Goal: Task Accomplishment & Management: Complete application form

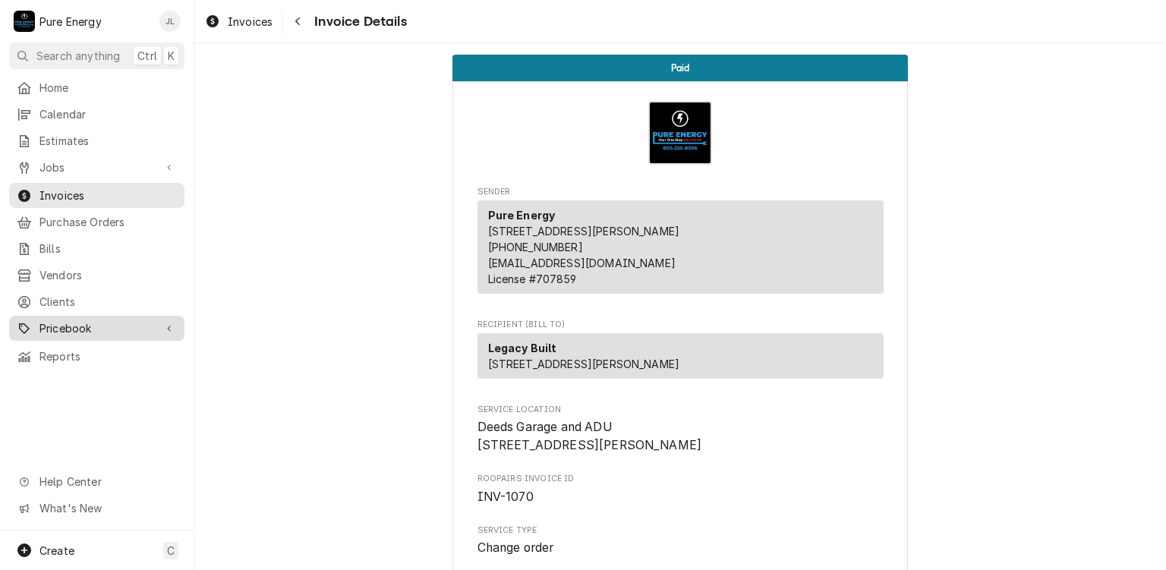
click at [87, 324] on span "Pricebook" at bounding box center [96, 328] width 115 height 16
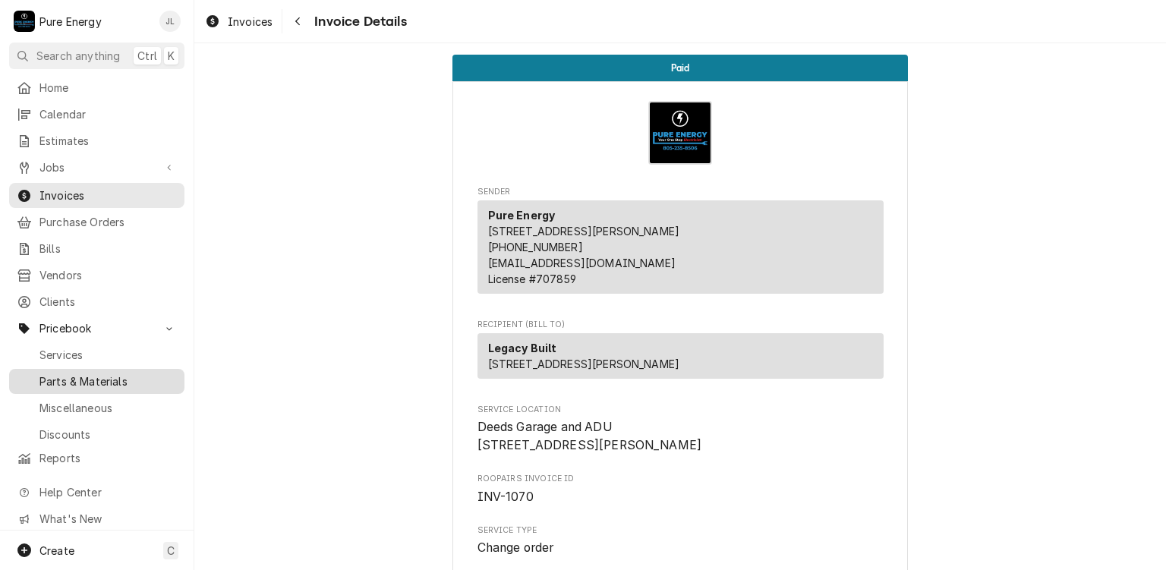
click at [91, 373] on span "Parts & Materials" at bounding box center [107, 381] width 137 height 16
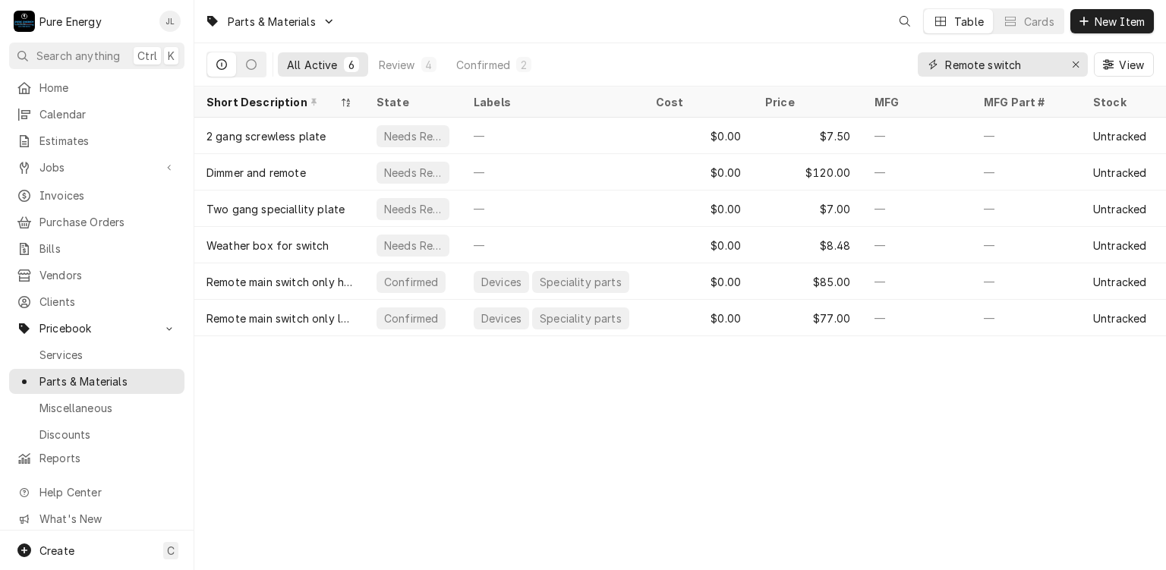
click at [1031, 66] on input "Remote switch" at bounding box center [1002, 64] width 114 height 24
type input "R"
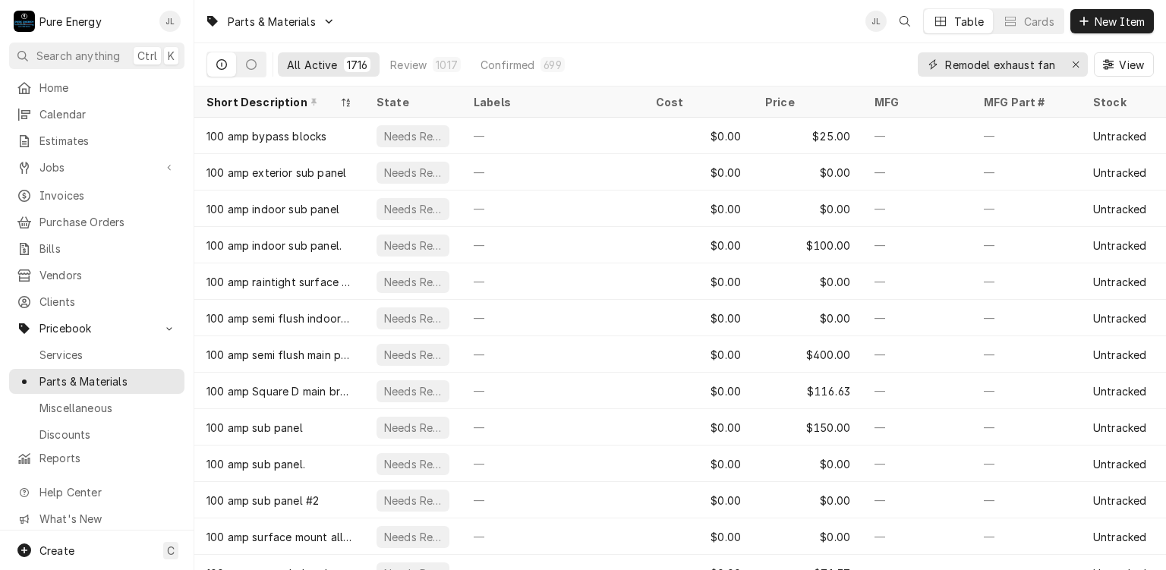
type input "Remodel exhaust fan"
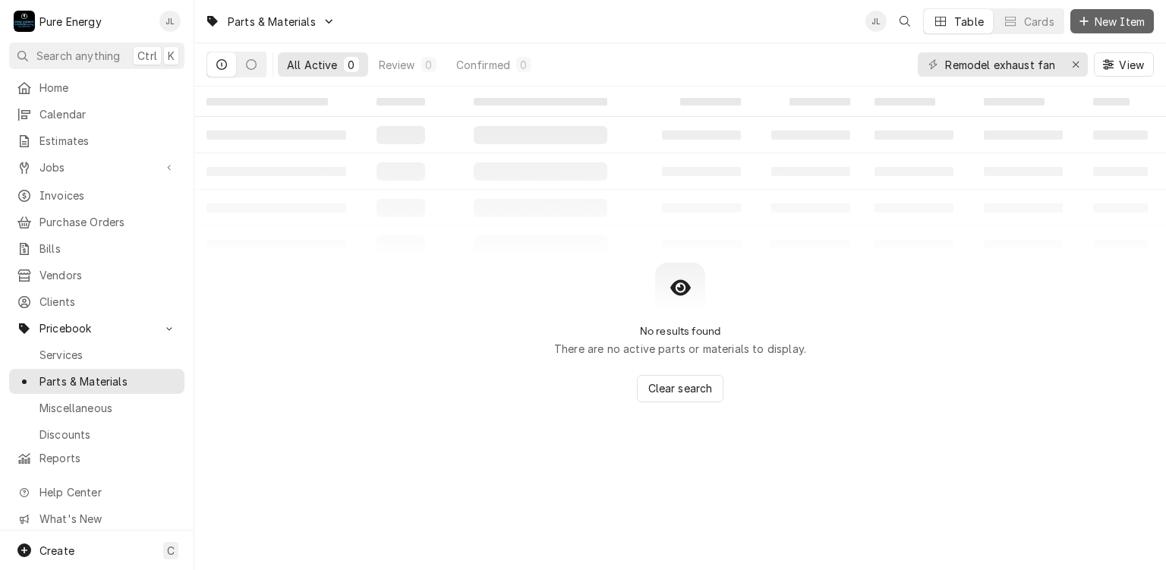
click at [1107, 23] on span "New Item" at bounding box center [1119, 22] width 56 height 16
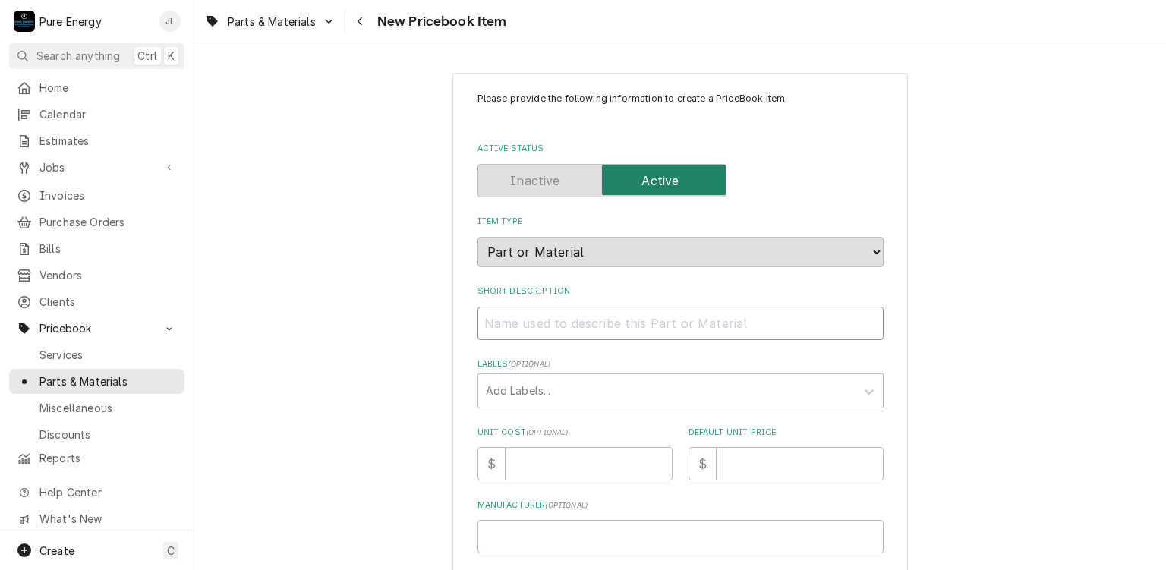
click at [558, 318] on input "Short Description" at bounding box center [680, 323] width 406 height 33
type textarea "x"
type input "R"
type textarea "x"
type input "Re"
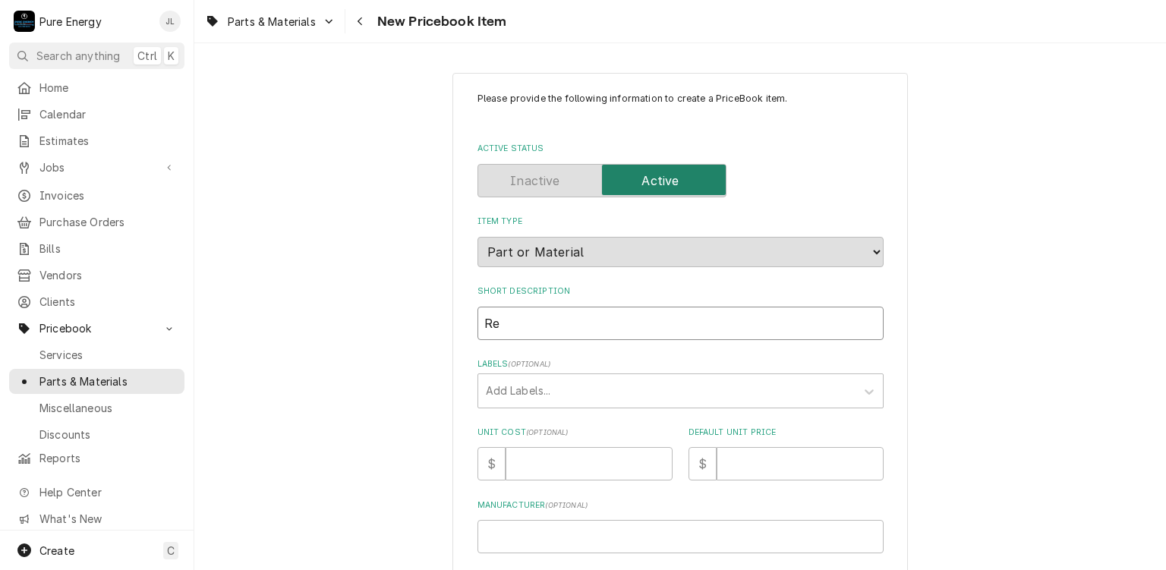
type textarea "x"
type input "R"
type textarea "x"
type input "R"
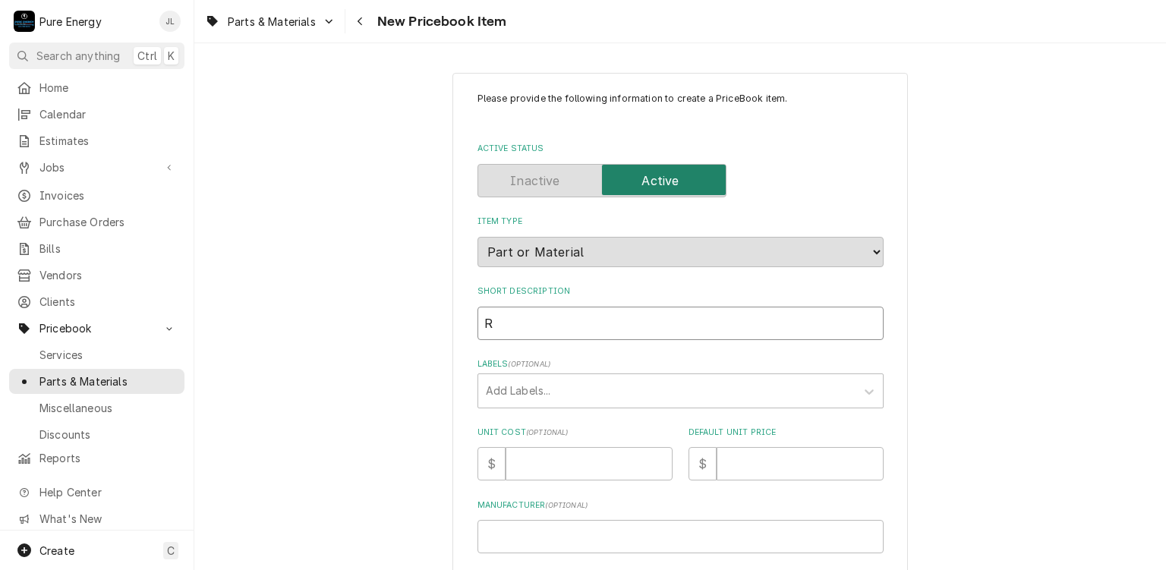
type textarea "x"
type input "Re"
type textarea "x"
type input "Rem"
type textarea "x"
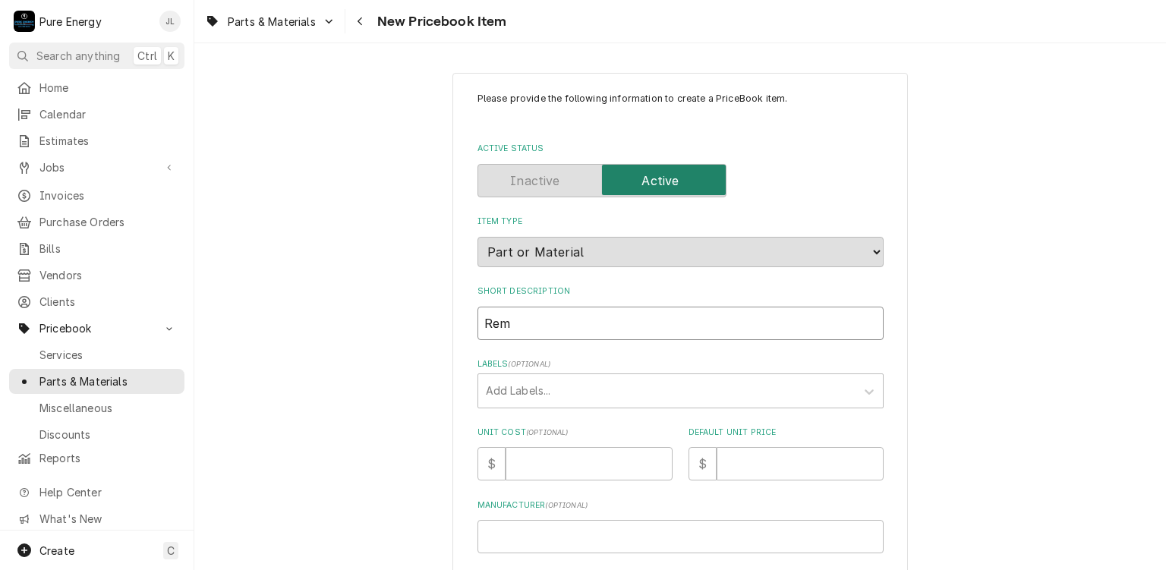
type input "Remo"
type textarea "x"
type input "Remod"
type textarea "x"
type input "Remodel"
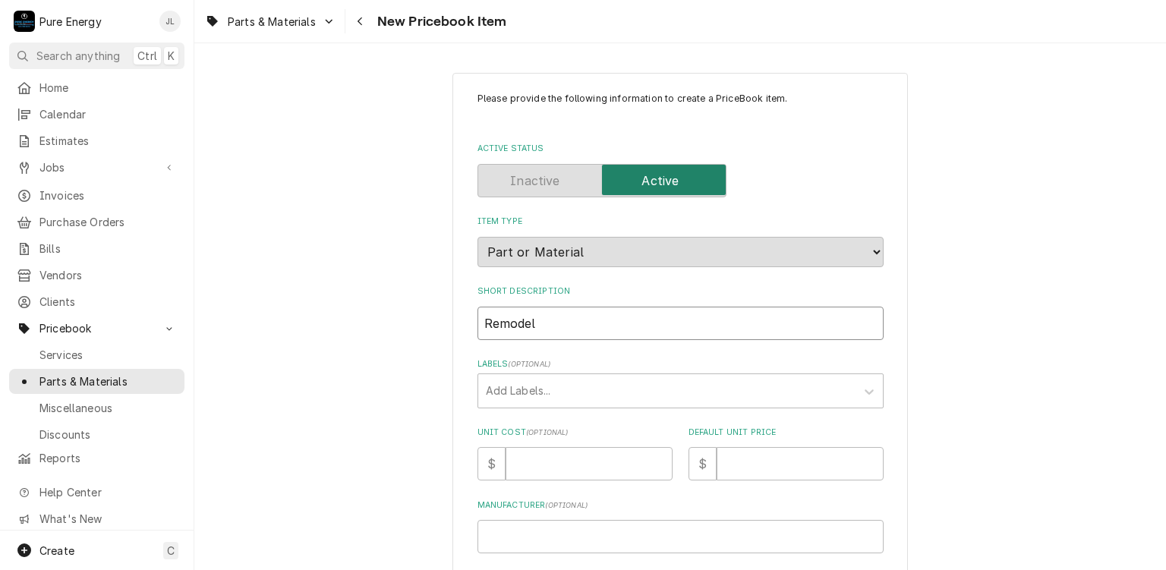
type textarea "x"
type input "Remodel"
type textarea "x"
type input "Remodel e"
type textarea "x"
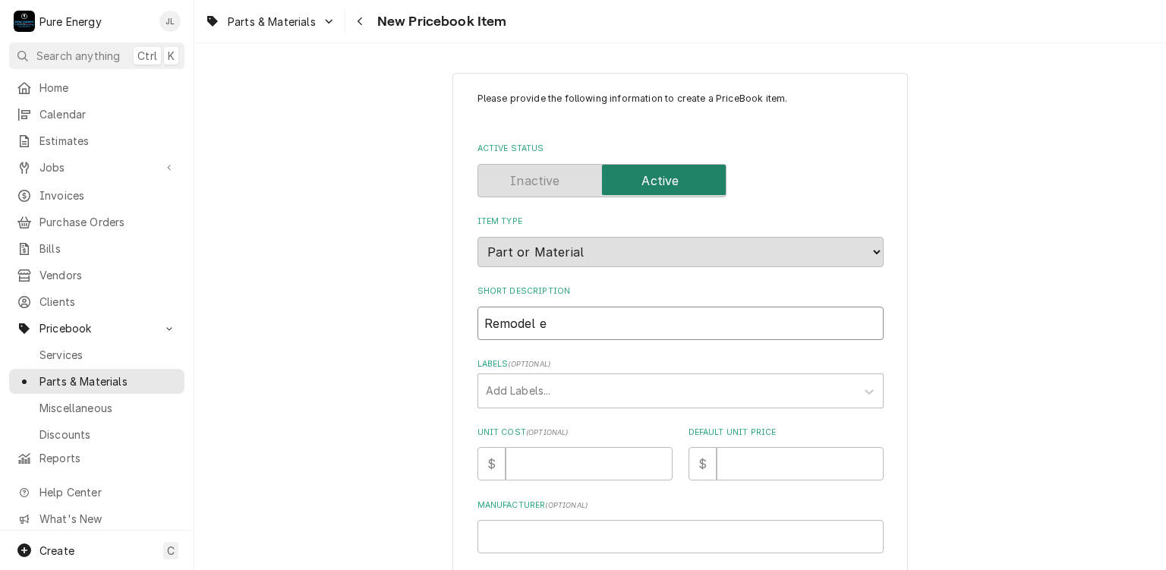
type input "Remodel"
type textarea "x"
type input "Remodel E"
type textarea "x"
type input "Remodel Ex"
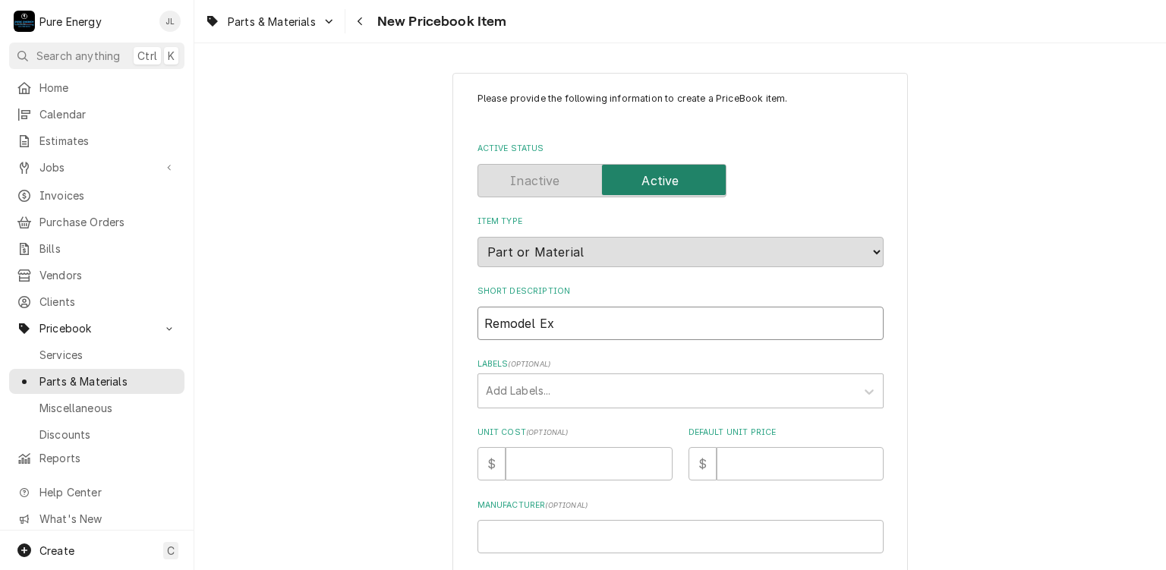
type textarea "x"
type input "Remodel Exh"
type textarea "x"
type input "Remodel Exha"
type textarea "x"
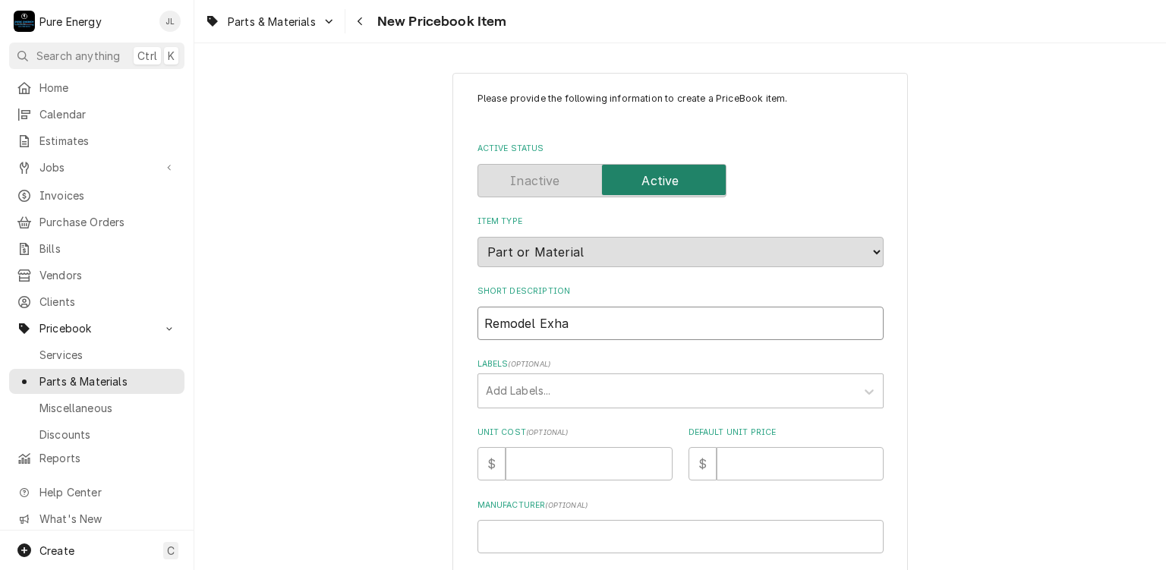
type input "Remodel Exhau"
type textarea "x"
type input "Remodel Exhaus"
type textarea "x"
type input "Remodel Exhaust"
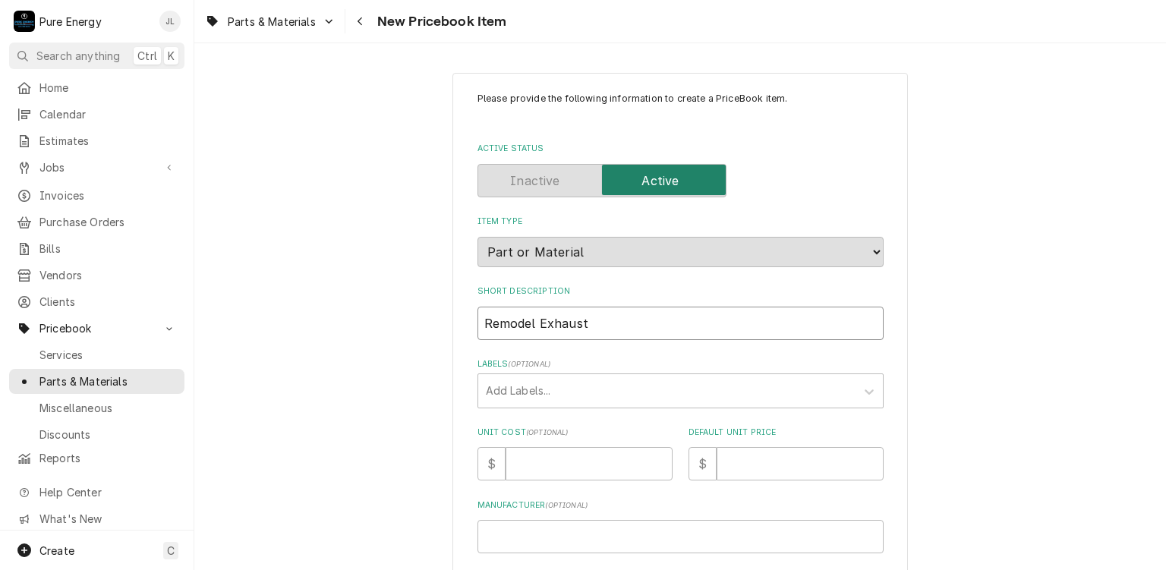
type textarea "x"
type input "Remodel Exhaust"
type textarea "x"
type input "Remodel Exhaust f"
type textarea "x"
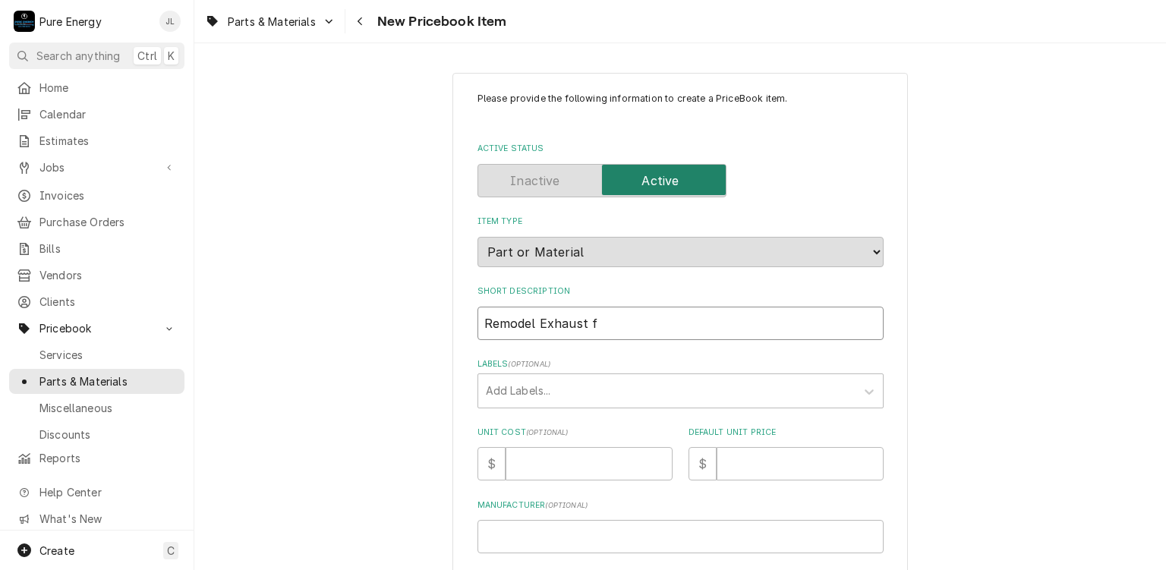
type input "Remodel Exhaust fa"
type textarea "x"
type input "Remodel Exhaust fan"
type textarea "x"
type input "Remodel Exhaust fa"
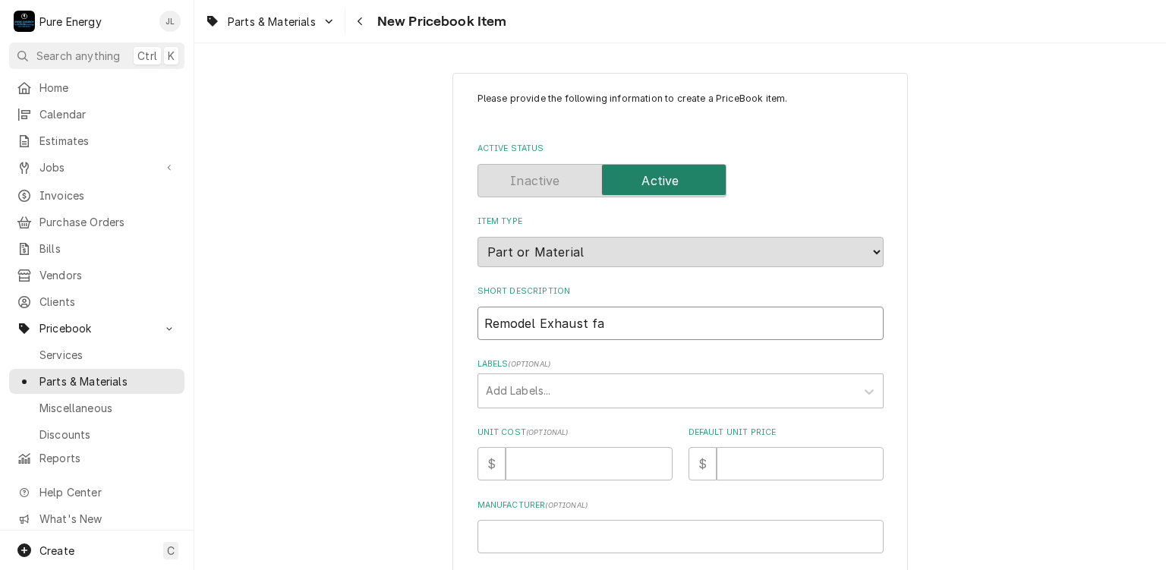
type textarea "x"
type input "Remodel Exhaust f"
type textarea "x"
type input "Remodel Exhaust"
type textarea "x"
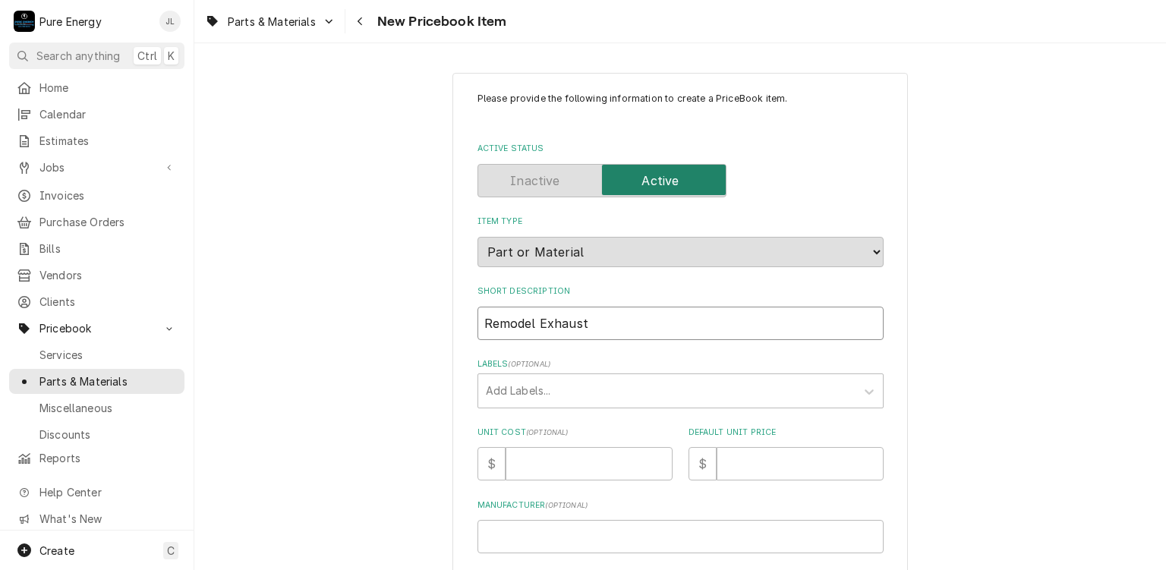
type input "Remodel Exhaust F"
type textarea "x"
type input "Remodel Exhaust Fa"
type textarea "x"
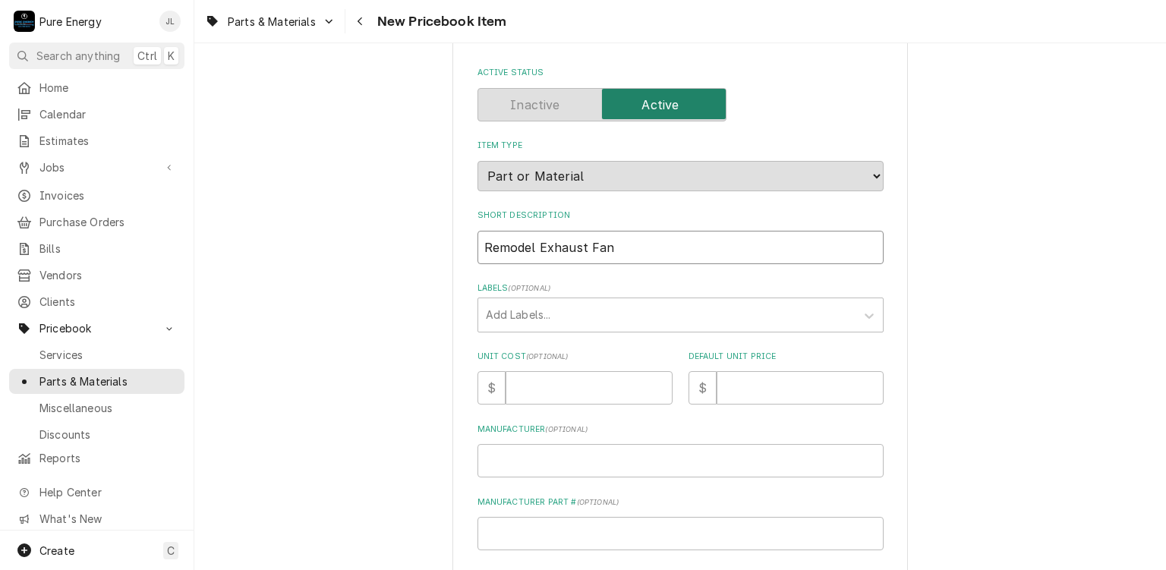
type input "Remodel Exhaust Fan"
click at [559, 377] on input "Unit Cost ( optional )" at bounding box center [588, 387] width 167 height 33
type textarea "x"
type input "0"
type textarea "x"
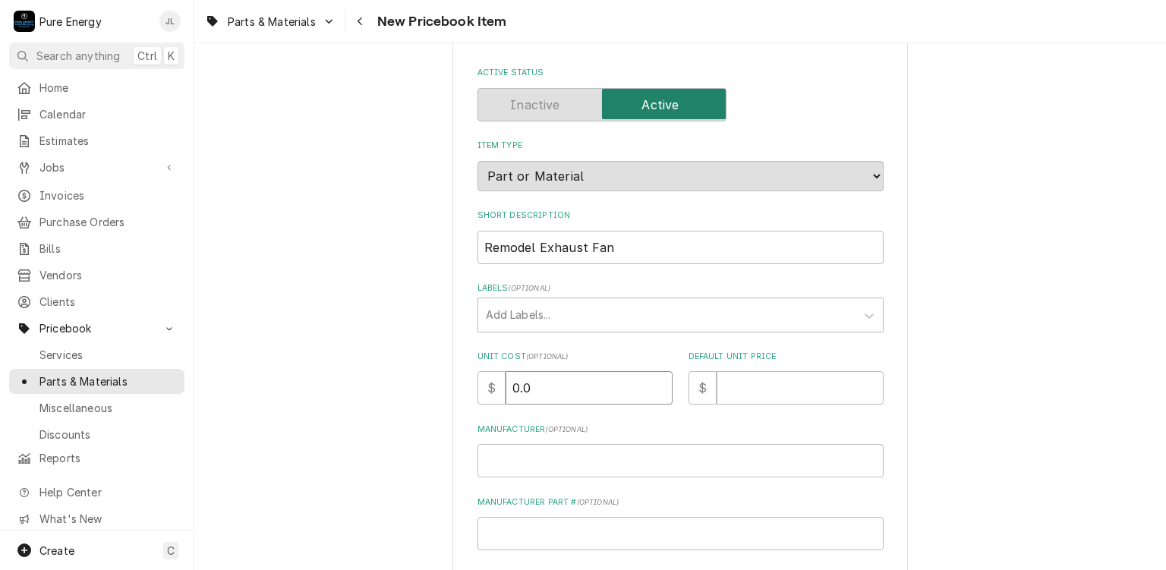
type input "0.0"
click at [770, 397] on input "Default Unit Price" at bounding box center [799, 387] width 167 height 33
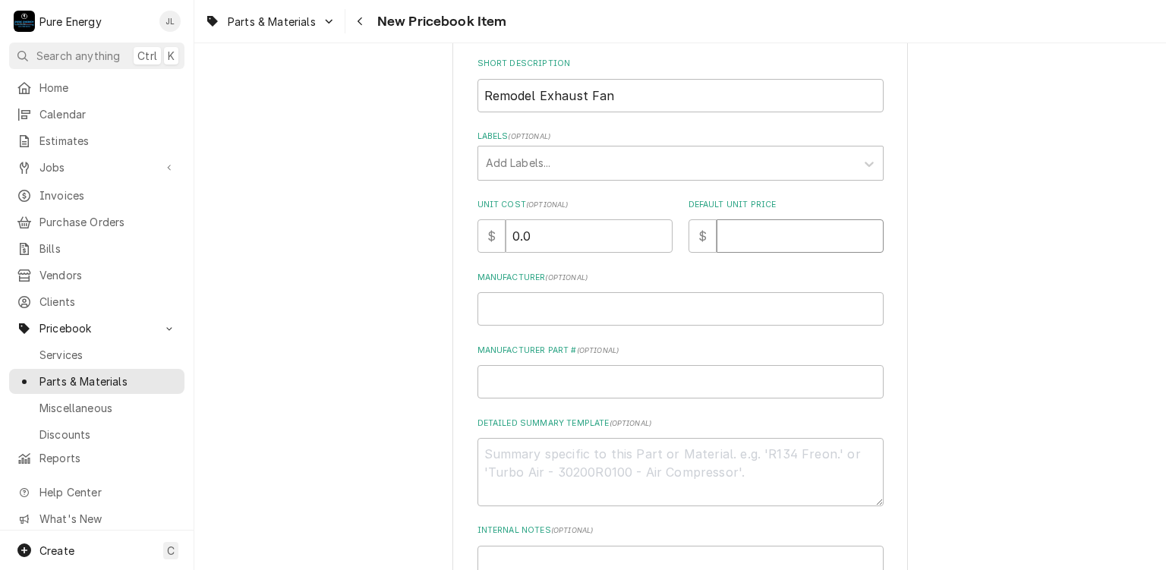
click at [774, 237] on input "Default Unit Price" at bounding box center [799, 235] width 167 height 33
type textarea "x"
type input "1"
type textarea "x"
type input "18"
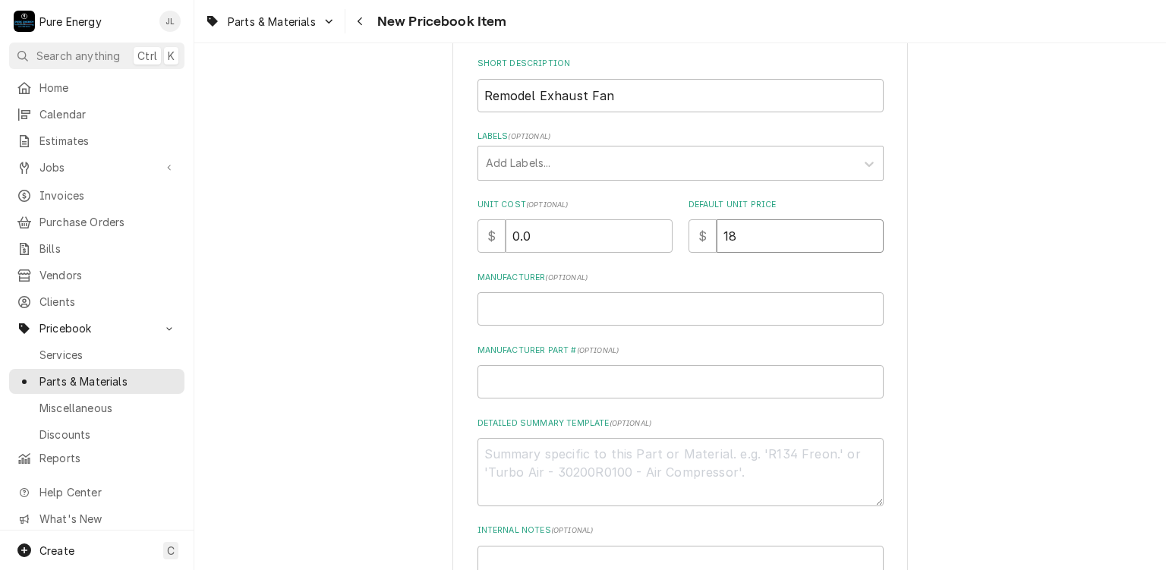
type textarea "x"
type input "189"
type textarea "x"
type input "189.0"
type textarea "x"
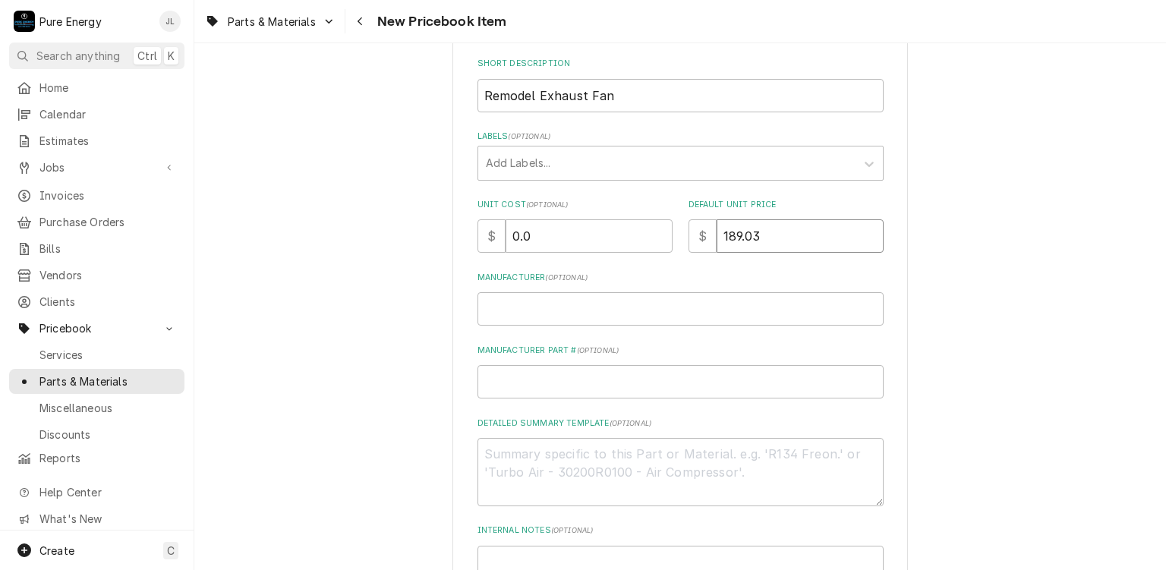
type input "189.03"
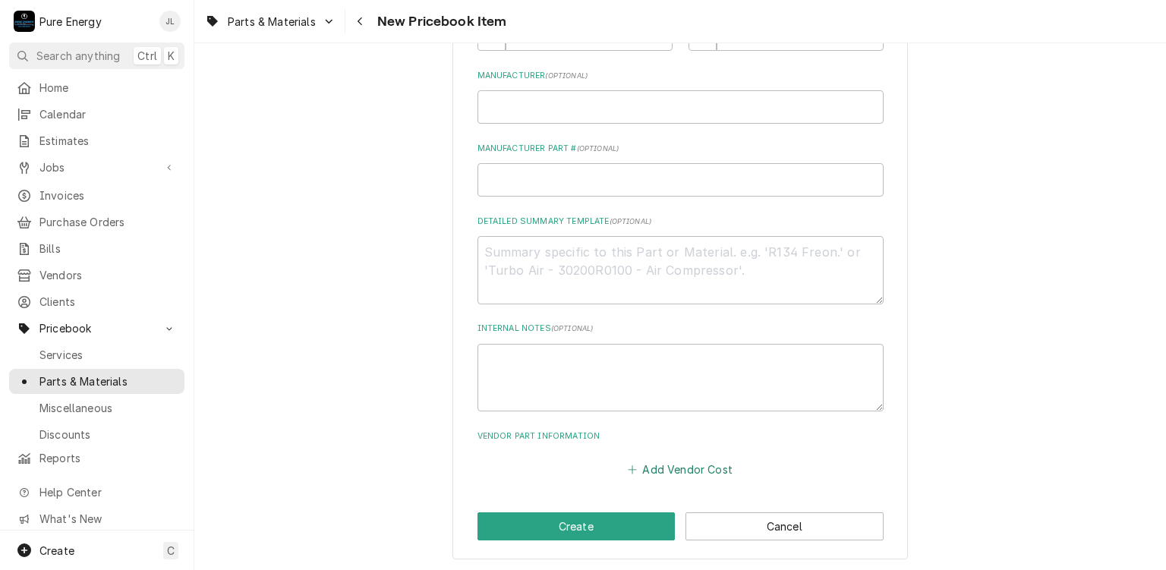
click at [673, 461] on button "Add Vendor Cost" at bounding box center [680, 469] width 110 height 21
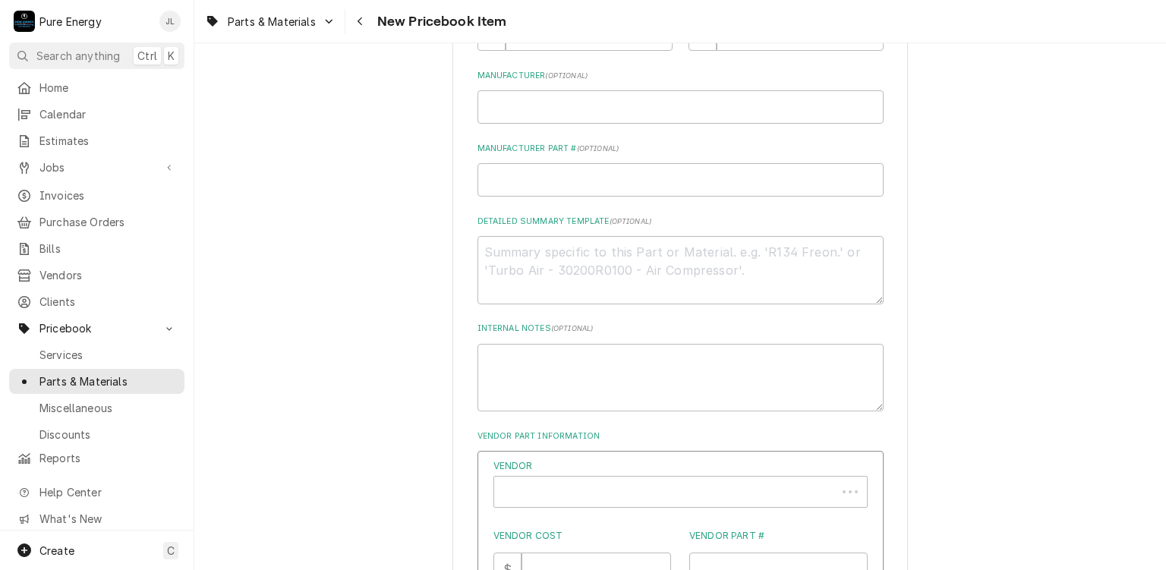
scroll to position [657, 0]
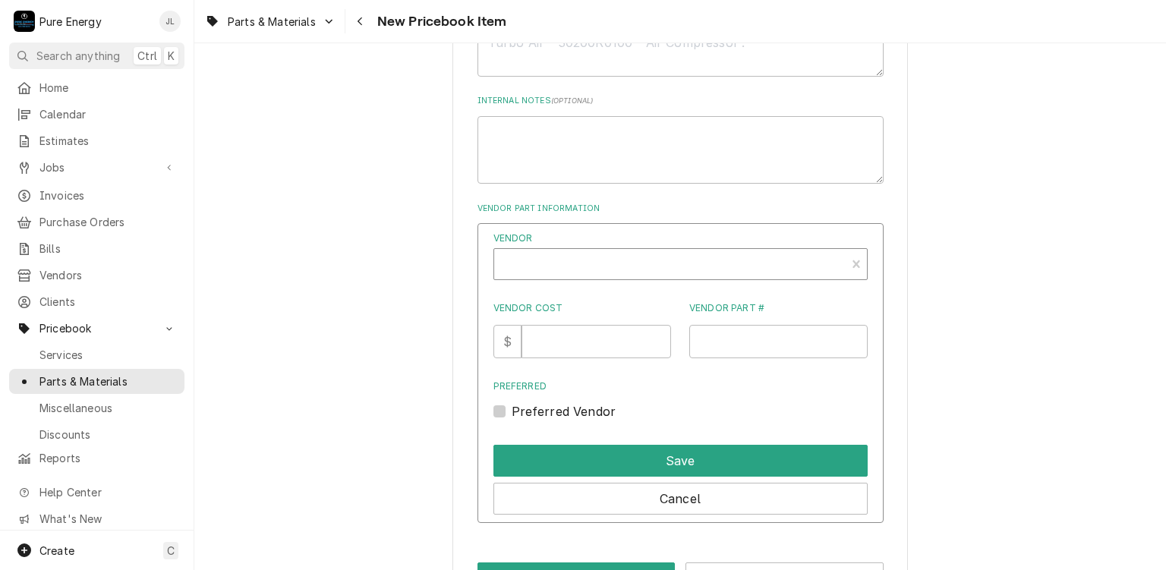
type textarea "x"
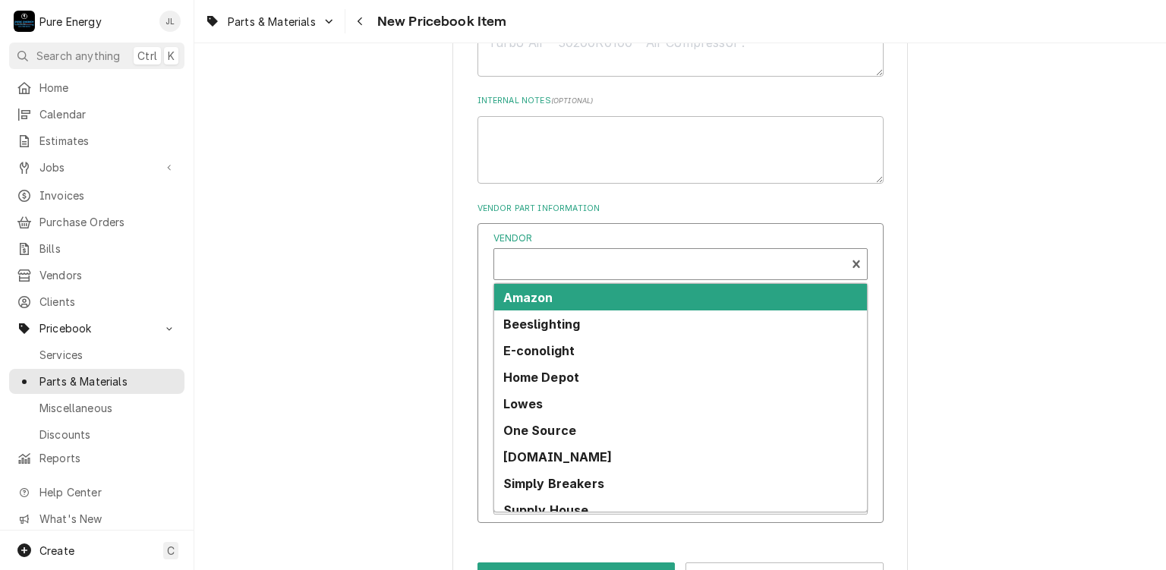
click at [578, 266] on div "Vendor" at bounding box center [670, 270] width 336 height 36
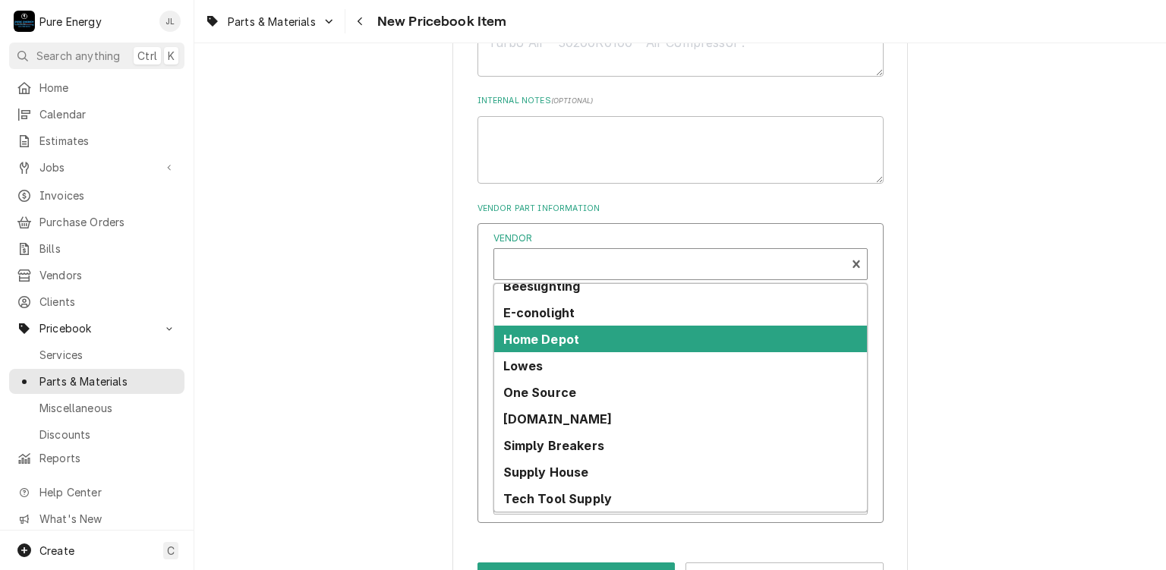
scroll to position [91, 0]
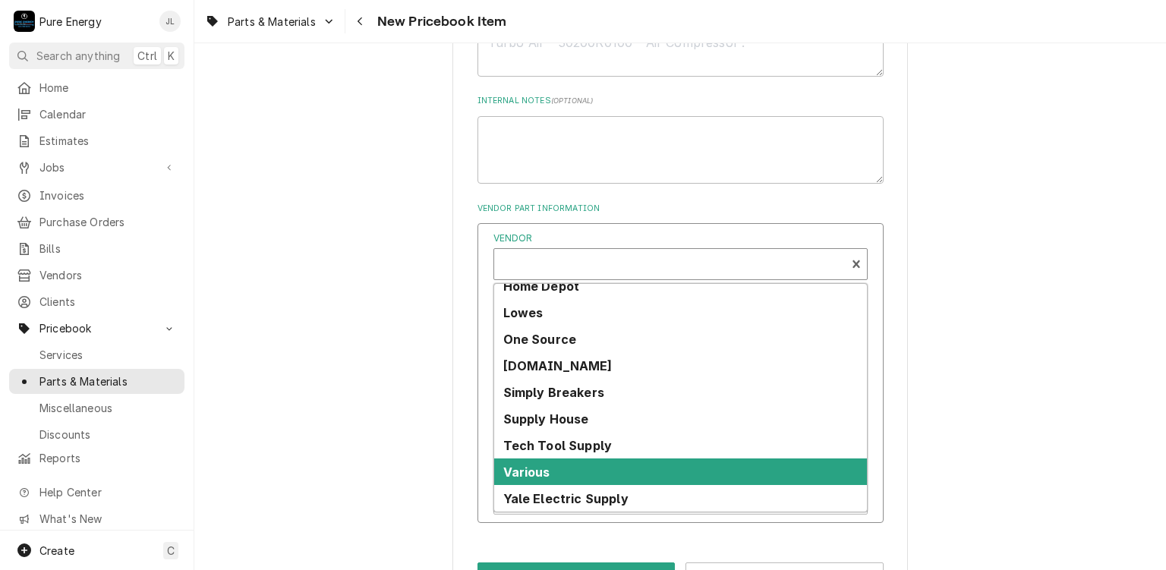
click at [566, 467] on div "Various" at bounding box center [680, 471] width 373 height 27
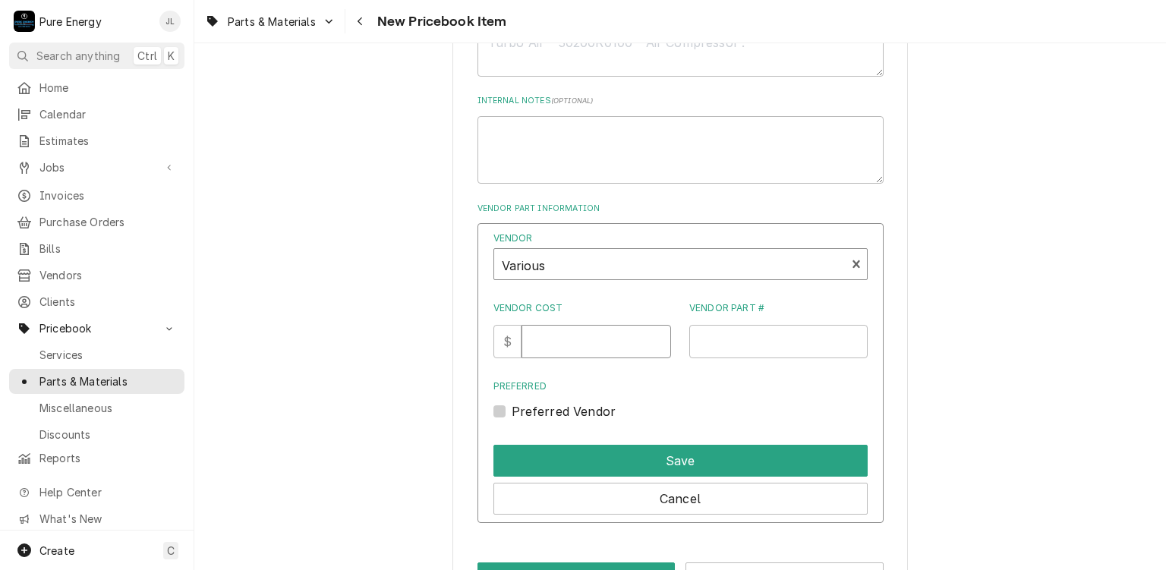
click at [572, 340] on input "Vendor Cost" at bounding box center [596, 341] width 150 height 33
type input "135.99"
click at [778, 334] on input "Vendor Part #" at bounding box center [778, 341] width 178 height 33
type input "Panasonic FV-0511VF1"
click at [512, 407] on label "Preferred Vendor" at bounding box center [564, 411] width 105 height 18
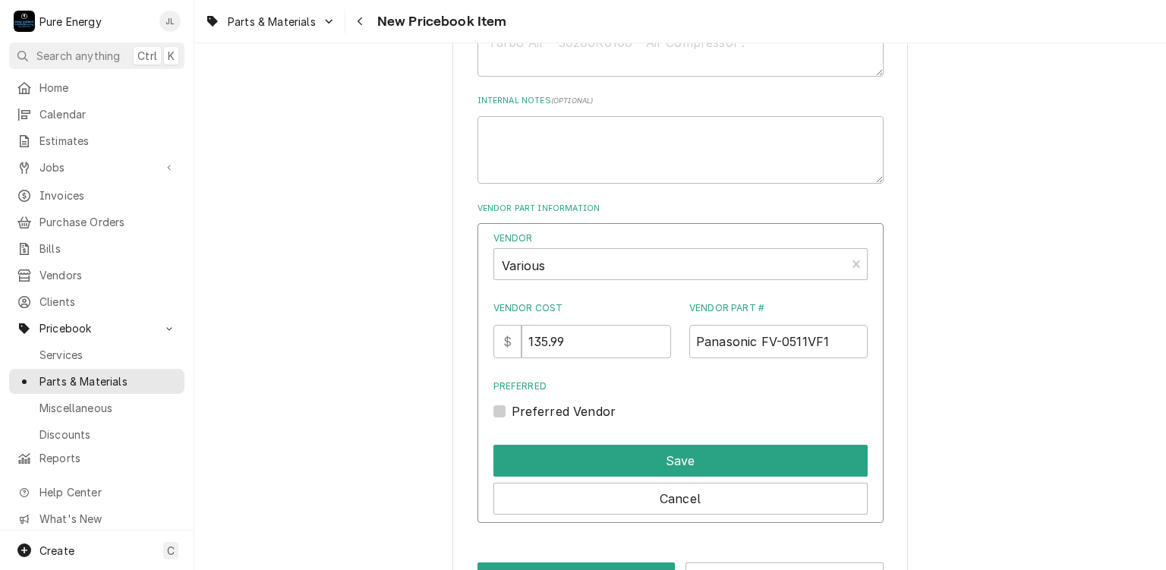
click at [512, 407] on input "Preferred" at bounding box center [699, 418] width 374 height 33
checkbox input "true"
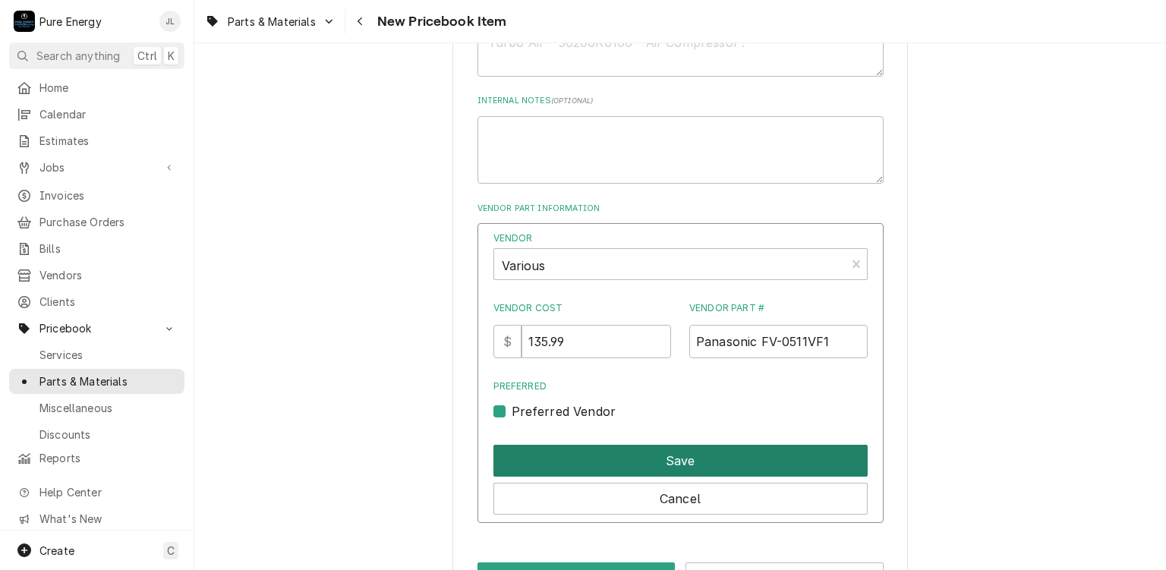
click at [612, 456] on button "Save" at bounding box center [680, 461] width 374 height 32
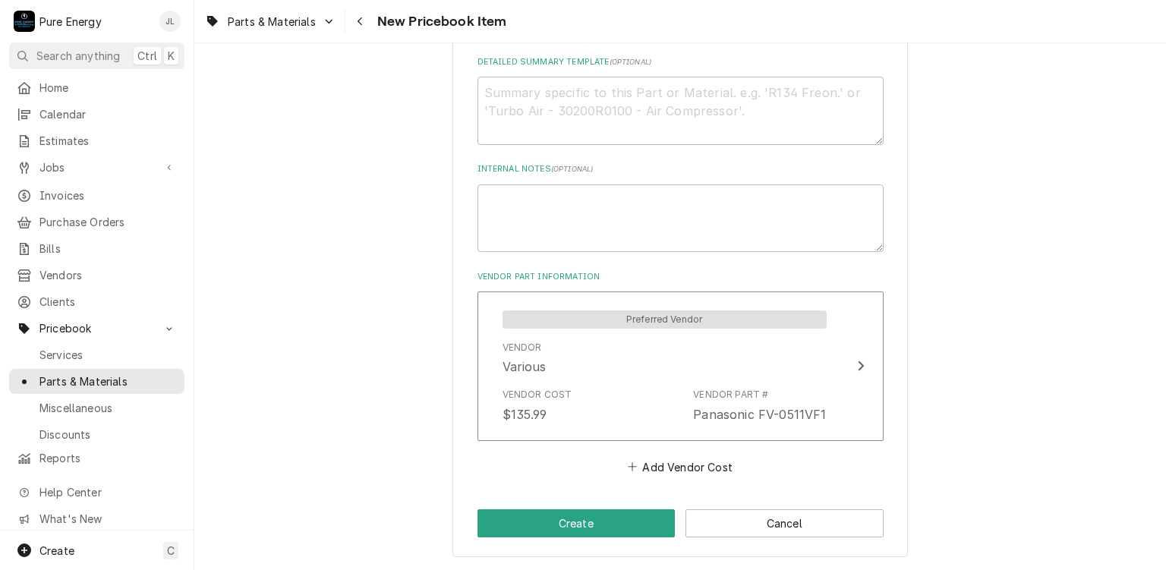
scroll to position [586, 0]
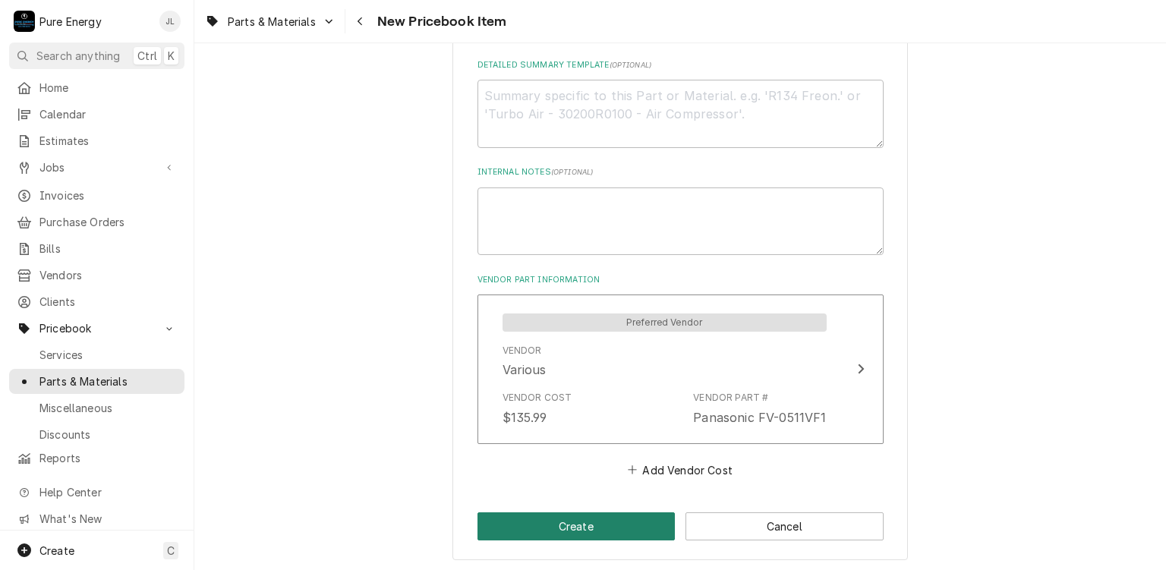
click at [595, 515] on button "Create" at bounding box center [576, 526] width 198 height 28
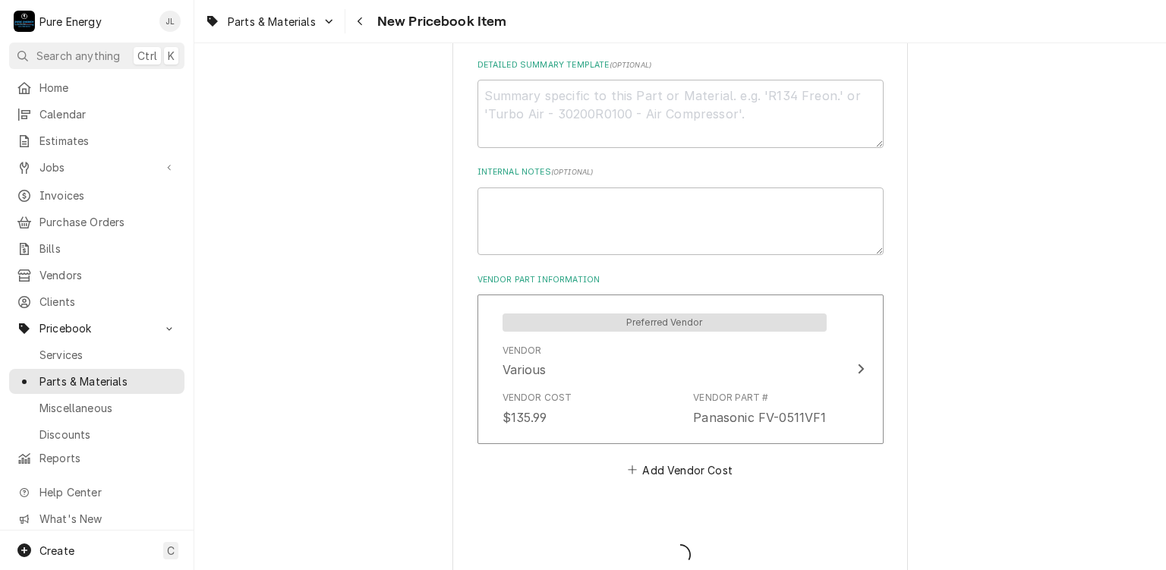
type textarea "x"
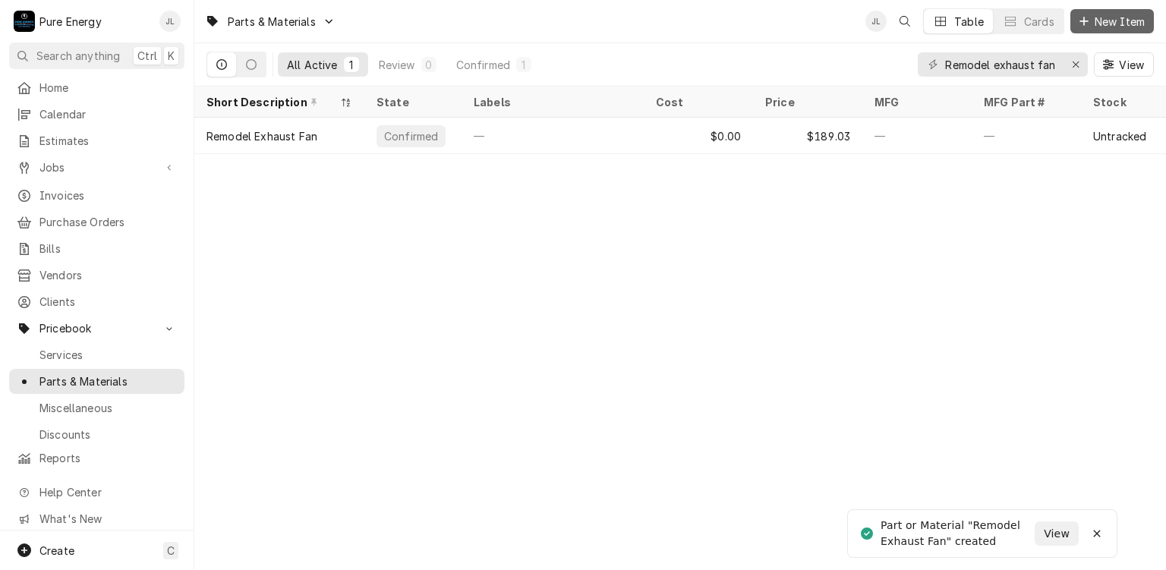
click at [1099, 17] on span "New Item" at bounding box center [1119, 22] width 56 height 16
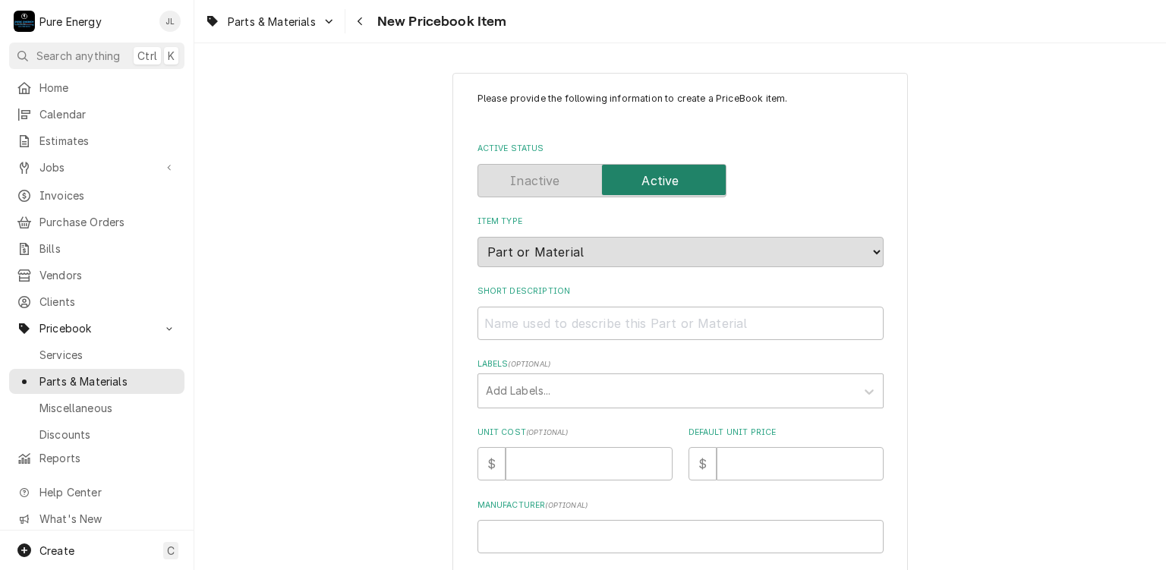
scroll to position [152, 0]
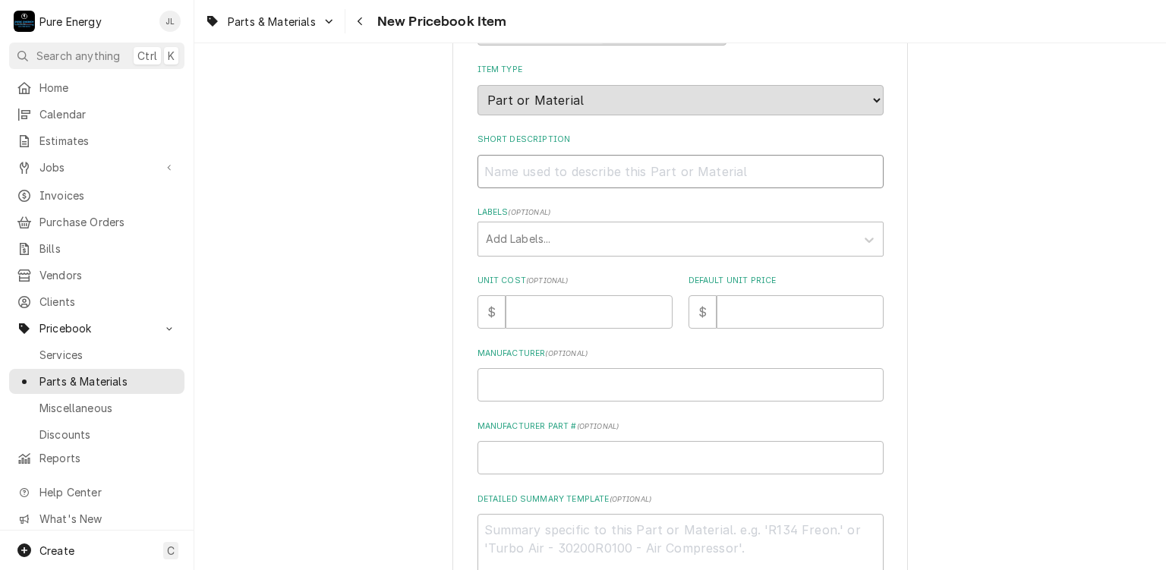
click at [552, 174] on input "Short Description" at bounding box center [680, 171] width 406 height 33
type textarea "x"
type input "R"
type textarea "x"
type input "Re"
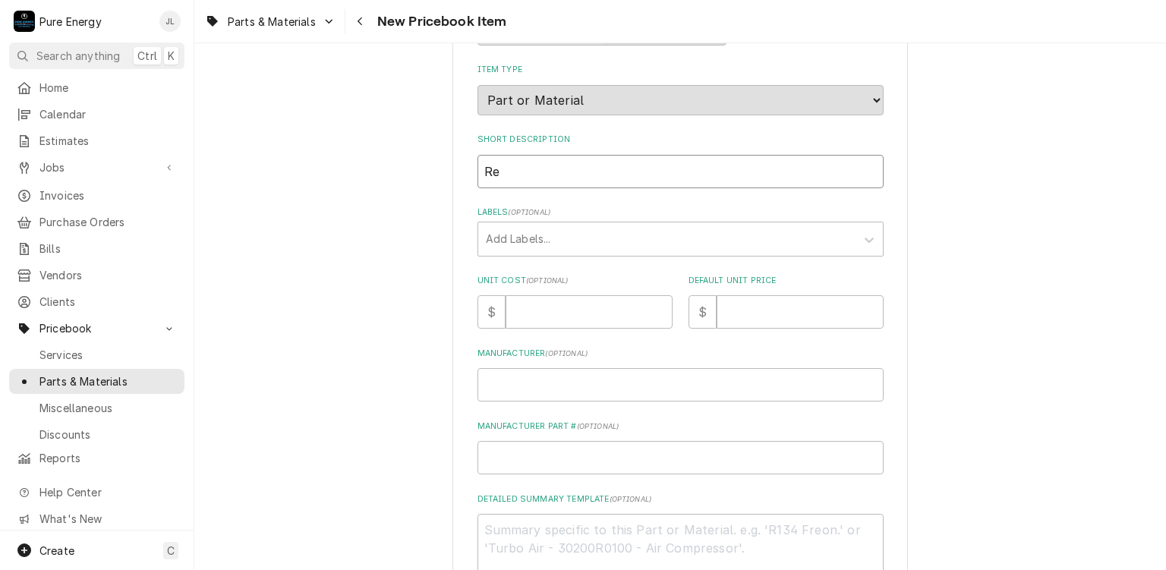
type textarea "x"
type input "Rem"
type textarea "x"
type input "Remo"
type textarea "x"
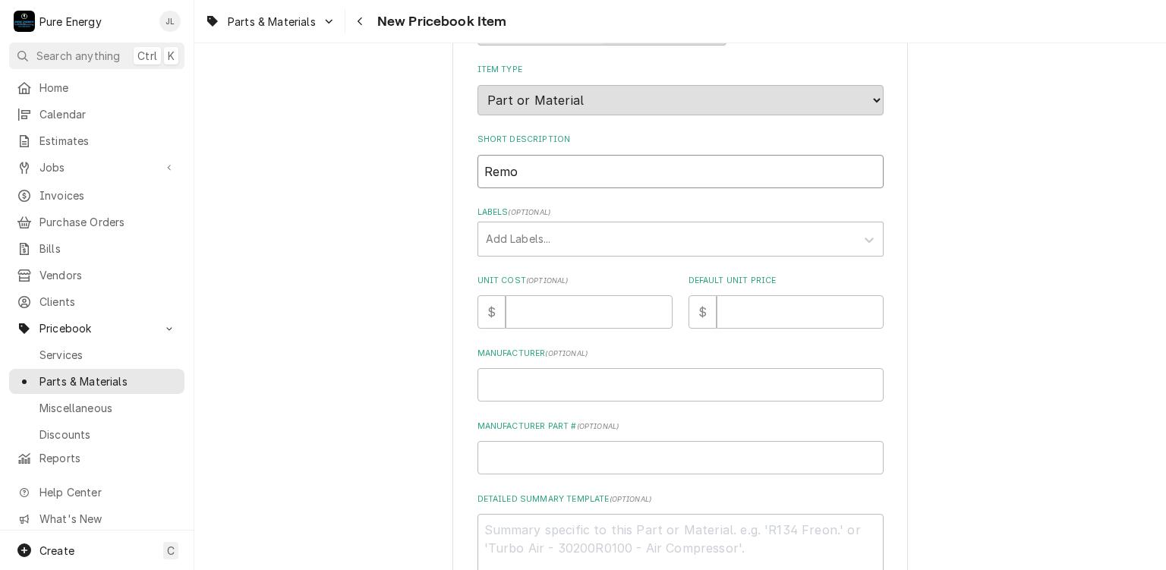
type input "Remod"
type textarea "x"
type input "Remode"
type textarea "x"
type input "Remodel"
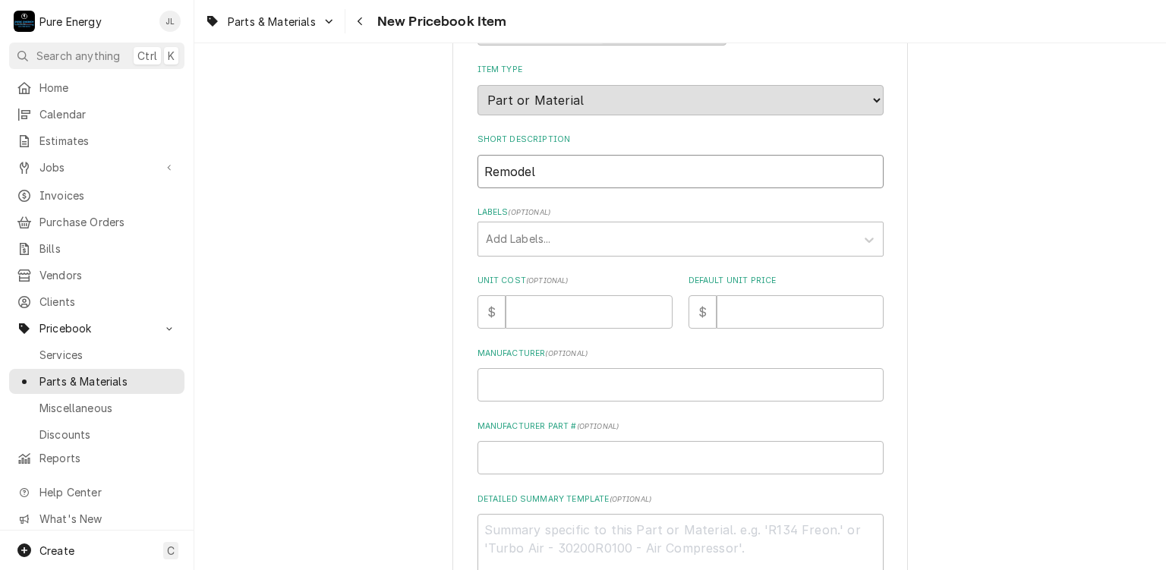
type textarea "x"
type input "Remodel"
type textarea "x"
type input "Remodel e"
type textarea "x"
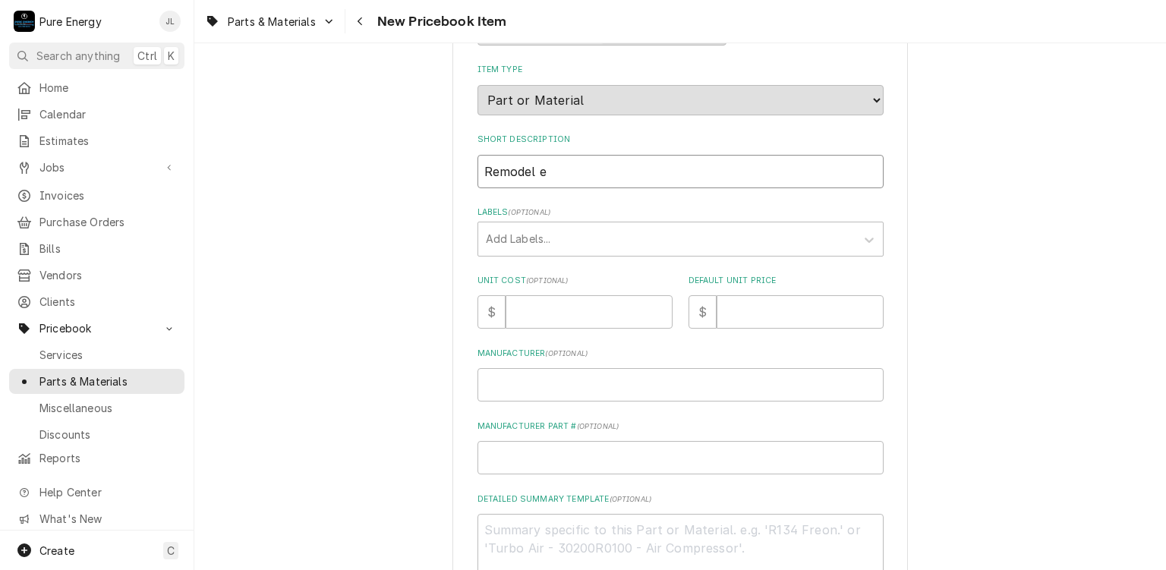
type input "Remodel"
type textarea "x"
type input "Remodel E"
type textarea "x"
type input "Remodel Ex"
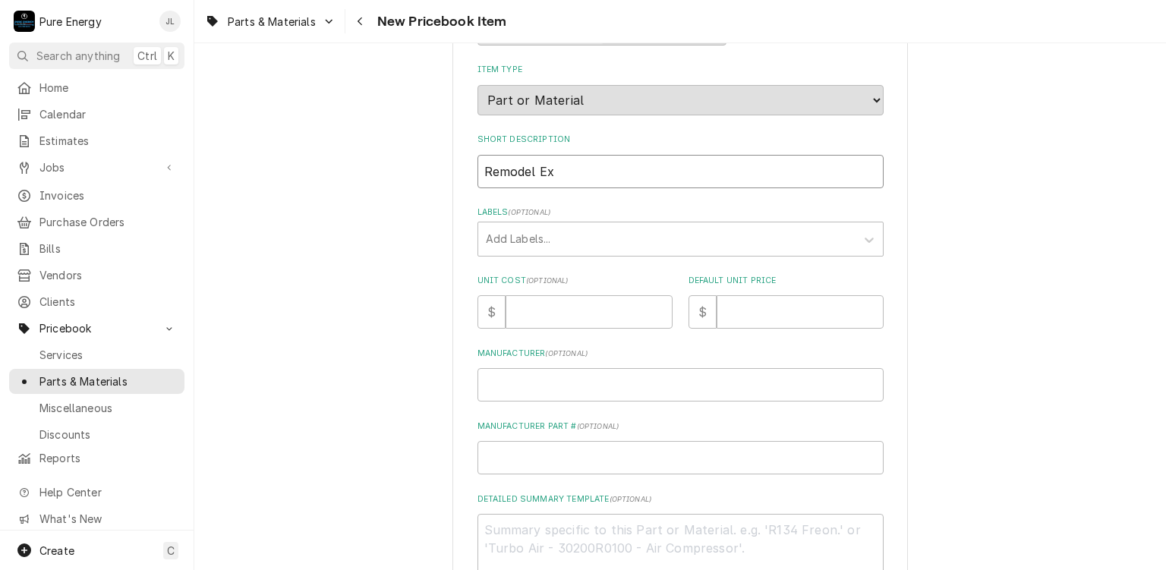
type textarea "x"
type input "Remodel E"
type textarea "x"
type input "Remodel Ex"
type textarea "x"
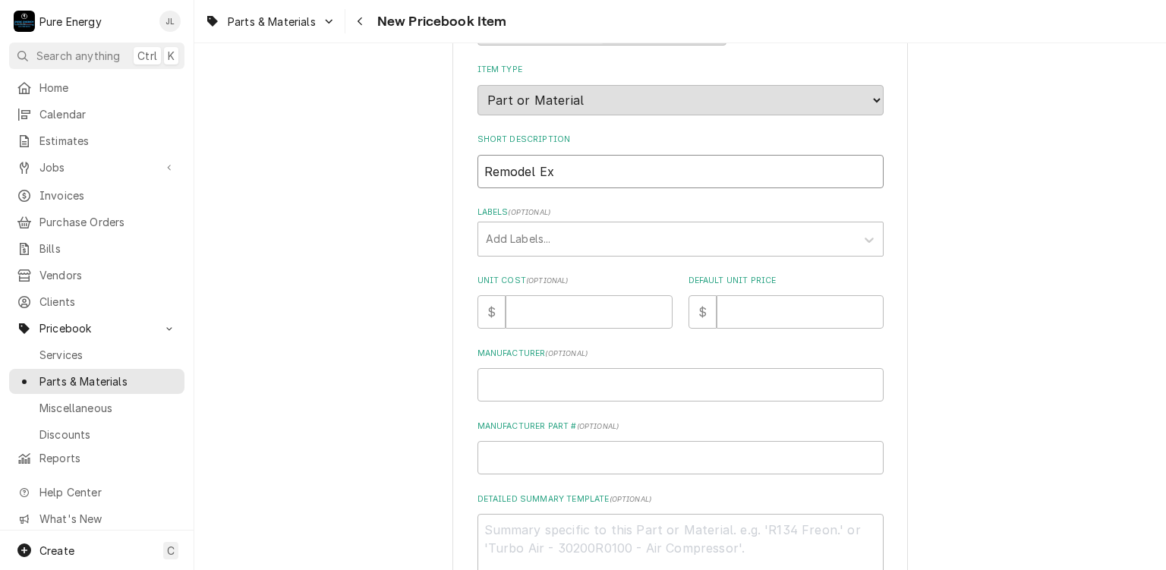
type input "Remodel Exh"
type textarea "x"
type input "Remodel Exhu"
type textarea "x"
type input "Remodel Exhus"
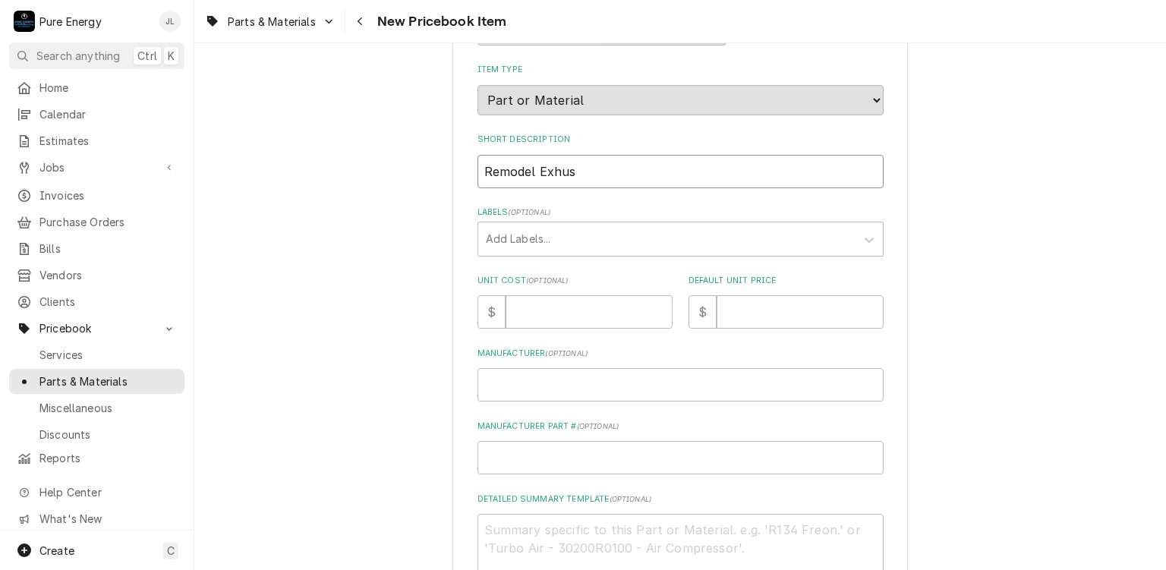
type textarea "x"
type input "Remodel Exhust"
type textarea "x"
type input "Remodel Exhust"
type textarea "x"
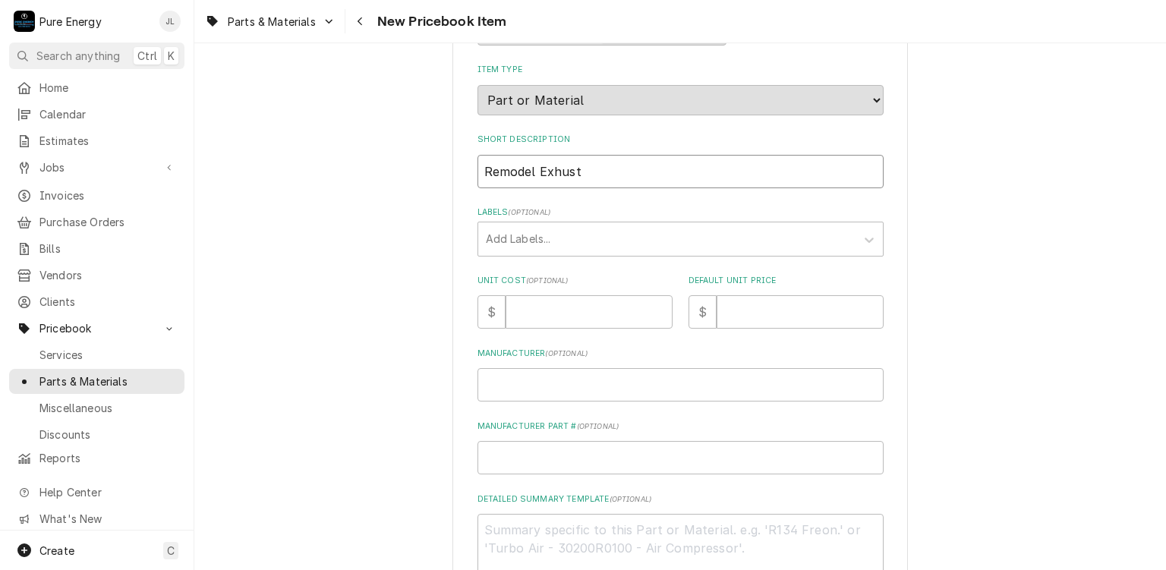
type input "Remodel Exhust"
type textarea "x"
type input "Remodel Exhus"
type textarea "x"
type input "Remodel Exhu"
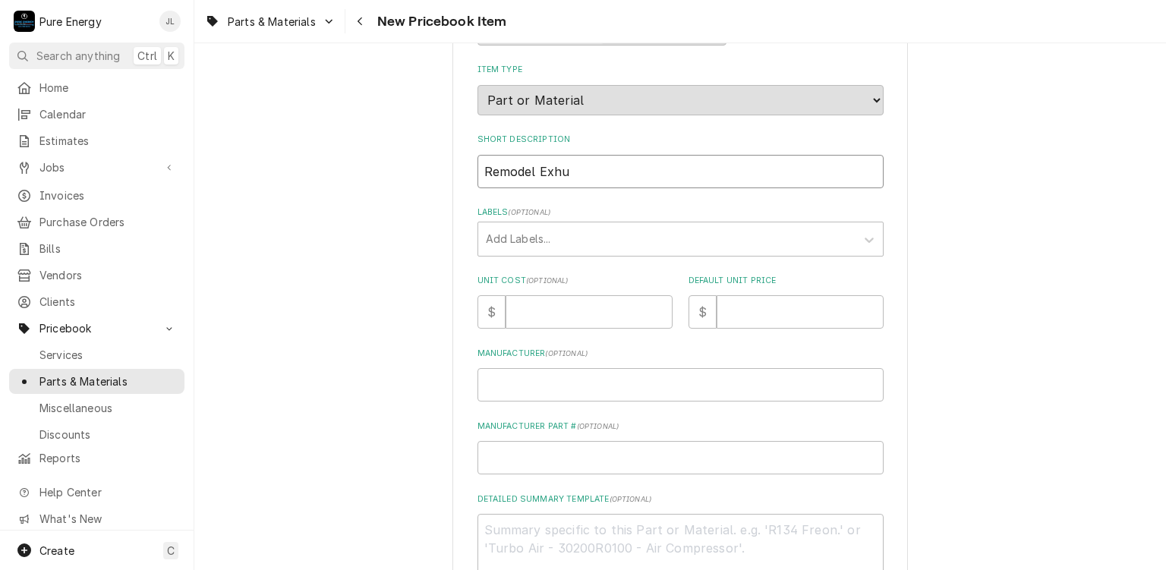
type textarea "x"
type input "Remodel Exh"
type textarea "x"
type input "Remodel Exhas"
type textarea "x"
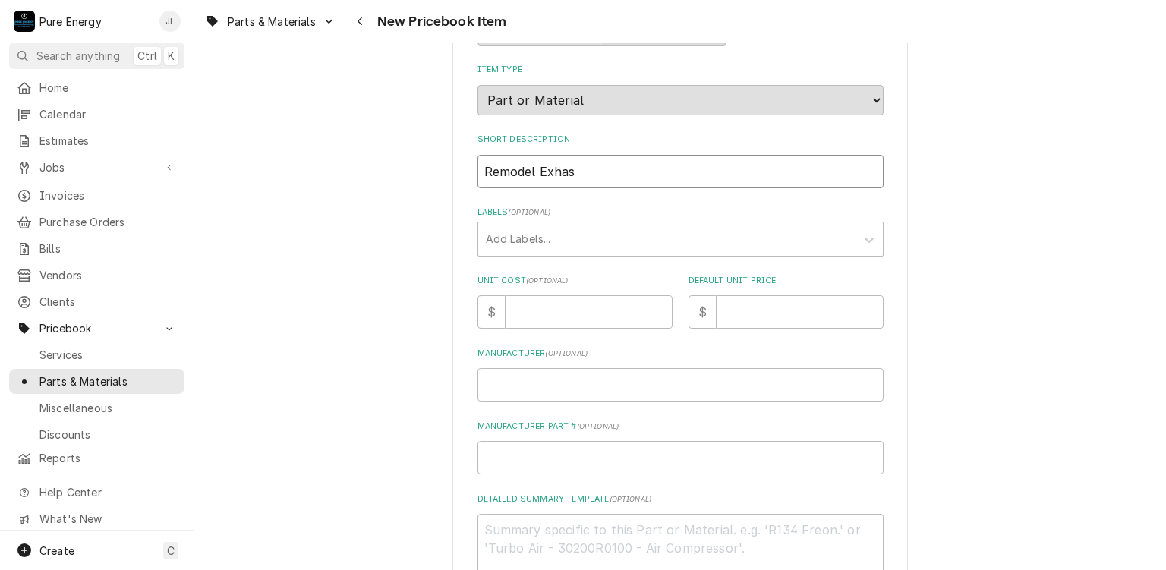
type input "Remodel Exhast"
type textarea "x"
type input "Remodel Exhas"
type textarea "x"
type input "Remodel Exha"
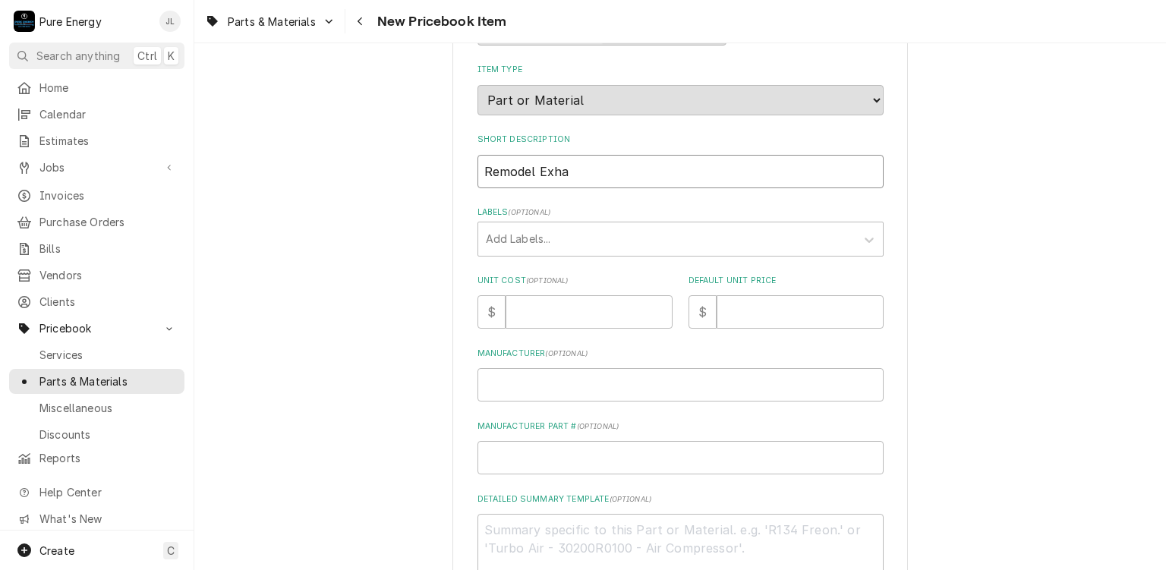
type textarea "x"
type input "Remodel Exhau"
type textarea "x"
type input "Remodel Exhaus"
type textarea "x"
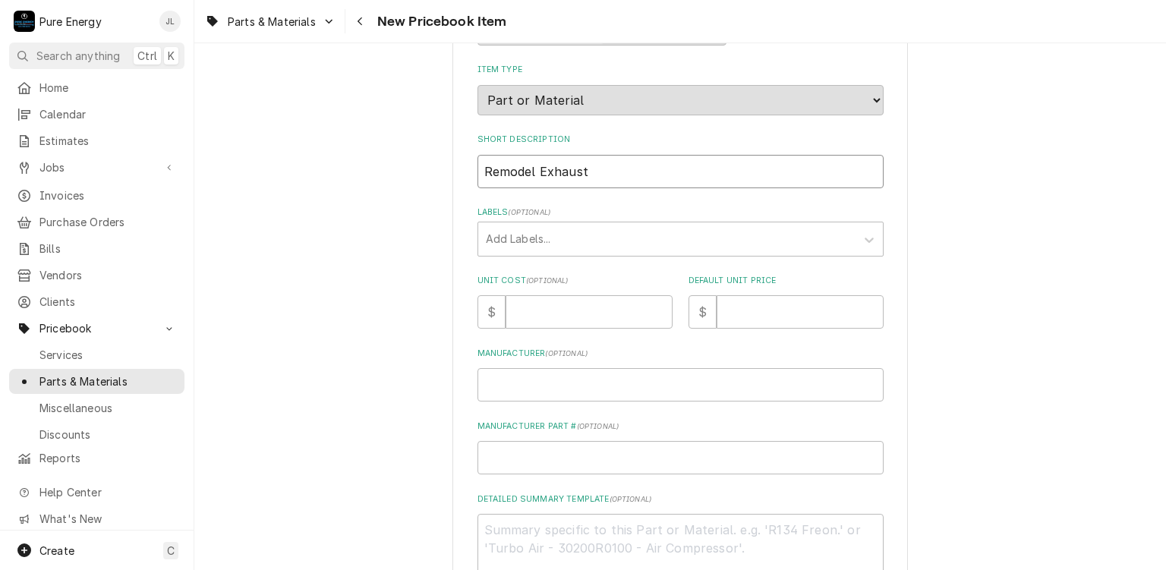
type input "Remodel Exhaust"
type textarea "x"
type input "Remodel Exhaust f"
type textarea "x"
type input "Remodel Exhaust fa"
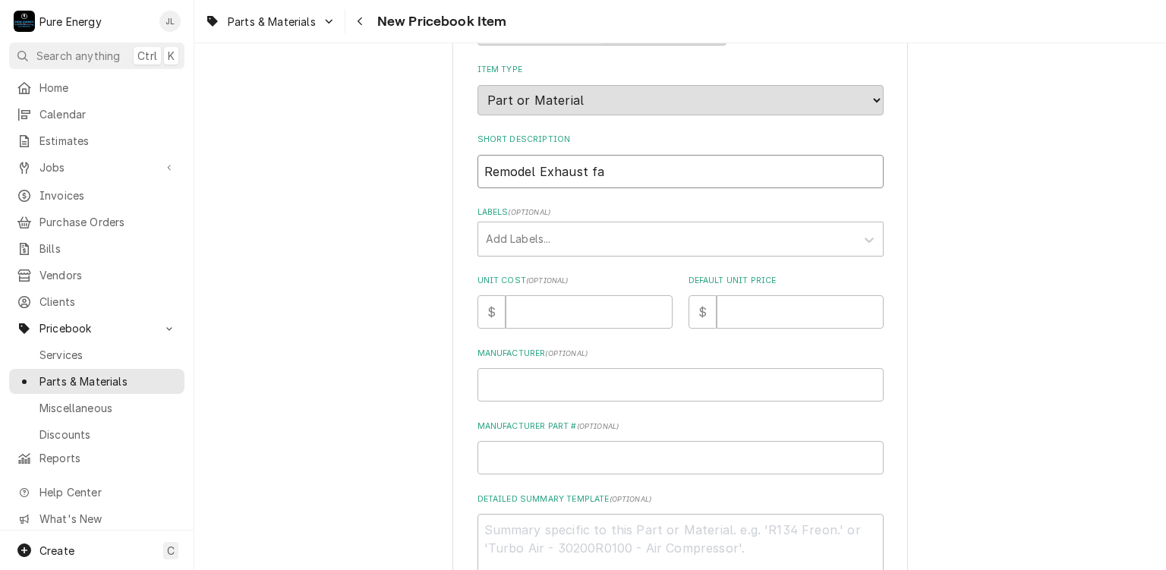
type textarea "x"
type input "Remodel Exhaust fan"
type textarea "x"
type input "Remodel Exhaust fan"
type textarea "x"
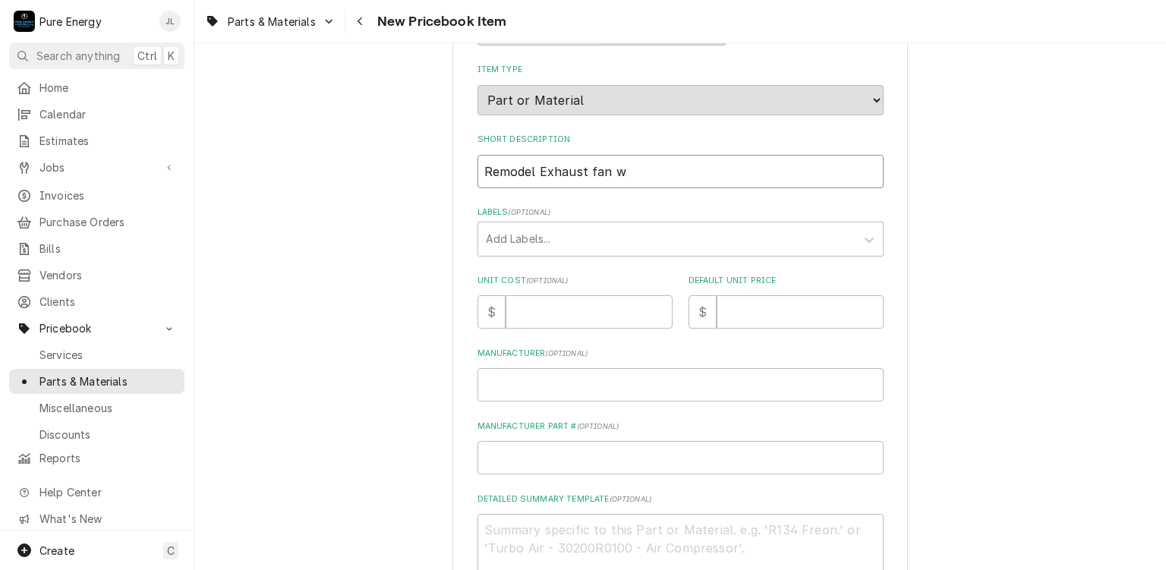
type input "Remodel Exhaust fan wi"
type textarea "x"
type input "Remodel Exhaust fan wit"
type textarea "x"
type input "Remodel Exhaust fan with"
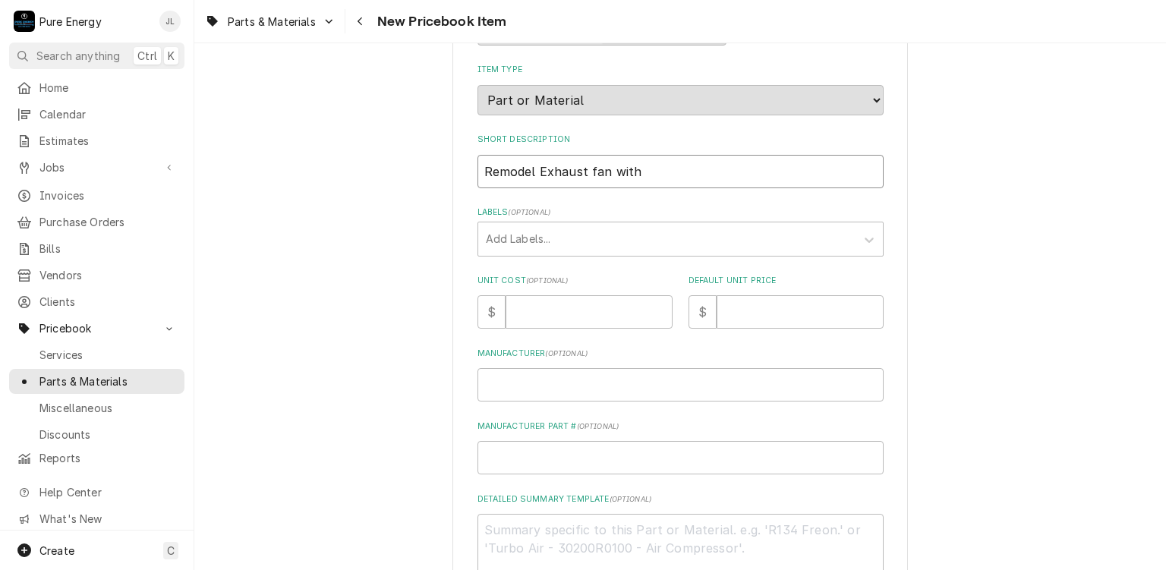
type textarea "x"
type input "Remodel Exhaust fan with"
type textarea "x"
type input "Remodel Exhaust fan with l"
type textarea "x"
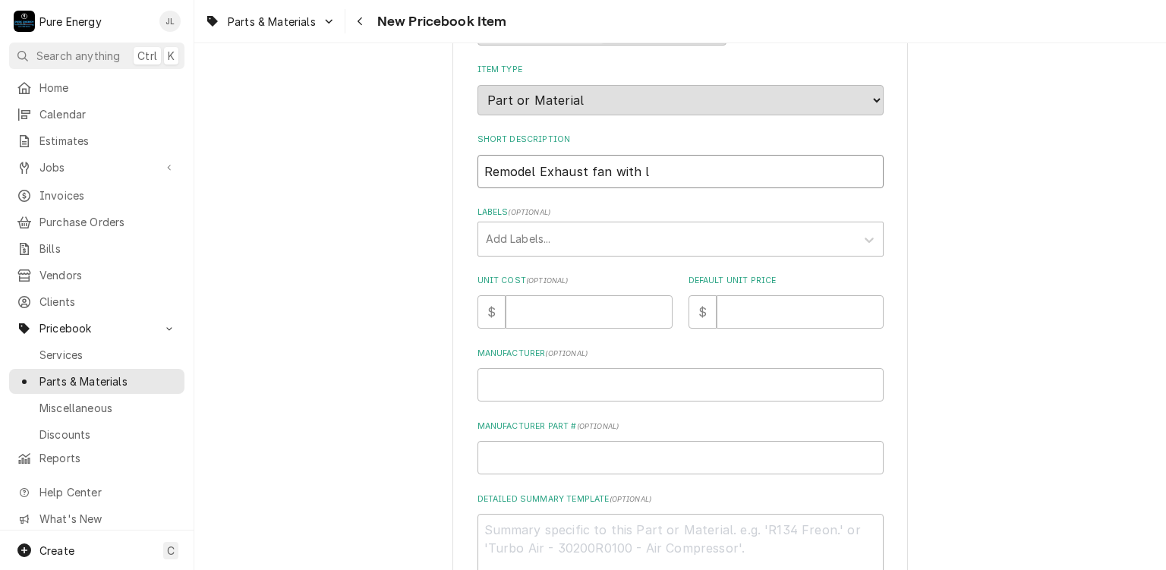
type input "Remodel Exhaust fan with li"
type textarea "x"
type input "Remodel Exhaust fan with ligh"
type textarea "x"
type input "Remodel Exhaust fan with light"
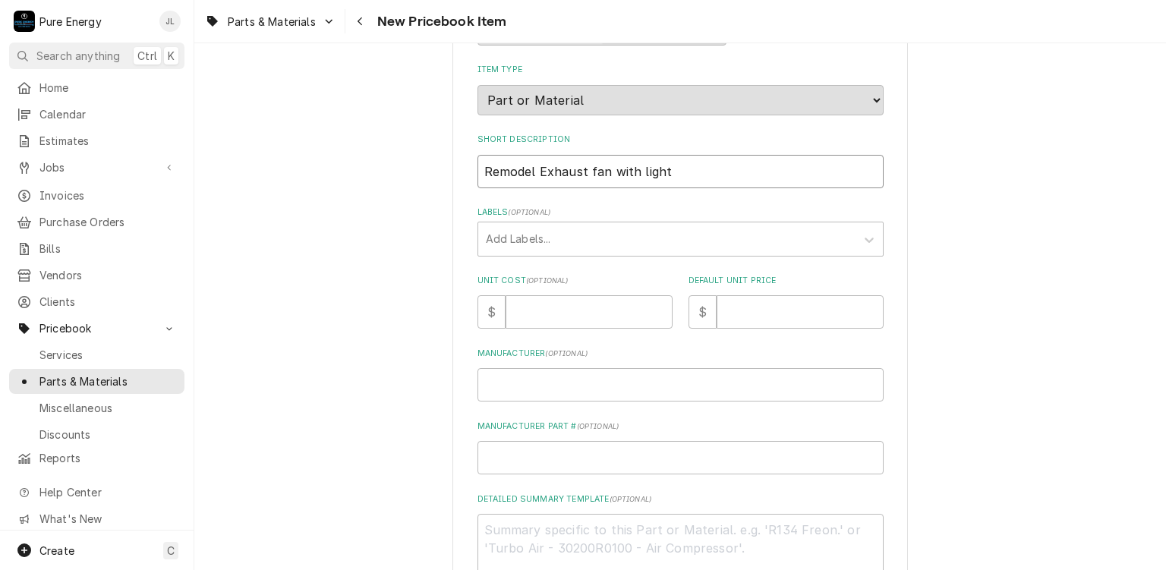
type textarea "x"
type input "Remodel Exhaust fan with light"
type textarea "x"
type input "Remodel Exhaust fan with light"
type textarea "x"
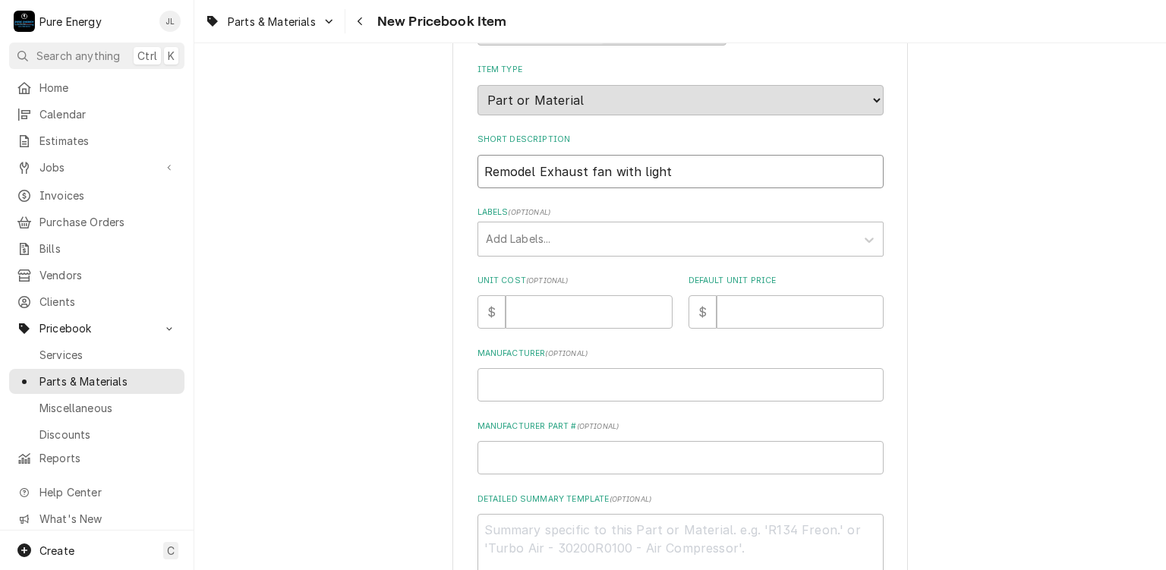
type input "Remodel Exhaust fan with light 9"
type textarea "x"
type input "Remodel Exhaust fan with light 9/"
type textarea "x"
type input "Remodel Exhaust fan with light 9/2"
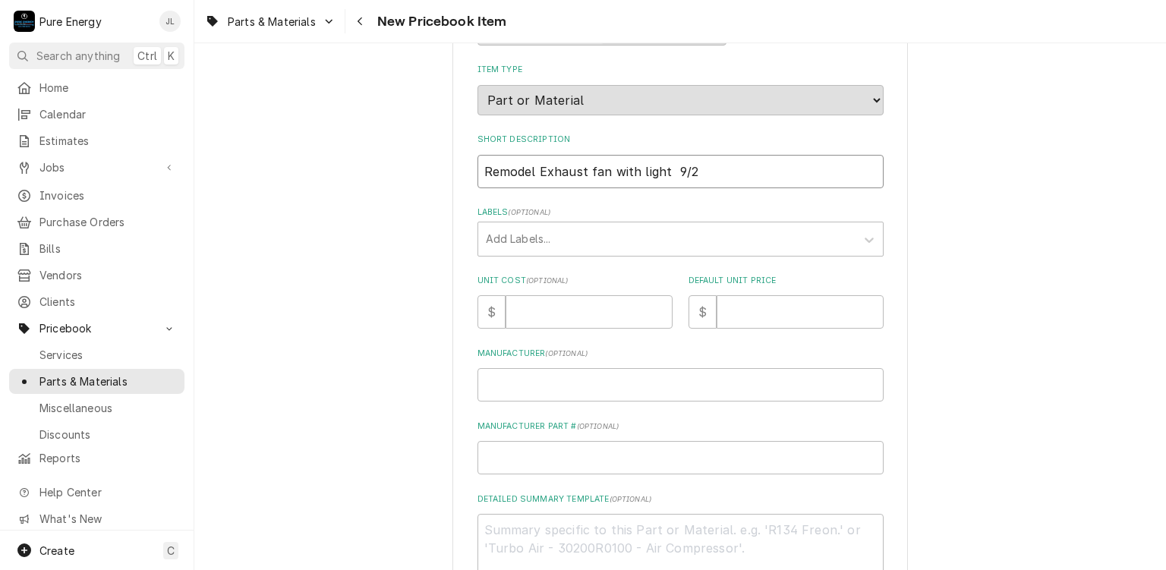
type textarea "x"
type input "Remodel Exhaust fan with light 9/25"
click at [556, 316] on input "Unit Cost ( optional )" at bounding box center [588, 311] width 167 height 33
type textarea "x"
type input "0"
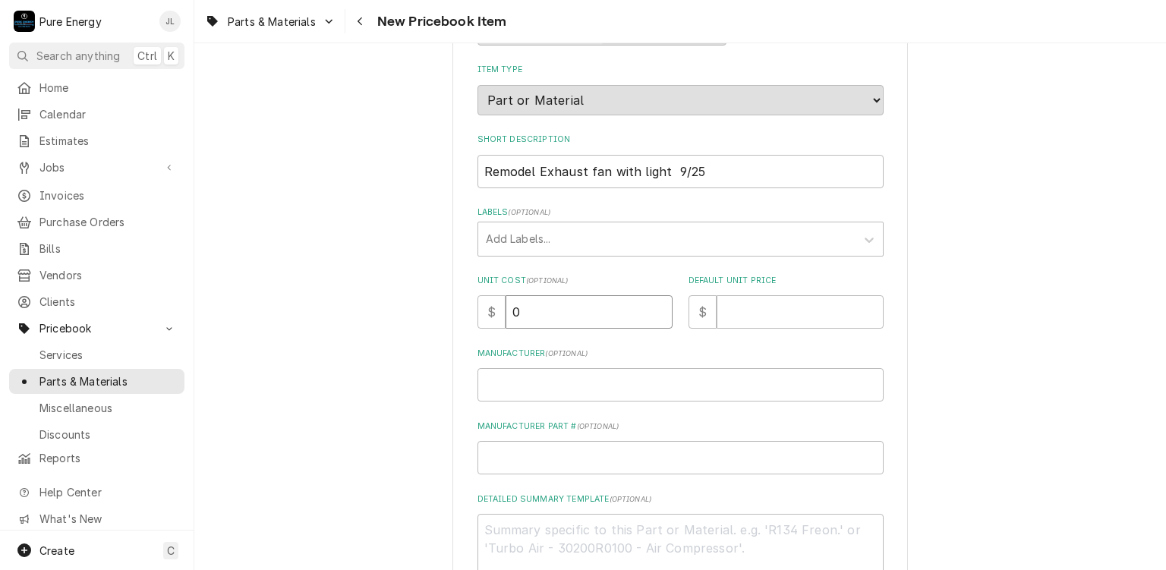
type textarea "x"
type input "0.0"
click at [741, 303] on input "Default Unit Price" at bounding box center [799, 311] width 167 height 33
type textarea "x"
type input "2"
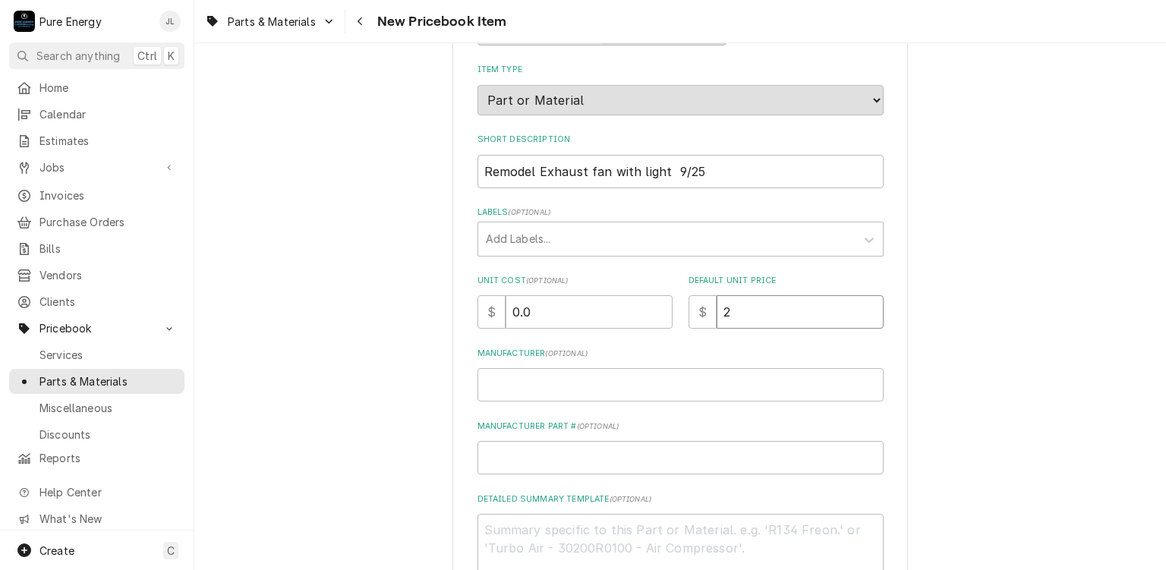
type textarea "x"
type input "26"
type textarea "x"
type input "262"
type textarea "x"
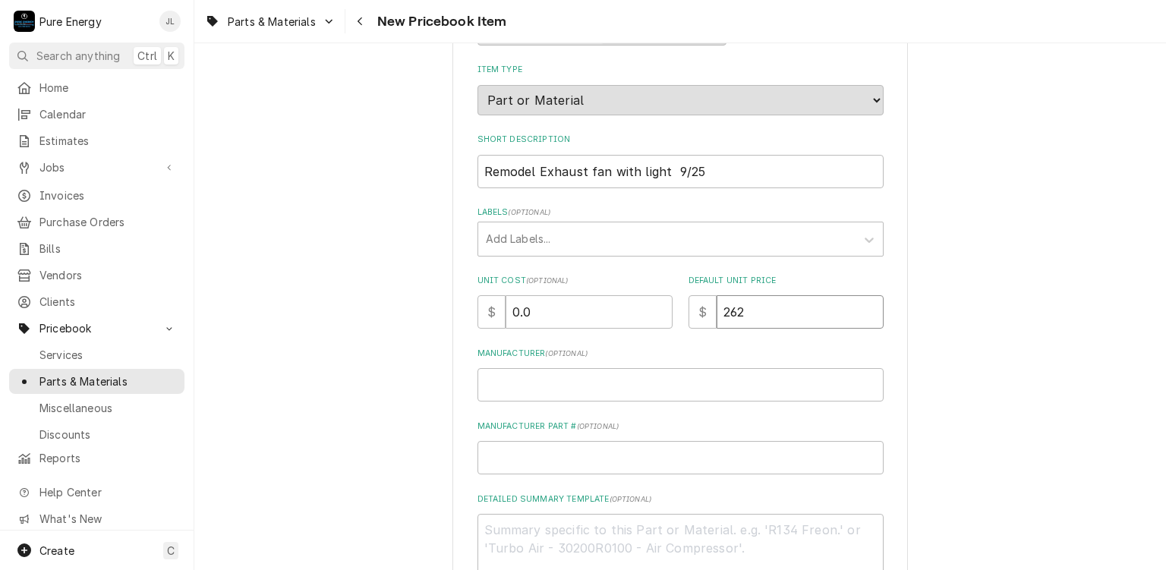
type input "262.7"
type textarea "x"
type input "262.70"
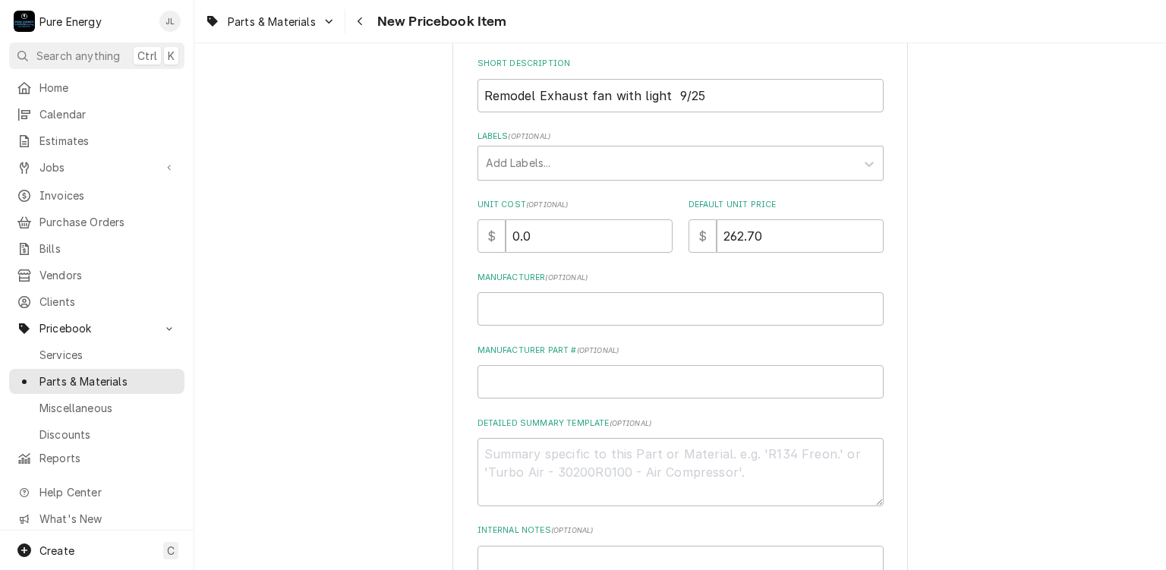
scroll to position [430, 0]
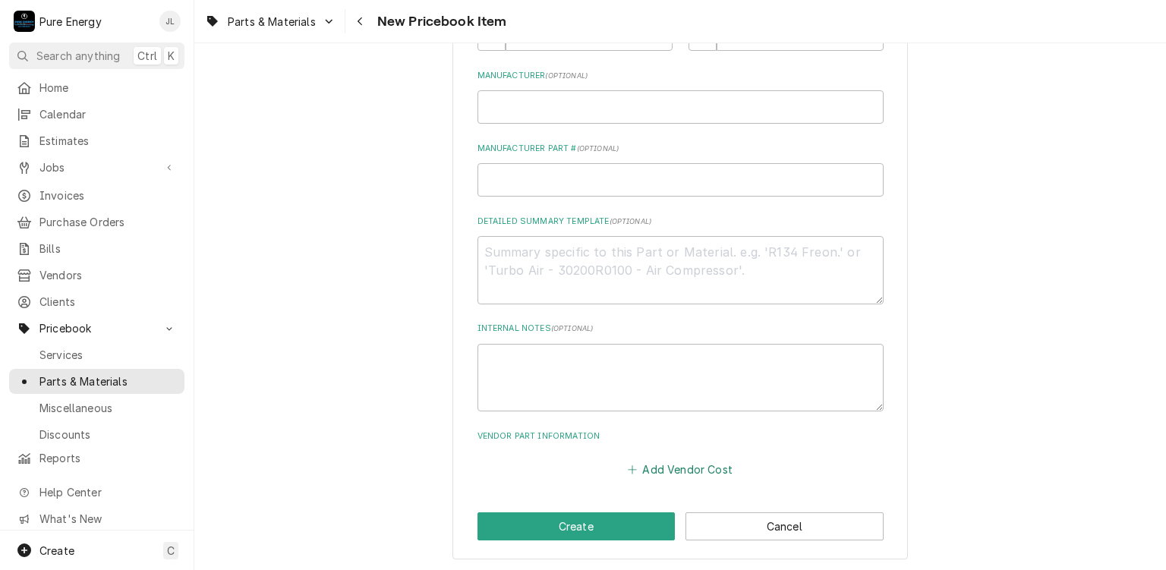
click at [659, 466] on button "Add Vendor Cost" at bounding box center [680, 469] width 110 height 21
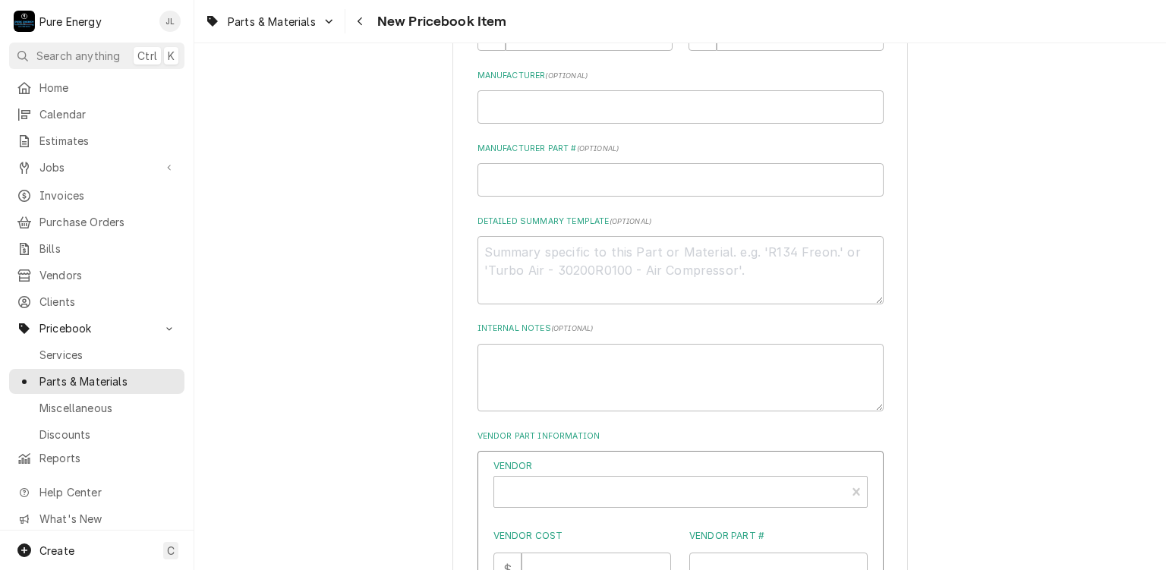
scroll to position [657, 0]
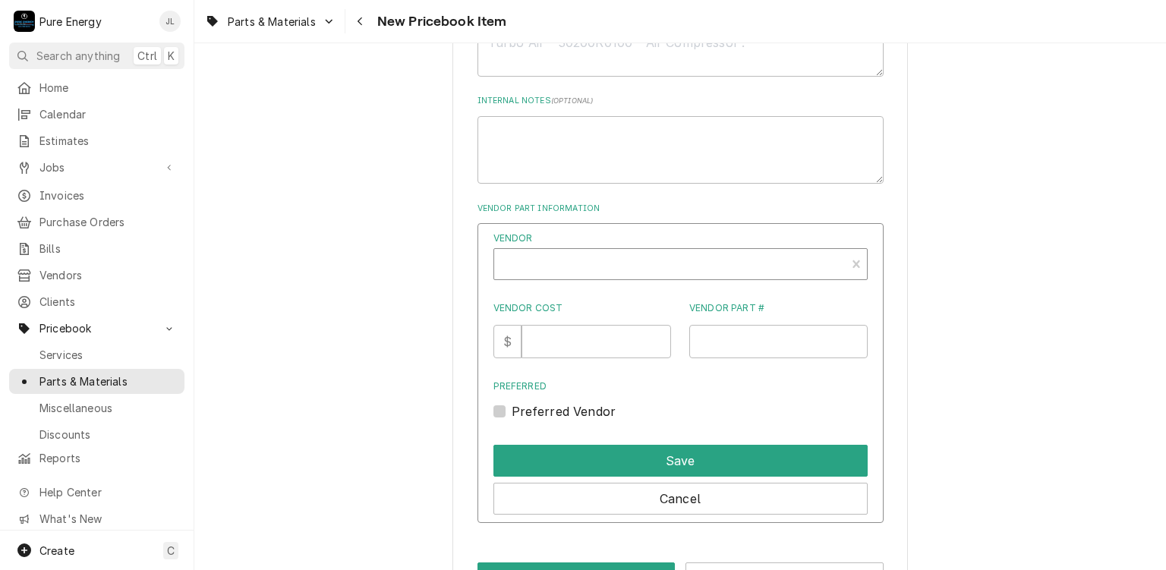
type textarea "x"
click at [604, 252] on div "Vendor" at bounding box center [670, 270] width 336 height 36
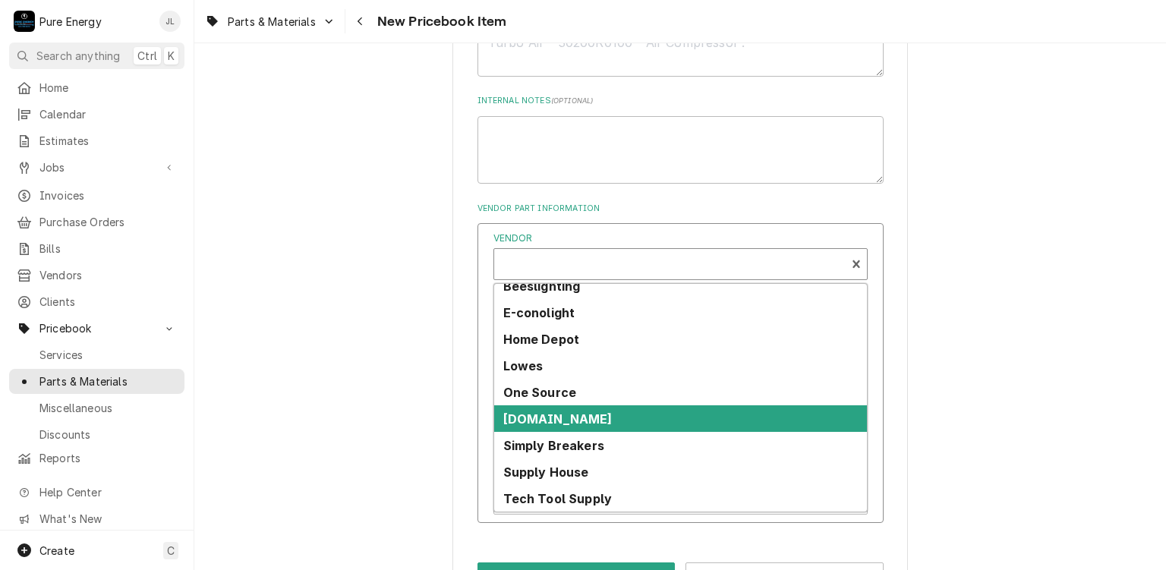
scroll to position [91, 0]
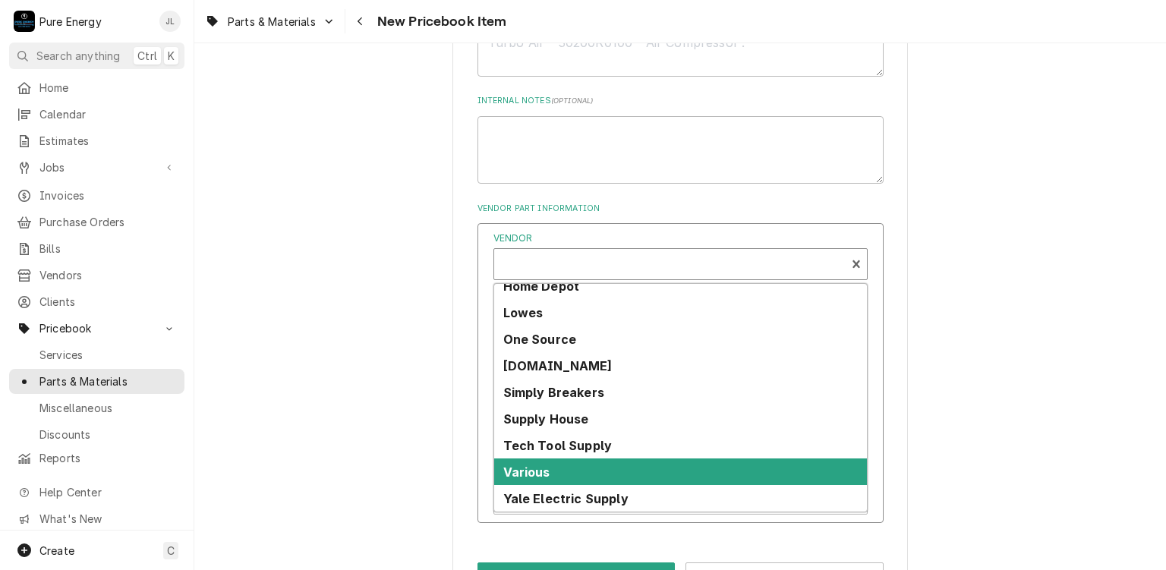
drag, startPoint x: 572, startPoint y: 473, endPoint x: 571, endPoint y: 454, distance: 19.0
click at [571, 465] on div "Various" at bounding box center [680, 471] width 373 height 27
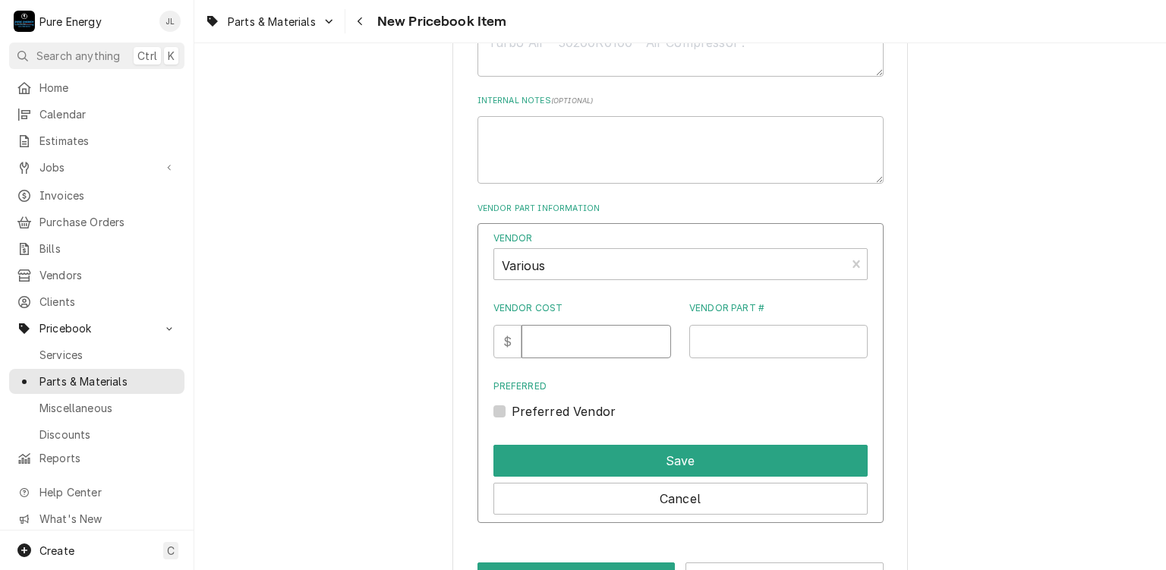
click at [587, 335] on input "Vendor Cost" at bounding box center [596, 341] width 150 height 33
type input "188.99"
click at [728, 339] on input "Vendor Part #" at bounding box center [778, 341] width 178 height 33
type input "Panasonic FV-0511VFL1"
click at [512, 412] on label "Preferred Vendor" at bounding box center [564, 411] width 105 height 18
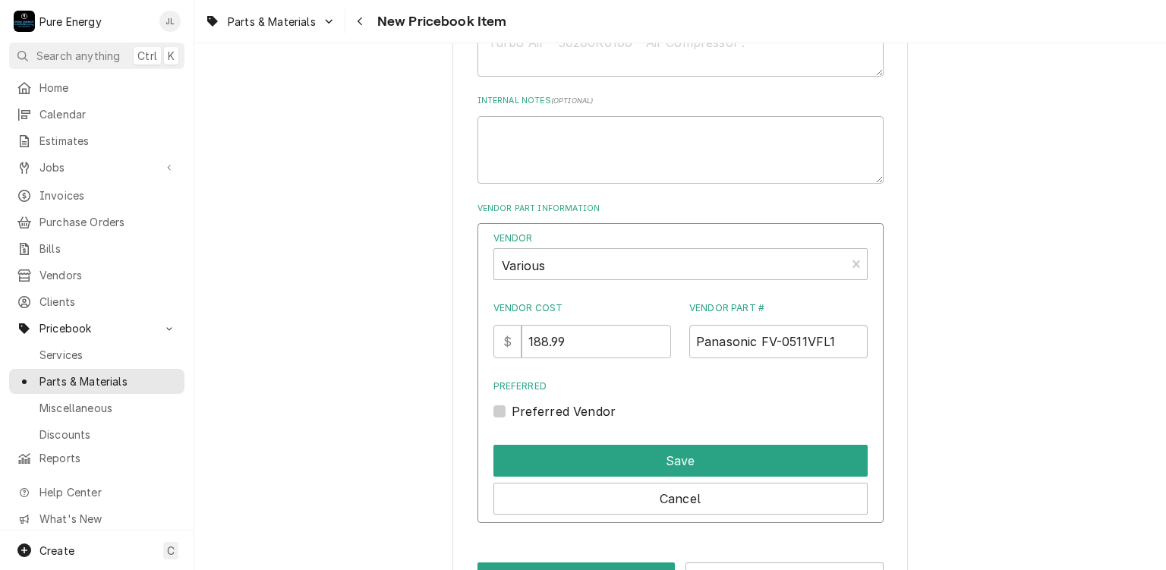
click at [512, 412] on input "Preferred" at bounding box center [699, 418] width 374 height 33
checkbox input "true"
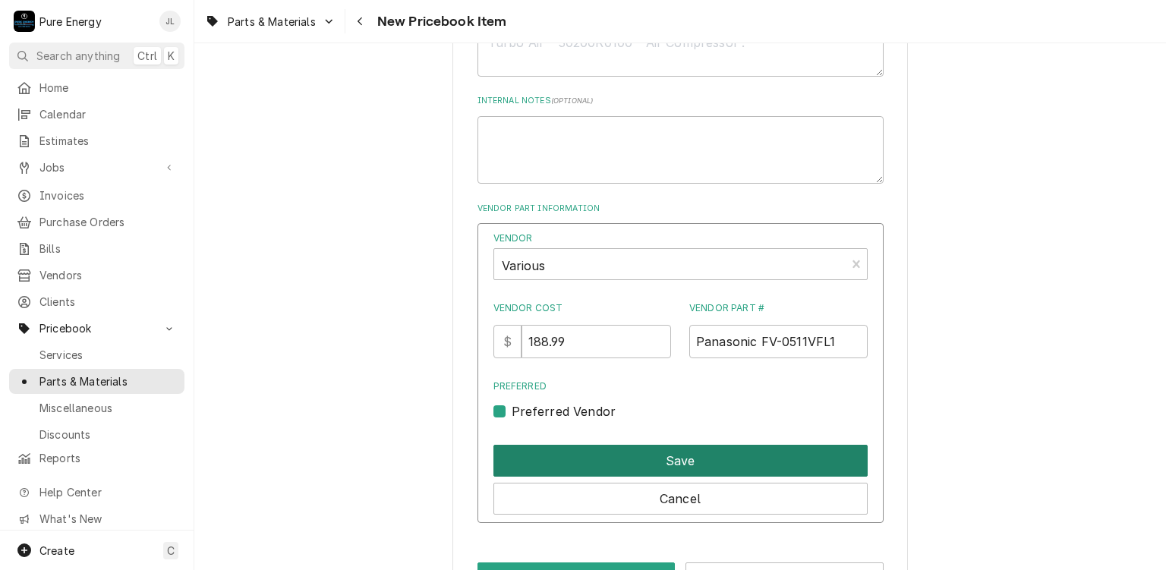
click at [540, 455] on button "Save" at bounding box center [680, 461] width 374 height 32
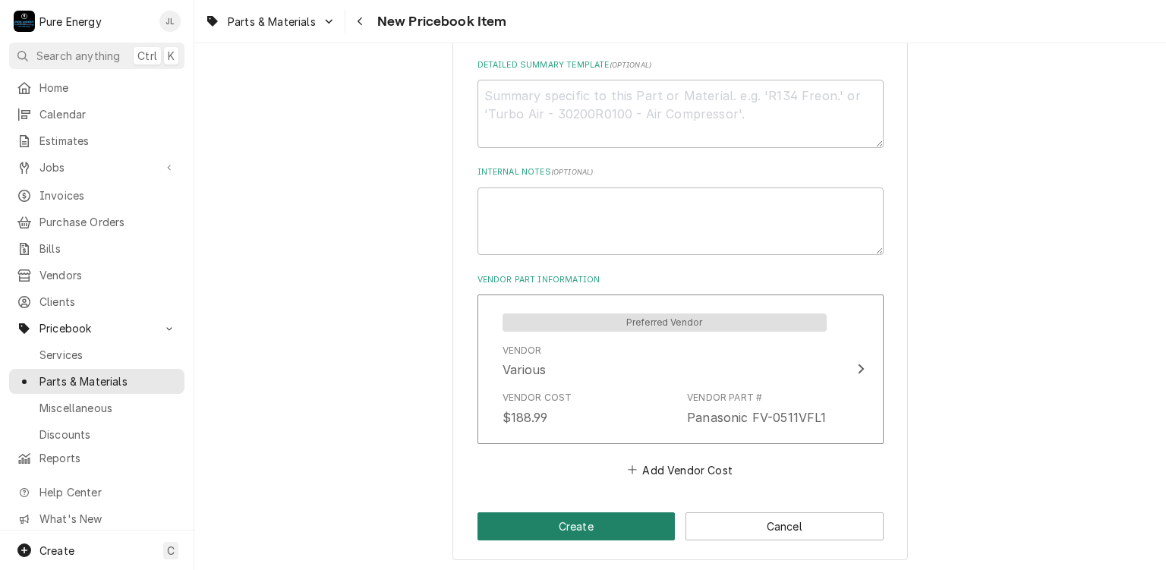
click at [606, 531] on button "Create" at bounding box center [576, 526] width 198 height 28
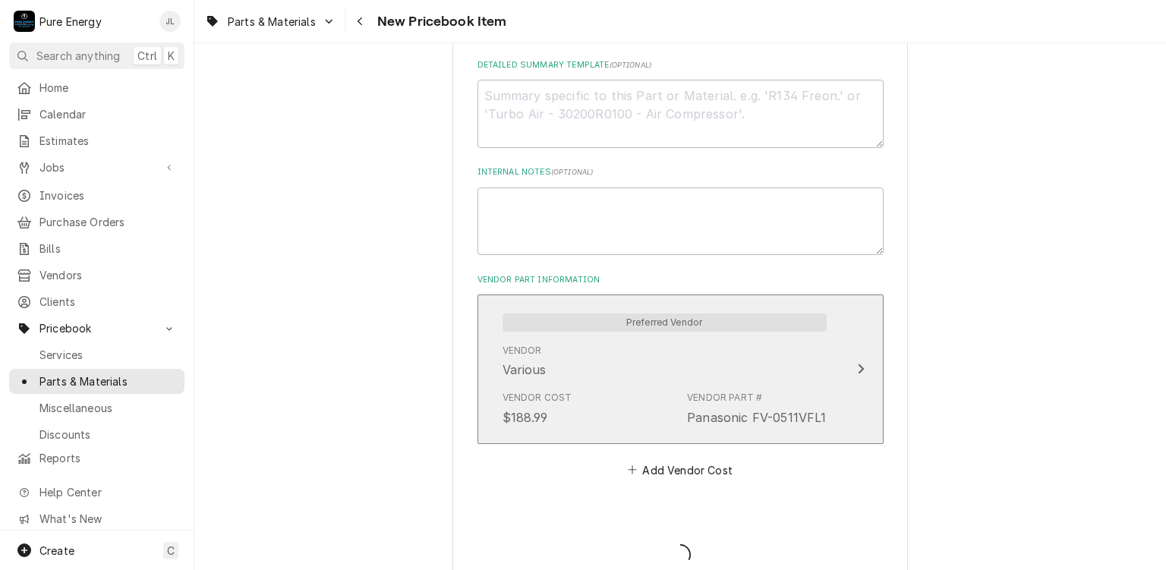
type textarea "x"
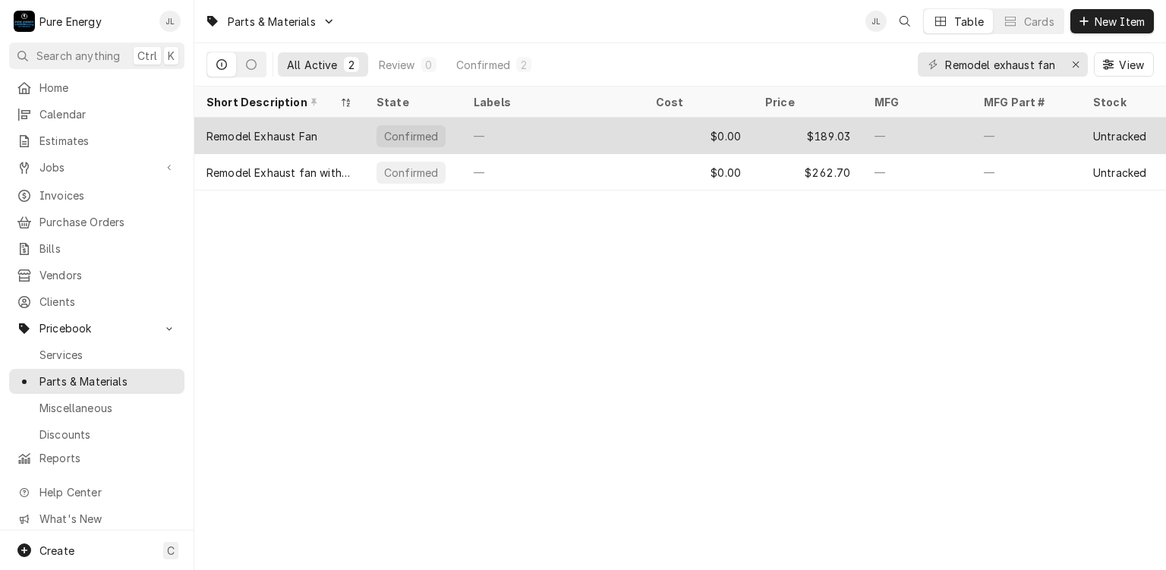
click at [590, 132] on div "—" at bounding box center [552, 136] width 182 height 36
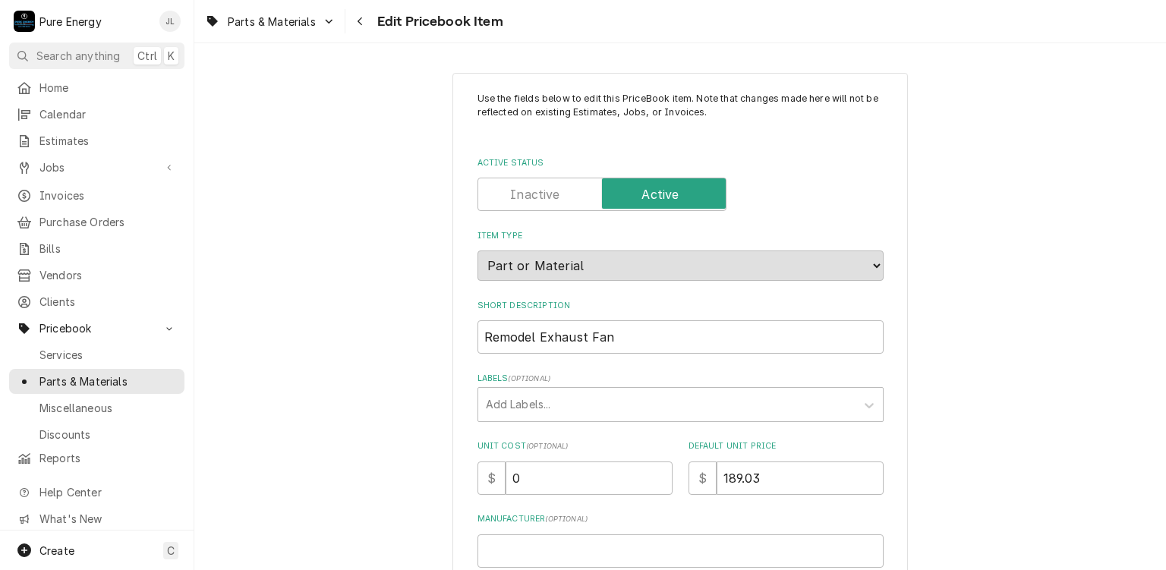
scroll to position [76, 0]
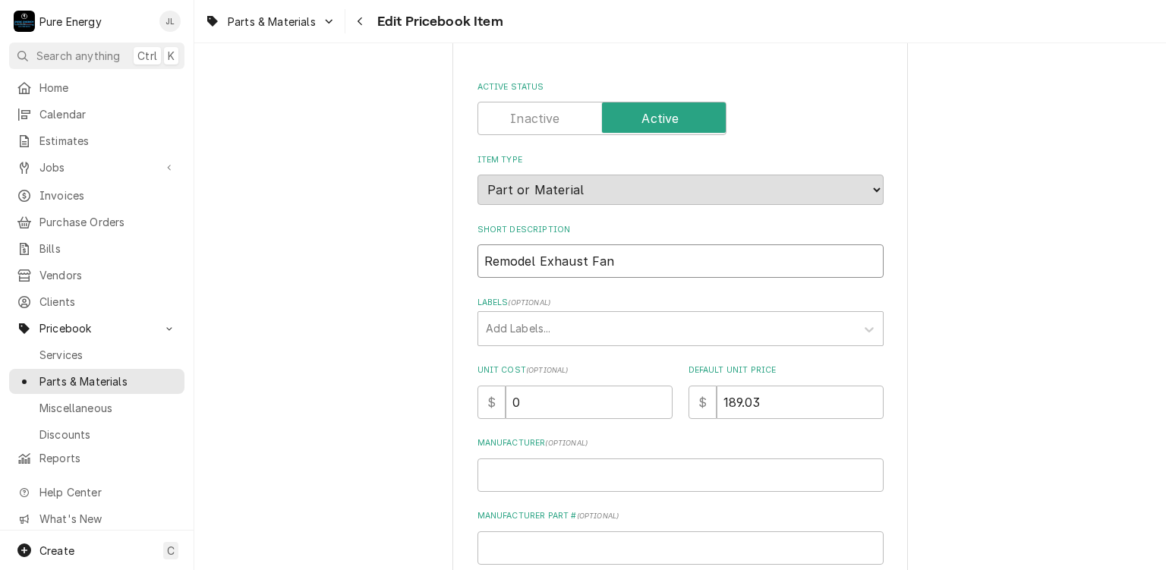
click at [622, 259] on input "Remodel Exhaust Fan" at bounding box center [680, 260] width 406 height 33
type textarea "x"
type input "Remodel Exhaust Fan"
type textarea "x"
type input "Remodel Exhaust Fan"
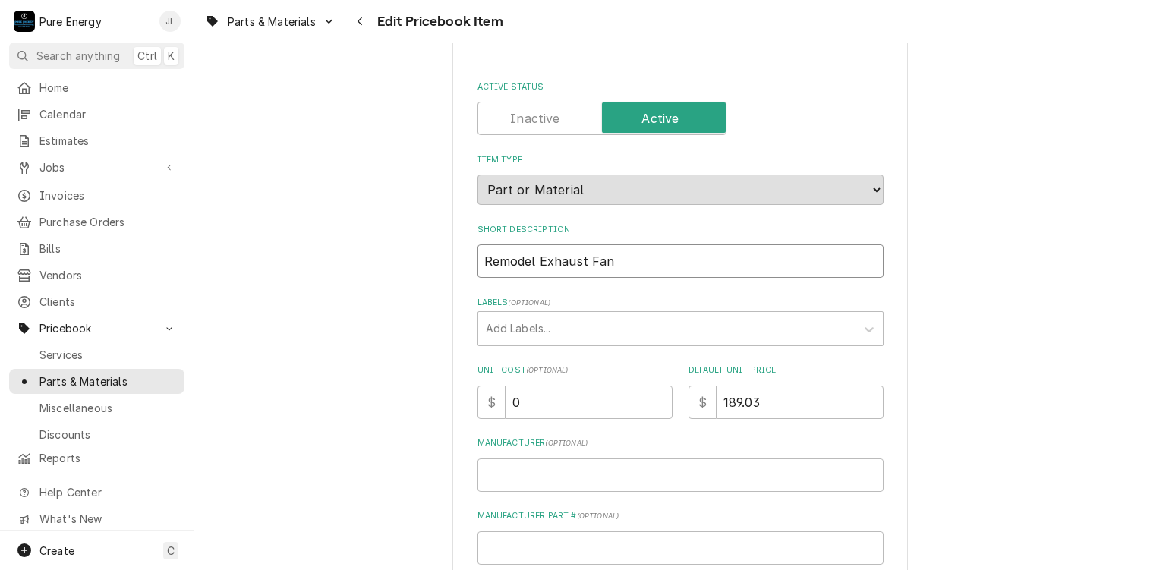
type textarea "x"
type input "Remodel Exhaust Fan 9"
type textarea "x"
type input "Remodel Exhaust Fan 9/"
type textarea "x"
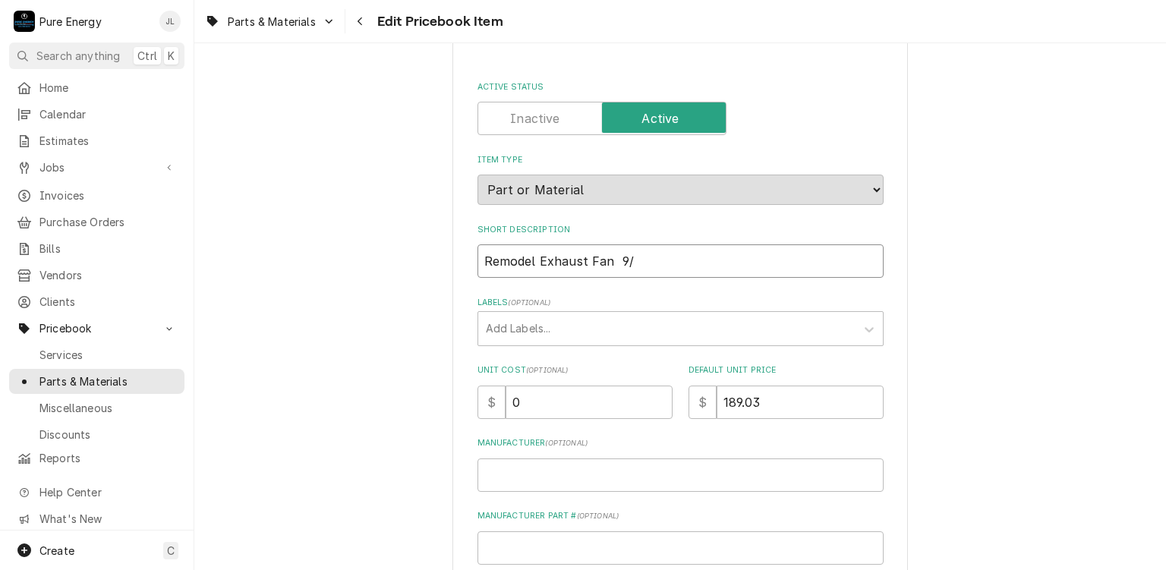
type input "Remodel Exhaust Fan 9/2"
type textarea "x"
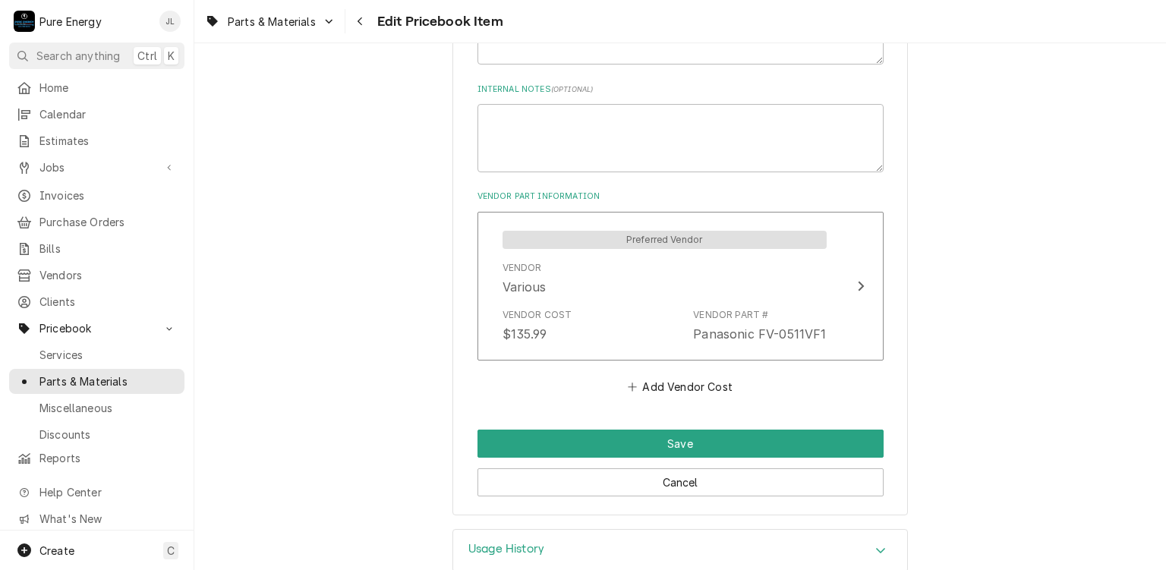
scroll to position [710, 0]
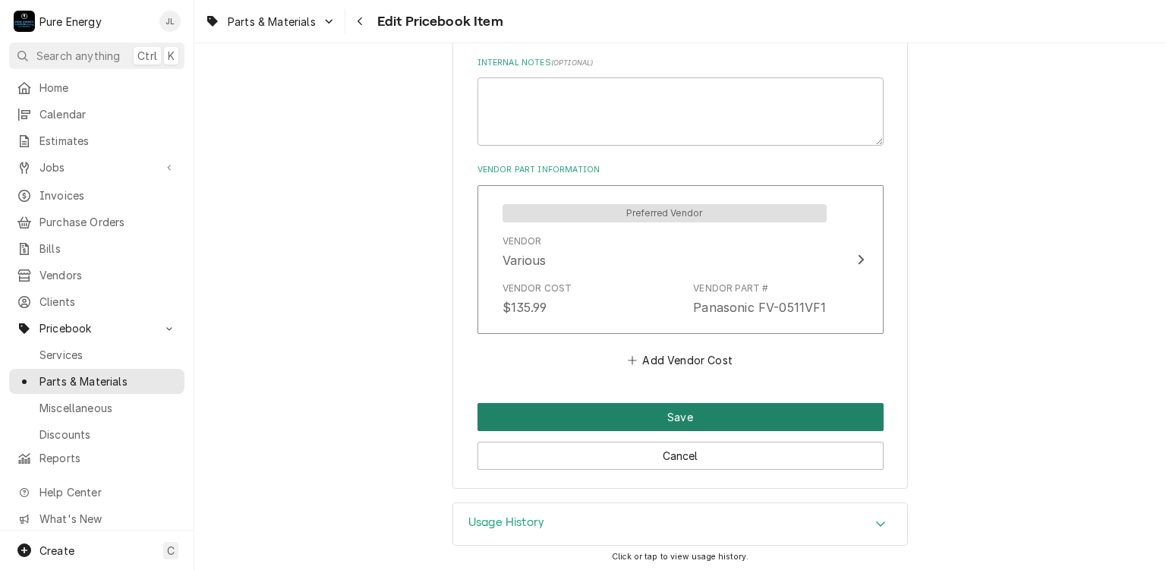
type input "Remodel Exhaust Fan 9/25"
click at [654, 409] on button "Save" at bounding box center [680, 417] width 406 height 28
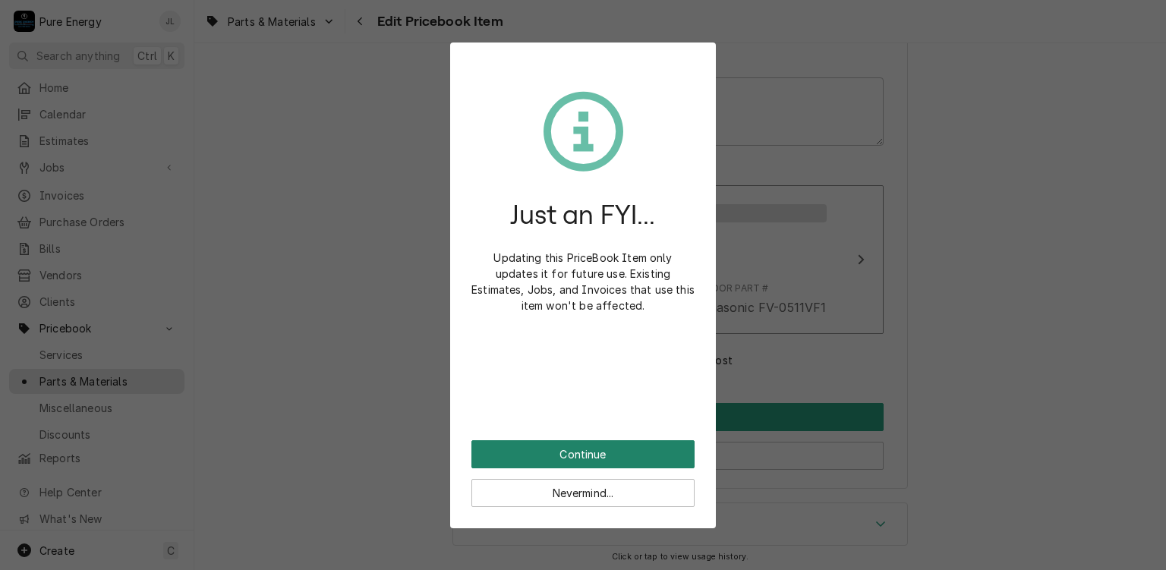
click at [621, 455] on button "Continue" at bounding box center [582, 454] width 223 height 28
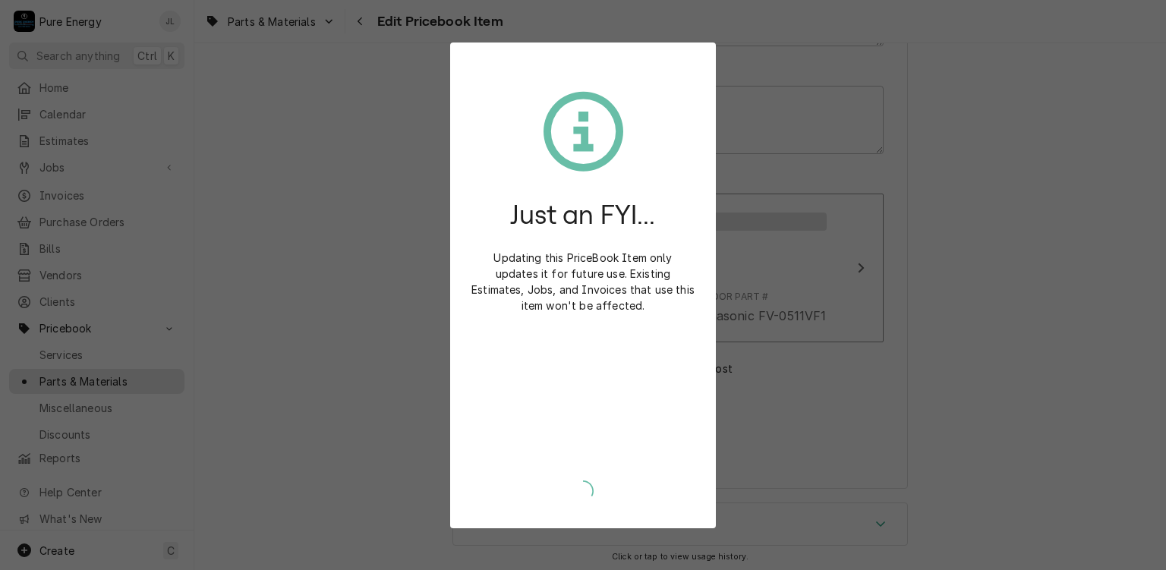
type textarea "x"
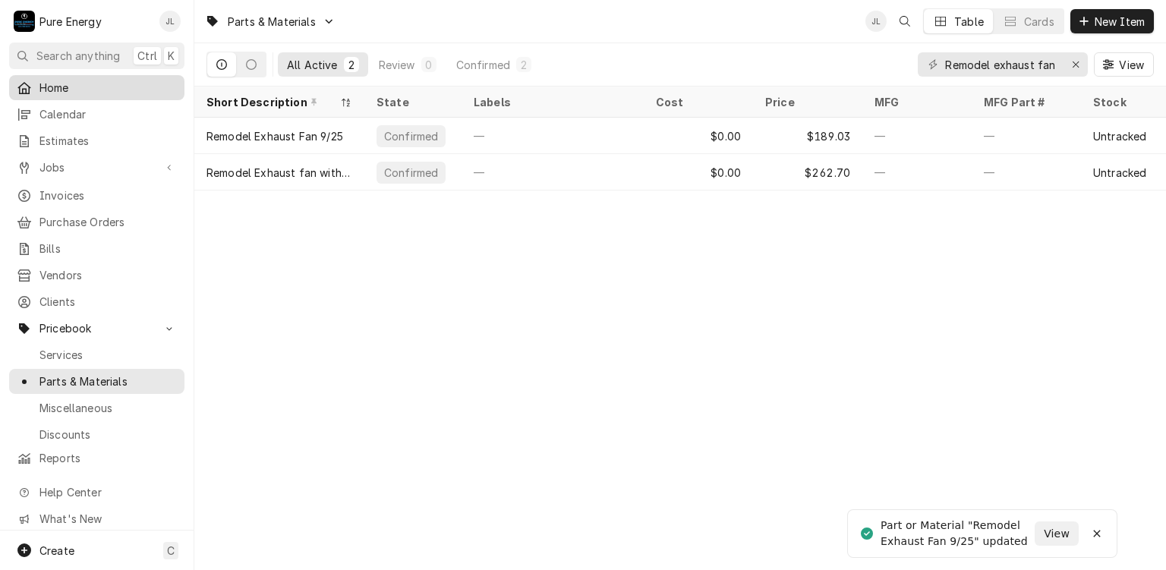
click at [99, 75] on link "Home" at bounding box center [96, 87] width 175 height 25
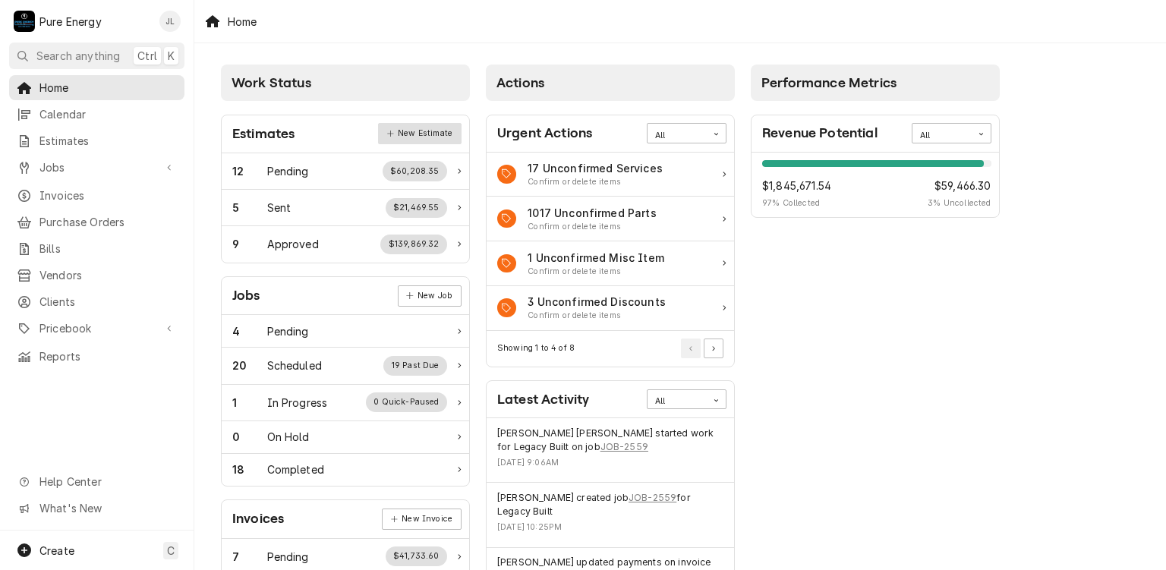
click at [413, 130] on link "New Estimate" at bounding box center [419, 133] width 83 height 21
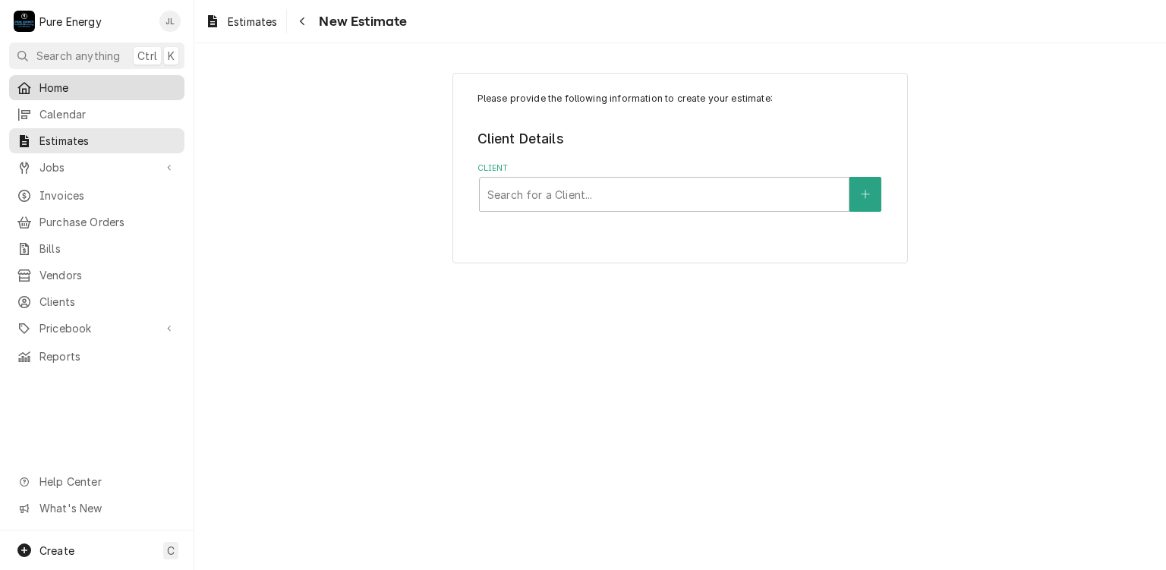
click at [106, 81] on span "Home" at bounding box center [107, 88] width 137 height 16
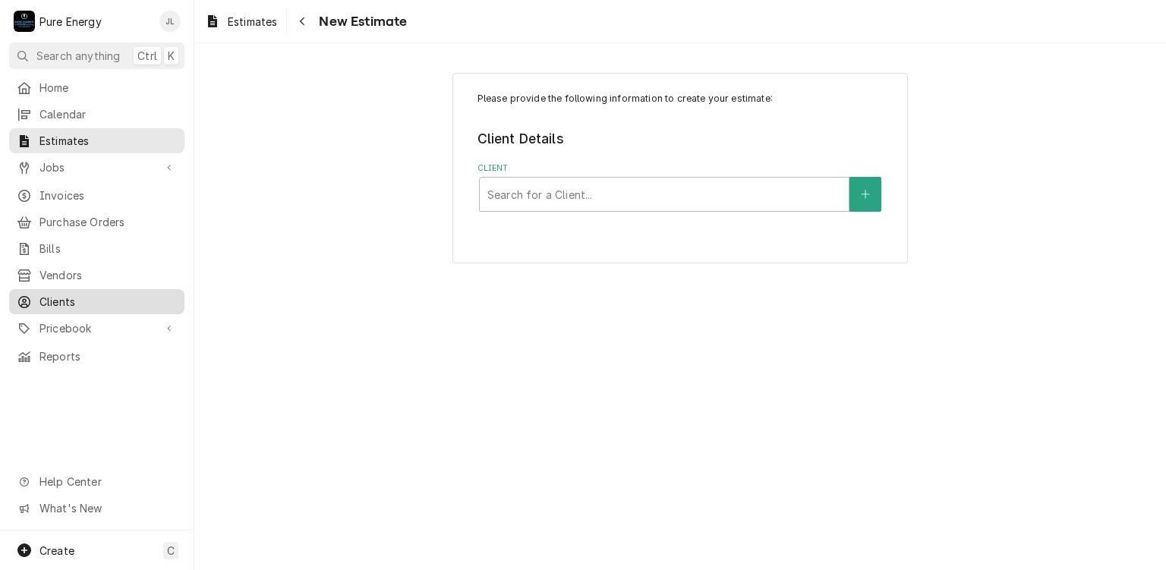
click at [95, 296] on span "Clients" at bounding box center [107, 302] width 137 height 16
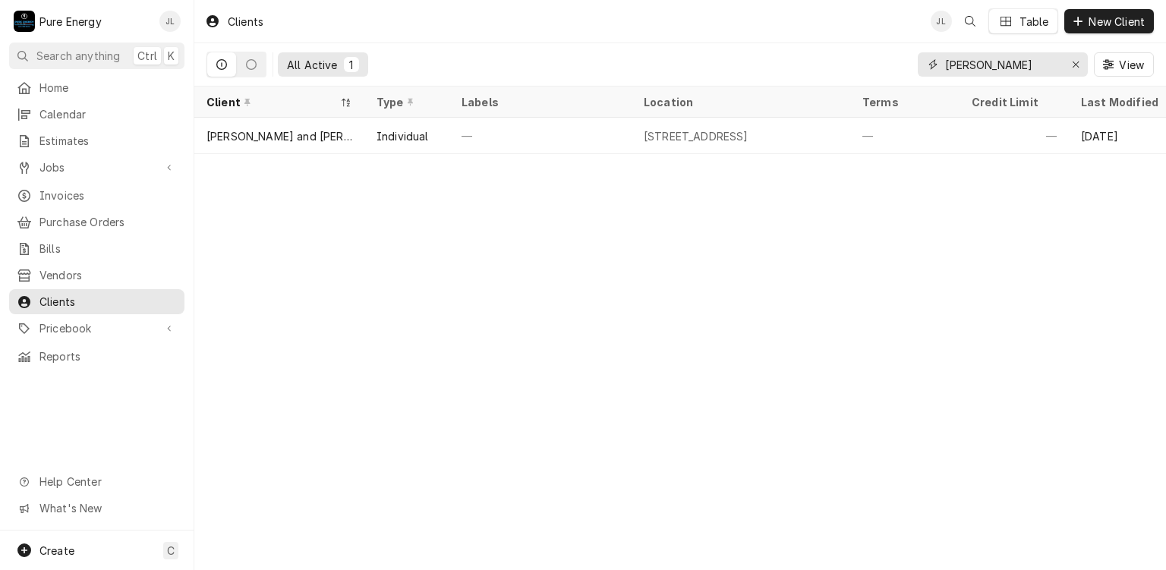
click at [986, 68] on input "Lesa" at bounding box center [1002, 64] width 114 height 24
type input "L"
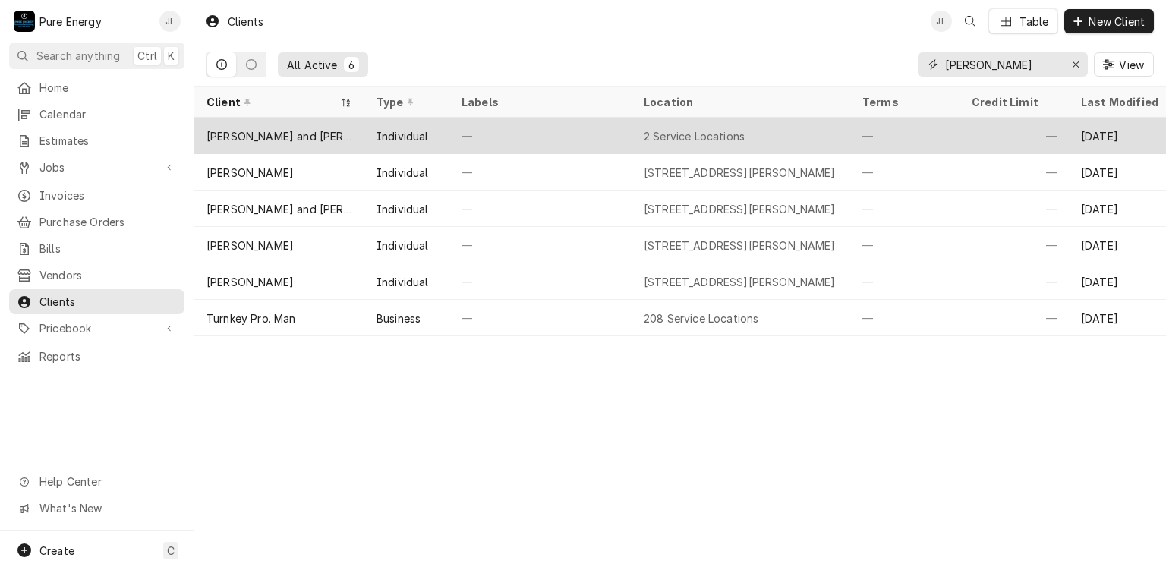
type input "Pam"
click at [563, 140] on div "—" at bounding box center [540, 136] width 182 height 36
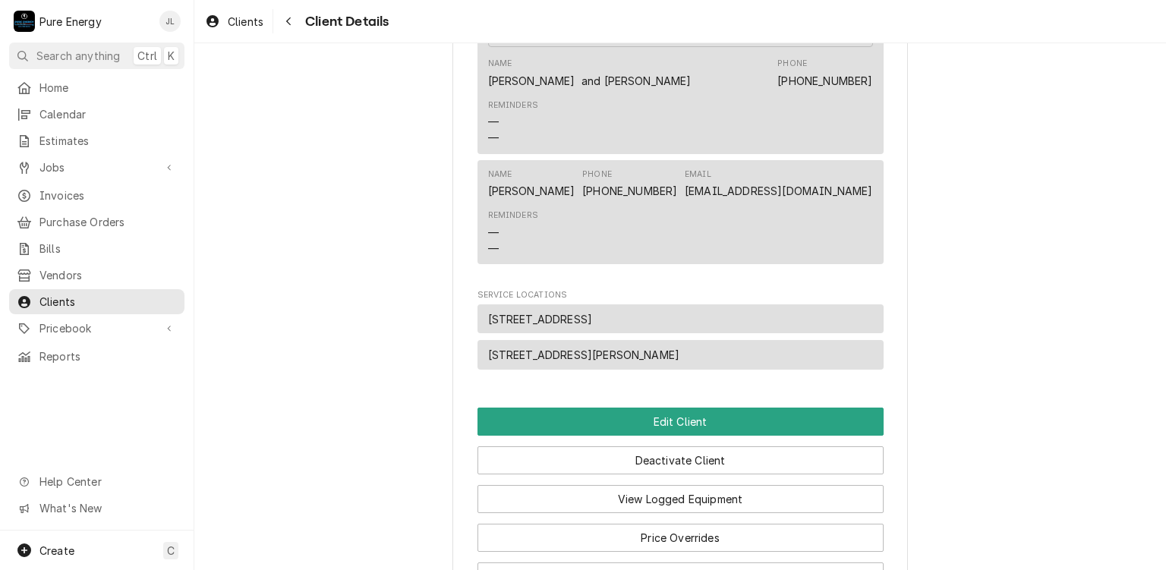
scroll to position [691, 0]
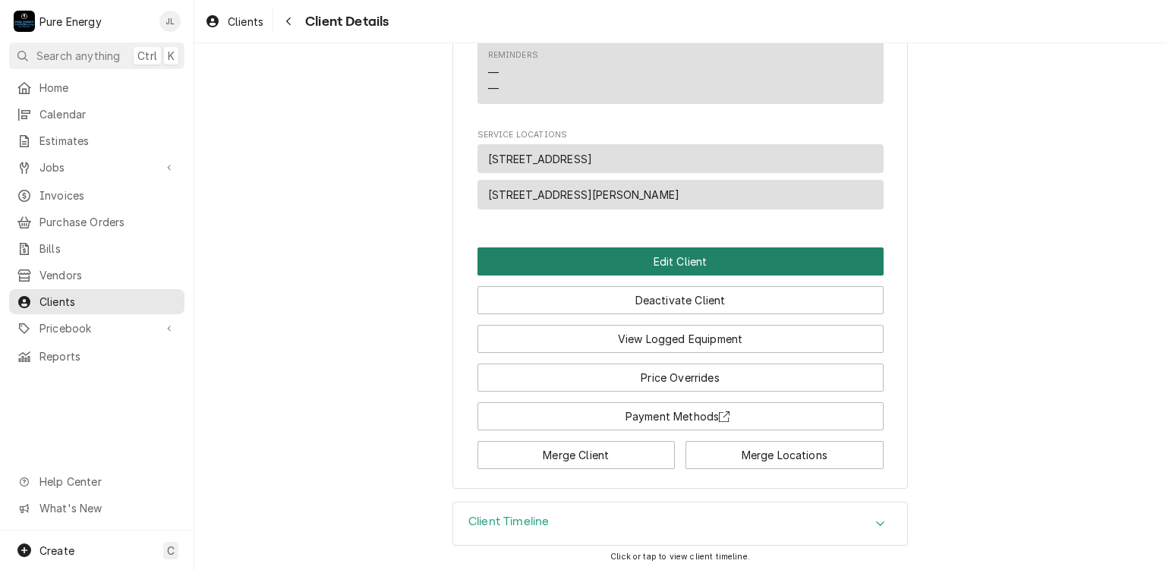
click at [694, 256] on button "Edit Client" at bounding box center [680, 261] width 406 height 28
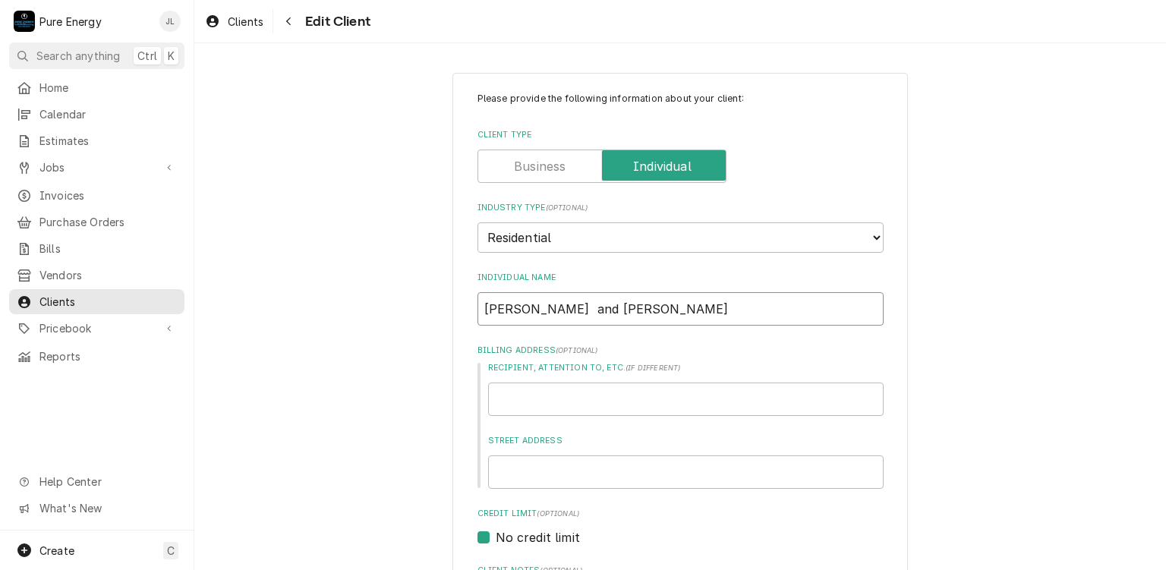
click at [540, 309] on input "[PERSON_NAME] and [PERSON_NAME]" at bounding box center [680, 308] width 406 height 33
type textarea "x"
type input "[PERSON_NAME] andPam [PERSON_NAME]"
type textarea "x"
type input "[PERSON_NAME] [PERSON_NAME]"
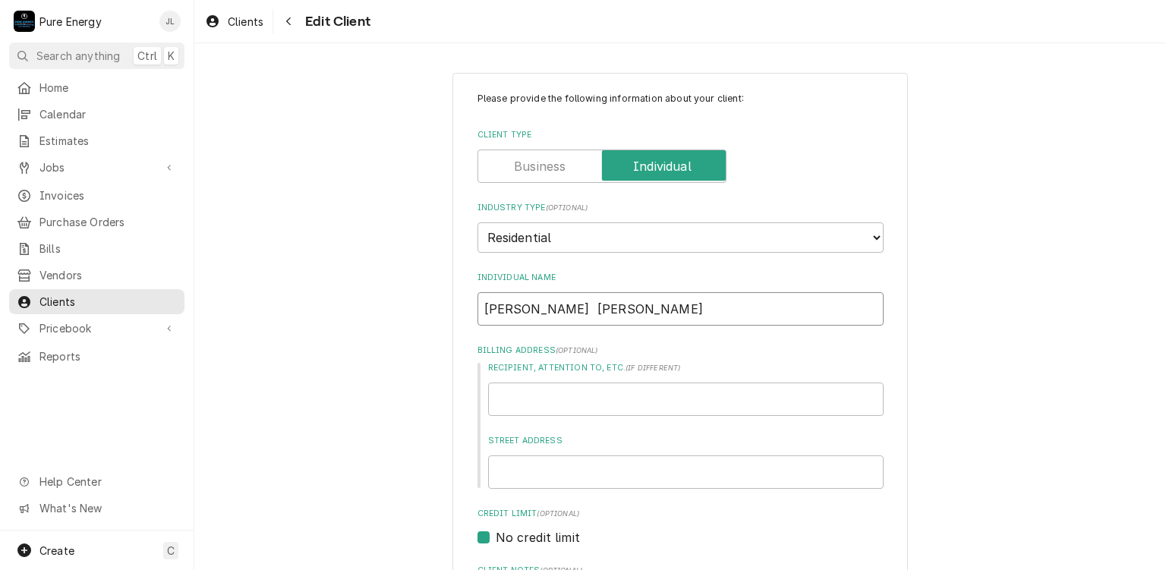
type textarea "x"
type input "Jerry aPam Clark"
type textarea "x"
type input "Jerry Pam Clark"
type textarea "x"
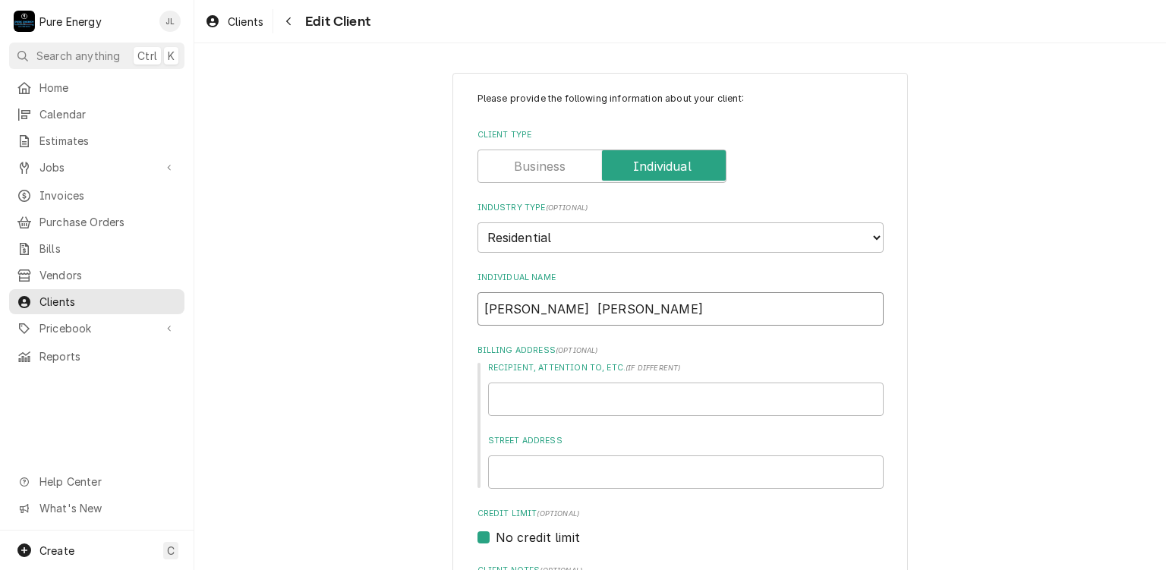
type input "Jerry Pam Clark"
type textarea "x"
type input "JerryPam Clark"
type textarea "x"
type input "JerrPam Clark"
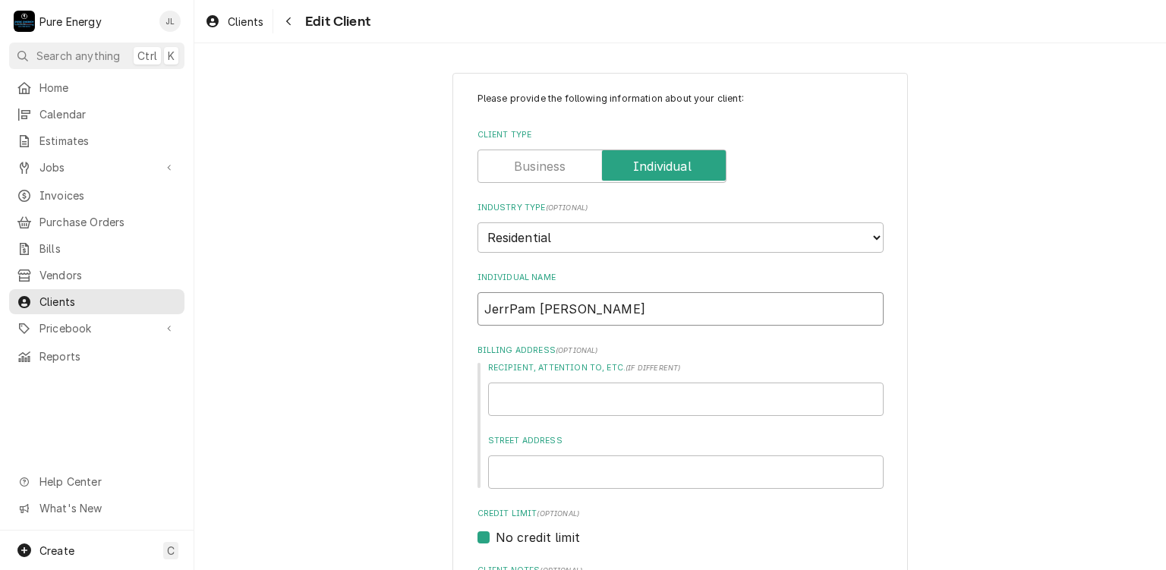
type textarea "x"
type input "JerPam Clark"
type textarea "x"
type input "JePam Clark"
type textarea "x"
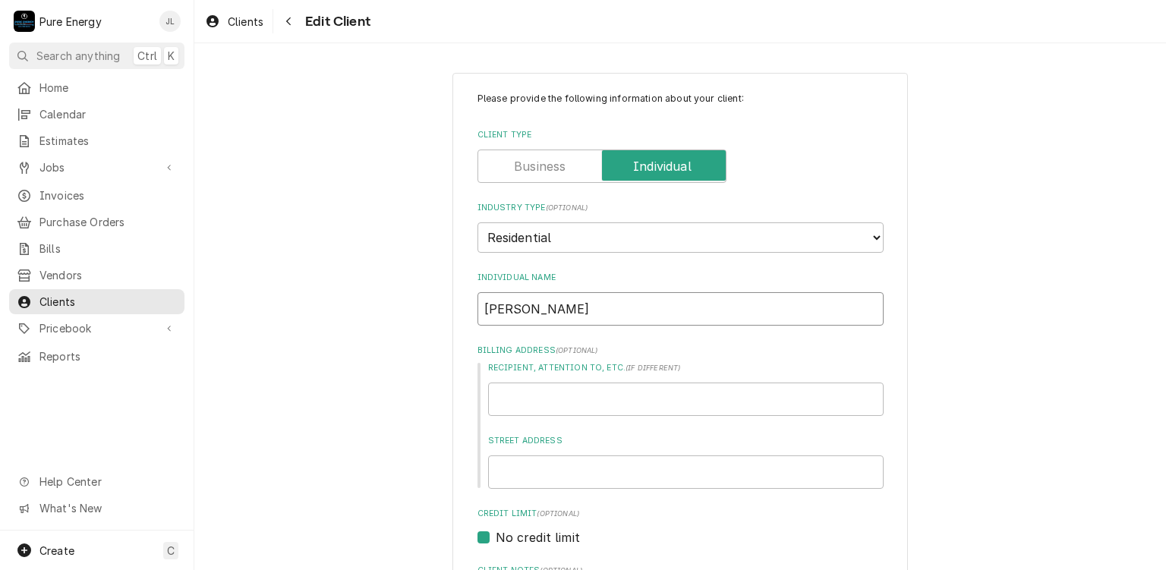
type input "JPam Clark"
type textarea "x"
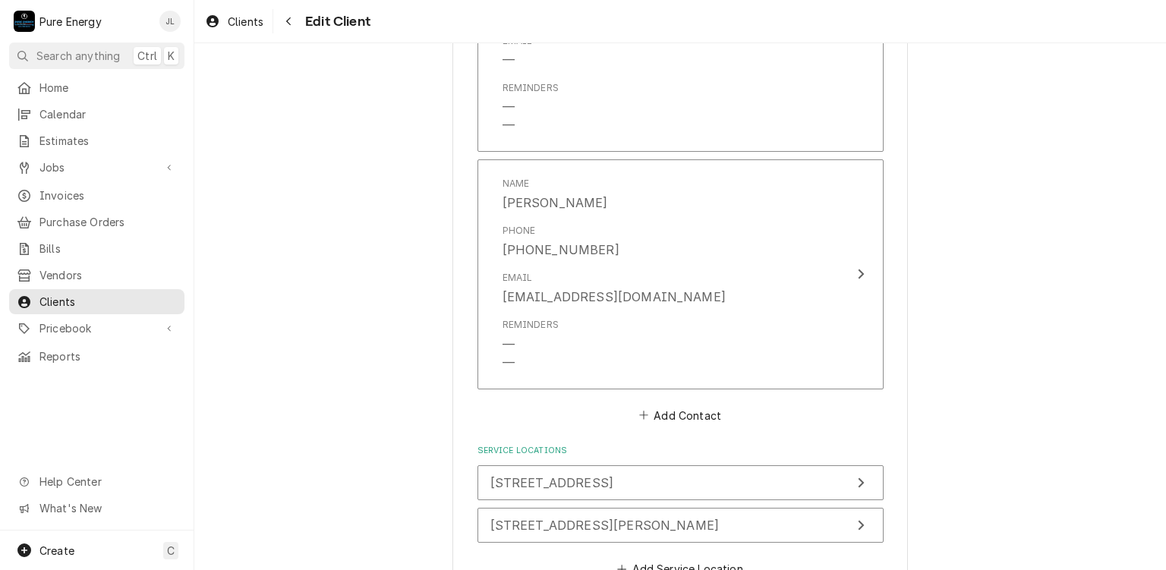
scroll to position [1084, 0]
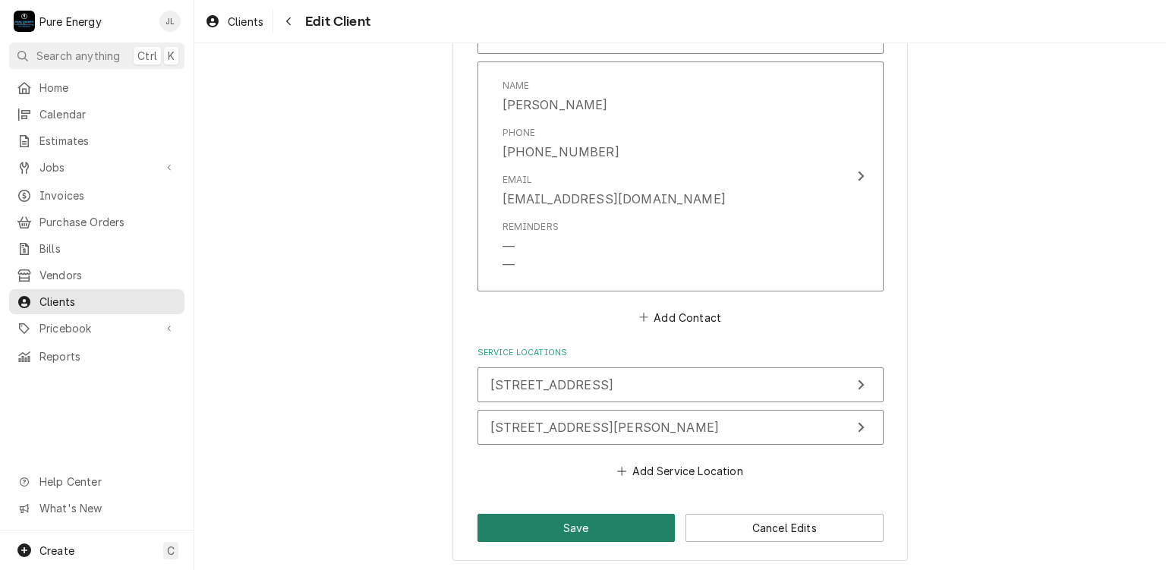
type input "[PERSON_NAME]"
click at [615, 518] on button "Save" at bounding box center [576, 528] width 198 height 28
type textarea "x"
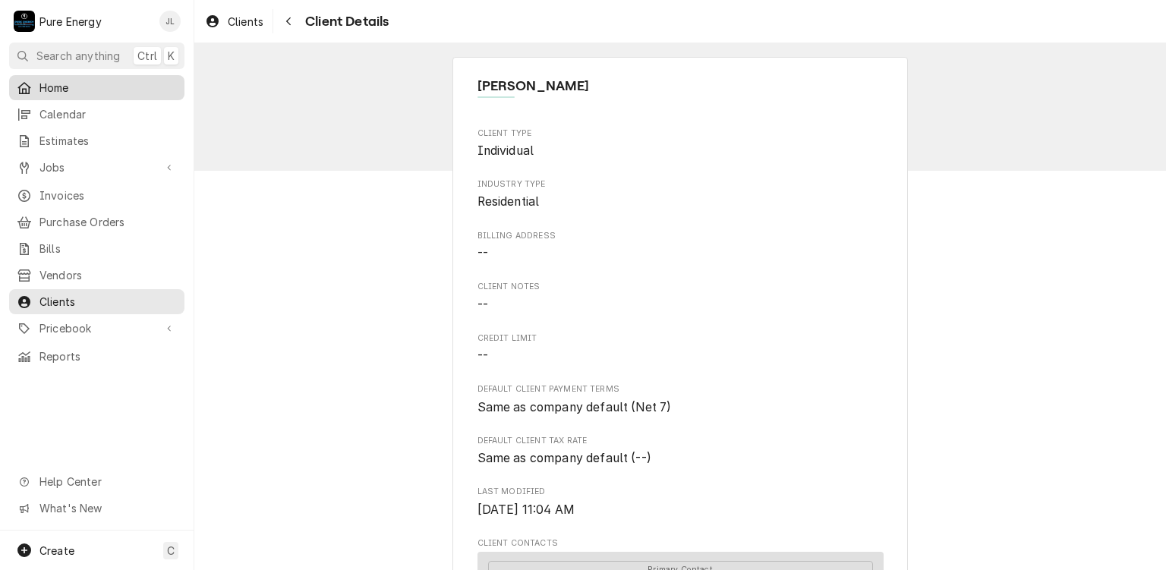
click at [70, 87] on span "Home" at bounding box center [107, 88] width 137 height 16
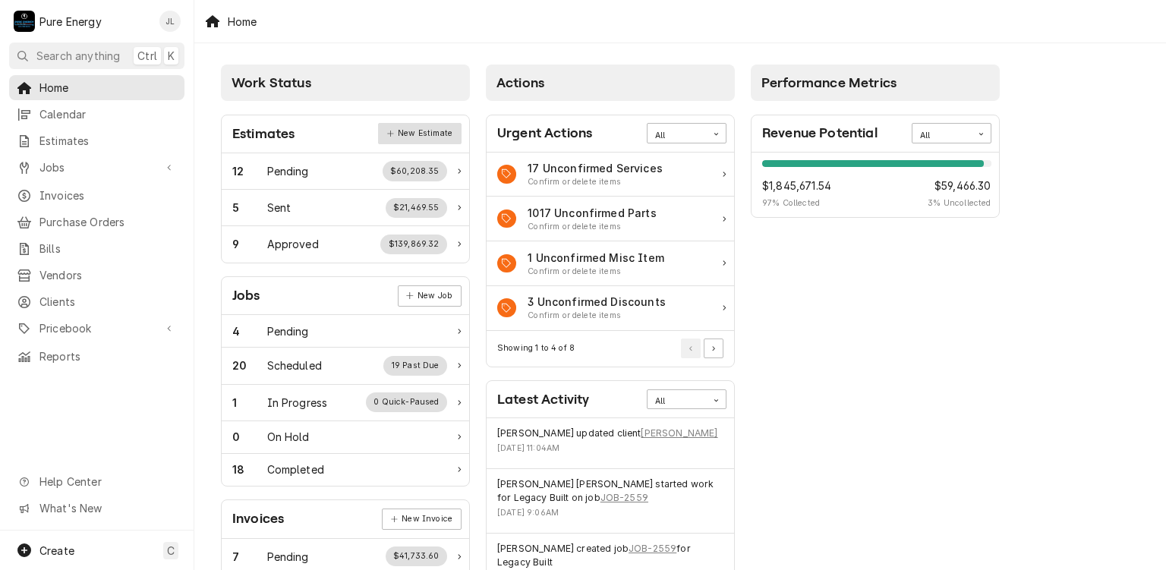
click at [438, 136] on link "New Estimate" at bounding box center [419, 133] width 83 height 21
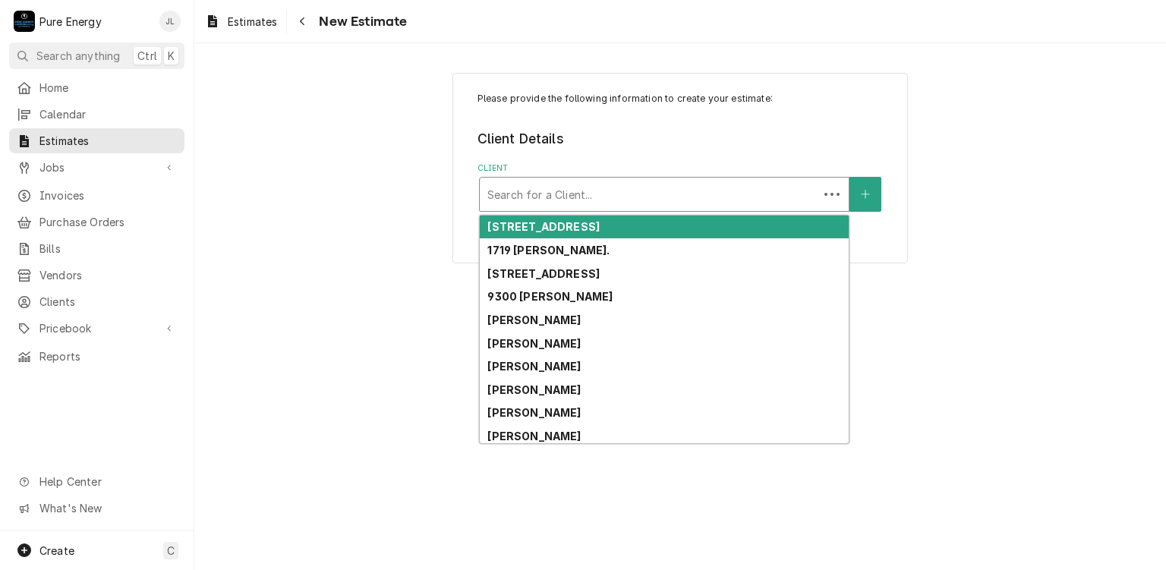
click at [587, 199] on div "Client" at bounding box center [648, 194] width 323 height 27
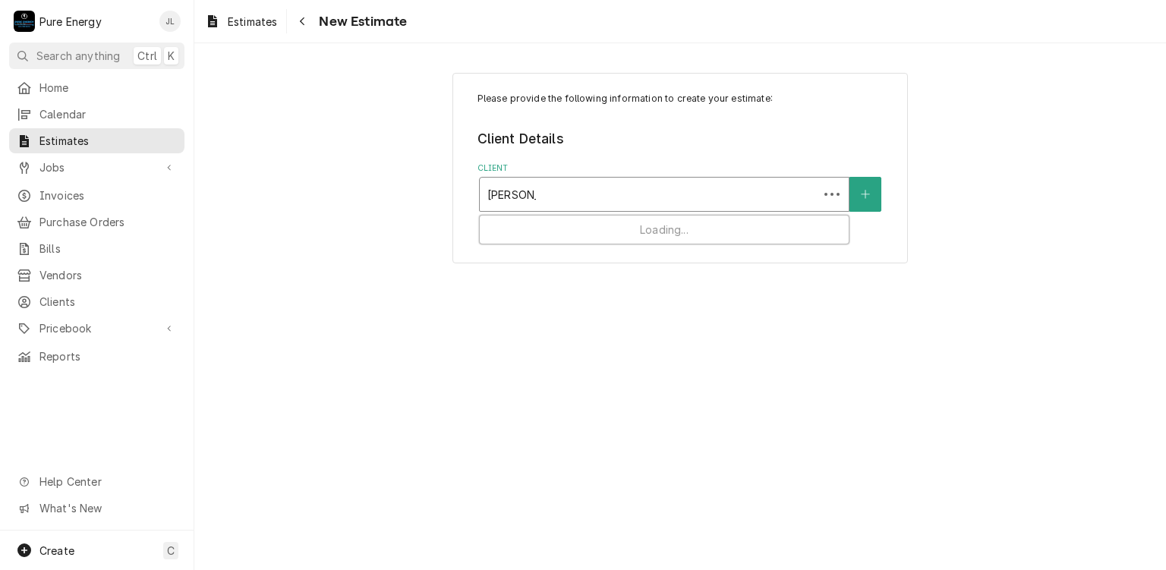
type input "[PERSON_NAME]"
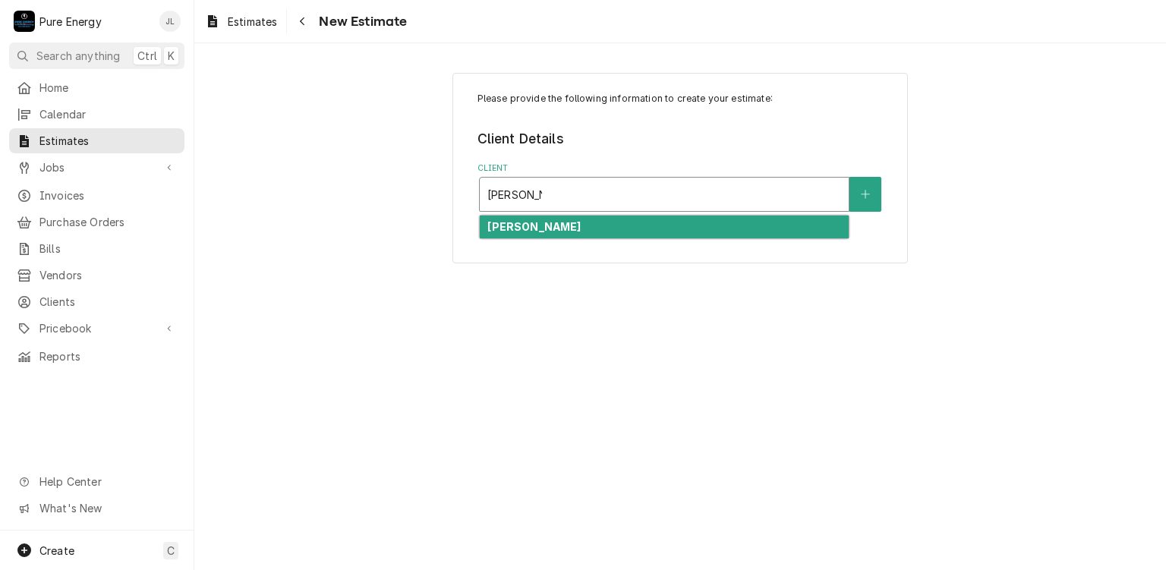
click at [549, 227] on div "[PERSON_NAME]" at bounding box center [664, 228] width 369 height 24
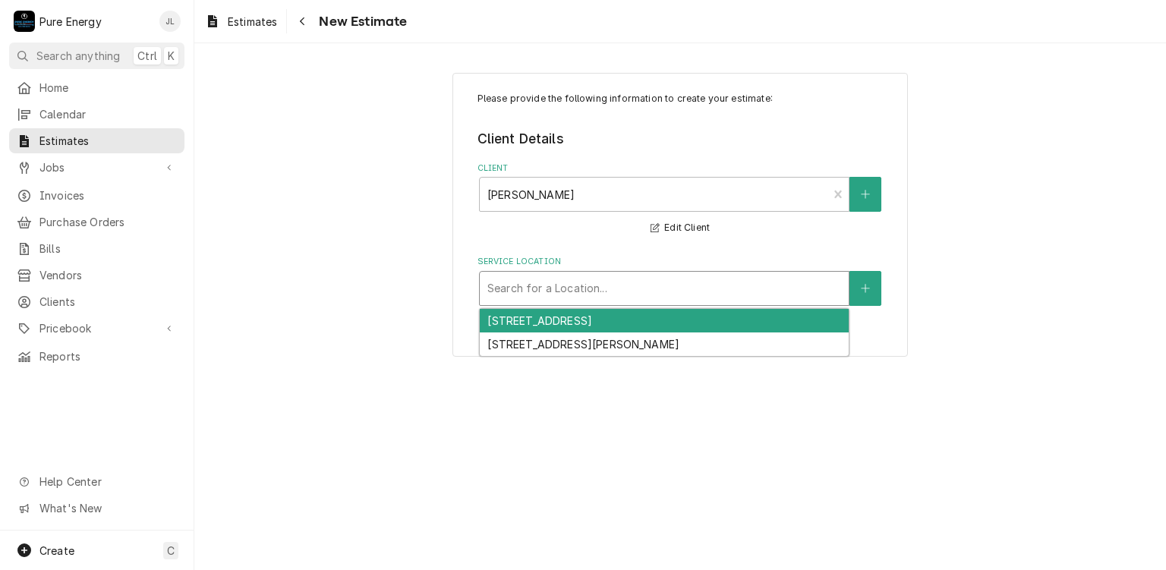
click at [607, 285] on div "Service Location" at bounding box center [664, 288] width 354 height 27
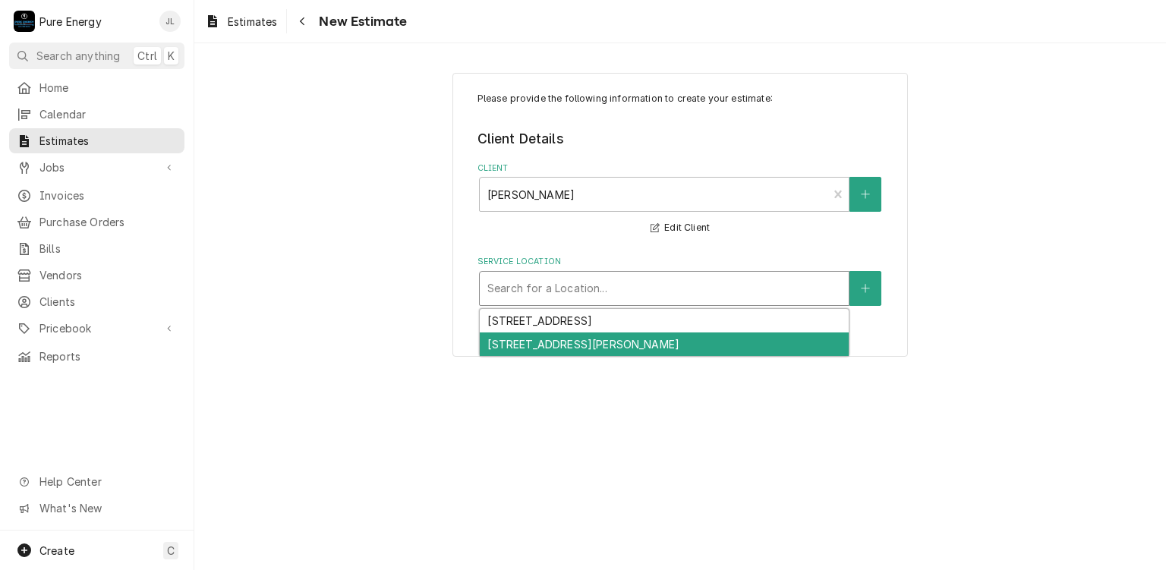
click at [568, 344] on div "7260 Valle Ave, Atascadero, CA 93422" at bounding box center [664, 344] width 369 height 24
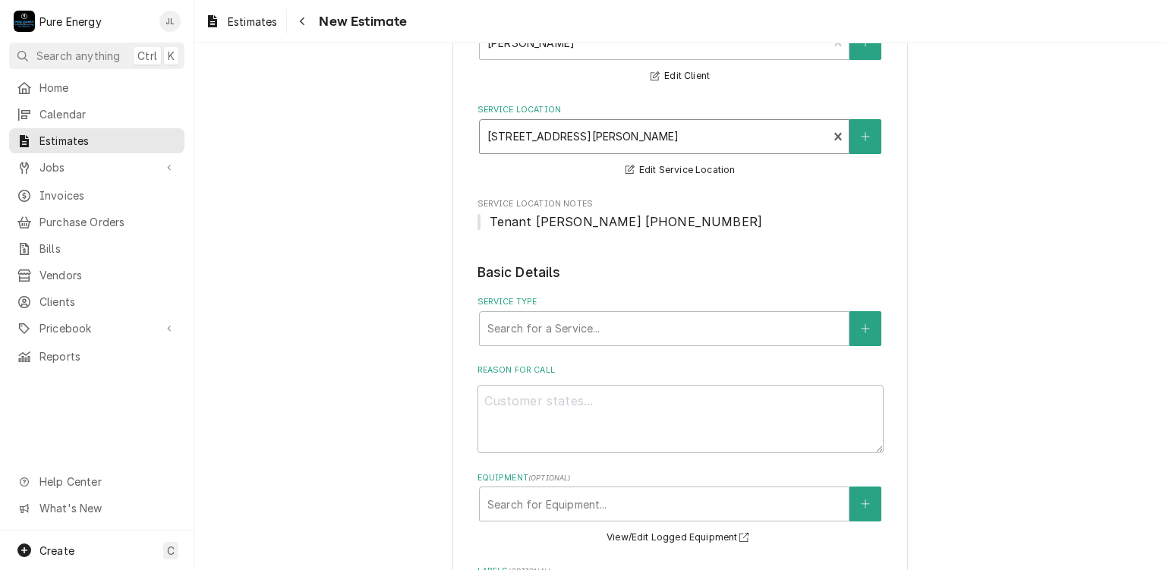
scroll to position [228, 0]
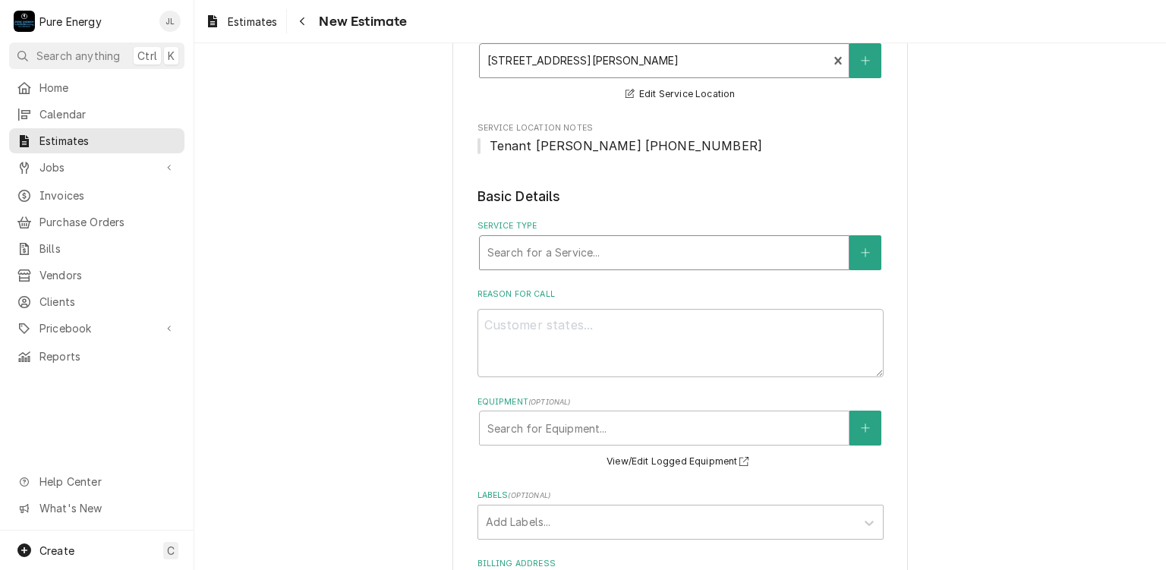
click at [672, 254] on div "Service Type" at bounding box center [664, 252] width 354 height 27
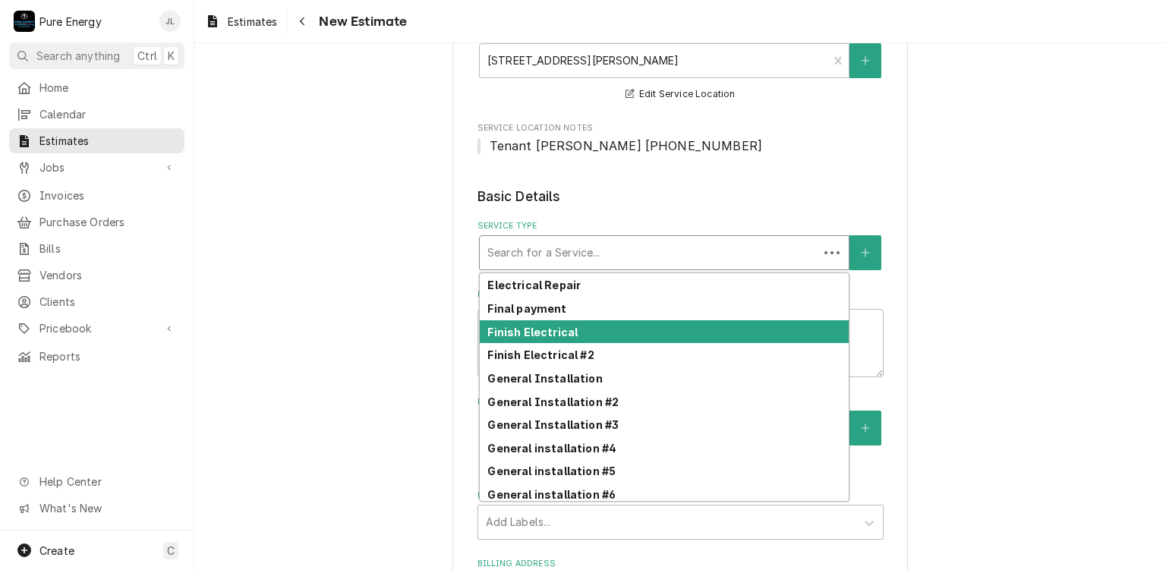
scroll to position [469, 0]
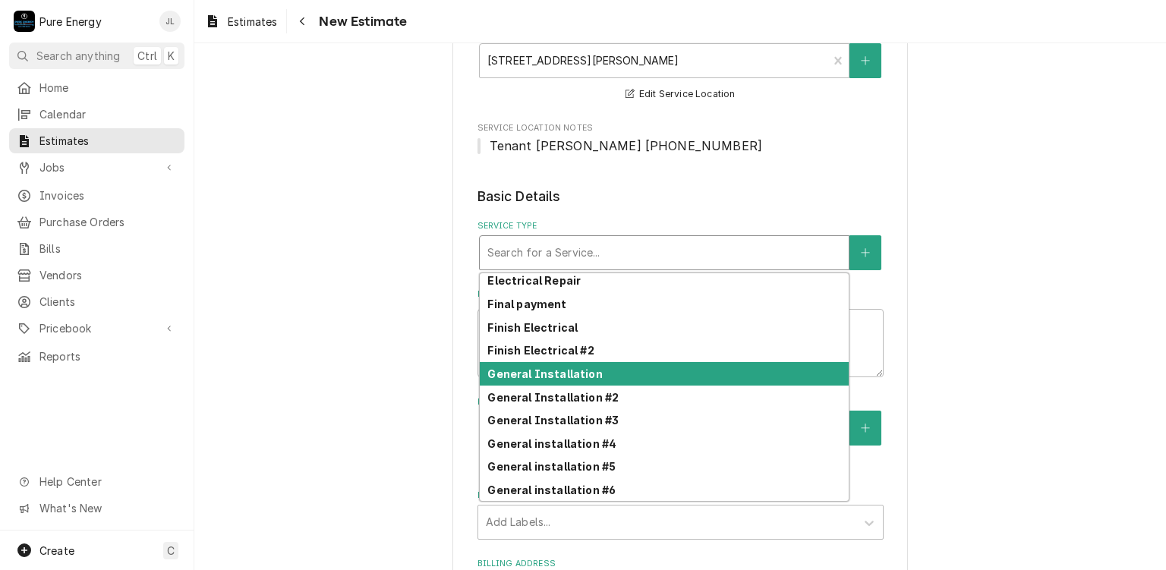
click at [583, 367] on strong "General Installation" at bounding box center [544, 373] width 115 height 13
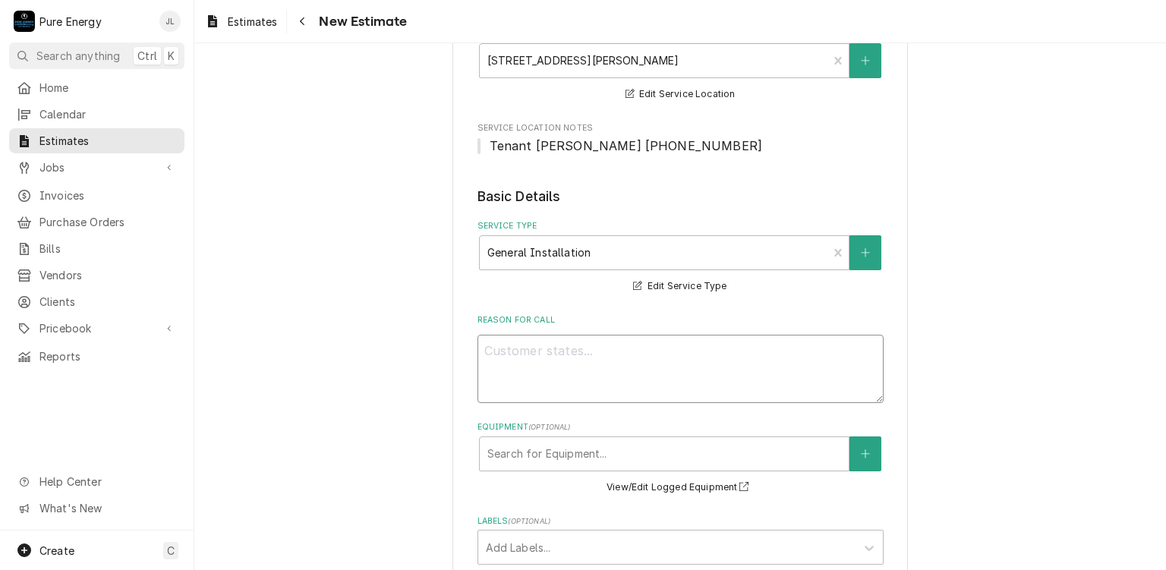
click at [585, 355] on textarea "Reason For Call" at bounding box center [680, 369] width 406 height 68
type textarea "x"
type textarea "Fo"
type textarea "x"
type textarea "For"
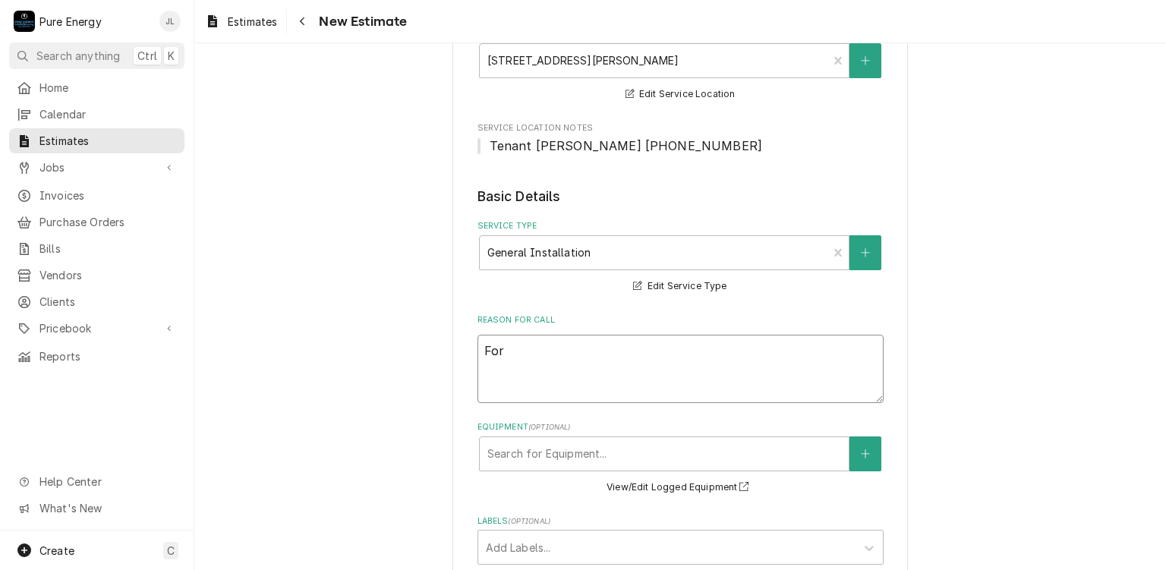
type textarea "x"
type textarea "For"
type textarea "x"
type textarea "For"
type textarea "x"
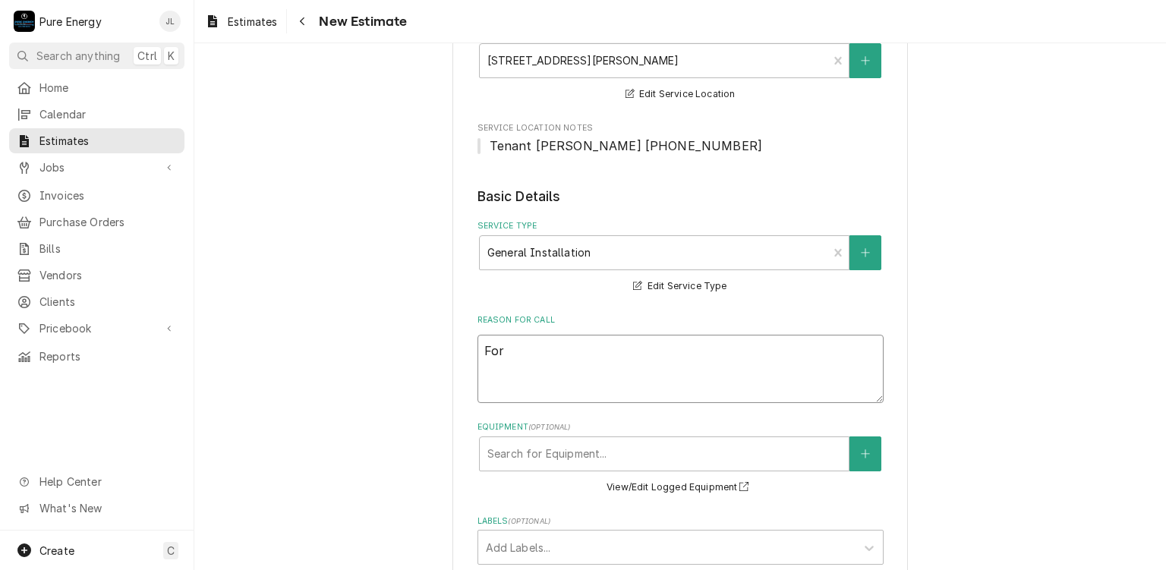
type textarea "Fo"
type textarea "x"
type textarea "F"
type textarea "x"
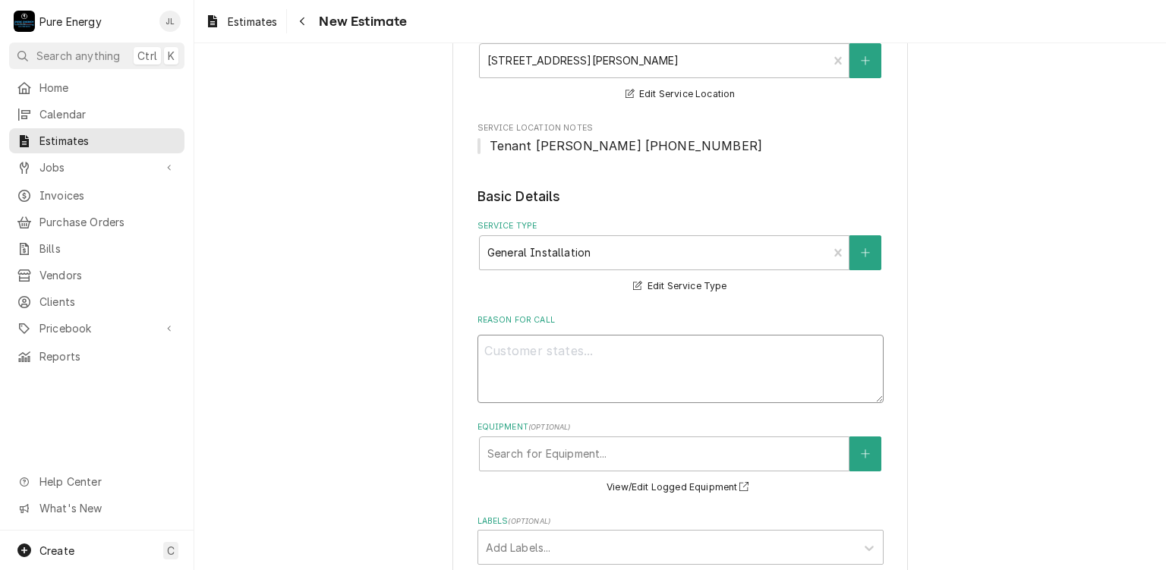
type textarea "B"
type textarea "x"
type textarea "Bi"
type textarea "x"
type textarea "Bid"
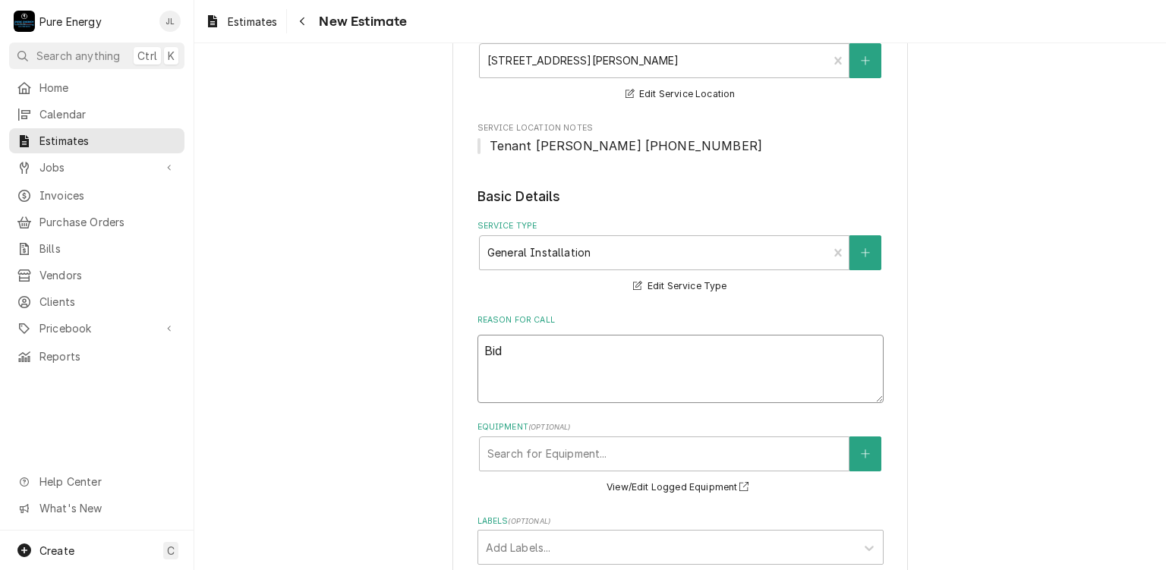
type textarea "x"
type textarea "Bid fo"
type textarea "x"
type textarea "Bid for"
type textarea "x"
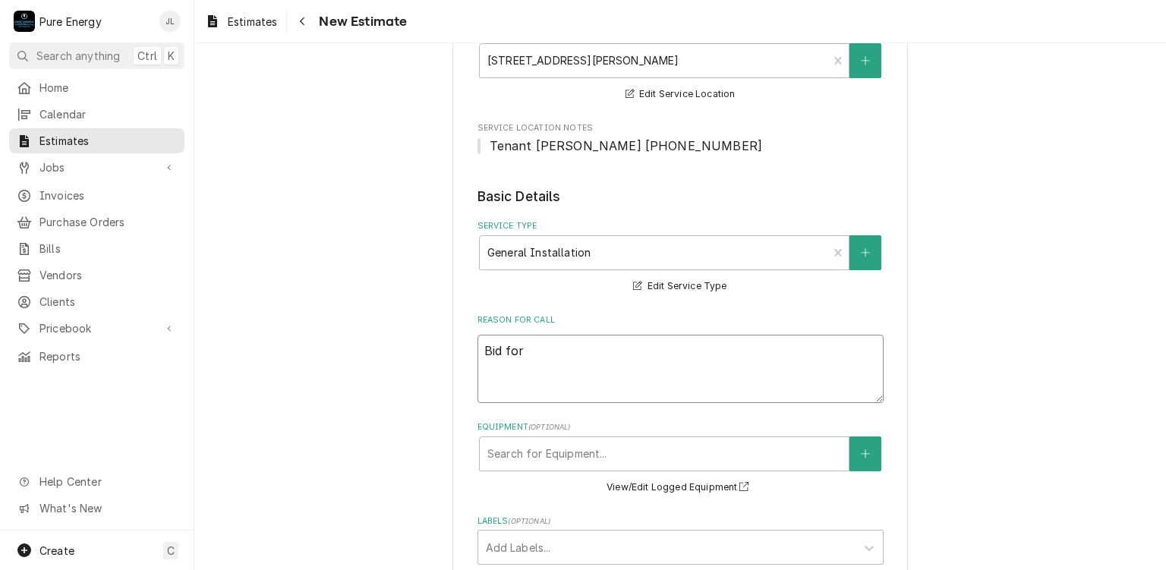
type textarea "Bid for l"
type textarea "x"
type textarea "Bid for li"
type textarea "x"
type textarea "Bid for lig"
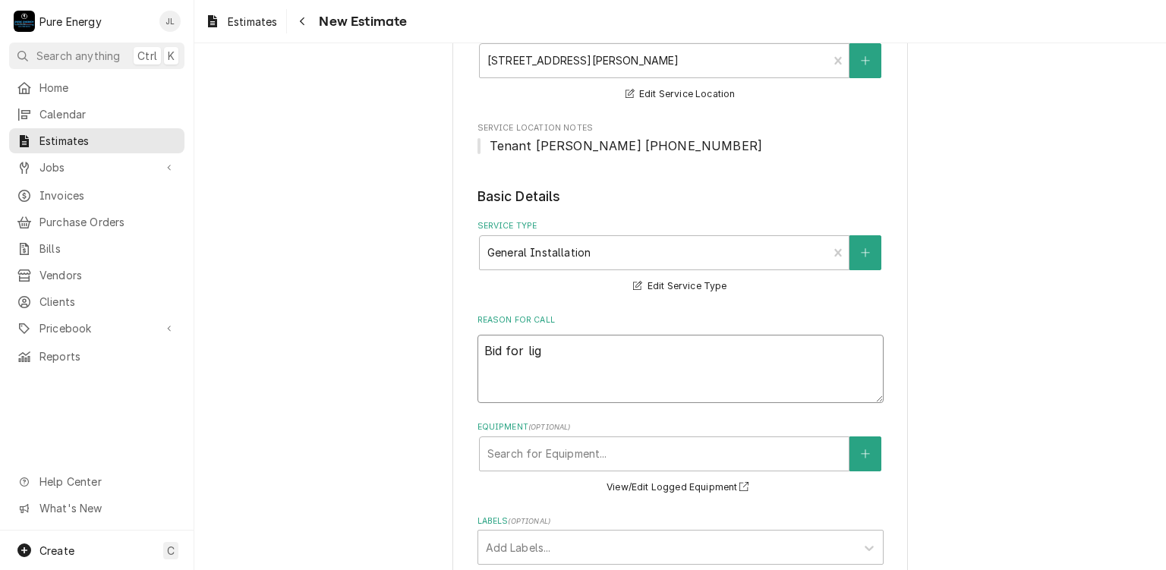
type textarea "x"
type textarea "Bid for ligh"
type textarea "x"
type textarea "Bid for light"
type textarea "x"
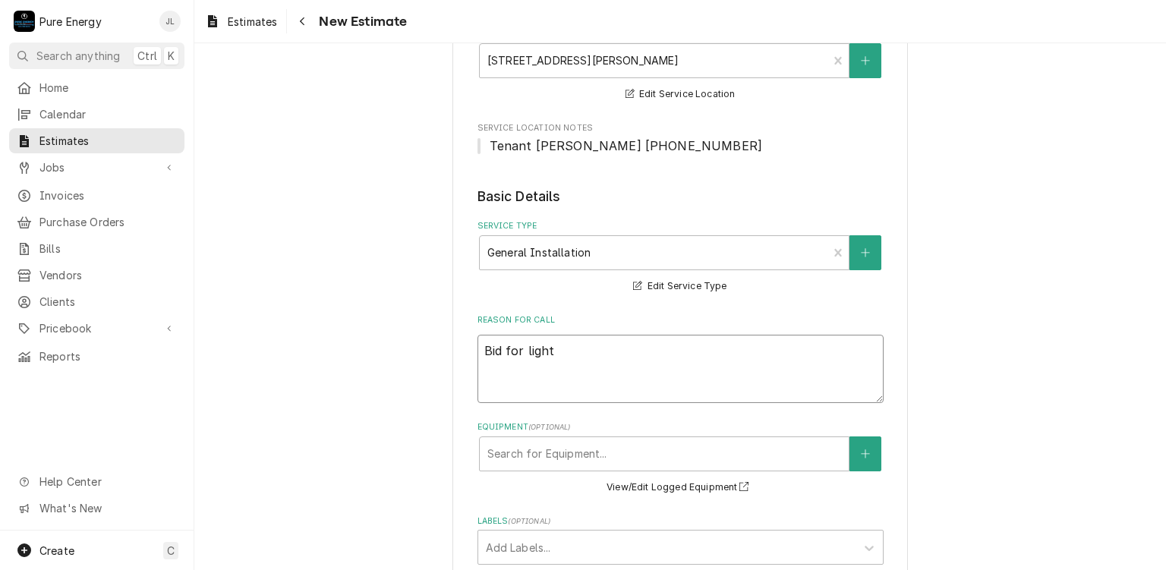
type textarea "Bid for lights"
type textarea "x"
type textarea "Bid for lights"
type textarea "x"
type textarea "Bid for lights an"
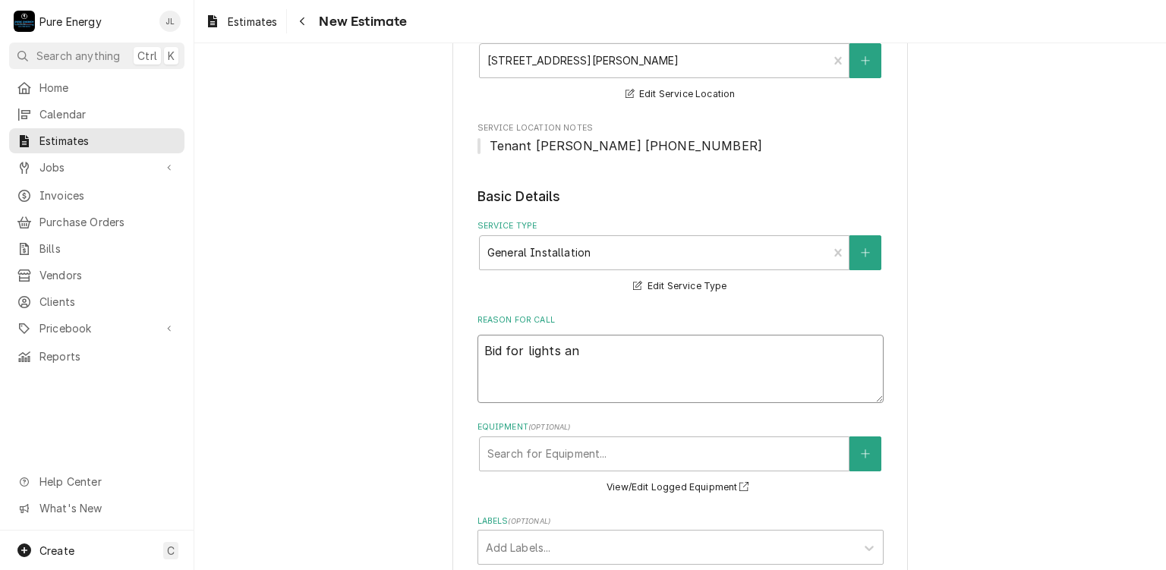
type textarea "x"
type textarea "Bid for lights and"
type textarea "x"
type textarea "Bid for lights and"
type textarea "x"
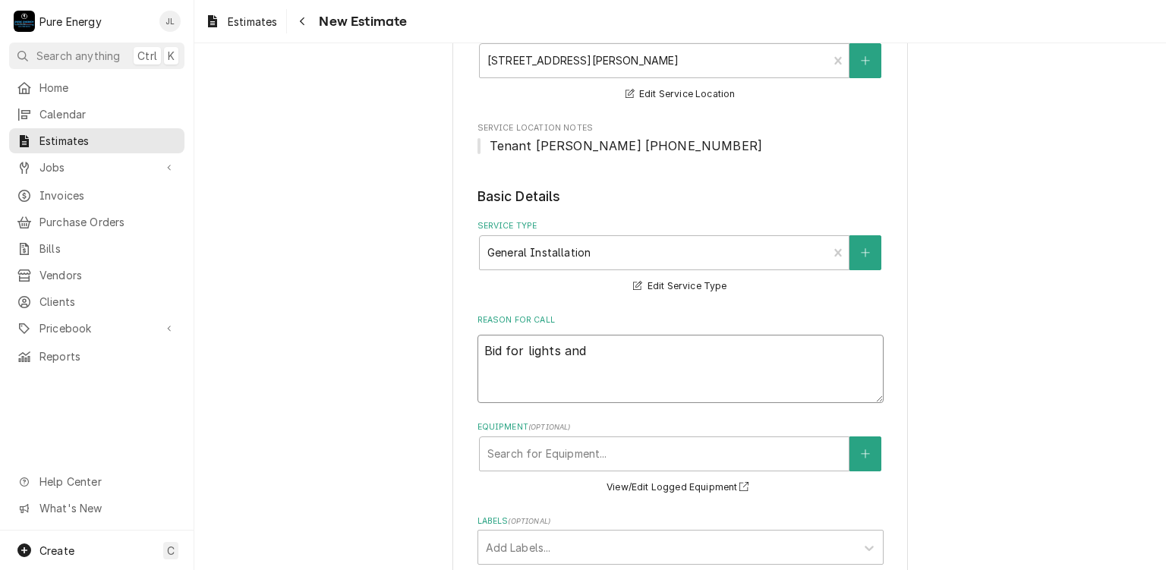
type textarea "Bid for lights and e"
type textarea "x"
type textarea "Bid for lights and exh"
type textarea "x"
type textarea "Bid for lights and exha"
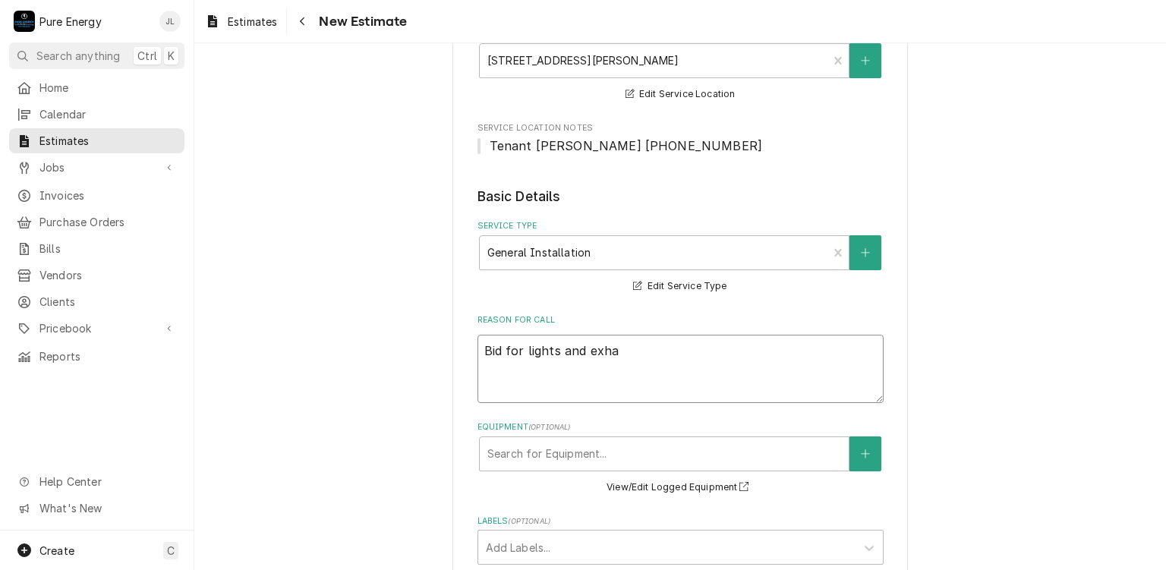
type textarea "x"
type textarea "Bid for lights and exhau"
type textarea "x"
type textarea "Bid for lights and exhaus"
type textarea "x"
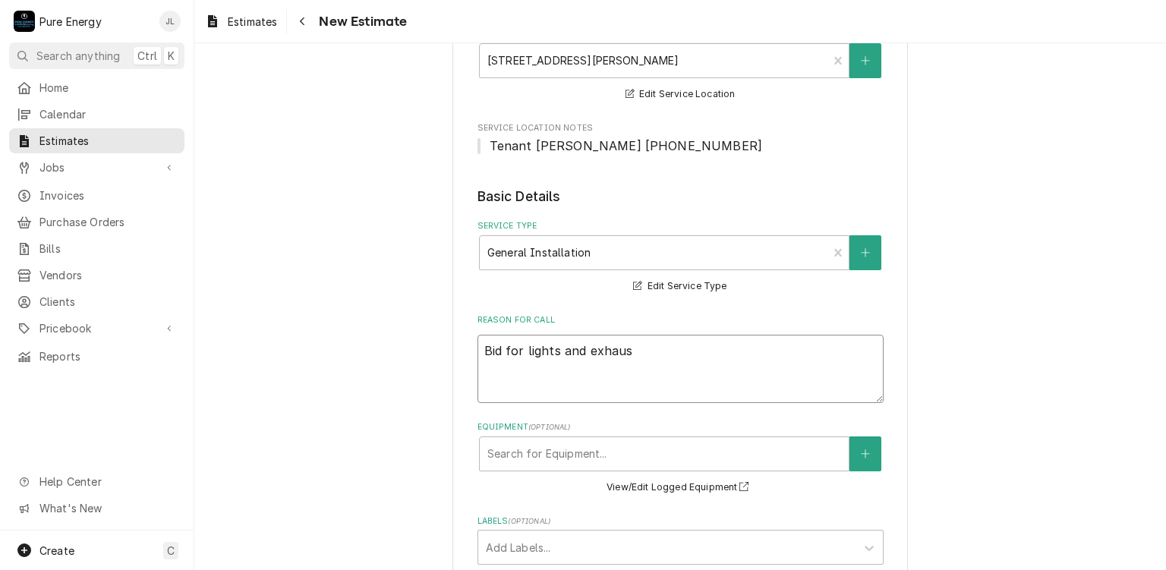
type textarea "Bid for lights and exhaust"
type textarea "x"
type textarea "Bid for lights and exhaust"
type textarea "x"
type textarea "Bid for lights and exhaust f"
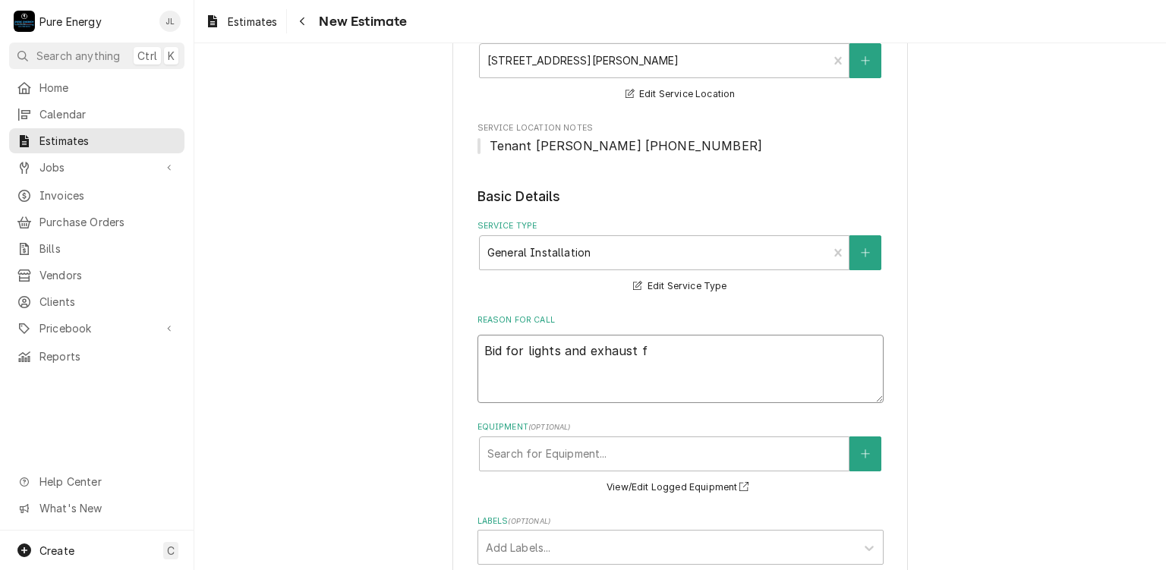
type textarea "x"
type textarea "Bid for lights and exhaust fa"
type textarea "x"
type textarea "Bid for lights and exhaust fan"
type textarea "x"
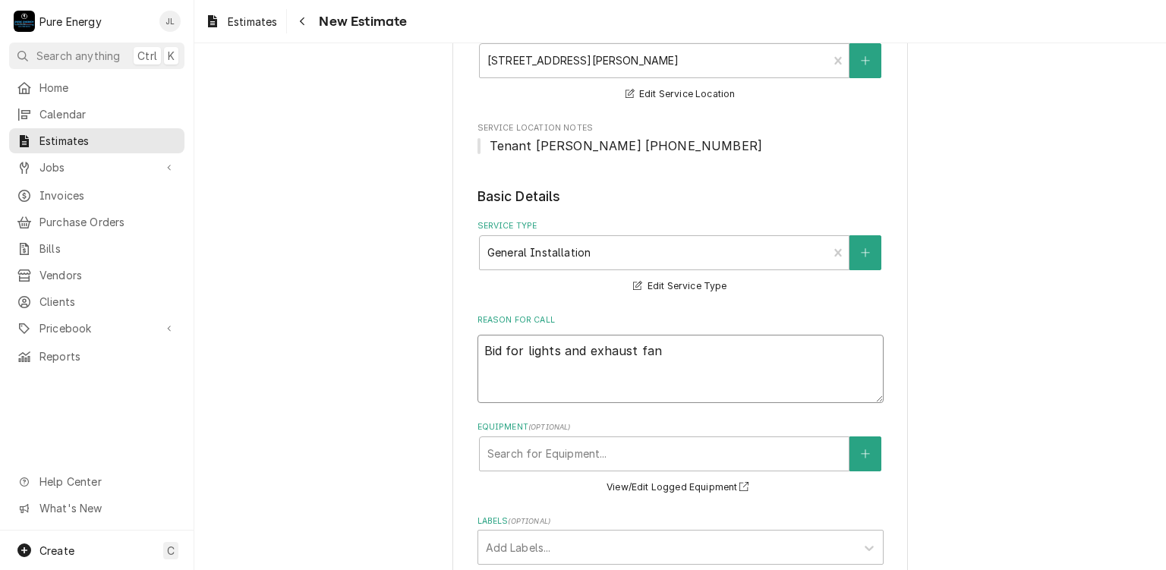
type textarea "Bid for lights and exhaust fans"
type textarea "x"
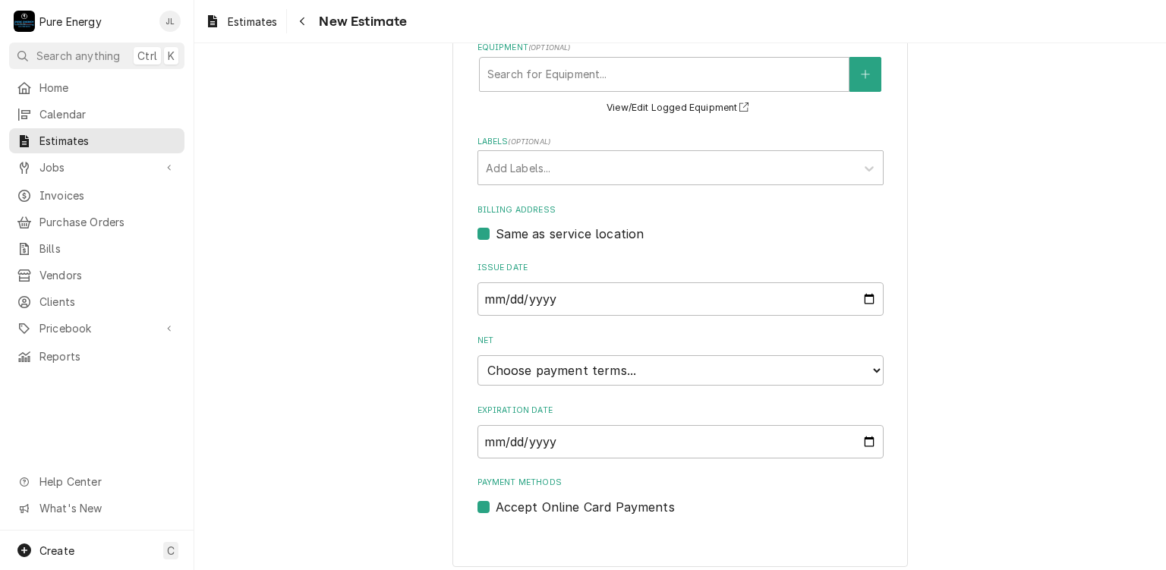
scroll to position [614, 0]
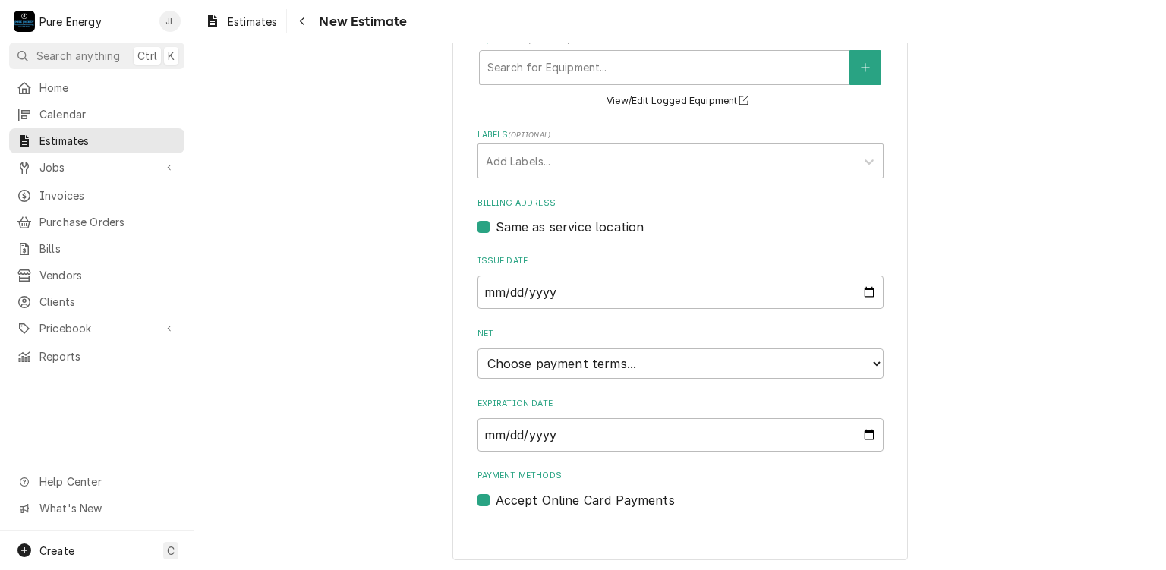
type textarea "Bid for lights and exhaust fans"
click at [615, 367] on select "Choose payment terms... Same Day Net 7 Net 14 Net 21 Net 30 Net 45 Net 60 Net 90" at bounding box center [680, 363] width 406 height 30
click at [865, 361] on select "Choose payment terms... Same Day Net 7 Net 14 Net 21 Net 30 Net 45 Net 60 Net 90" at bounding box center [680, 363] width 406 height 30
type textarea "x"
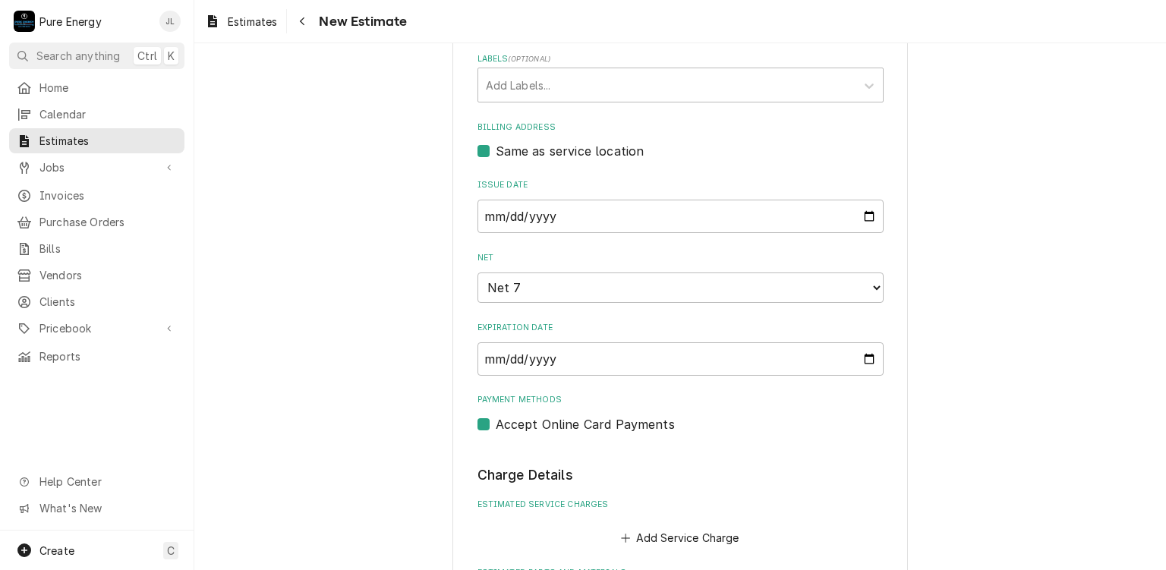
scroll to position [842, 0]
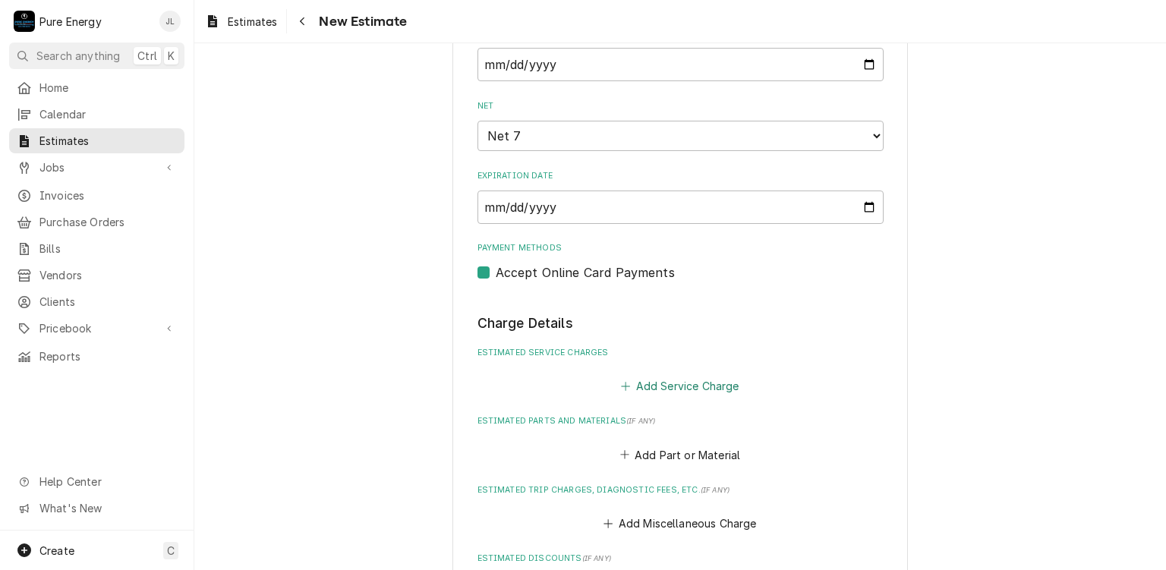
click at [707, 377] on button "Add Service Charge" at bounding box center [680, 386] width 123 height 21
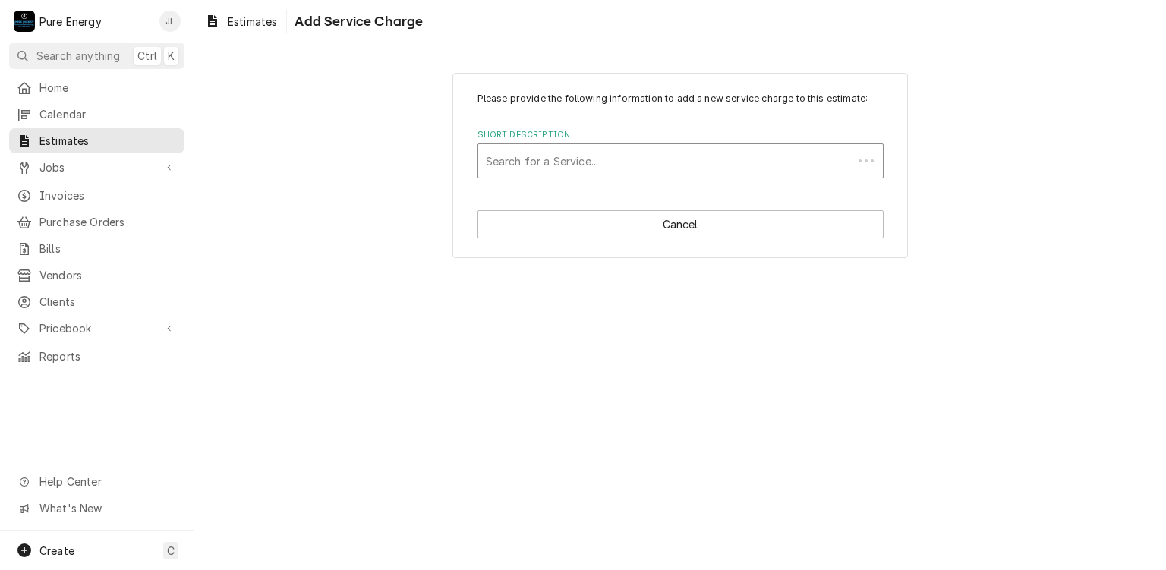
click at [598, 151] on div "Short Description" at bounding box center [665, 160] width 359 height 27
type input "Gener"
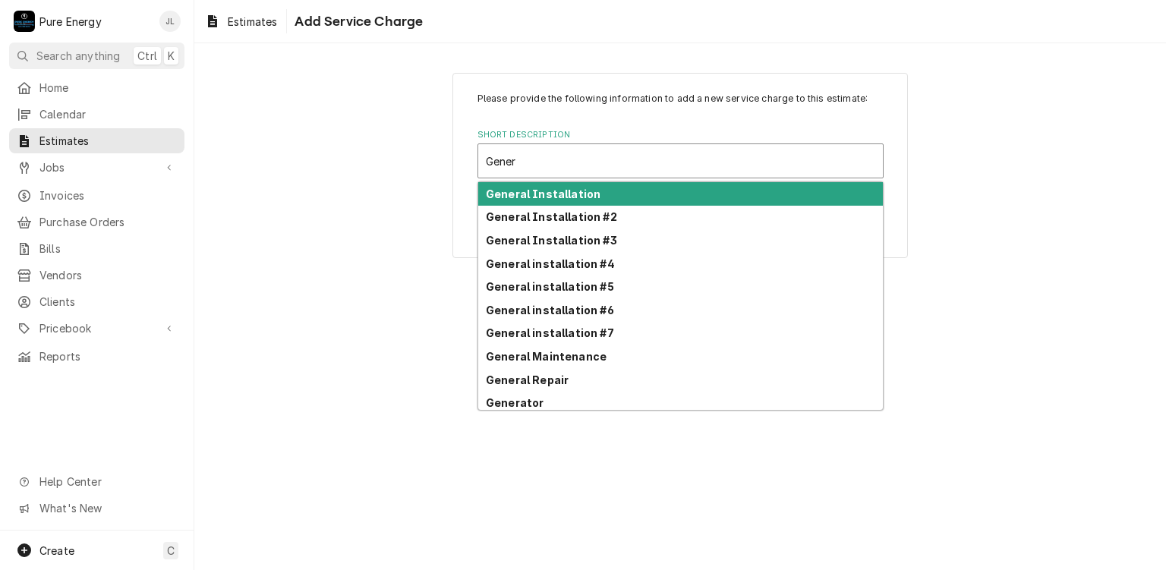
click at [534, 190] on strong "General Installation" at bounding box center [543, 193] width 115 height 13
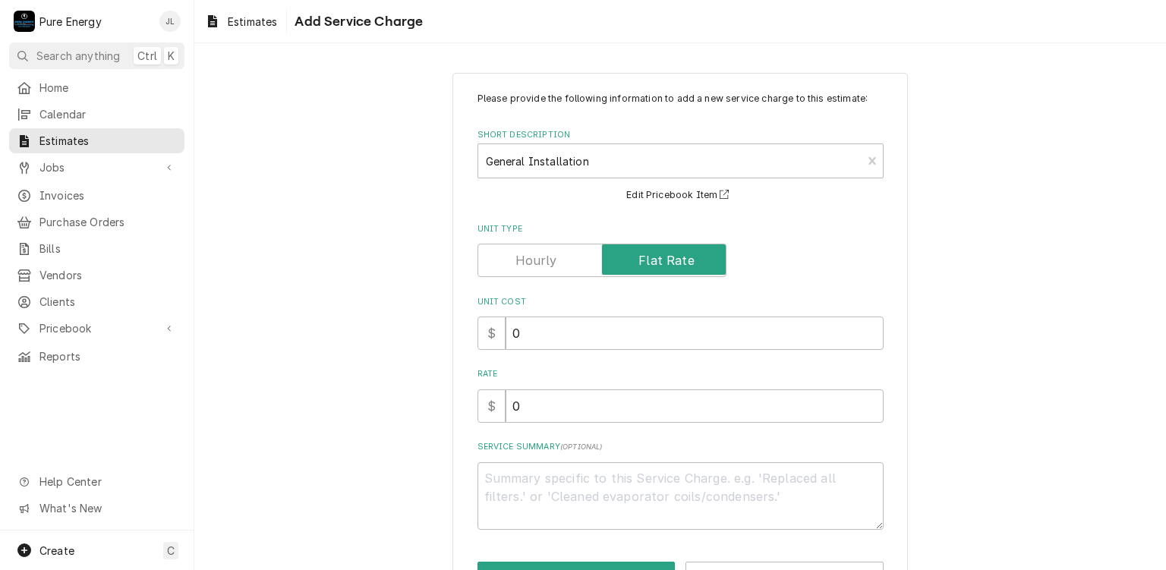
scroll to position [52, 0]
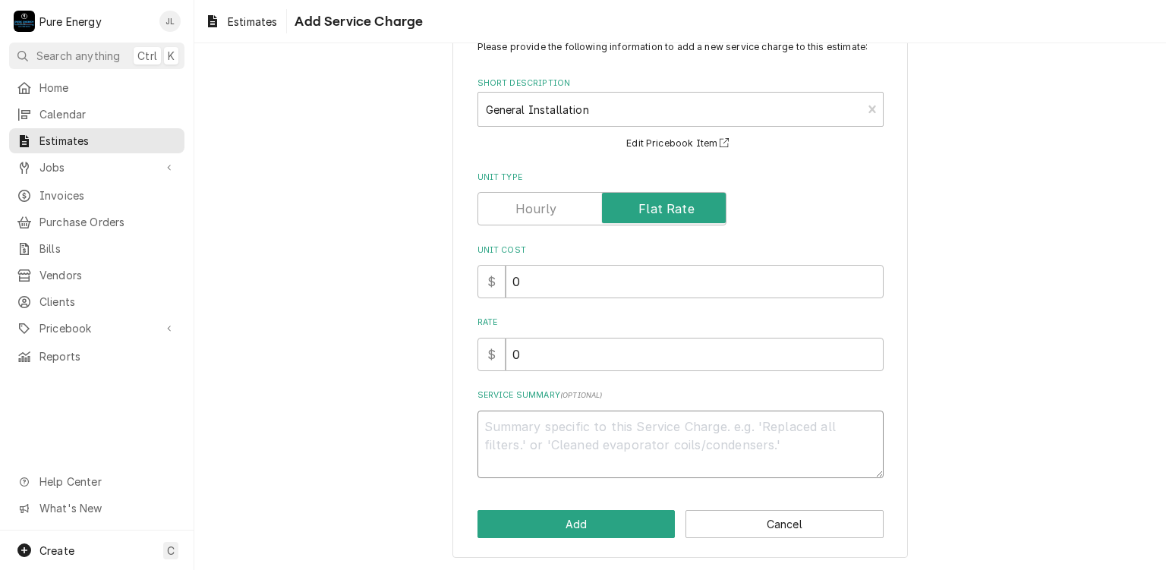
click at [504, 442] on textarea "Service Summary ( optional )" at bounding box center [680, 445] width 406 height 68
type textarea "x"
type textarea "G"
type textarea "x"
type textarea "Gi"
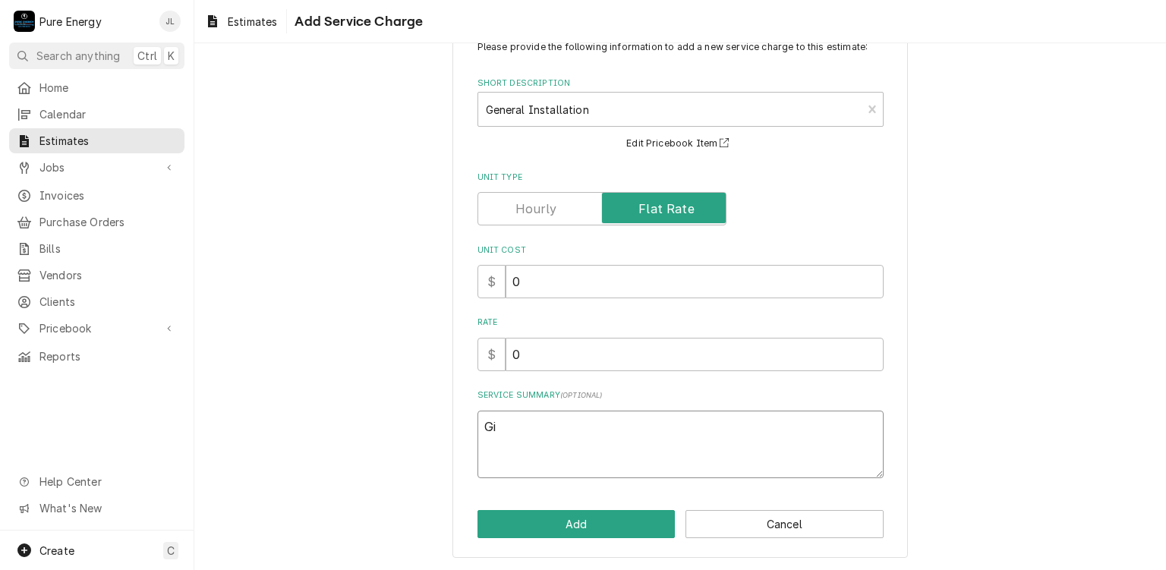
type textarea "x"
type textarea "G"
type textarea "x"
type textarea "B"
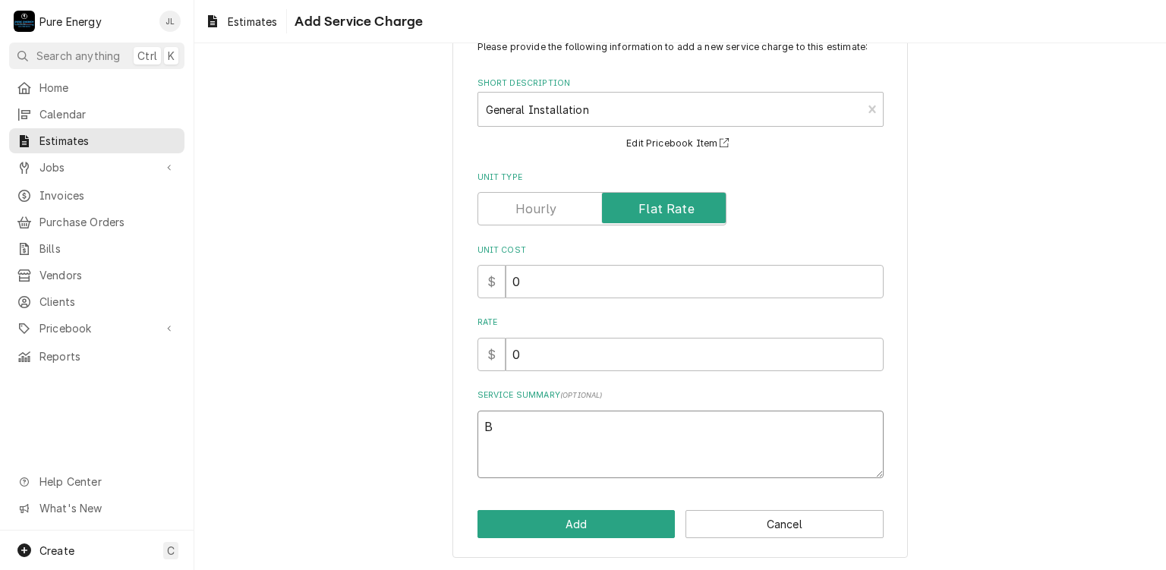
type textarea "x"
type textarea "Bi"
type textarea "x"
type textarea "Bid"
type textarea "x"
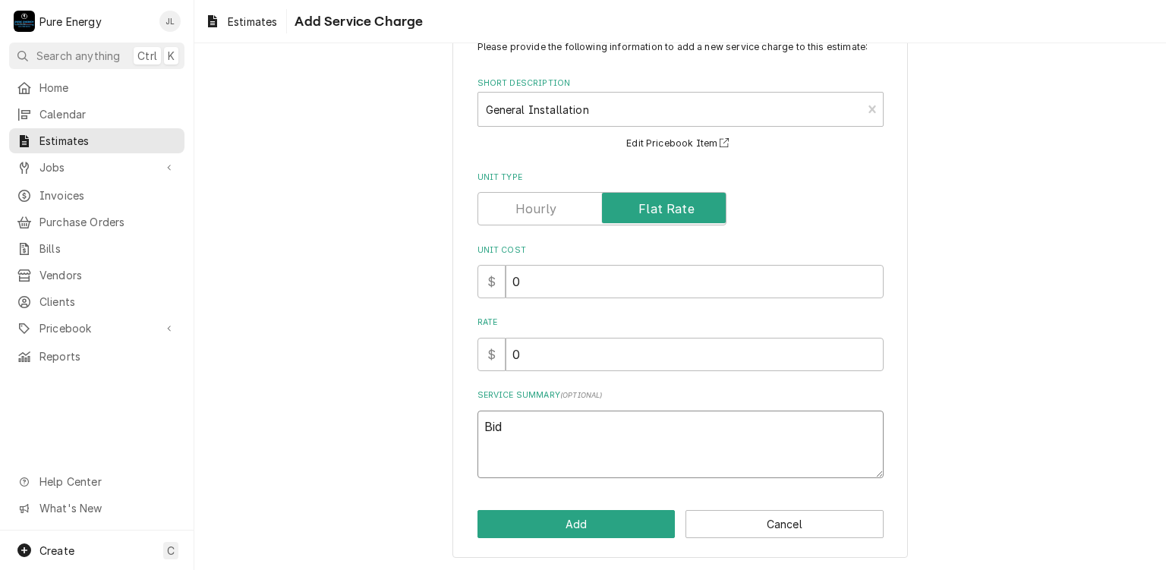
type textarea "Bid"
type textarea "x"
type textarea "Bid fo"
type textarea "x"
type textarea "Bid for"
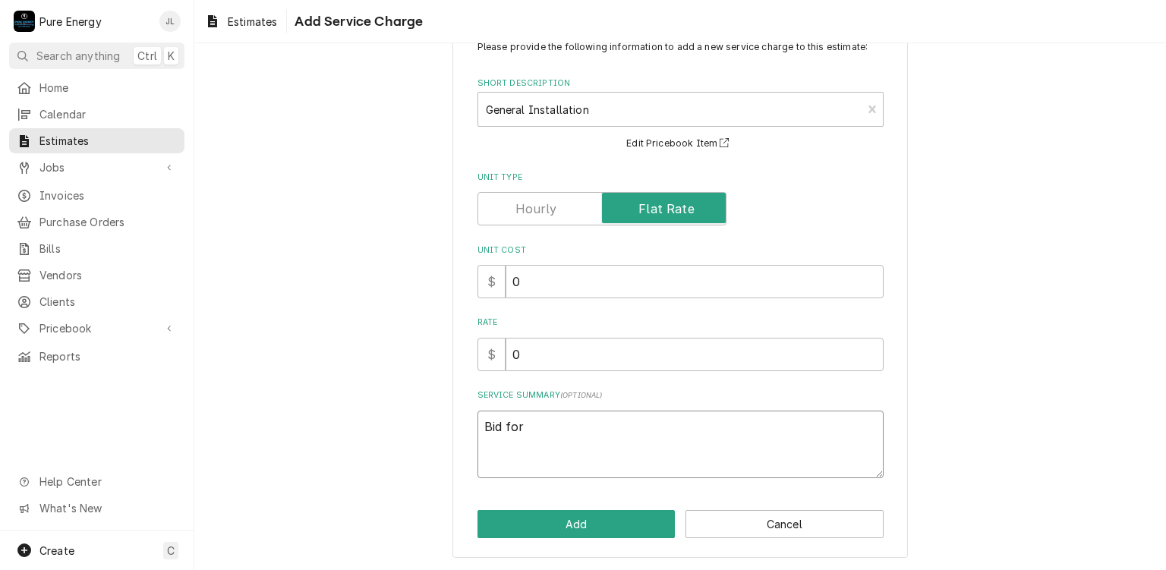
type textarea "x"
type textarea "Bid for"
type textarea "x"
type textarea "Bid for i"
type textarea "x"
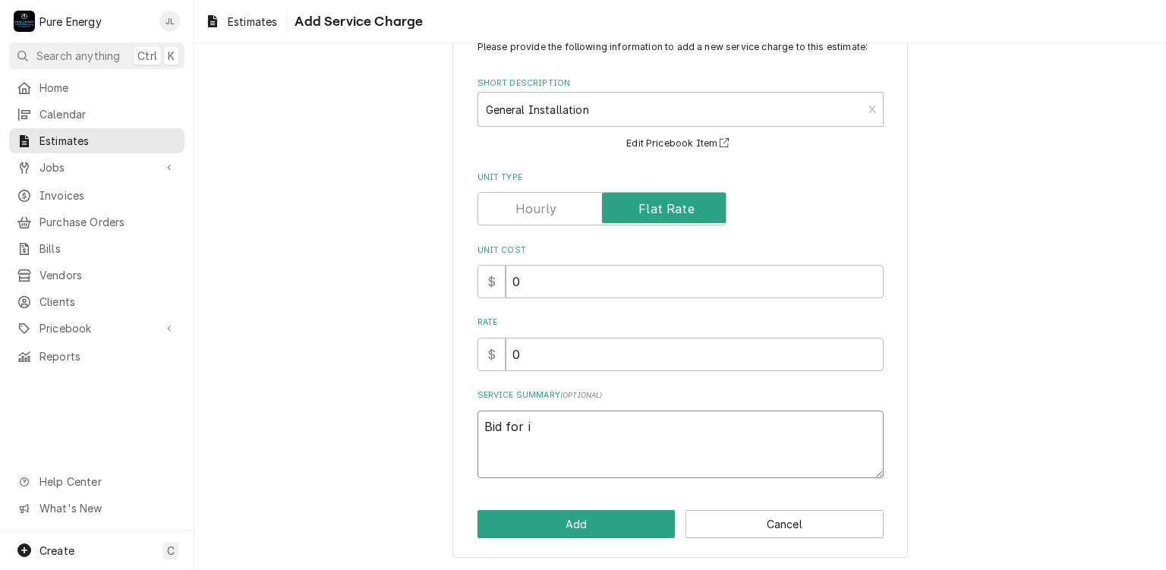
type textarea "Bid for it"
type textarea "x"
type textarea "Bid for ite"
type textarea "x"
type textarea "Bid for it"
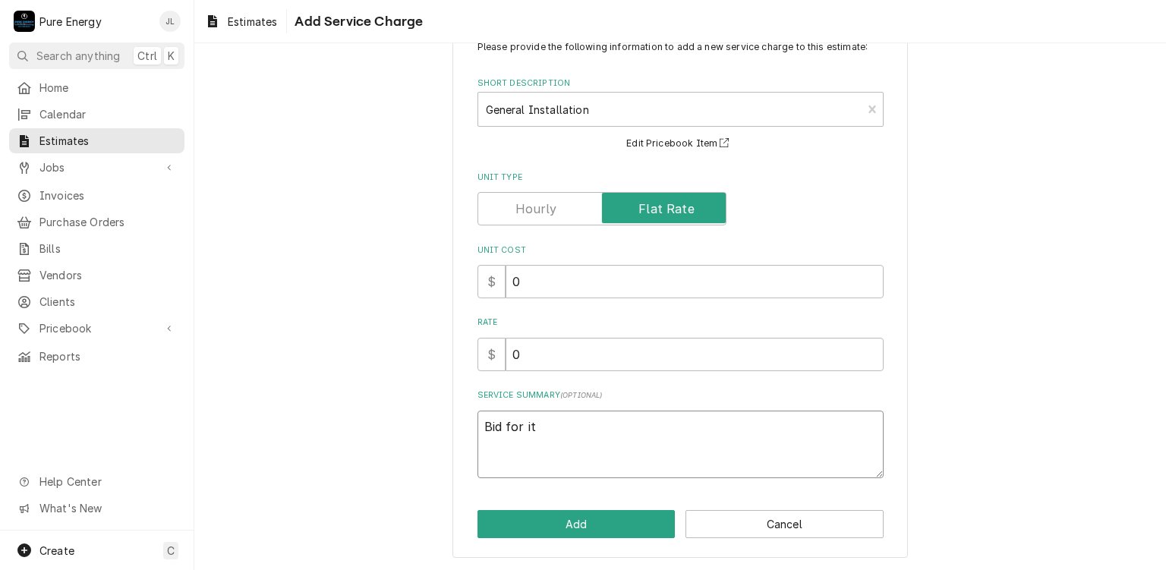
type textarea "x"
type textarea "Bid for i"
type textarea "x"
type textarea "Bid for it"
type textarea "x"
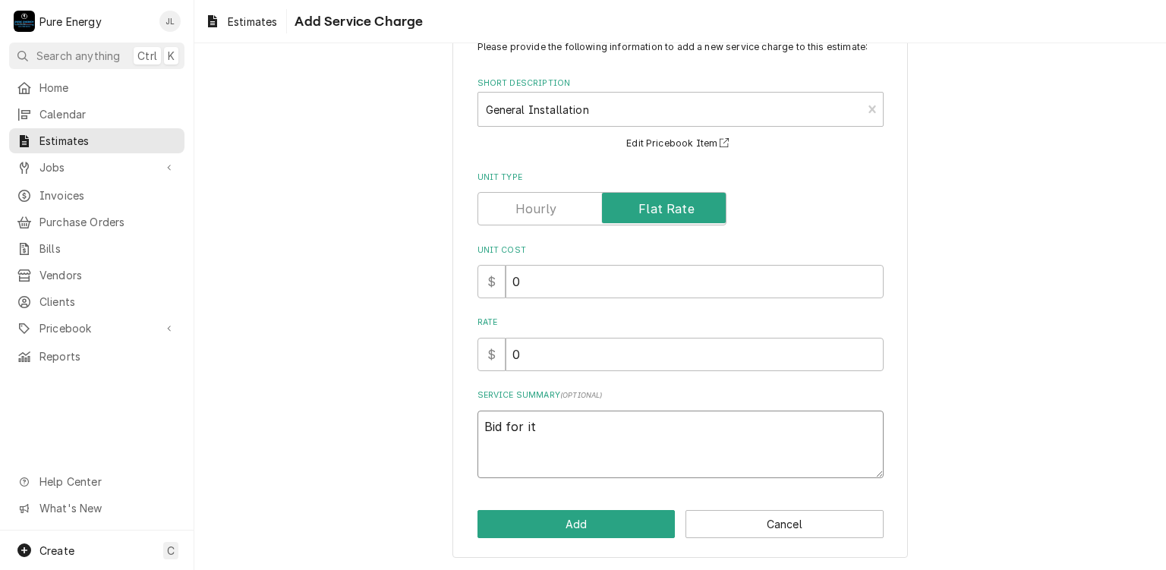
type textarea "Bid for ite"
type textarea "x"
type textarea "Bid for item"
type textarea "x"
type textarea "Bid for items"
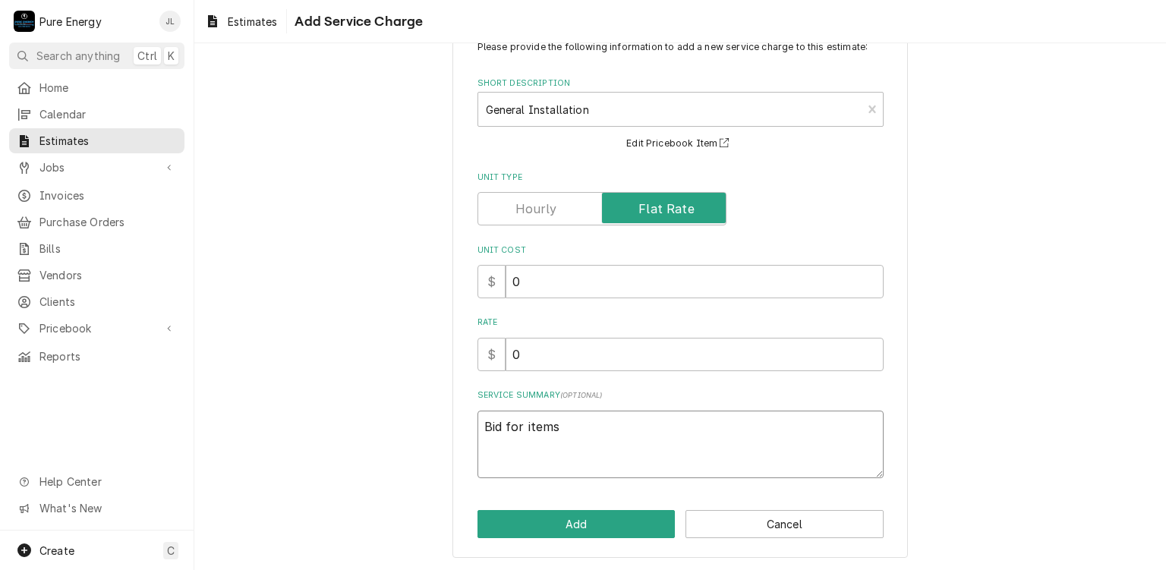
type textarea "x"
type textarea "Bid for items w"
type textarea "x"
type textarea "Bid for items we"
type textarea "x"
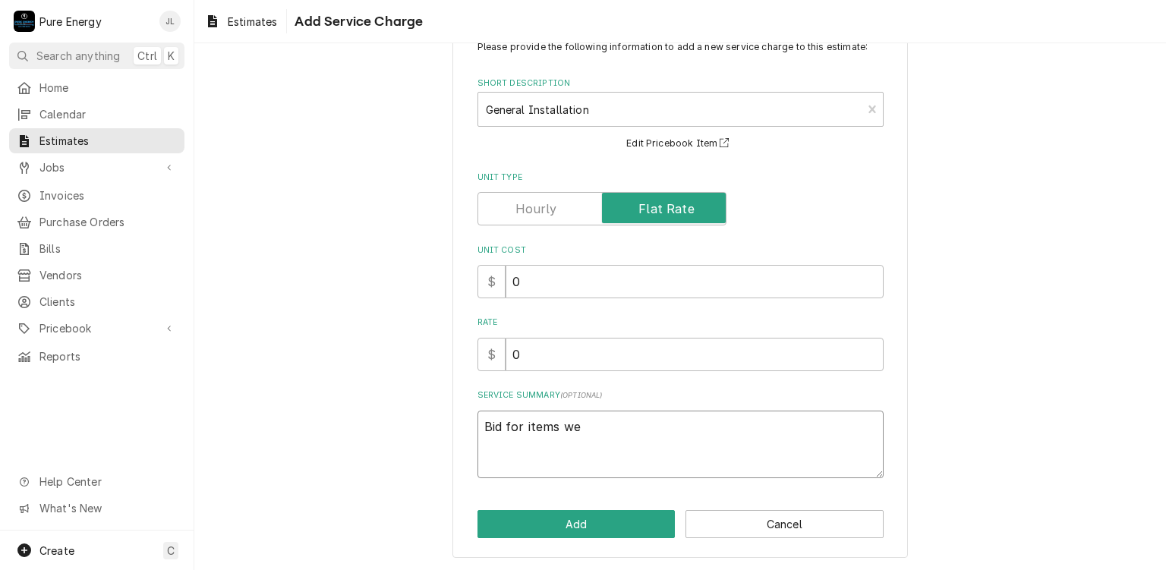
type textarea "Bid for items we l"
type textarea "x"
type textarea "Bid for items we lo"
type textarea "x"
type textarea "Bid for items we loo"
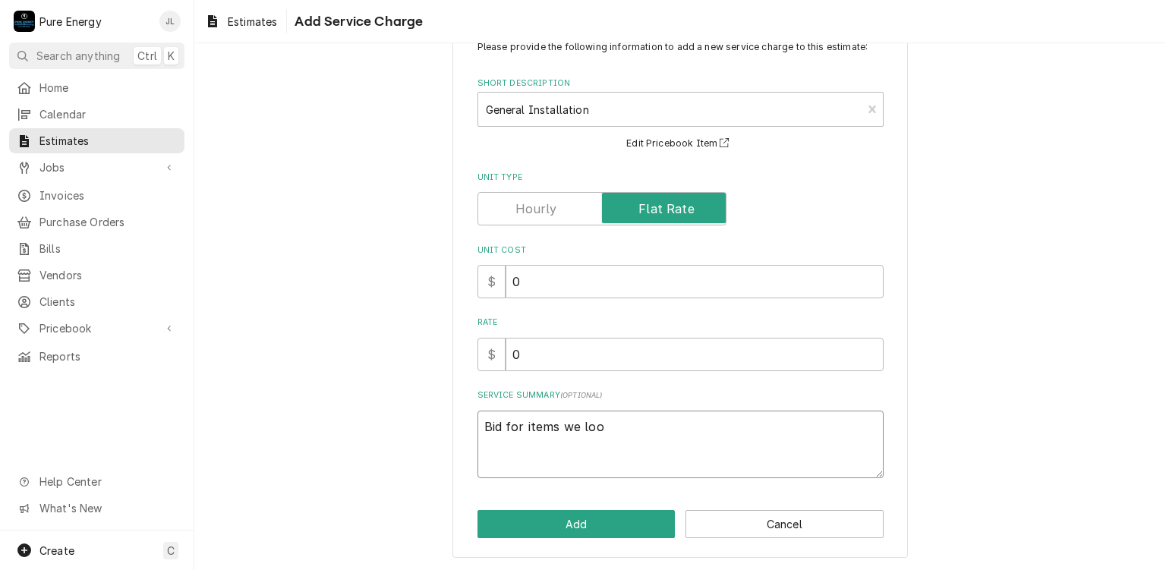
type textarea "x"
type textarea "Bid for items we look"
type textarea "x"
type textarea "Bid for items we looke"
type textarea "x"
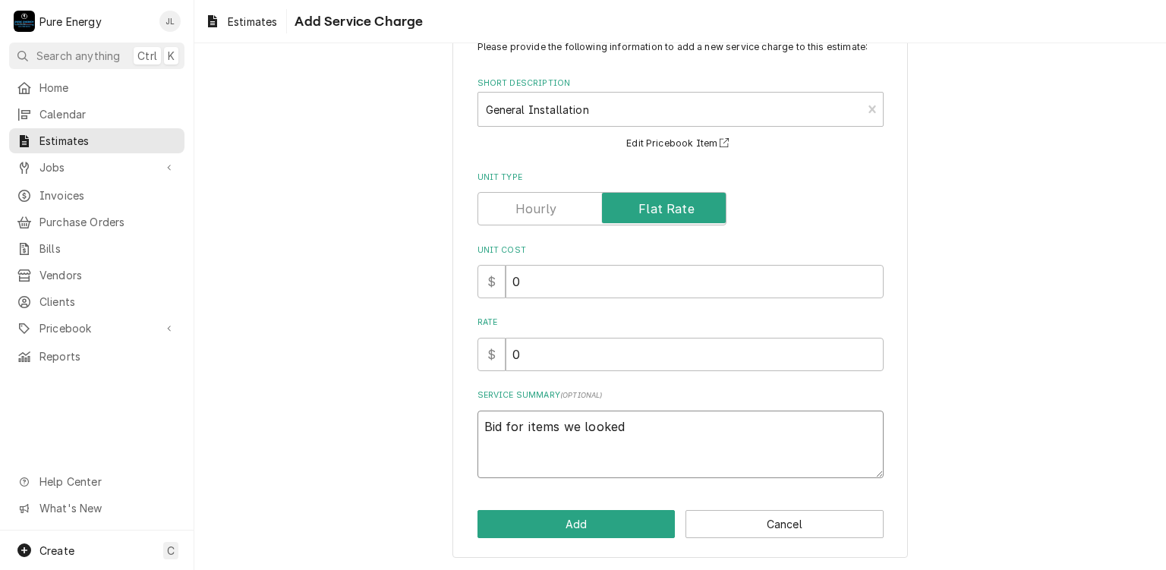
type textarea "Bid for items we looked"
type textarea "x"
type textarea "Bid for items we looked a"
type textarea "x"
type textarea "Bid for items we looked at"
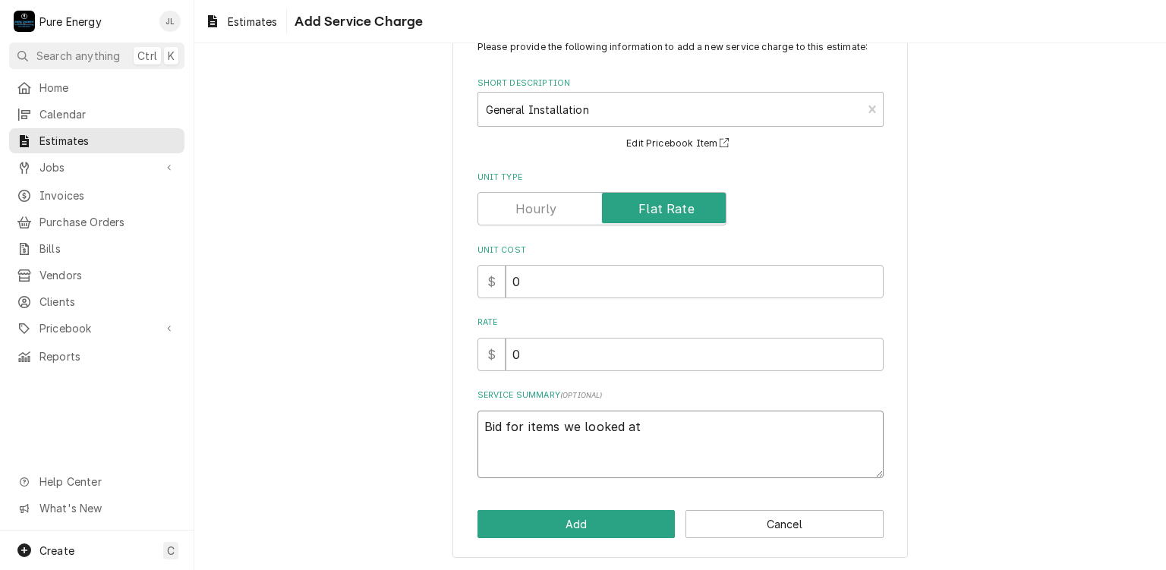
type textarea "x"
type textarea "Bid for items we looked at."
type textarea "x"
type textarea "Bid for items we looked at."
type textarea "x"
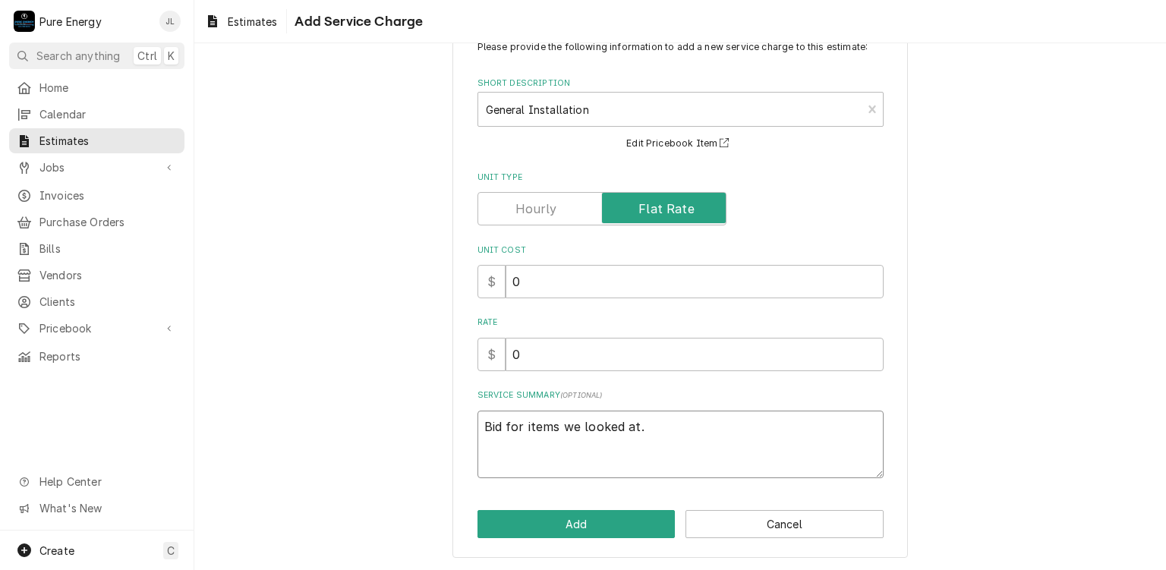
type textarea "Bid for items we looked at."
type textarea "x"
type textarea "Bid for items we looked at. I"
type textarea "x"
type textarea "Bid for items we looked at. In"
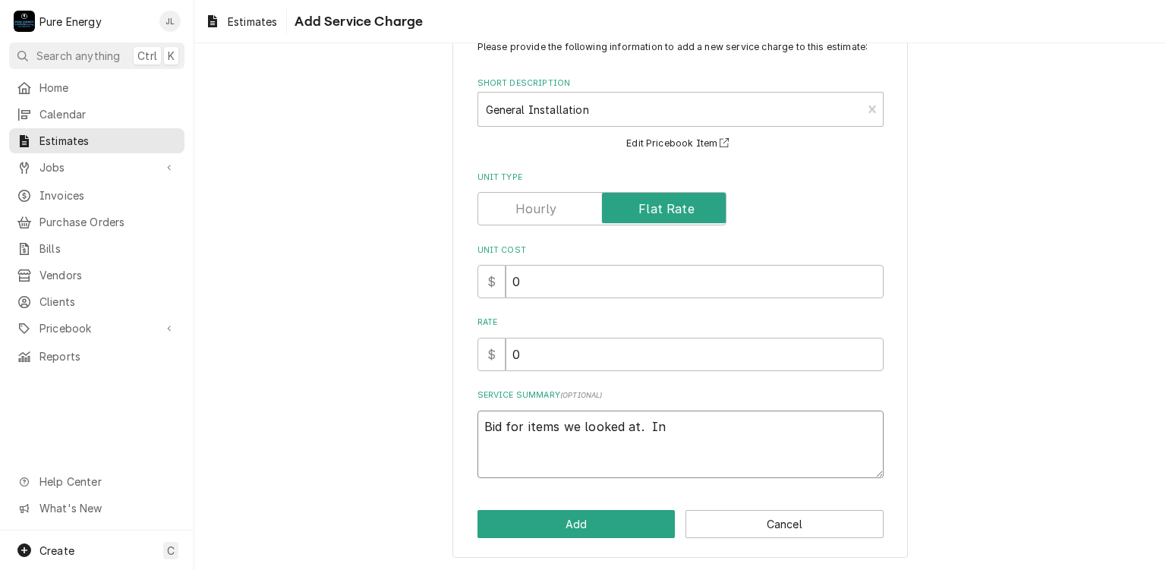
type textarea "x"
type textarea "Bid for items we looked at. In t"
type textarea "x"
type textarea "Bid for items we looked at. In th"
type textarea "x"
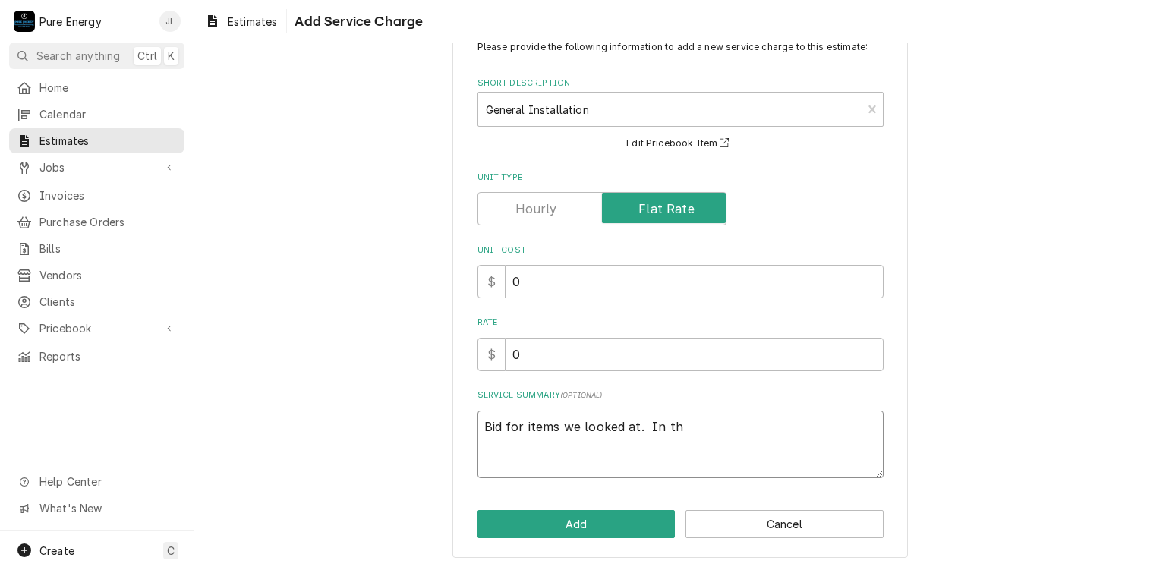
type textarea "Bid for items we looked at. In the"
type textarea "x"
type textarea "Bid for items we looked at. In the"
type textarea "x"
type textarea "Bid for items we looked at. In the b"
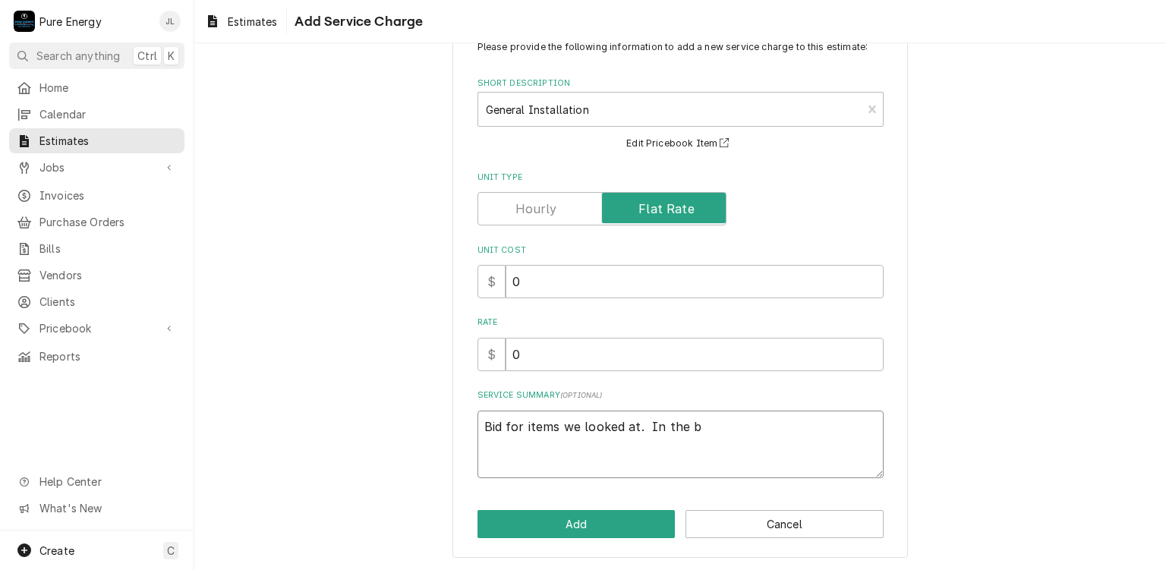
type textarea "x"
type textarea "Bid for items we looked at. In the bat"
type textarea "x"
type textarea "Bid for items we looked at. In the bath"
type textarea "x"
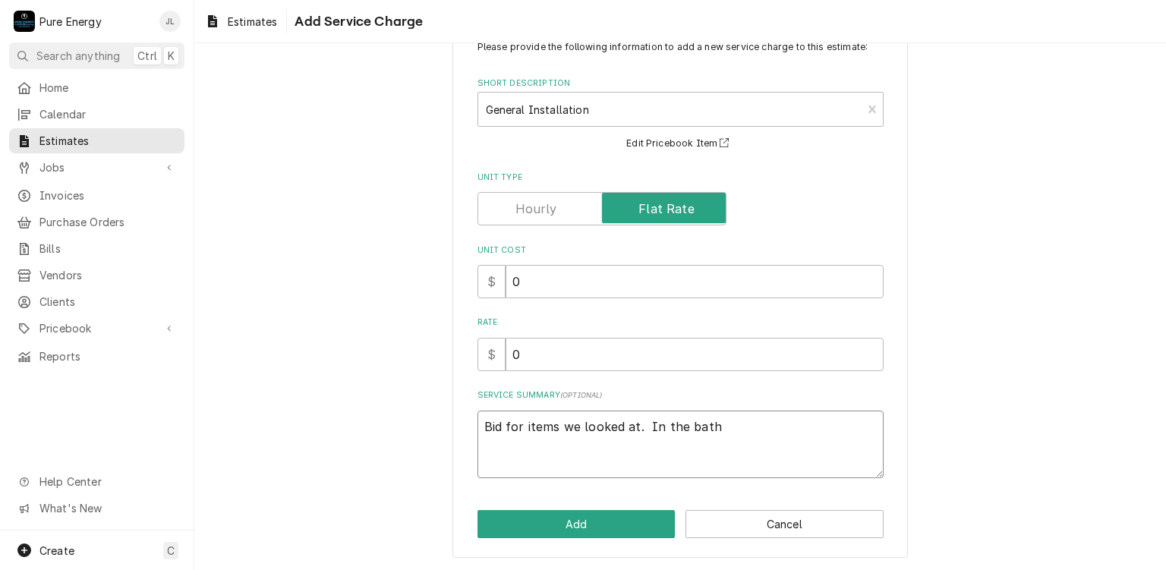
type textarea "Bid for items we looked at. In the bath"
type textarea "x"
type textarea "Bid for items we looked at. In the bath w"
type textarea "x"
type textarea "Bid for items we looked at. In the bath wi"
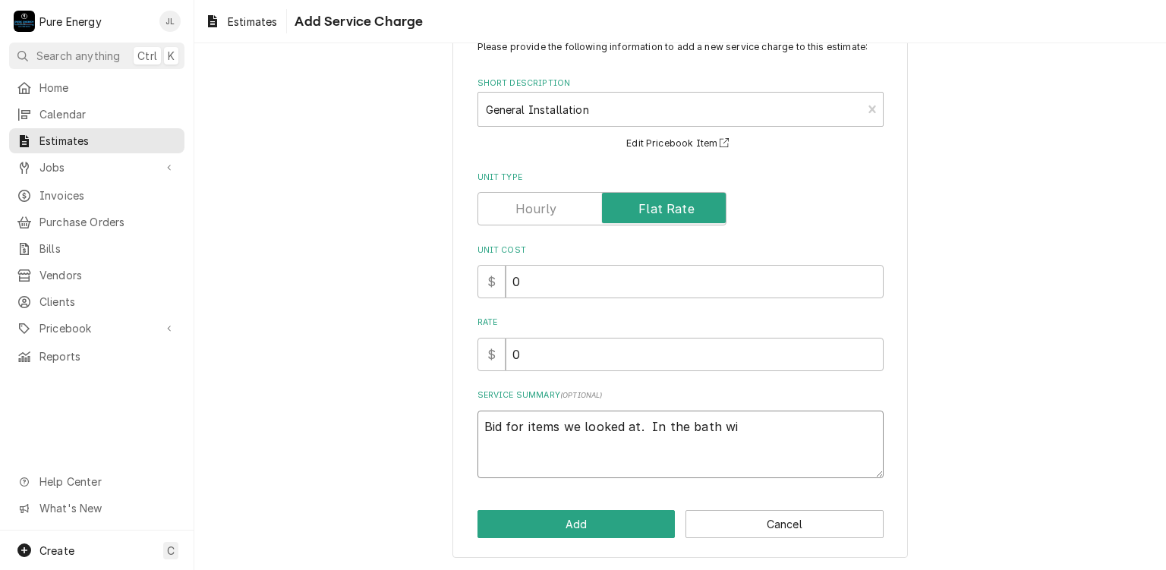
type textarea "x"
type textarea "Bid for items we looked at. In the bath wit"
type textarea "x"
type textarea "Bid for items we looked at. In the bath with"
type textarea "x"
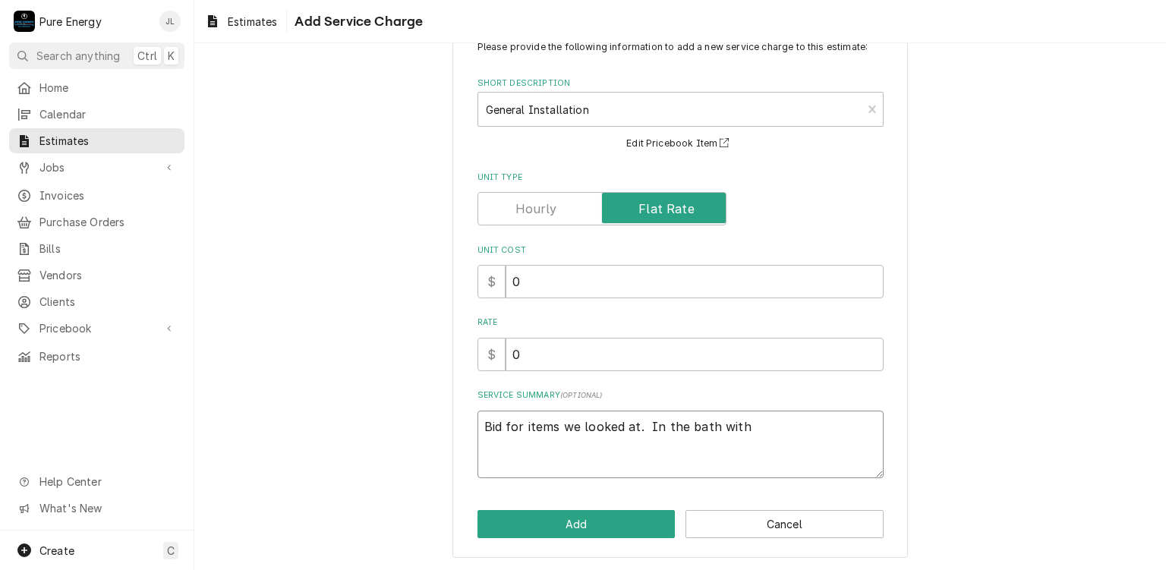
type textarea "Bid for items we looked at. In the bath with"
type textarea "x"
type textarea "Bid for items we looked at. In the bath with t"
type textarea "x"
type textarea "Bid for items we looked at. In the bath with th"
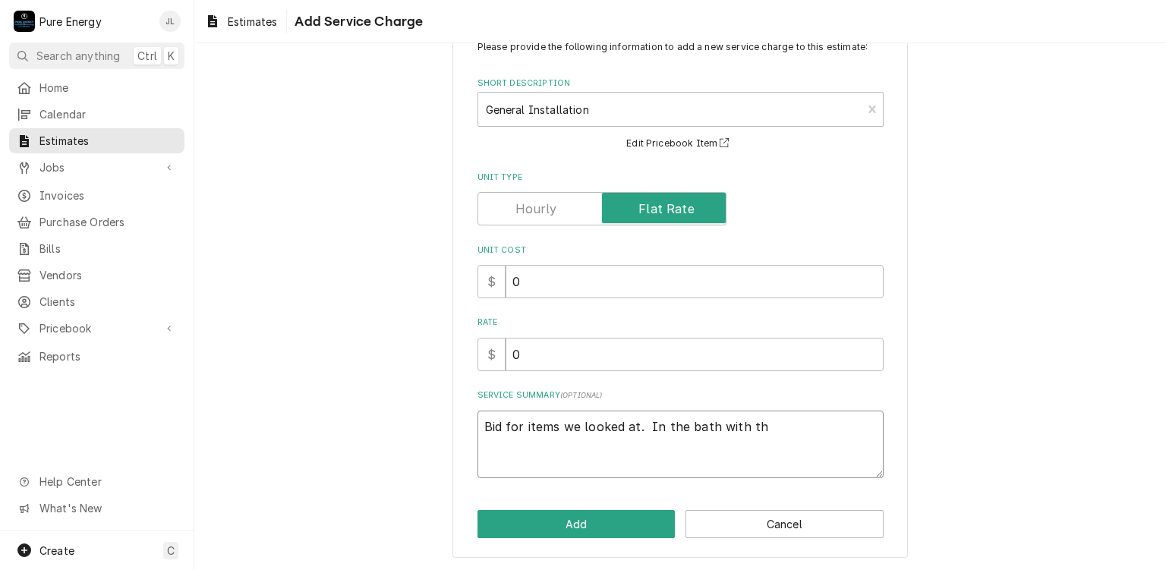
type textarea "x"
type textarea "Bid for items we looked at. In the bath with the"
type textarea "x"
type textarea "Bid for items we looked at. In the bath with the e"
type textarea "x"
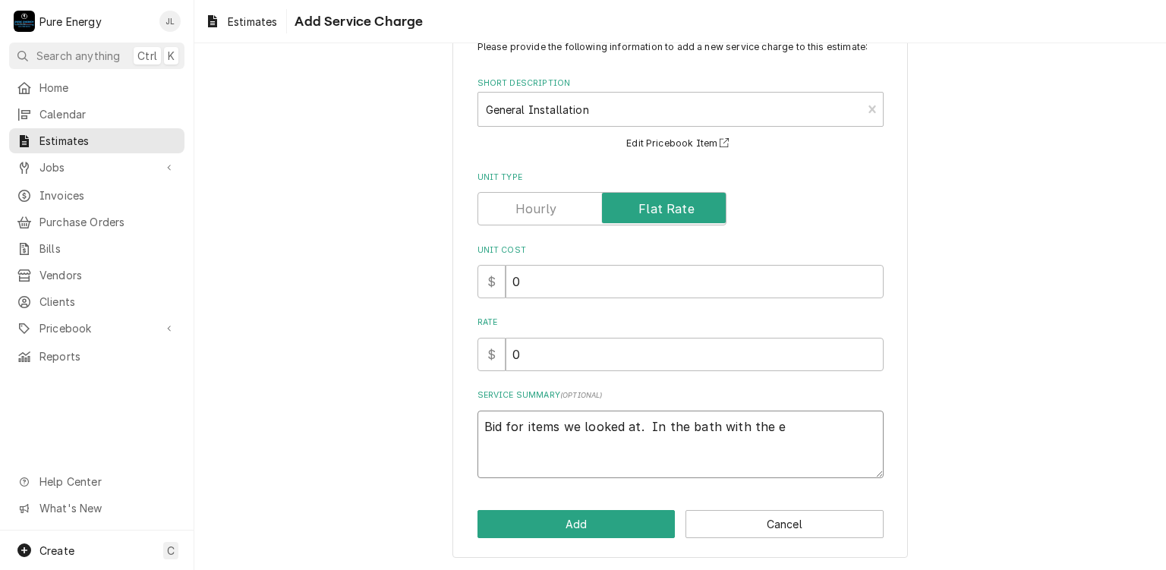
type textarea "Bid for items we looked at. In the bath with the"
type textarea "x"
type textarea "Bid for items we looked at. In the bath with the i"
type textarea "x"
type textarea "Bid for items we looked at. In the bath with the"
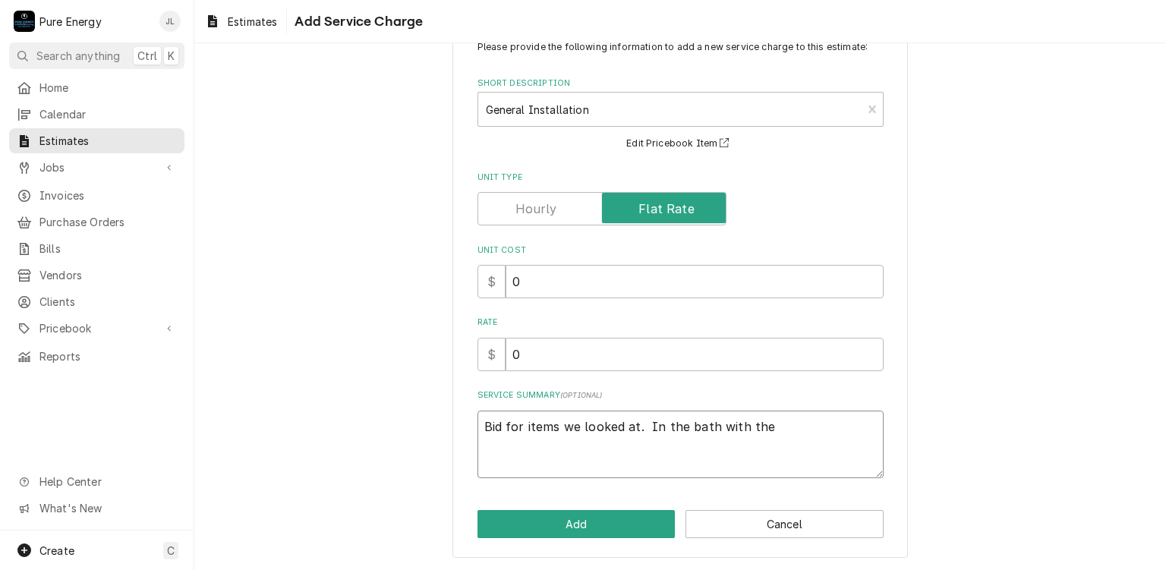
type textarea "x"
type textarea "Bid for items we looked at. In the bath with the e"
type textarea "x"
type textarea "Bid for items we looked at. In the bath with the ex"
type textarea "x"
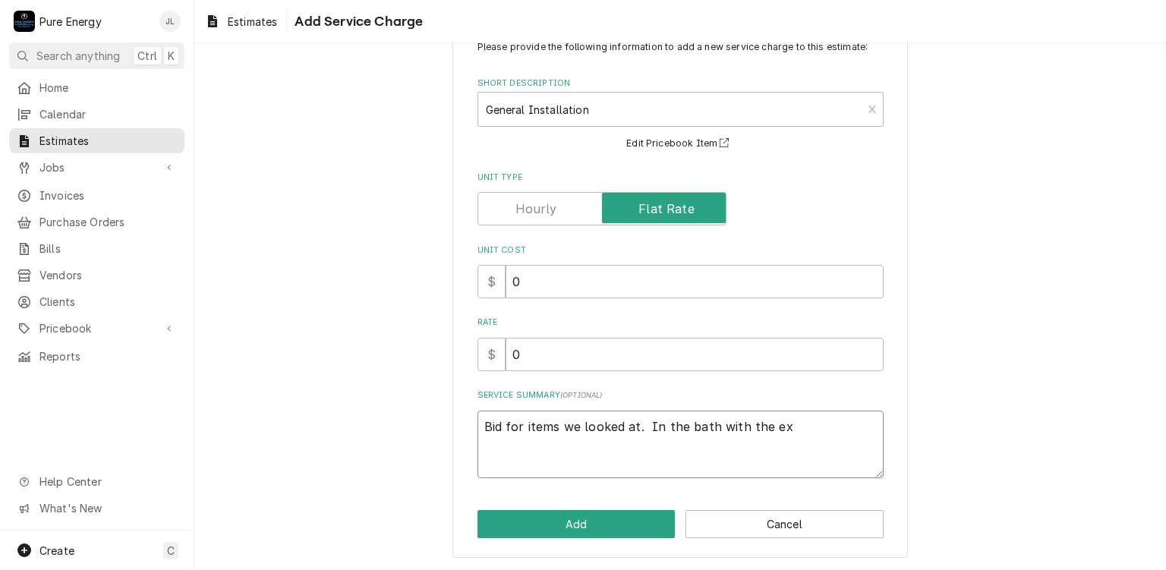
type textarea "Bid for items we looked at. In the bath with the exi"
type textarea "x"
type textarea "Bid for items we looked at. In the bath with the exis"
type textarea "x"
type textarea "Bid for items we looked at. In the bath with the existi"
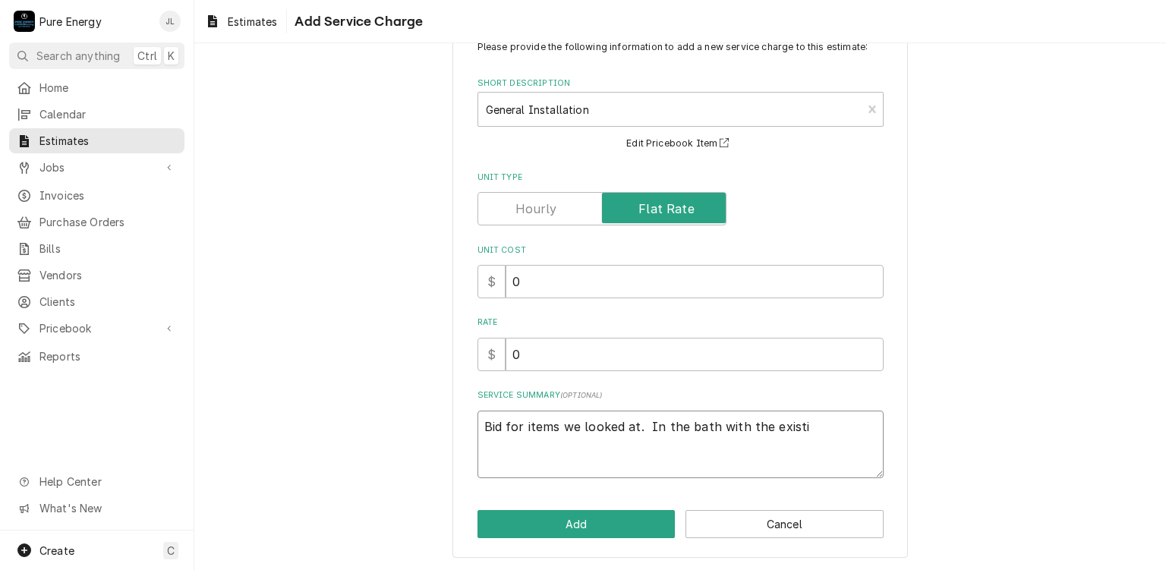
type textarea "x"
type textarea "Bid for items we looked at. In the bath with the existin"
type textarea "x"
type textarea "Bid for items we looked at. In the bath with the existing"
type textarea "x"
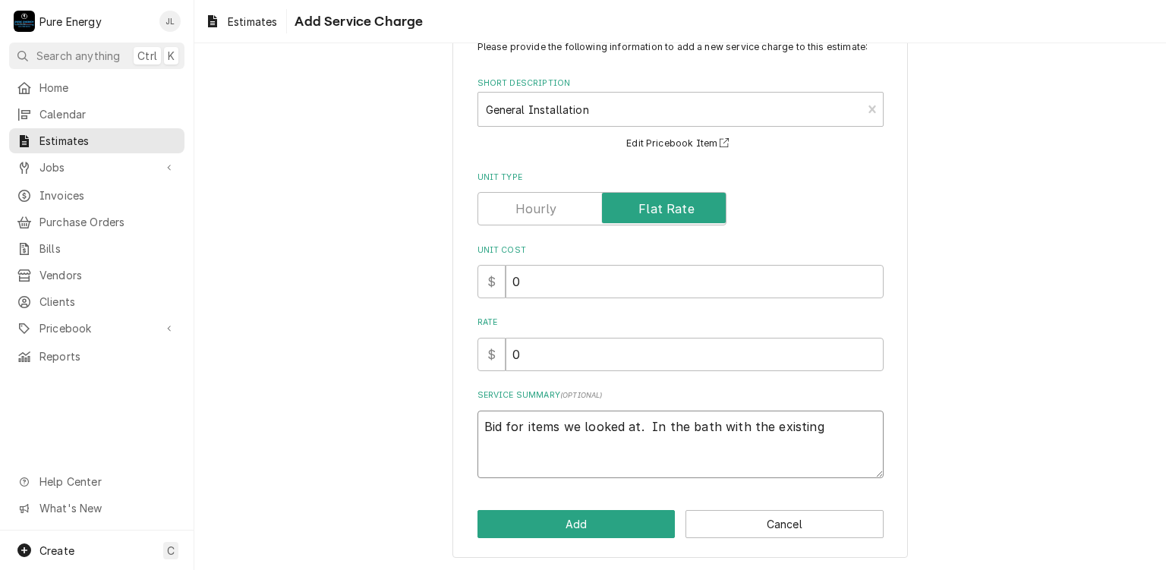
type textarea "Bid for items we looked at. In the bath with the existing"
type textarea "x"
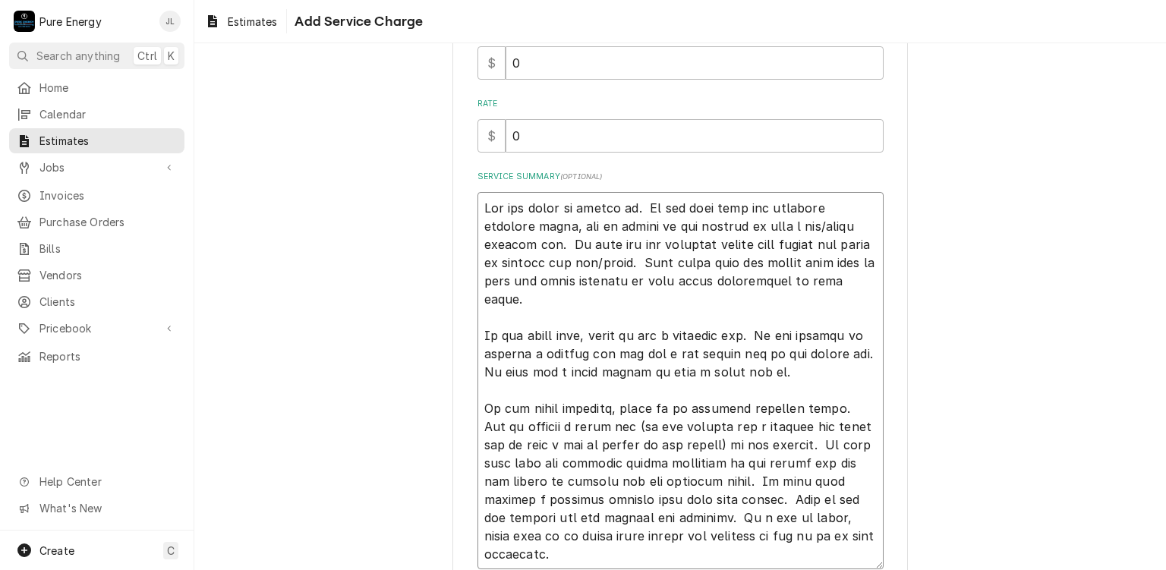
scroll to position [36, 0]
click at [693, 430] on textarea "Service Summary ( optional )" at bounding box center [680, 381] width 406 height 378
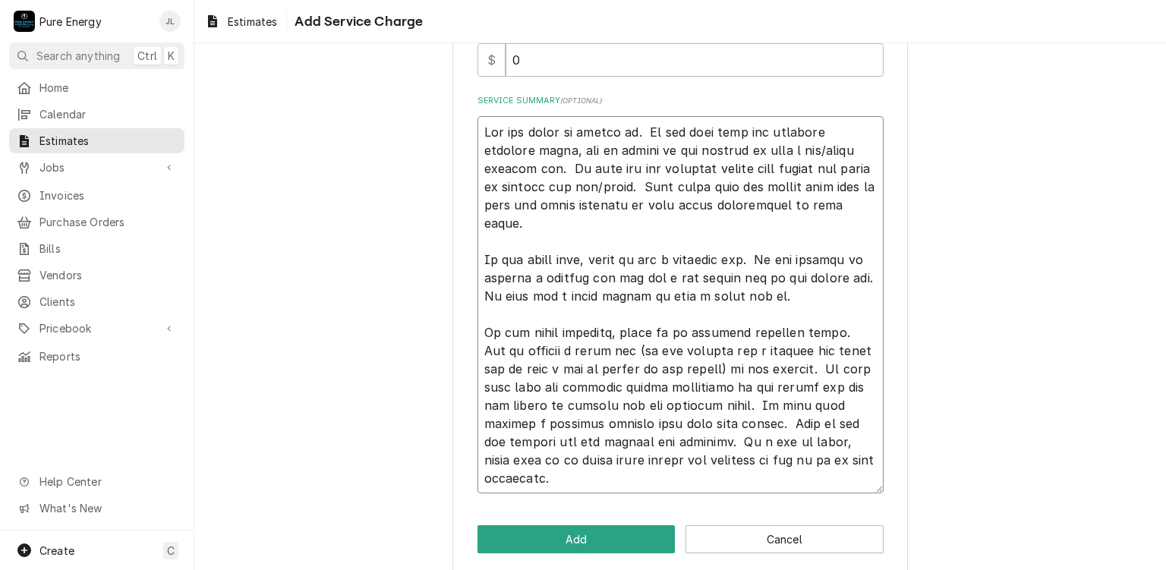
click at [760, 388] on textarea "Service Summary ( optional )" at bounding box center [680, 305] width 406 height 378
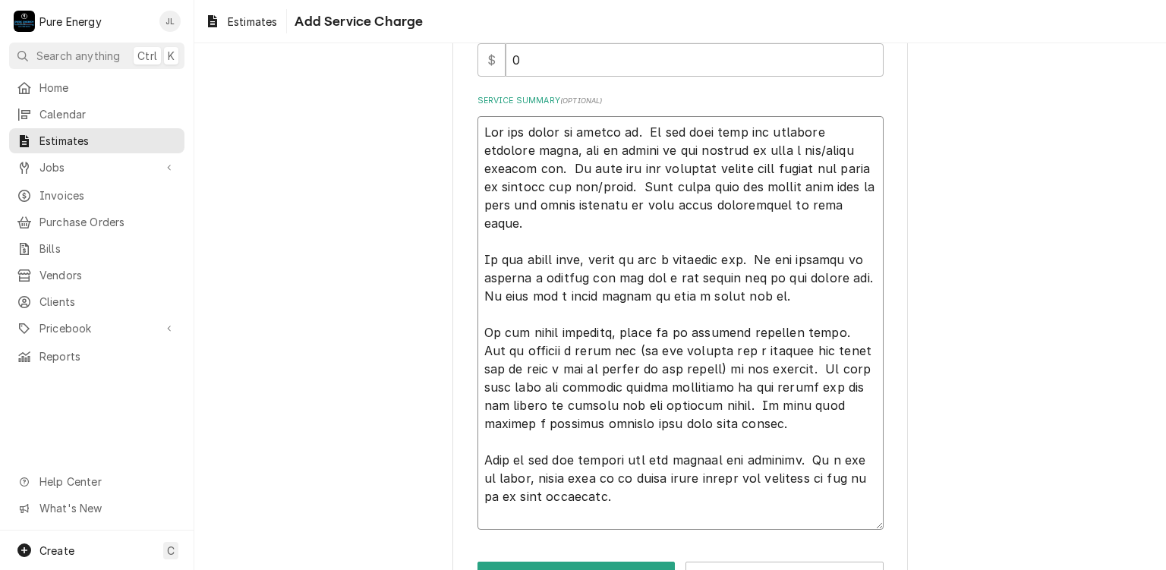
scroll to position [398, 0]
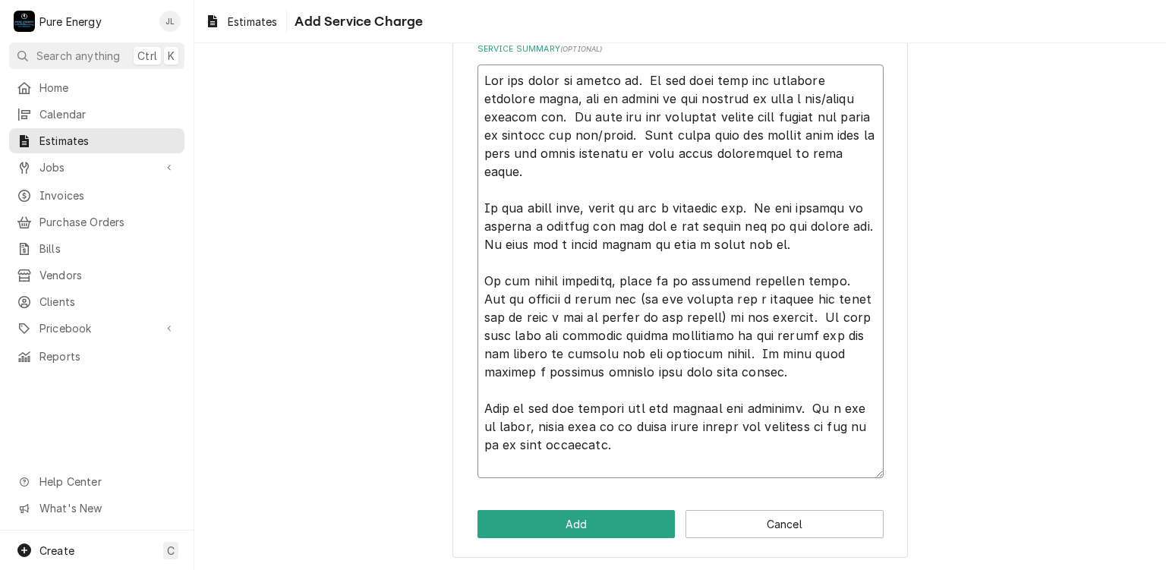
click at [845, 411] on textarea "Service Summary ( optional )" at bounding box center [680, 272] width 406 height 414
click at [641, 433] on textarea "Service Summary ( optional )" at bounding box center [680, 272] width 406 height 414
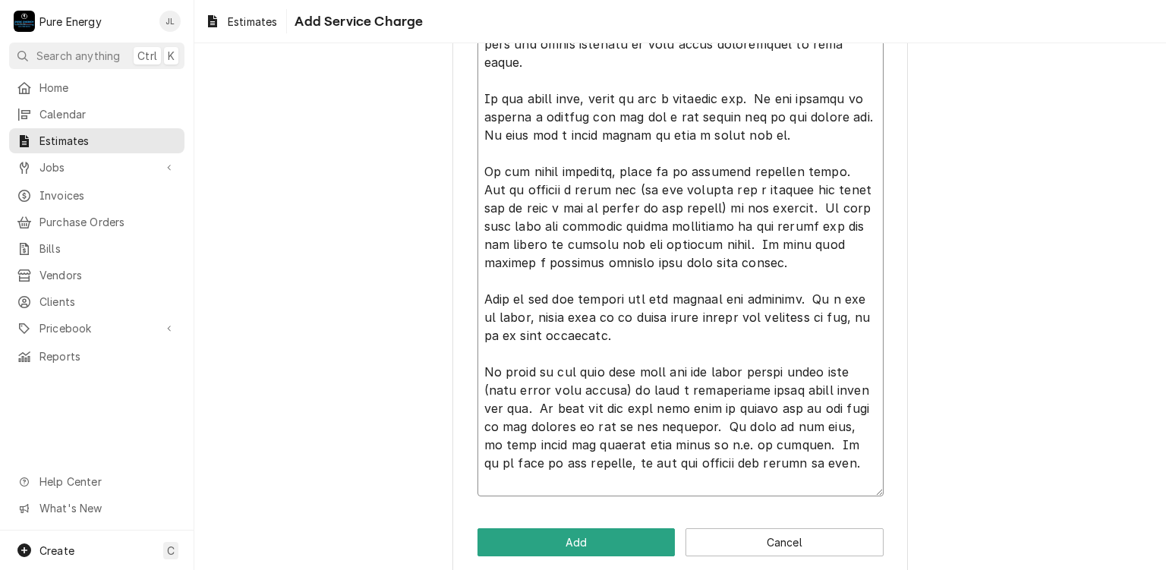
scroll to position [525, 0]
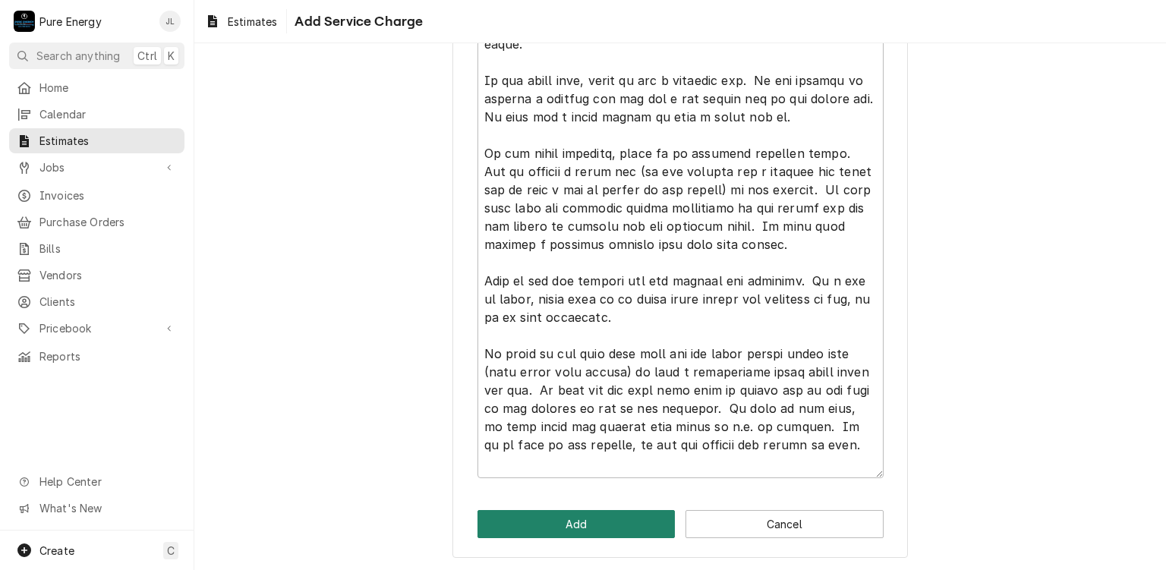
click at [588, 520] on button "Add" at bounding box center [576, 524] width 198 height 28
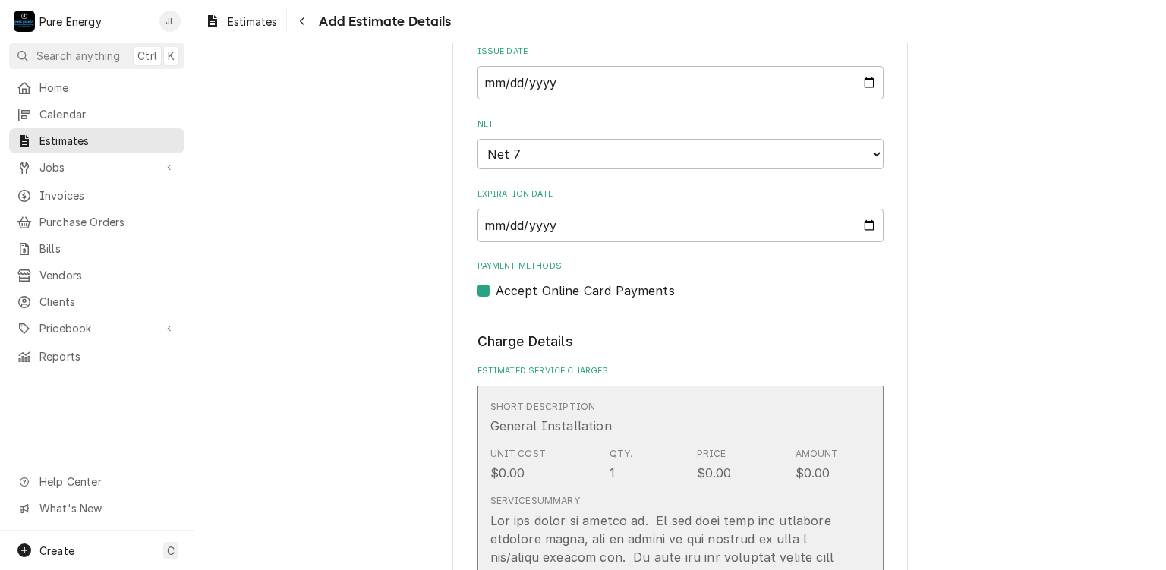
scroll to position [1203, 0]
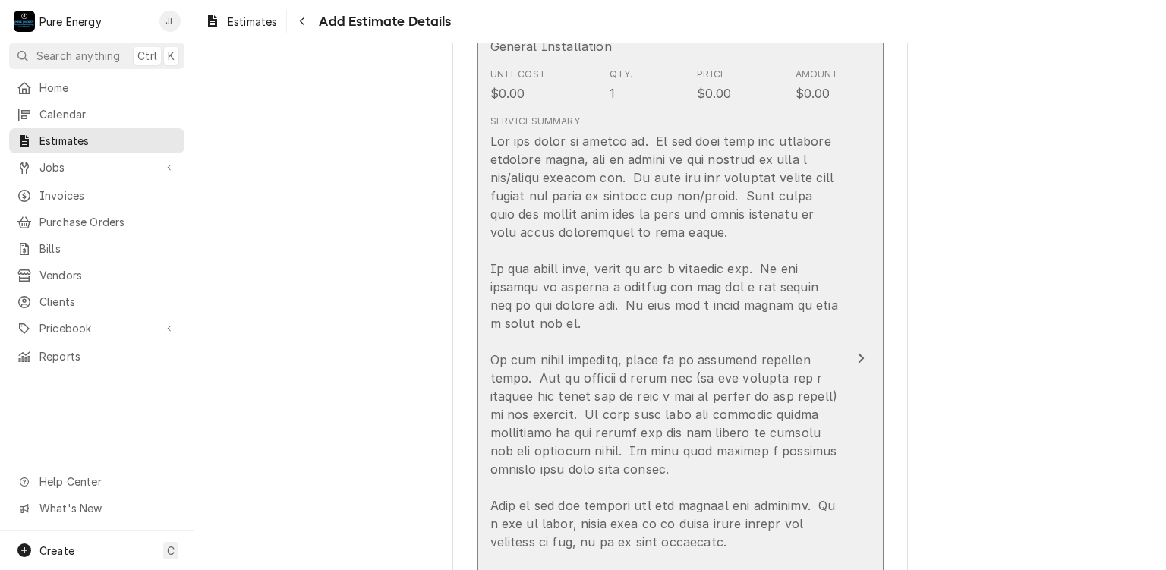
click at [760, 75] on div "Unit Cost $0.00 Qty. 1 Price $0.00 Amount $0.00" at bounding box center [664, 84] width 348 height 47
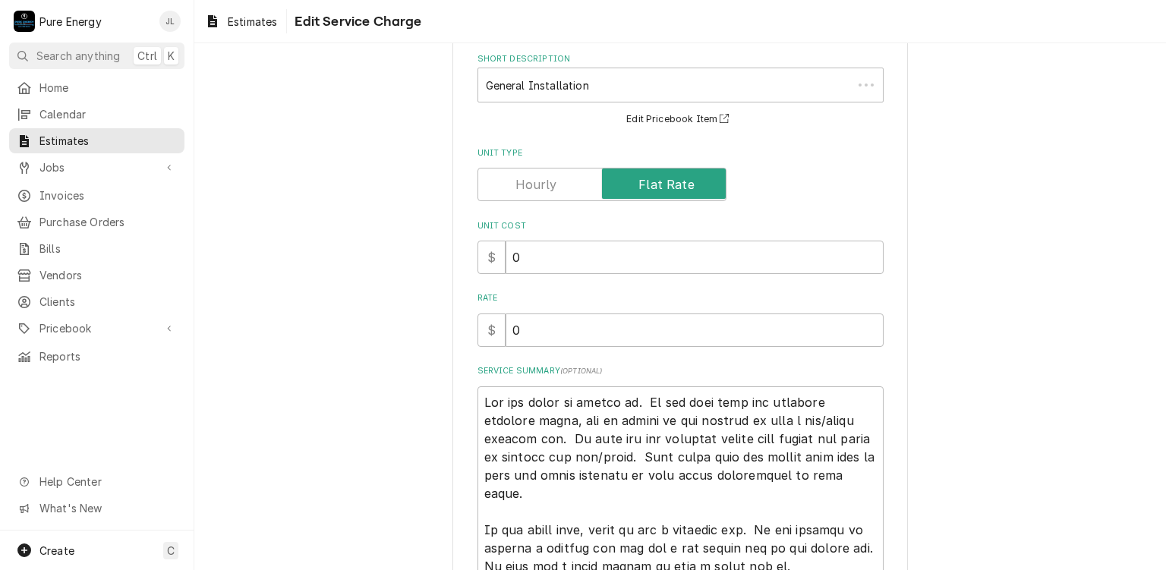
scroll to position [152, 0]
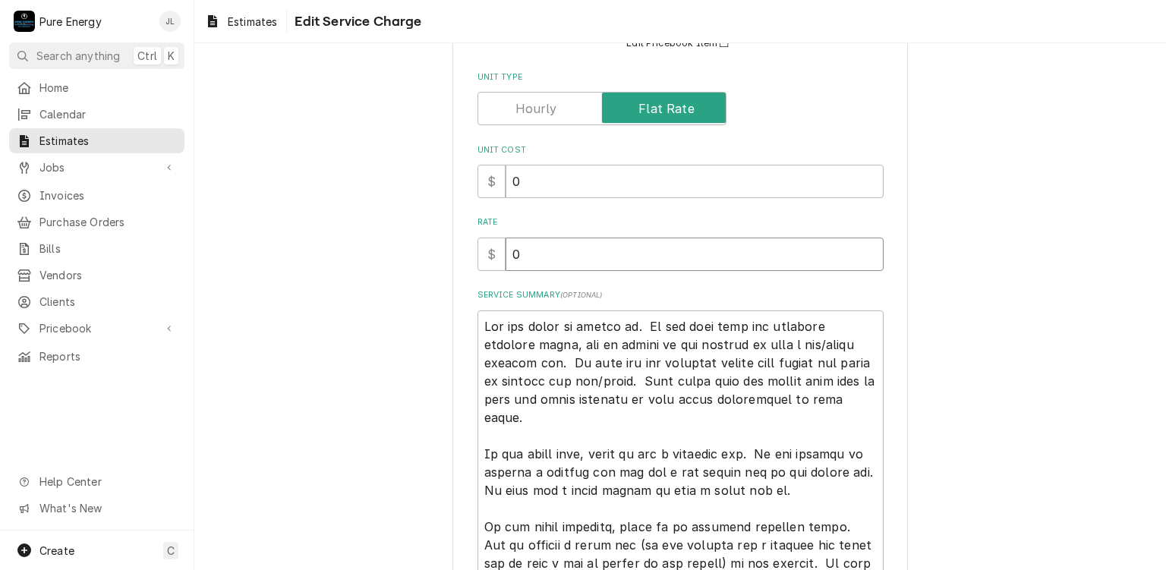
click at [527, 257] on input "0" at bounding box center [694, 254] width 378 height 33
click at [518, 255] on input "1250.00" at bounding box center [694, 254] width 378 height 33
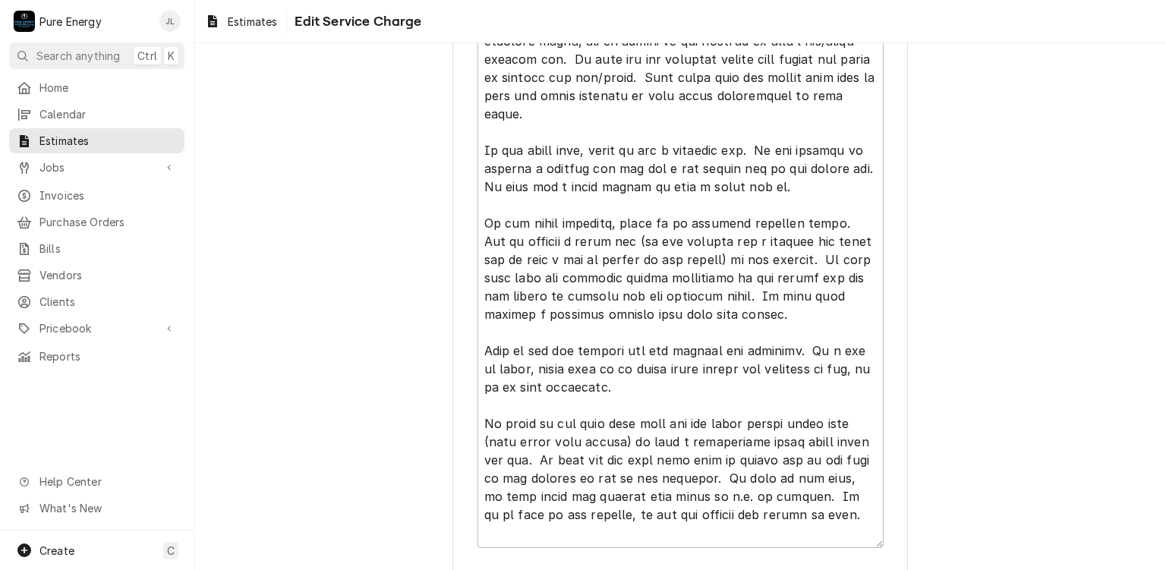
scroll to position [563, 0]
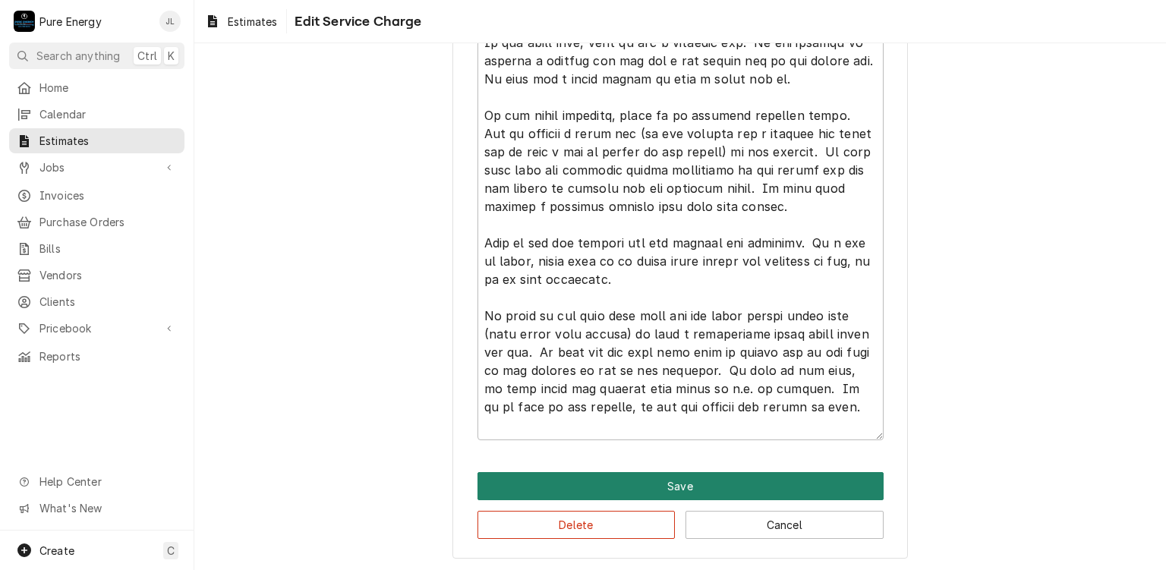
click at [757, 485] on button "Save" at bounding box center [680, 486] width 406 height 28
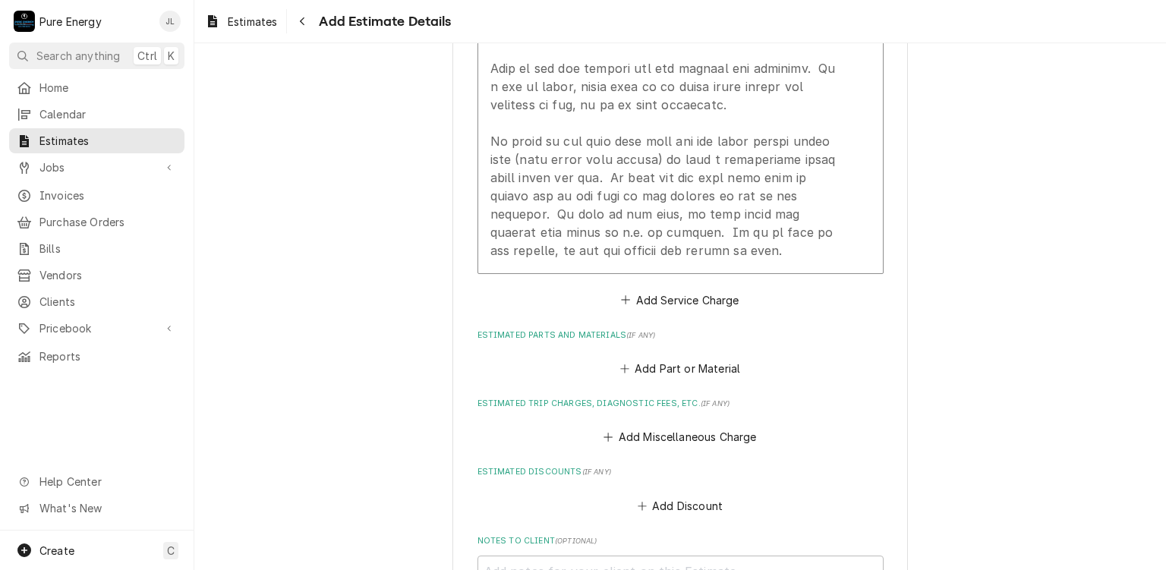
scroll to position [1792, 0]
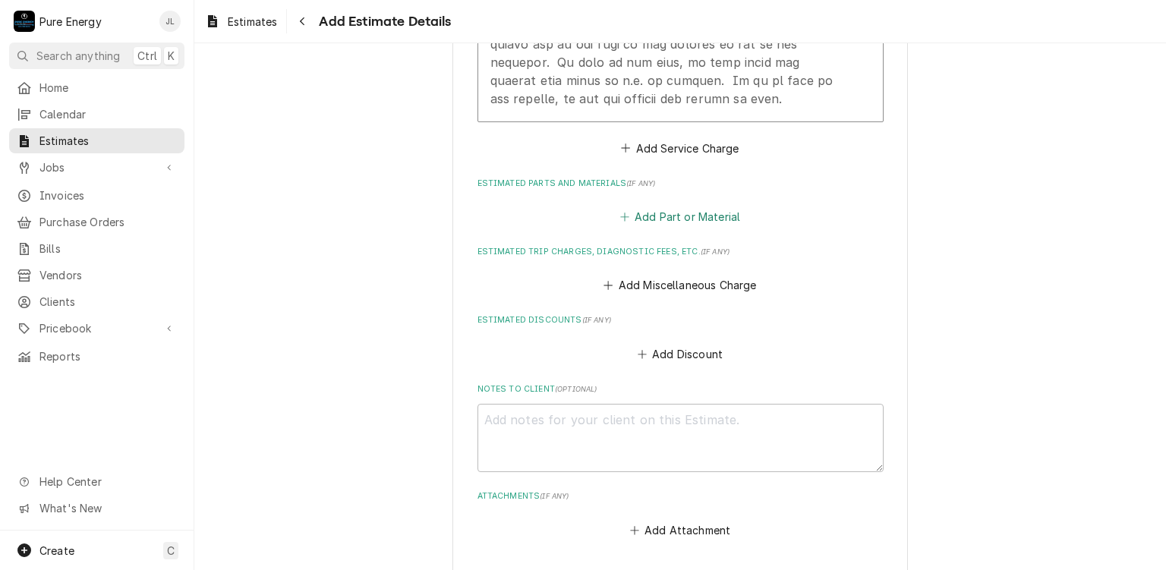
click at [688, 228] on button "Add Part or Material" at bounding box center [679, 216] width 125 height 21
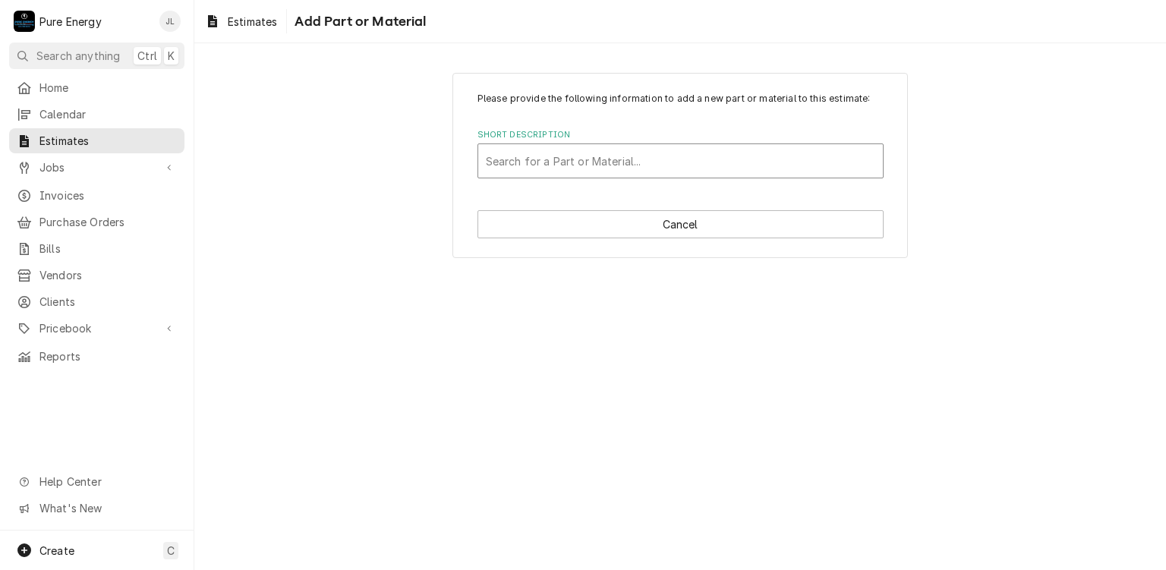
click at [581, 162] on div "Short Description" at bounding box center [680, 160] width 389 height 27
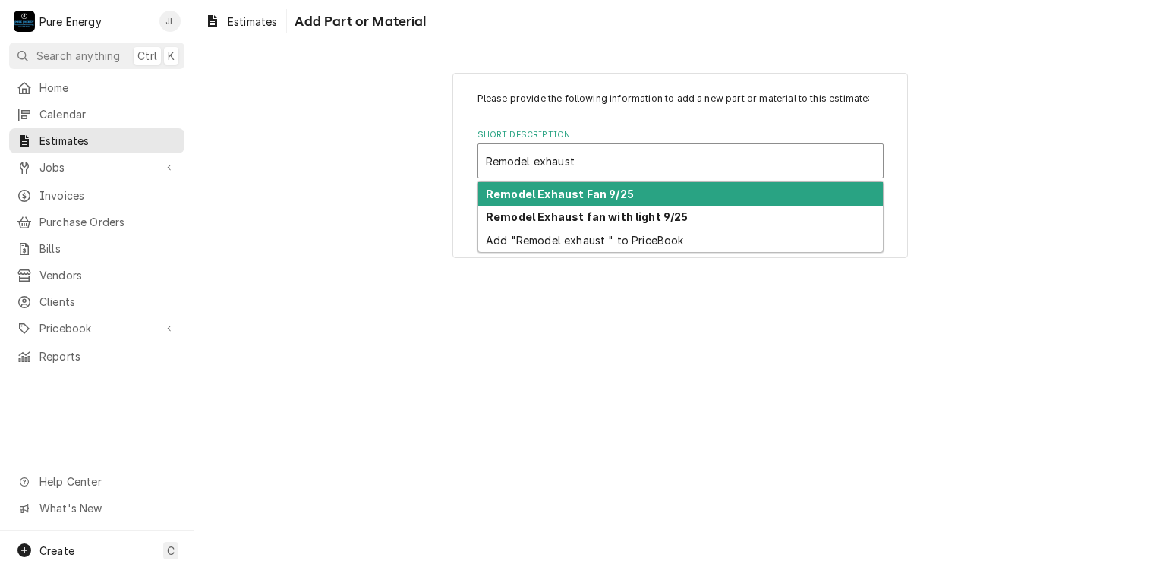
click at [568, 194] on strong "Remodel Exhaust Fan 9/25" at bounding box center [560, 193] width 148 height 13
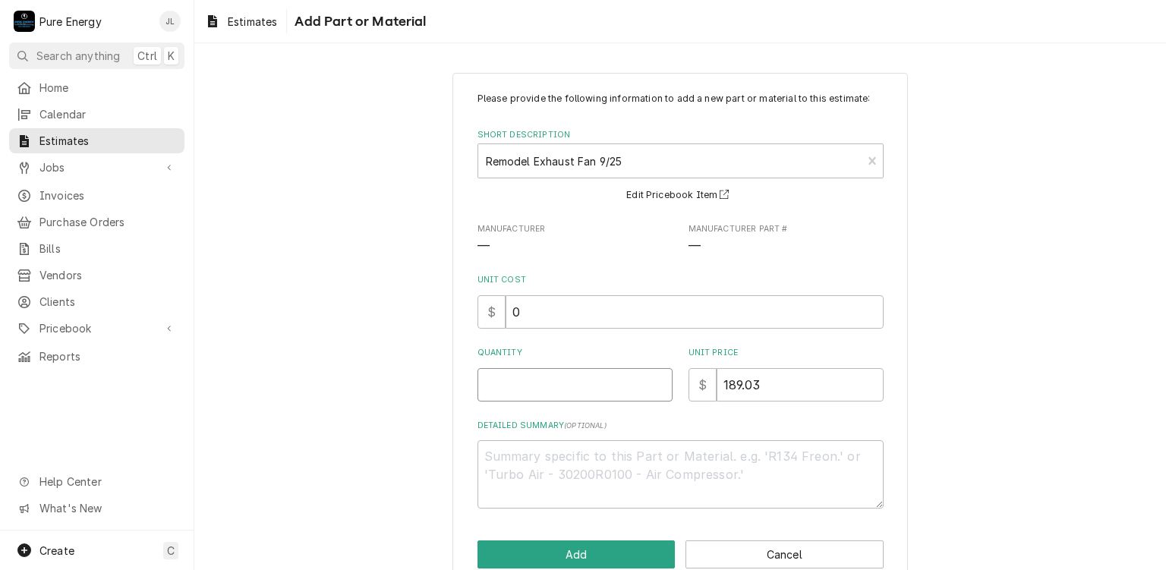
click at [548, 395] on input "Quantity" at bounding box center [574, 384] width 195 height 33
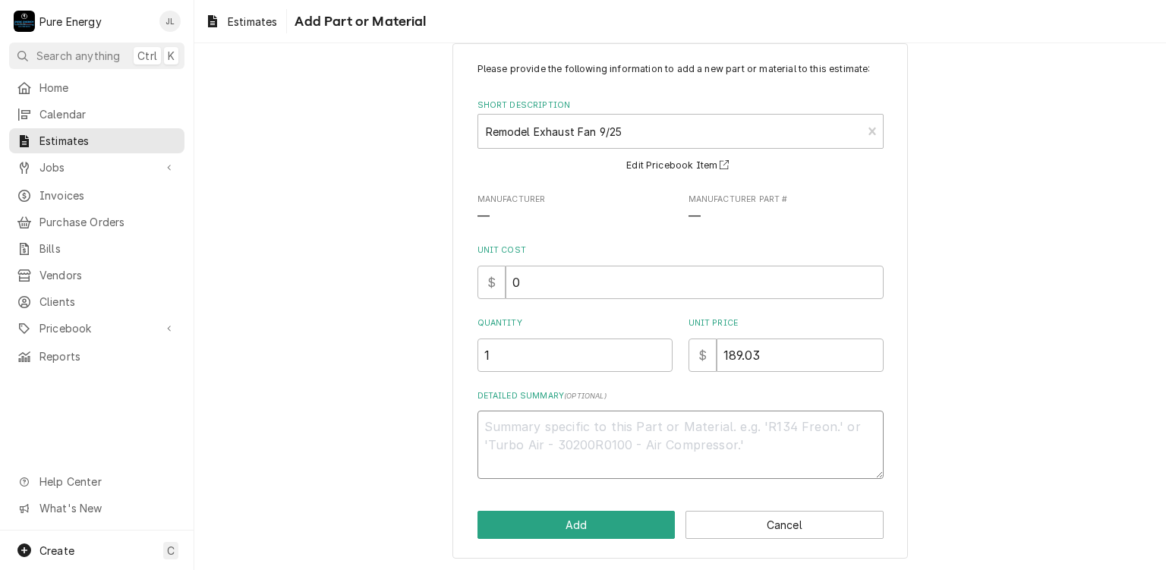
click at [525, 424] on textarea "Detailed Summary ( optional )" at bounding box center [680, 445] width 406 height 68
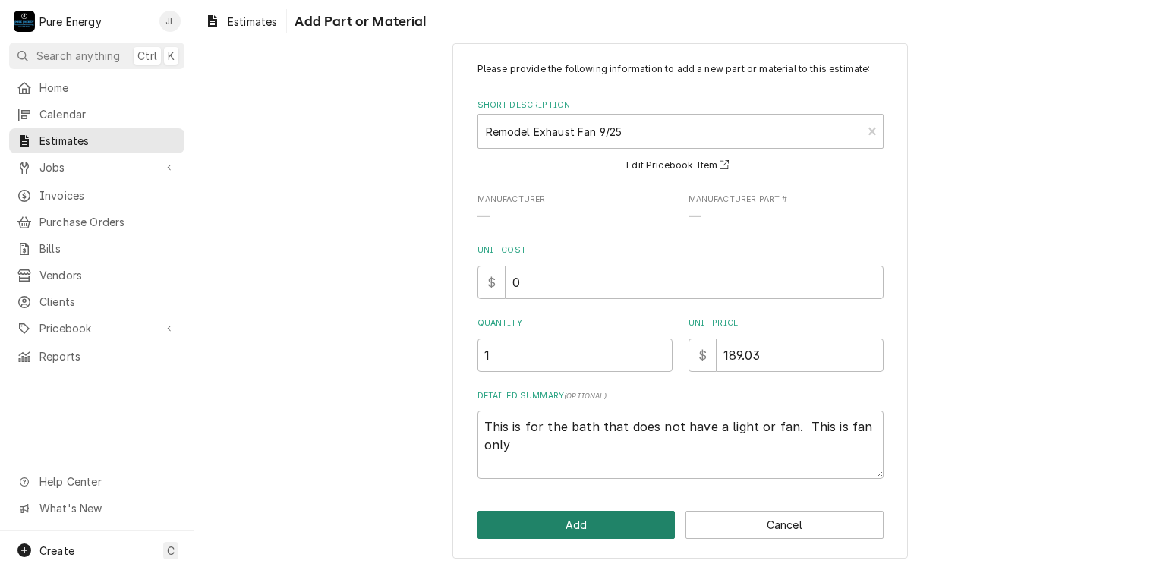
click at [554, 521] on button "Add" at bounding box center [576, 525] width 198 height 28
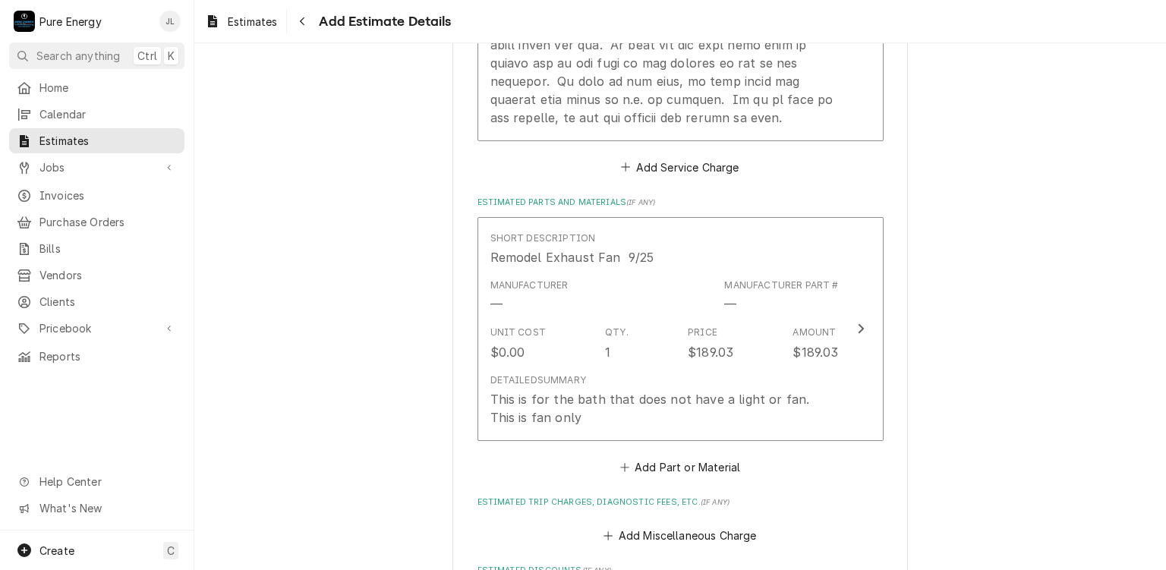
scroll to position [1925, 0]
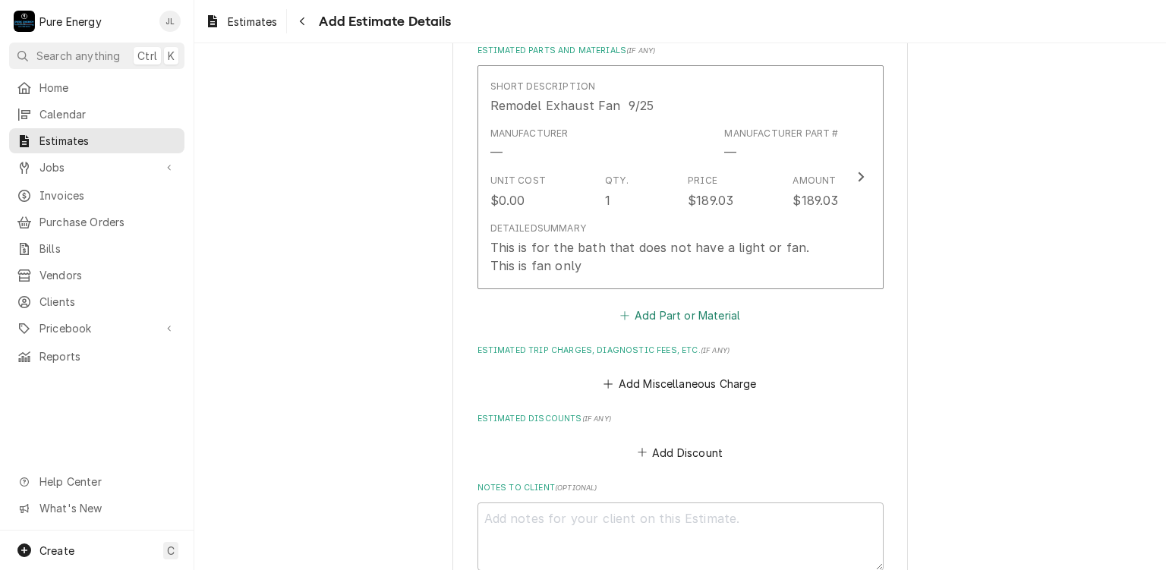
click at [674, 323] on button "Add Part or Material" at bounding box center [679, 314] width 125 height 21
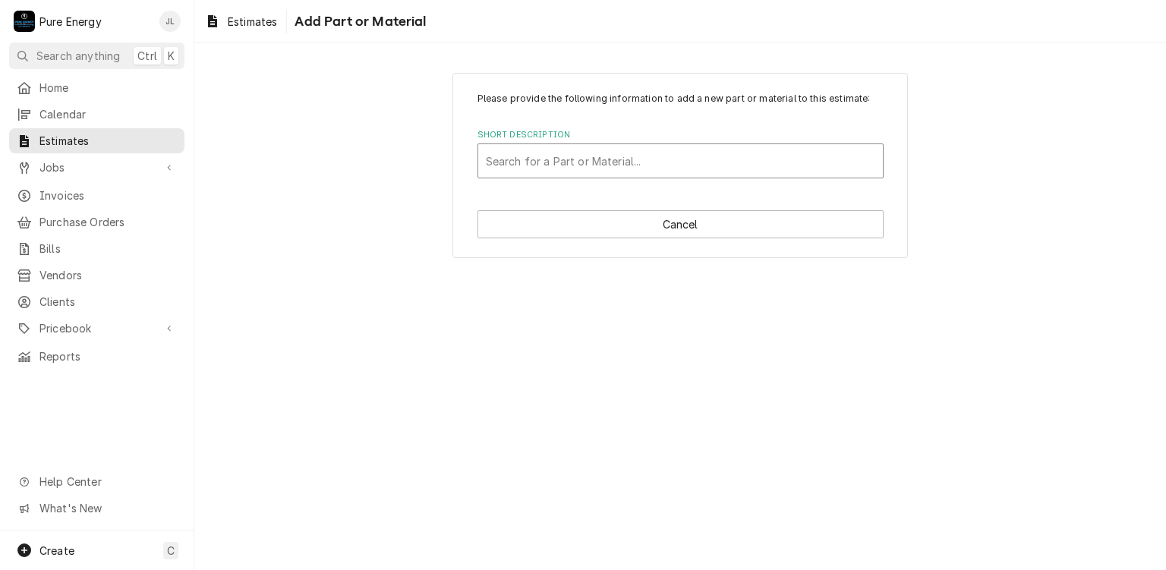
click at [563, 165] on div "Short Description" at bounding box center [680, 160] width 389 height 27
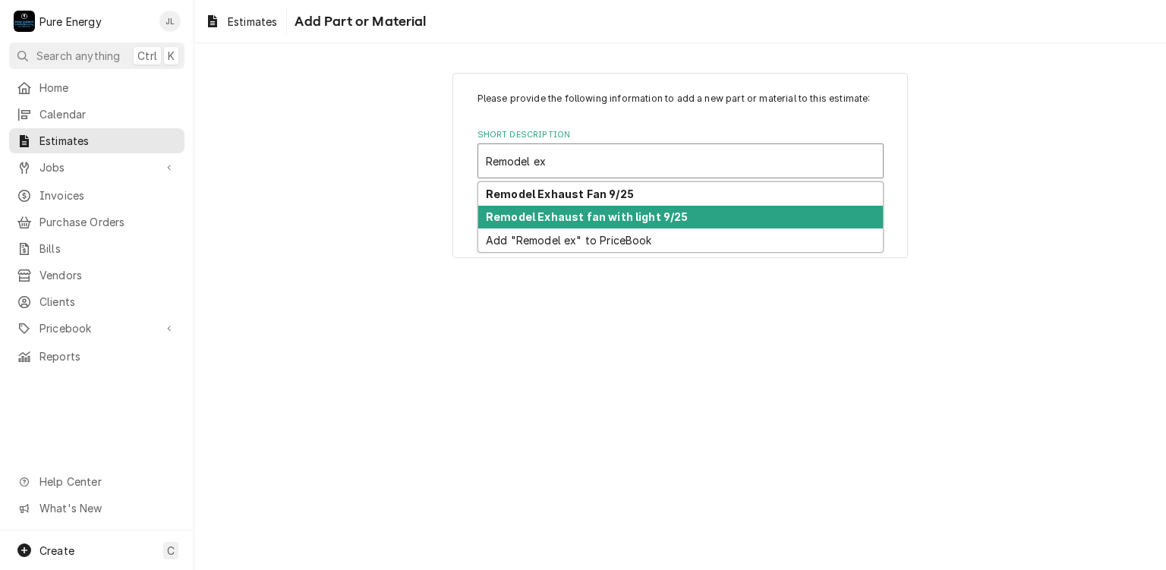
click at [563, 224] on div "Remodel Exhaust fan with light 9/25" at bounding box center [680, 218] width 405 height 24
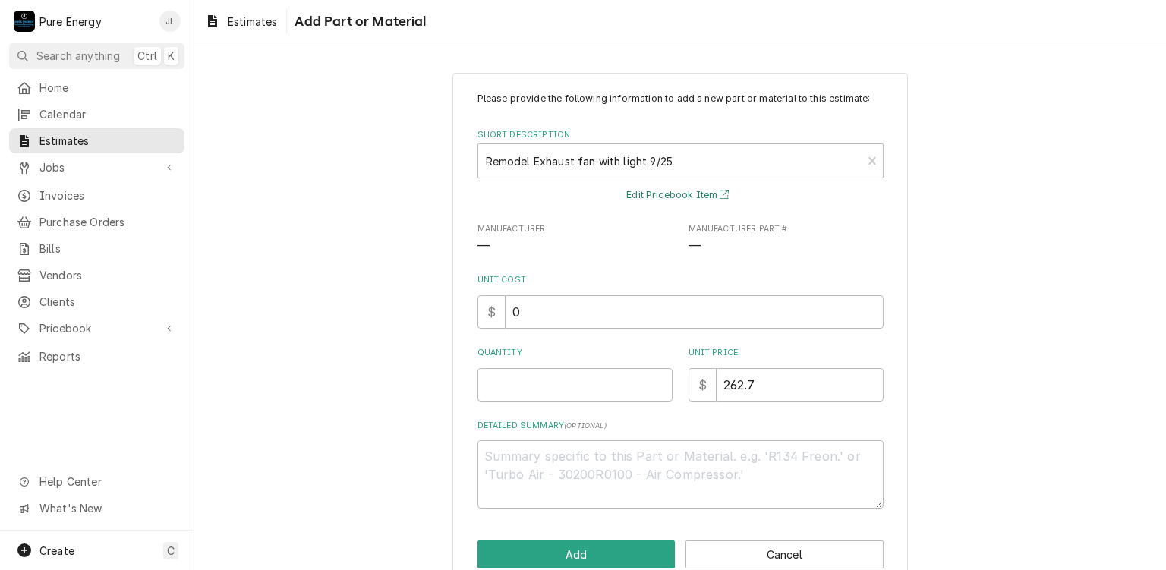
scroll to position [30, 0]
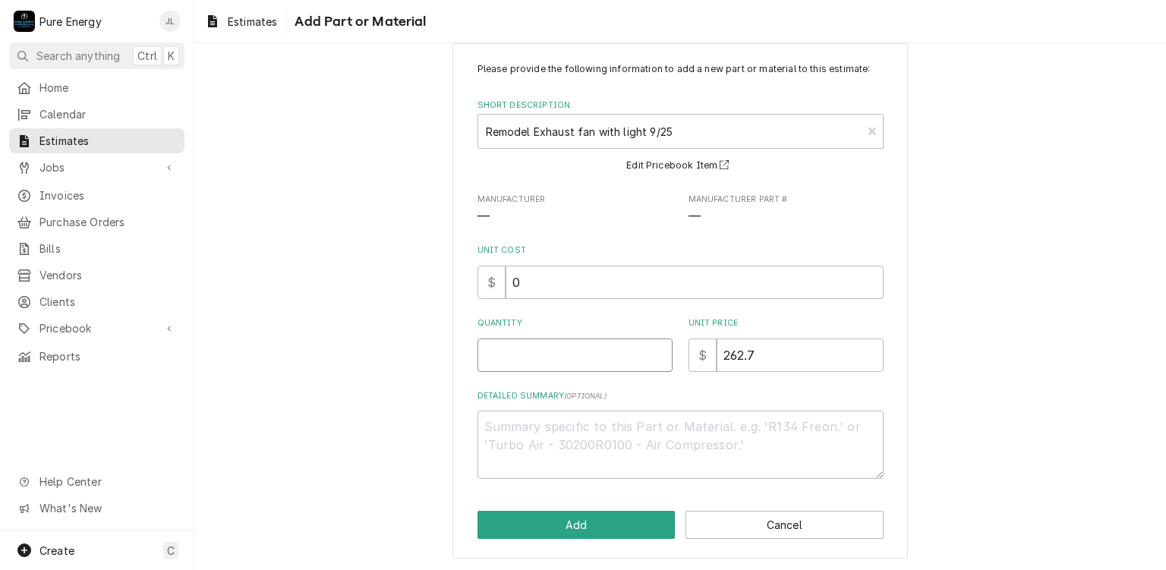
click at [566, 357] on input "Quantity" at bounding box center [574, 354] width 195 height 33
click at [525, 442] on textarea "Detailed Summary ( optional )" at bounding box center [680, 445] width 406 height 68
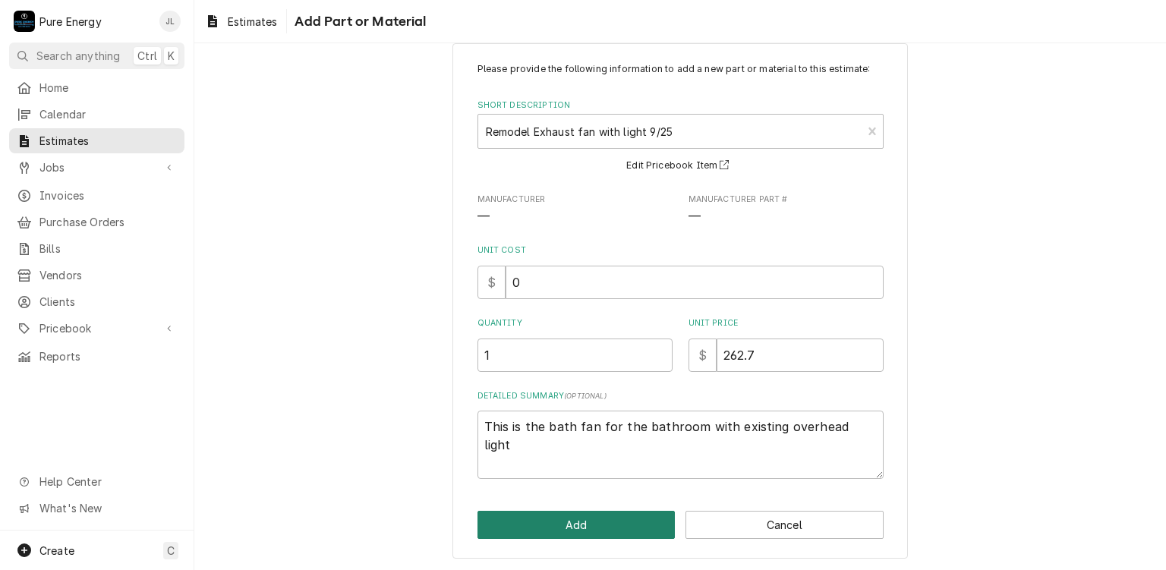
click at [564, 521] on button "Add" at bounding box center [576, 525] width 198 height 28
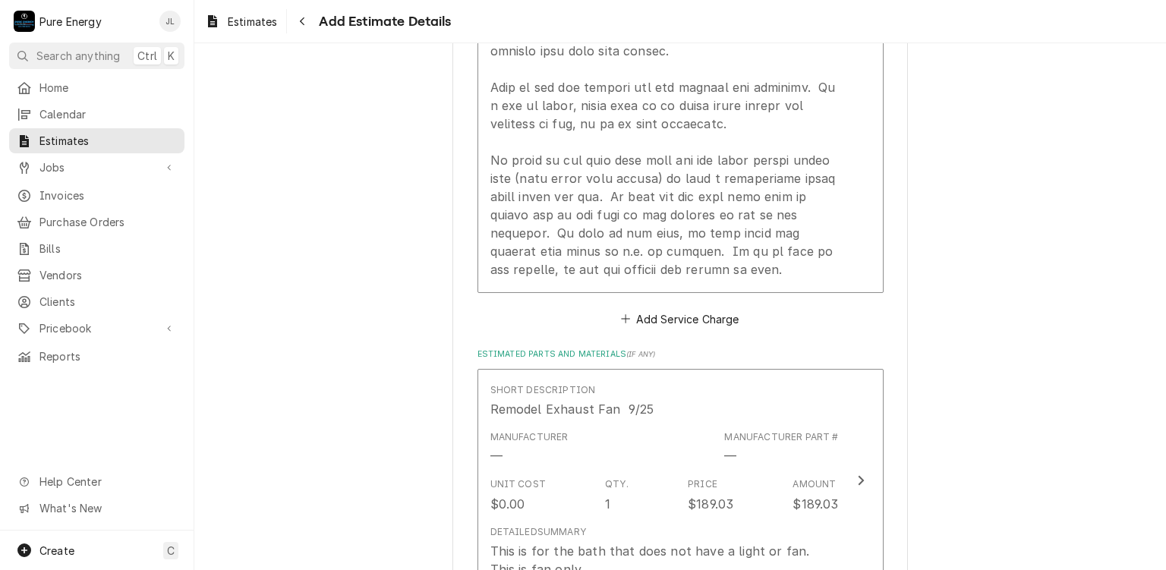
scroll to position [1545, 0]
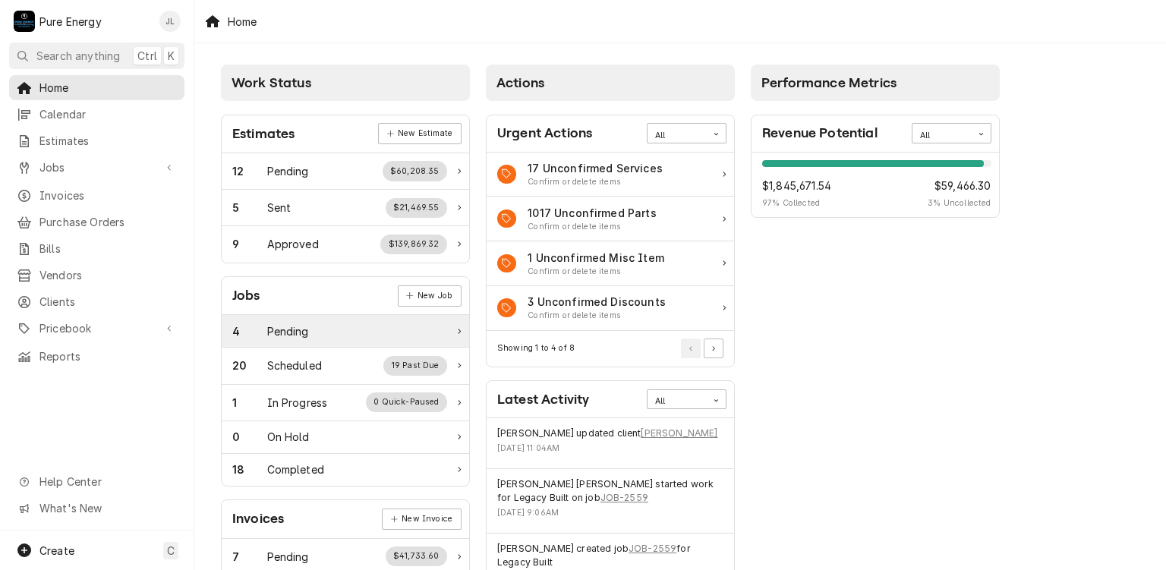
scroll to position [152, 0]
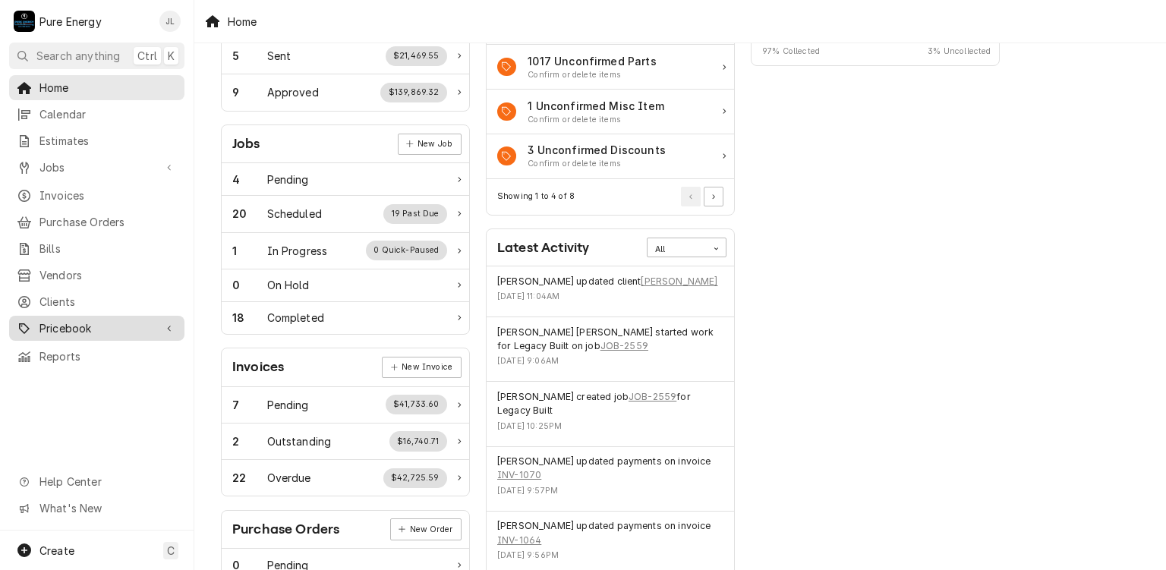
click at [90, 324] on span "Pricebook" at bounding box center [96, 328] width 115 height 16
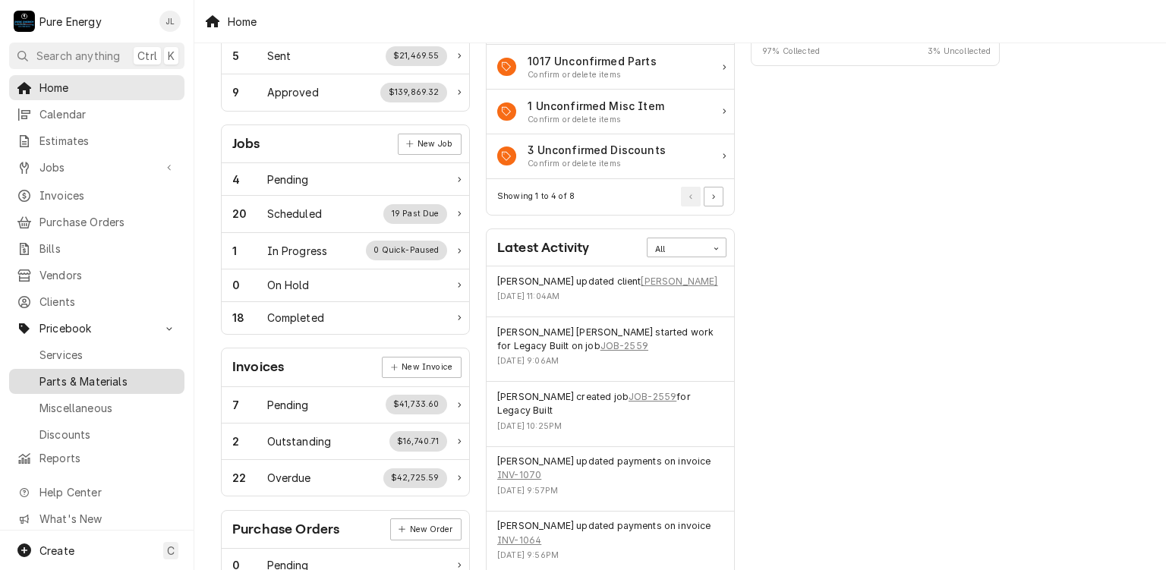
click at [121, 373] on span "Parts & Materials" at bounding box center [107, 381] width 137 height 16
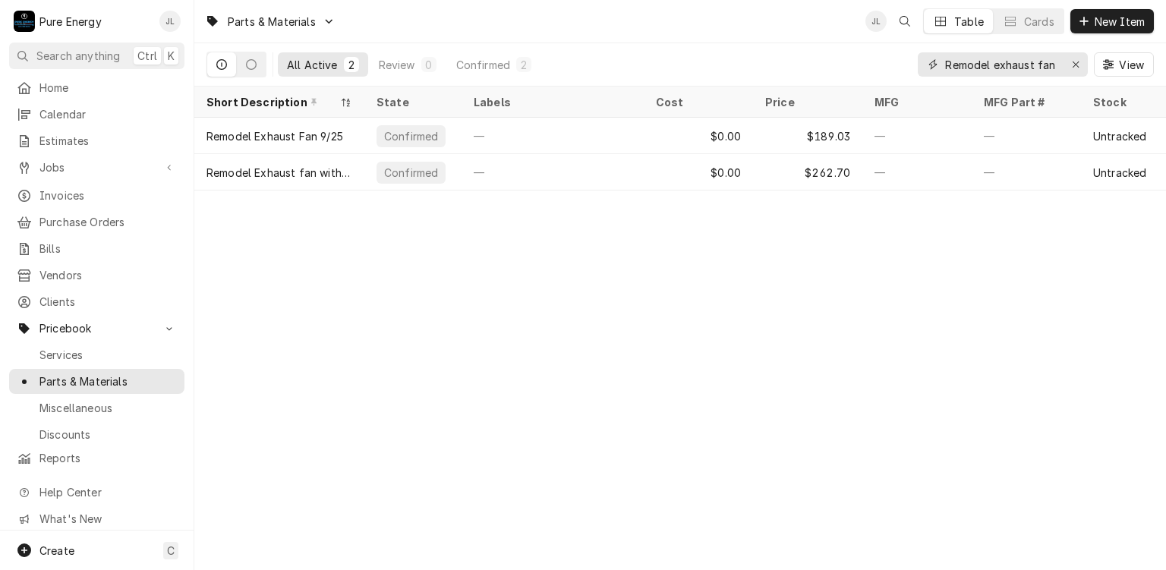
click at [1056, 63] on input "Remodel exhaust fan" at bounding box center [1002, 64] width 114 height 24
type input "R"
type input "3"
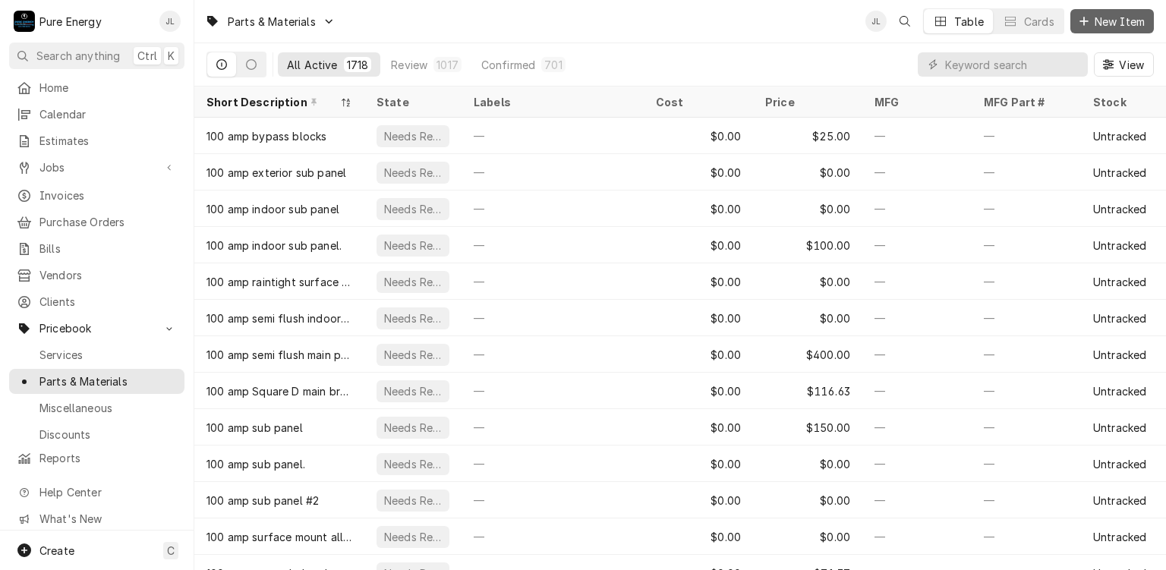
click at [1111, 11] on button "New Item" at bounding box center [1111, 21] width 83 height 24
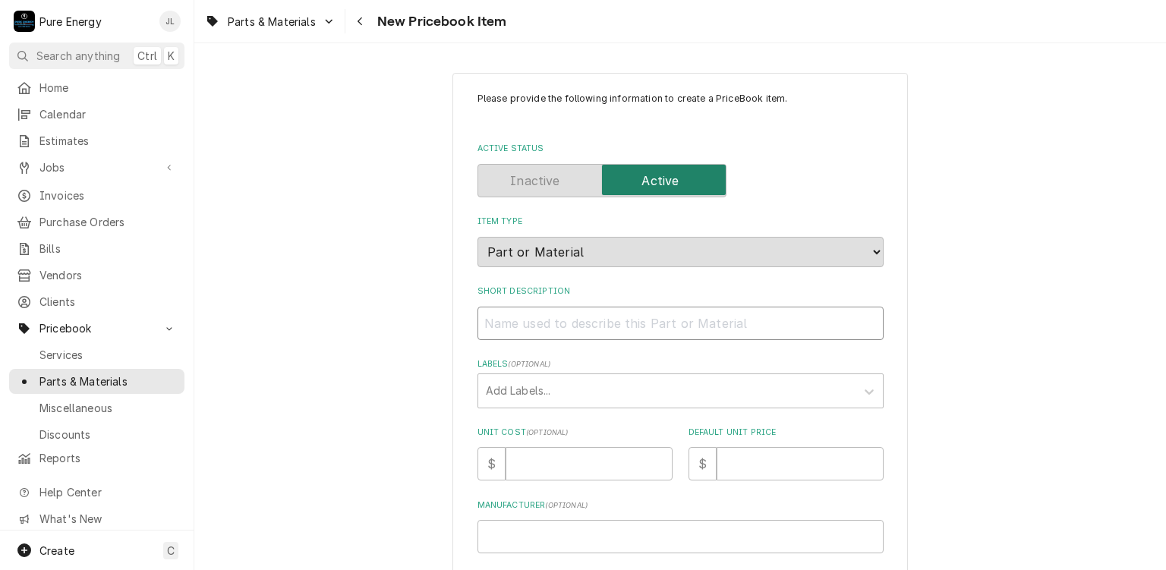
click at [597, 330] on input "Short Description" at bounding box center [680, 323] width 406 height 33
type input "4"
type textarea "x"
type input "4"
type textarea "x"
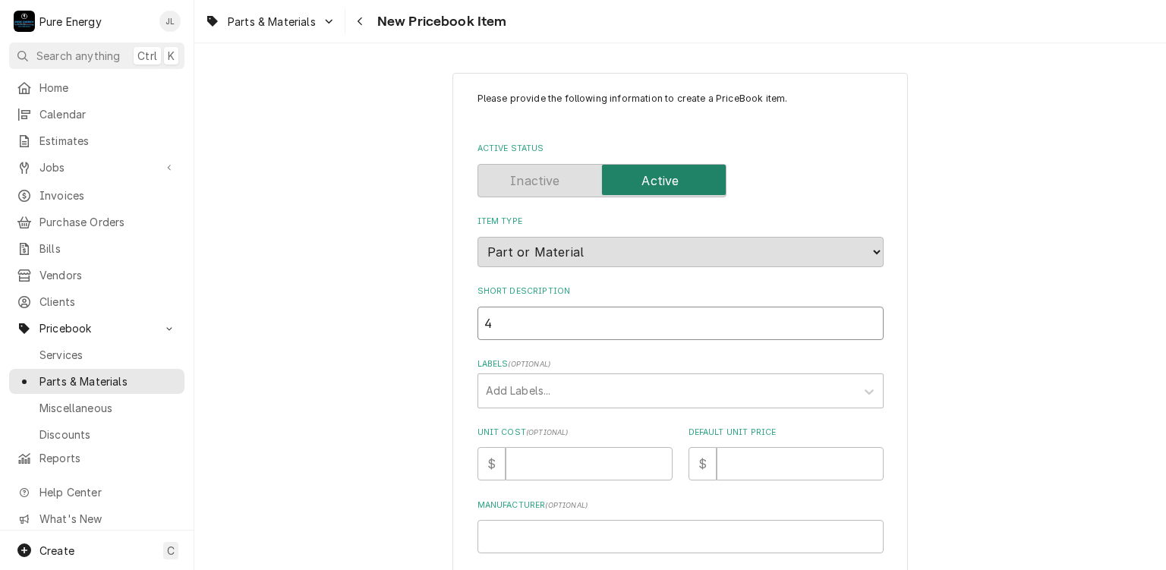
type input "4 i"
type textarea "x"
type input "4 in"
type textarea "x"
type input "4 inc"
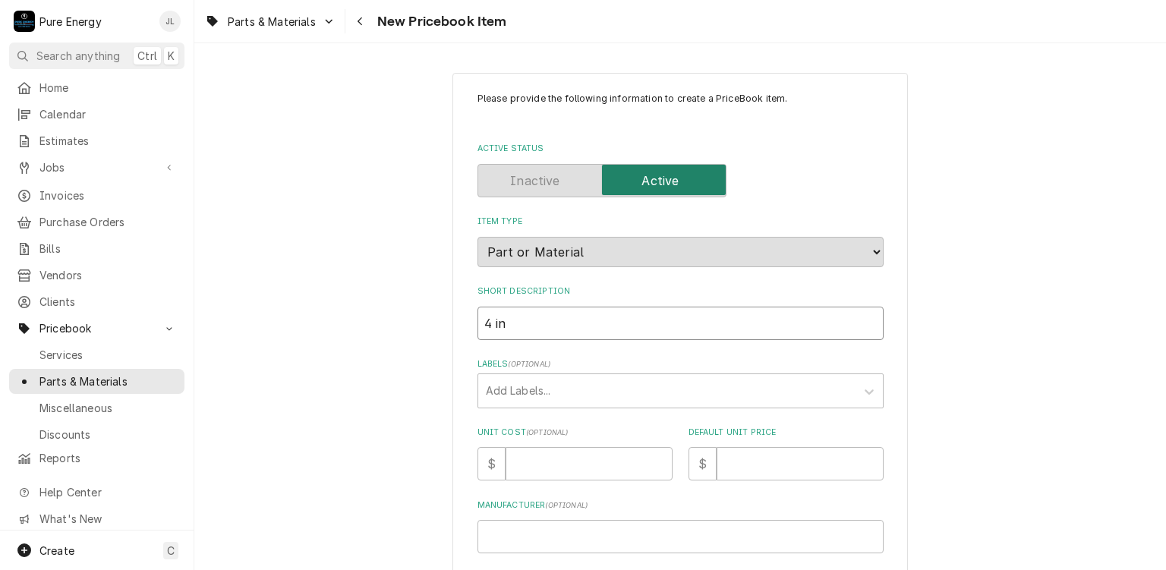
type textarea "x"
type input "4 inch"
type textarea "x"
type input "4 inch"
type textarea "x"
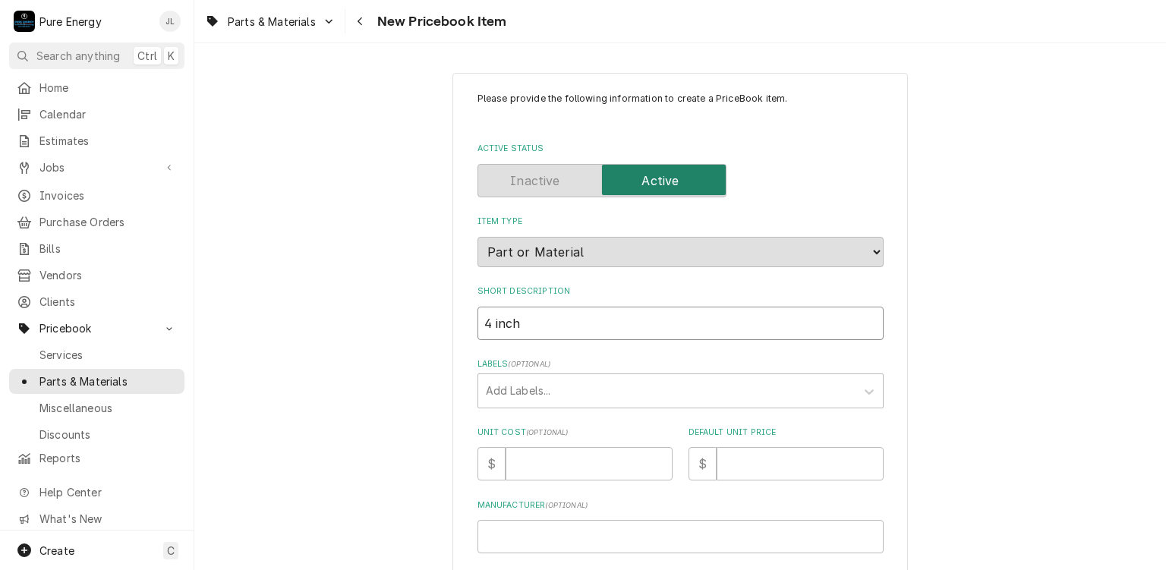
type input "4 inch x"
type textarea "x"
type input "4 inch x"
type textarea "x"
click at [601, 332] on input "4 inch x" at bounding box center [680, 323] width 406 height 33
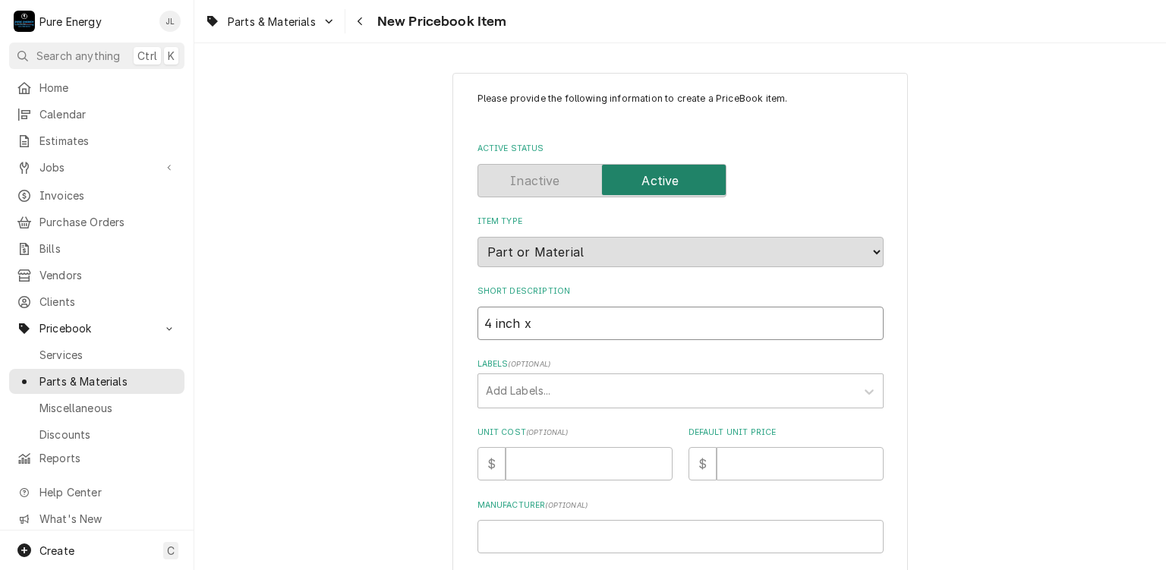
type input "4 inch x 8"
type textarea "x"
type input "4 inch x 8"
type textarea "x"
type input "4 inch x 8 f"
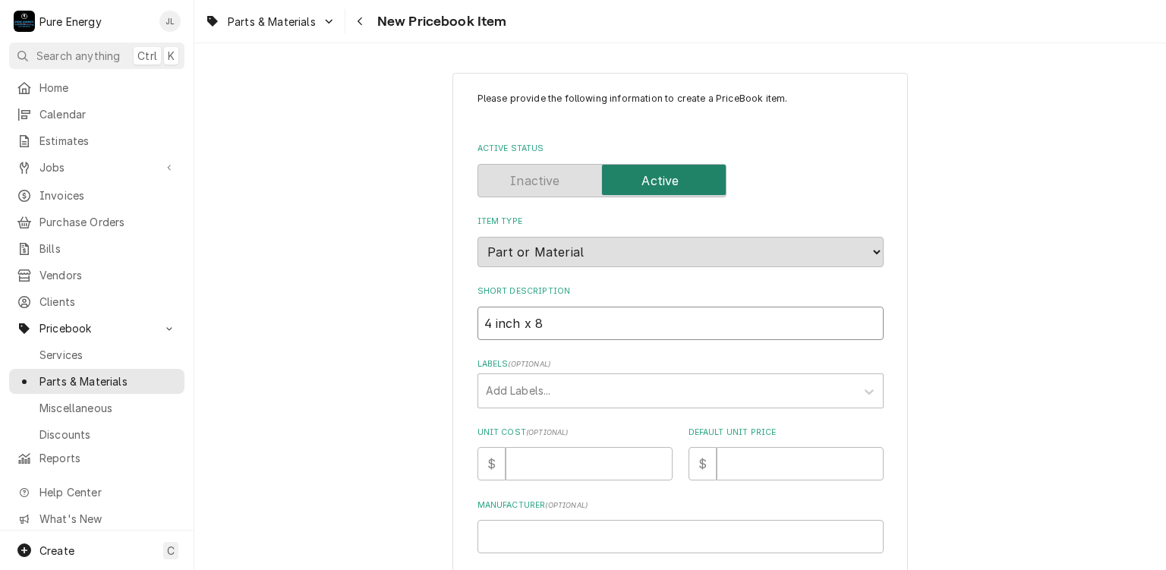
type textarea "x"
type input "4 inch x 8 fo"
type textarea "x"
type input "4 inch x 8 foo"
type textarea "x"
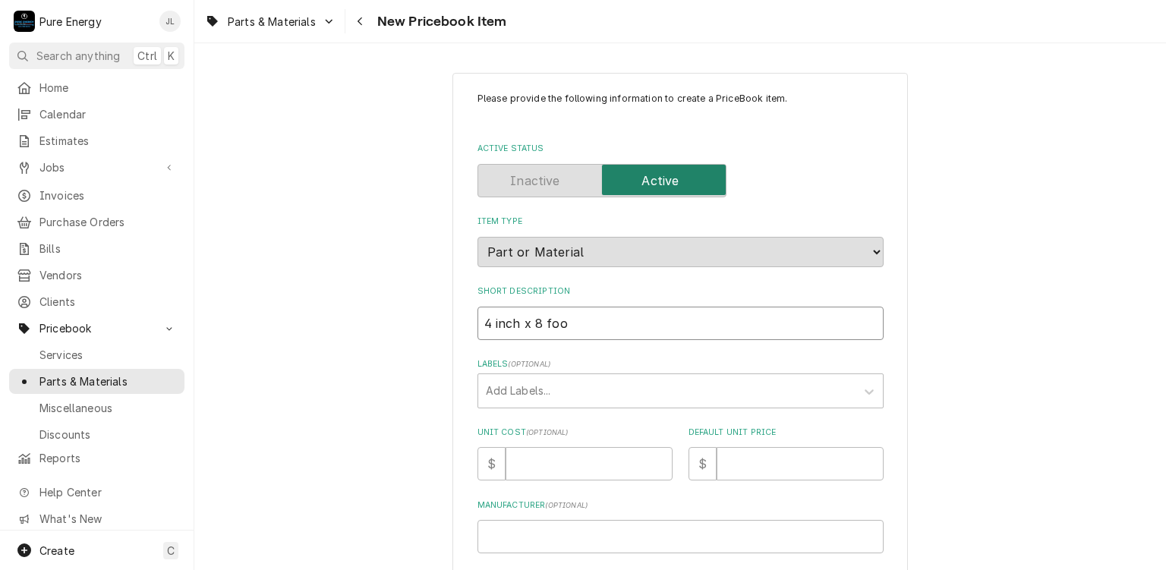
type input "4 inch x 8 foot"
type textarea "x"
type input "4 inch x 8 foot"
type textarea "x"
type input "4 inch x 8 foot f"
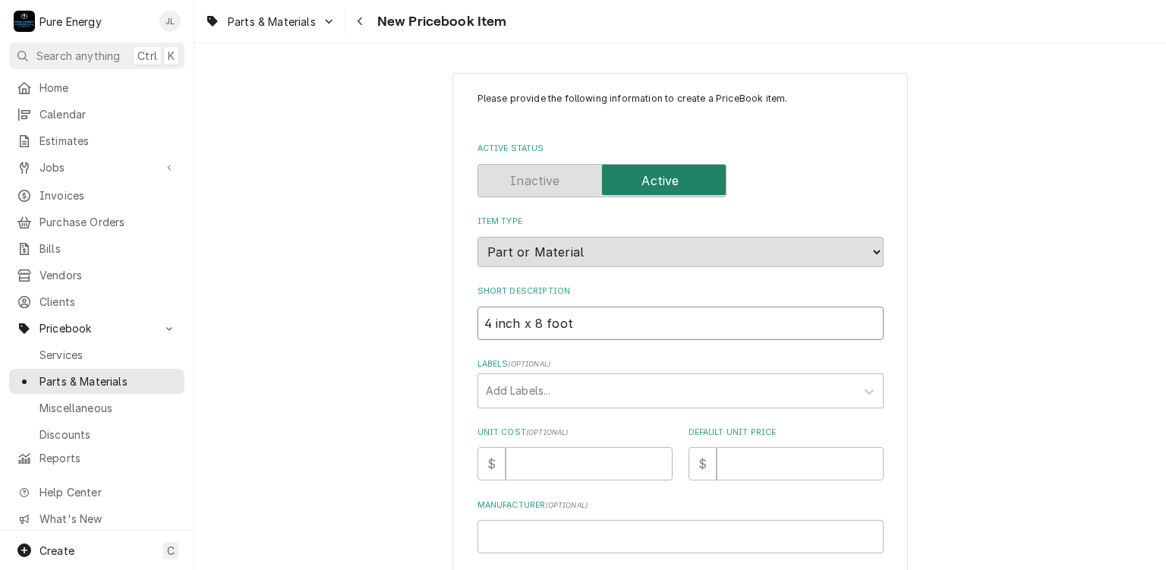
type textarea "x"
type input "4 inch x 8 foot fl"
type textarea "x"
type input "4 inch x 8 foot fle"
type textarea "x"
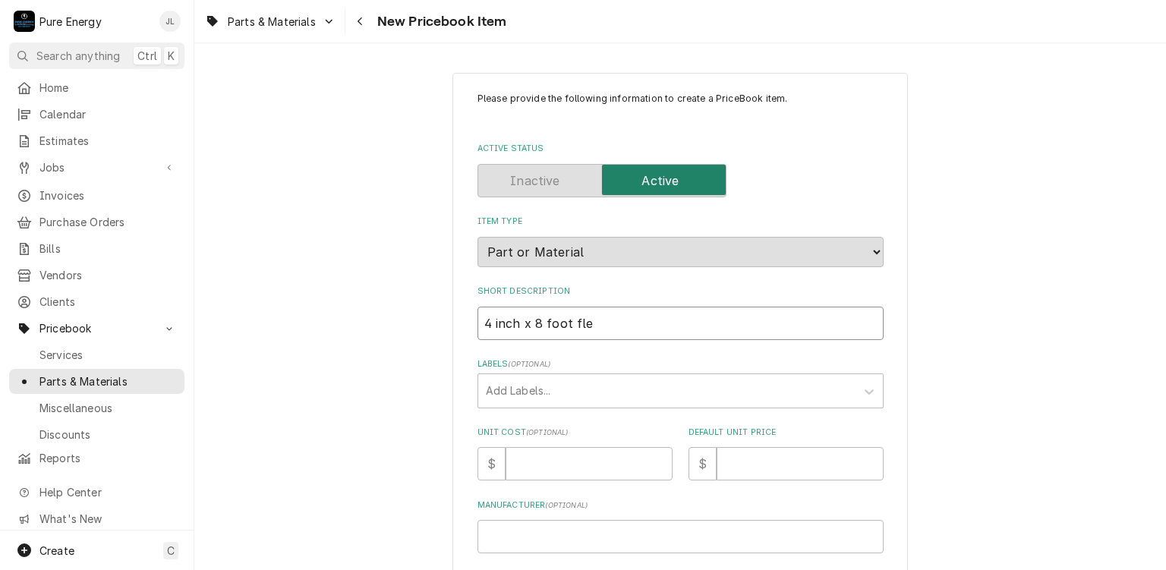
type input "4 inch x 8 foot flex"
type textarea "x"
type input "4 inch x 8 foot flexi"
type textarea "x"
type input "4 inch x 8 foot flexib"
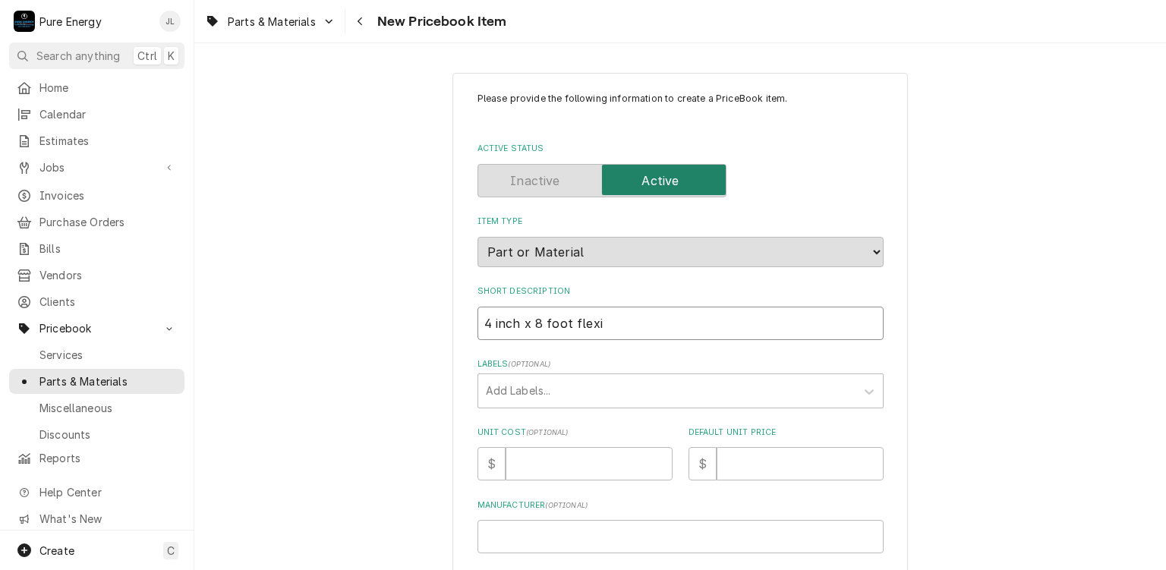
type textarea "x"
type input "4 inch x 8 foot flexibl"
type textarea "x"
type input "4 inch x 8 foot flexible"
type textarea "x"
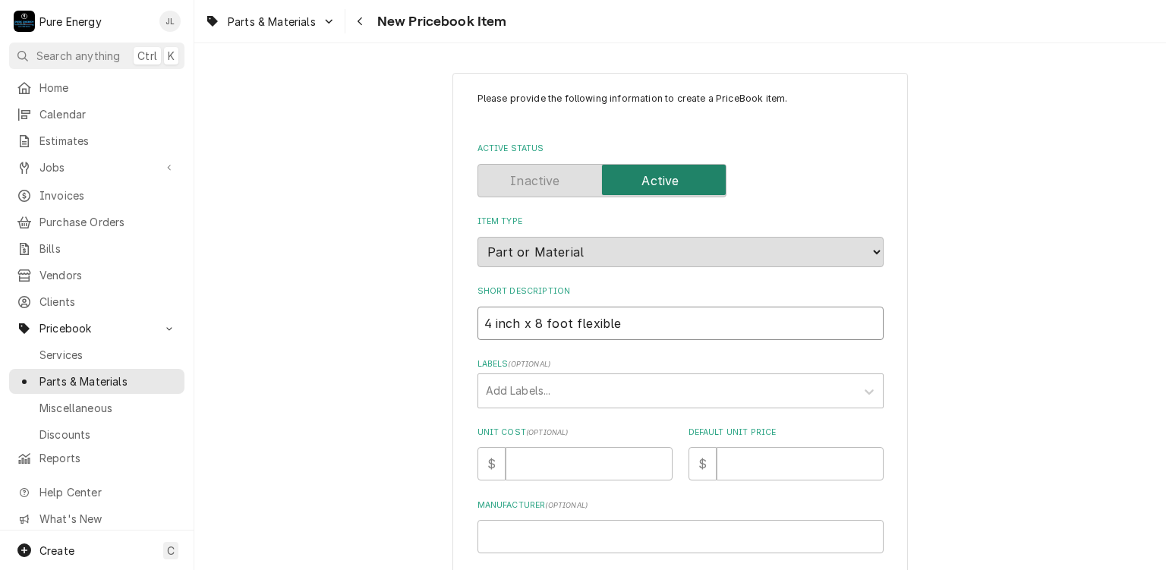
type input "4 inch x 8 foot flexible"
type textarea "x"
type input "4 inch x 8 foot flexible d"
type textarea "x"
type input "4 inch x 8 foot flexible du"
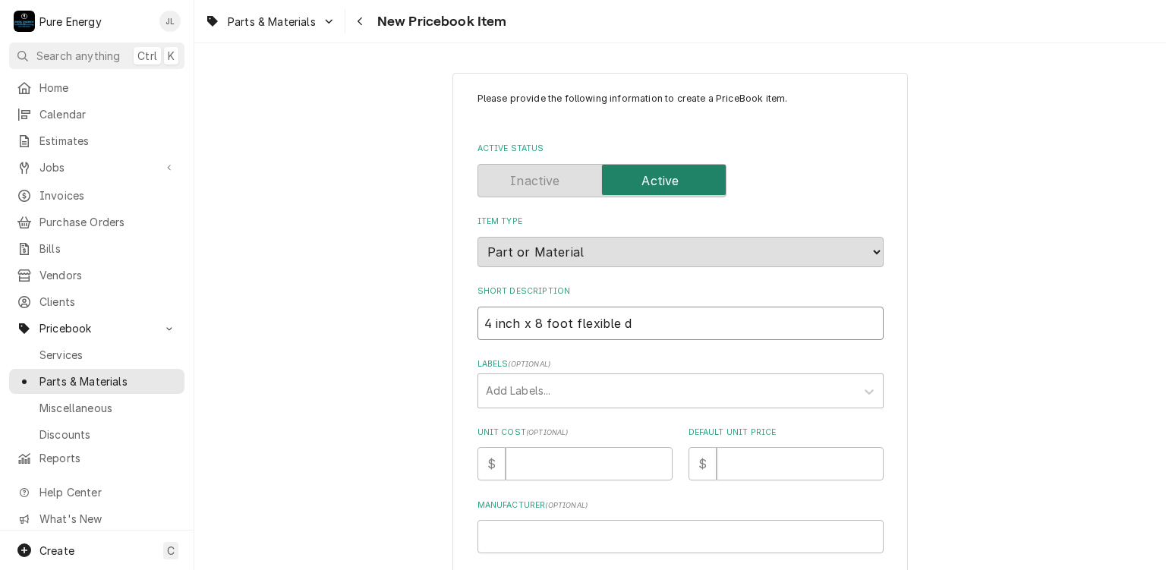
type textarea "x"
type input "4 inch x 8 foot flexible duc"
type textarea "x"
type input "4 inch x 8 foot flexible duct"
type textarea "x"
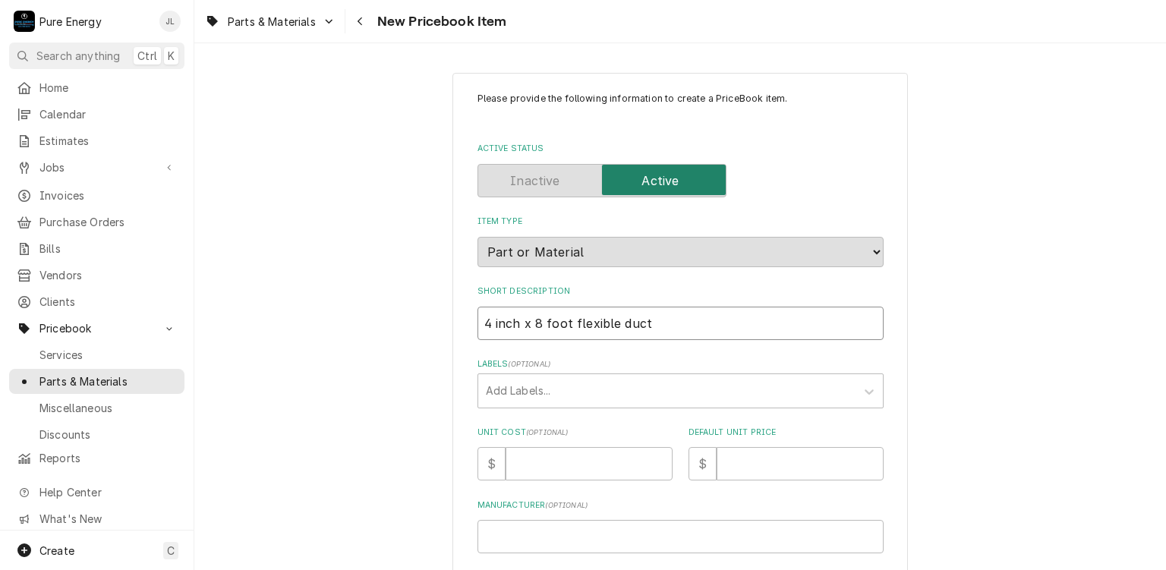
type input "4 inch x 8 foot flexible duct"
type textarea "x"
type input "4 inch x 8 foot flexible duct 9"
type textarea "x"
type input "4 inch x 8 foot flexible duct 9/"
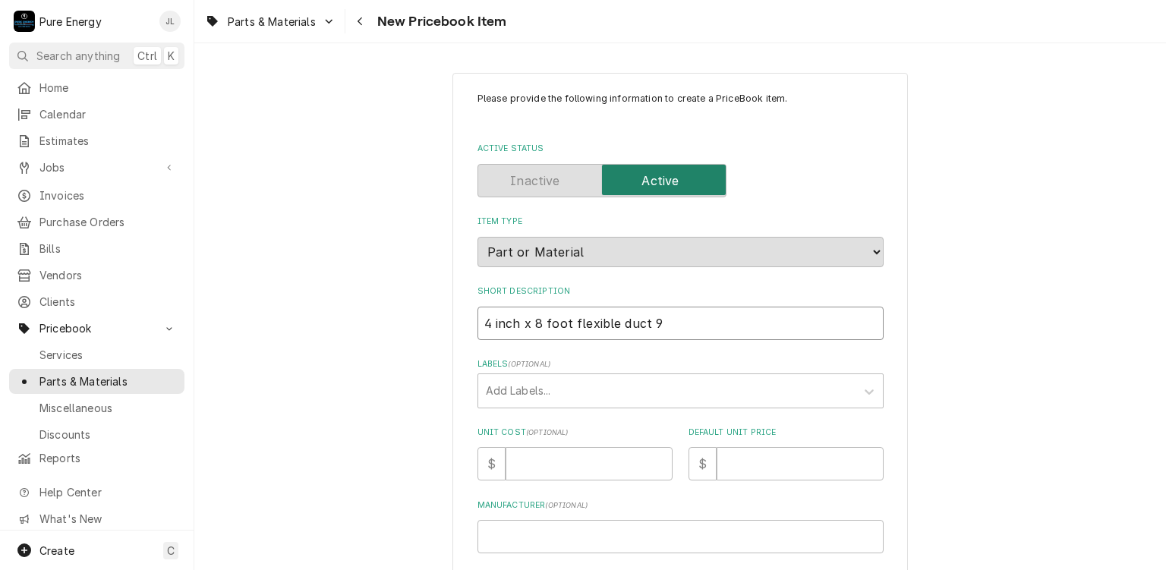
type textarea "x"
type input "4 inch x 8 foot flexible duct 9/2"
type textarea "x"
type input "4 inch x 8 foot flexible duct 9/25"
type textarea "x"
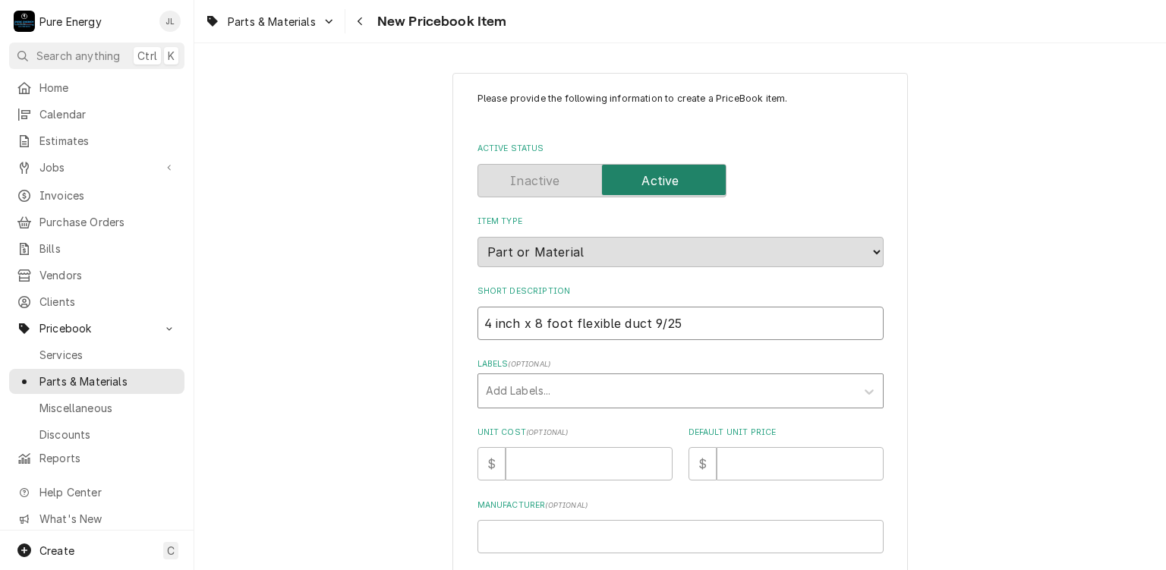
type input "4 inch x 8 foot flexible duct 9/25"
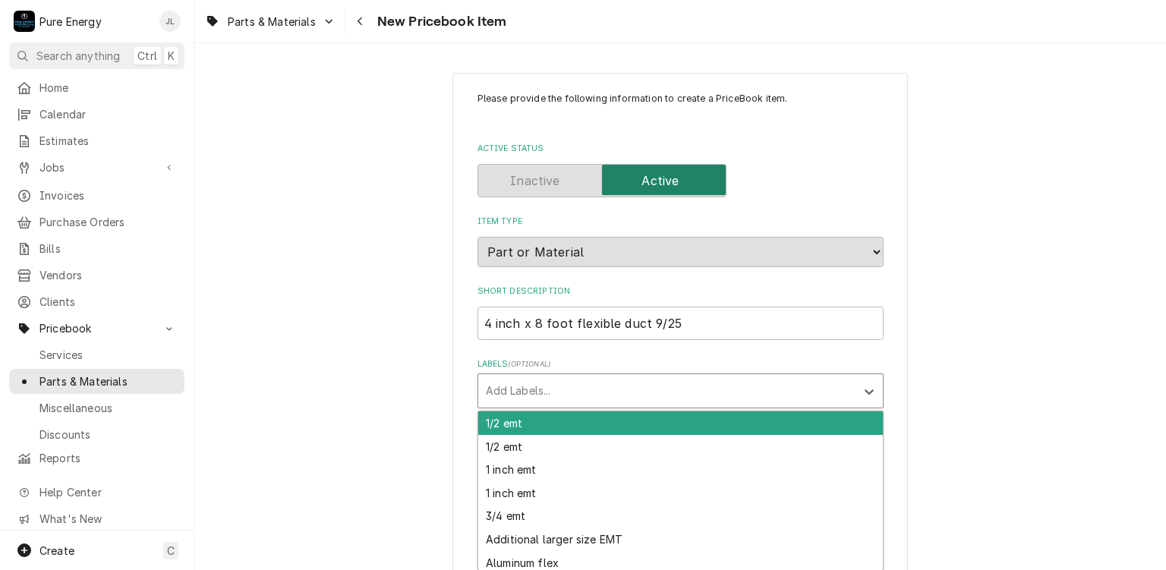
click at [580, 386] on div "Labels" at bounding box center [667, 390] width 362 height 27
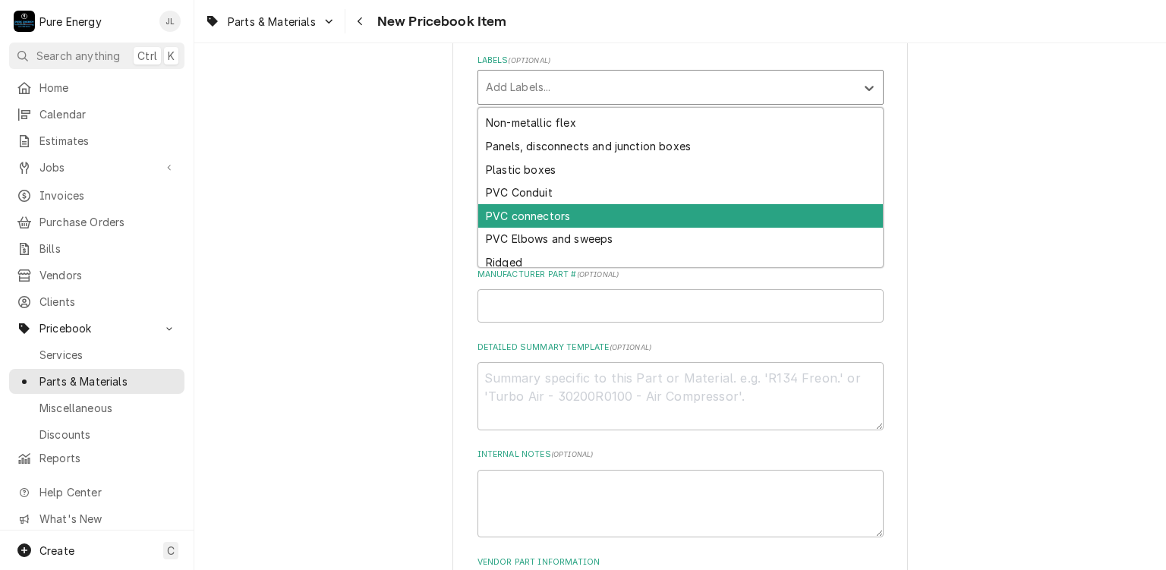
scroll to position [607, 0]
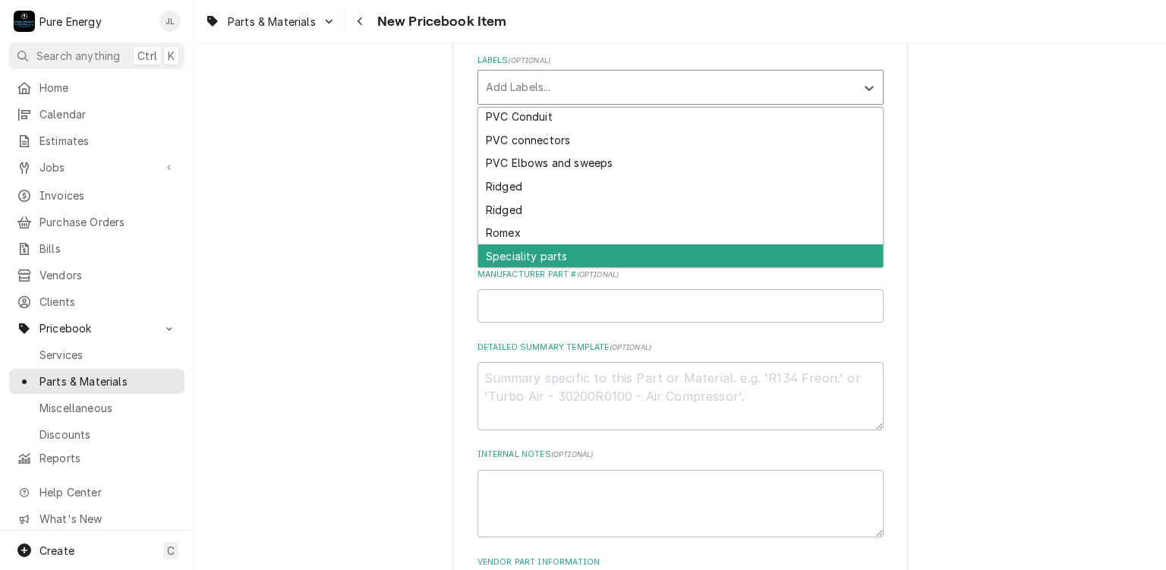
click at [695, 265] on div "1/2 emt 1/2 emt 1 inch emt 1 inch emt 3/4 emt Additional larger size EMT Alumin…" at bounding box center [680, 187] width 406 height 161
click at [668, 256] on div "Speciality parts" at bounding box center [680, 256] width 405 height 24
type textarea "x"
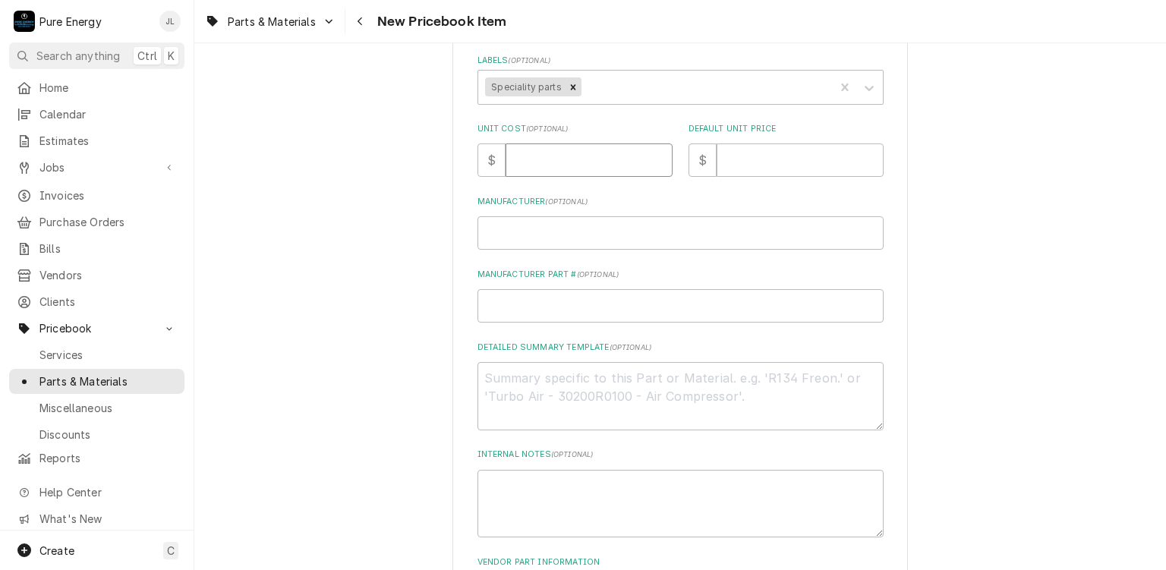
click at [579, 165] on input "Unit Cost ( optional )" at bounding box center [588, 159] width 167 height 33
type input "0"
type textarea "x"
type input "0.0"
type textarea "x"
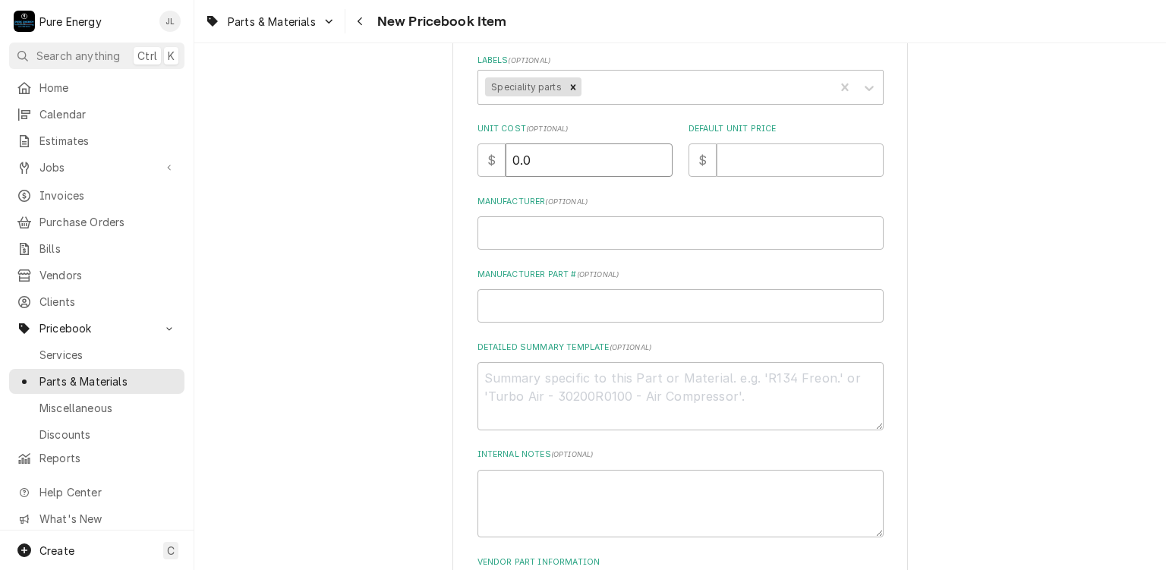
type input "0.0"
click at [752, 168] on input "Default Unit Price" at bounding box center [799, 159] width 167 height 33
type input "2"
type textarea "x"
type input "27"
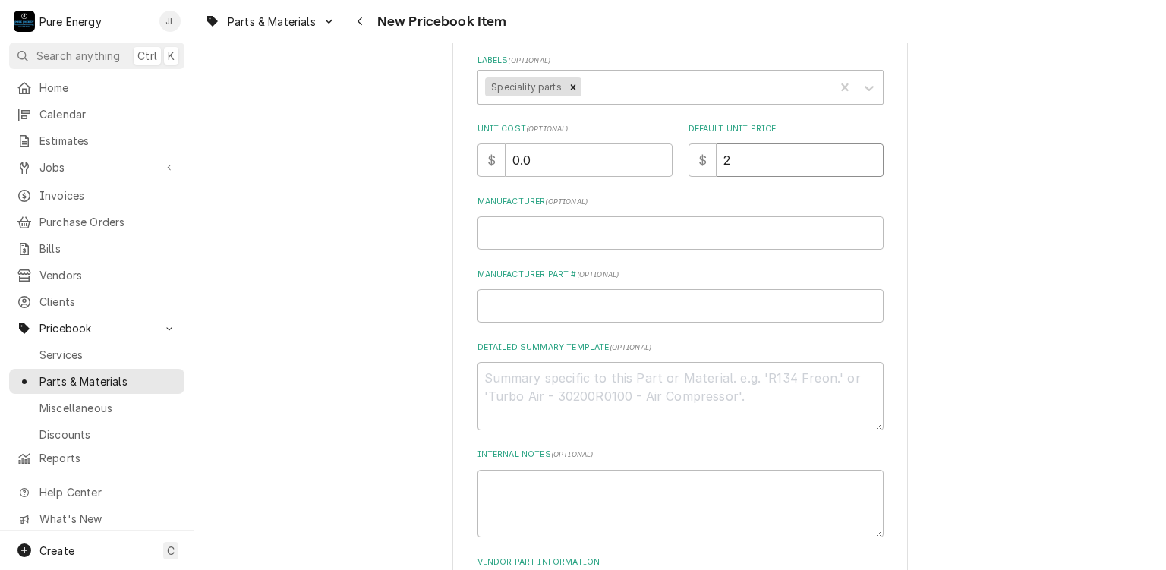
type textarea "x"
type input "27.7"
type textarea "x"
type input "27.79"
type textarea "x"
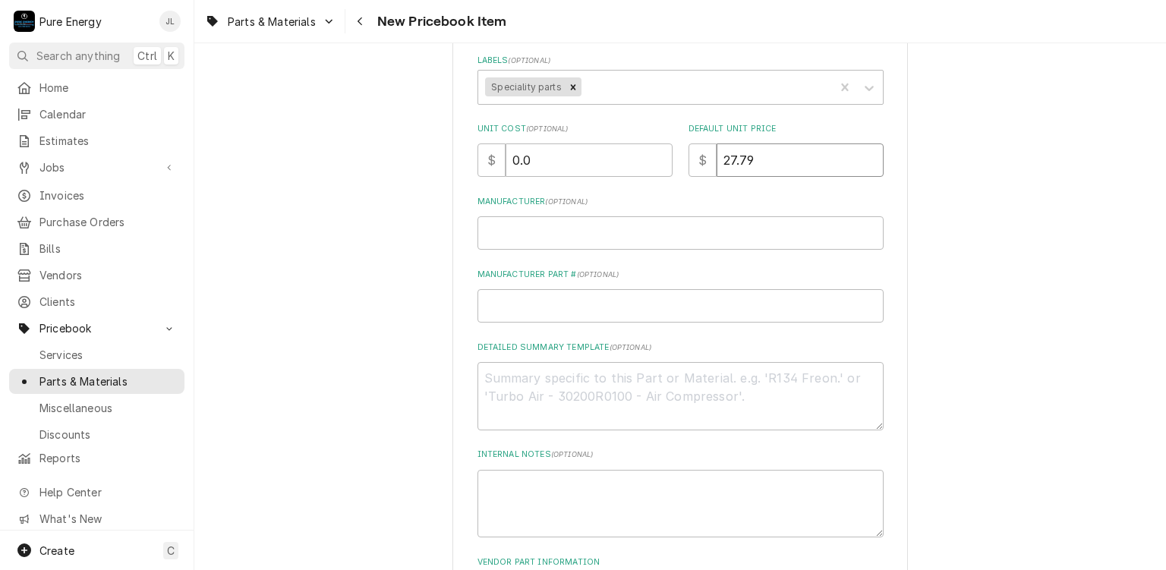
type input "27.79"
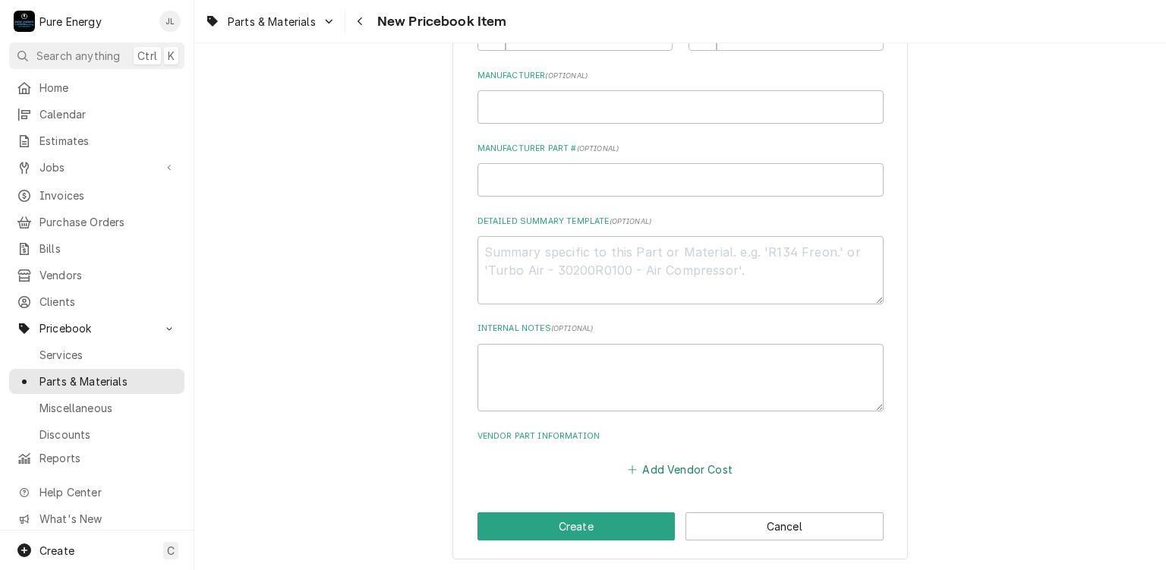
click at [702, 472] on button "Add Vendor Cost" at bounding box center [680, 469] width 110 height 21
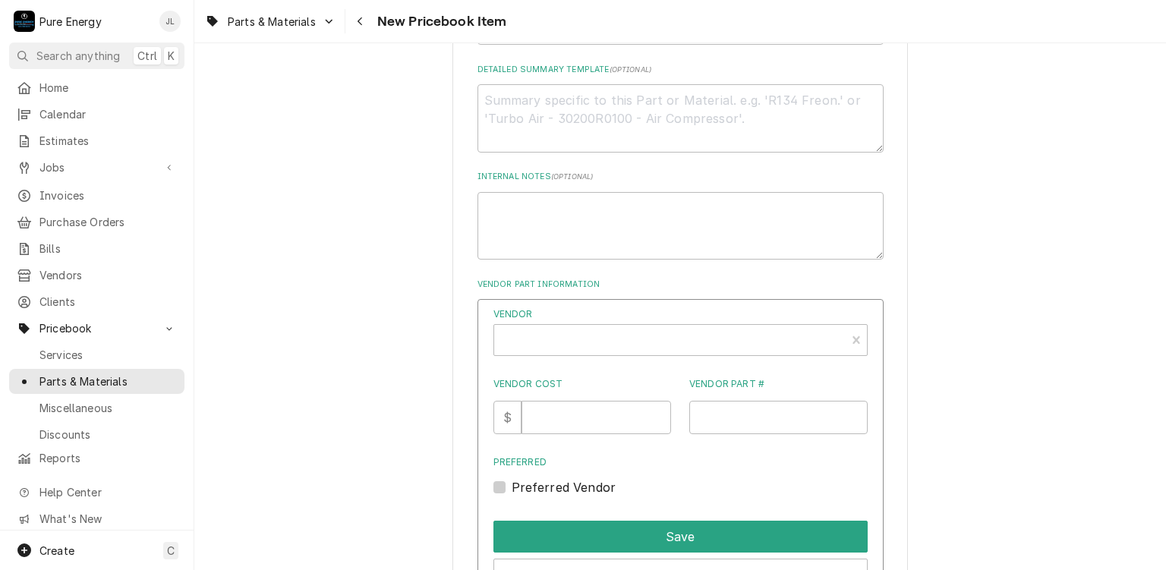
scroll to position [657, 0]
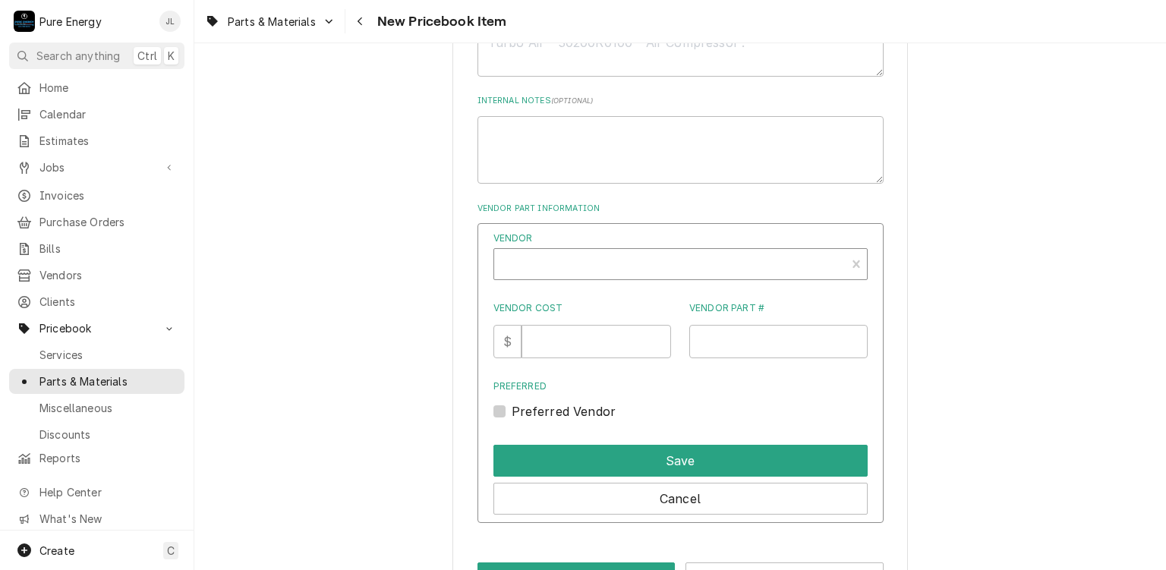
type textarea "x"
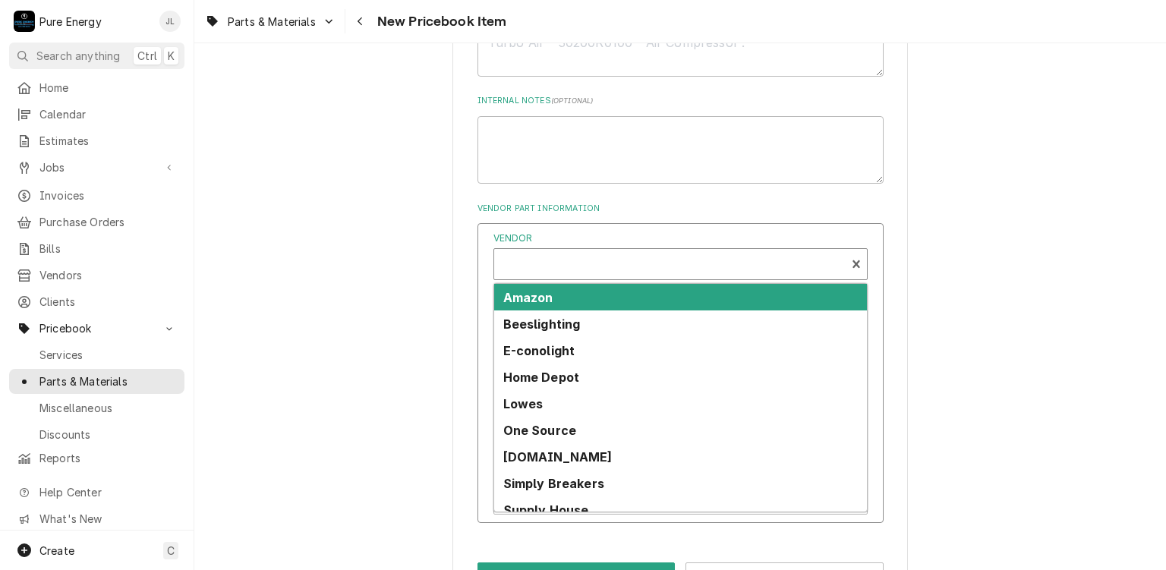
click at [600, 272] on div "Vendor" at bounding box center [670, 270] width 336 height 36
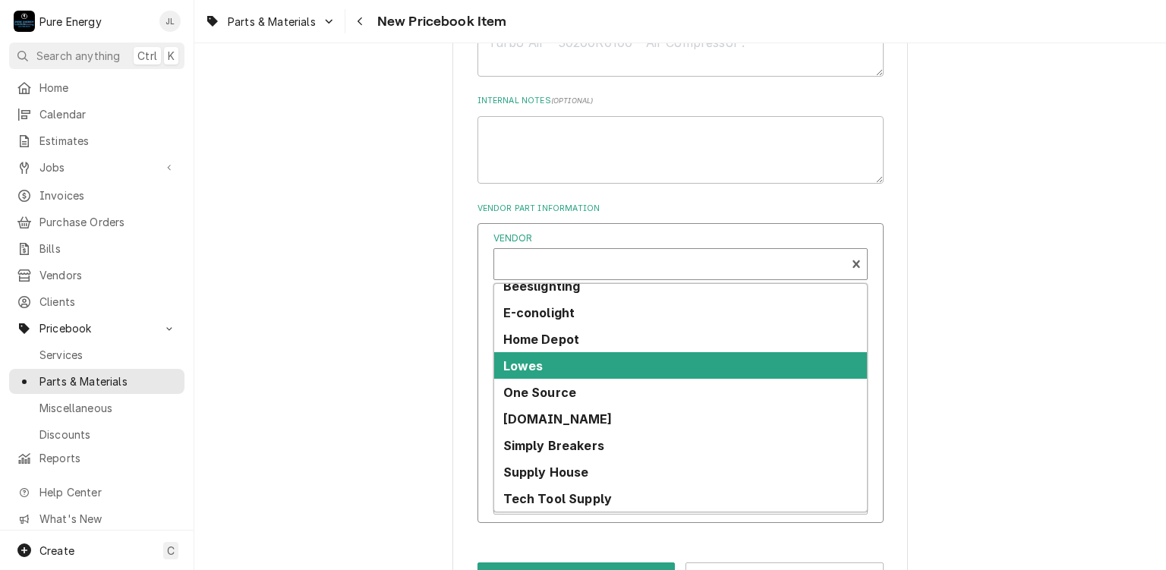
scroll to position [91, 0]
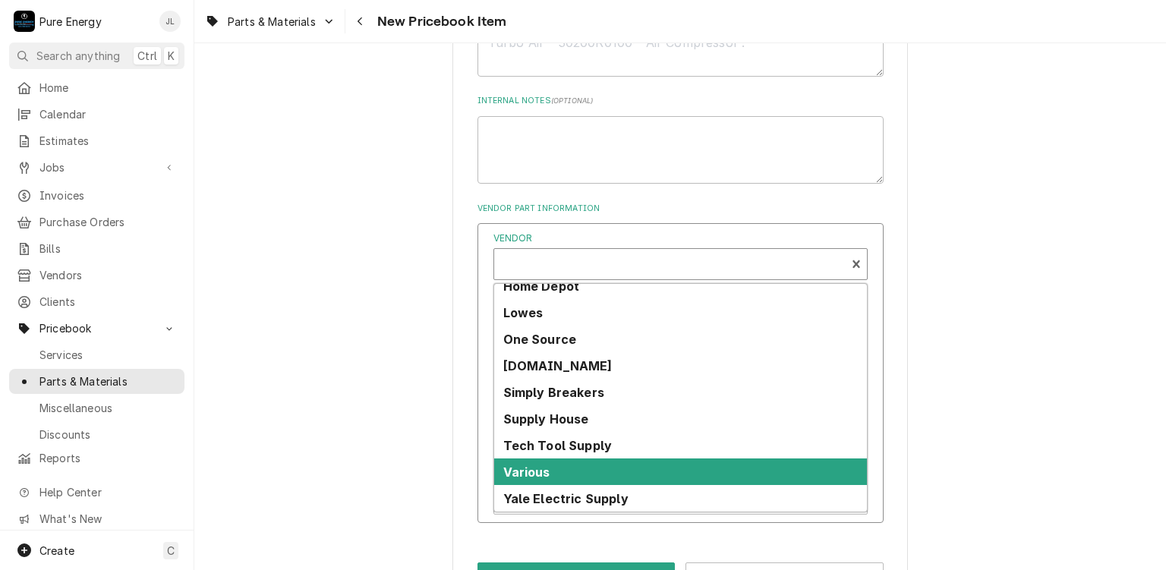
click at [585, 467] on div "Various" at bounding box center [680, 471] width 373 height 27
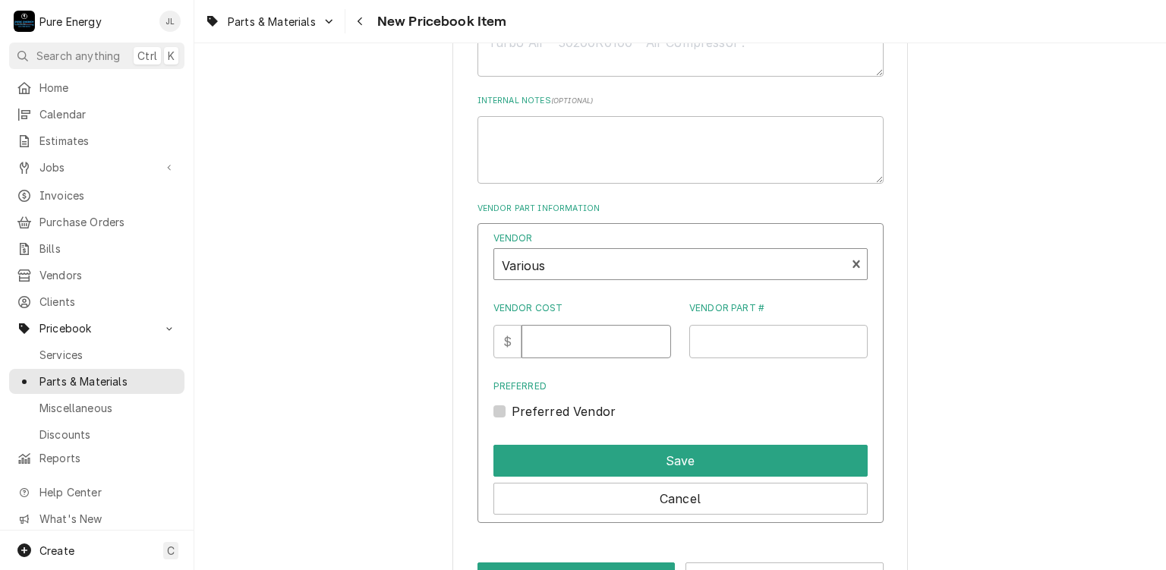
click at [592, 342] on input "Vendor Cost" at bounding box center [596, 341] width 150 height 33
type input "0"
type input "19.99"
click at [710, 342] on input "Vendor Part #" at bounding box center [778, 341] width 178 height 33
type input "Lowes and Amazon best"
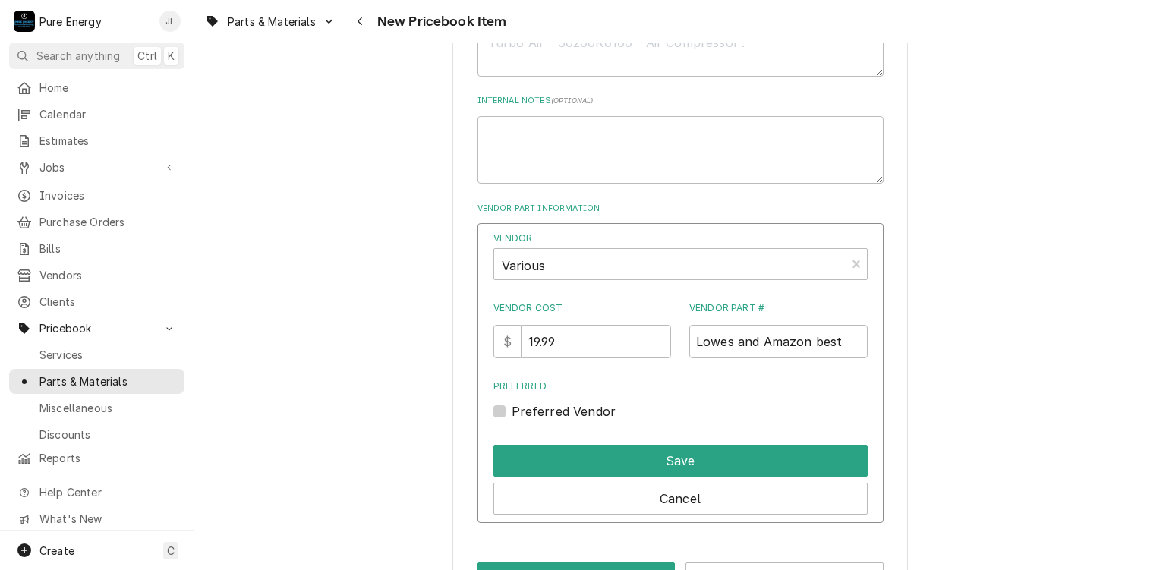
click at [512, 408] on label "Preferred Vendor" at bounding box center [564, 411] width 105 height 18
click at [512, 408] on input "Preferred" at bounding box center [699, 418] width 374 height 33
checkbox input "true"
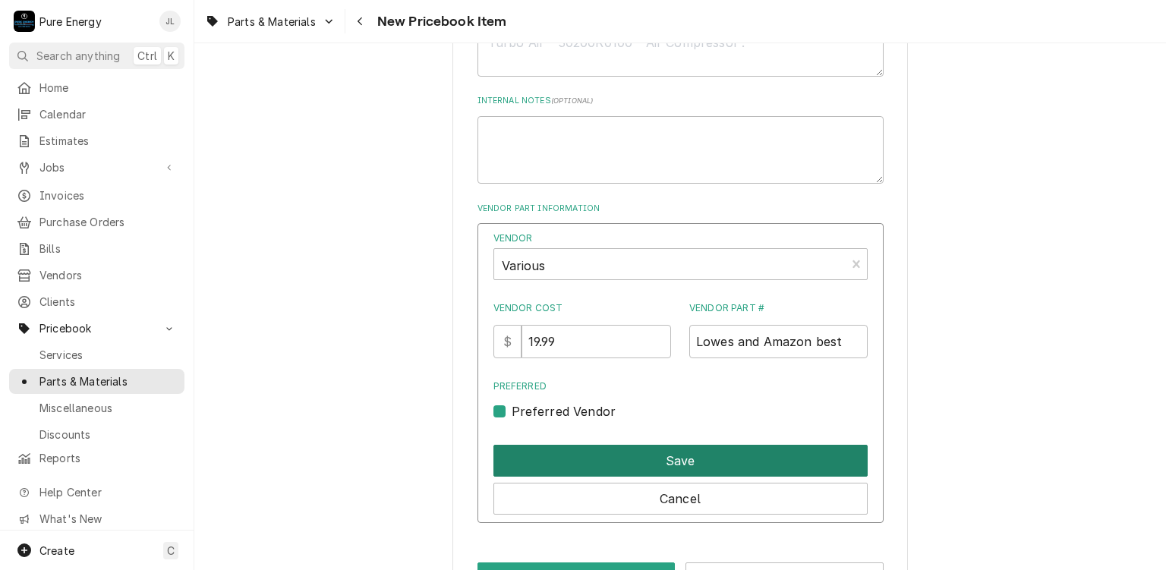
click at [716, 455] on button "Save" at bounding box center [680, 461] width 374 height 32
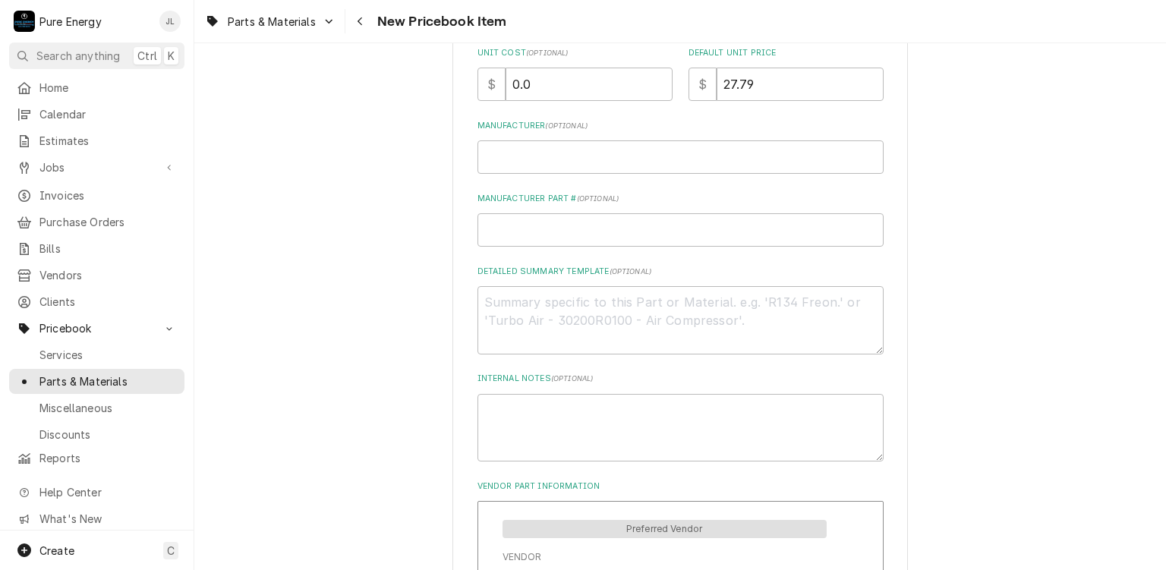
scroll to position [586, 0]
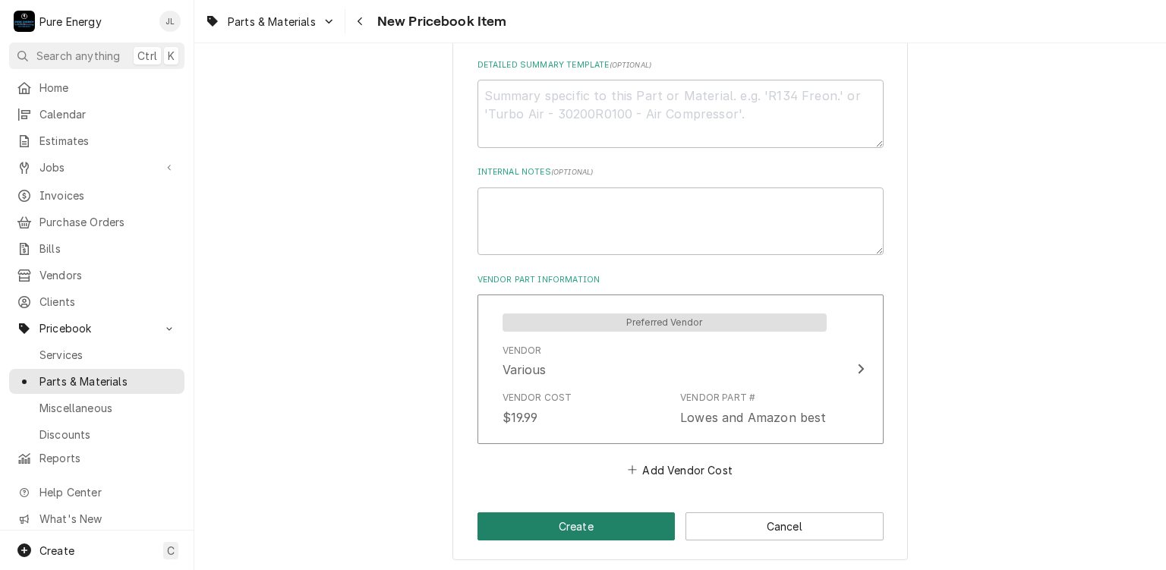
click at [552, 530] on button "Create" at bounding box center [576, 526] width 198 height 28
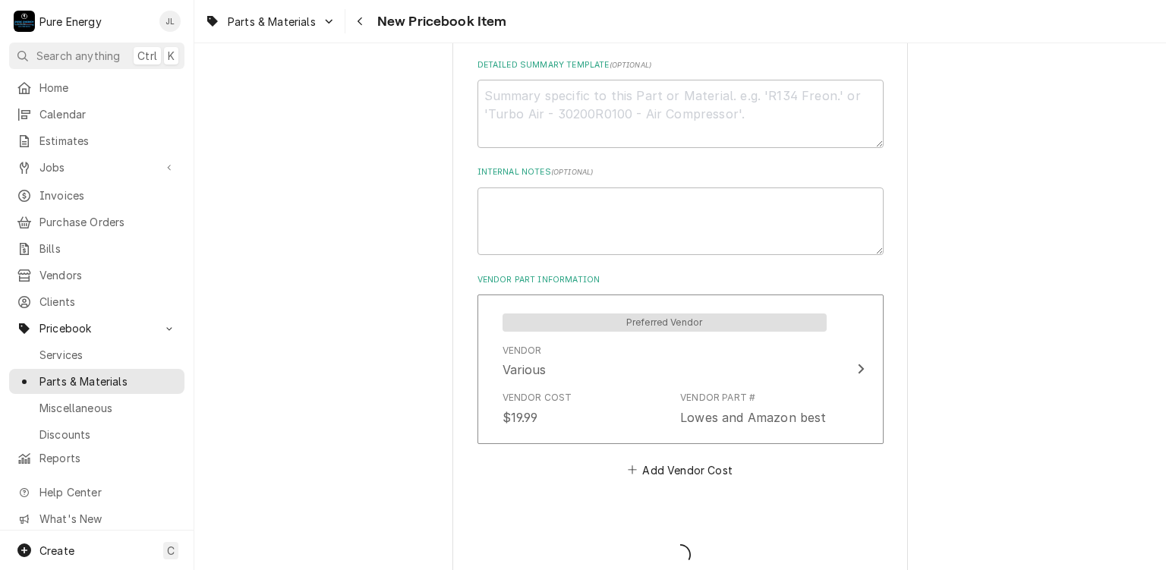
type textarea "x"
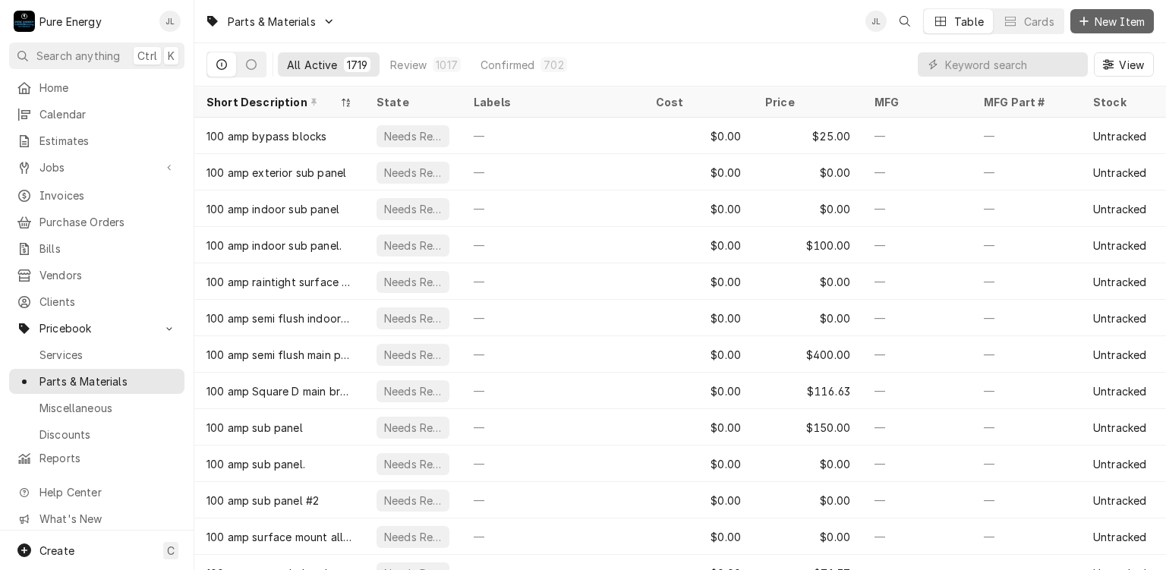
click at [1108, 20] on span "New Item" at bounding box center [1119, 22] width 56 height 16
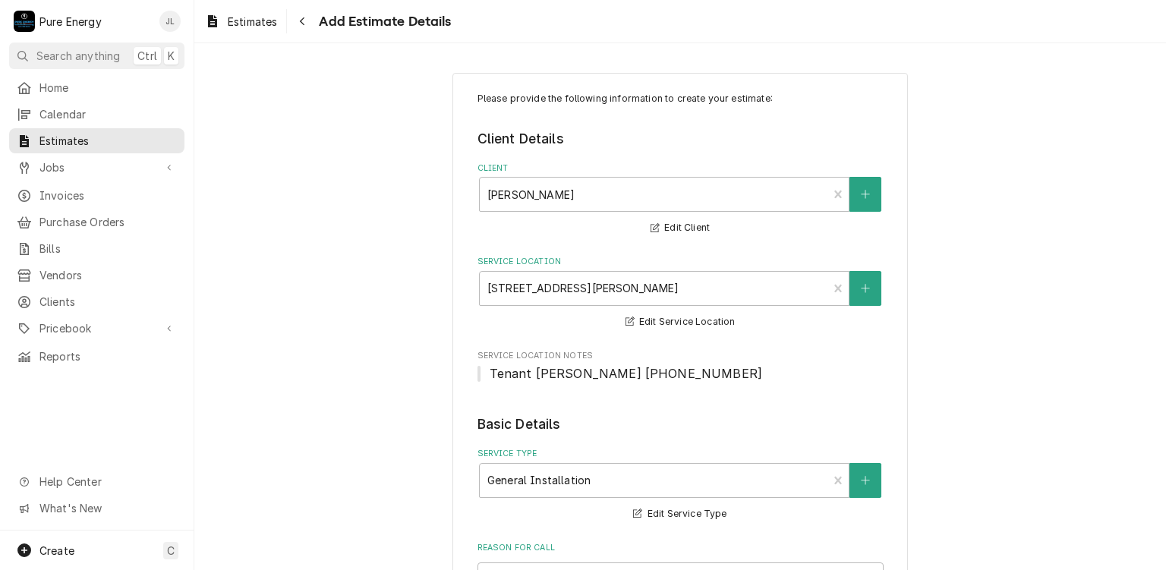
scroll to position [1545, 0]
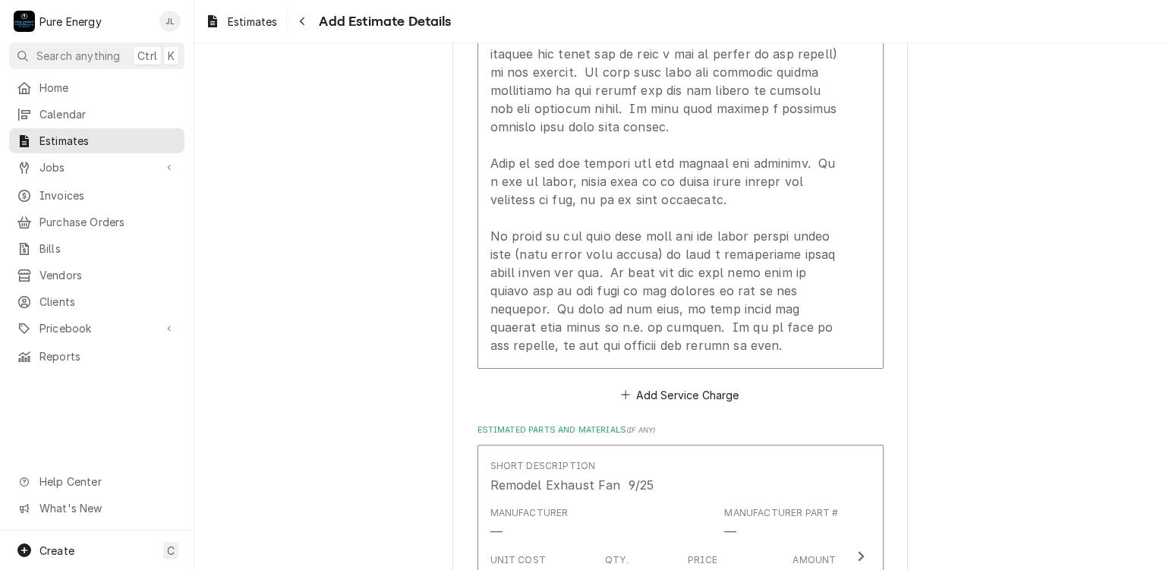
type textarea "x"
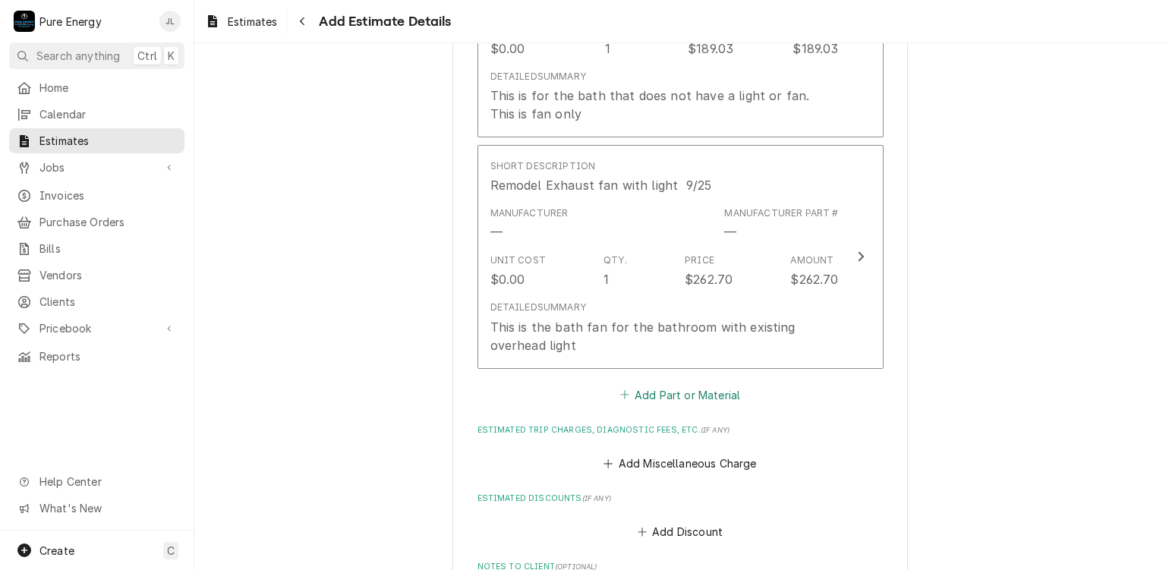
scroll to position [2152, 0]
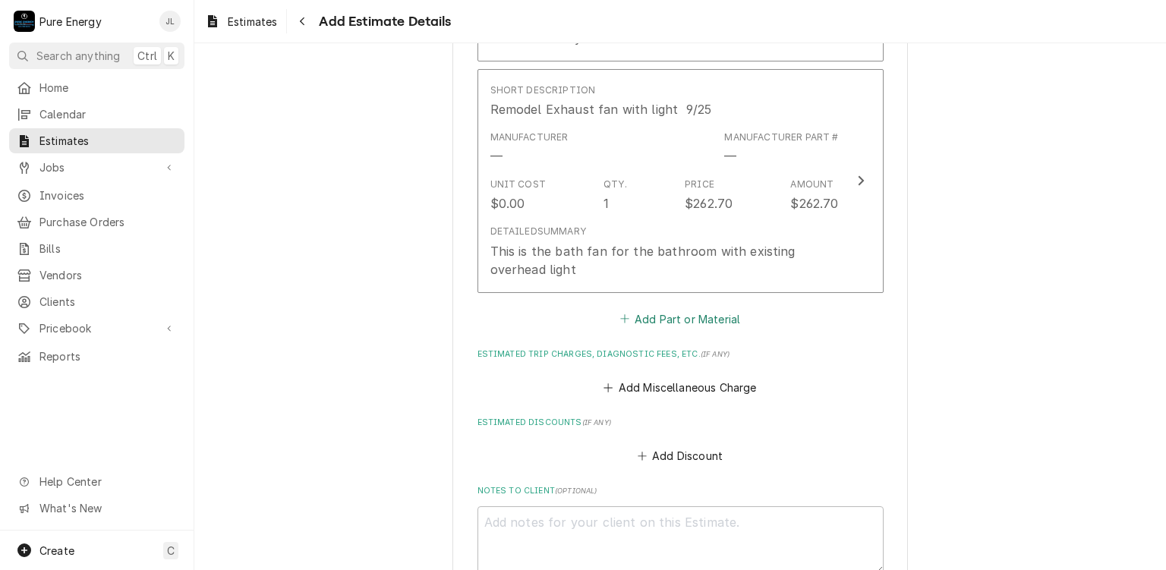
click at [683, 329] on button "Add Part or Material" at bounding box center [679, 318] width 125 height 21
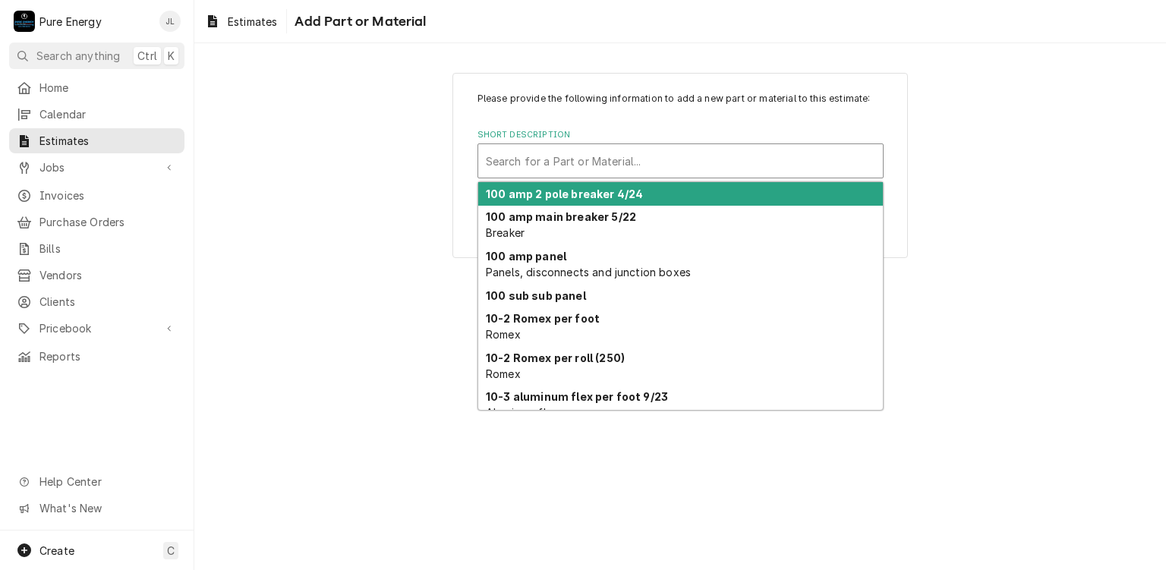
click at [580, 166] on div "Short Description" at bounding box center [680, 160] width 389 height 27
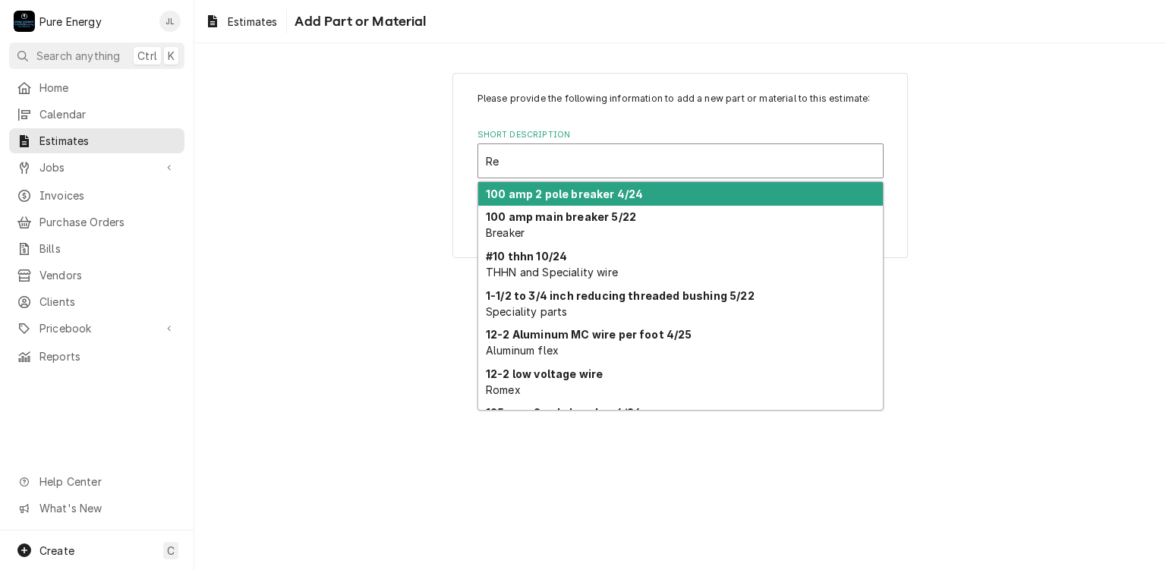
type input "R"
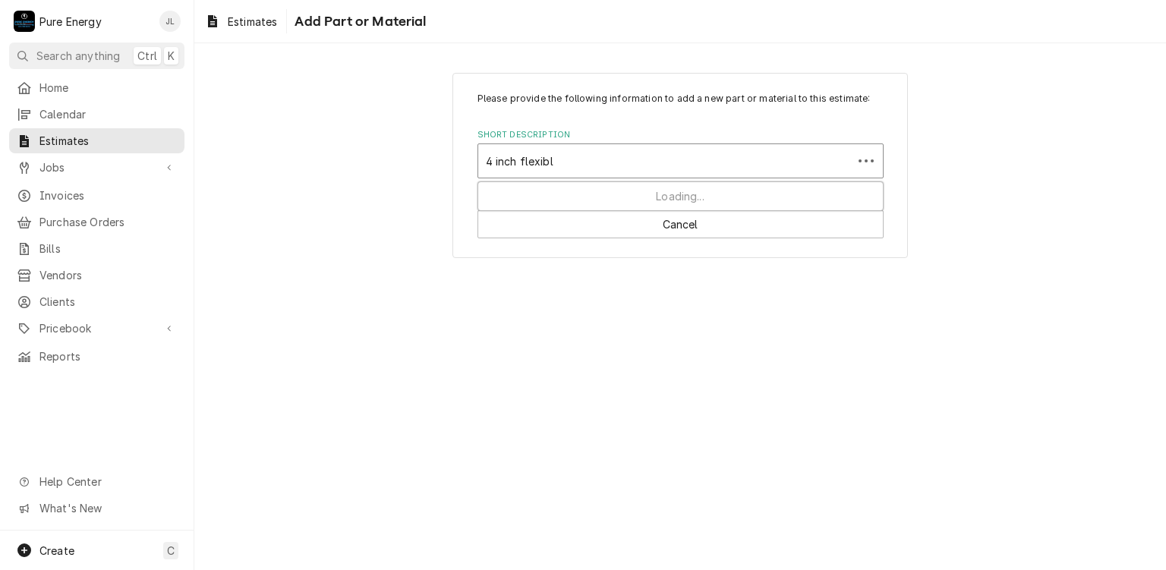
type input "4 inch flexible"
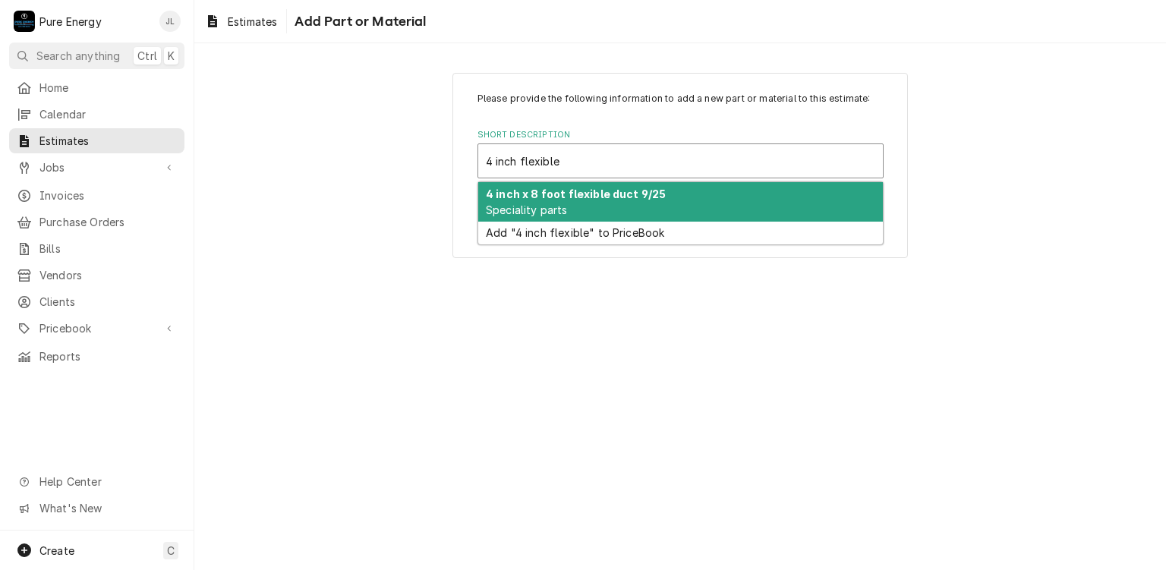
click at [581, 203] on div "4 inch x 8 foot flexible duct 9/25 Speciality parts" at bounding box center [680, 201] width 405 height 39
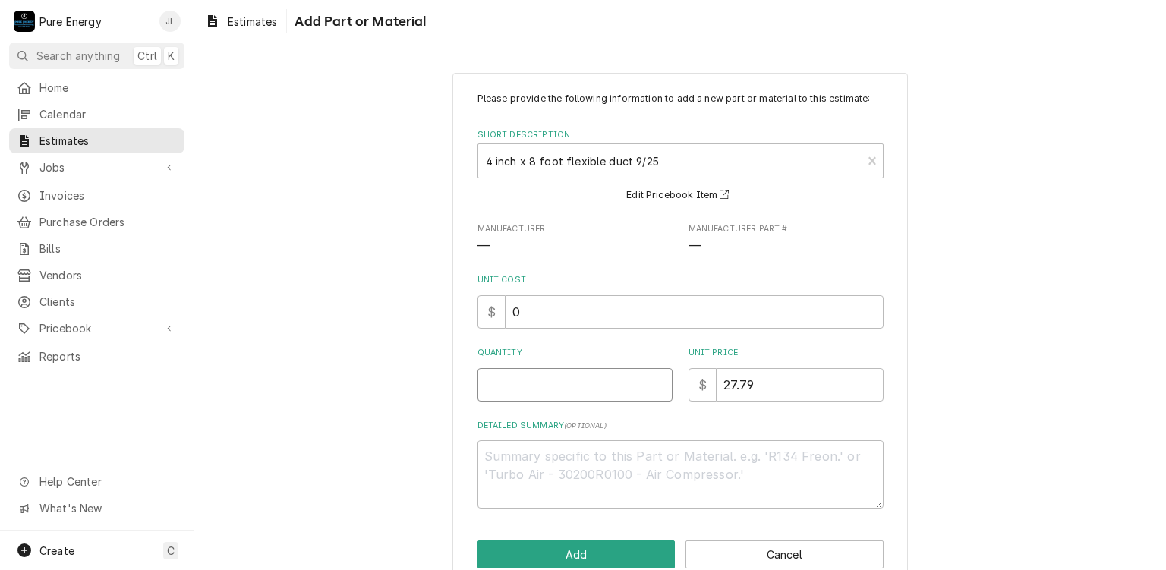
click at [556, 371] on input "Quantity" at bounding box center [574, 384] width 195 height 33
type textarea "x"
type input "3"
type textarea "x"
type input "3"
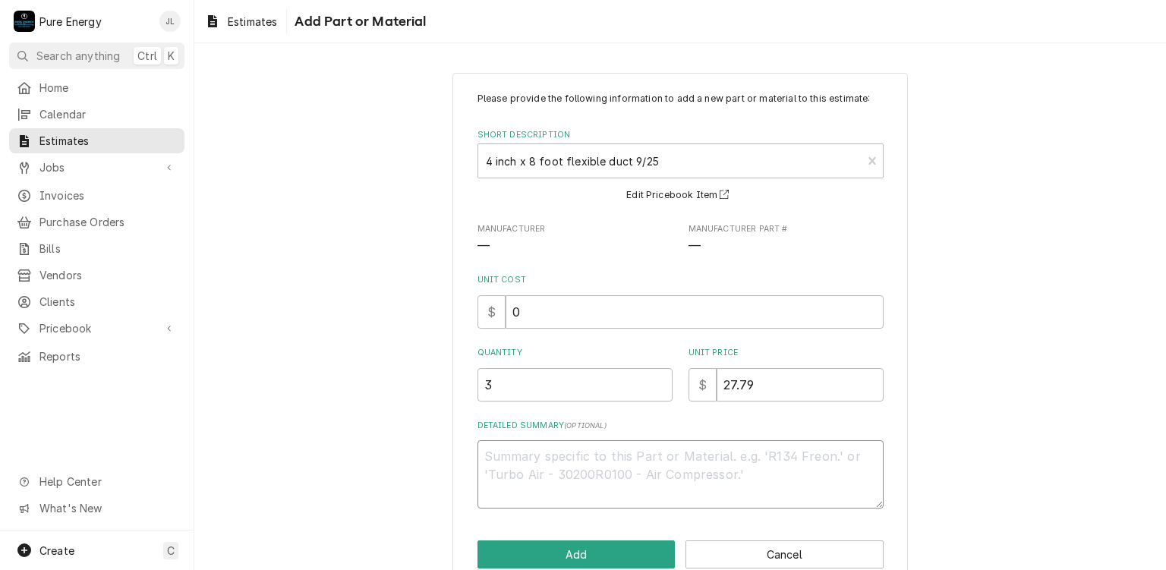
click at [523, 465] on textarea "Detailed Summary ( optional )" at bounding box center [680, 474] width 406 height 68
type textarea "x"
type textarea "F"
type textarea "x"
type textarea "Fo"
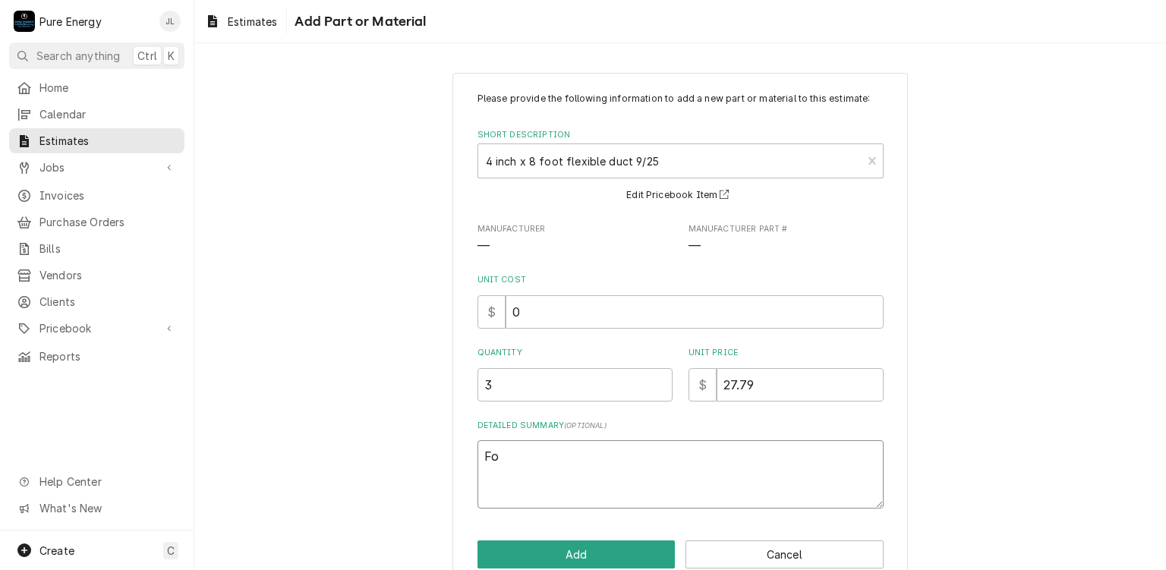
type textarea "x"
type textarea "For"
type textarea "x"
type textarea "For"
type textarea "x"
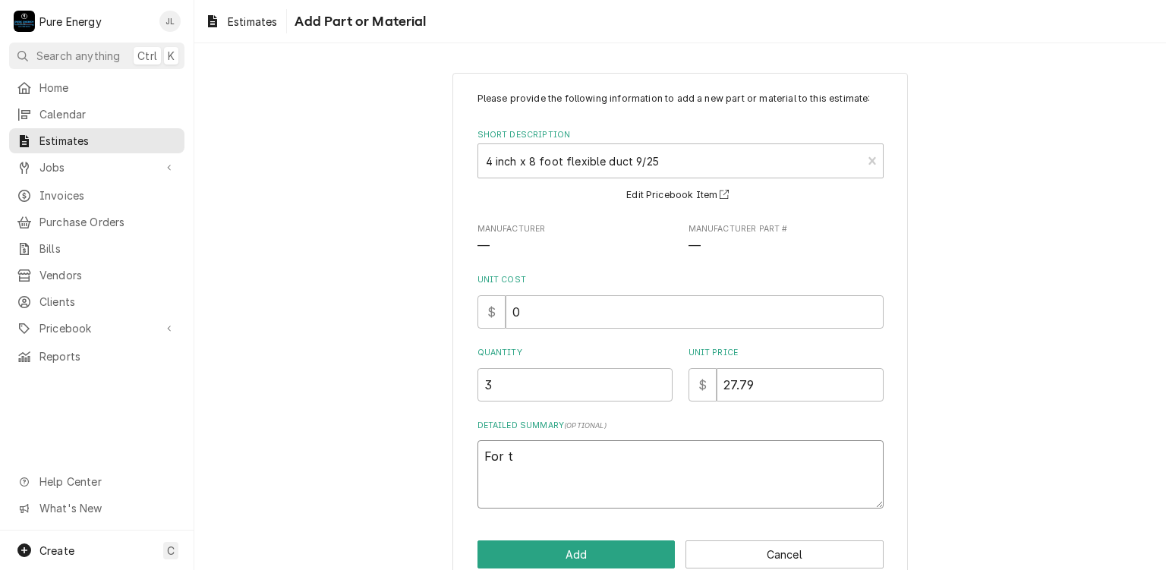
type textarea "For th"
type textarea "x"
type textarea "For the"
type textarea "x"
type textarea "For the b"
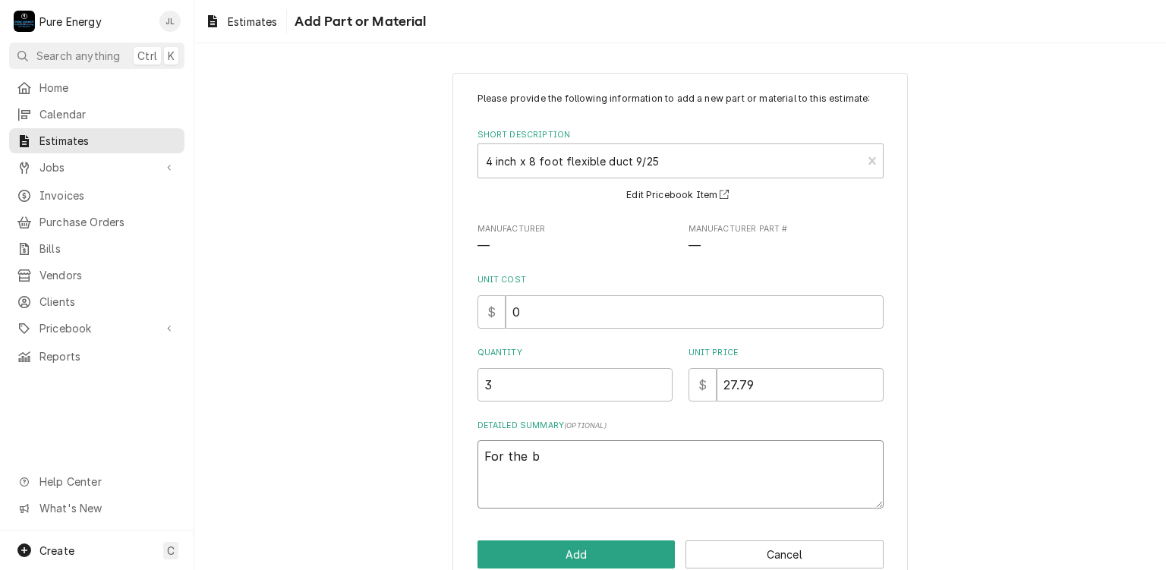
type textarea "x"
type textarea "For the bat"
type textarea "x"
type textarea "For the bath"
type textarea "x"
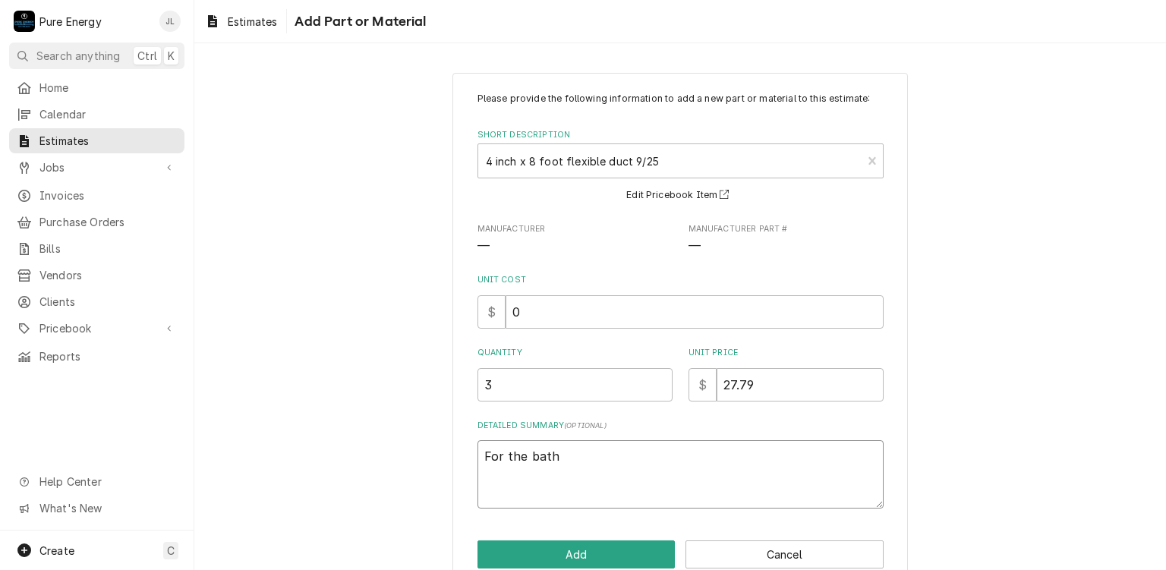
type textarea "For the bath"
type textarea "x"
type textarea "For the bath f"
type textarea "x"
type textarea "For the bath fa"
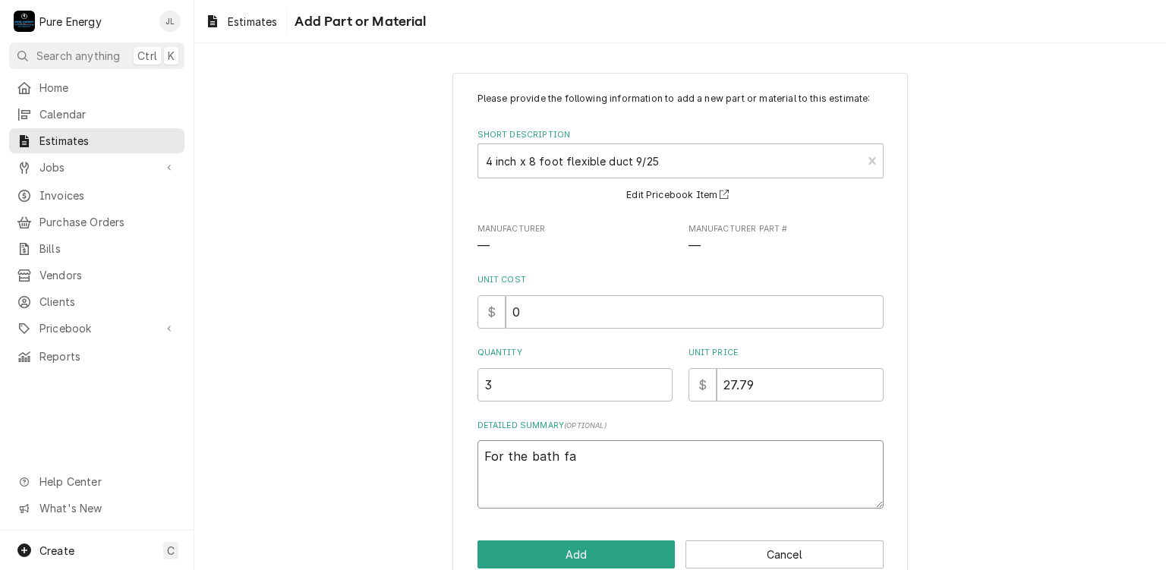
type textarea "x"
type textarea "For the bath fan"
type textarea "x"
type textarea "For the bath fans"
type textarea "x"
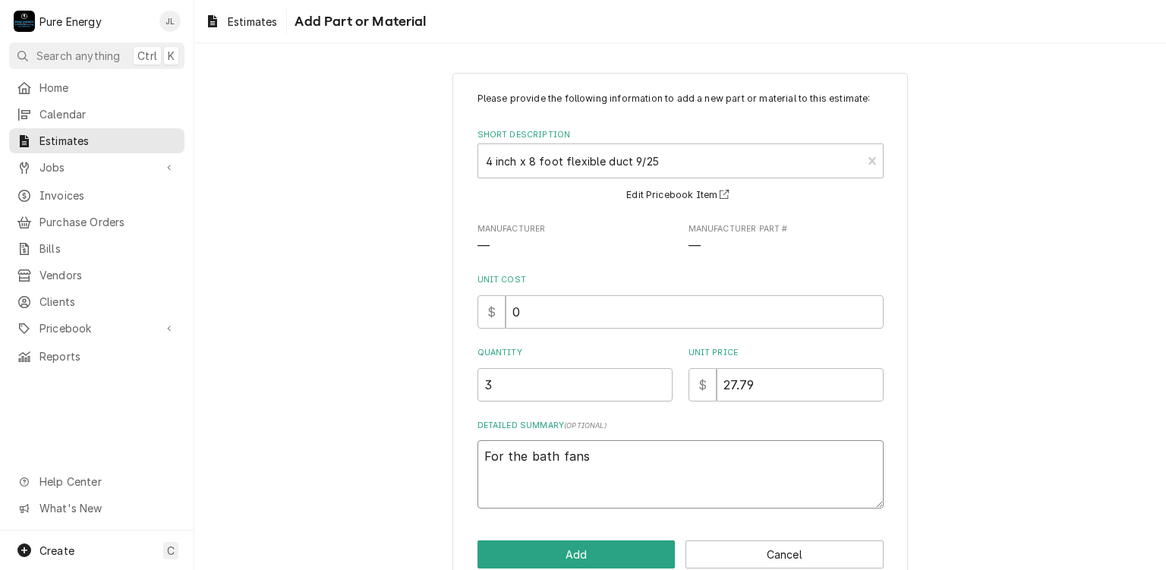
type textarea "For the bath fans."
type textarea "x"
type textarea "For the bath fans."
type textarea "x"
type textarea "For the bath fans."
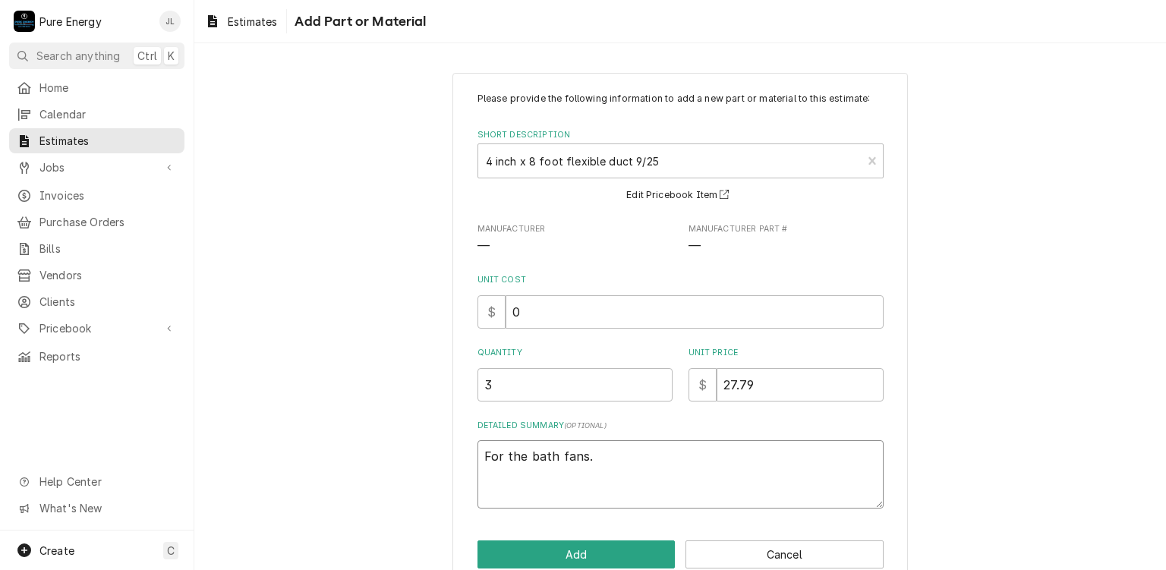
type textarea "x"
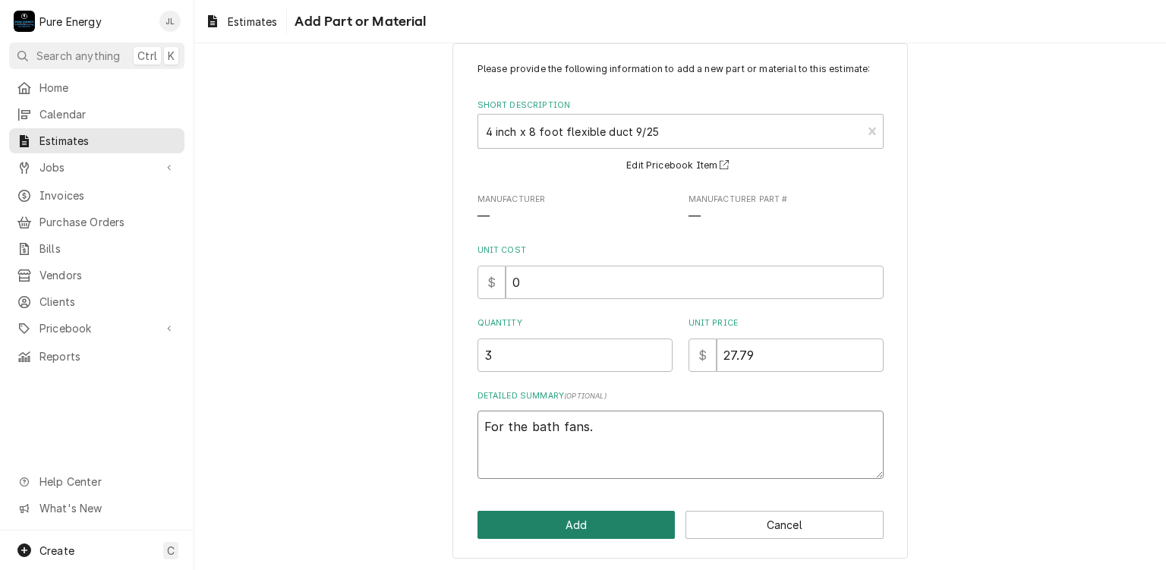
type textarea "For the bath fans."
click at [562, 512] on button "Add" at bounding box center [576, 525] width 198 height 28
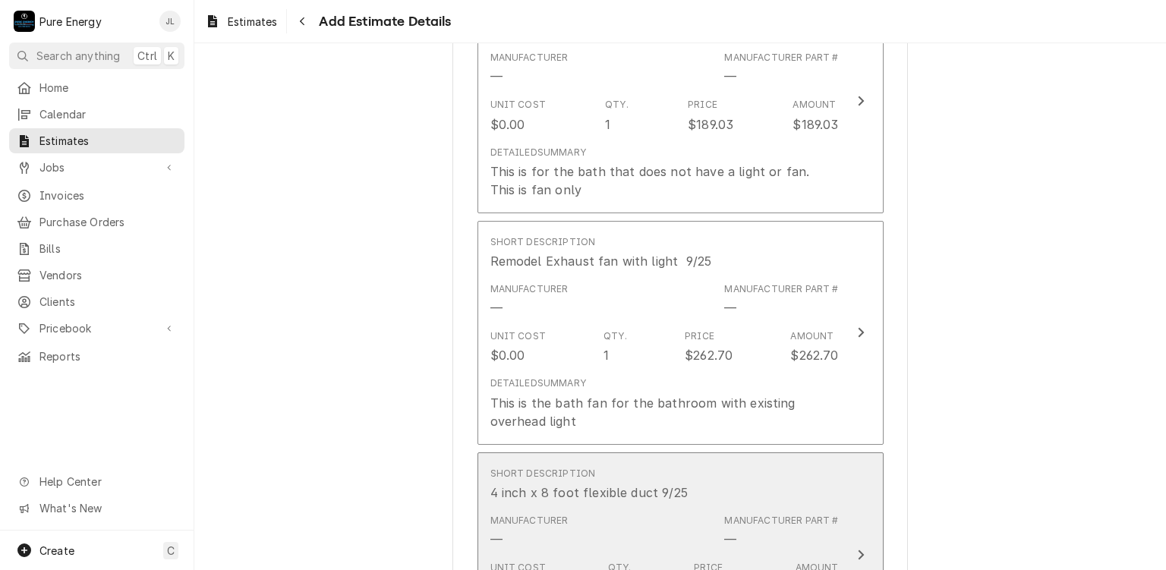
scroll to position [1545, 0]
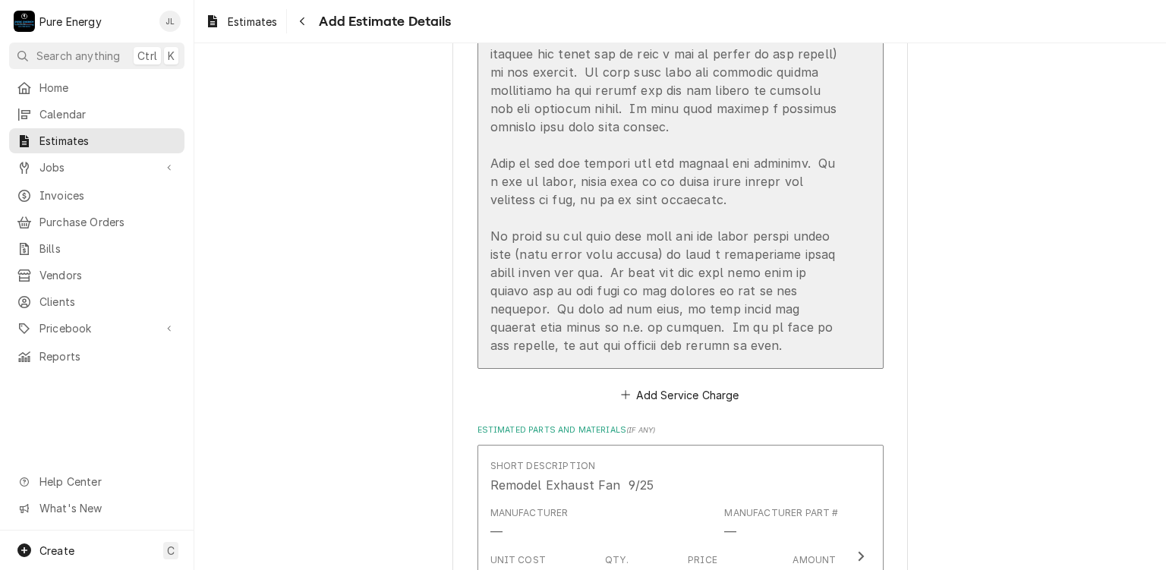
click at [839, 263] on button "Short Description General Installation Unit Cost $0.00 Qty. 1 Price $1,350.00 A…" at bounding box center [680, 16] width 406 height 705
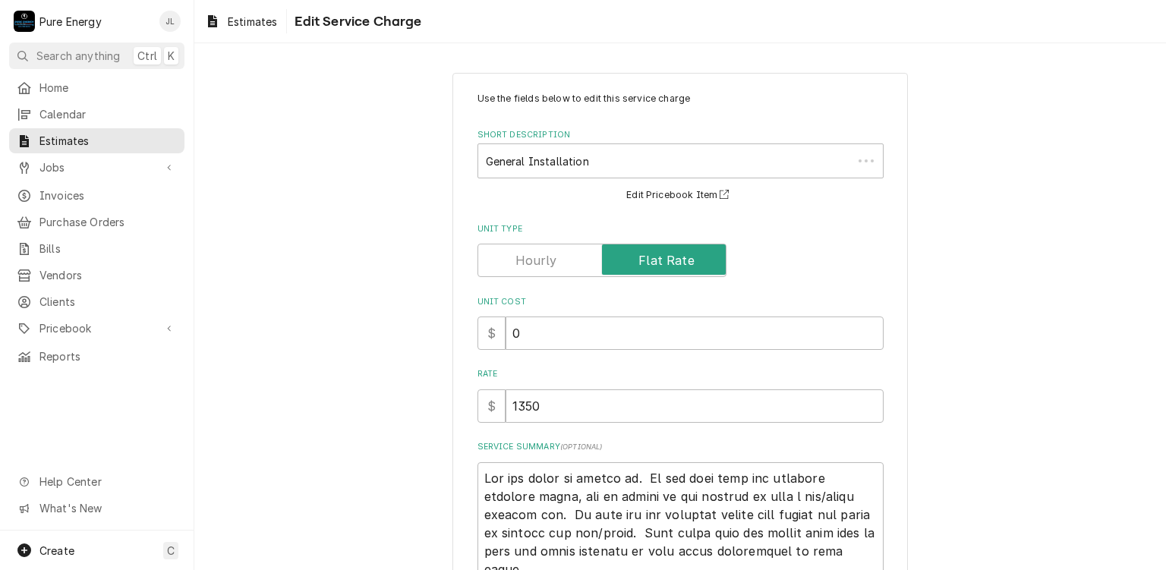
scroll to position [228, 0]
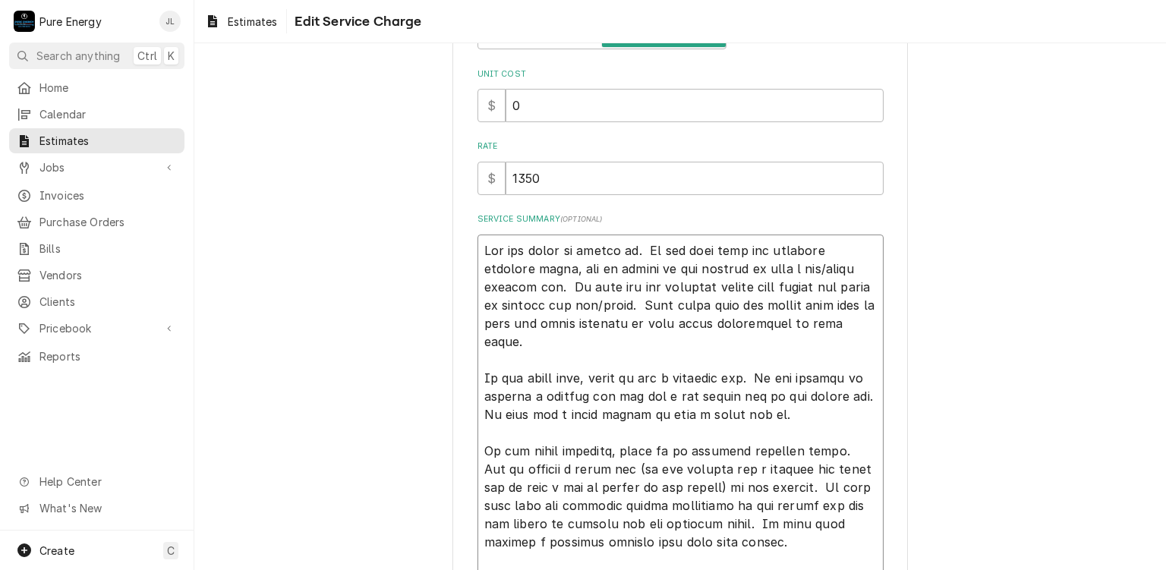
click at [600, 336] on textarea "Service Summary ( optional )" at bounding box center [680, 506] width 406 height 542
type textarea "x"
type textarea "Bid for items we looked at. In the bath with the existing overhead light, bid t…"
type textarea "x"
type textarea "Bid for items we looked at. In the bath with the existing overhead light, bid t…"
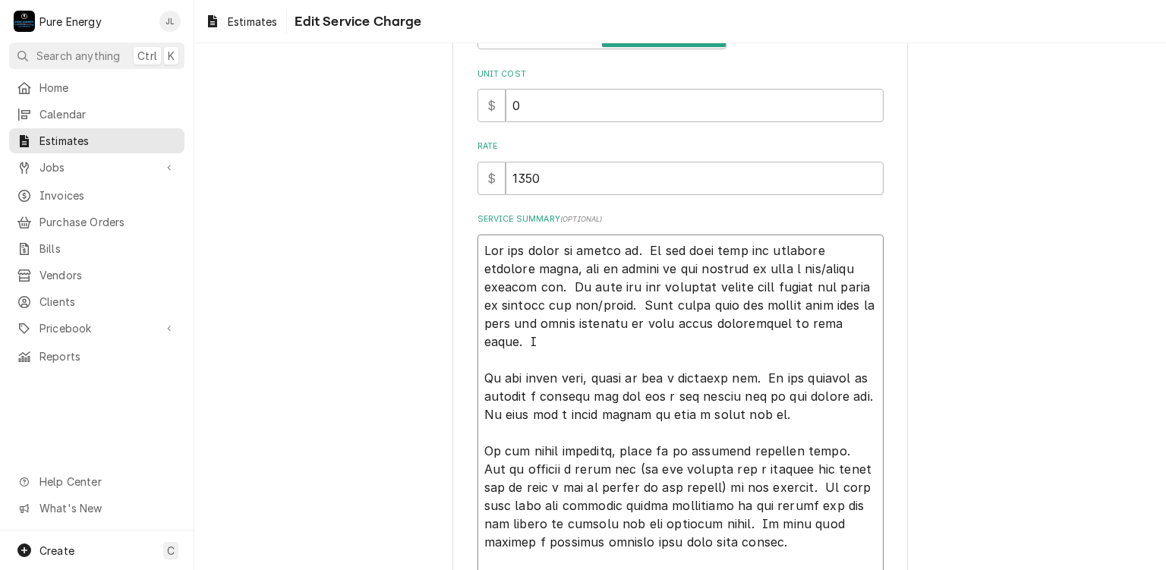
type textarea "x"
type textarea "Bid for items we looked at. In the bath with the existing overhead light, bid t…"
type textarea "x"
type textarea "Bid for items we looked at. In the bath with the existing overhead light, bid t…"
type textarea "x"
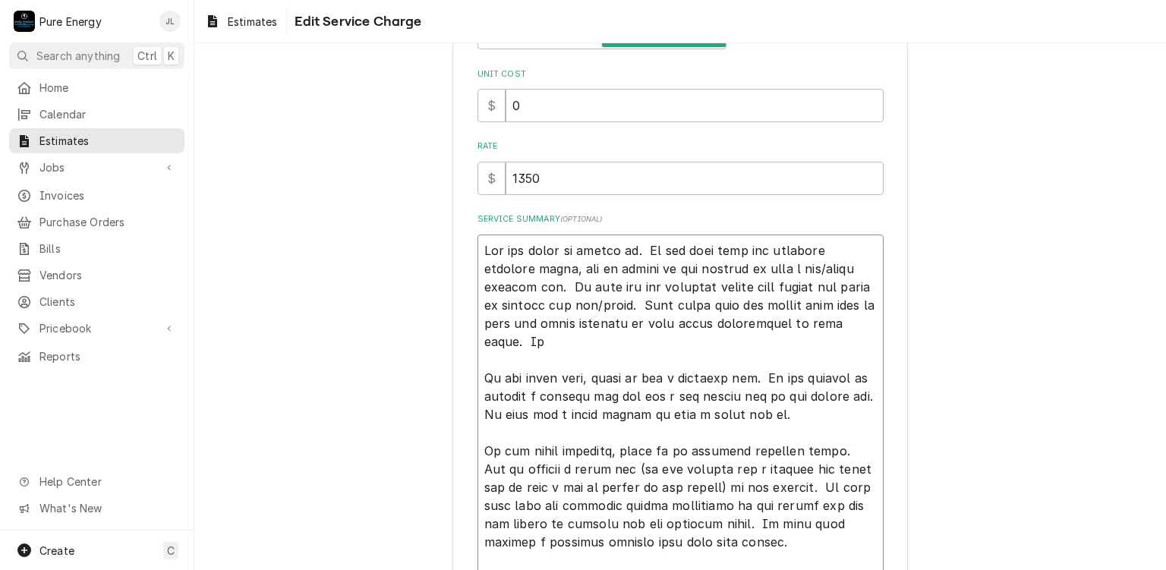
type textarea "Bid for items we looked at. In the bath with the existing overhead light, bid t…"
type textarea "x"
type textarea "Bid for items we looked at. In the bath with the existing overhead light, bid t…"
type textarea "x"
type textarea "Bid for items we looked at. In the bath with the existing overhead light, bid t…"
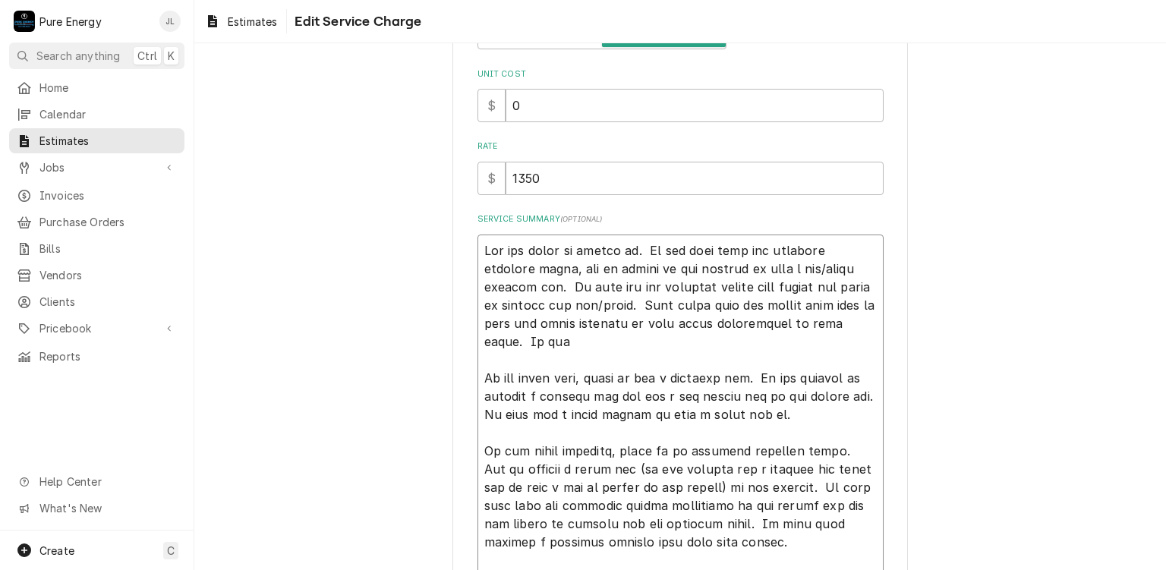
type textarea "x"
type textarea "Bid for items we looked at. In the bath with the existing overhead light, bid t…"
type textarea "x"
type textarea "Bid for items we looked at. In the bath with the existing overhead light, bid t…"
type textarea "x"
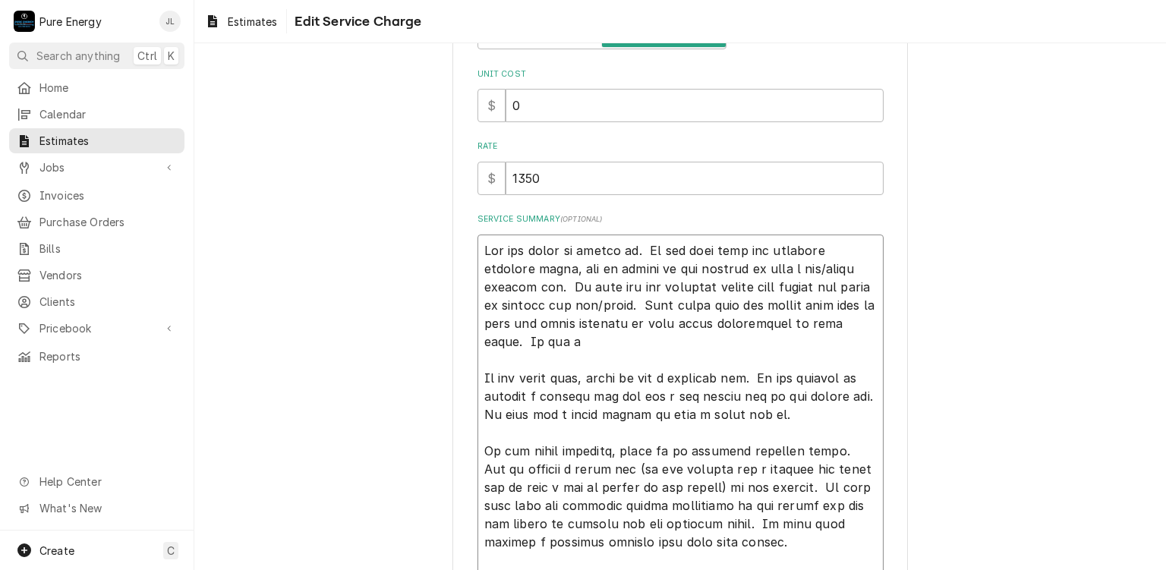
type textarea "Bid for items we looked at. In the bath with the existing overhead light, bid t…"
type textarea "x"
type textarea "Bid for items we looked at. In the bath with the existing overhead light, bid t…"
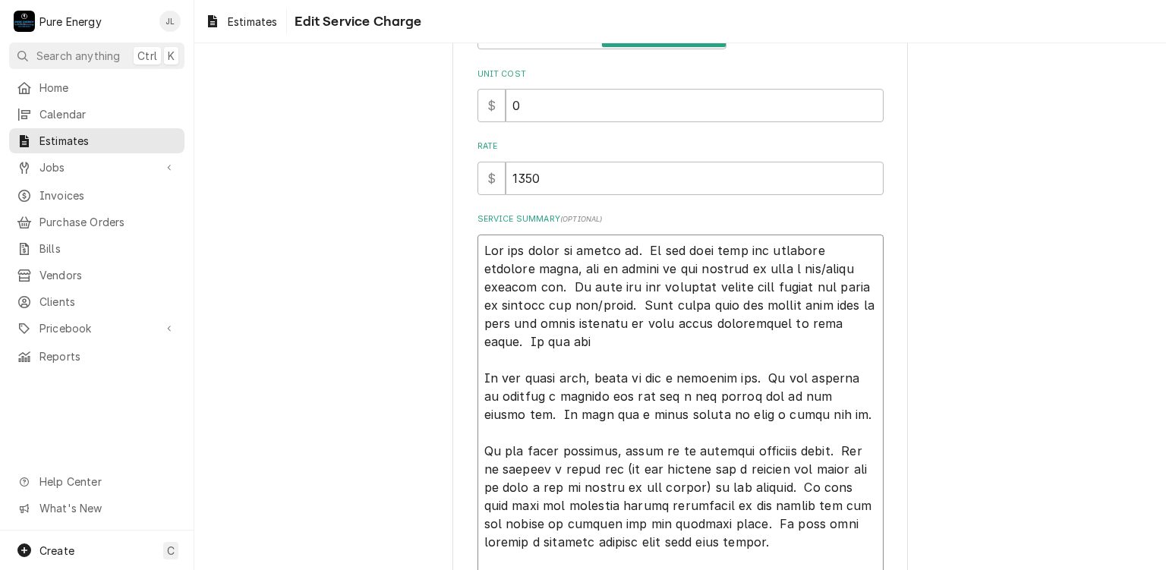
type textarea "x"
type textarea "Bid for items we looked at. In the bath with the existing overhead light, bid t…"
type textarea "x"
type textarea "Bid for items we looked at. In the bath with the existing overhead light, bid t…"
type textarea "x"
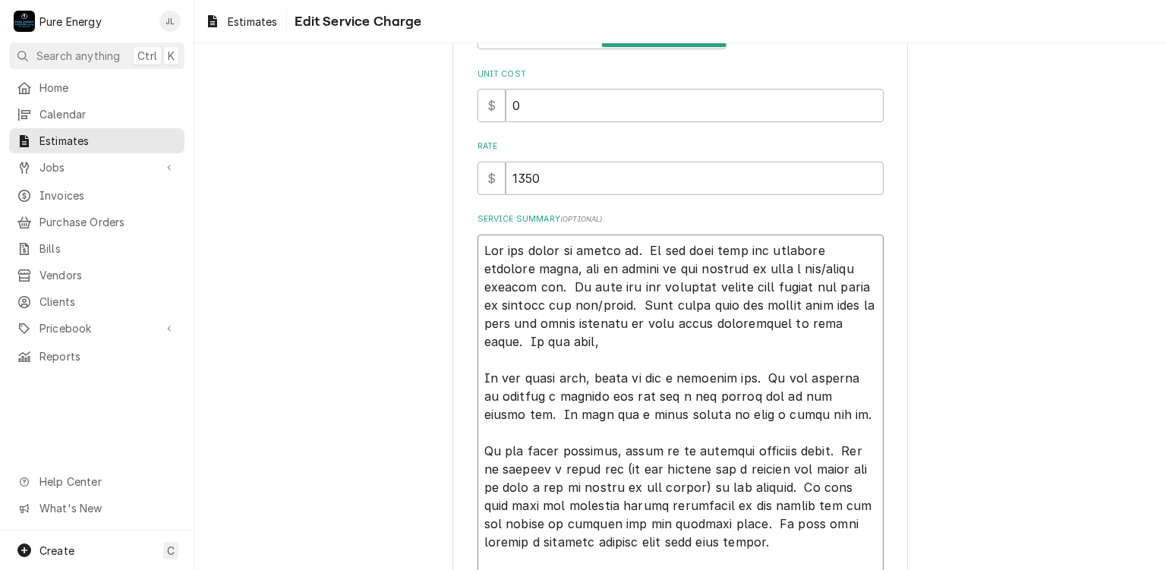
type textarea "Bid for items we looked at. In the bath with the existing overhead light, bid t…"
type textarea "x"
type textarea "Bid for items we looked at. In the bath with the existing overhead light, bid t…"
type textarea "x"
type textarea "Bid for items we looked at. In the bath with the existing overhead light, bid t…"
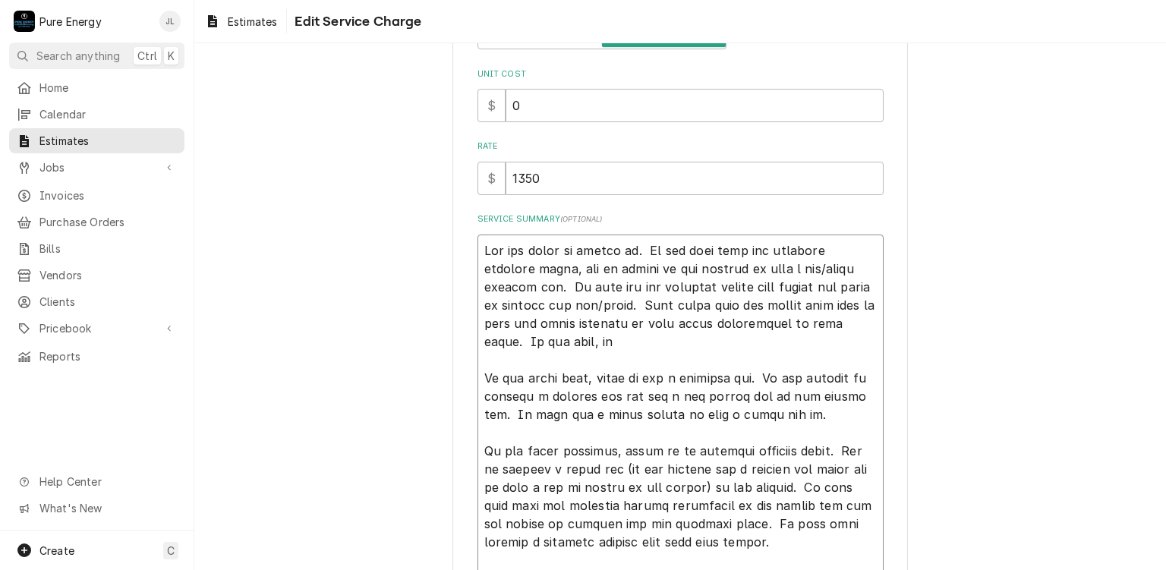
type textarea "x"
type textarea "Bid for items we looked at. In the bath with the existing overhead light, bid t…"
type textarea "x"
type textarea "Bid for items we looked at. In the bath with the existing overhead light, bid t…"
type textarea "x"
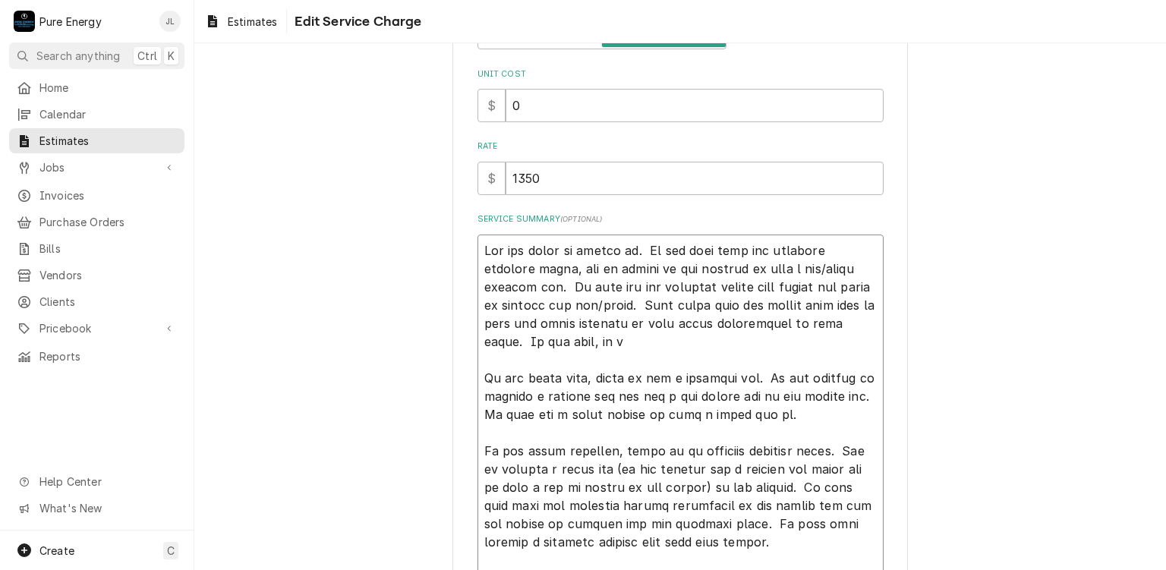
type textarea "Bid for items we looked at. In the bath with the existing overhead light, bid t…"
type textarea "x"
type textarea "Bid for items we looked at. In the bath with the existing overhead light, bid t…"
type textarea "x"
type textarea "Bid for items we looked at. In the bath with the existing overhead light, bid t…"
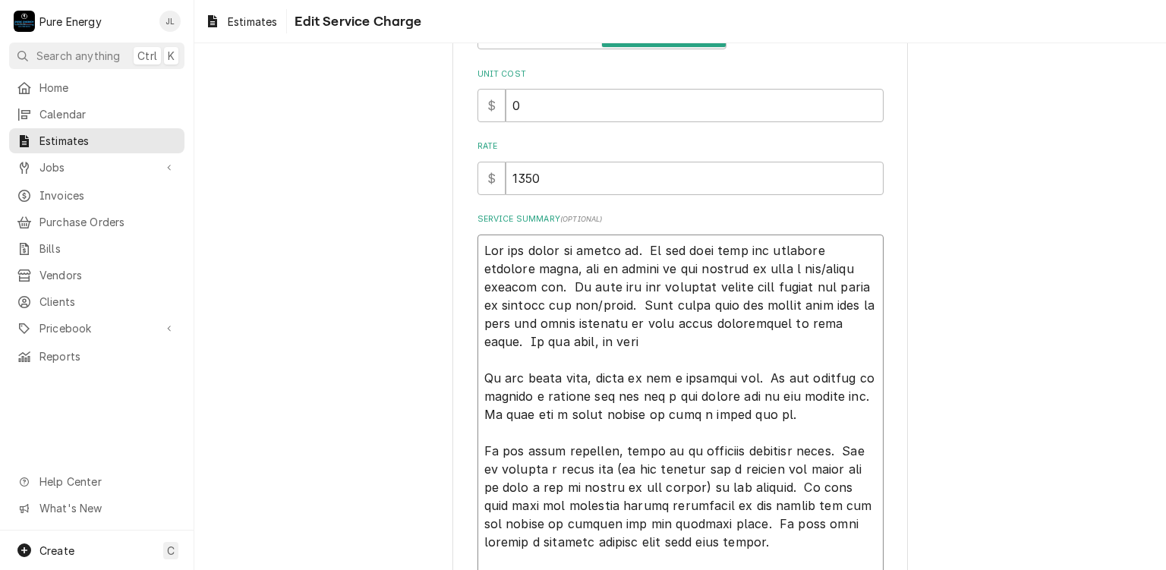
type textarea "x"
type textarea "Bid for items we looked at. In the bath with the existing overhead light, bid t…"
type textarea "x"
type textarea "Bid for items we looked at. In the bath with the existing overhead light, bid t…"
type textarea "x"
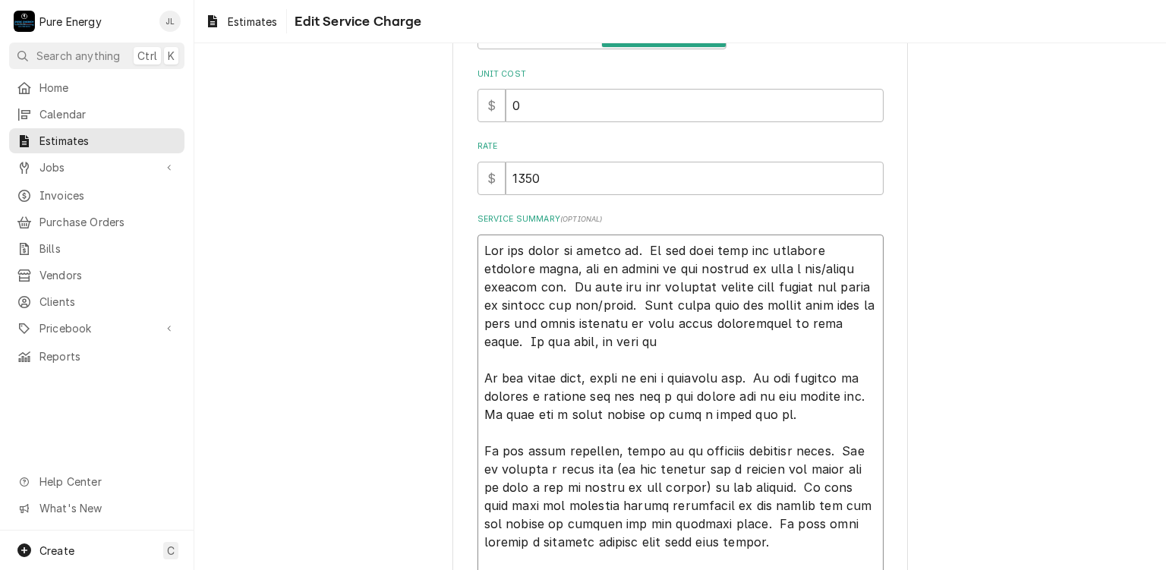
type textarea "Bid for items we looked at. In the bath with the existing overhead light, bid t…"
type textarea "x"
type textarea "Bid for items we looked at. In the bath with the existing overhead light, bid t…"
type textarea "x"
type textarea "Bid for items we looked at. In the bath with the existing overhead light, bid t…"
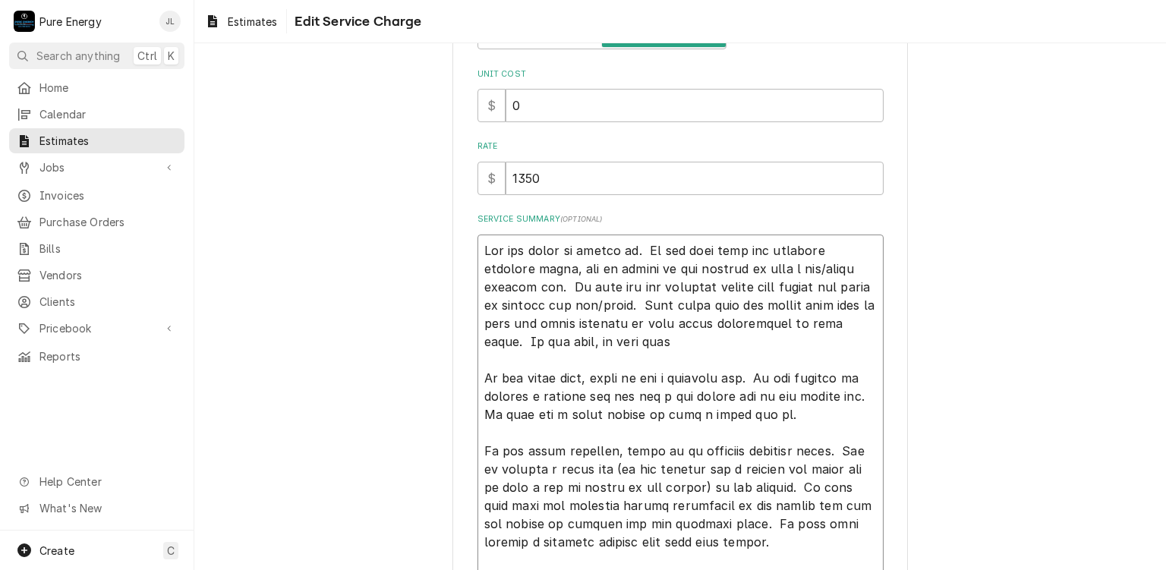
type textarea "x"
type textarea "Bid for items we looked at. In the bath with the existing overhead light, bid t…"
type textarea "x"
type textarea "Bid for items we looked at. In the bath with the existing overhead light, bid t…"
type textarea "x"
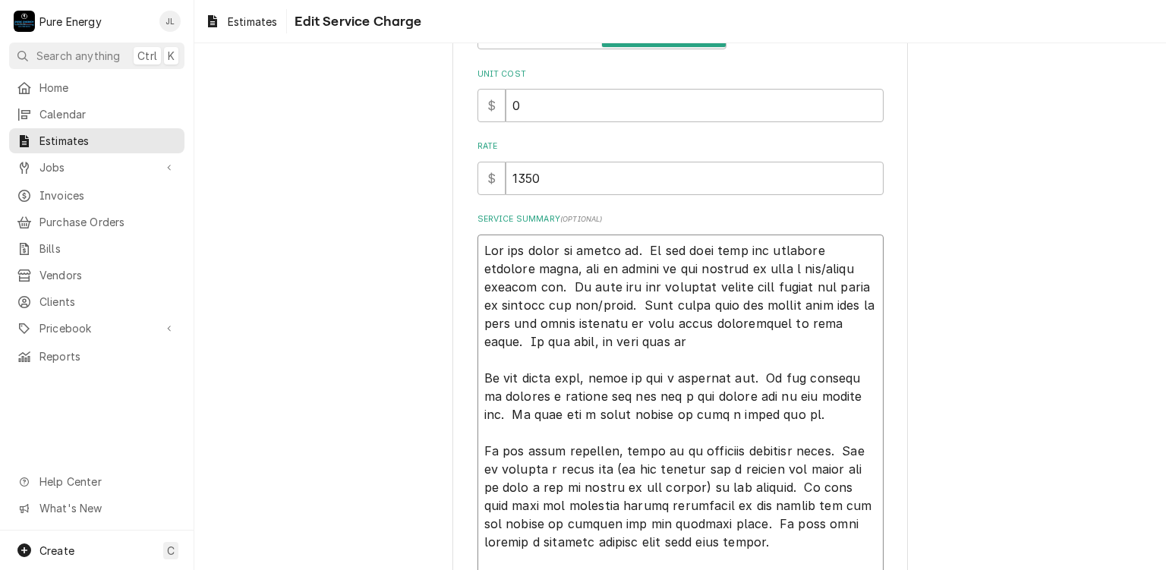
type textarea "Bid for items we looked at. In the bath with the existing overhead light, bid t…"
type textarea "x"
type textarea "Bid for items we looked at. In the bath with the existing overhead light, bid t…"
type textarea "x"
type textarea "Bid for items we looked at. In the bath with the existing overhead light, bid t…"
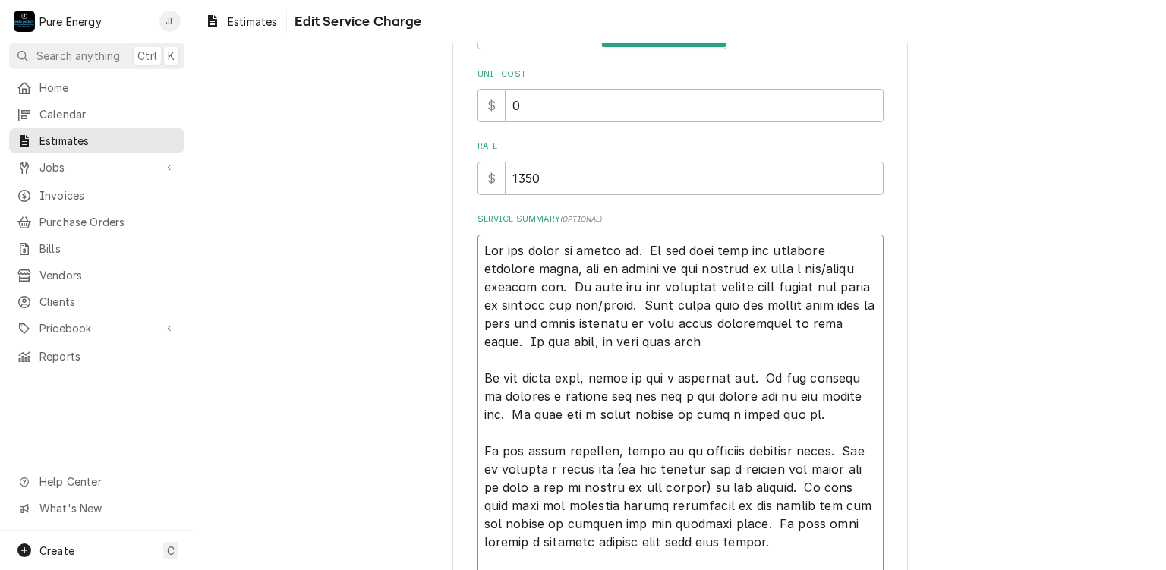
type textarea "x"
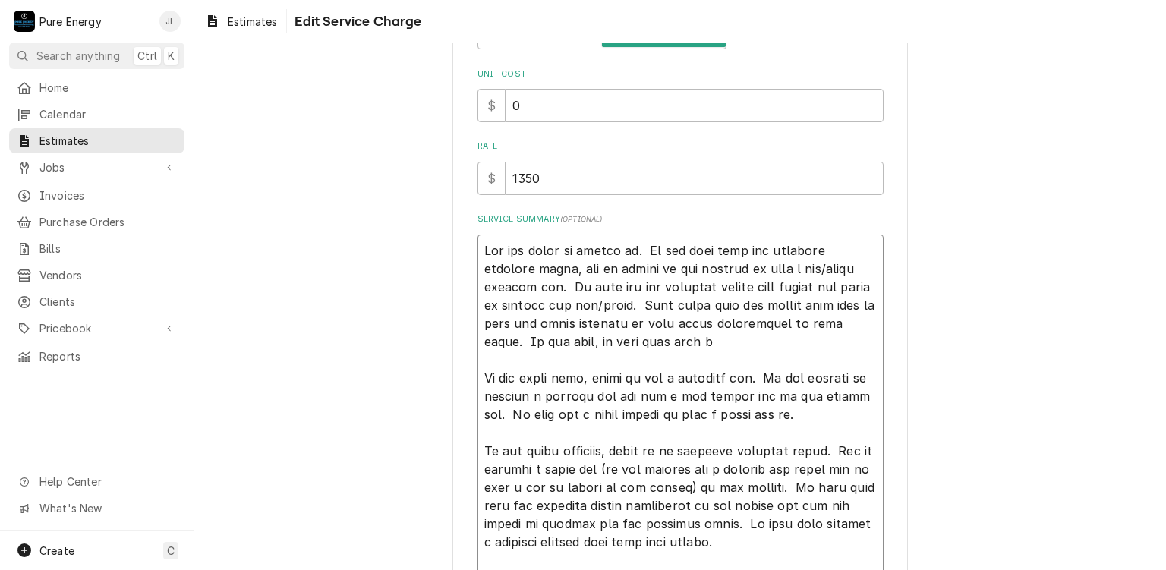
type textarea "Bid for items we looked at. In the bath with the existing overhead light, bid t…"
type textarea "x"
type textarea "Bid for items we looked at. In the bath with the existing overhead light, bid t…"
type textarea "x"
type textarea "Bid for items we looked at. In the bath with the existing overhead light, bid t…"
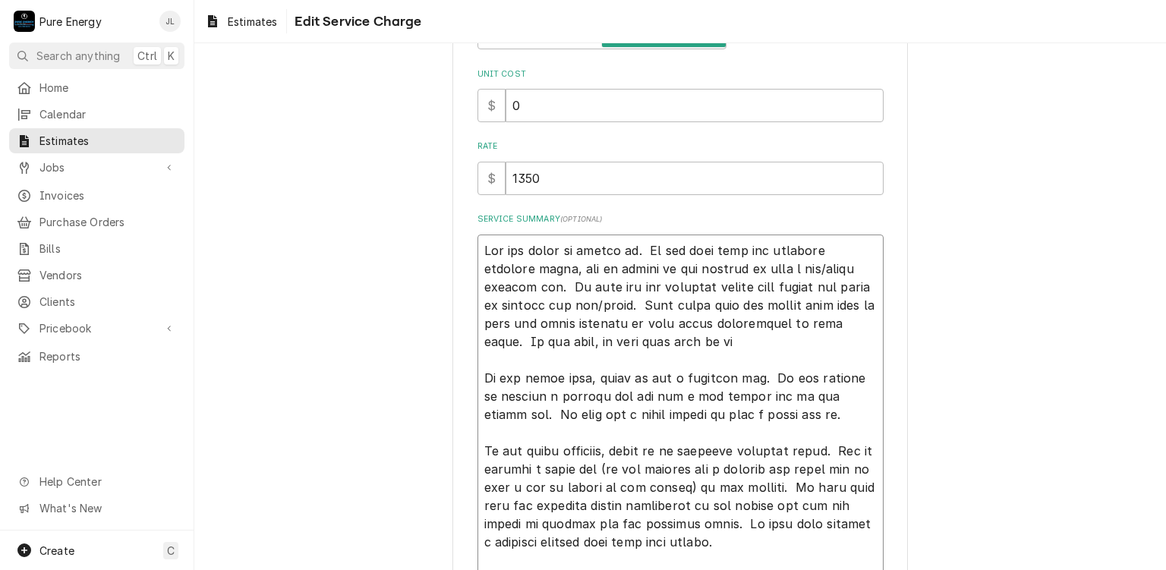
type textarea "x"
type textarea "Bid for items we looked at. In the bath with the existing overhead light, bid t…"
type textarea "x"
type textarea "Bid for items we looked at. In the bath with the existing overhead light, bid t…"
type textarea "x"
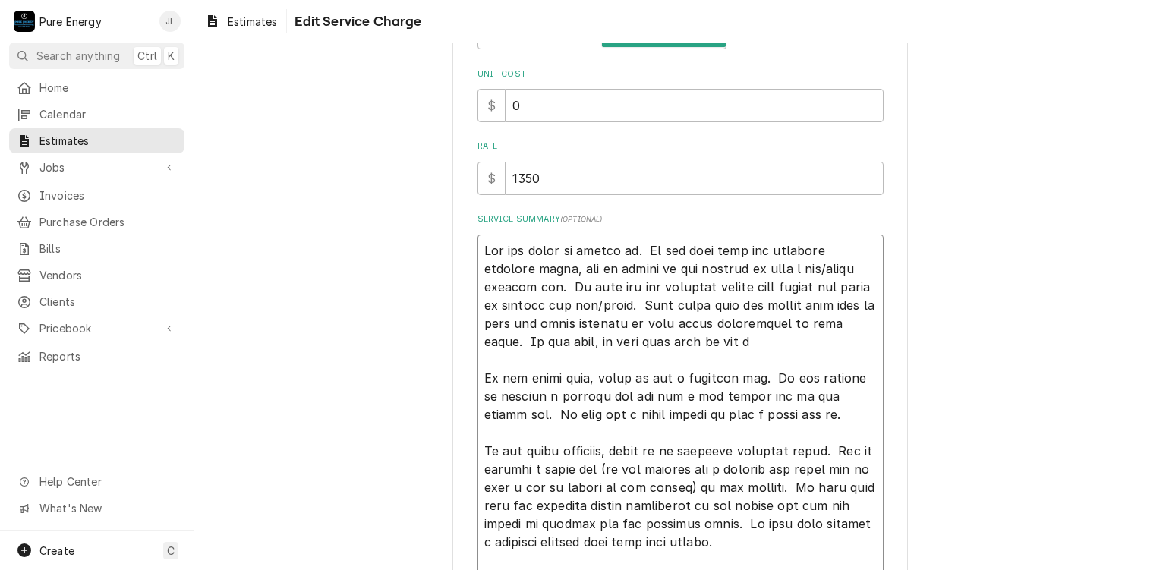
type textarea "Bid for items we looked at. In the bath with the existing overhead light, bid t…"
type textarea "x"
type textarea "Bid for items we looked at. In the bath with the existing overhead light, bid t…"
type textarea "x"
type textarea "Bid for items we looked at. In the bath with the existing overhead light, bid t…"
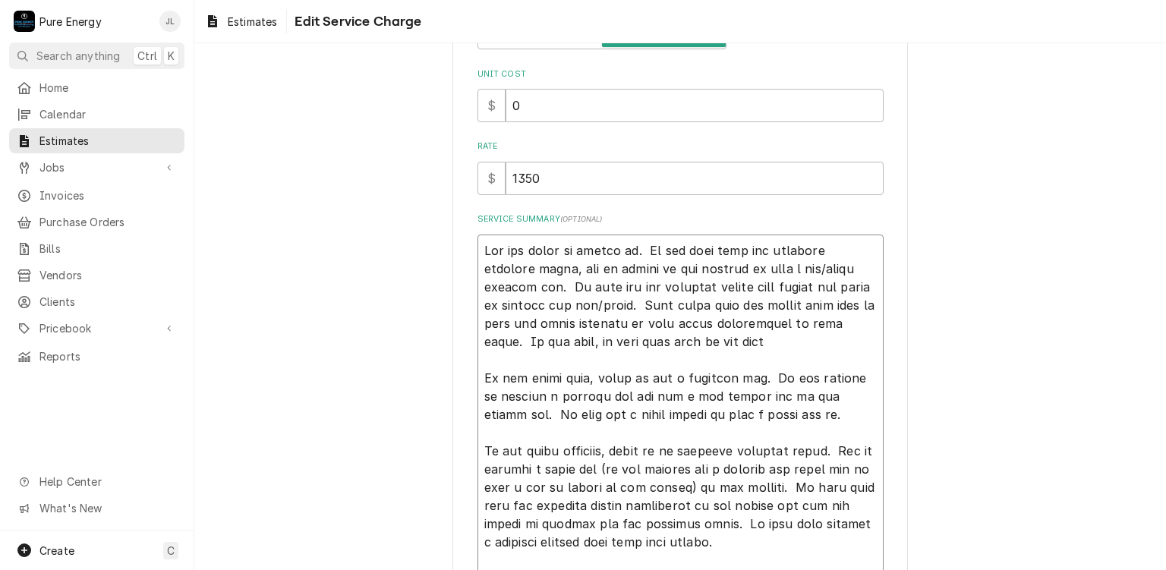
type textarea "x"
type textarea "Bid for items we looked at. In the bath with the existing overhead light, bid t…"
type textarea "x"
type textarea "Bid for items we looked at. In the bath with the existing overhead light, bid t…"
type textarea "x"
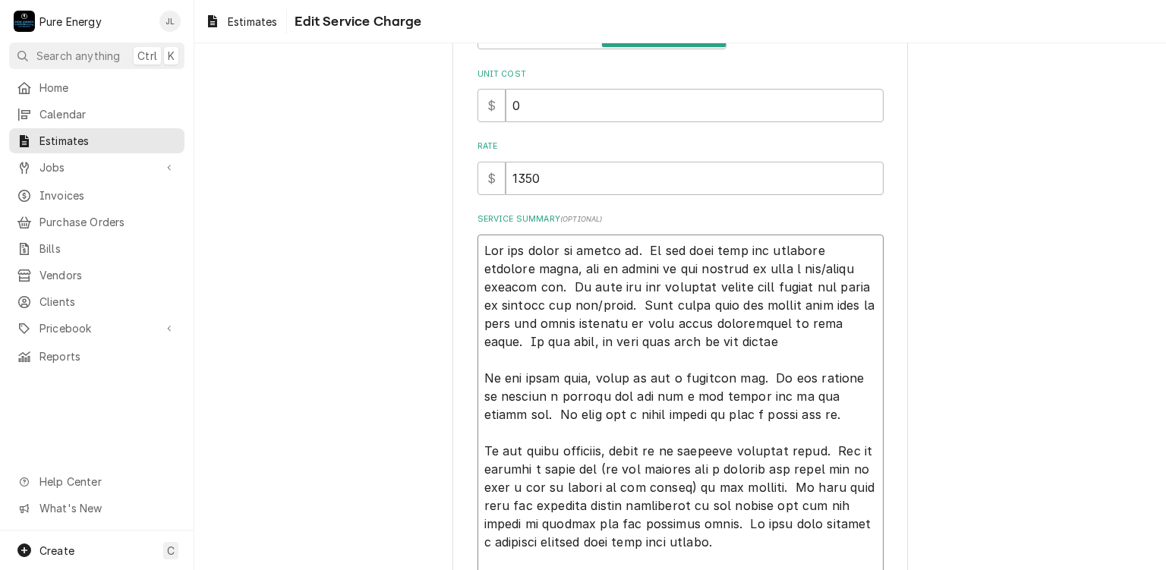
type textarea "Bid for items we looked at. In the bath with the existing overhead light, bid t…"
type textarea "x"
type textarea "Bid for items we looked at. In the bath with the existing overhead light, bid t…"
type textarea "x"
type textarea "Bid for items we looked at. In the bath with the existing overhead light, bid t…"
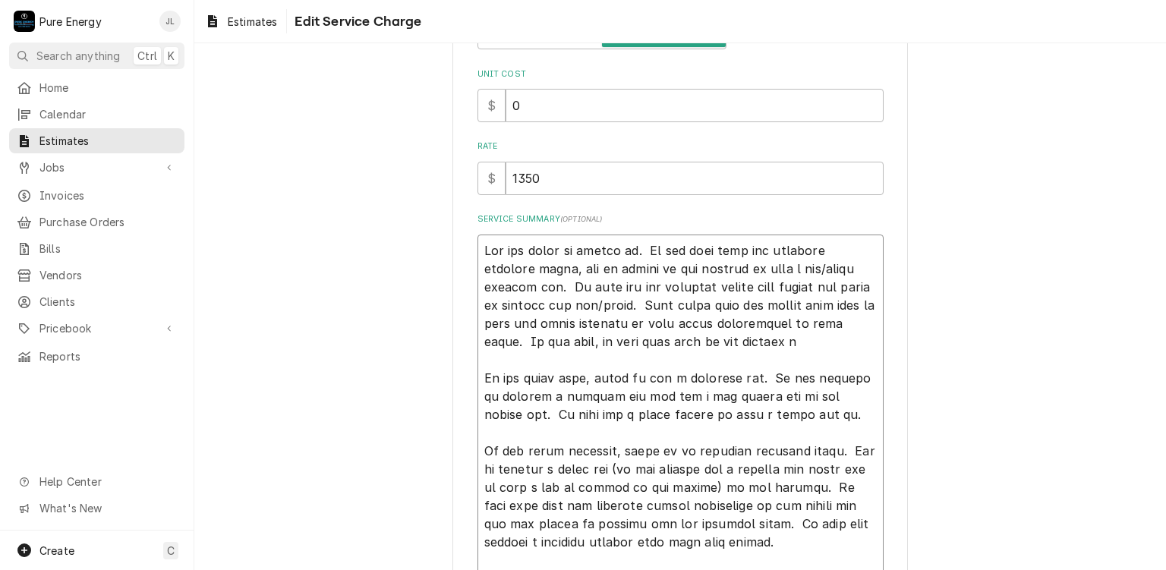
type textarea "x"
type textarea "Bid for items we looked at. In the bath with the existing overhead light, bid t…"
type textarea "x"
type textarea "Bid for items we looked at. In the bath with the existing overhead light, bid t…"
type textarea "x"
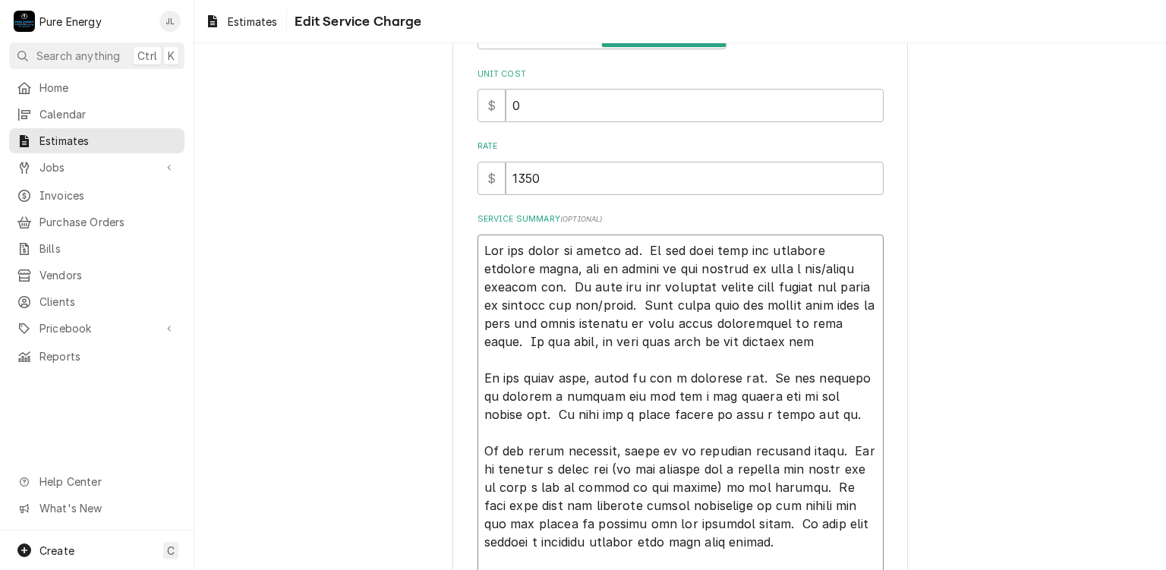
type textarea "Bid for items we looked at. In the bath with the existing overhead light, bid t…"
type textarea "x"
type textarea "Bid for items we looked at. In the bath with the existing overhead light, bid t…"
type textarea "x"
type textarea "Bid for items we looked at. In the bath with the existing overhead light, bid t…"
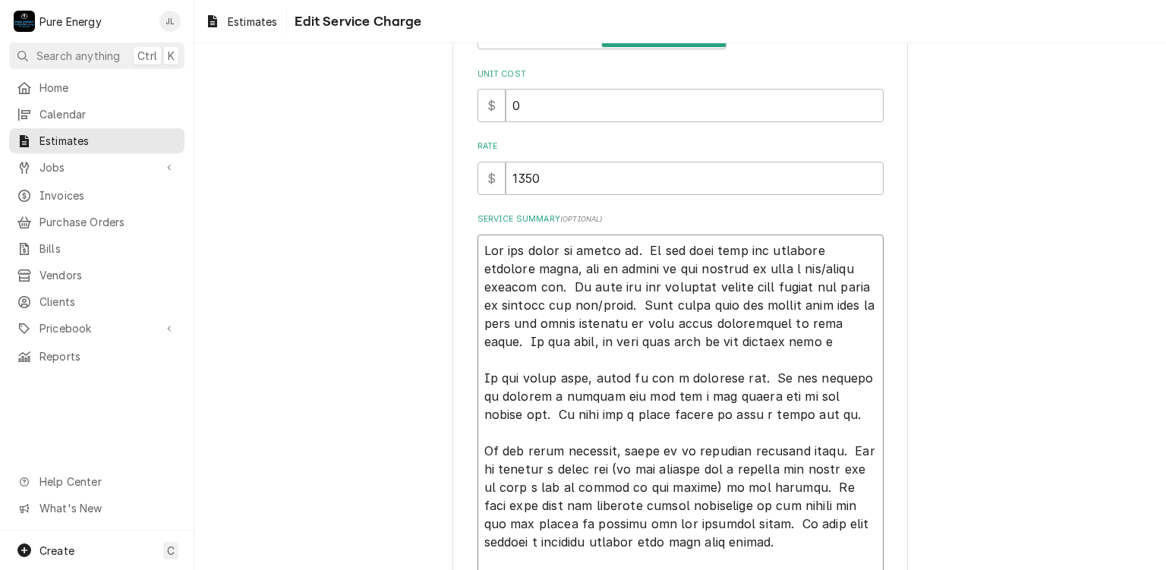
type textarea "x"
type textarea "Bid for items we looked at. In the bath with the existing overhead light, bid t…"
type textarea "x"
type textarea "Bid for items we looked at. In the bath with the existing overhead light, bid t…"
type textarea "x"
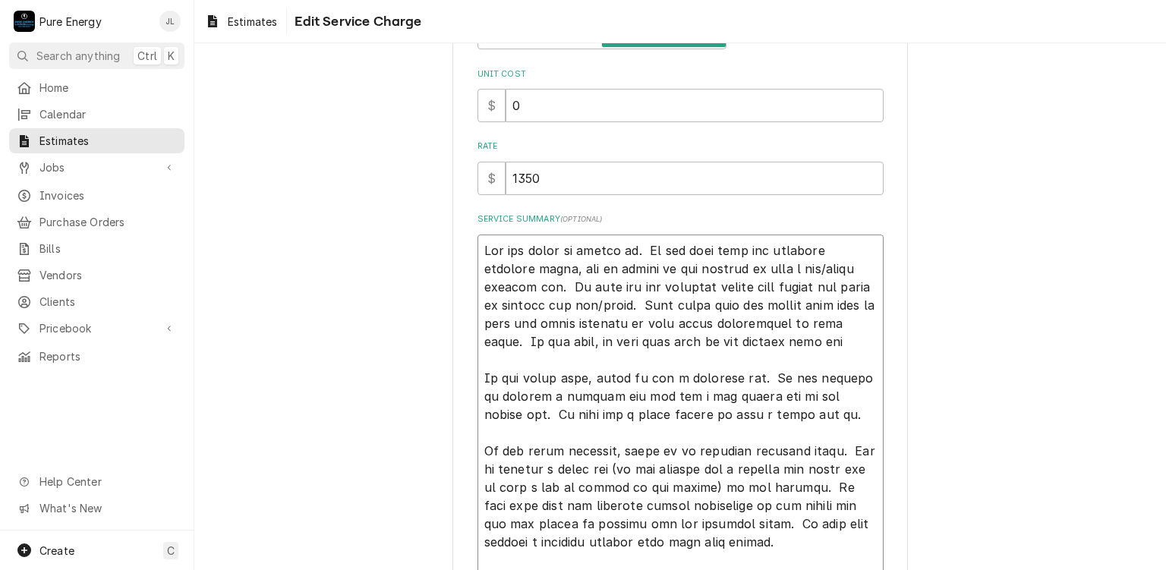
type textarea "Bid for items we looked at. In the bath with the existing overhead light, bid t…"
type textarea "x"
type textarea "Bid for items we looked at. In the bath with the existing overhead light, bid t…"
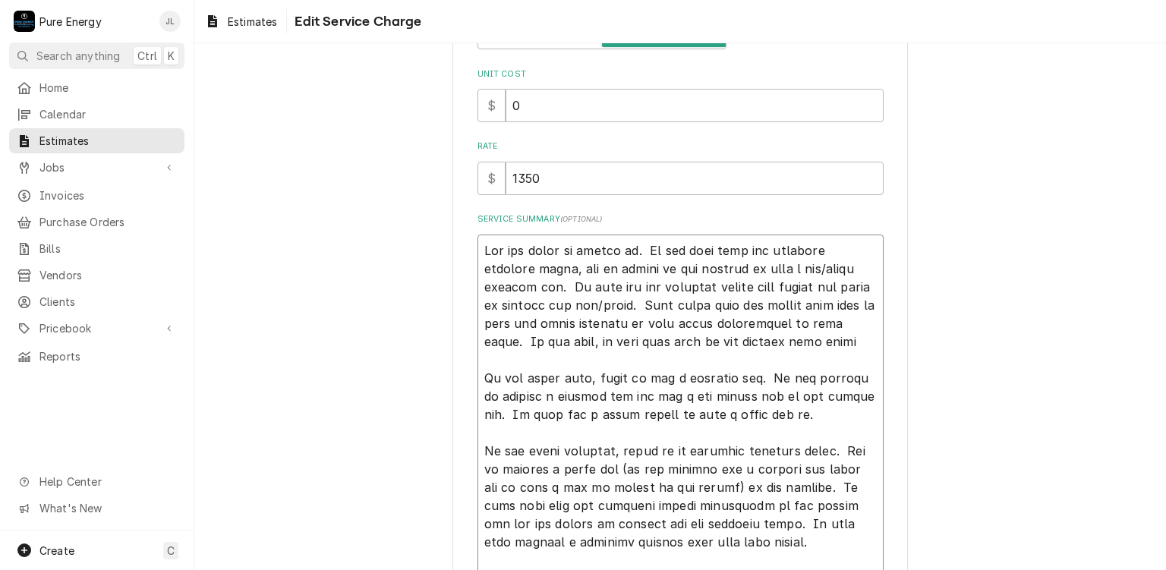
type textarea "x"
type textarea "Bid for items we looked at. In the bath with the existing overhead light, bid t…"
type textarea "x"
type textarea "Bid for items we looked at. In the bath with the existing overhead light, bid t…"
type textarea "x"
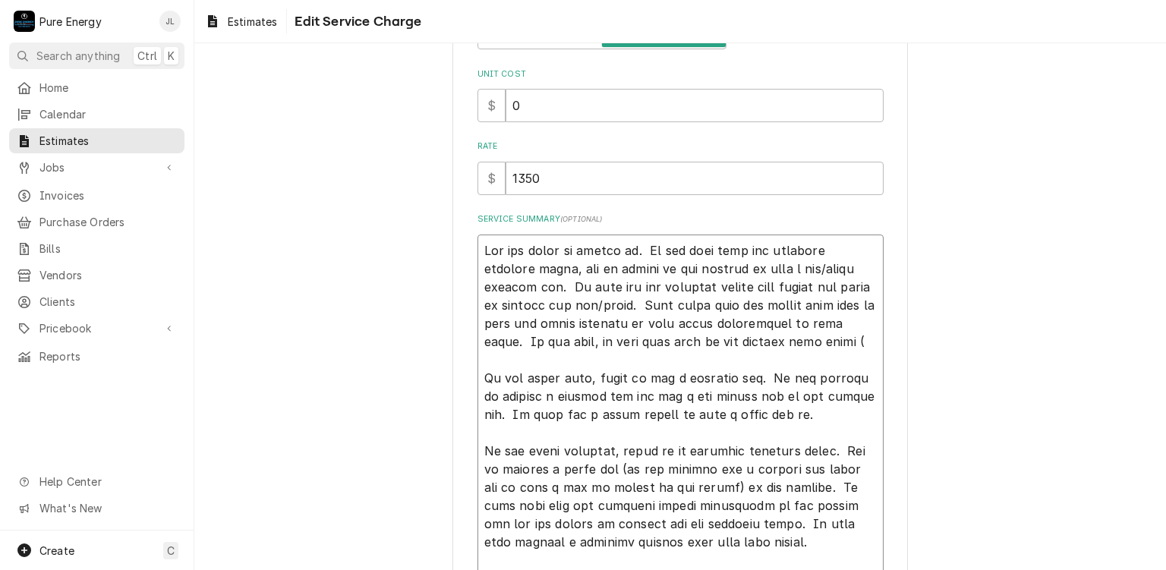
type textarea "Bid for items we looked at. In the bath with the existing overhead light, bid t…"
type textarea "x"
type textarea "Bid for items we looked at. In the bath with the existing overhead light, bid t…"
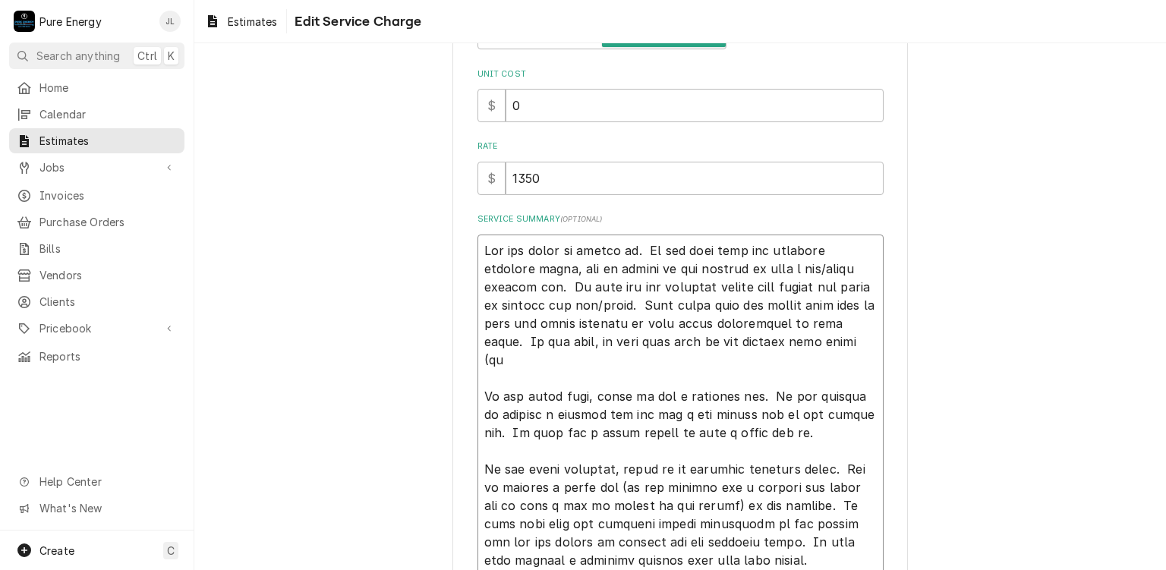
type textarea "x"
type textarea "Bid for items we looked at. In the bath with the existing overhead light, bid t…"
type textarea "x"
type textarea "Bid for items we looked at. In the bath with the existing overhead light, bid t…"
type textarea "x"
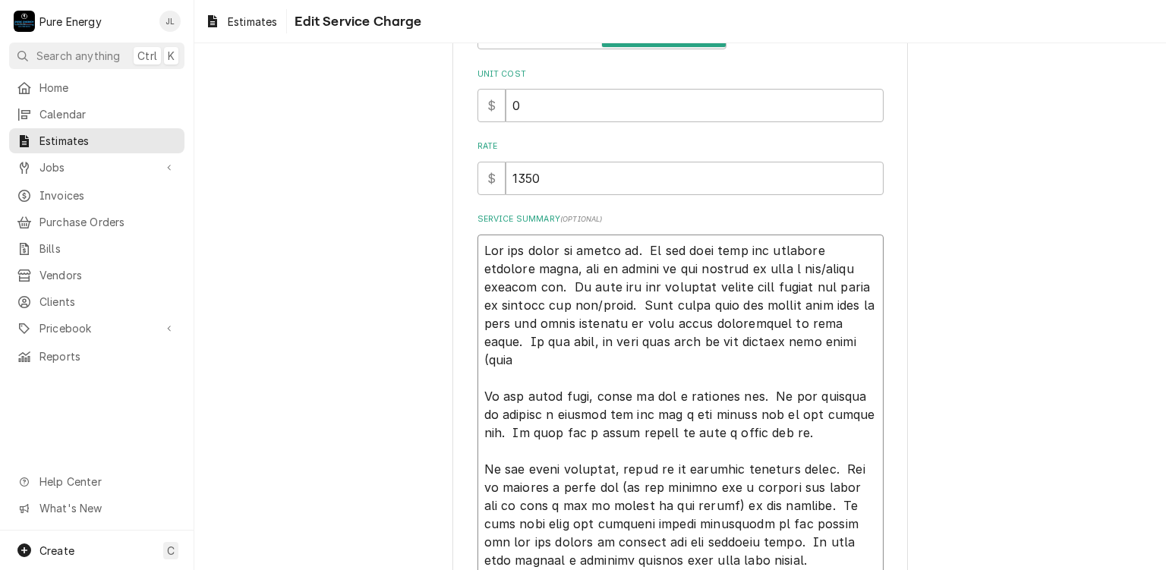
type textarea "Bid for items we looked at. In the bath with the existing overhead light, bid t…"
type textarea "x"
type textarea "Bid for items we looked at. In the bath with the existing overhead light, bid t…"
type textarea "x"
type textarea "Bid for items we looked at. In the bath with the existing overhead light, bid t…"
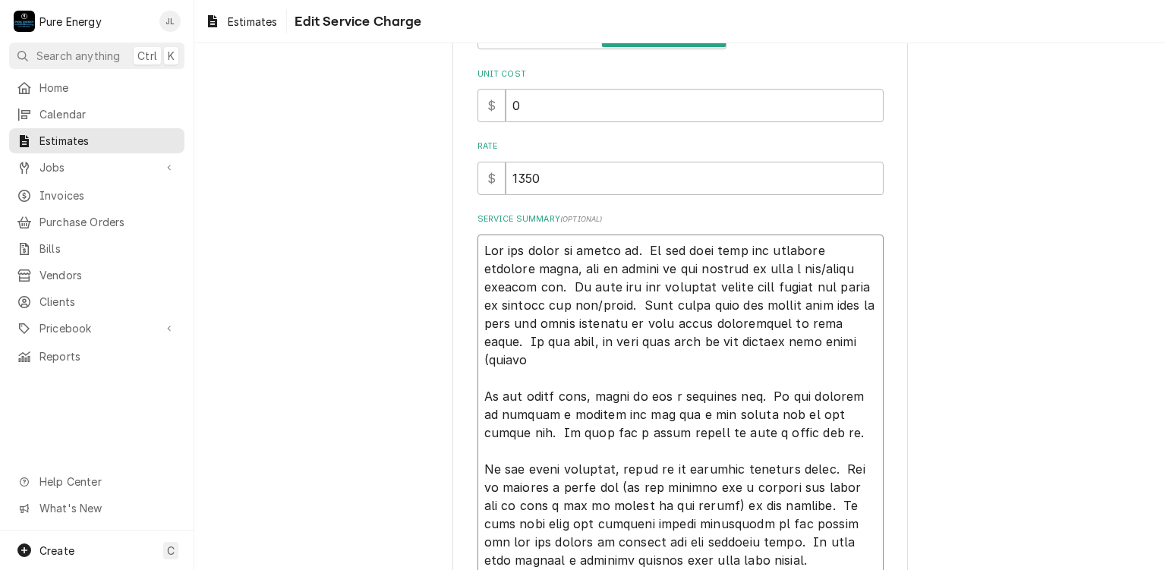
type textarea "x"
type textarea "Bid for items we looked at. In the bath with the existing overhead light, bid t…"
type textarea "x"
type textarea "Bid for items we looked at. In the bath with the existing overhead light, bid t…"
type textarea "x"
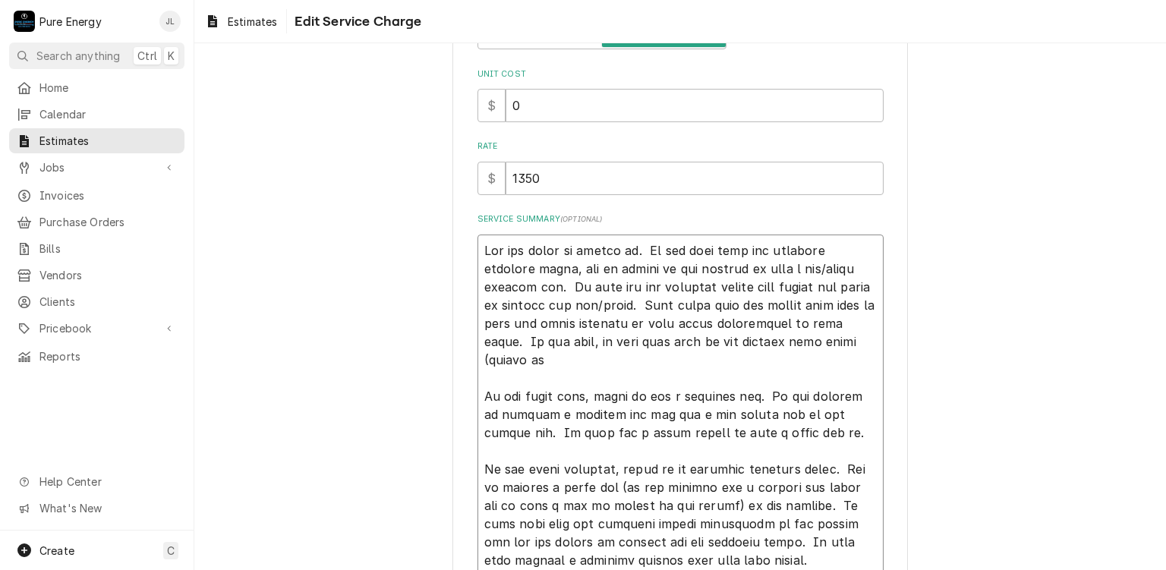
type textarea "Bid for items we looked at. In the bath with the existing overhead light, bid t…"
type textarea "x"
type textarea "Bid for items we looked at. In the bath with the existing overhead light, bid t…"
type textarea "x"
type textarea "Bid for items we looked at. In the bath with the existing overhead light, bid t…"
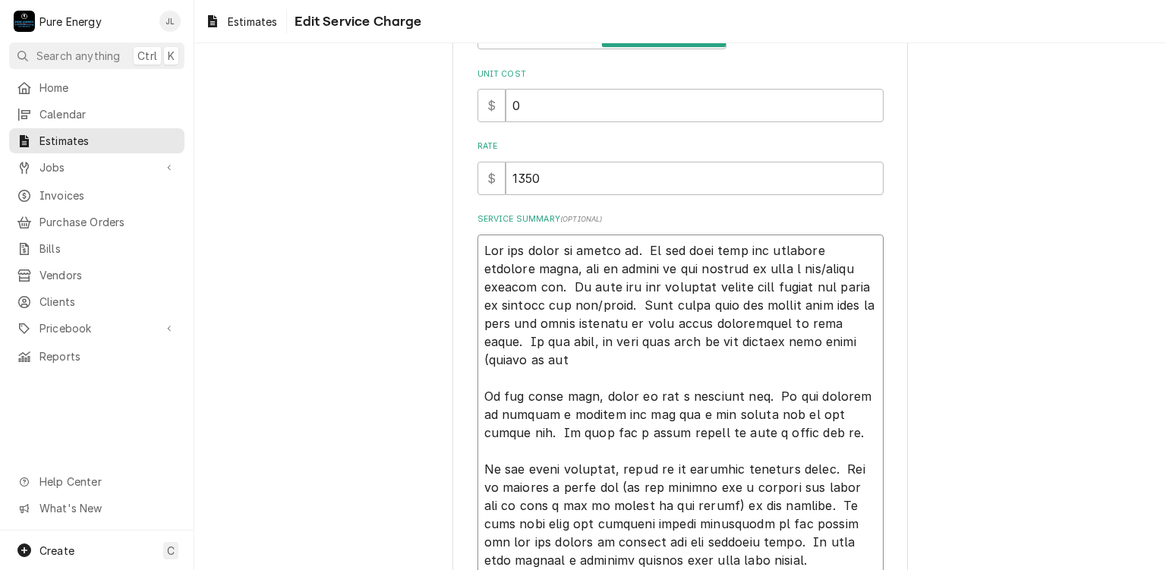
type textarea "x"
type textarea "Bid for items we looked at. In the bath with the existing overhead light, bid t…"
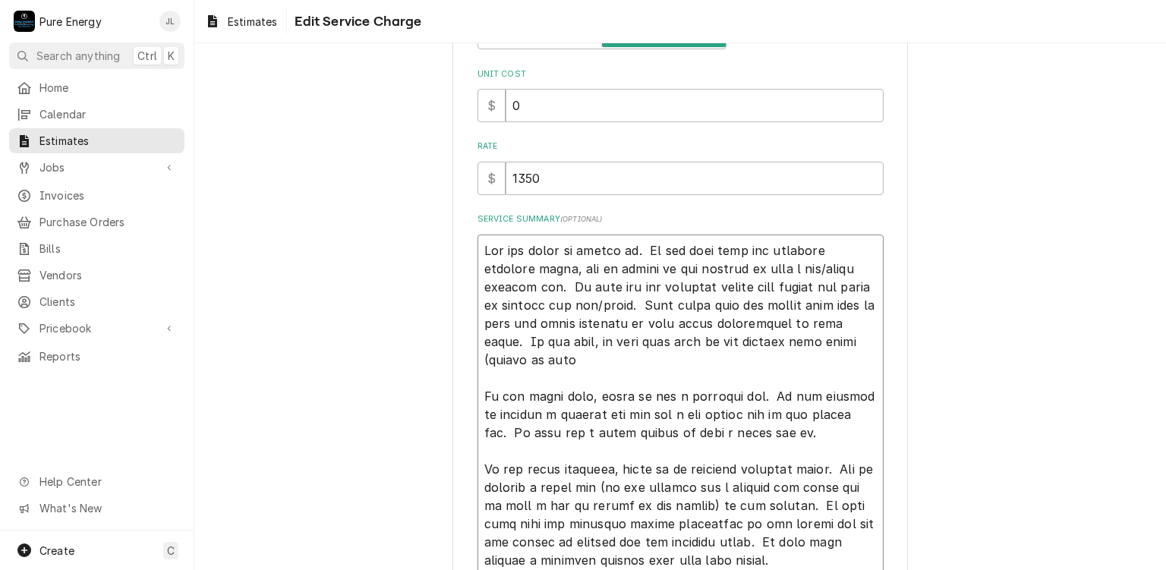
type textarea "x"
type textarea "Bid for items we looked at. In the bath with the existing overhead light, bid t…"
type textarea "x"
type textarea "Bid for items we looked at. In the bath with the existing overhead light, bid t…"
type textarea "x"
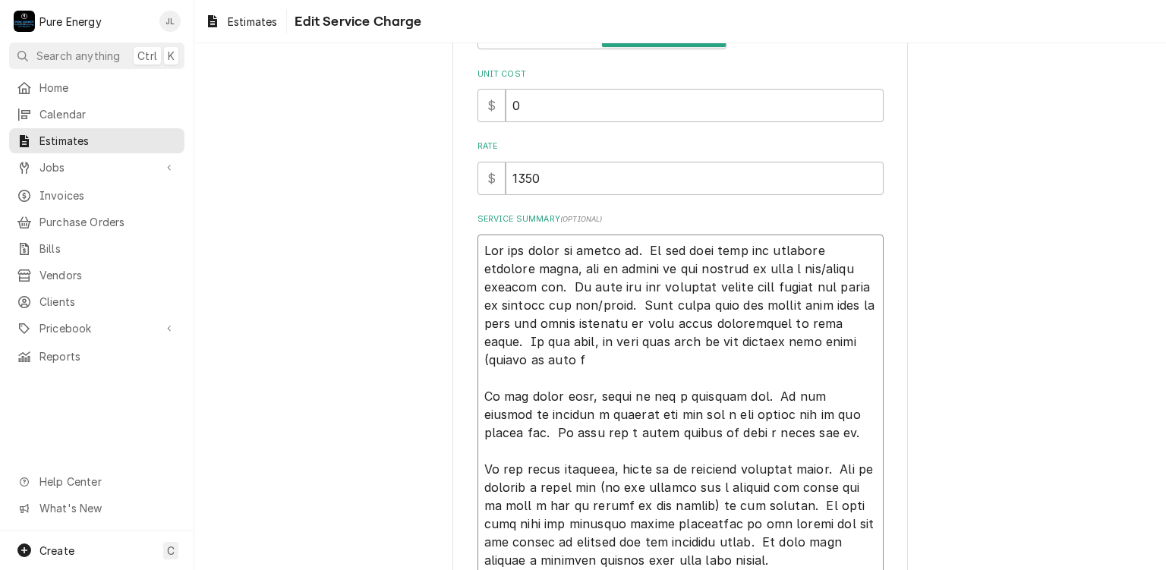
type textarea "Bid for items we looked at. In the bath with the existing overhead light, bid t…"
type textarea "x"
type textarea "Bid for items we looked at. In the bath with the existing overhead light, bid t…"
type textarea "x"
type textarea "Bid for items we looked at. In the bath with the existing overhead light, bid t…"
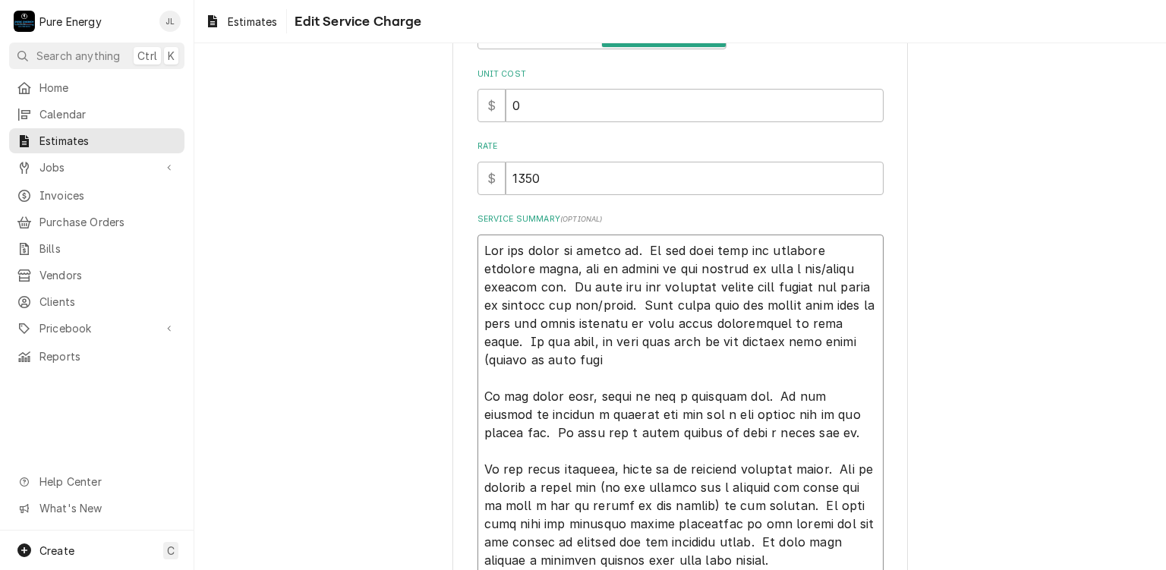
type textarea "x"
type textarea "Bid for items we looked at. In the bath with the existing overhead light, bid t…"
type textarea "x"
type textarea "Bid for items we looked at. In the bath with the existing overhead light, bid t…"
type textarea "x"
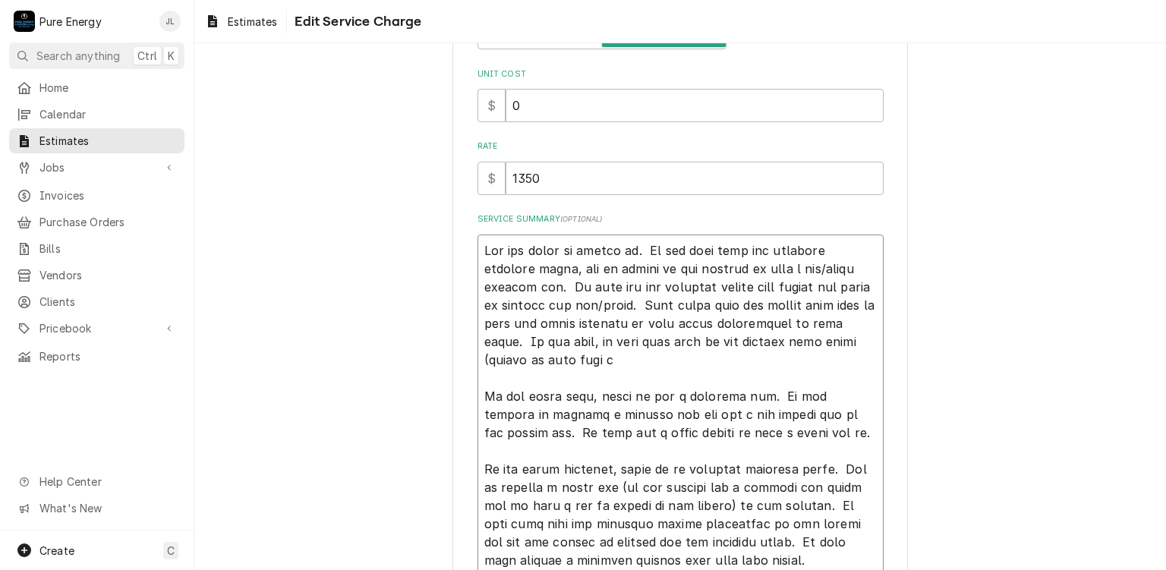
type textarea "Bid for items we looked at. In the bath with the existing overhead light, bid t…"
type textarea "x"
type textarea "Bid for items we looked at. In the bath with the existing overhead light, bid t…"
type textarea "x"
type textarea "Bid for items we looked at. In the bath with the existing overhead light, bid t…"
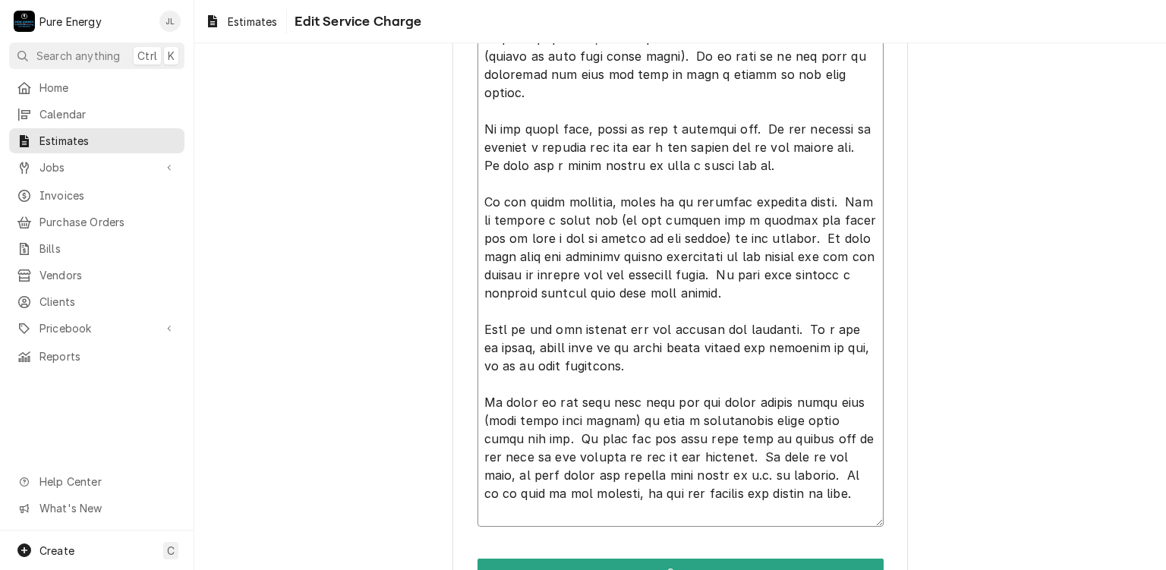
scroll to position [618, 0]
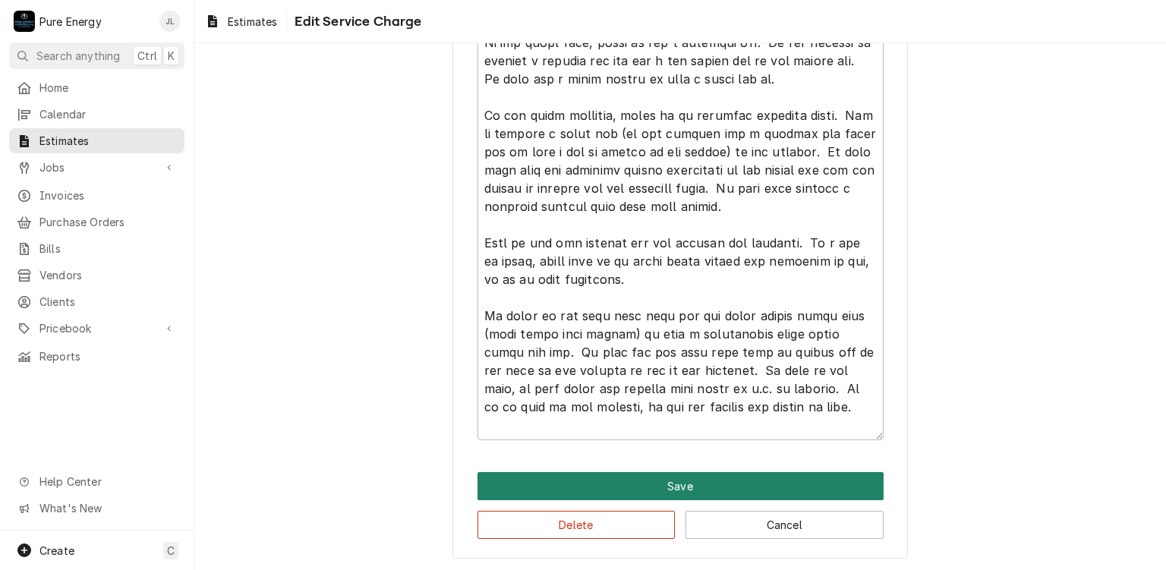
click at [689, 483] on button "Save" at bounding box center [680, 486] width 406 height 28
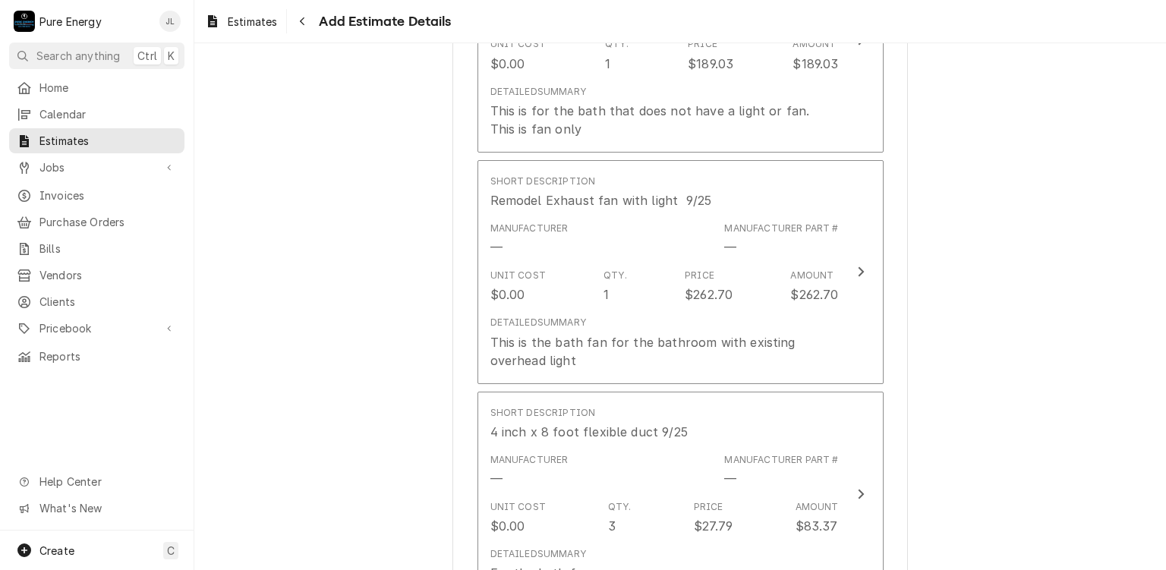
scroll to position [2438, 0]
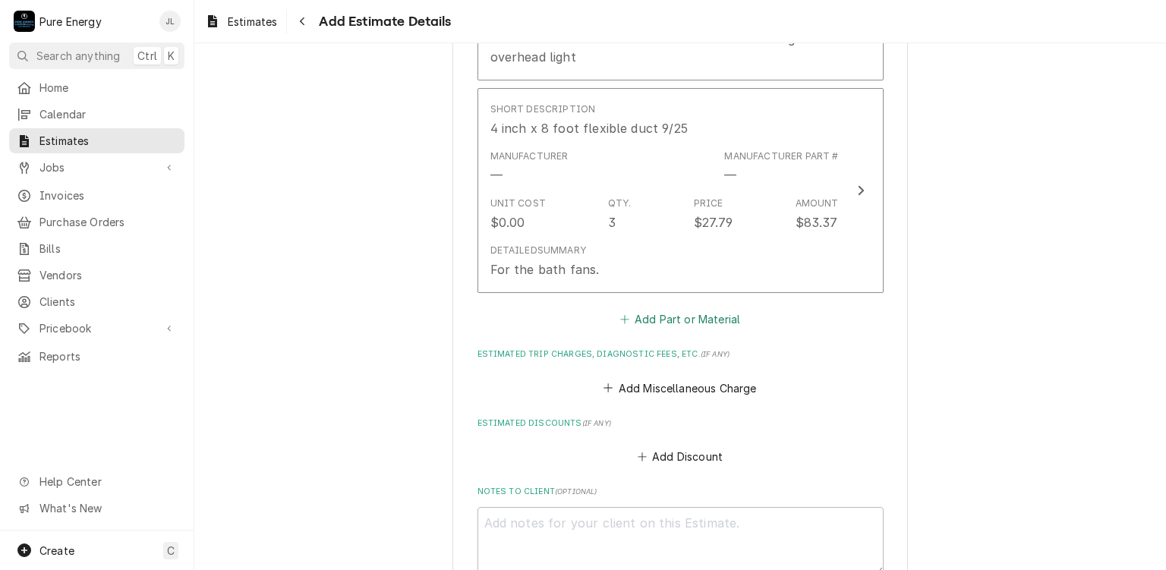
click at [671, 316] on button "Add Part or Material" at bounding box center [679, 319] width 125 height 21
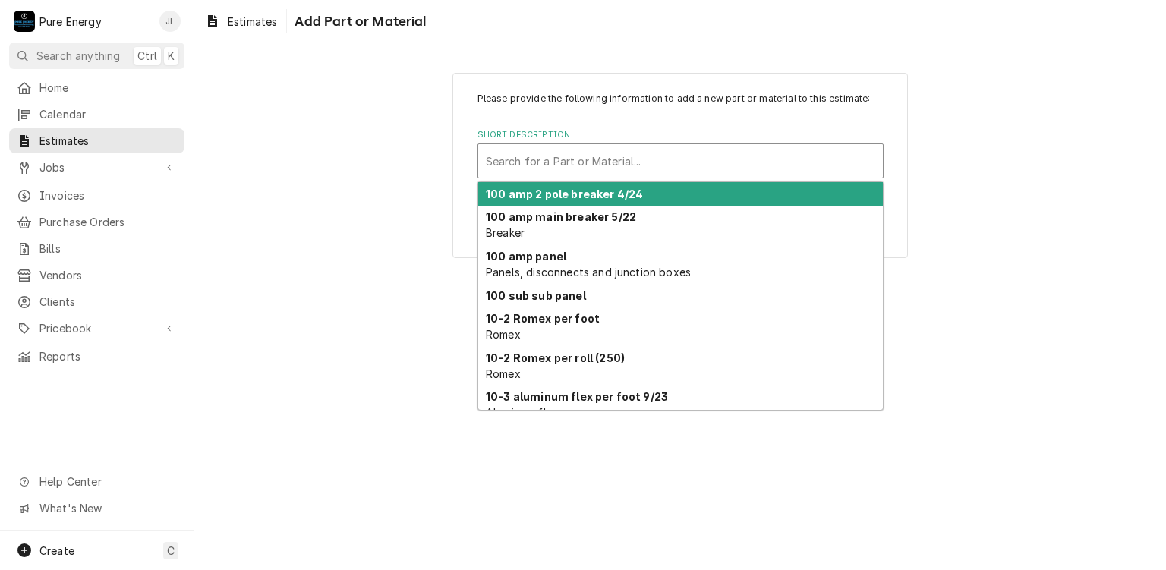
click at [584, 169] on div "Short Description" at bounding box center [680, 160] width 389 height 27
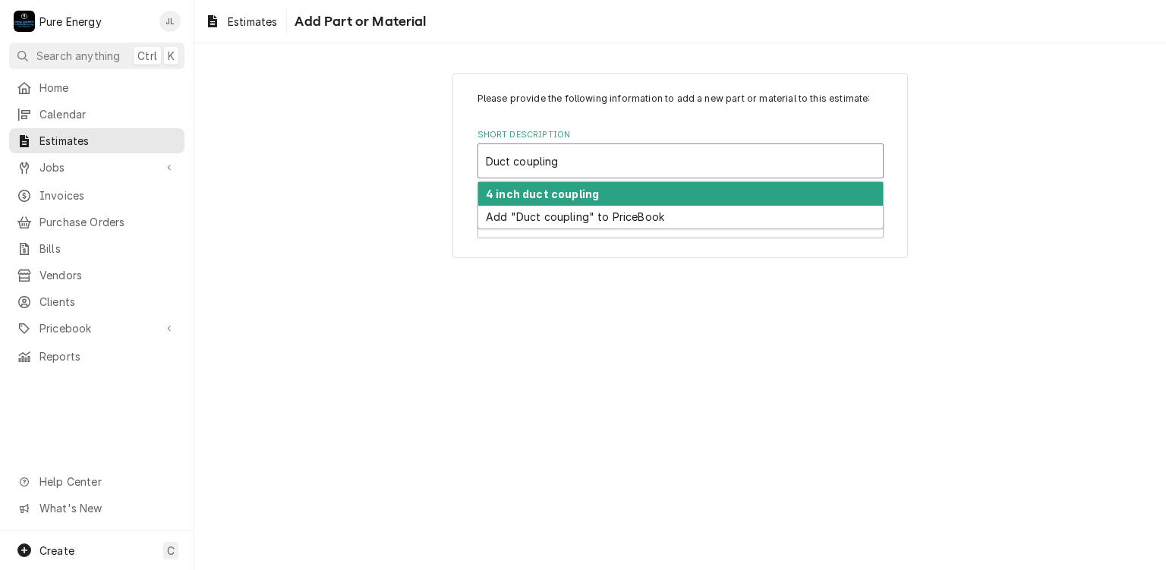
click at [539, 198] on strong "4 inch duct coupling" at bounding box center [542, 193] width 113 height 13
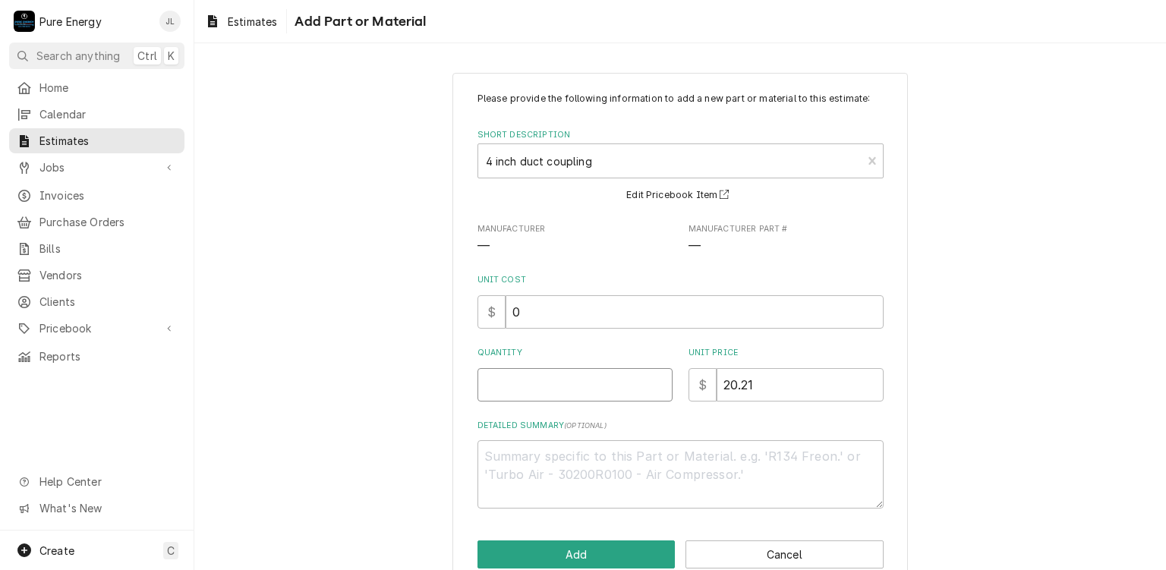
click at [526, 392] on input "Quantity" at bounding box center [574, 384] width 195 height 33
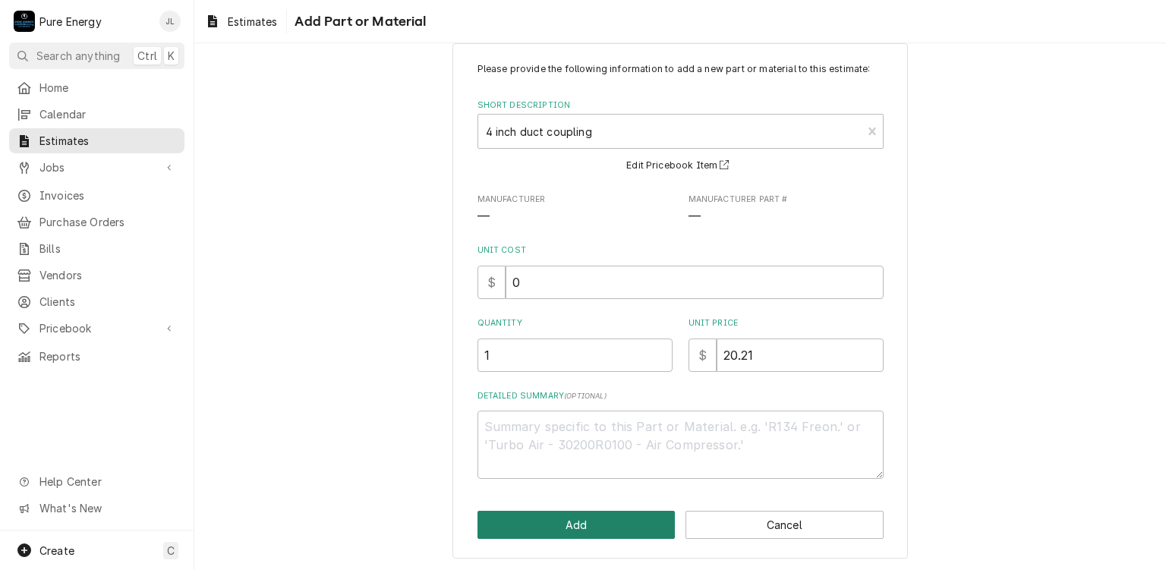
click at [585, 519] on button "Add" at bounding box center [576, 525] width 198 height 28
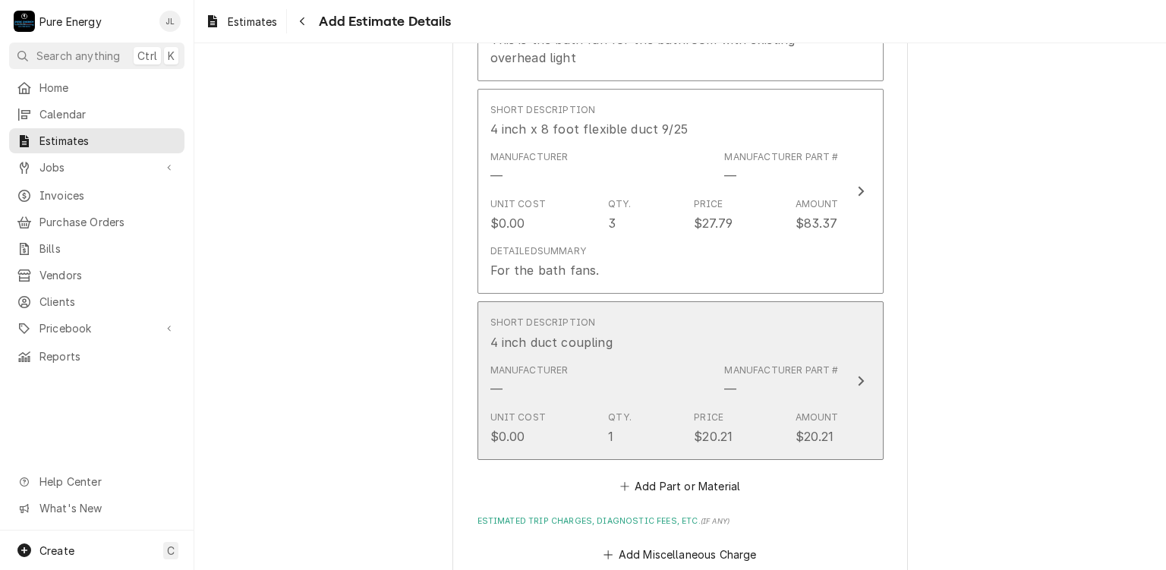
scroll to position [2513, 0]
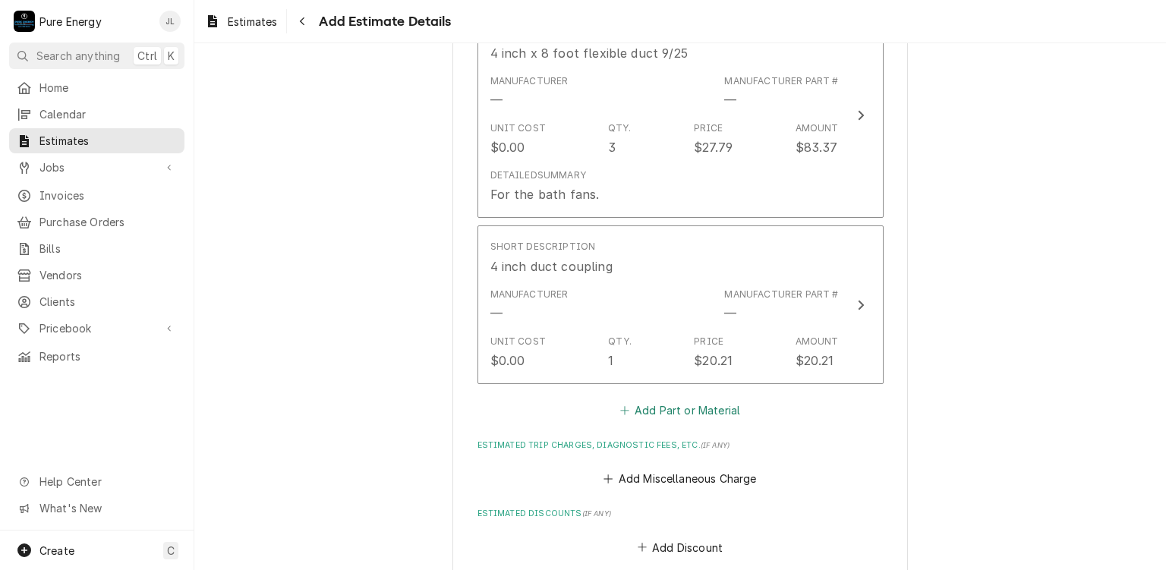
click at [705, 403] on button "Add Part or Material" at bounding box center [679, 409] width 125 height 21
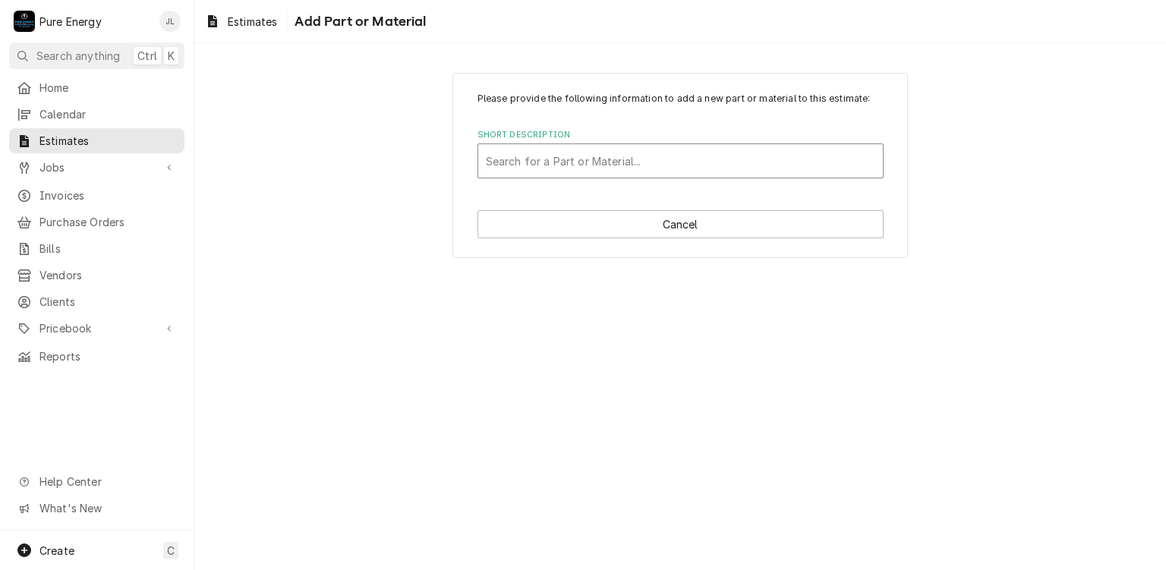
click at [562, 156] on div "Short Description" at bounding box center [680, 160] width 389 height 27
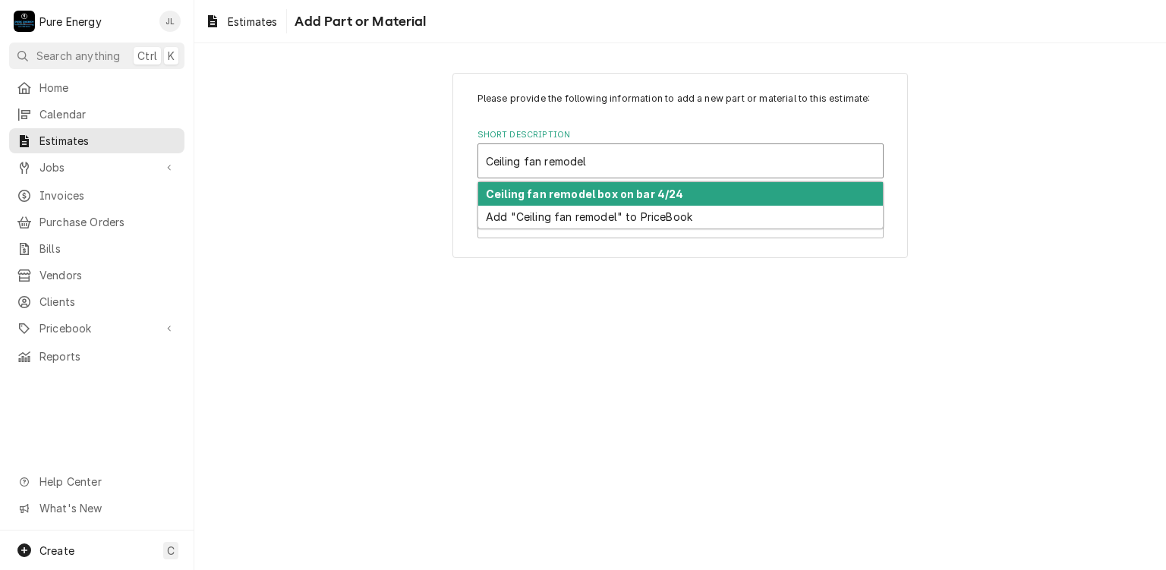
click at [601, 194] on strong "Ceiling fan remodel box on bar 4/24" at bounding box center [585, 193] width 198 height 13
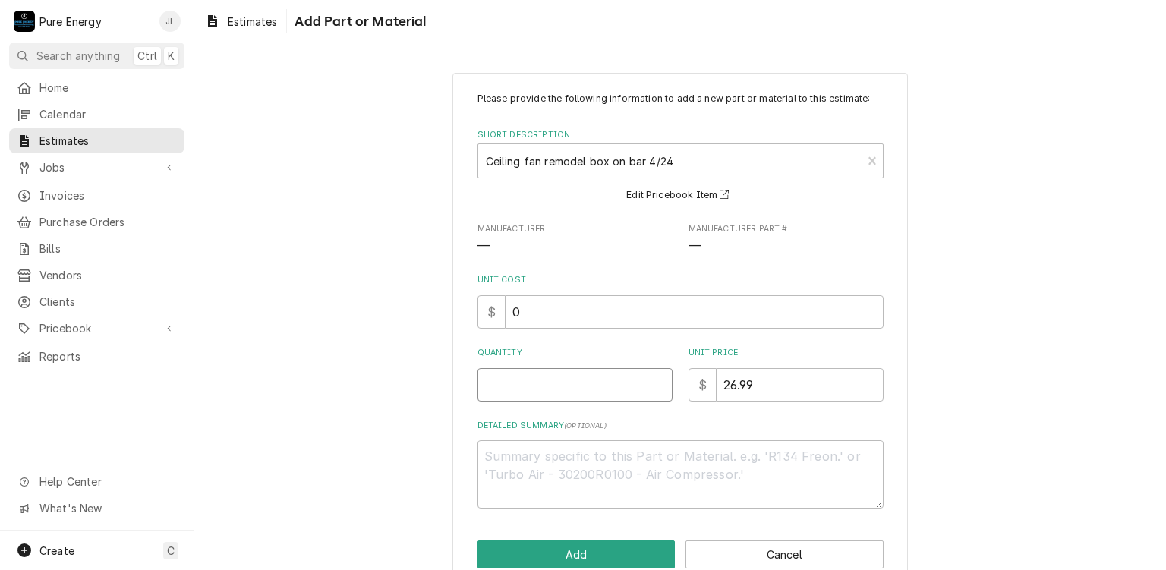
click at [569, 373] on input "Quantity" at bounding box center [574, 384] width 195 height 33
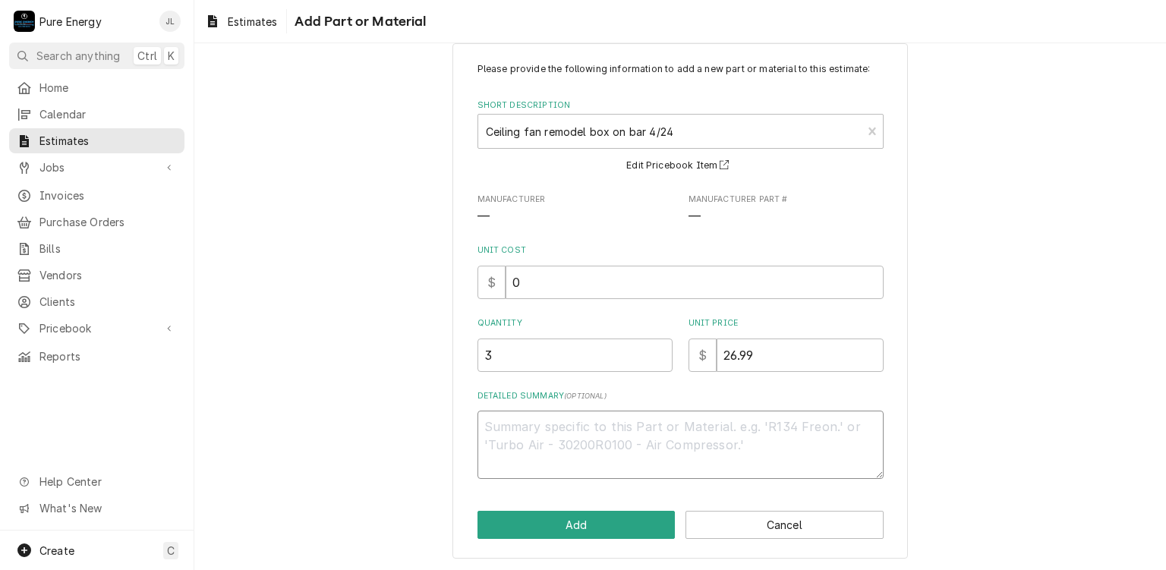
click at [529, 442] on textarea "Detailed Summary ( optional )" at bounding box center [680, 445] width 406 height 68
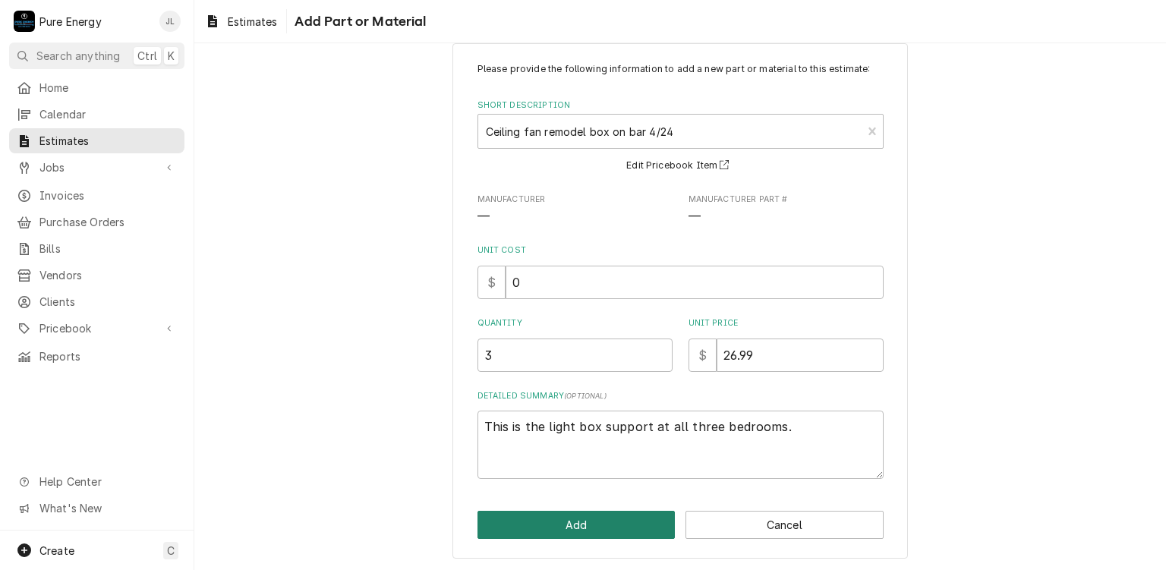
click at [619, 511] on button "Add" at bounding box center [576, 525] width 198 height 28
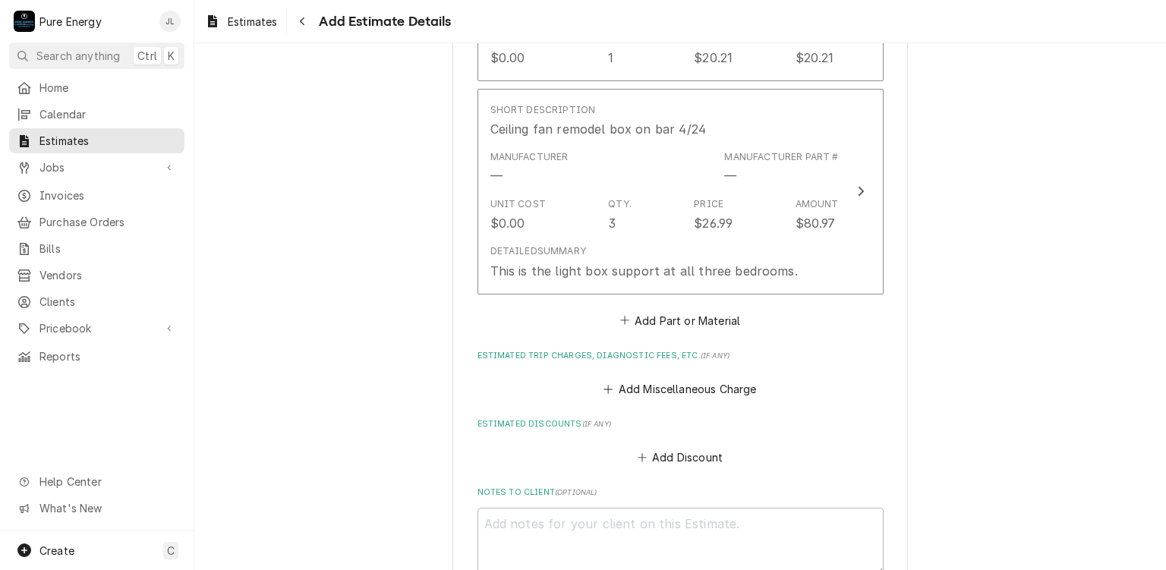
scroll to position [2891, 0]
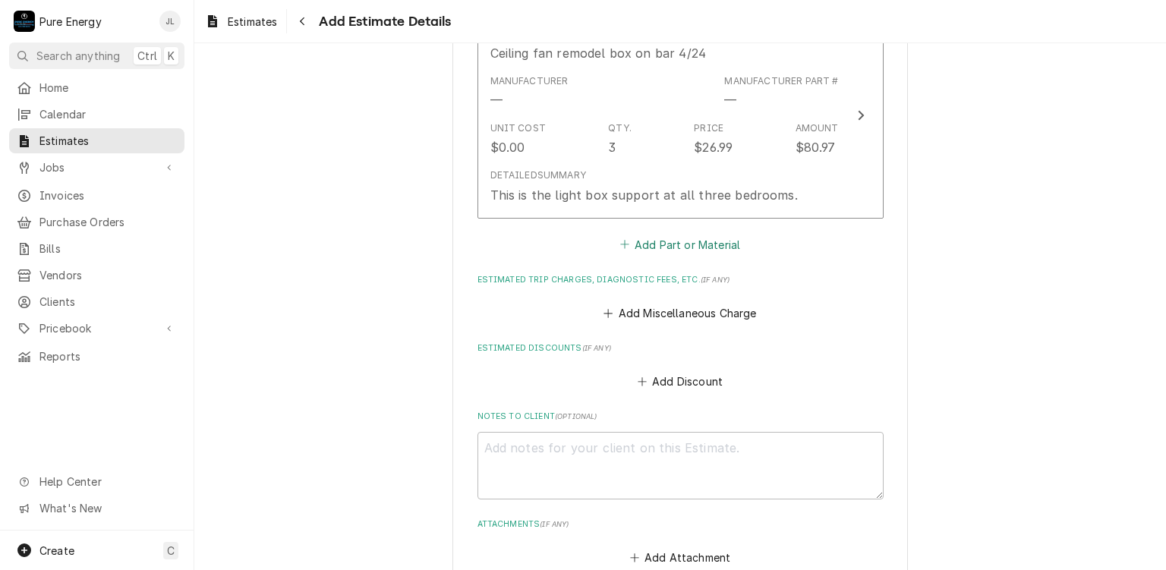
click at [677, 236] on button "Add Part or Material" at bounding box center [679, 244] width 125 height 21
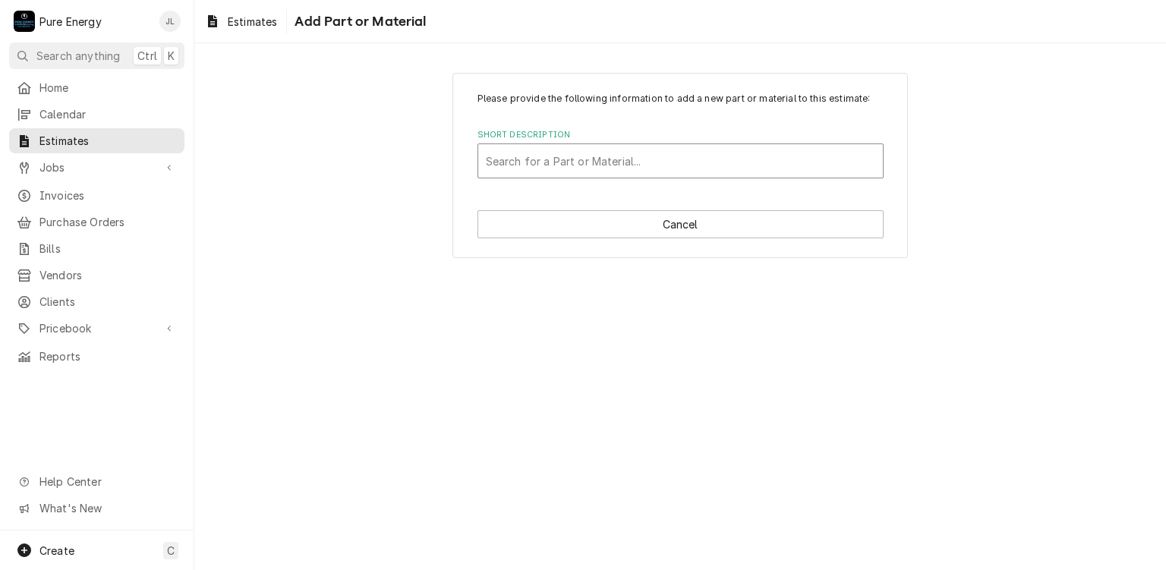
click at [521, 162] on div "Short Description" at bounding box center [680, 160] width 389 height 27
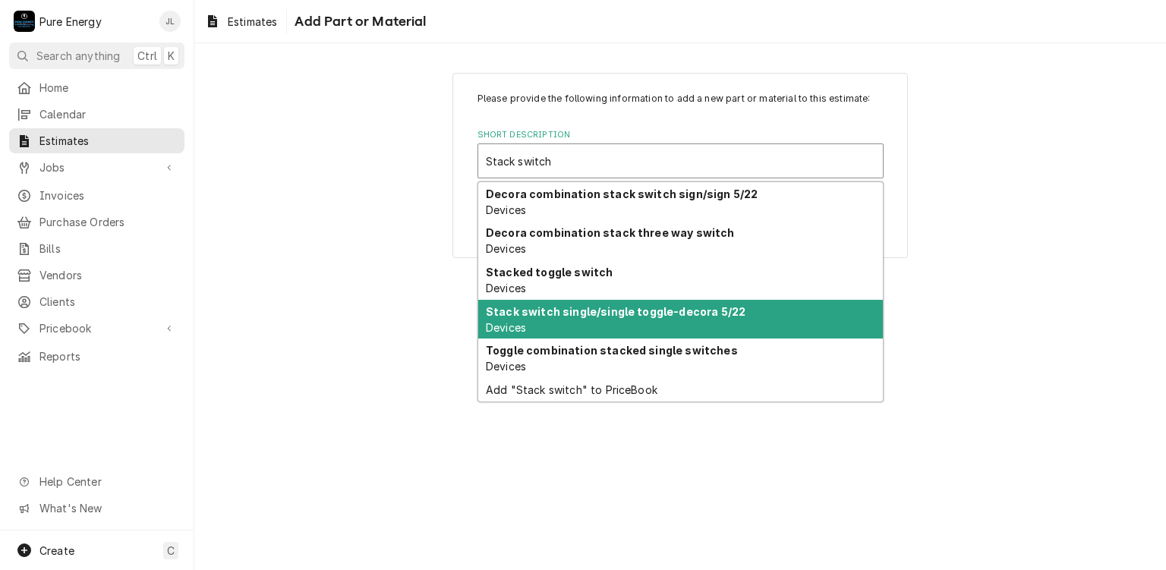
click at [657, 312] on strong "Stack switch single/single toggle-decora 5/22" at bounding box center [616, 311] width 260 height 13
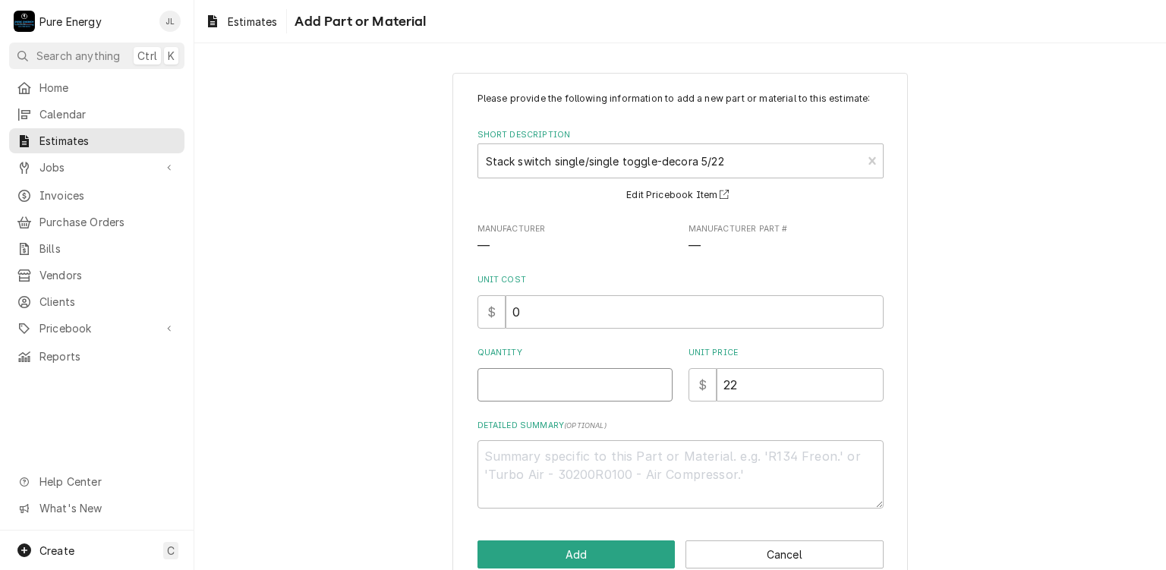
click at [580, 382] on input "Quantity" at bounding box center [574, 384] width 195 height 33
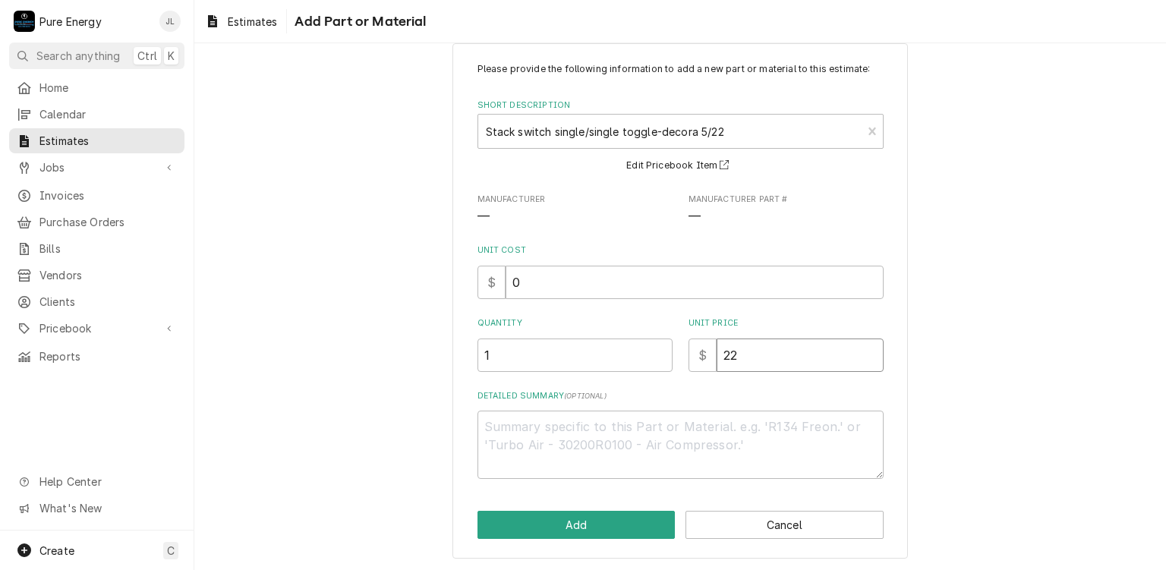
click at [741, 364] on input "22" at bounding box center [799, 354] width 167 height 33
click at [516, 445] on textarea "Detailed Summary ( optional )" at bounding box center [680, 445] width 406 height 68
click at [558, 524] on button "Add" at bounding box center [576, 525] width 198 height 28
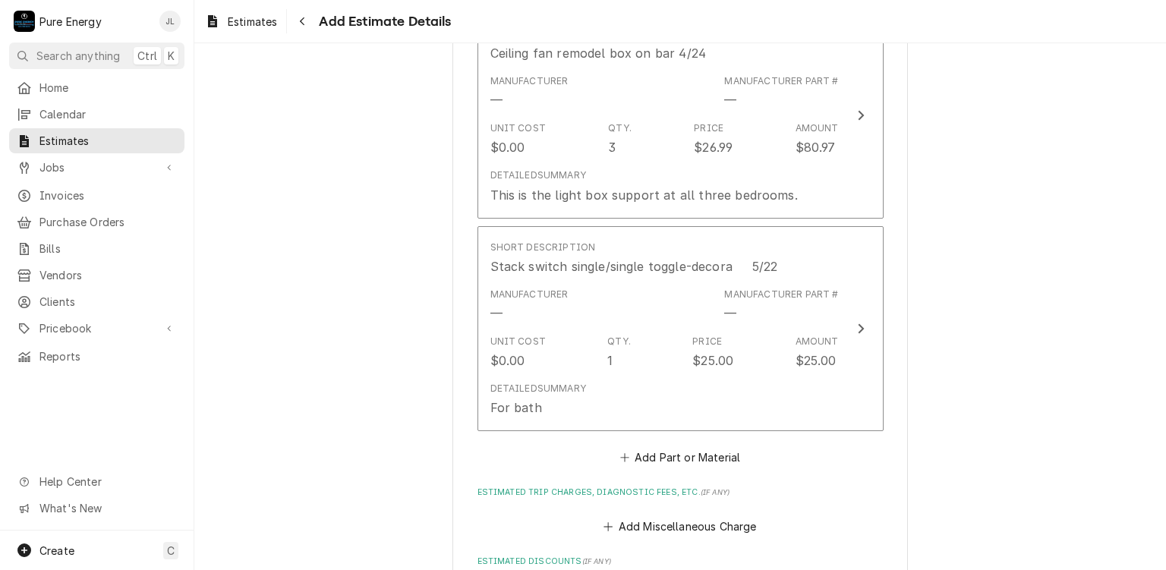
scroll to position [3043, 0]
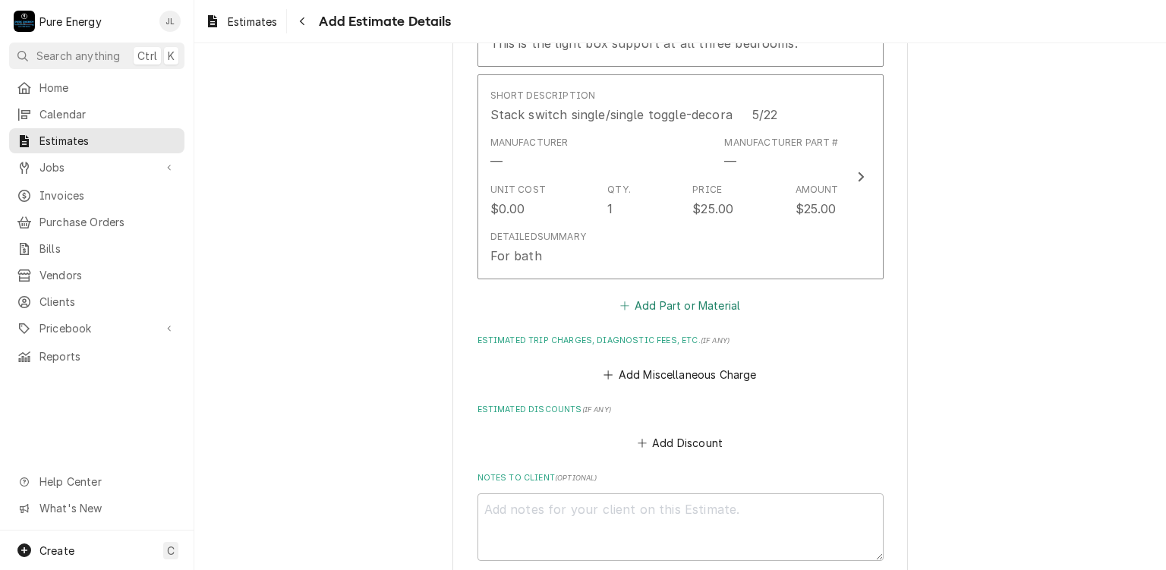
click at [681, 300] on button "Add Part or Material" at bounding box center [679, 305] width 125 height 21
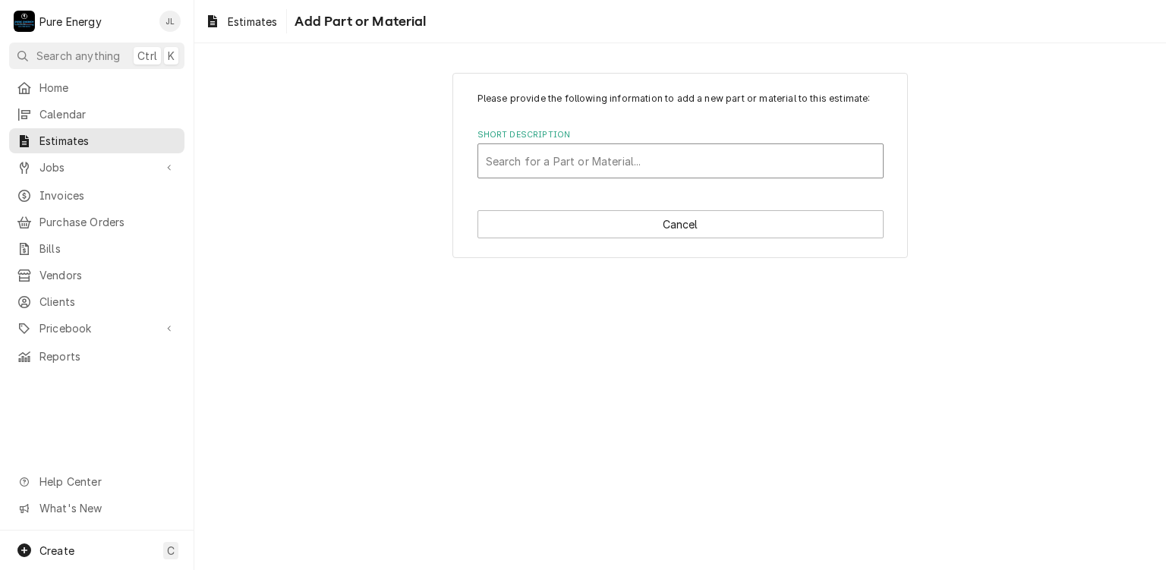
click at [601, 156] on div "Short Description" at bounding box center [680, 160] width 389 height 27
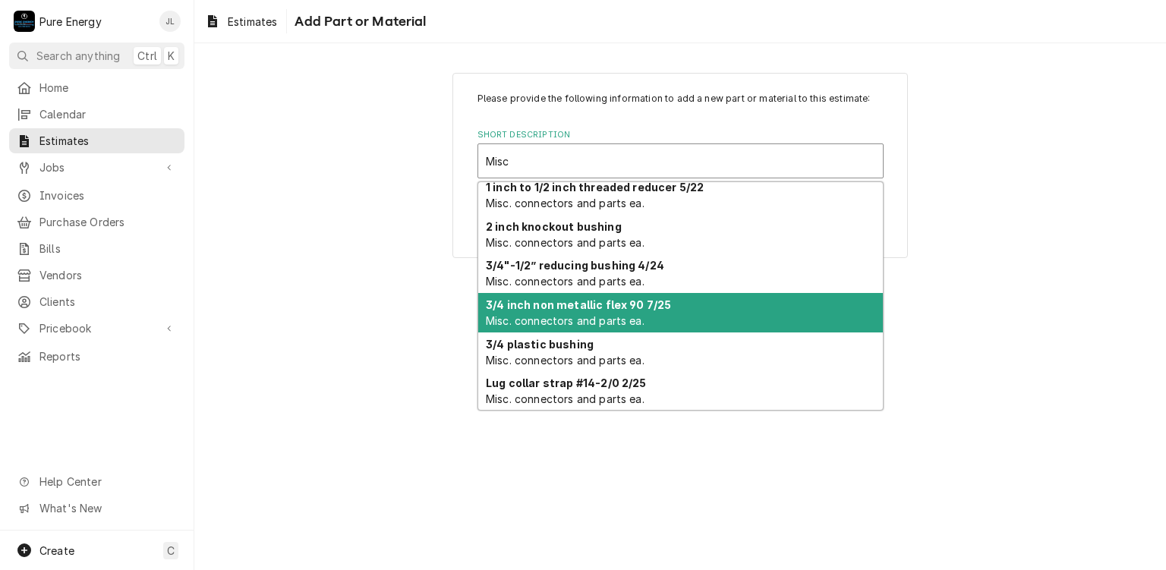
scroll to position [288, 0]
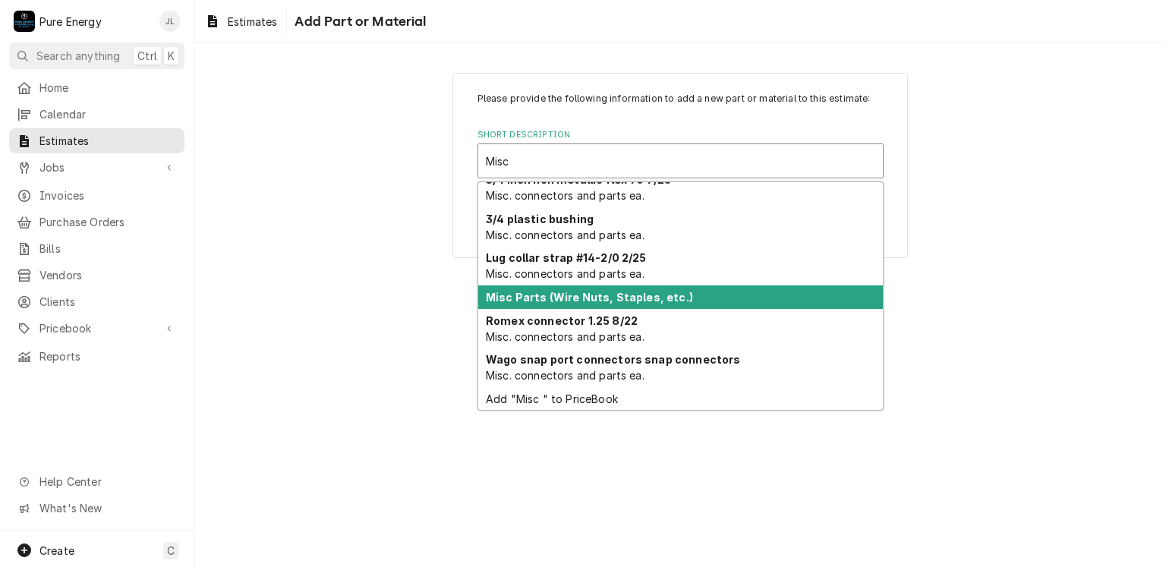
click at [574, 291] on strong "Misc Parts (Wire Nuts, Staples, etc.)" at bounding box center [589, 297] width 207 height 13
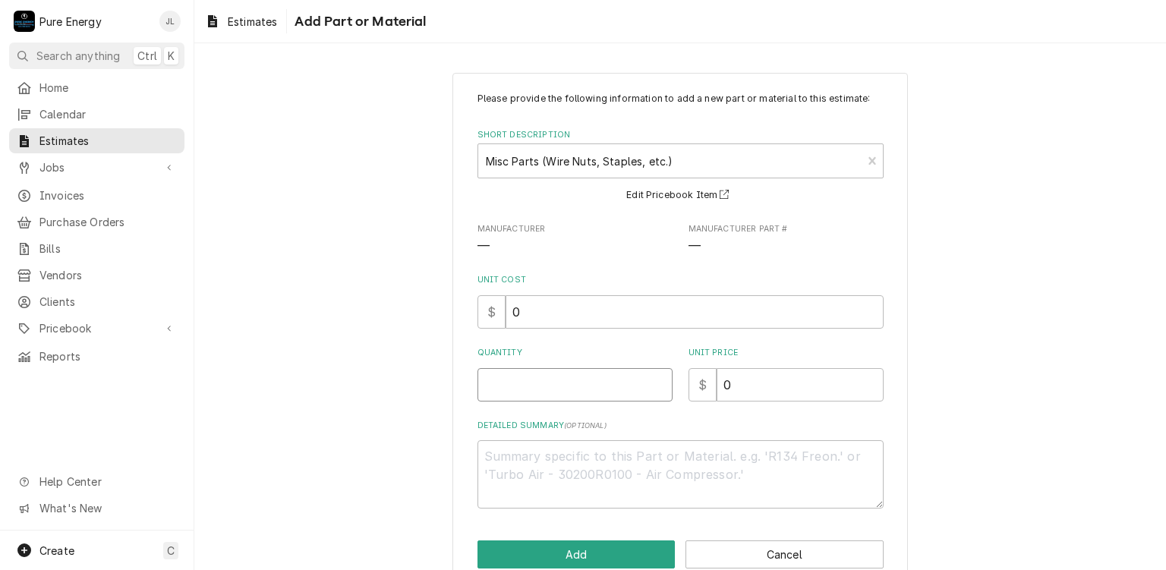
click at [557, 377] on input "Quantity" at bounding box center [574, 384] width 195 height 33
click at [747, 386] on input "0" at bounding box center [799, 384] width 167 height 33
click at [748, 386] on input "0" at bounding box center [799, 384] width 167 height 33
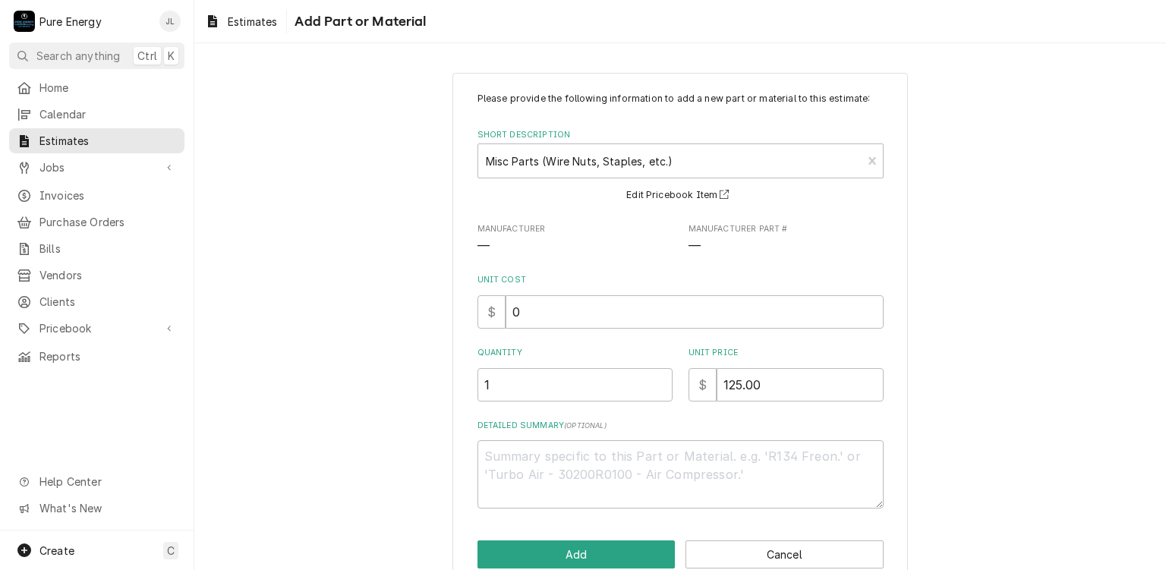
scroll to position [30, 0]
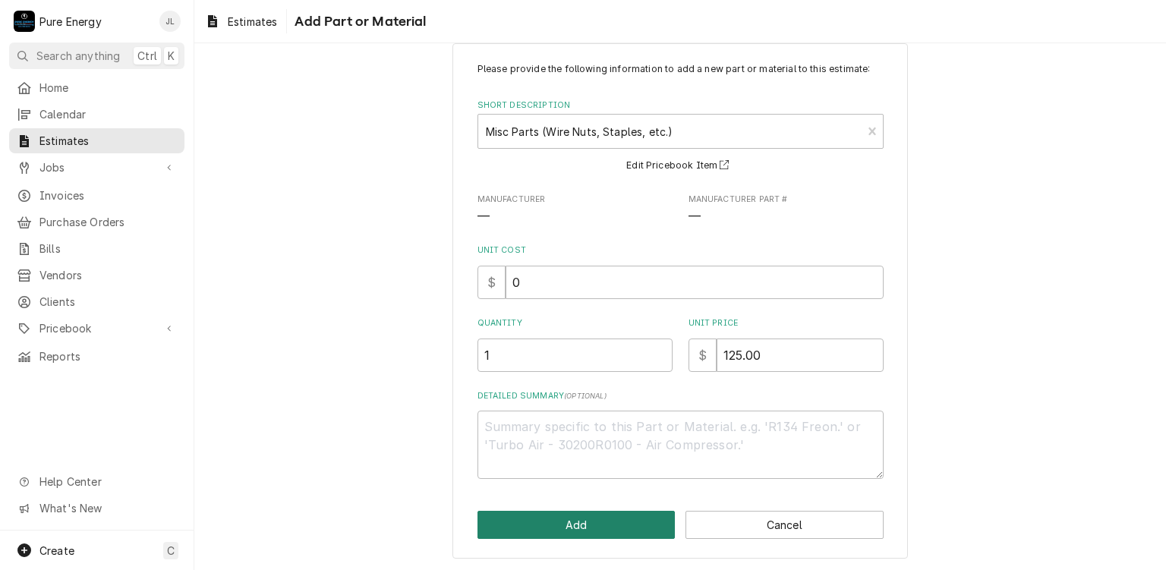
click at [589, 522] on button "Add" at bounding box center [576, 525] width 198 height 28
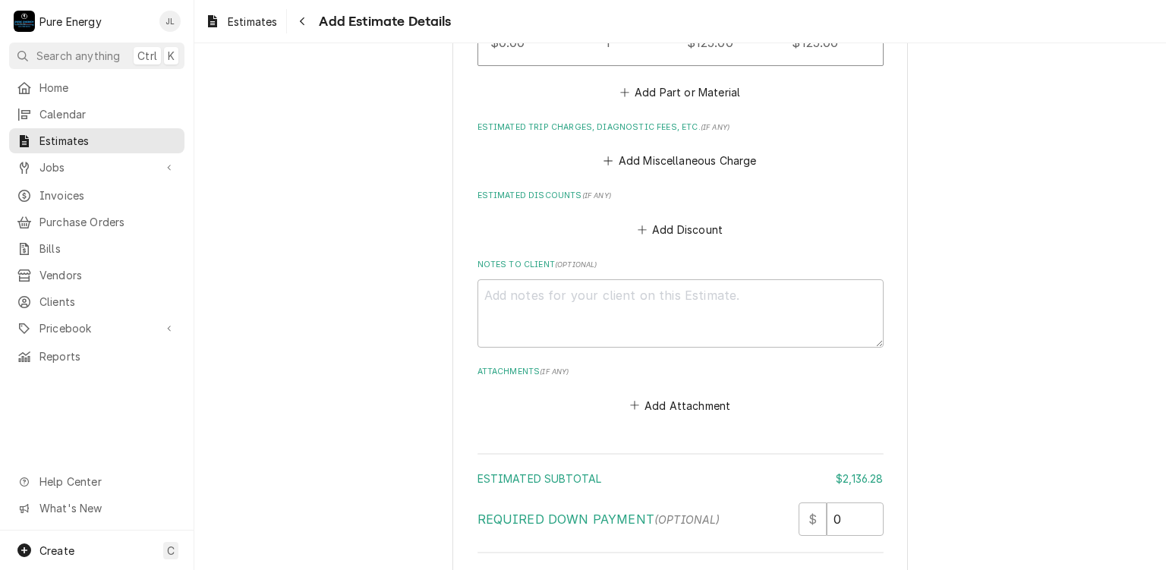
scroll to position [3600, 0]
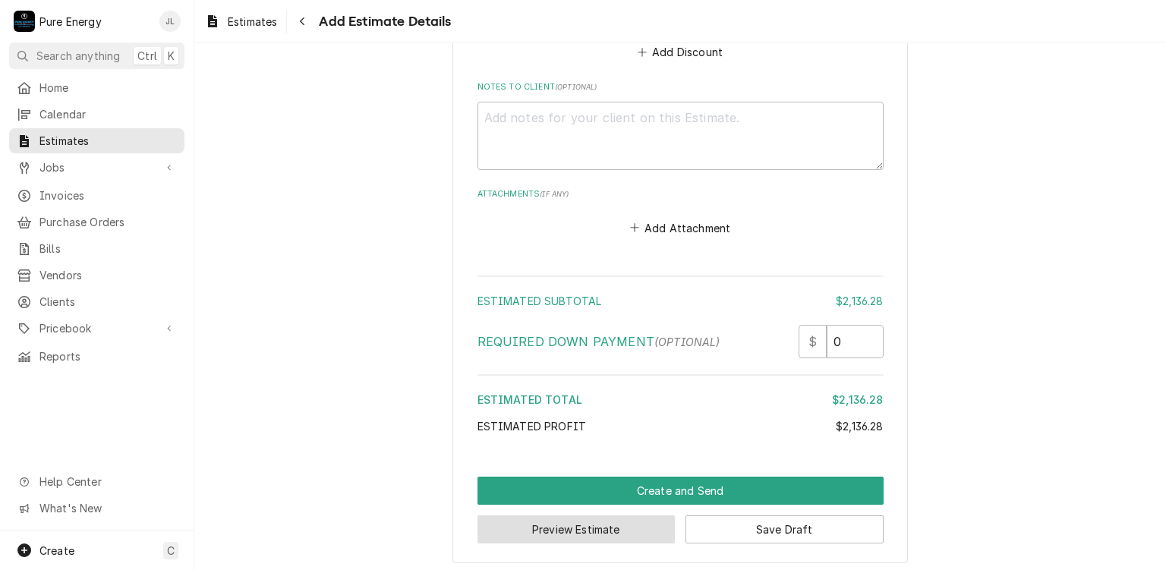
click at [592, 518] on button "Preview Estimate" at bounding box center [576, 529] width 198 height 28
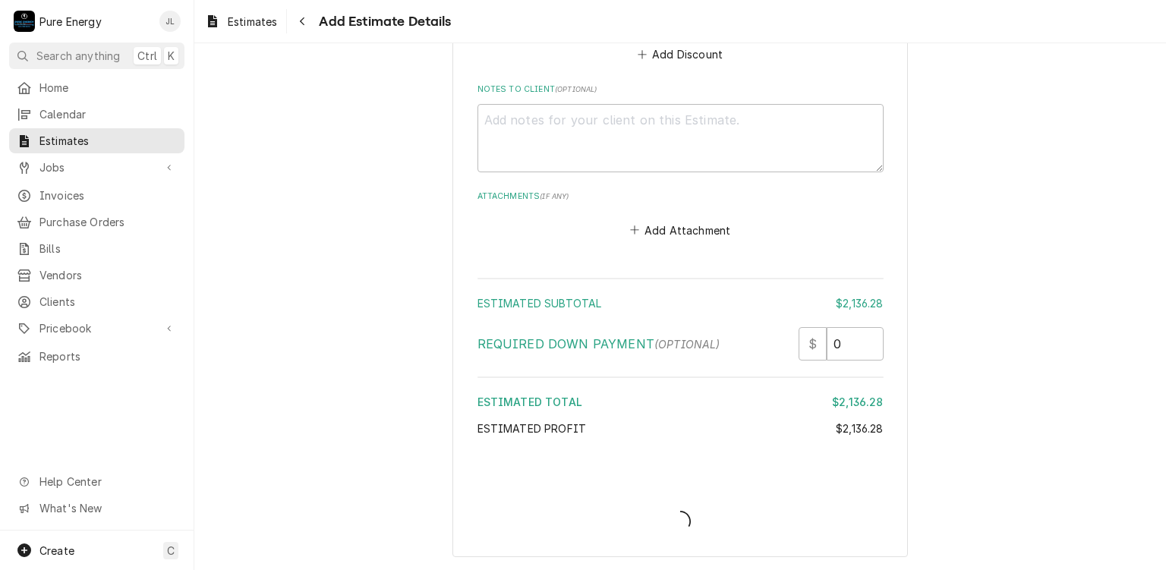
scroll to position [3593, 0]
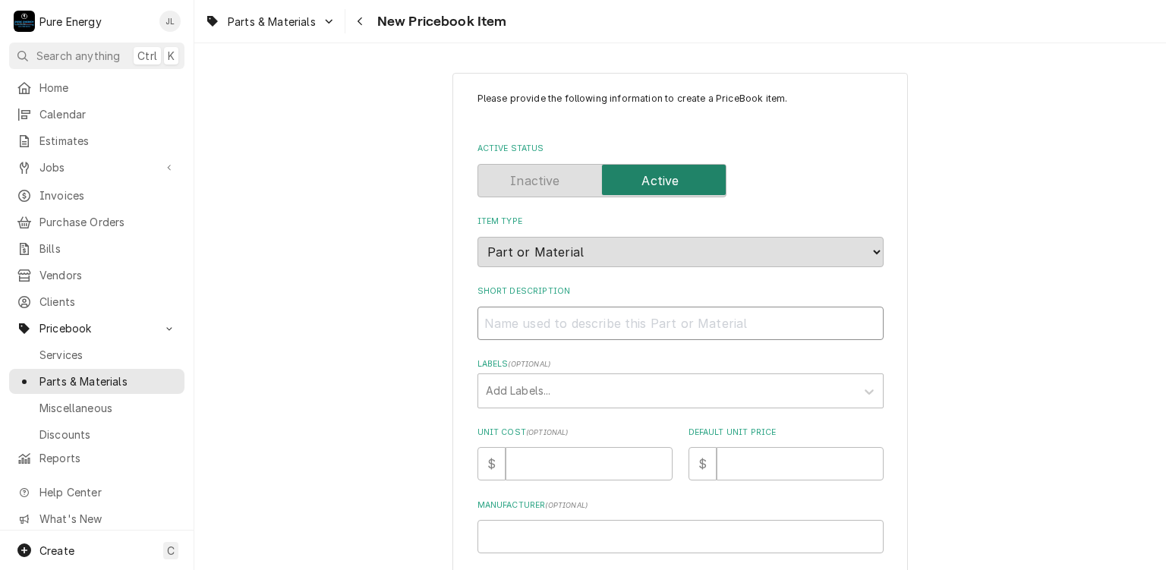
click at [515, 319] on input "Short Description" at bounding box center [680, 323] width 406 height 33
type textarea "x"
type input "4"
type textarea "x"
type input "4"
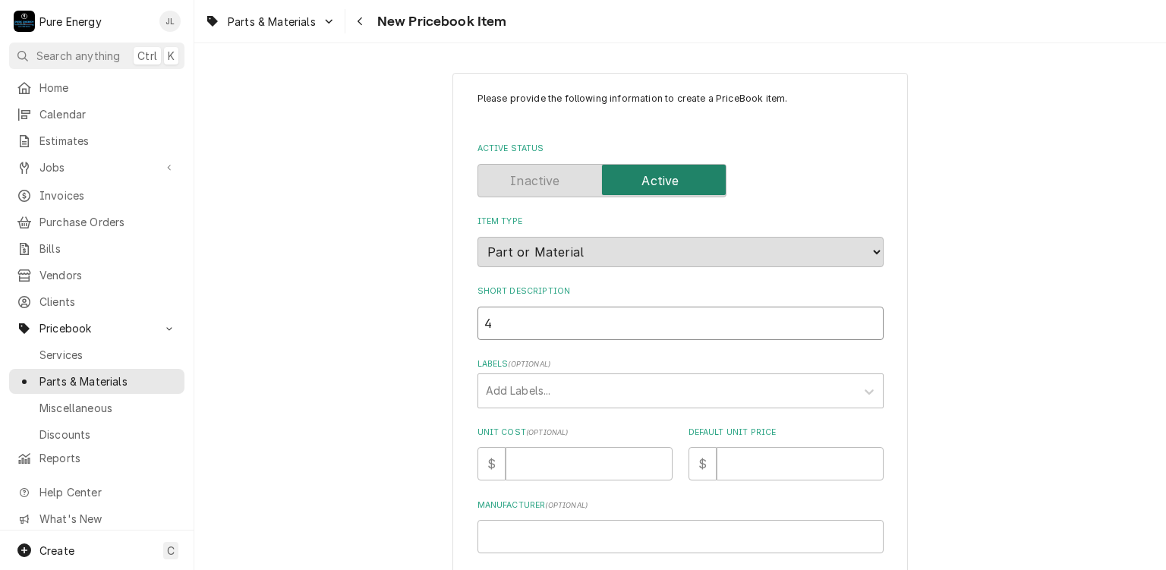
type textarea "x"
type input "4 i"
type textarea "x"
type input "4 in"
type textarea "x"
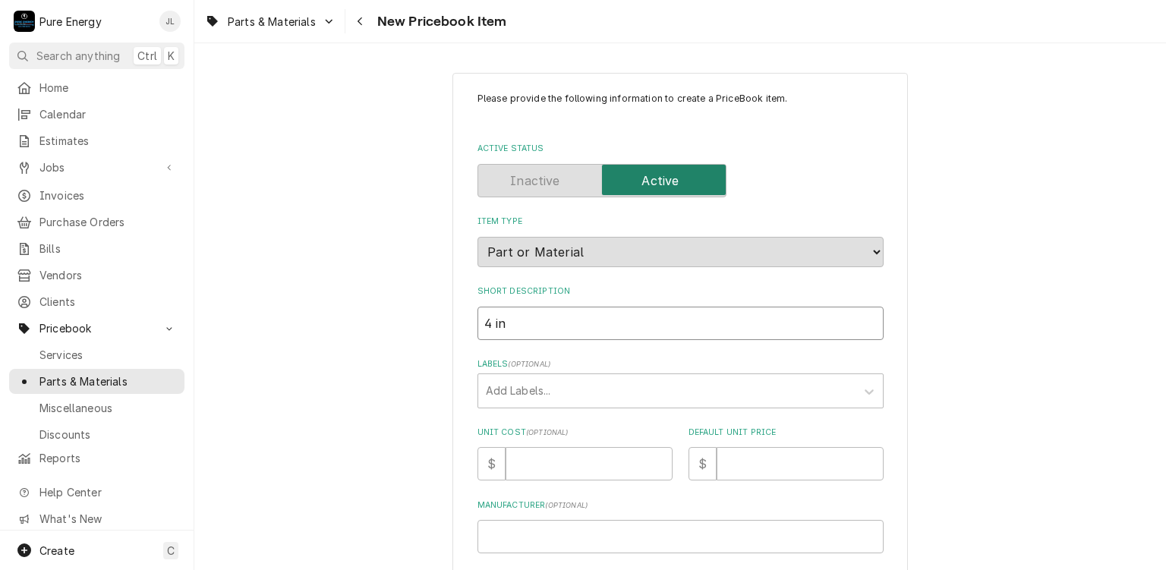
type input "4 inc"
type textarea "x"
type input "4 inch"
type textarea "x"
type input "4 inch d"
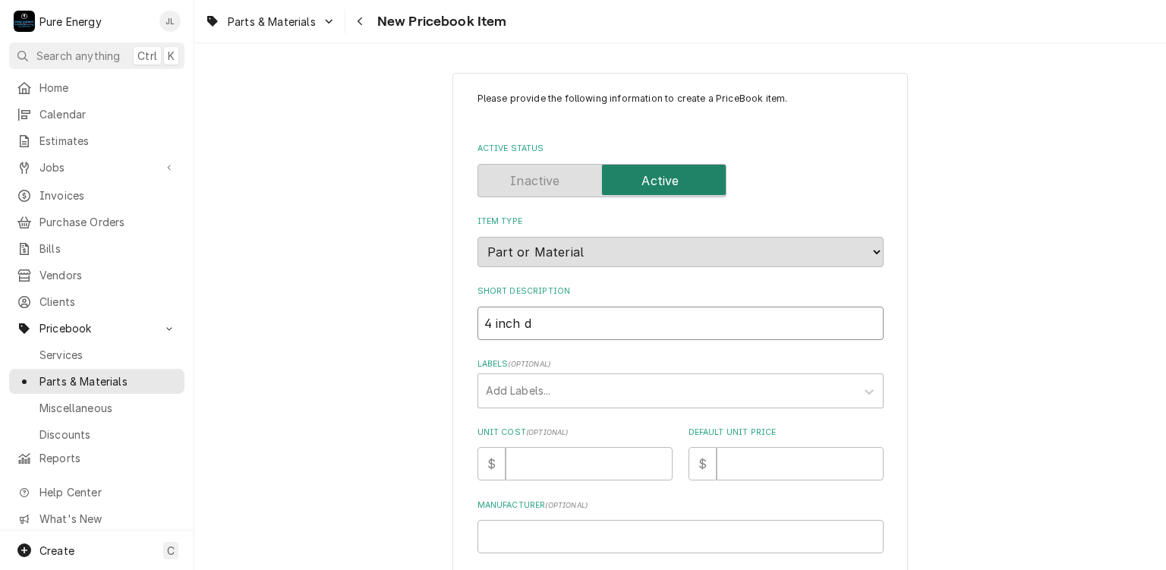
type textarea "x"
type input "4 inch du"
type textarea "x"
type input "4 inch duc"
type textarea "x"
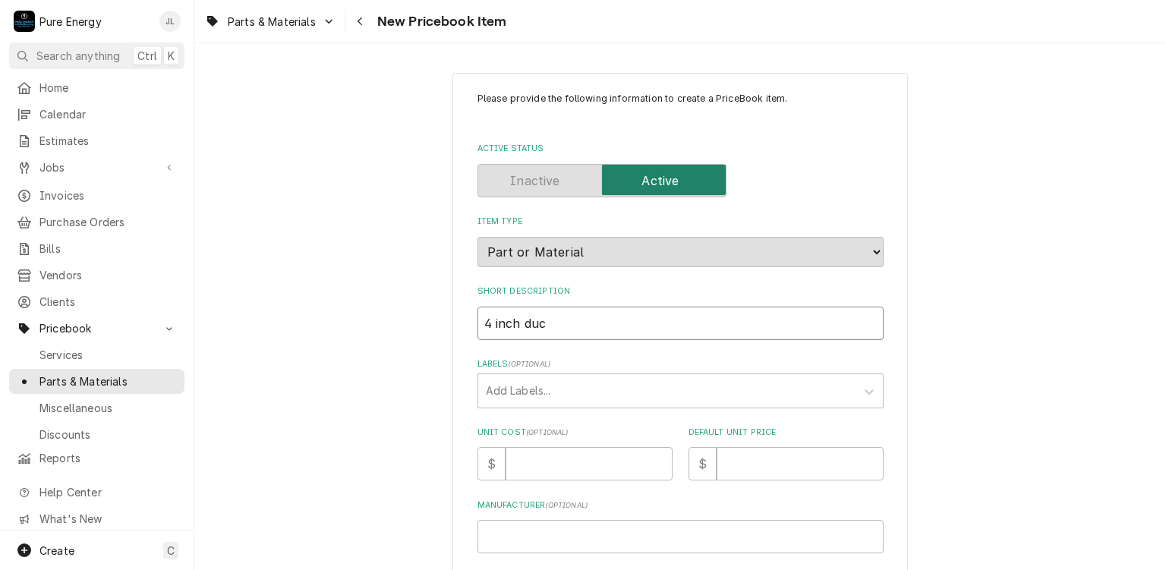
type input "4 inch duct"
type textarea "x"
type input "4 inch duct"
type textarea "x"
type input "4 inch duct d"
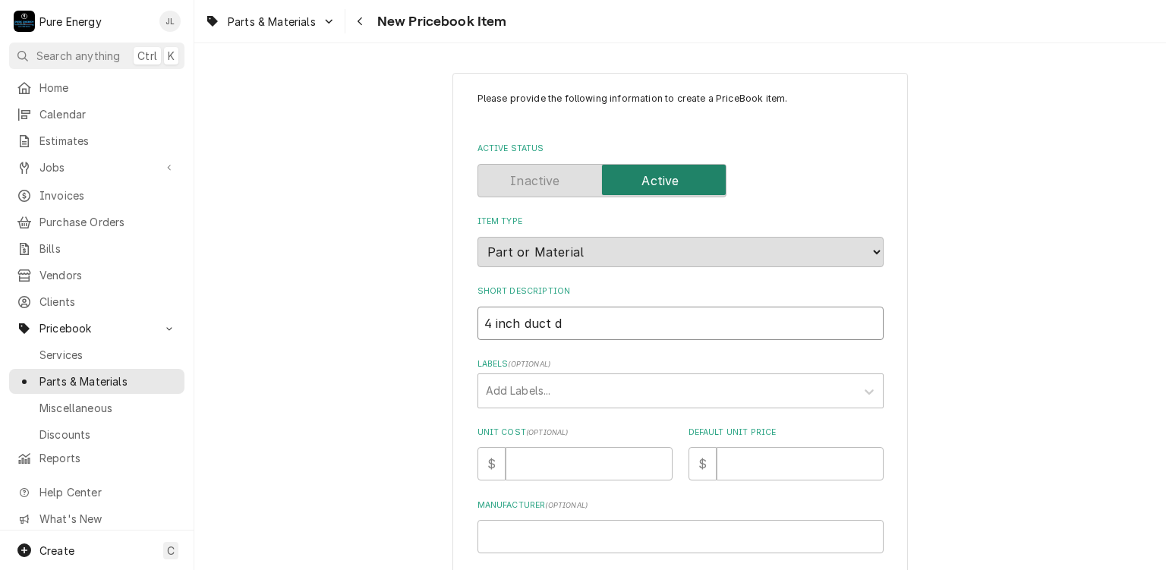
type textarea "x"
type input "4 inch duct do"
type textarea "x"
type input "4 inch duct dou"
type textarea "x"
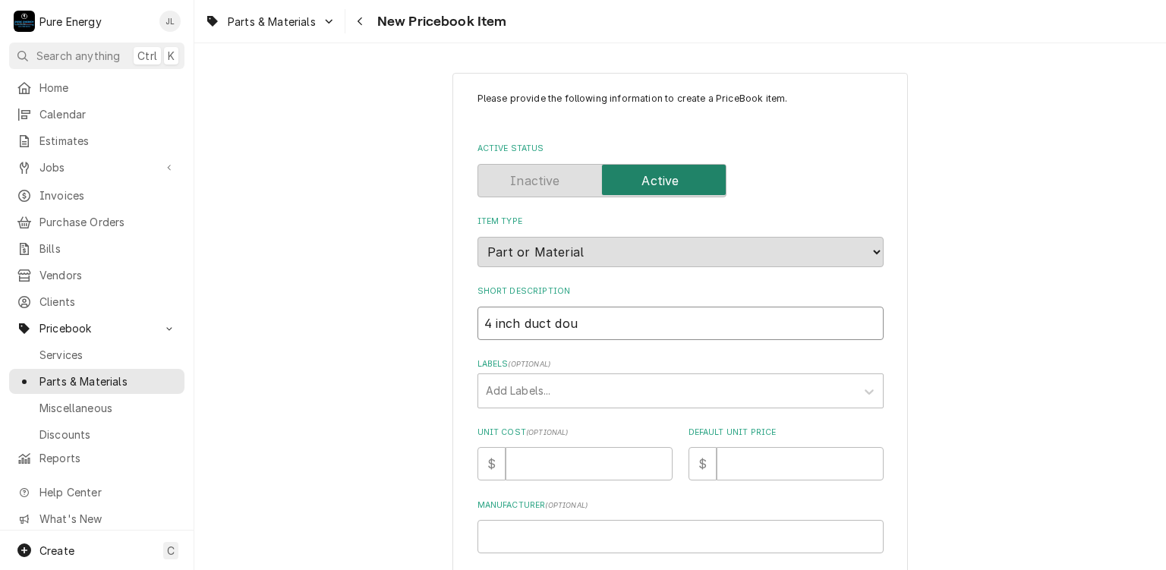
type input "4 inch duct do"
type textarea "x"
type input "4 inch duct d"
type textarea "x"
type input "4 inch duct"
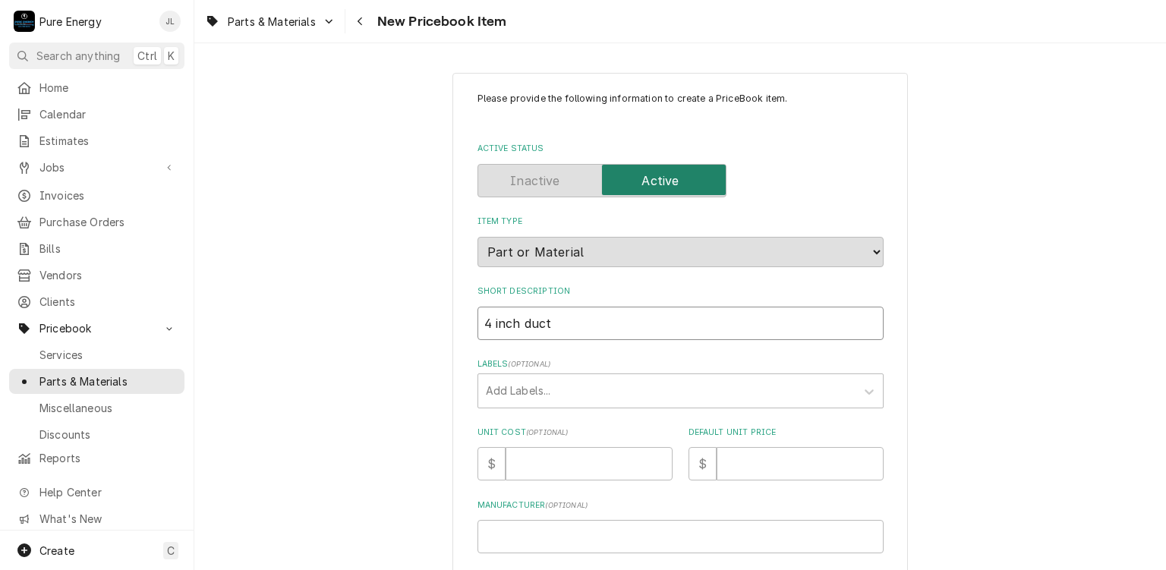
type textarea "x"
type input "4 inch duct c"
type textarea "x"
type input "4 inch duct cu"
type textarea "x"
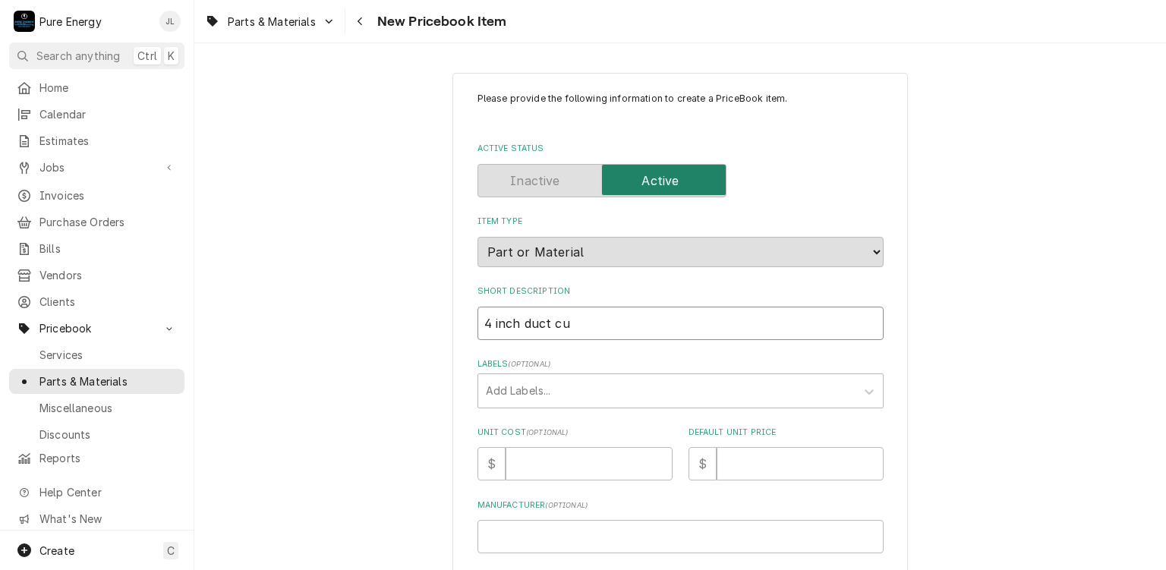
type input "4 inch duct cuo"
type textarea "x"
type input "4 inch duct cu"
type textarea "x"
type input "4 inch duct c"
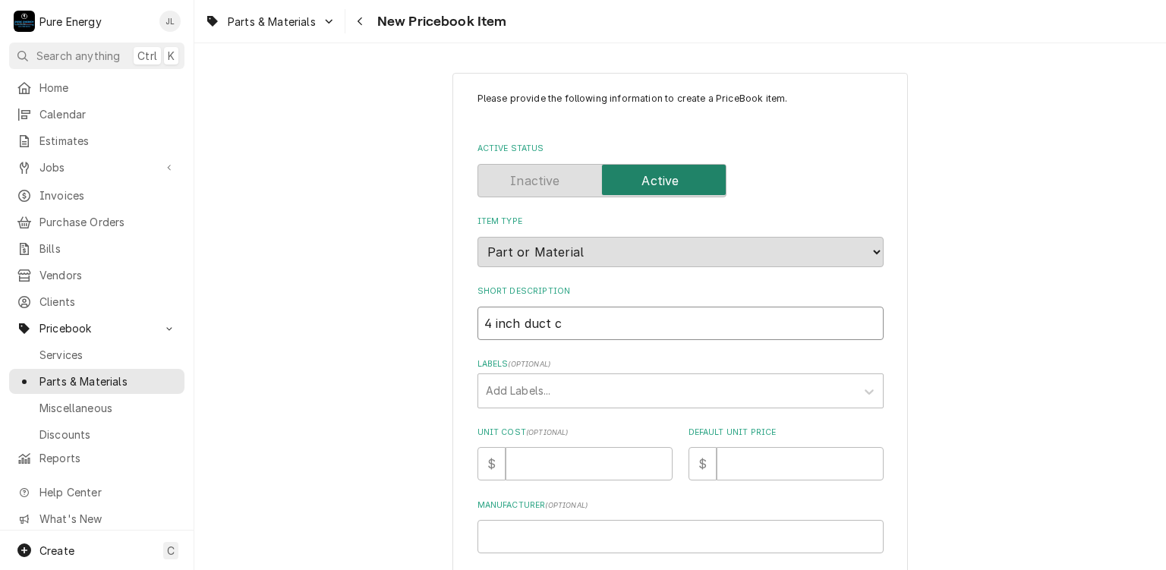
type textarea "x"
type input "4 inch duct co"
type textarea "x"
type input "4 inch duct cou"
type textarea "x"
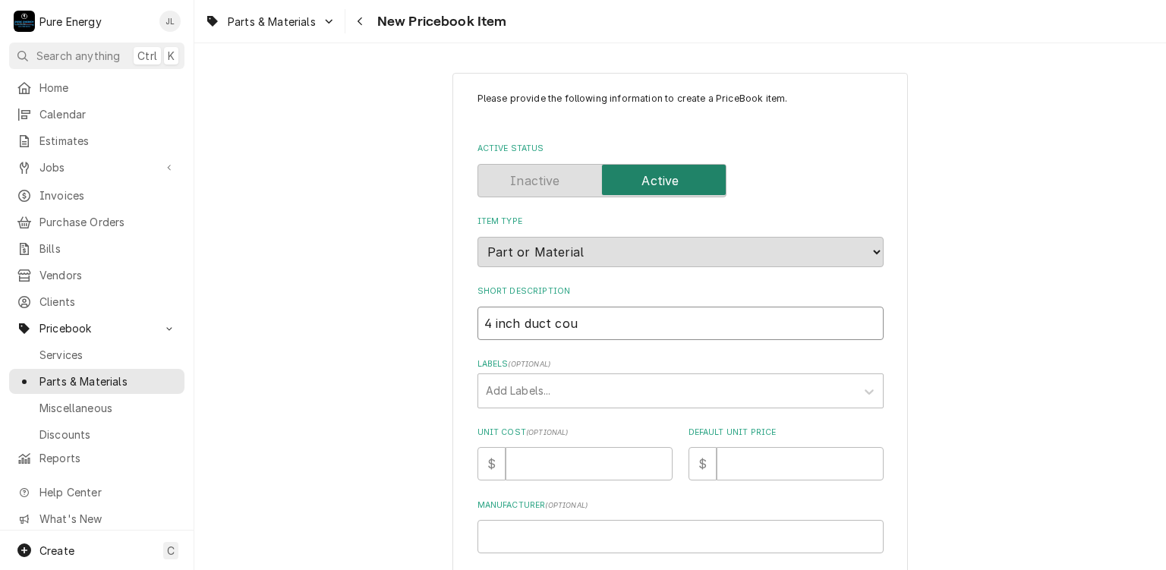
type input "4 inch duct coup"
type textarea "x"
type input "4 inch duct coupl"
type textarea "x"
type input "4 inch duct coupli"
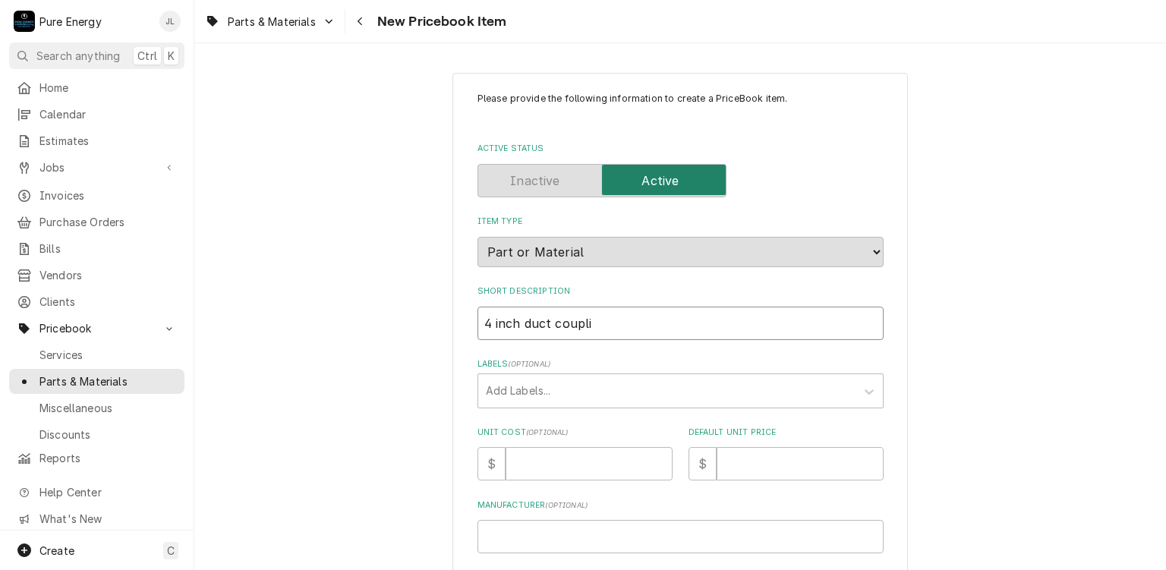
type textarea "x"
type input "4 inch duct couplin"
type textarea "x"
type input "4 inch duct coupling"
type textarea "x"
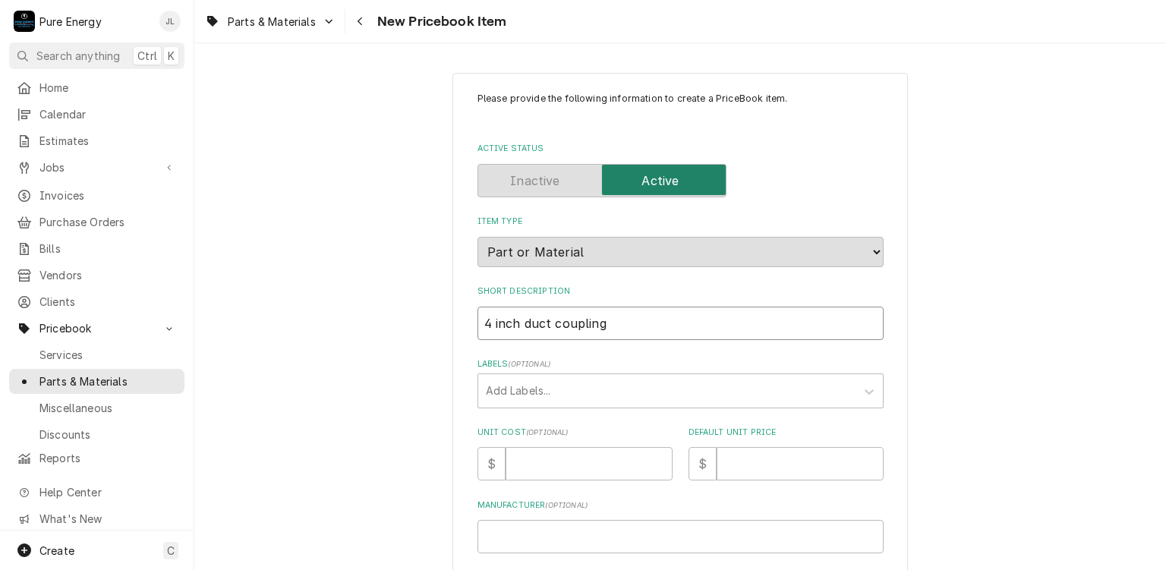
type input "4 inch duct coupling"
click at [525, 462] on input "Unit Cost ( optional )" at bounding box center [588, 463] width 167 height 33
type textarea "x"
type input "0"
type textarea "x"
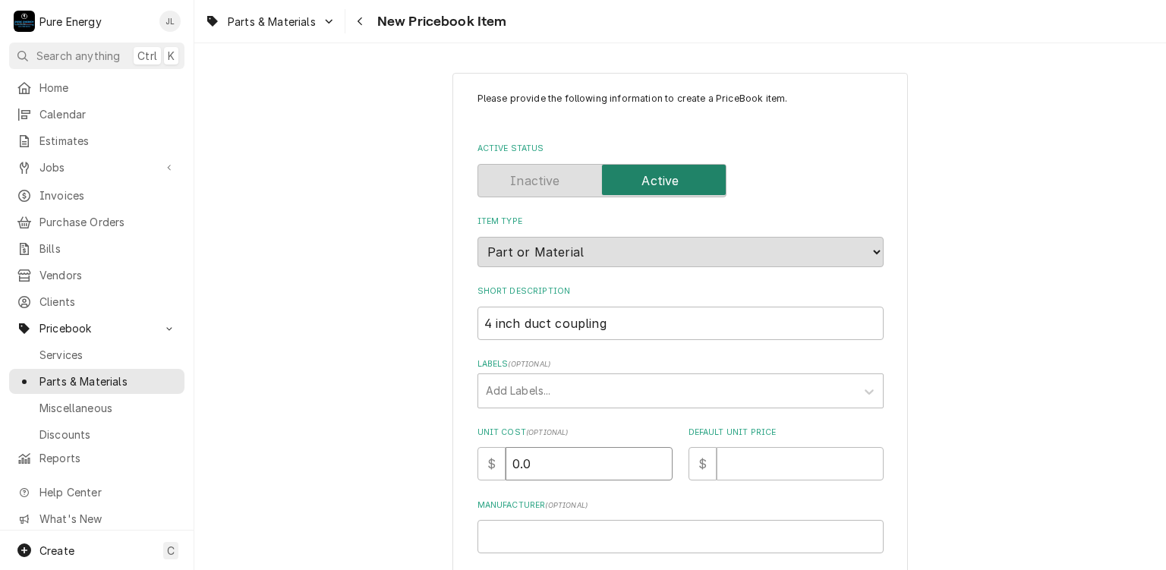
type input "0.0"
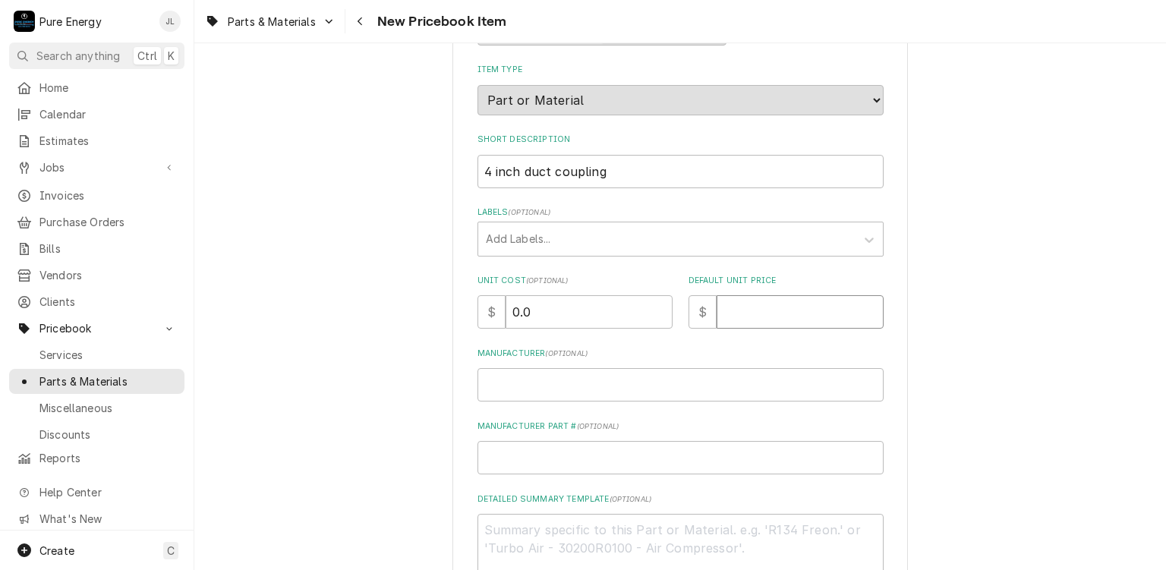
click at [776, 320] on input "Default Unit Price" at bounding box center [799, 311] width 167 height 33
type textarea "x"
type input "2"
type textarea "x"
type input "20"
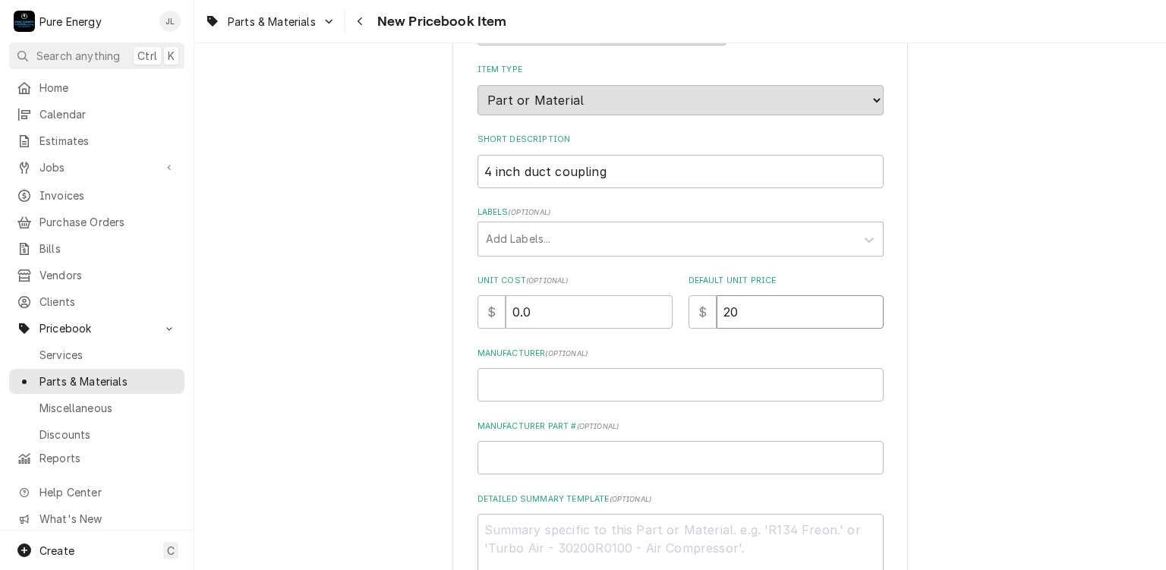
type textarea "x"
type input "20.2"
type textarea "x"
type input "20.21"
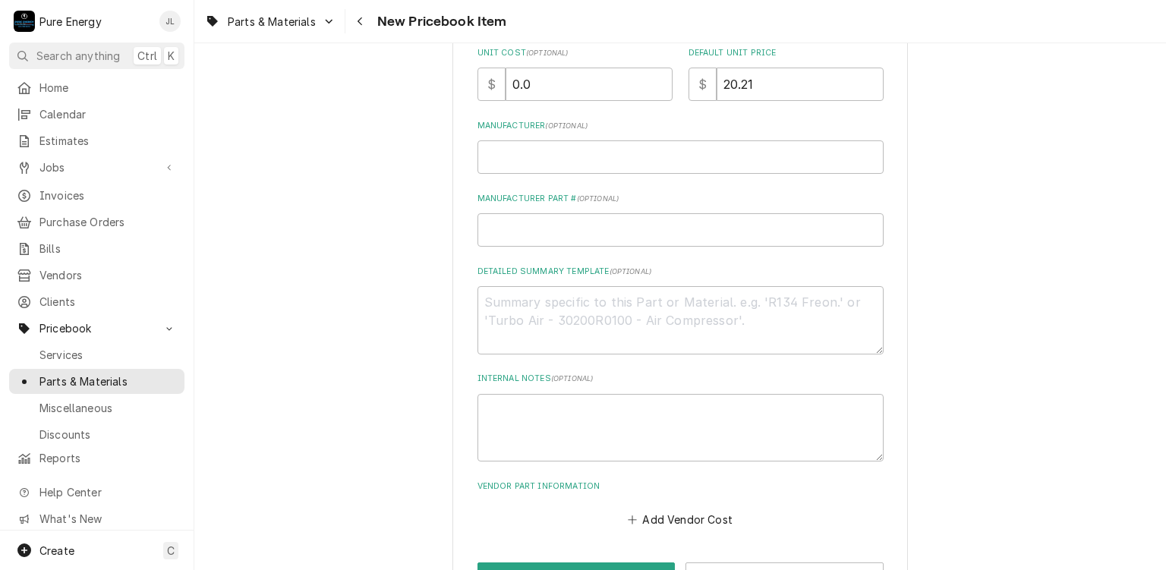
scroll to position [430, 0]
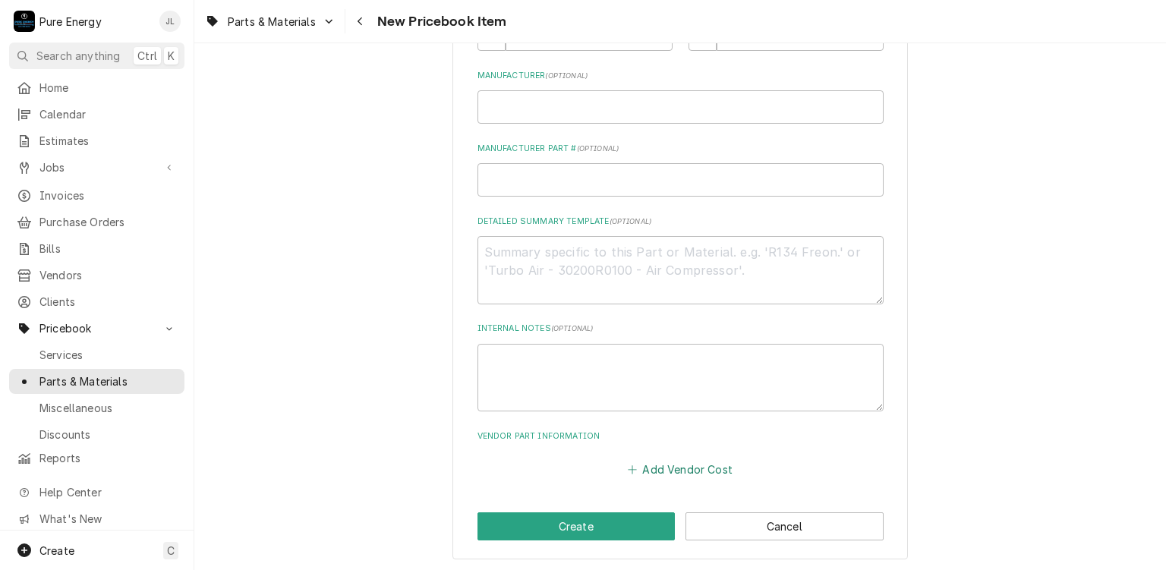
click at [677, 466] on button "Add Vendor Cost" at bounding box center [680, 469] width 110 height 21
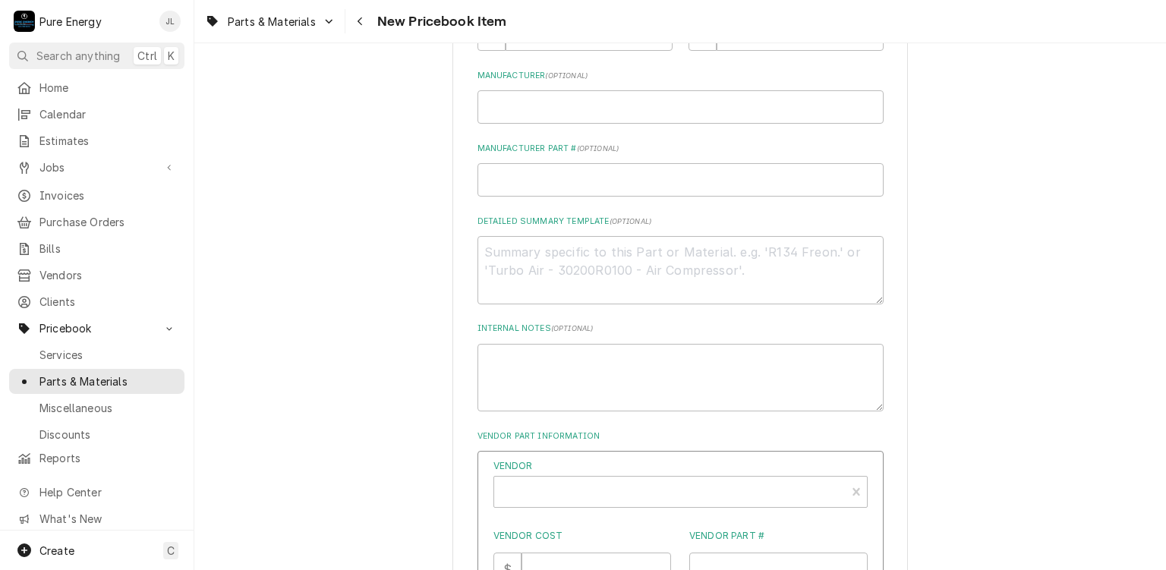
scroll to position [581, 0]
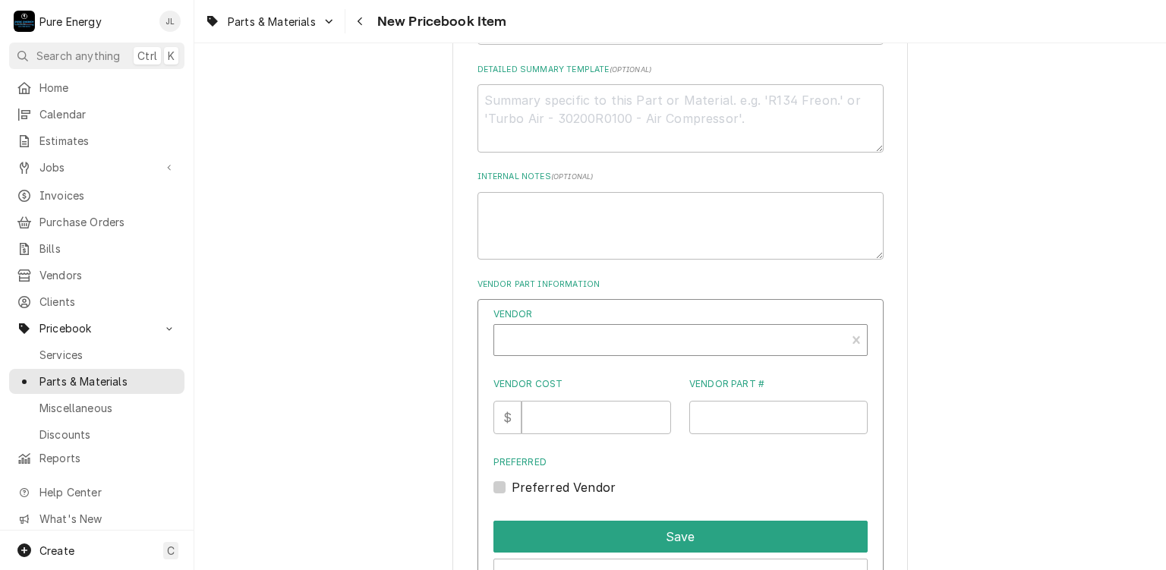
type textarea "x"
click at [623, 328] on div "Vendor" at bounding box center [670, 341] width 336 height 36
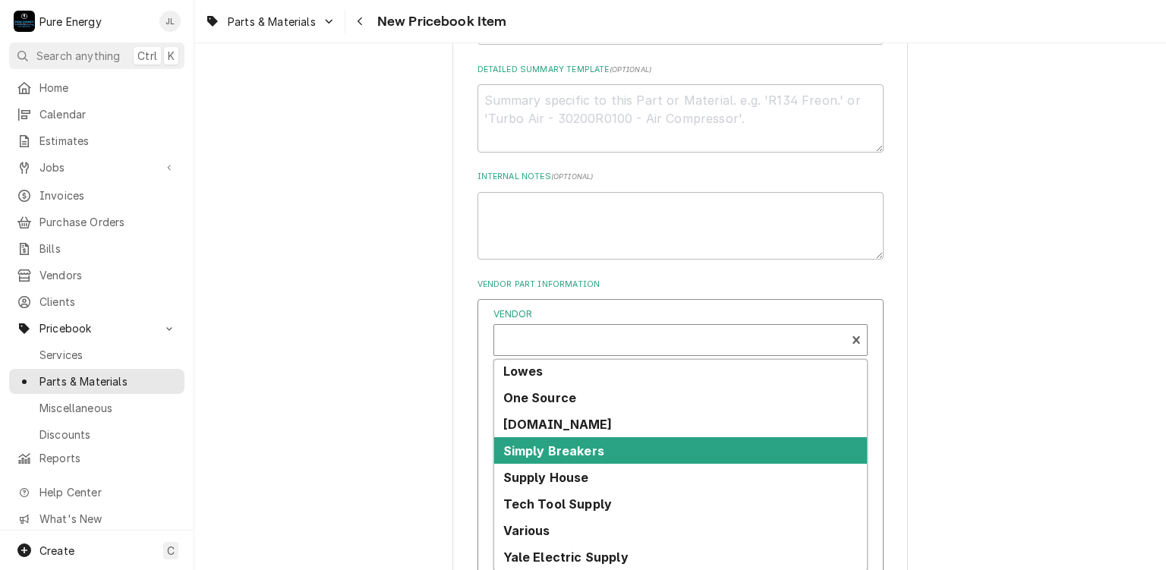
scroll to position [0, 0]
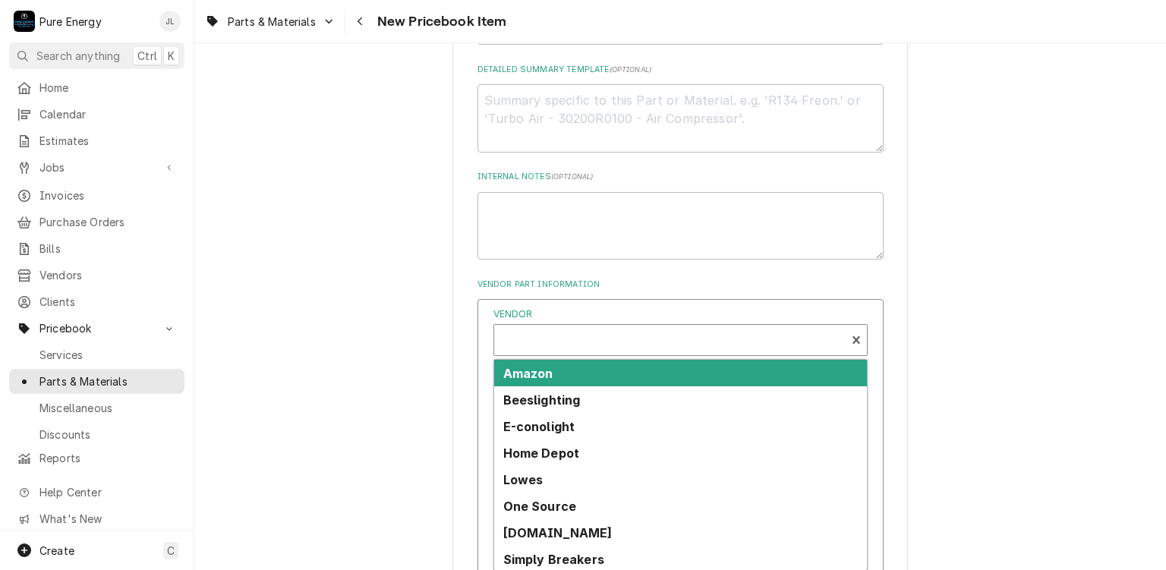
click at [582, 371] on div "Amazon" at bounding box center [680, 373] width 373 height 27
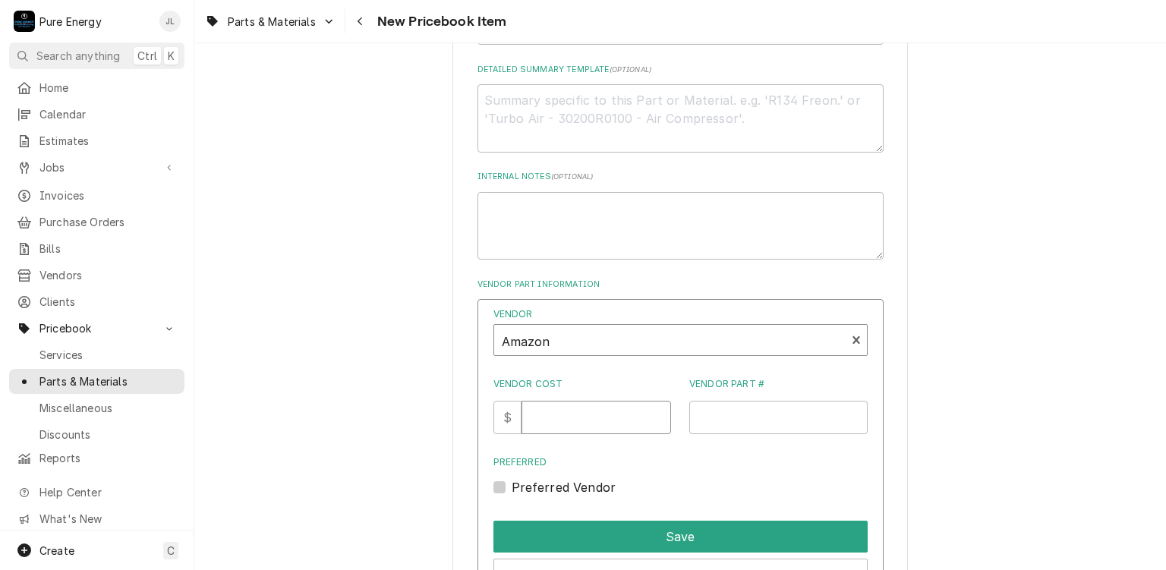
click at [570, 406] on input "Vendor Cost" at bounding box center [596, 417] width 150 height 33
type input "14.54"
click at [512, 485] on label "Preferred Vendor" at bounding box center [564, 487] width 105 height 18
click at [512, 485] on input "Preferred" at bounding box center [699, 494] width 374 height 33
checkbox input "true"
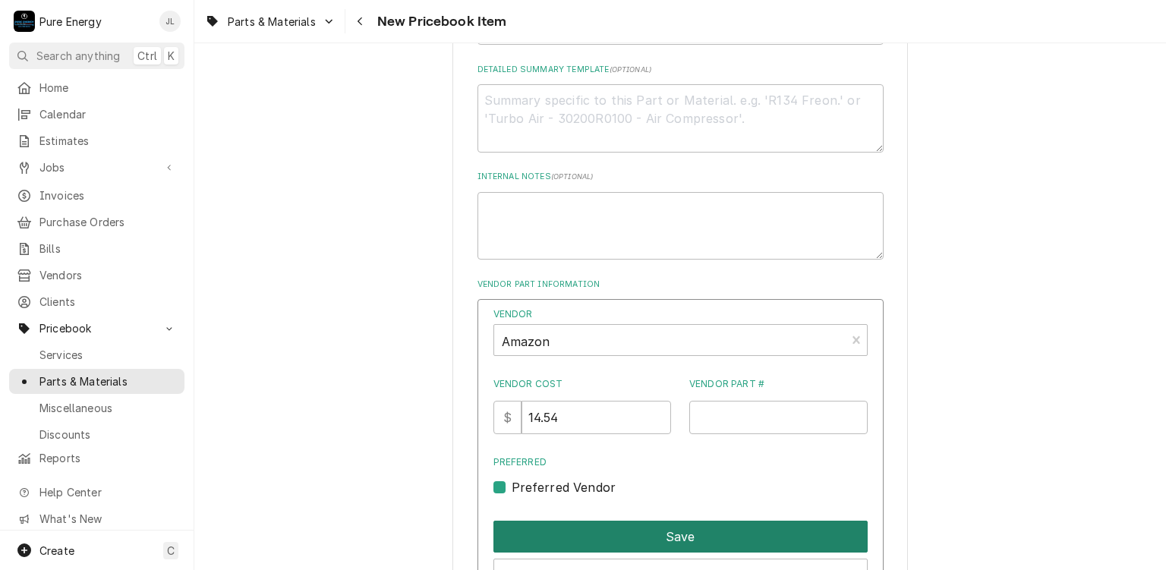
click at [675, 529] on button "Save" at bounding box center [680, 537] width 374 height 32
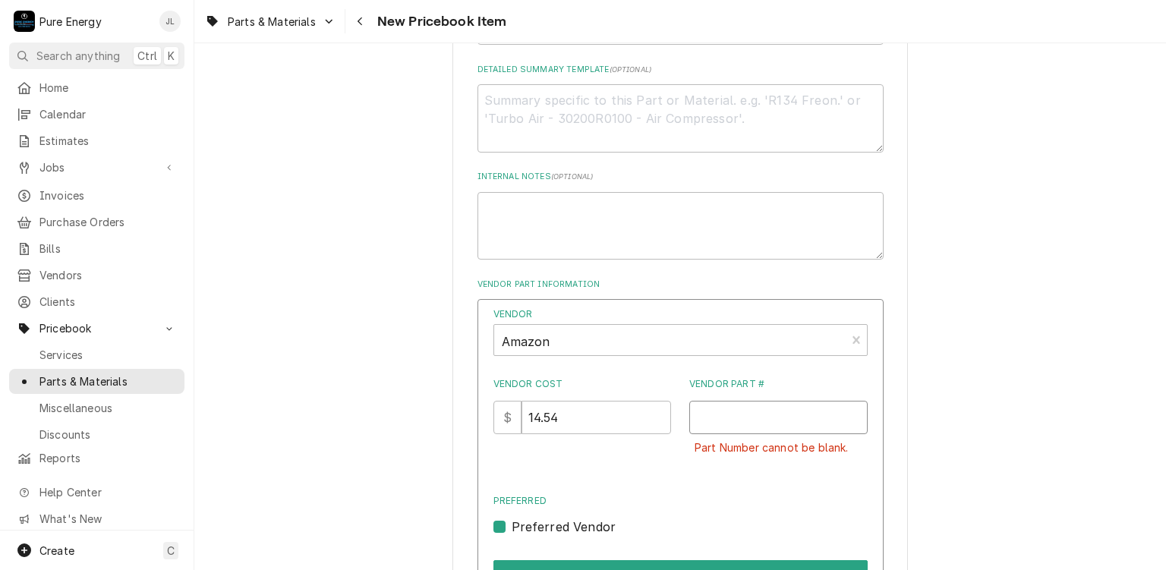
click at [805, 416] on input "Vendor Part #" at bounding box center [778, 417] width 178 height 33
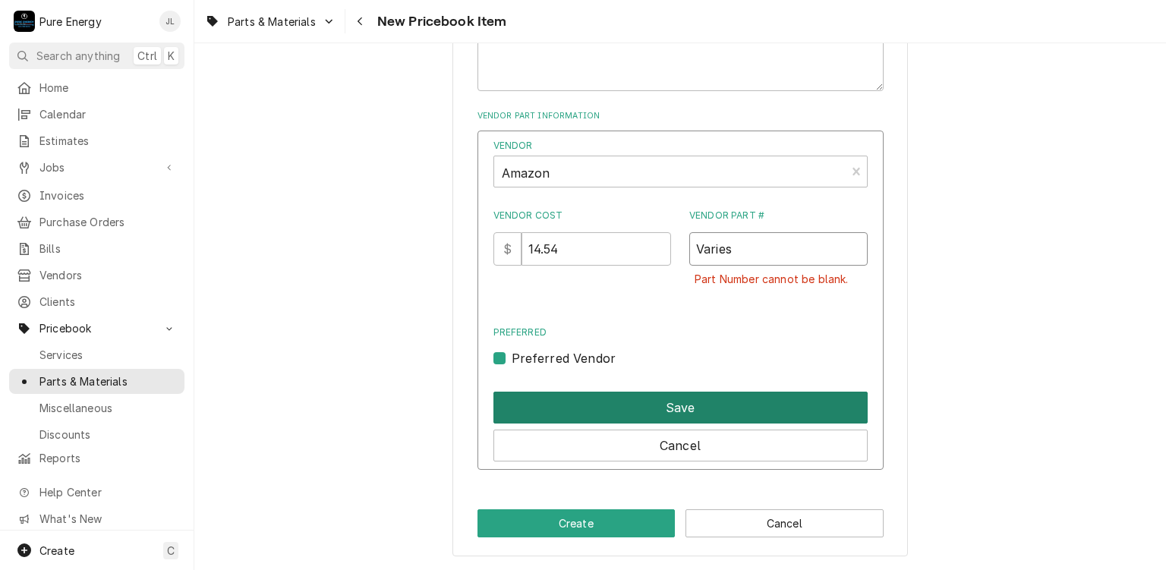
type input "Varies"
click at [641, 412] on button "Save" at bounding box center [680, 408] width 374 height 32
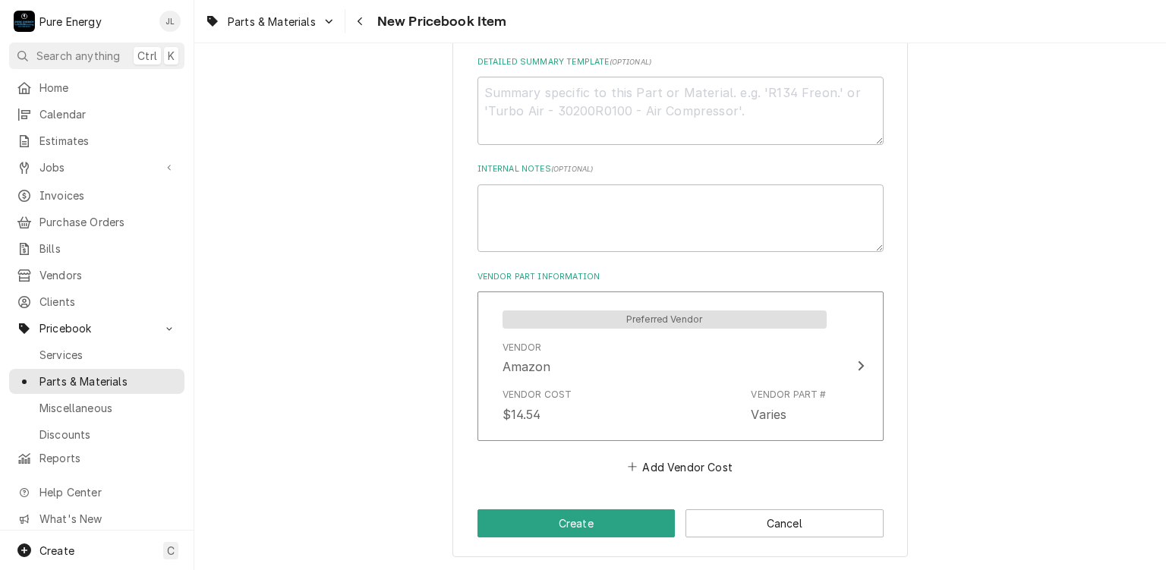
scroll to position [586, 0]
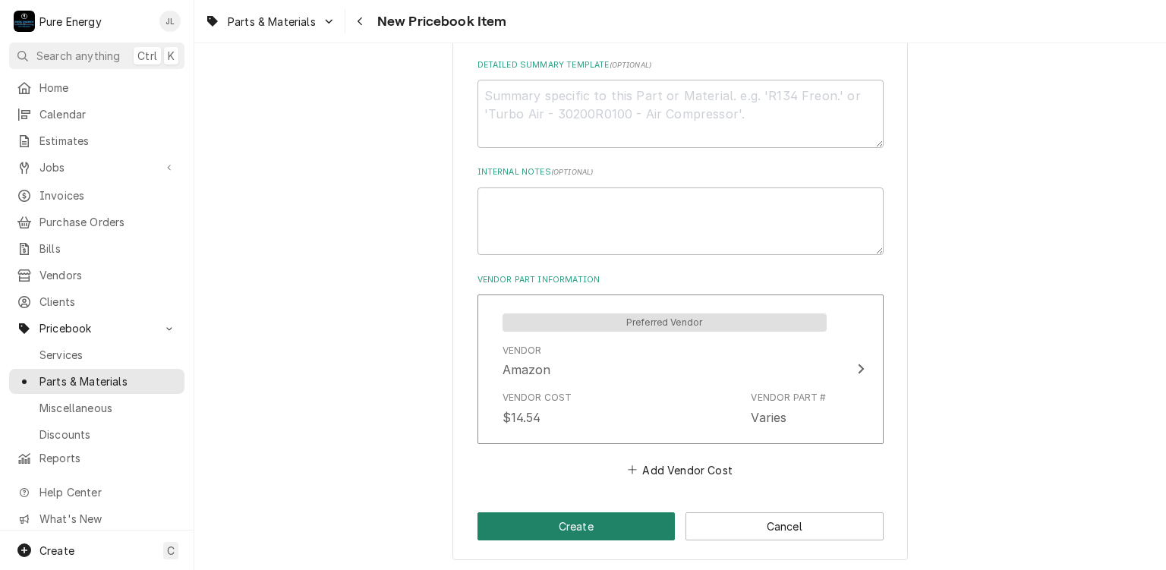
click at [614, 512] on button "Create" at bounding box center [576, 526] width 198 height 28
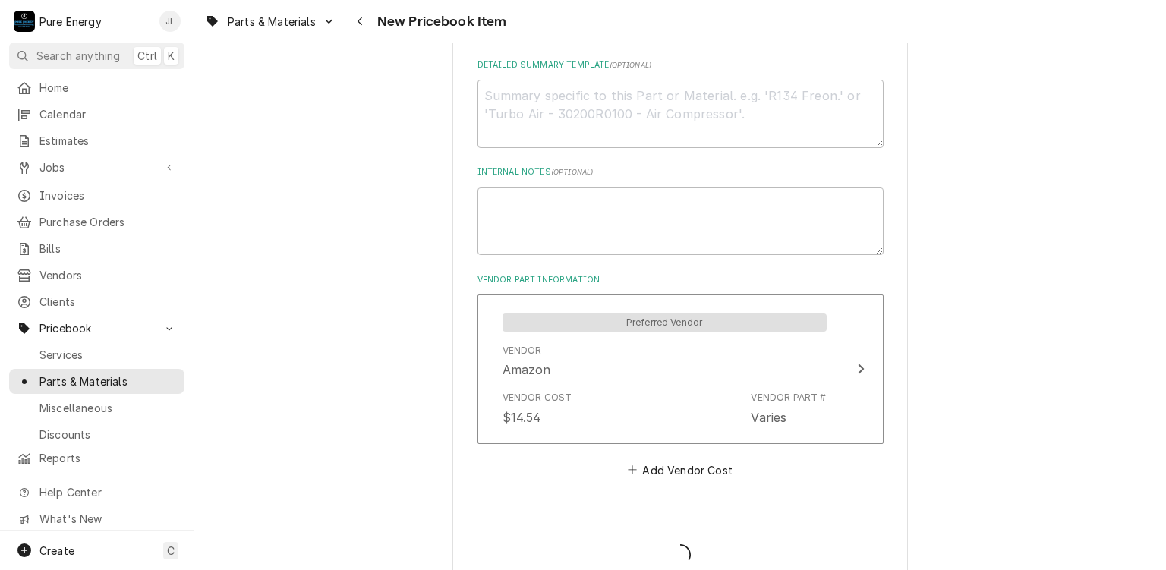
type textarea "x"
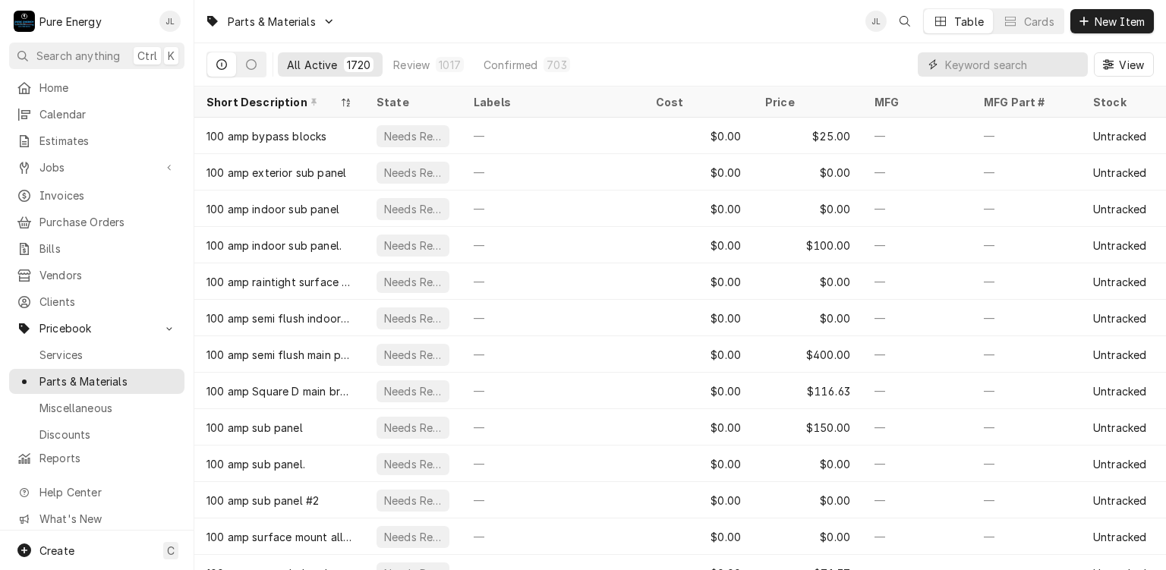
click at [987, 59] on input "Dynamic Content Wrapper" at bounding box center [1012, 64] width 135 height 24
click at [1110, 17] on span "New Item" at bounding box center [1119, 22] width 56 height 16
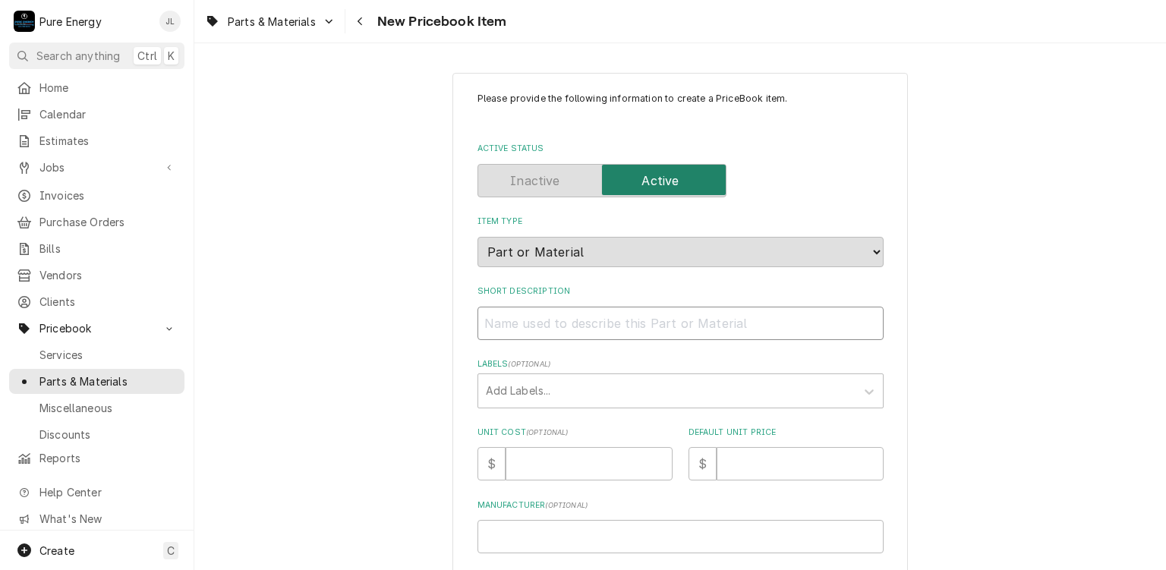
click at [536, 325] on input "Short Description" at bounding box center [680, 323] width 406 height 33
type textarea "x"
type input "4"
type textarea "x"
type input "4"
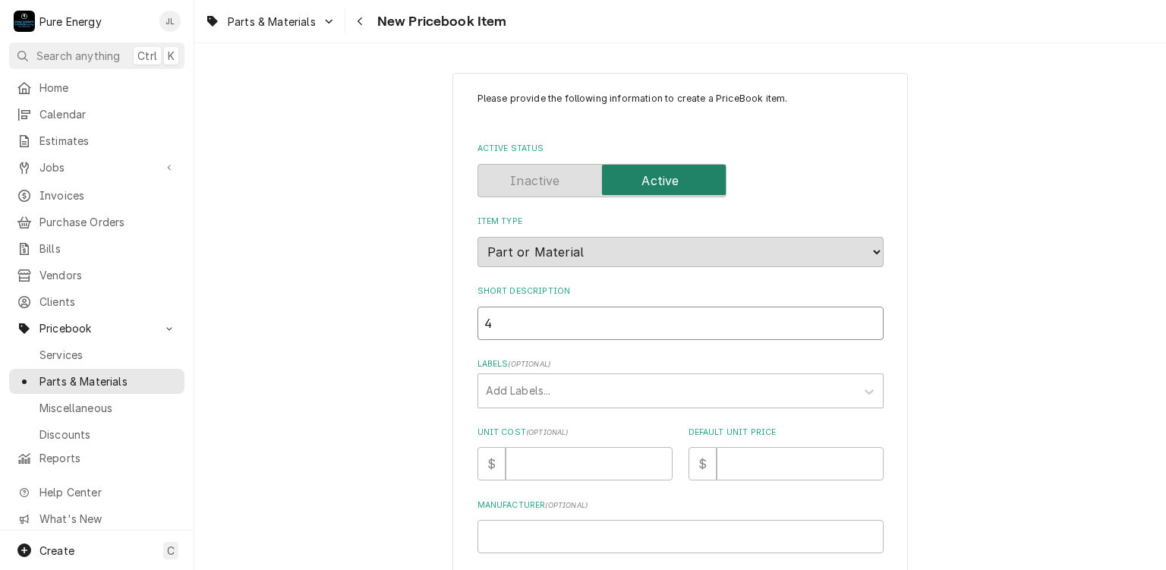
type textarea "x"
type input "4 i"
type textarea "x"
type input "4 in"
type textarea "x"
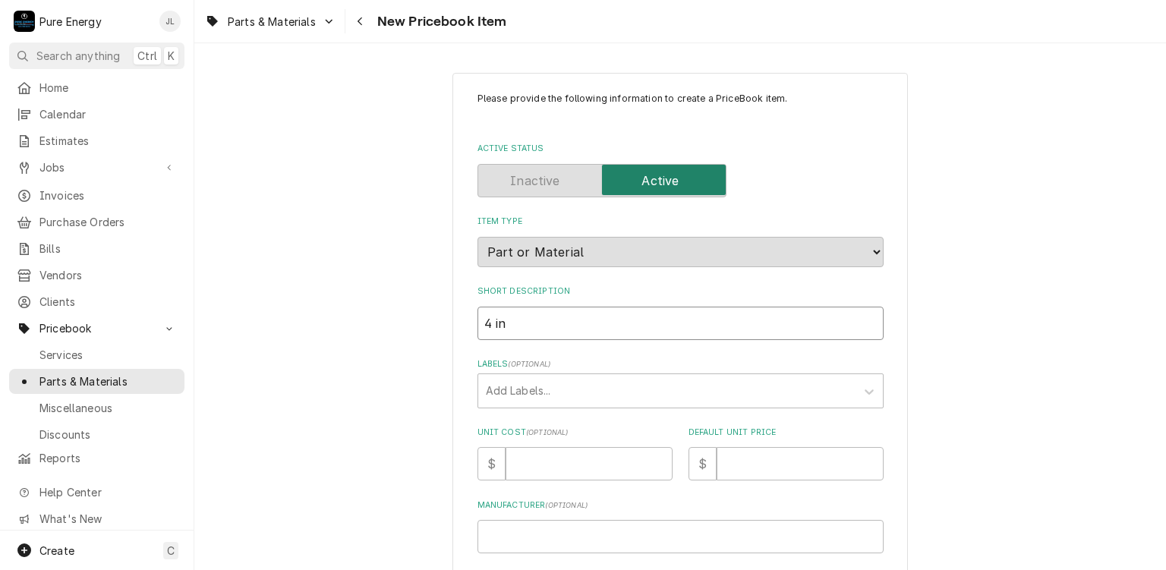
type input "4 inc"
type textarea "x"
type input "4 inch"
type textarea "x"
type input "4 inch"
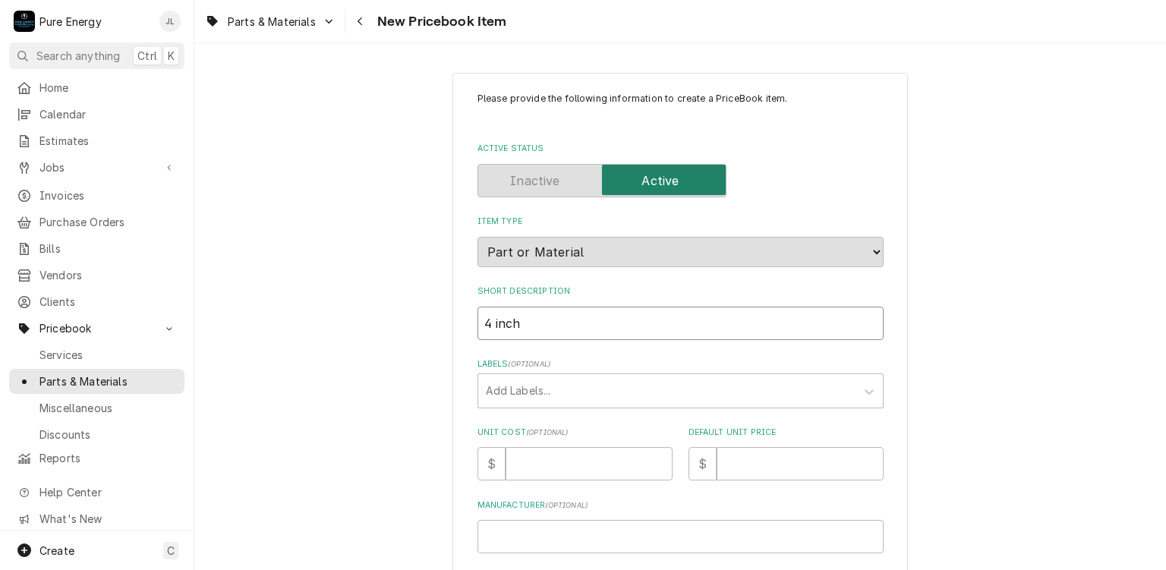
type textarea "x"
type input "4 inch"
type textarea "x"
type input "4 inc"
type textarea "x"
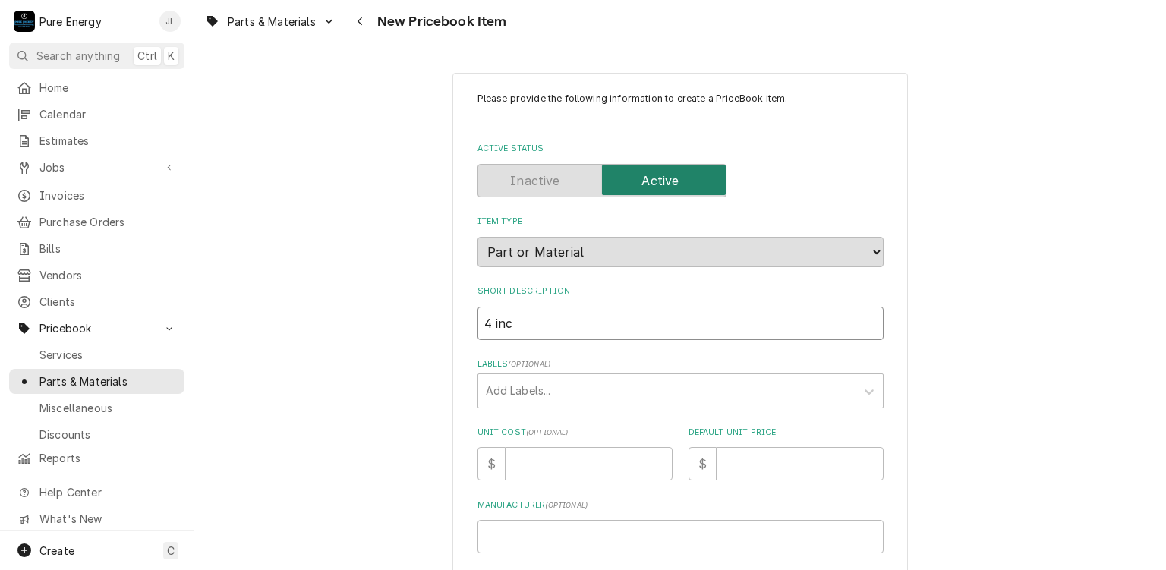
type input "4 in"
type textarea "x"
type input "4 i"
type textarea "x"
type input "4"
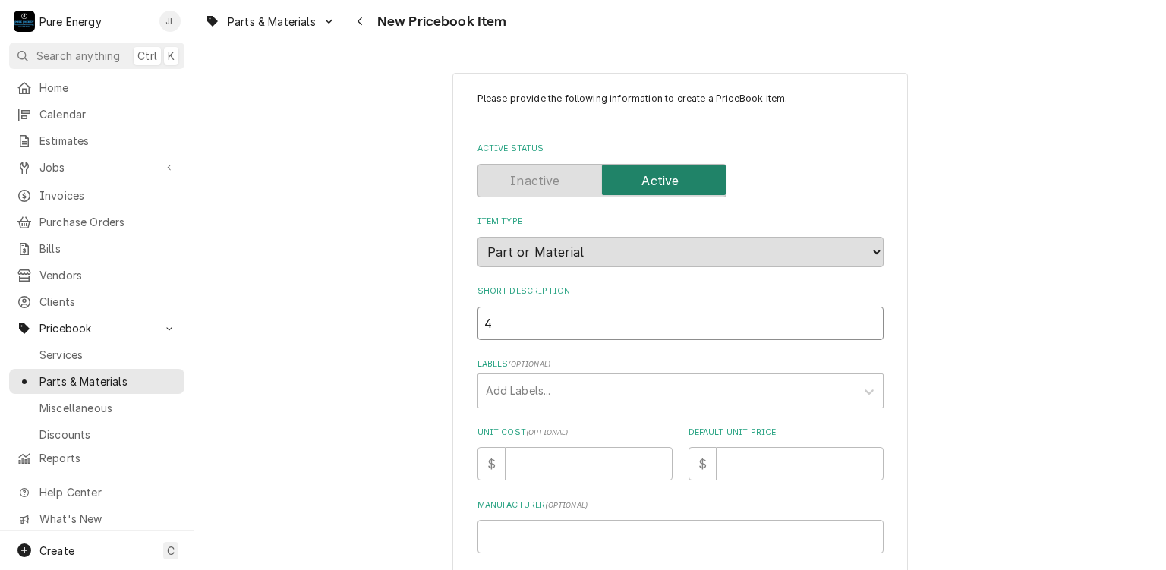
type textarea "x"
type input "4"
type textarea "x"
click at [103, 87] on span "Home" at bounding box center [107, 88] width 137 height 16
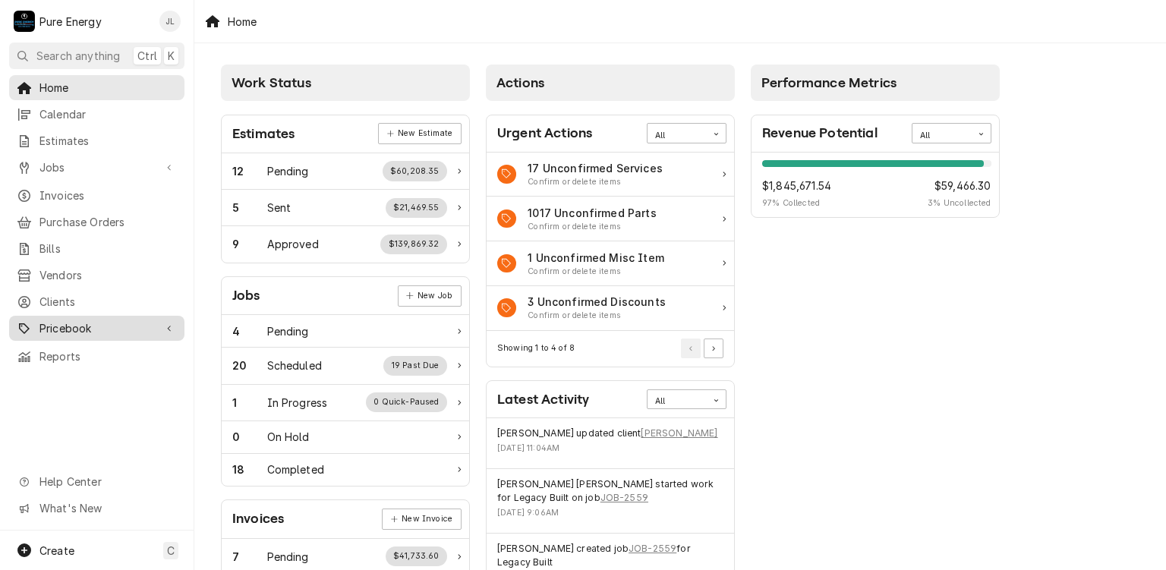
click at [119, 320] on span "Pricebook" at bounding box center [96, 328] width 115 height 16
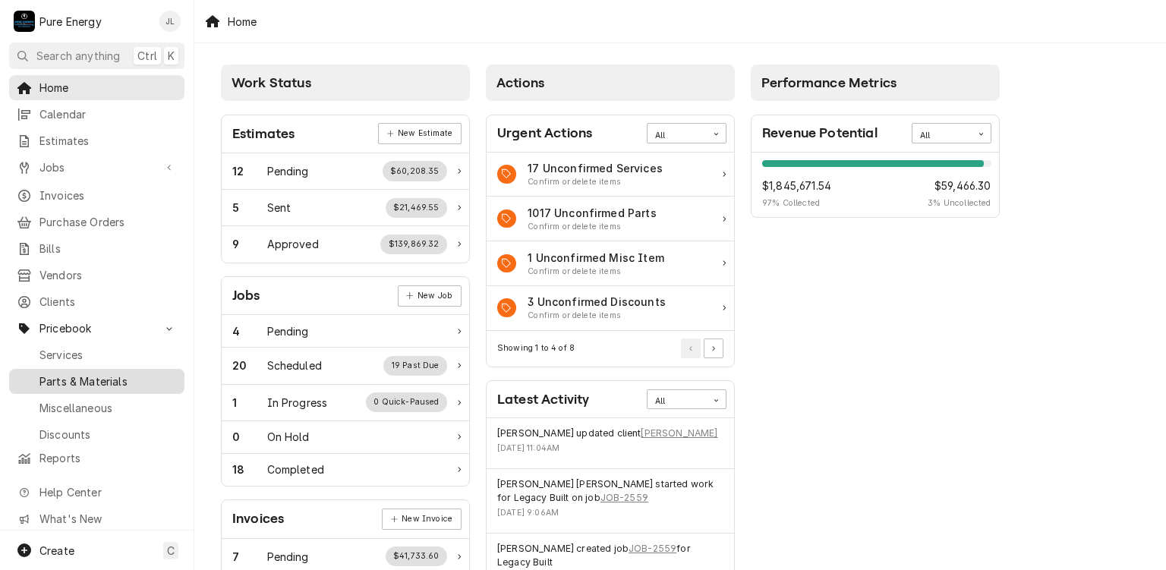
click at [121, 377] on span "Parts & Materials" at bounding box center [107, 381] width 137 height 16
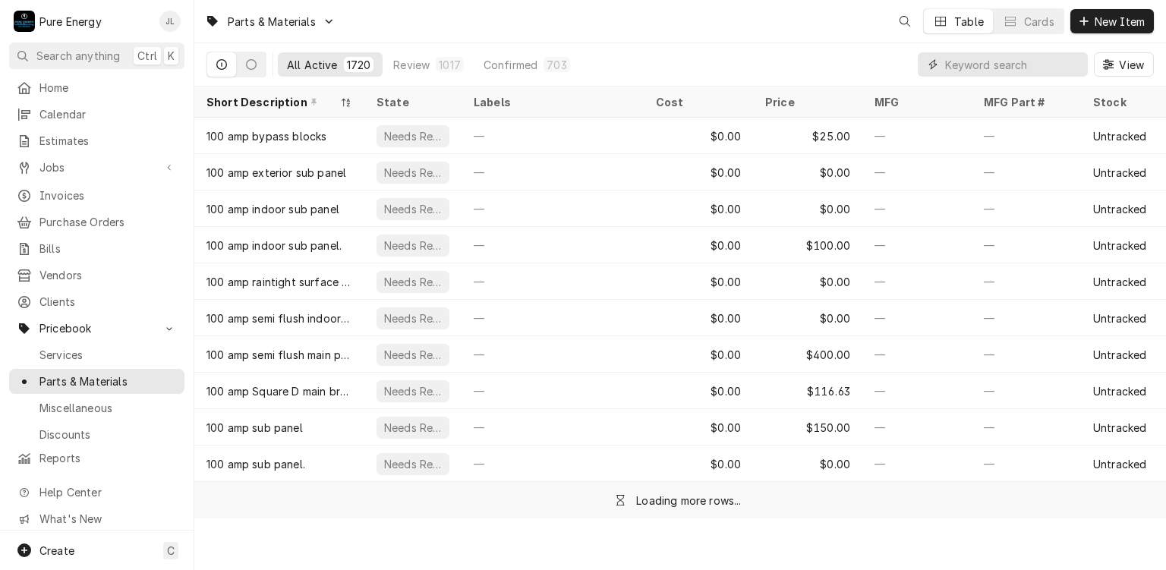
click at [960, 66] on input "Dynamic Content Wrapper" at bounding box center [1012, 64] width 135 height 24
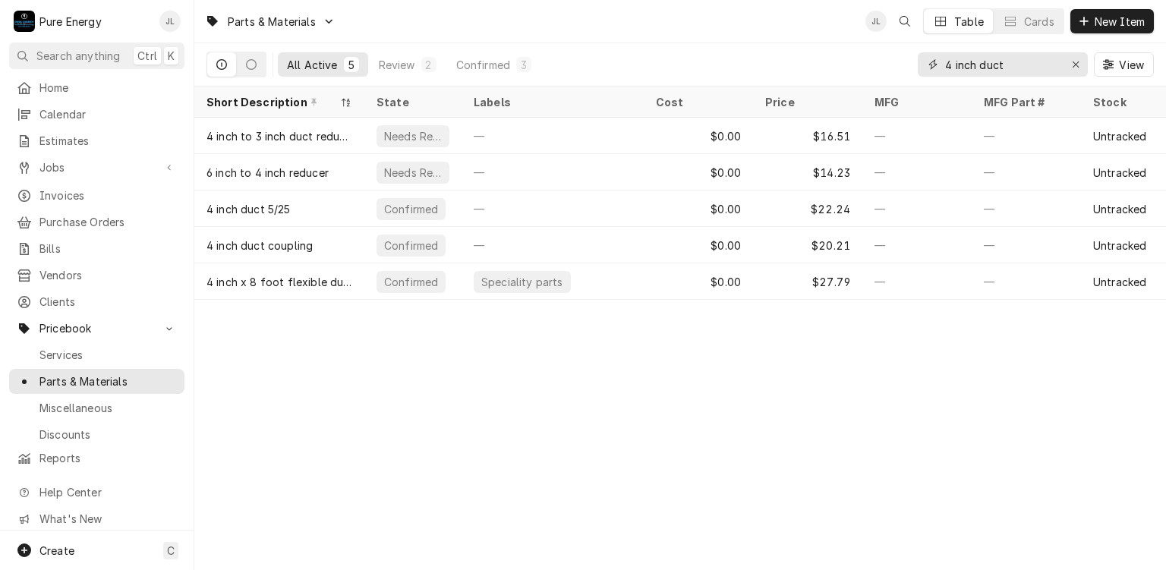
type input "4 inch duct"
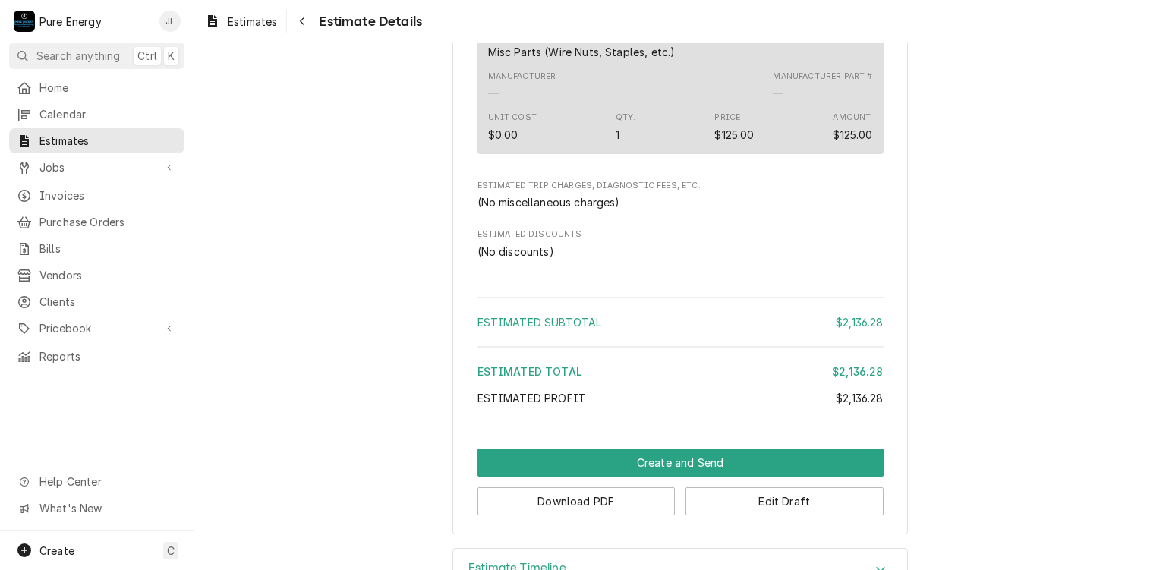
scroll to position [2602, 0]
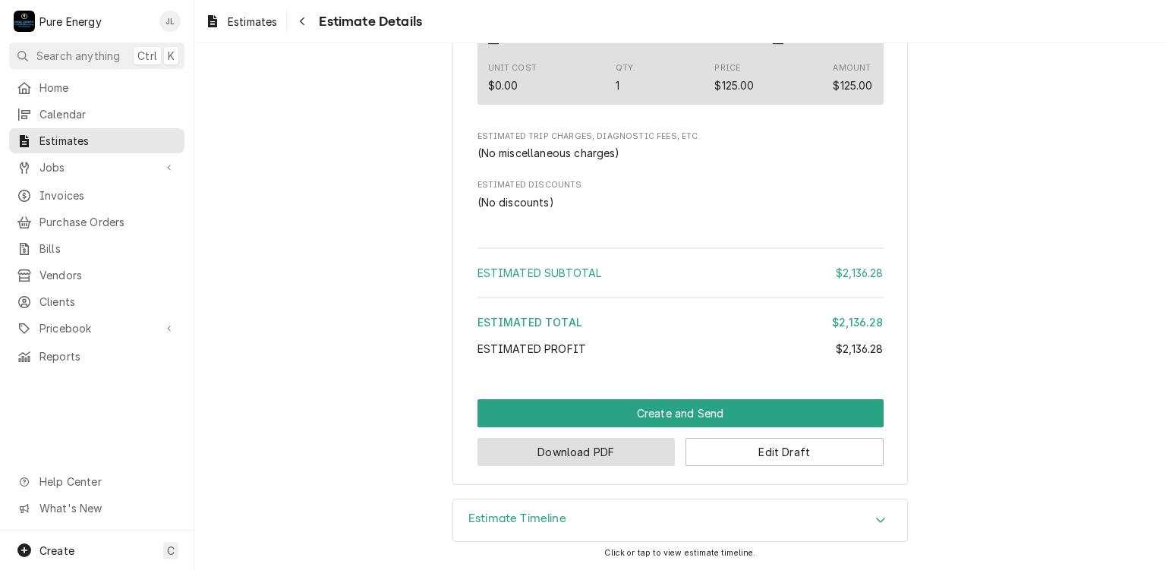
click at [603, 450] on button "Download PDF" at bounding box center [576, 452] width 198 height 28
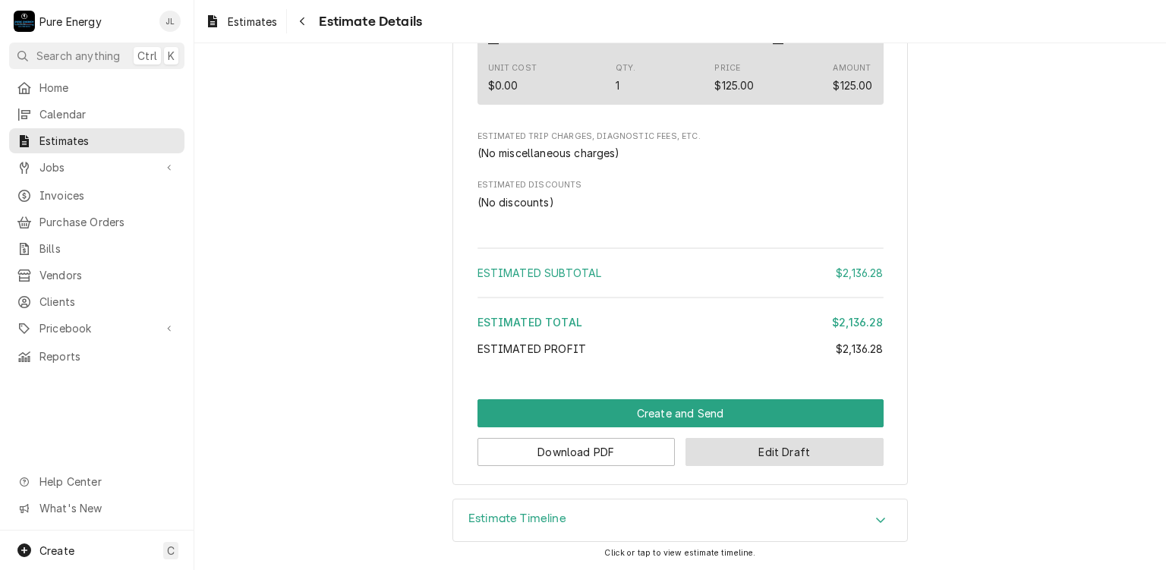
click at [768, 442] on button "Edit Draft" at bounding box center [784, 452] width 198 height 28
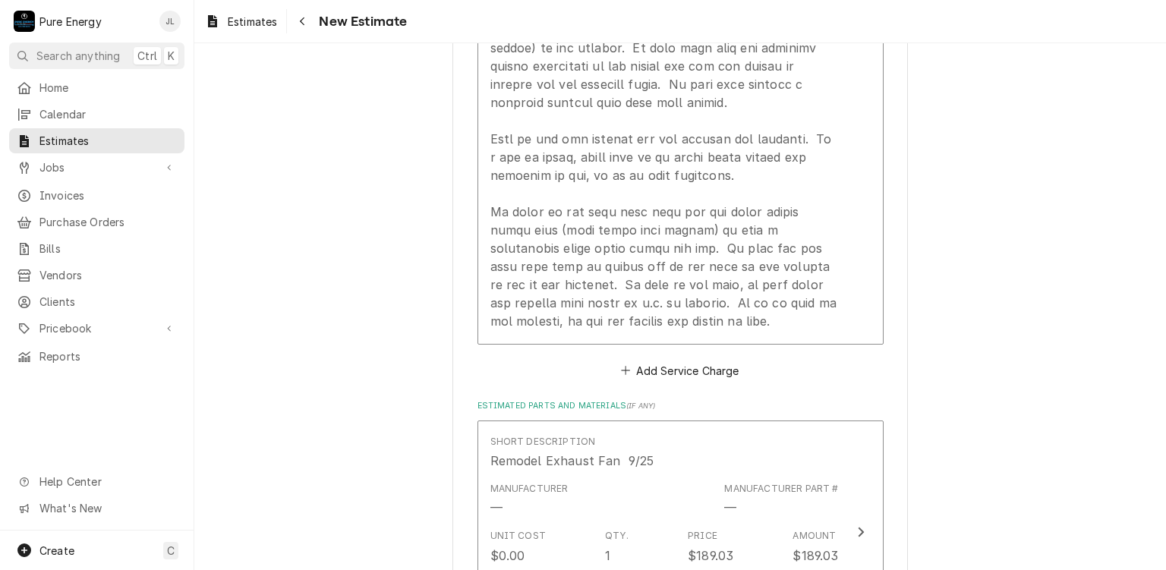
scroll to position [1946, 0]
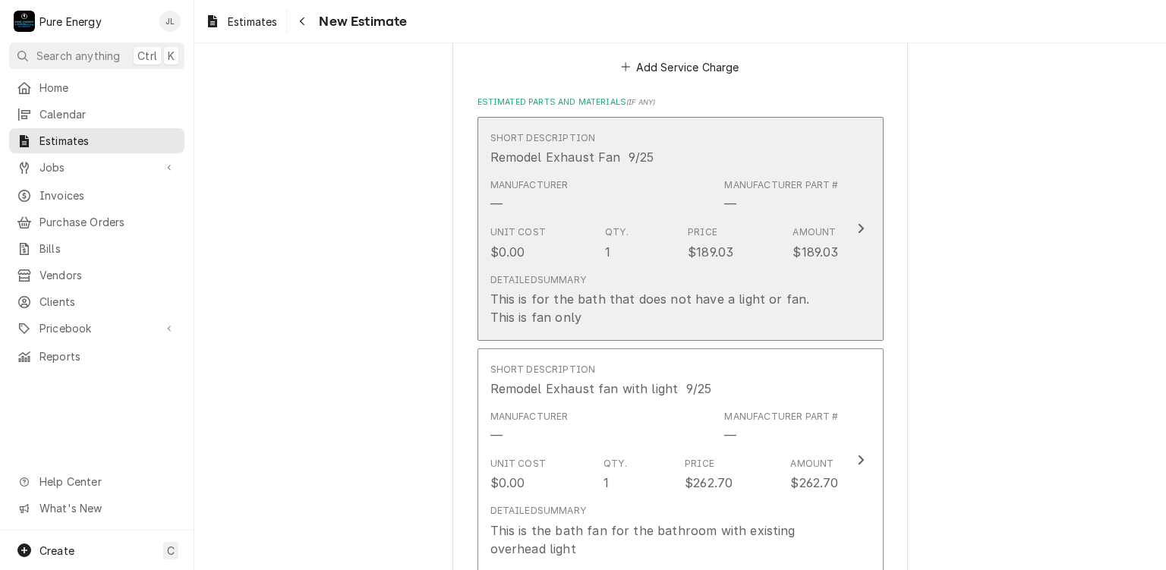
click at [784, 125] on div "Short Description Remodel Exhaust Fan 9/25" at bounding box center [664, 148] width 348 height 47
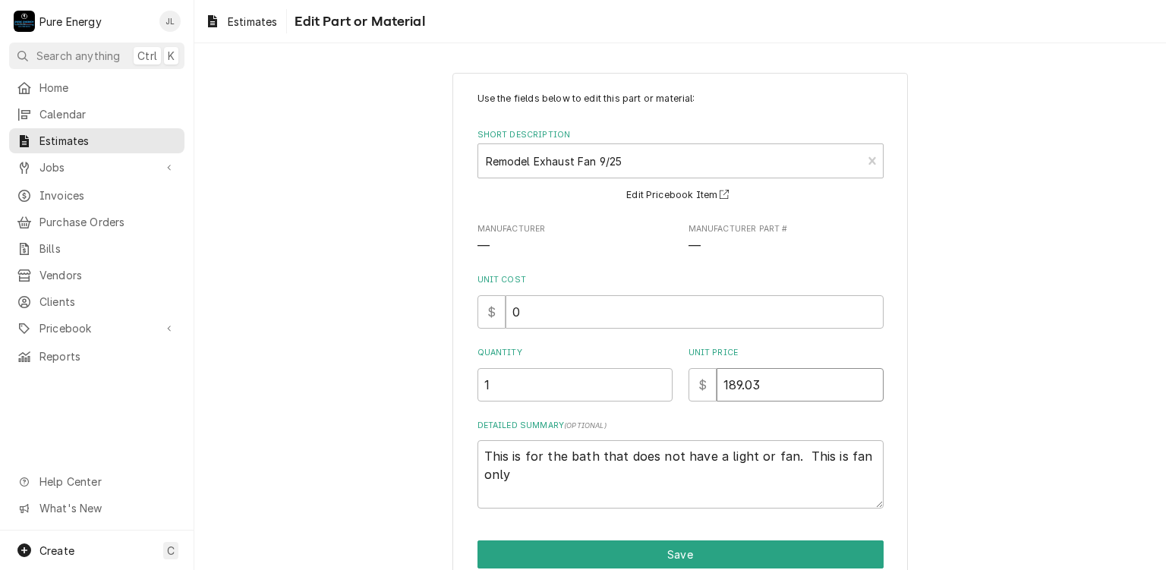
click at [766, 385] on input "189.03" at bounding box center [799, 384] width 167 height 33
type textarea "x"
type input "189.0"
type textarea "x"
type input "189"
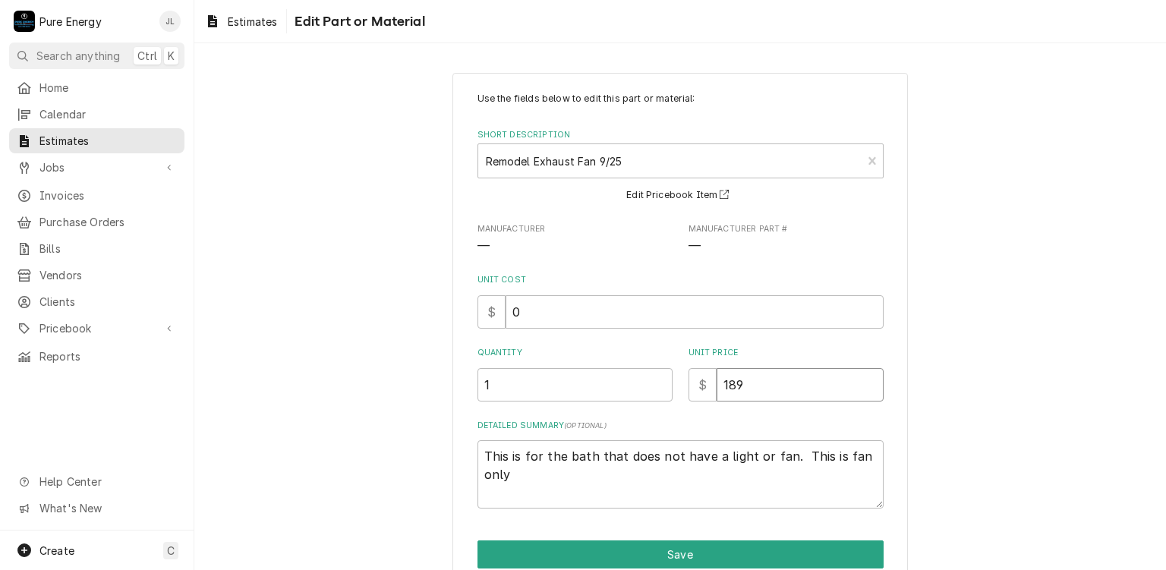
type textarea "x"
type input "18"
type textarea "x"
type input "1"
type textarea "x"
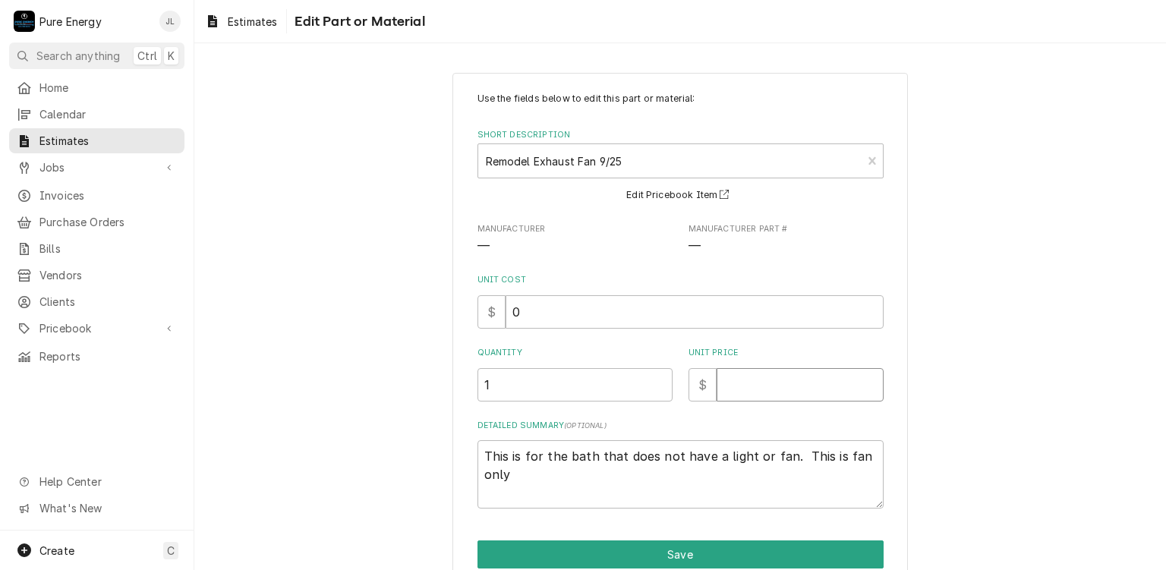
type textarea "x"
type input "0"
type textarea "x"
type input "0.0"
type textarea "x"
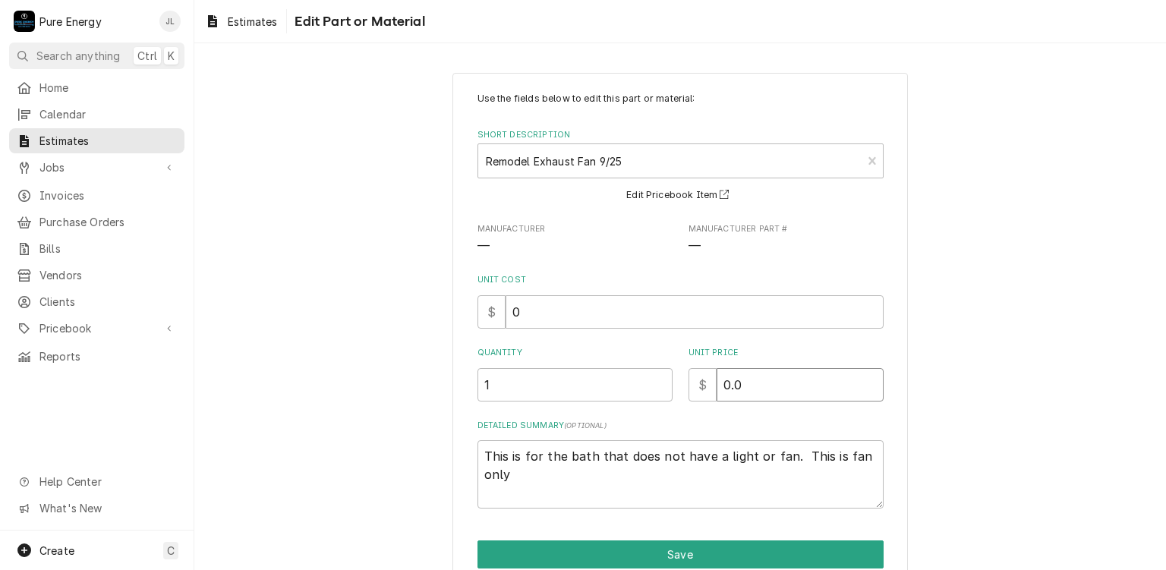
type input "0.0"
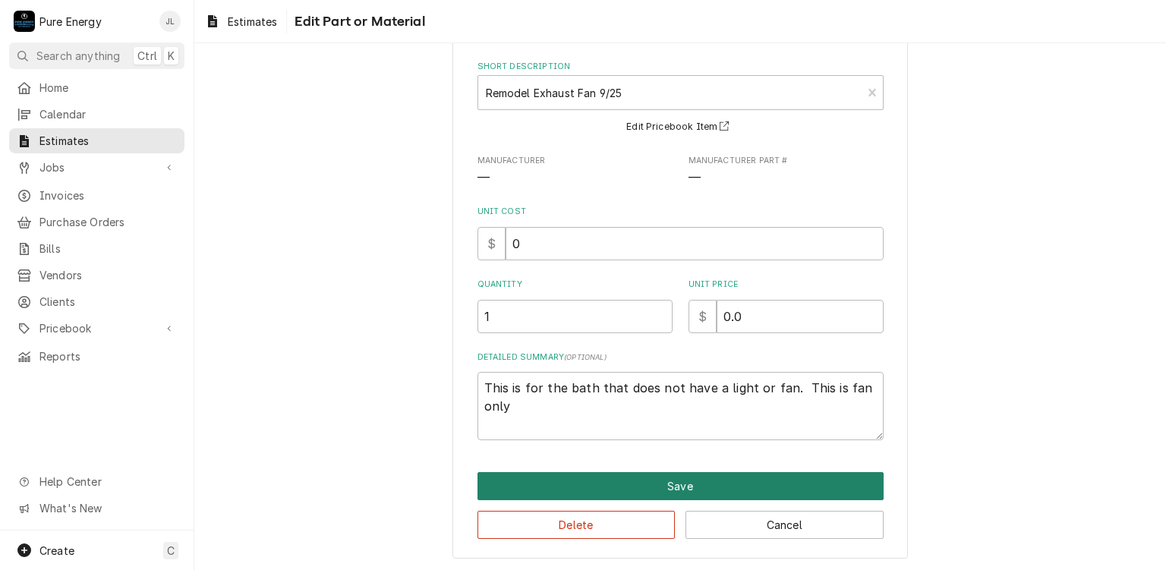
click at [726, 481] on button "Save" at bounding box center [680, 486] width 406 height 28
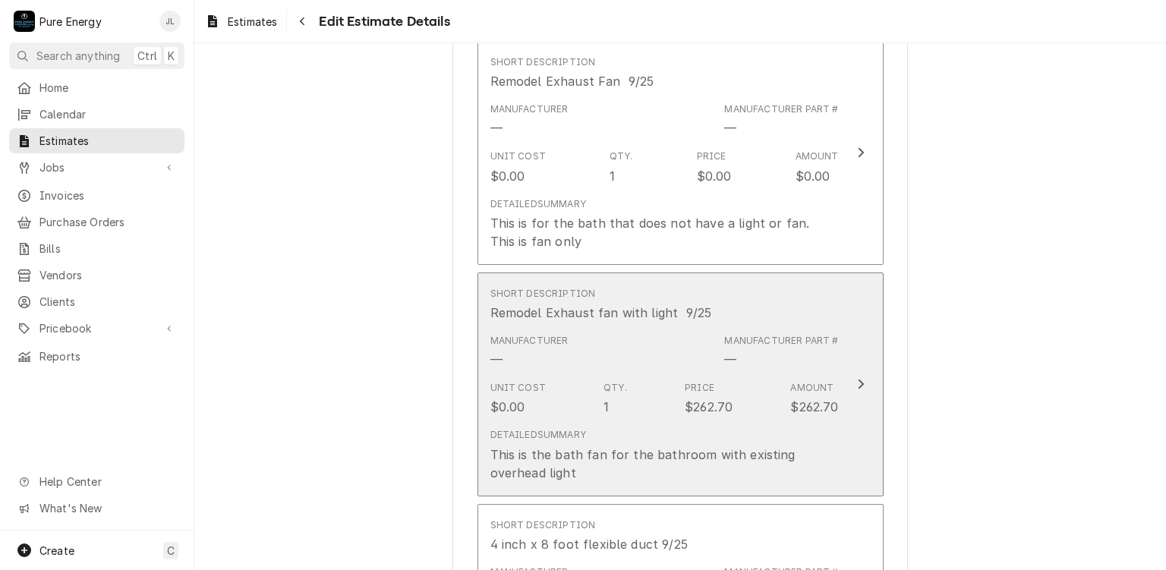
click at [821, 282] on div "Short Description Remodel Exhaust fan with light 9/25" at bounding box center [664, 304] width 348 height 47
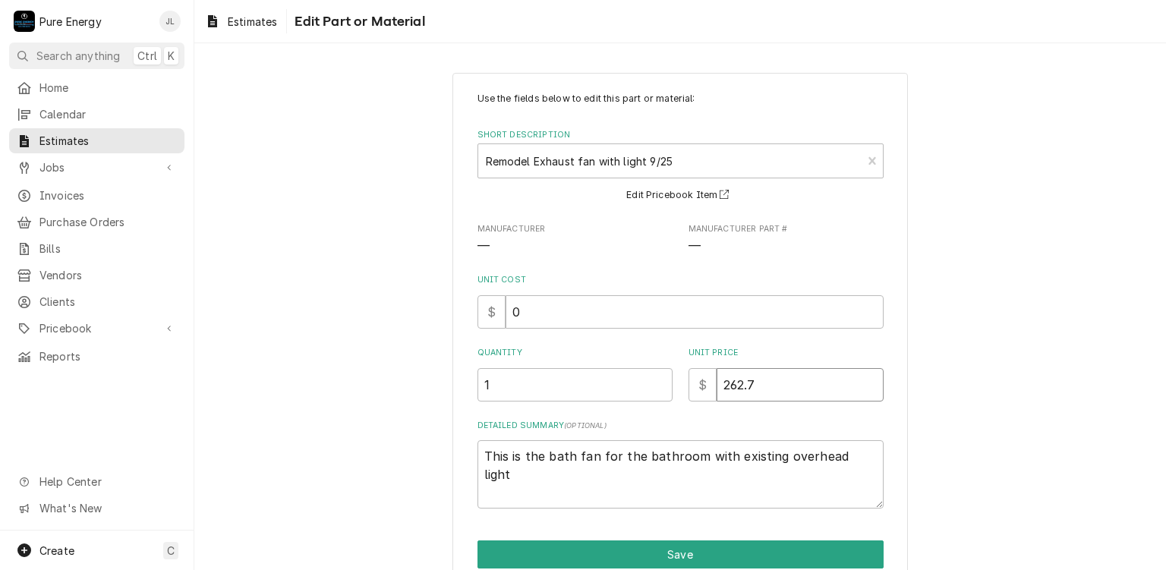
click at [759, 383] on input "262.7" at bounding box center [799, 384] width 167 height 33
type textarea "x"
type input "262"
type textarea "x"
type input "26"
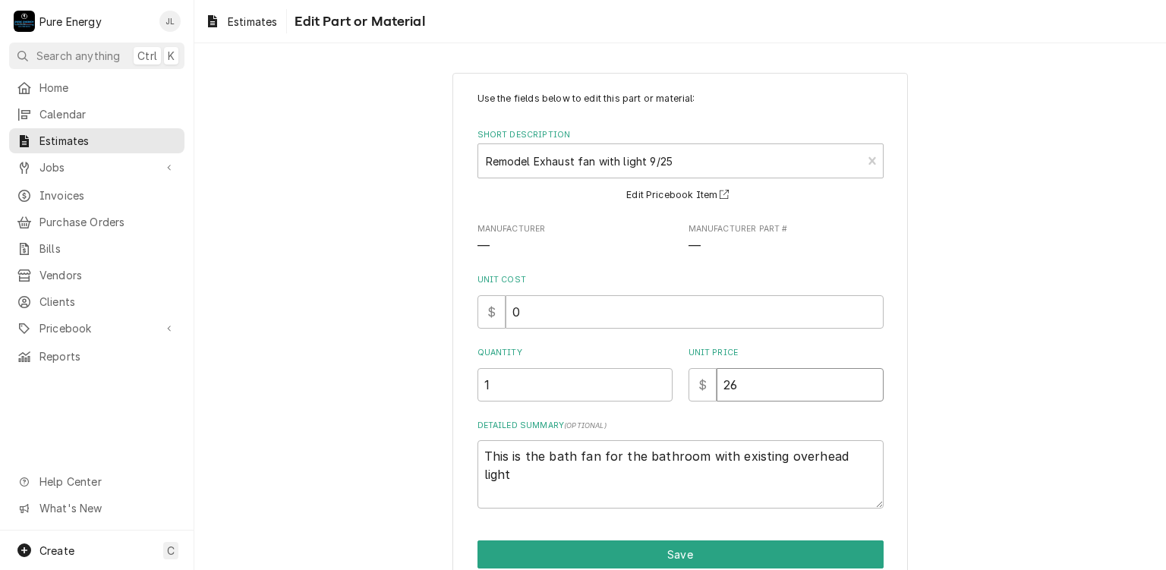
type textarea "x"
type input "2"
type textarea "x"
type input "0"
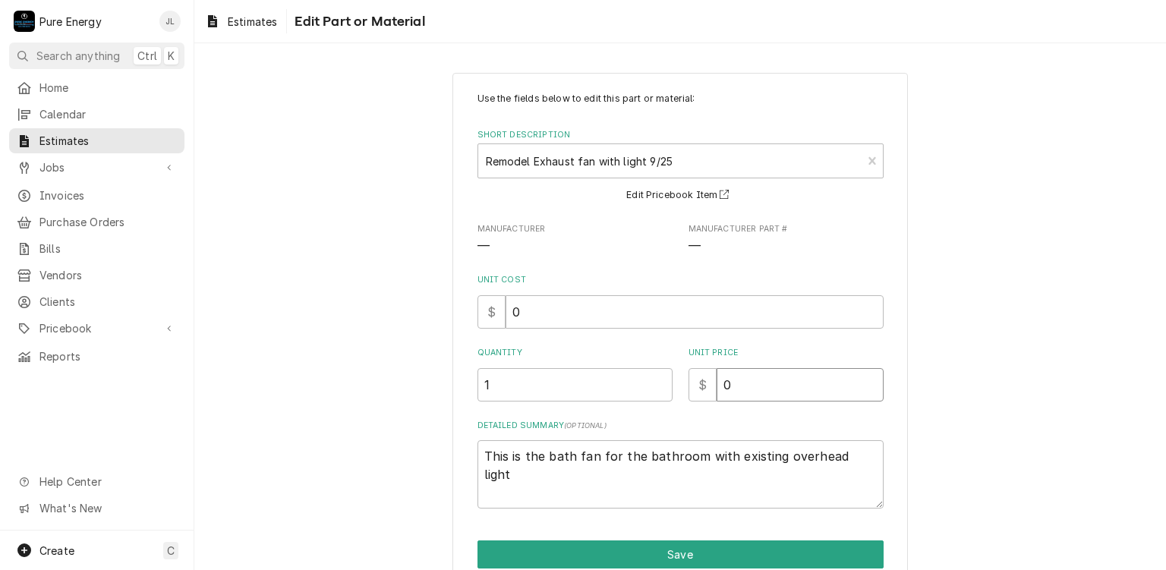
type textarea "x"
type input "0.0"
type textarea "x"
type input "0.0"
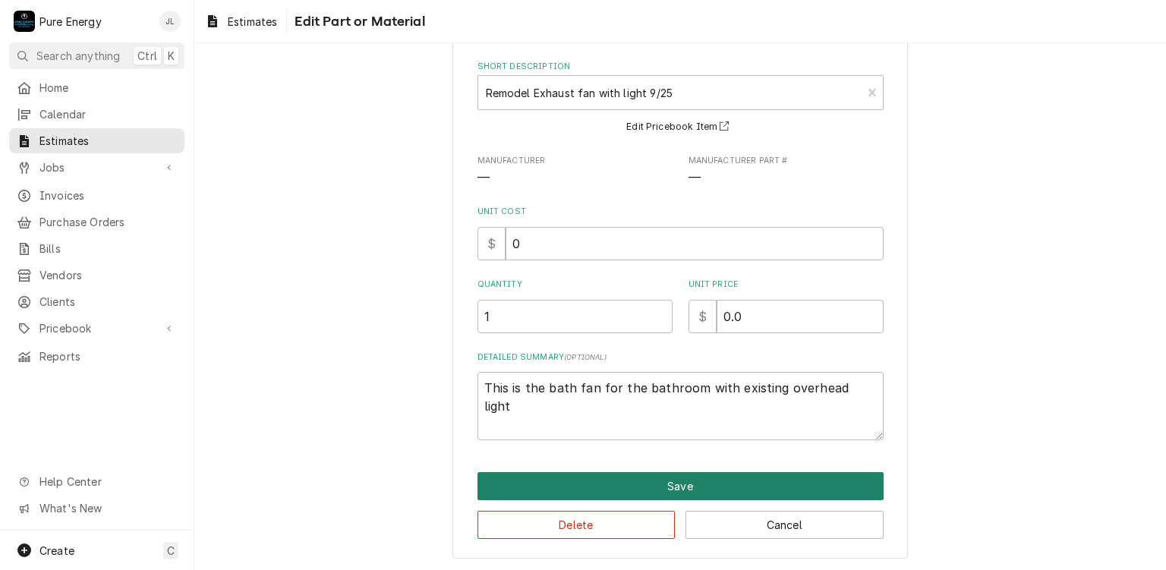
click at [704, 480] on button "Save" at bounding box center [680, 486] width 406 height 28
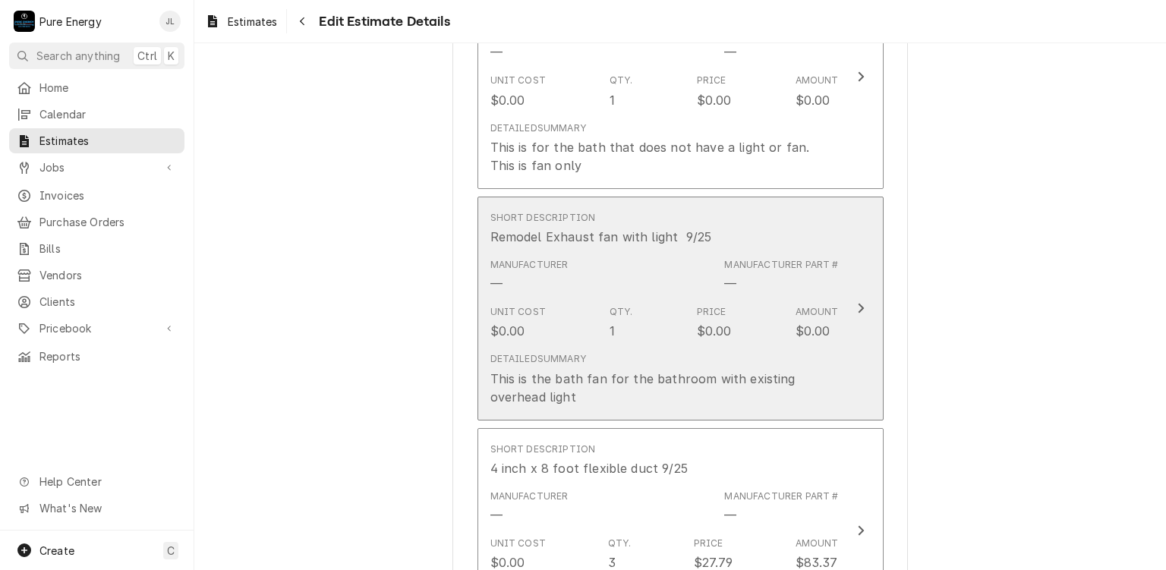
scroll to position [2174, 0]
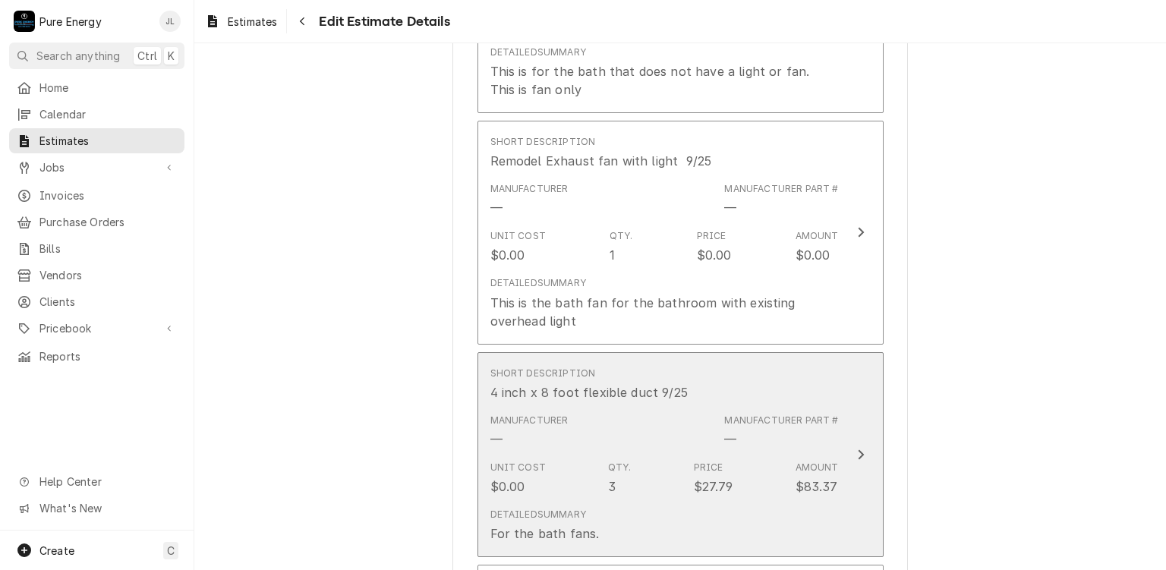
click at [770, 360] on div "Short Description 4 inch x 8 foot flexible duct 9/25" at bounding box center [664, 383] width 348 height 47
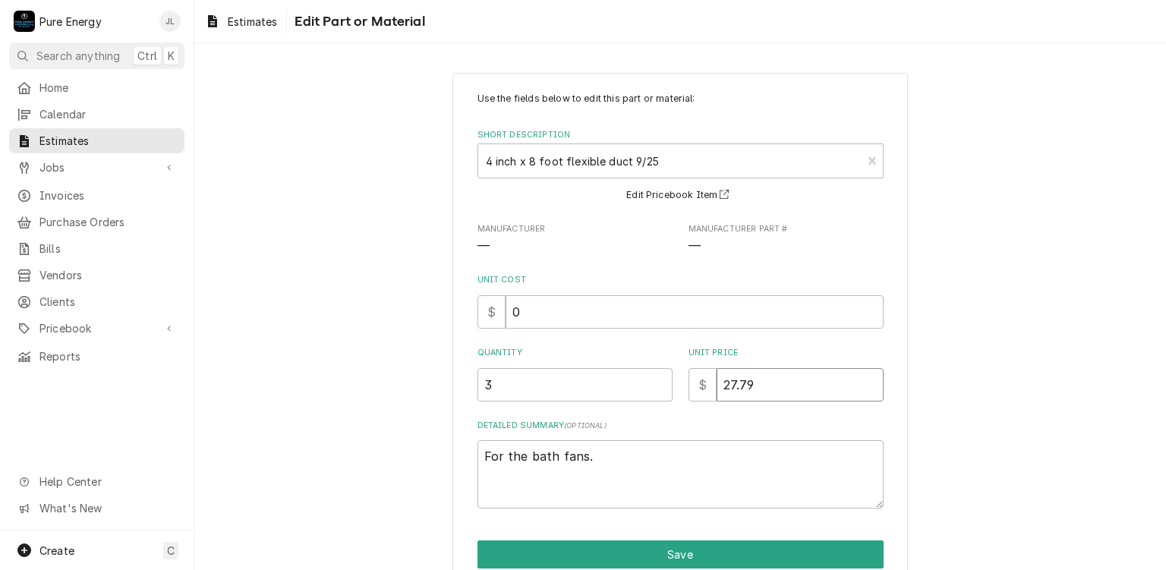
click at [766, 381] on input "27.79" at bounding box center [799, 384] width 167 height 33
type textarea "x"
type input "27.7"
type textarea "x"
type input "27"
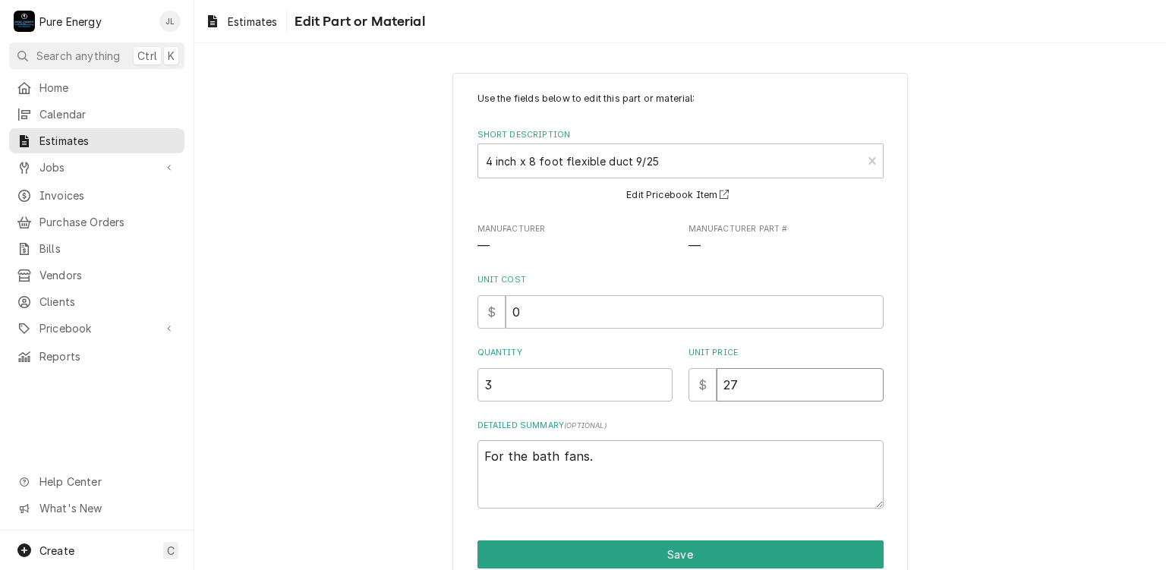
type textarea "x"
type input "2"
type textarea "x"
type input "0"
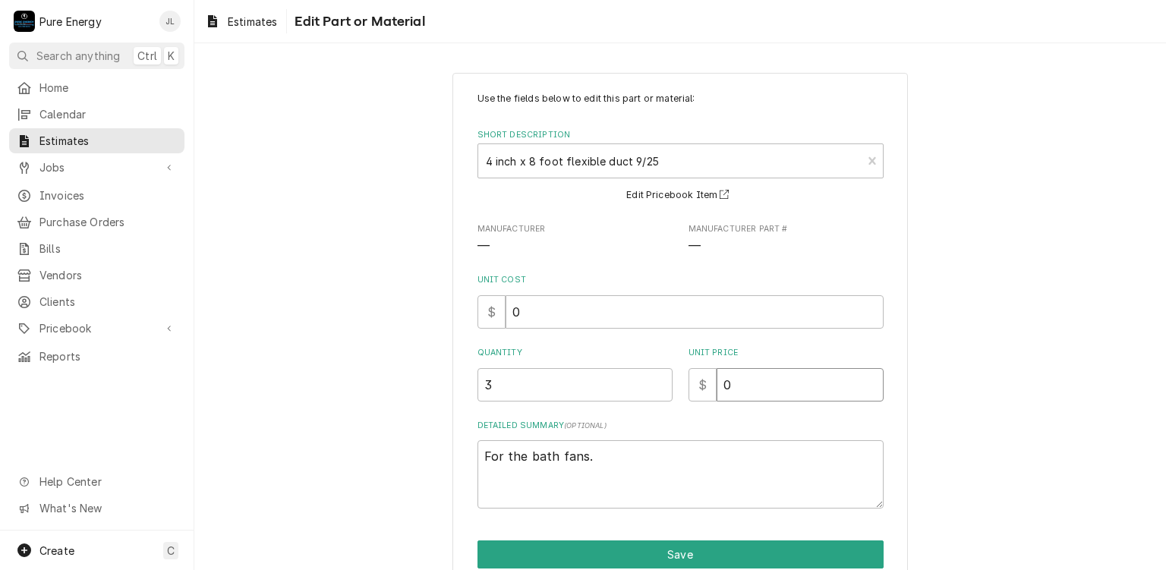
type textarea "x"
type input "0.0"
type textarea "x"
type input "0.0"
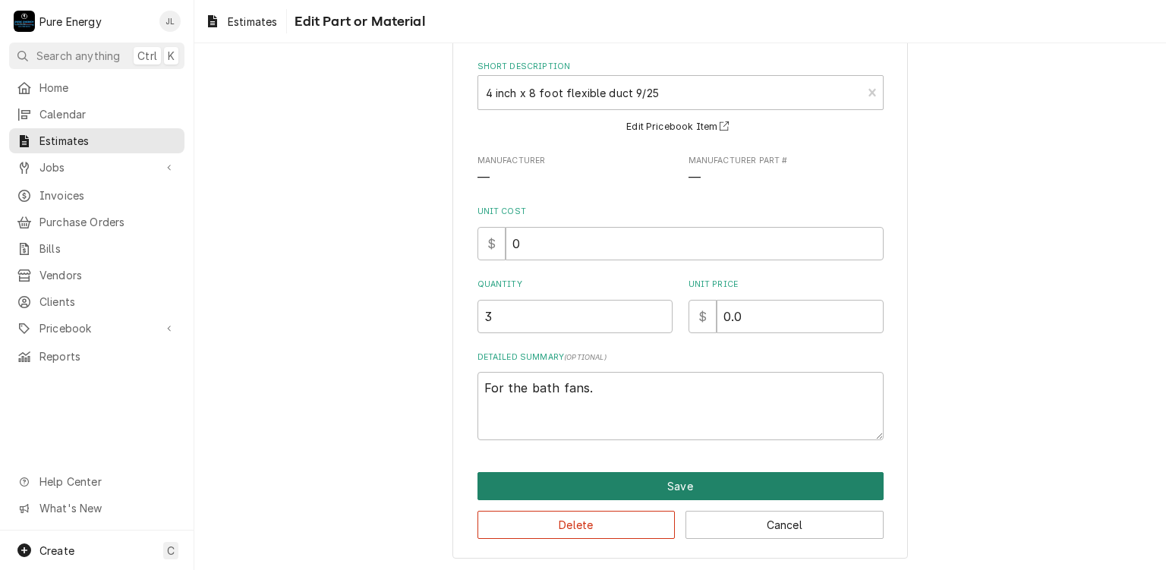
click at [717, 479] on button "Save" at bounding box center [680, 486] width 406 height 28
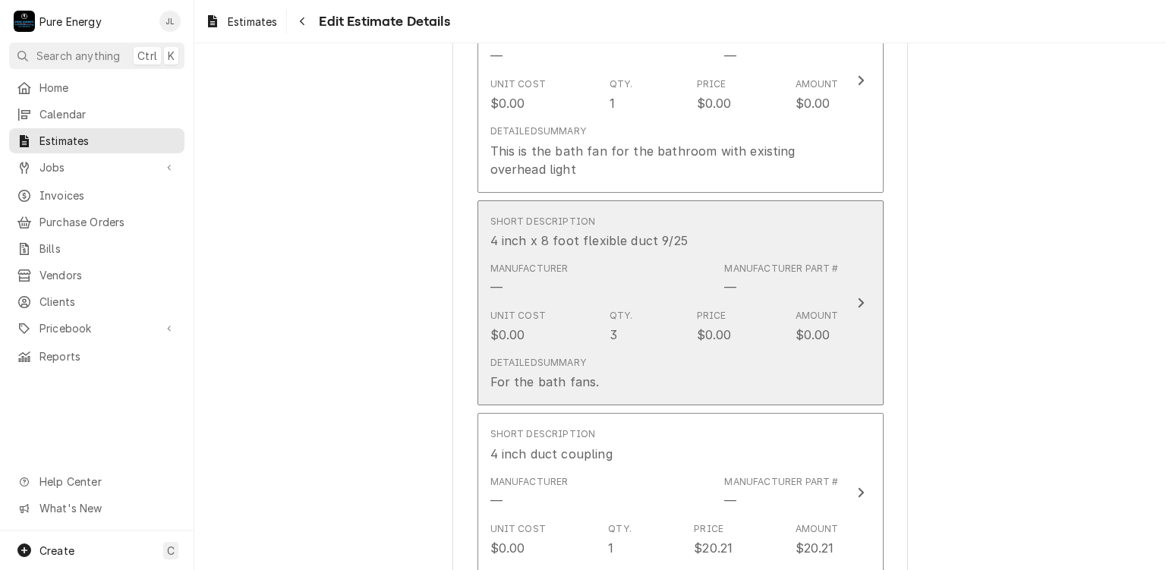
scroll to position [2553, 0]
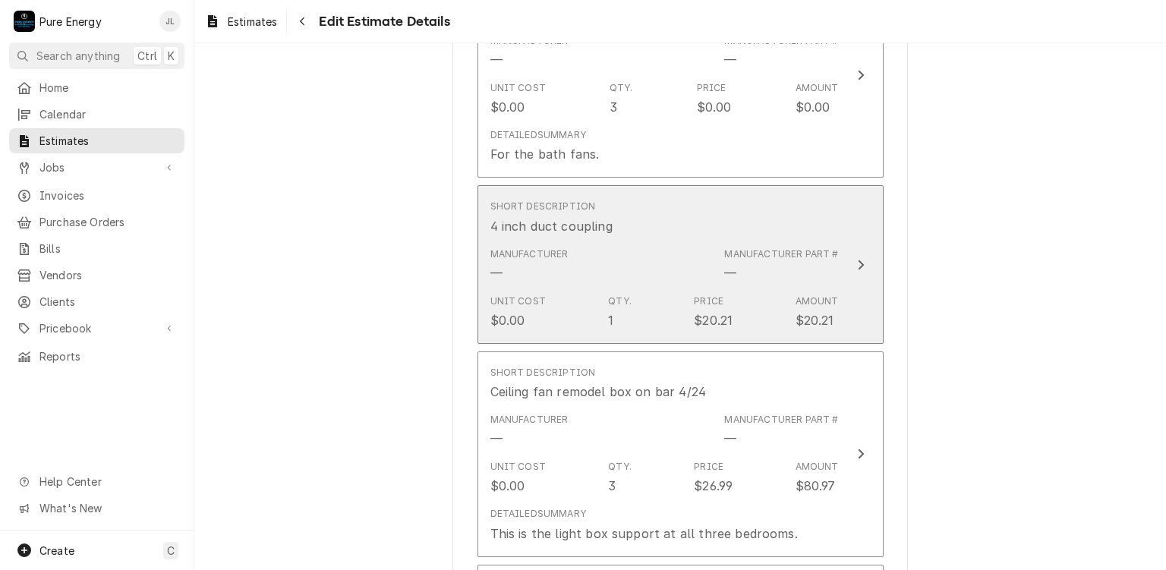
click at [760, 194] on div "Short Description 4 inch duct coupling" at bounding box center [664, 217] width 348 height 47
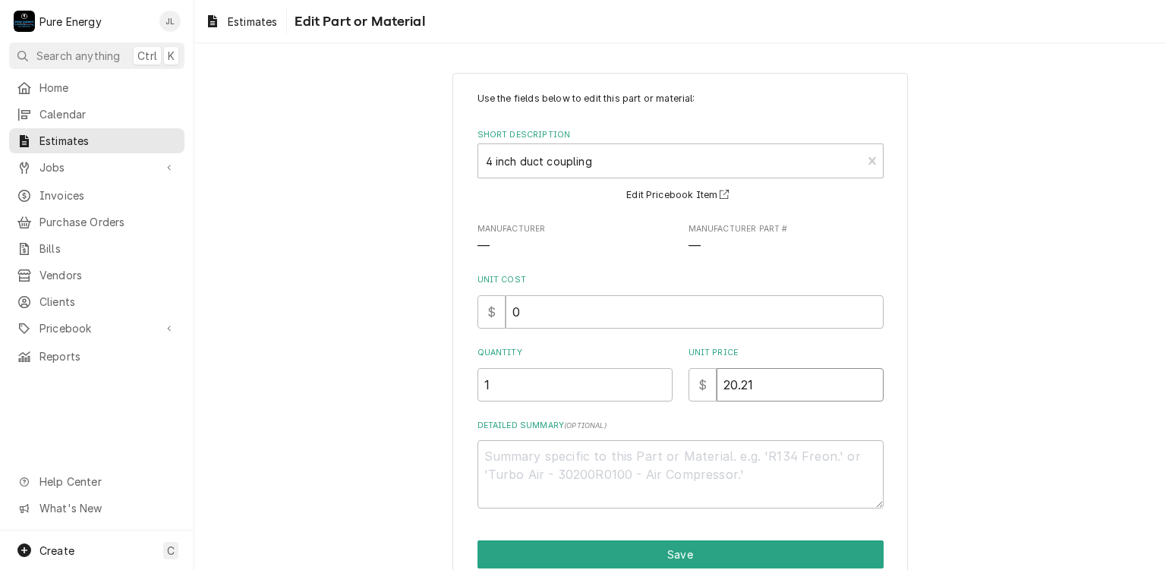
click at [758, 395] on input "20.21" at bounding box center [799, 384] width 167 height 33
type textarea "x"
type input "20.2"
type textarea "x"
type input "20"
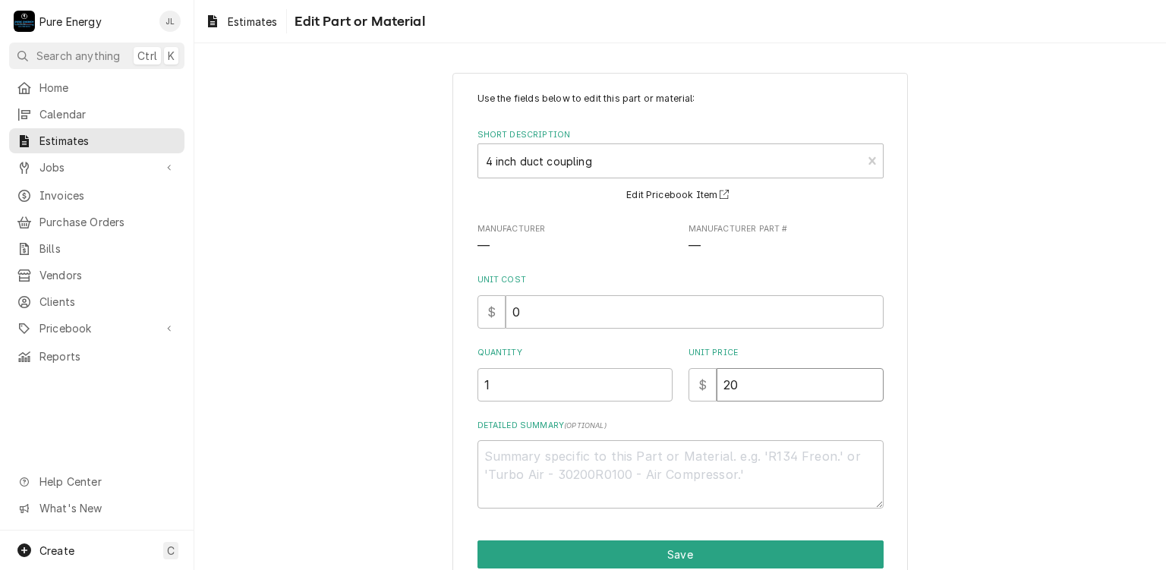
type textarea "x"
type input "2"
type textarea "x"
type input "0"
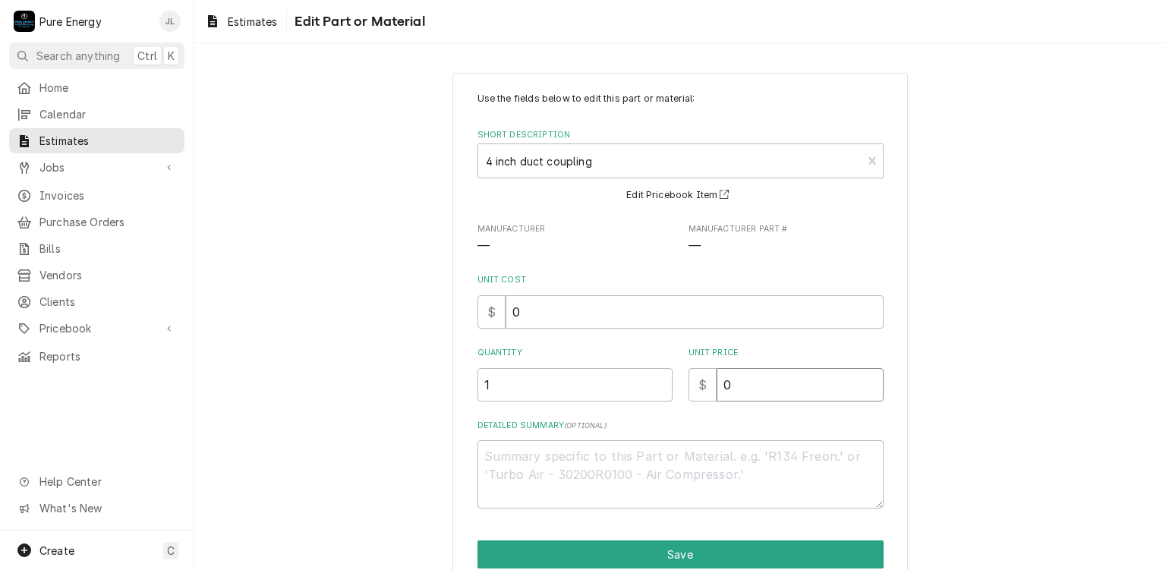
type textarea "x"
type input "0.0"
type textarea "x"
type input "0.0"
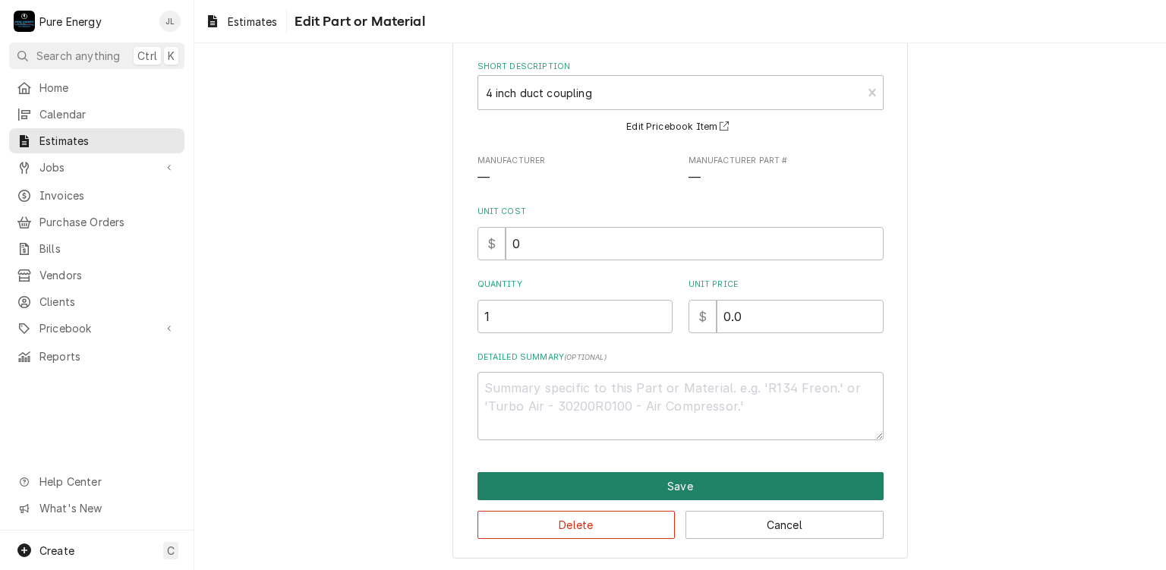
click at [738, 490] on button "Save" at bounding box center [680, 486] width 406 height 28
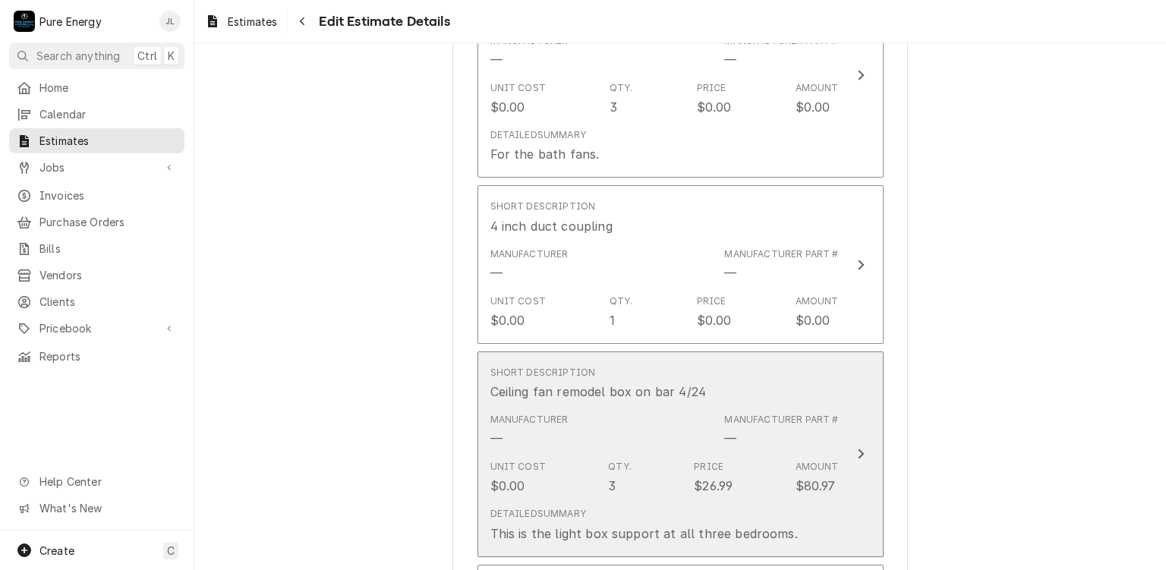
scroll to position [2705, 0]
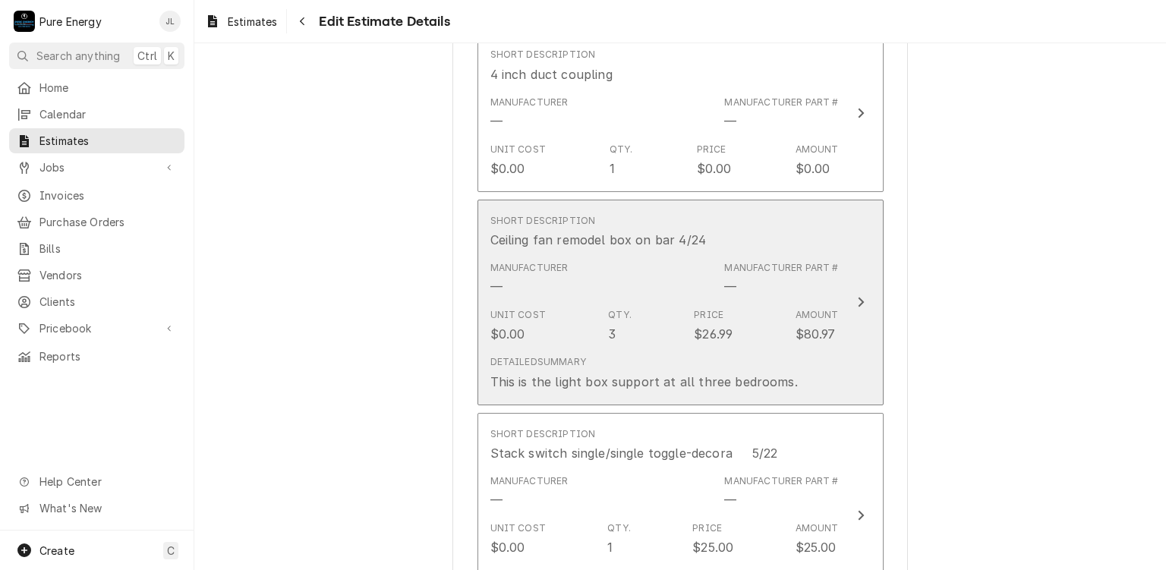
click at [797, 221] on div "Short Description Ceiling fan remodel box on bar 4/24" at bounding box center [664, 231] width 348 height 47
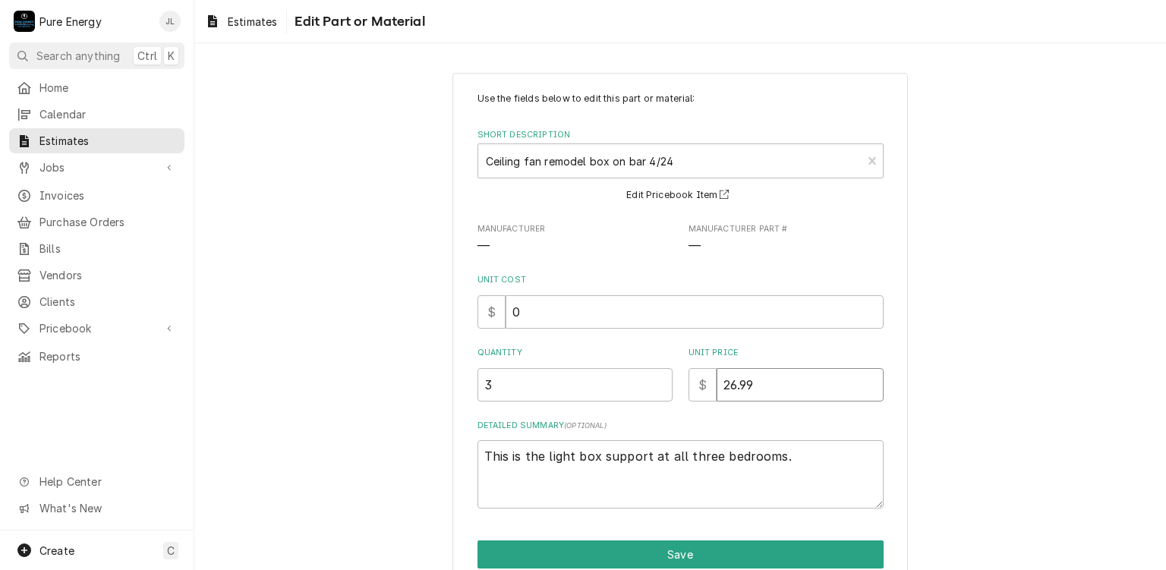
click at [784, 388] on input "26.99" at bounding box center [799, 384] width 167 height 33
type textarea "x"
type input "26.9"
type textarea "x"
type input "26"
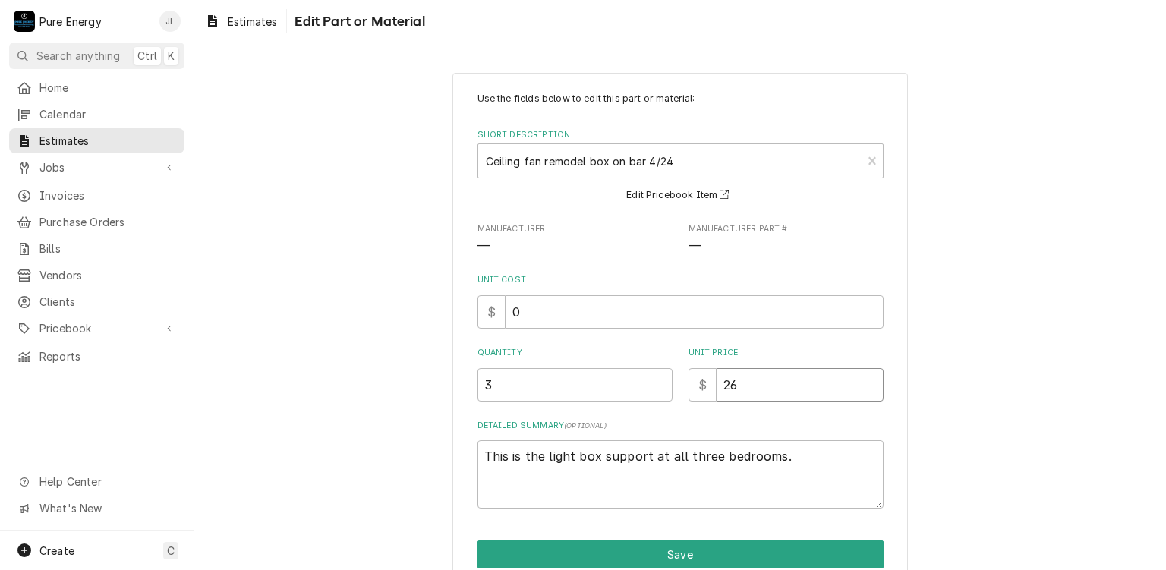
type textarea "x"
type input "2"
type textarea "x"
type input "0"
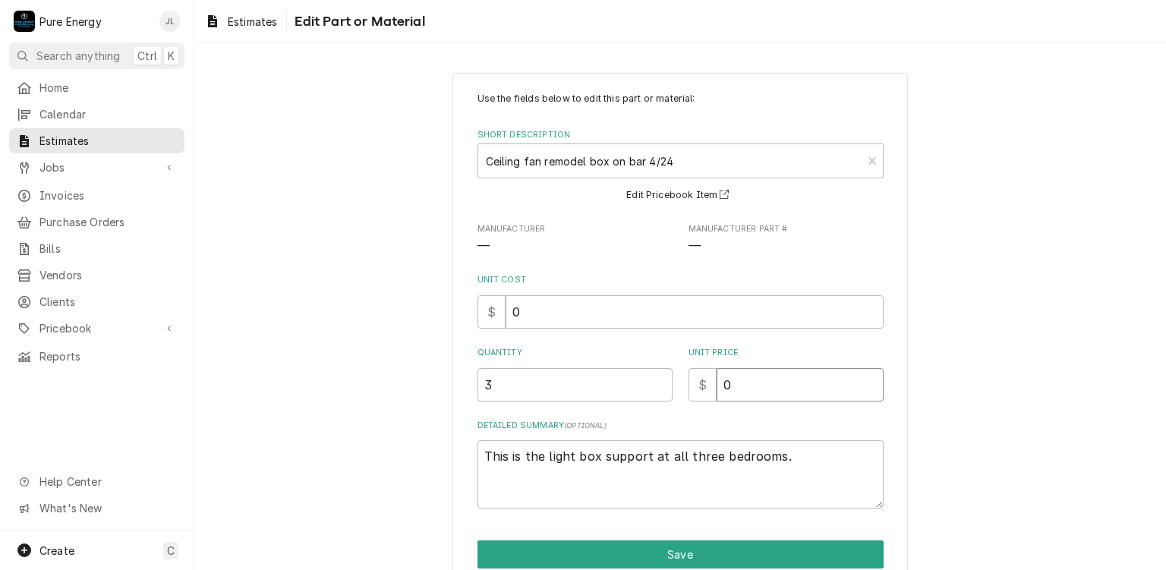
type textarea "x"
type input "0.0"
type textarea "x"
type input "0.0"
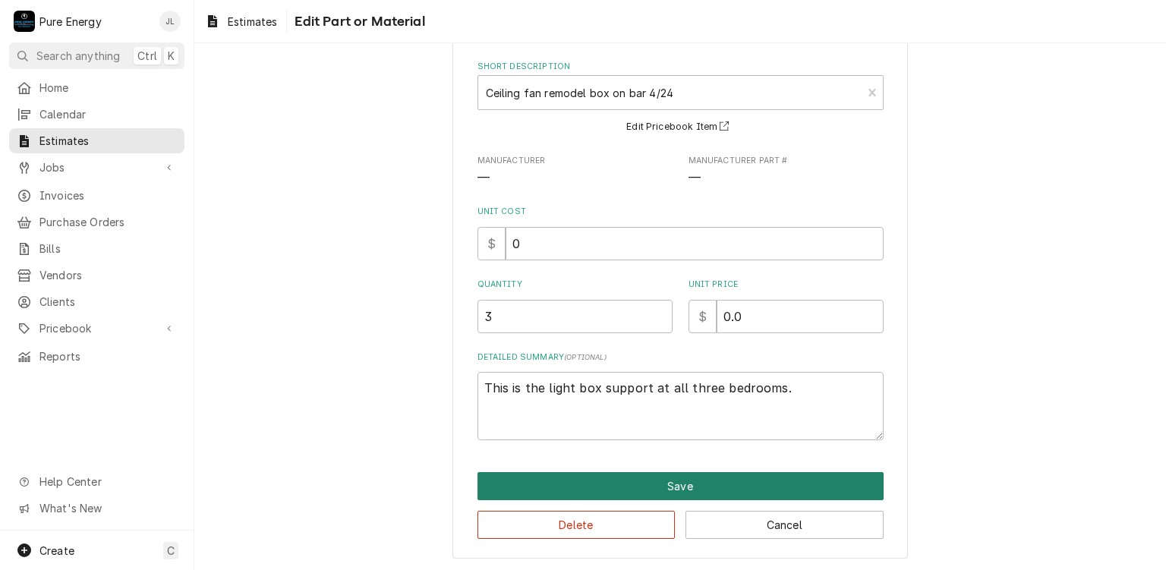
click at [741, 485] on button "Save" at bounding box center [680, 486] width 406 height 28
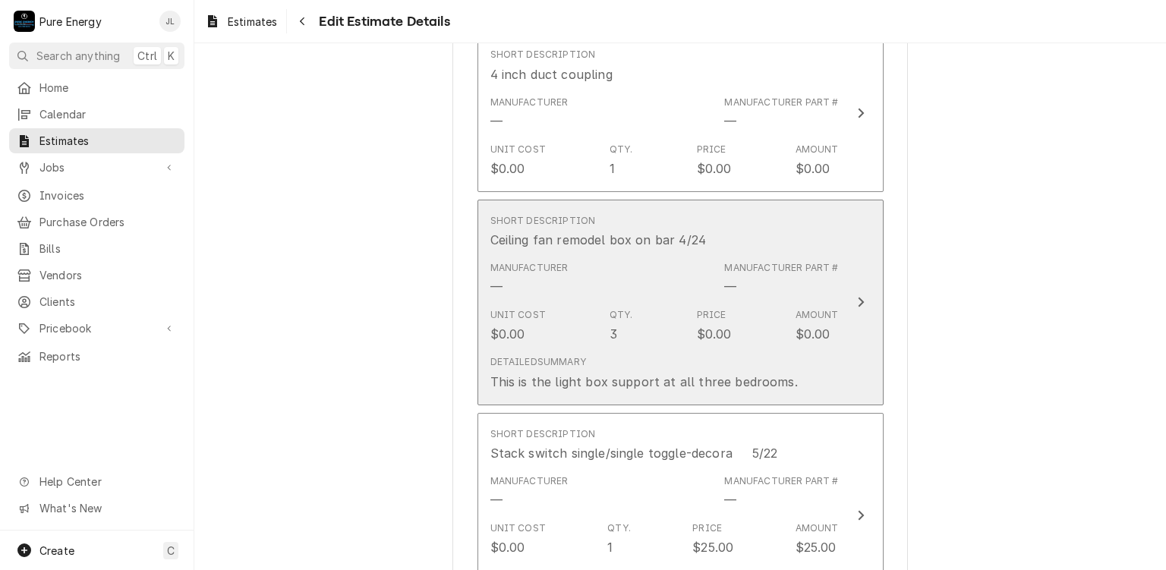
scroll to position [2781, 0]
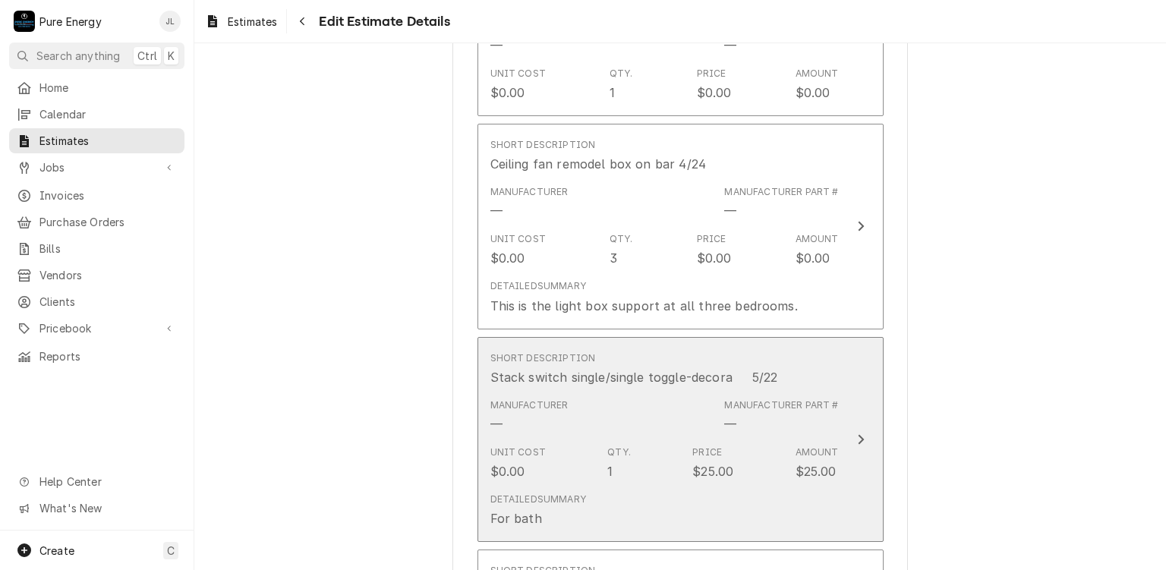
click at [824, 345] on div "Short Description Stack switch single/single toggle-decora 5/22" at bounding box center [664, 368] width 348 height 47
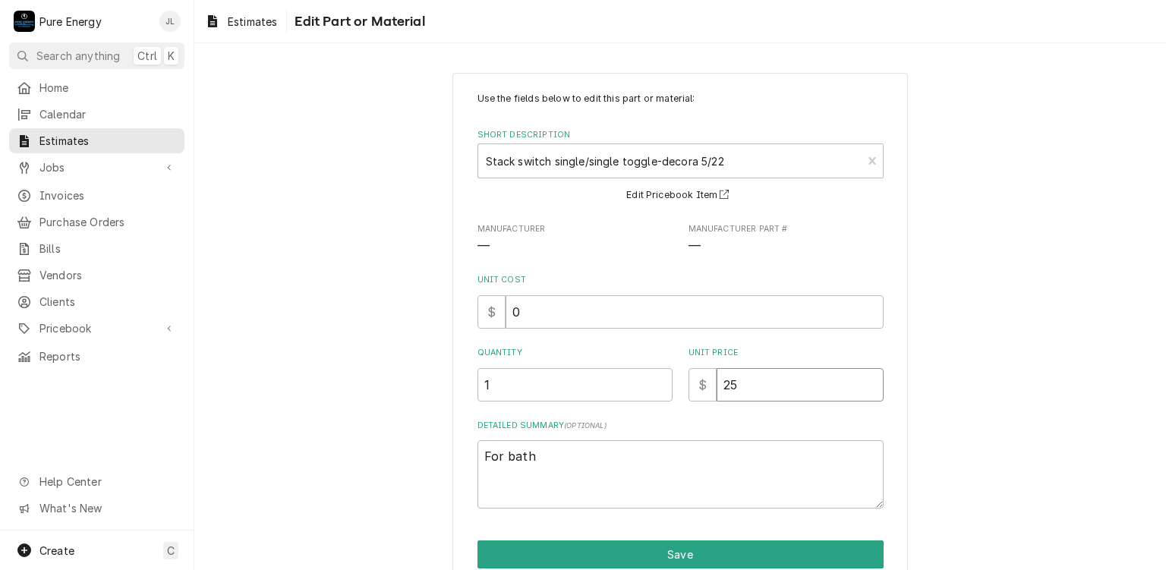
click at [782, 393] on input "25" at bounding box center [799, 384] width 167 height 33
type textarea "x"
type input "2"
type textarea "x"
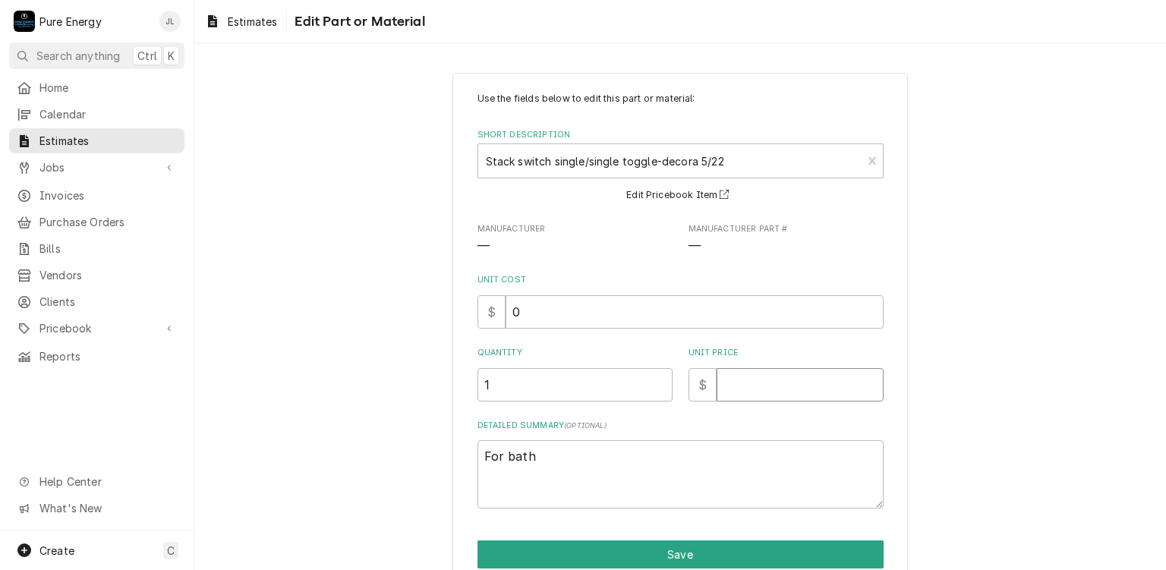
type input "0"
type textarea "x"
type input "0.0"
type textarea "x"
type input "0.0"
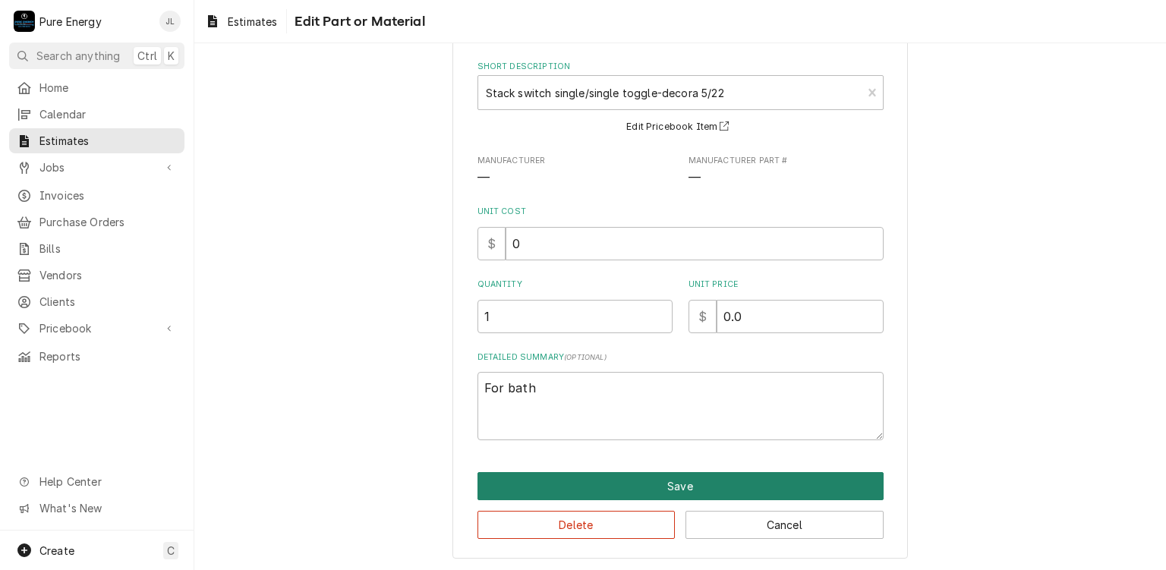
click at [760, 488] on button "Save" at bounding box center [680, 486] width 406 height 28
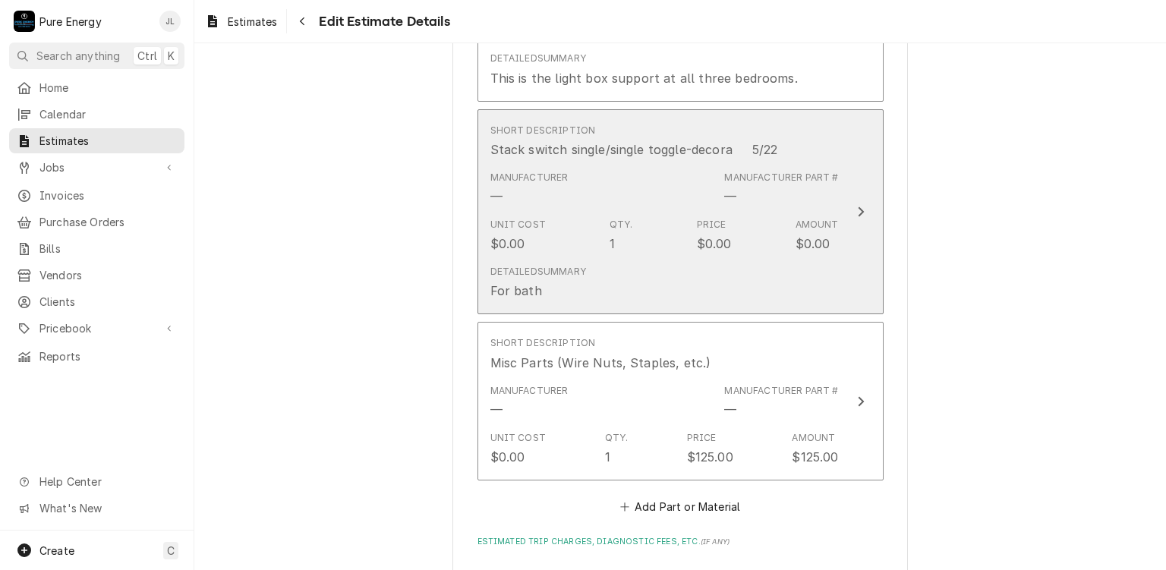
scroll to position [3084, 0]
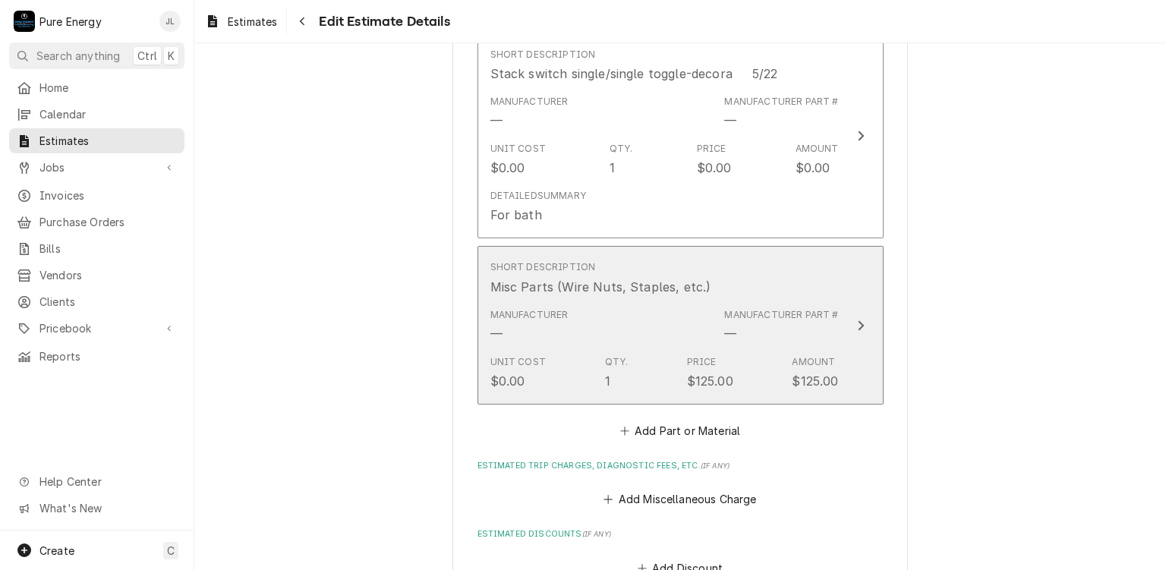
click at [781, 263] on div "Short Description Misc Parts (Wire Nuts, Staples, etc.)" at bounding box center [664, 277] width 348 height 47
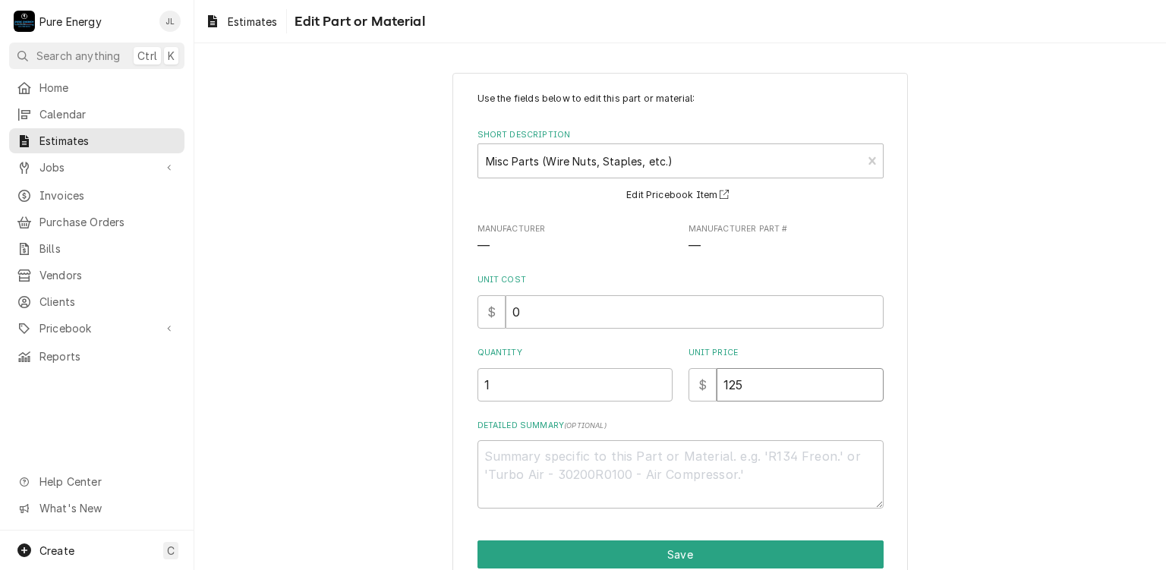
click at [772, 386] on input "125" at bounding box center [799, 384] width 167 height 33
type textarea "x"
type input "12"
type textarea "x"
type input "1"
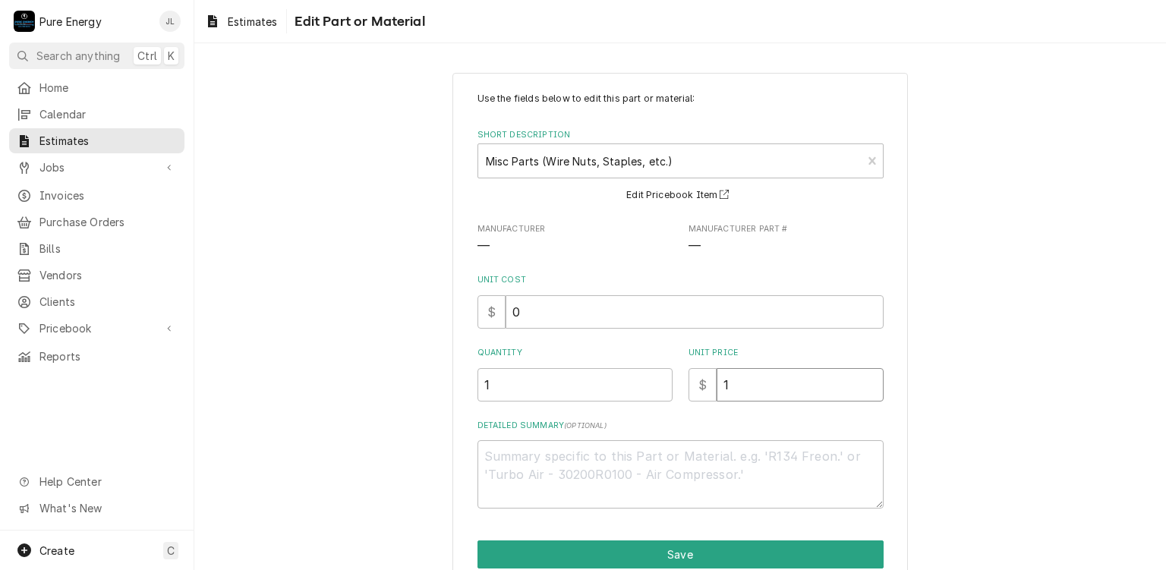
type textarea "x"
type input "0"
type textarea "x"
type input "0.0"
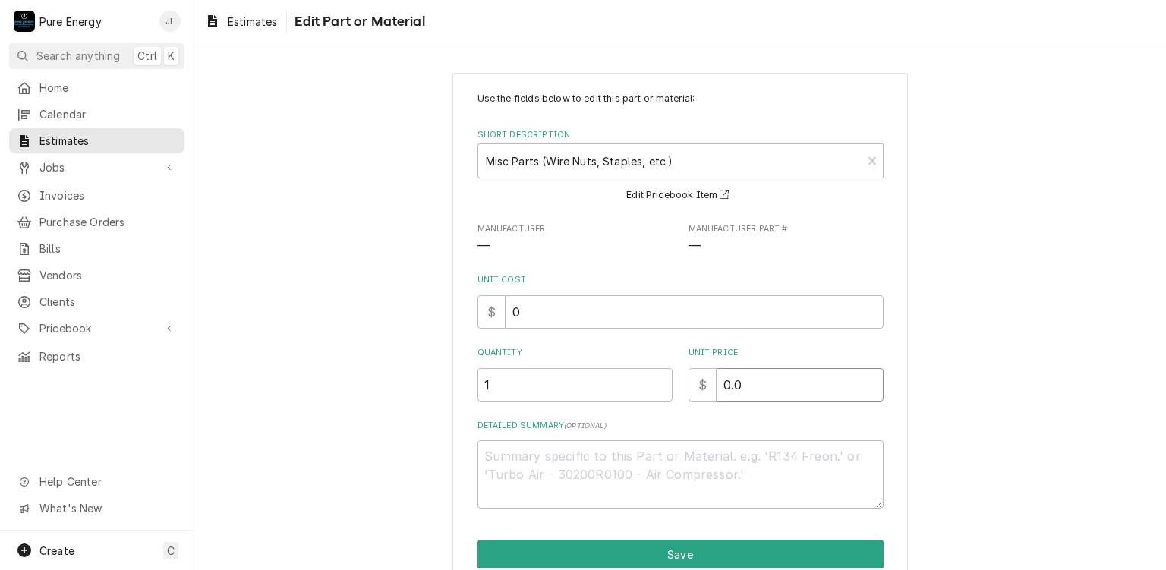
type textarea "x"
type input "0.0"
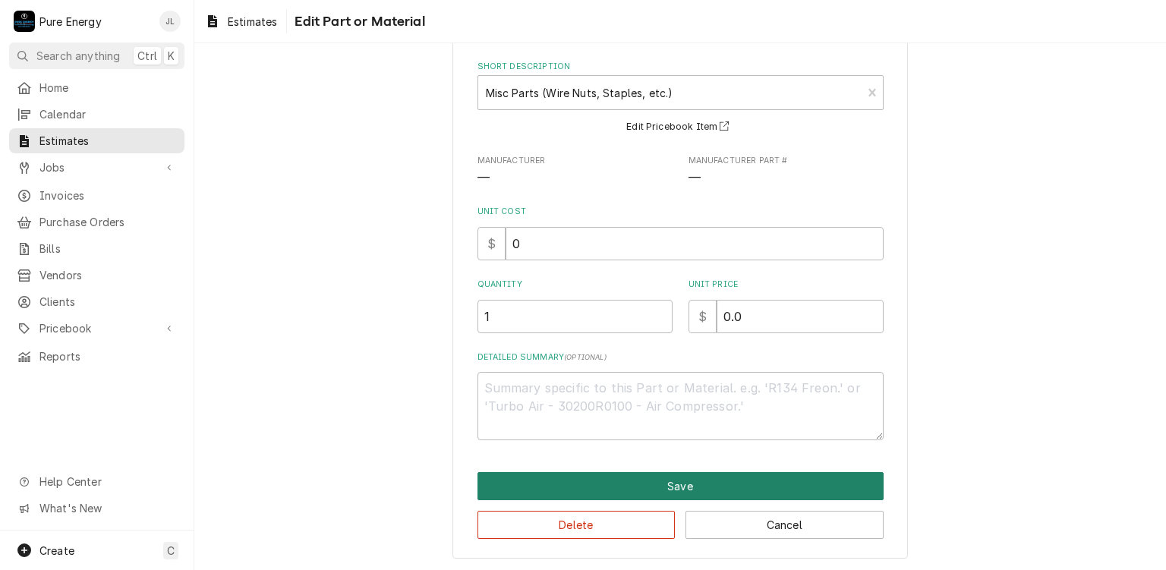
click at [777, 472] on button "Save" at bounding box center [680, 486] width 406 height 28
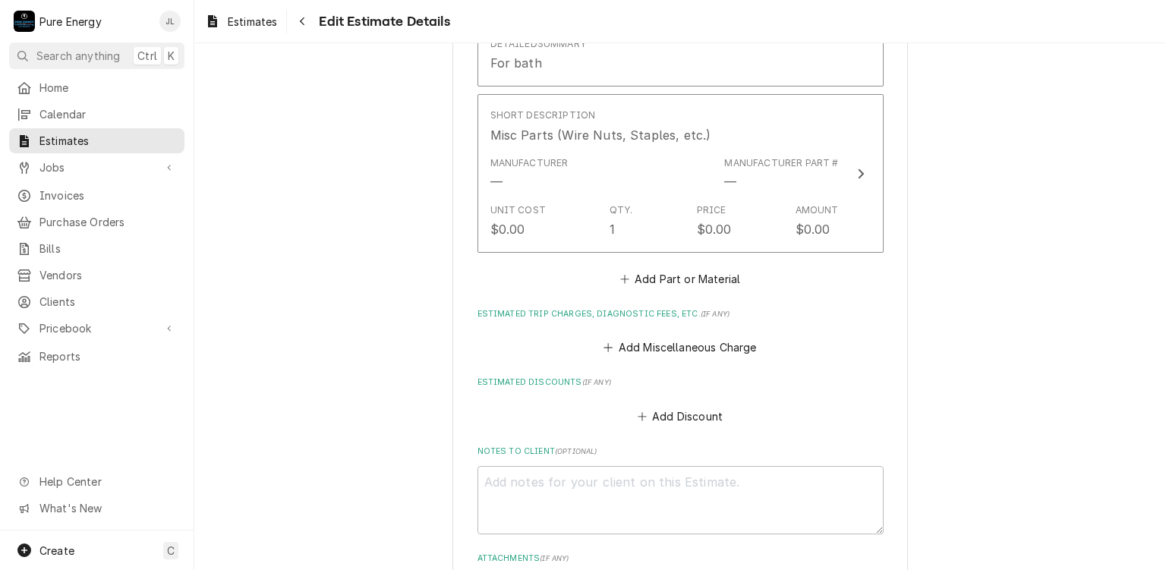
type textarea "x"
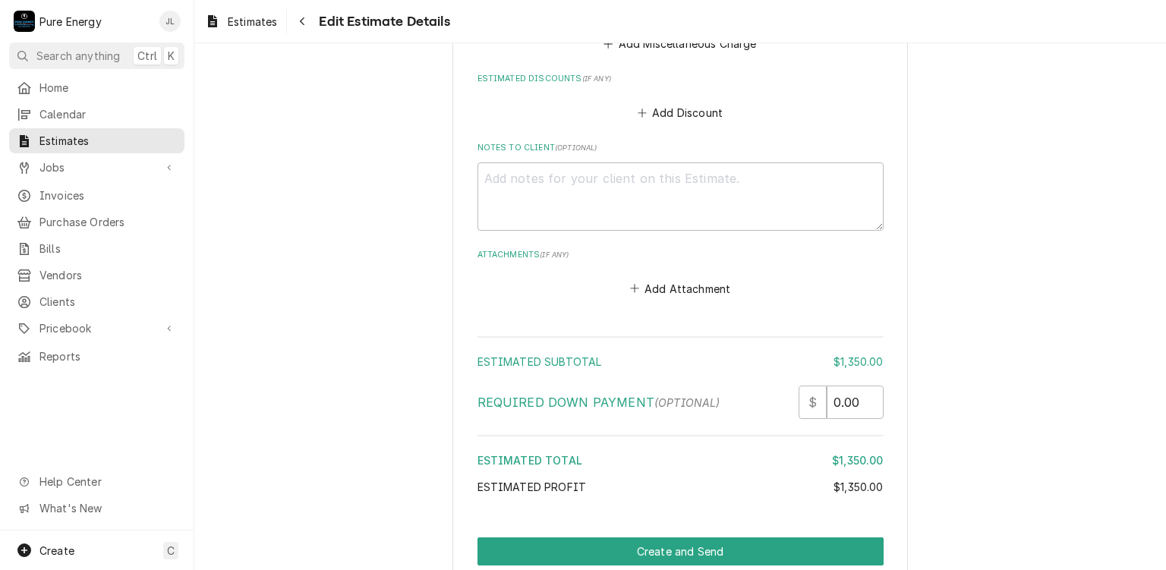
scroll to position [3236, 0]
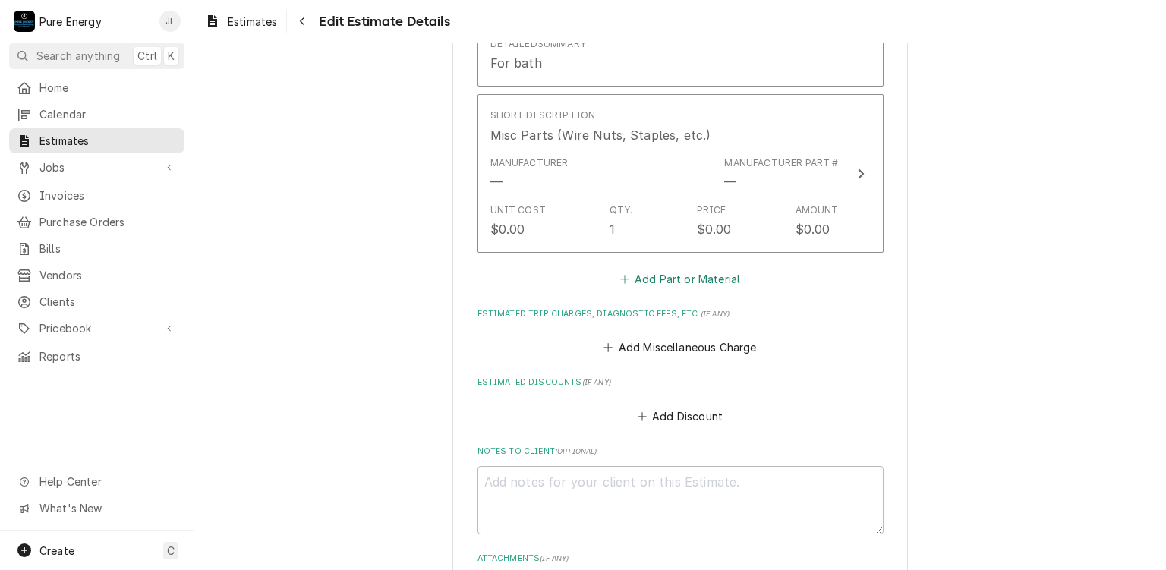
click at [677, 268] on button "Add Part or Material" at bounding box center [679, 278] width 125 height 21
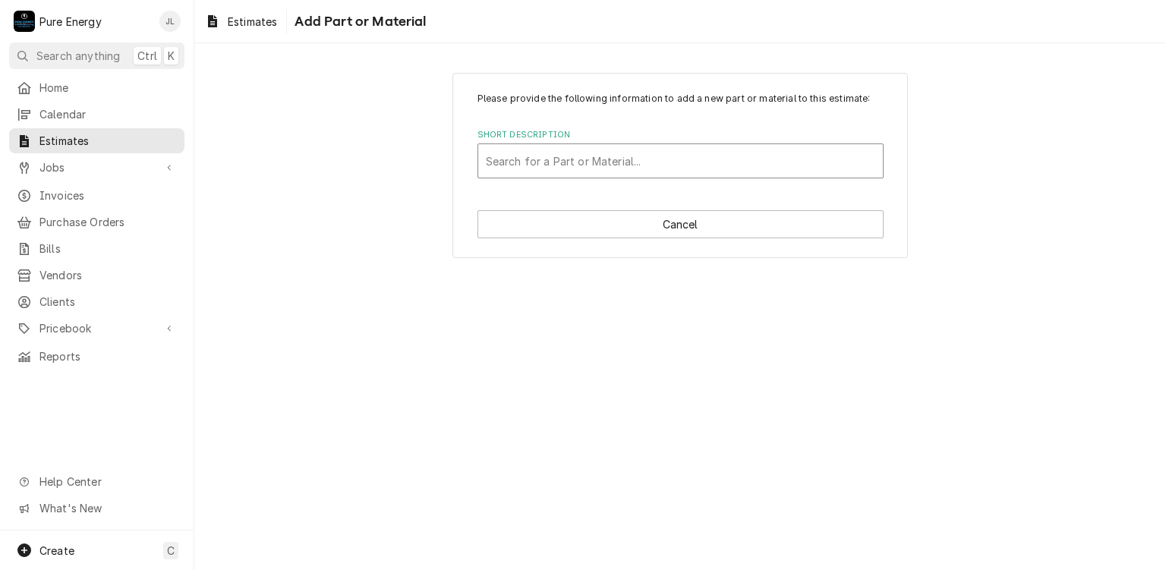
click at [605, 162] on div "Short Description" at bounding box center [680, 160] width 389 height 27
type input "Materials totals"
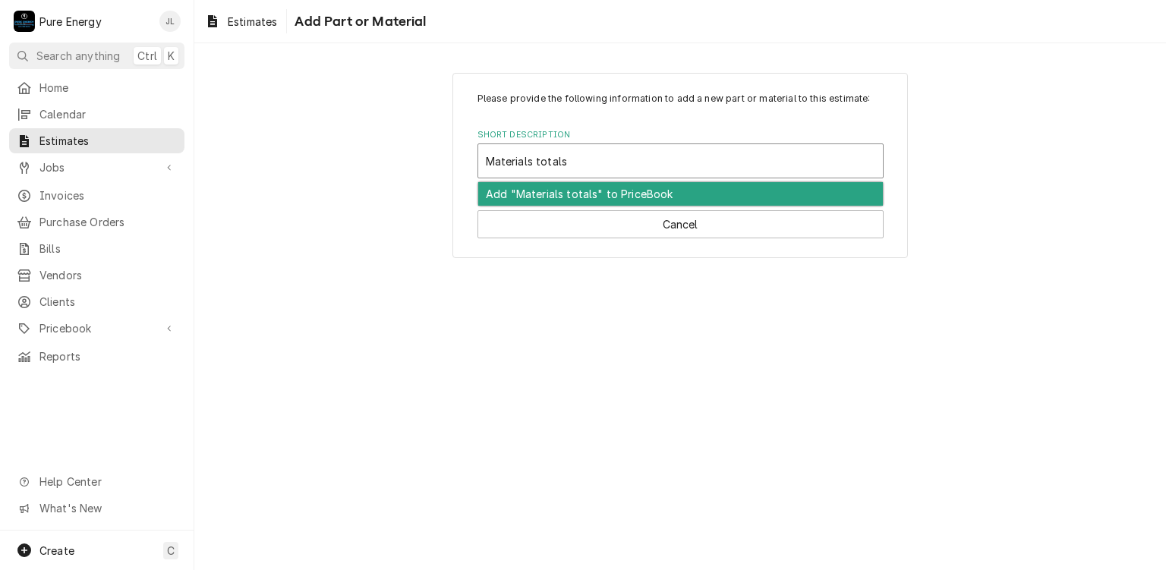
click at [562, 195] on div "Add "Materials totals" to PriceBook" at bounding box center [680, 194] width 405 height 24
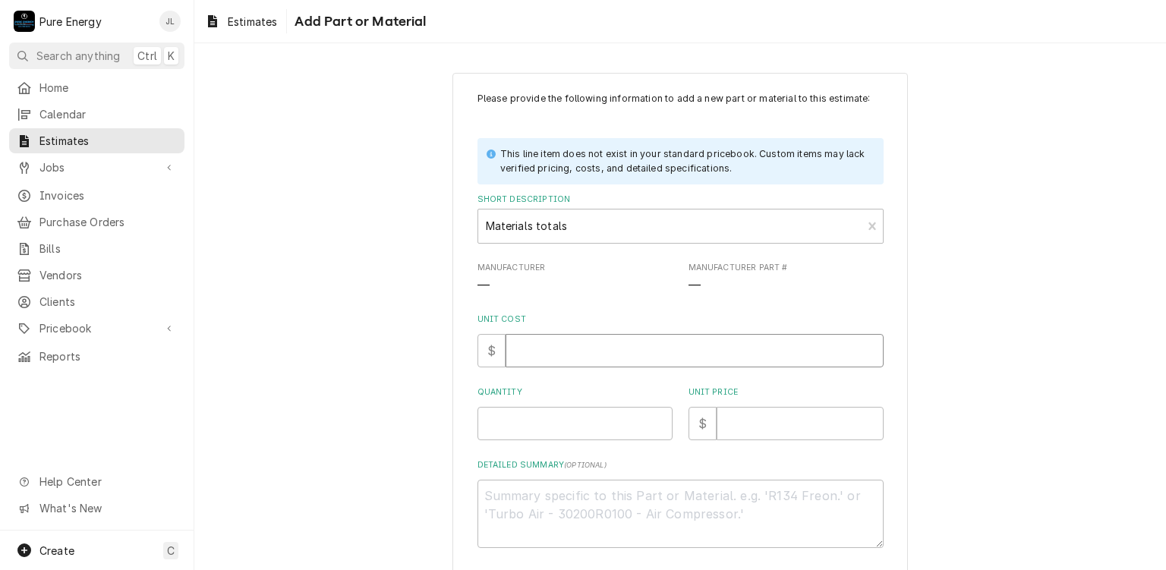
click at [577, 345] on input "Unit Cost" at bounding box center [694, 350] width 378 height 33
type textarea "x"
type input "0"
type textarea "x"
type input "0.0"
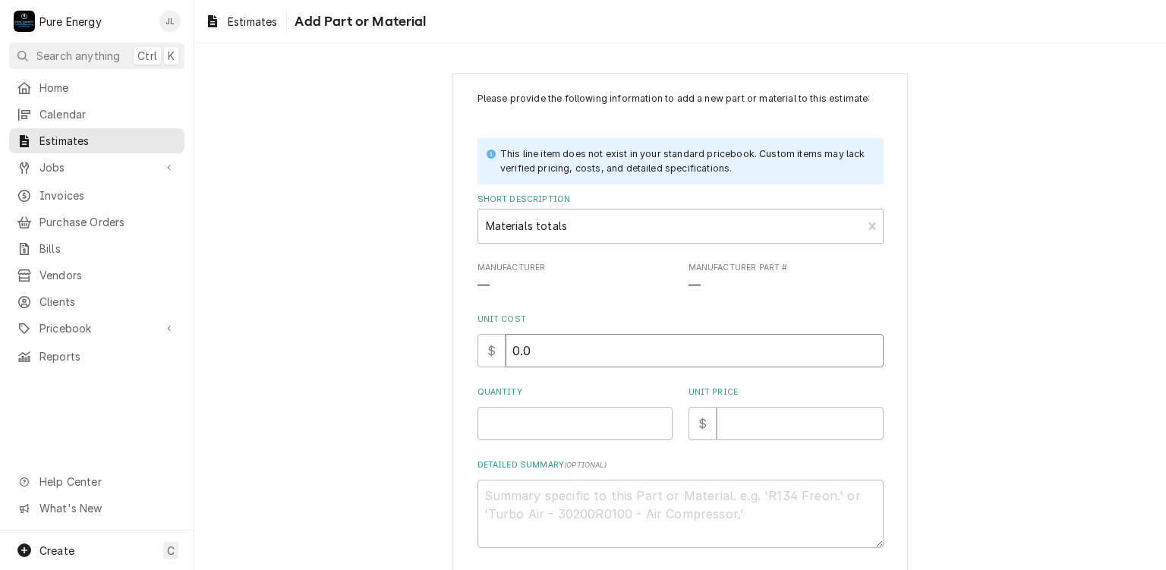
type textarea "x"
type input "0.0"
click at [549, 433] on input "Quantity" at bounding box center [574, 423] width 195 height 33
type textarea "x"
type input "1"
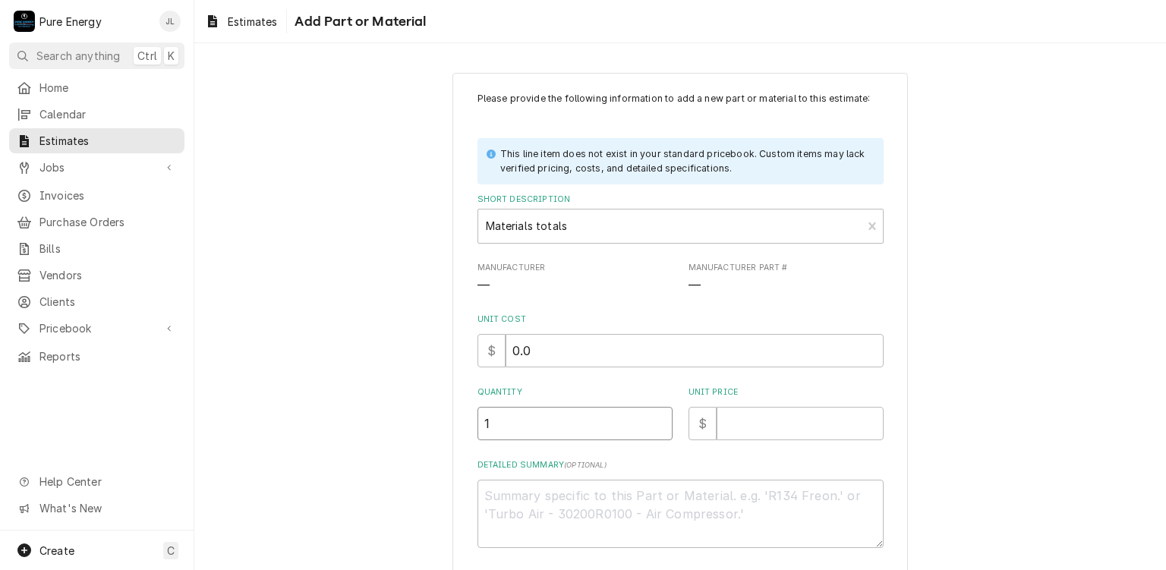
type textarea "x"
type input "1"
click at [792, 428] on input "Unit Price" at bounding box center [799, 423] width 167 height 33
type textarea "x"
type input "7"
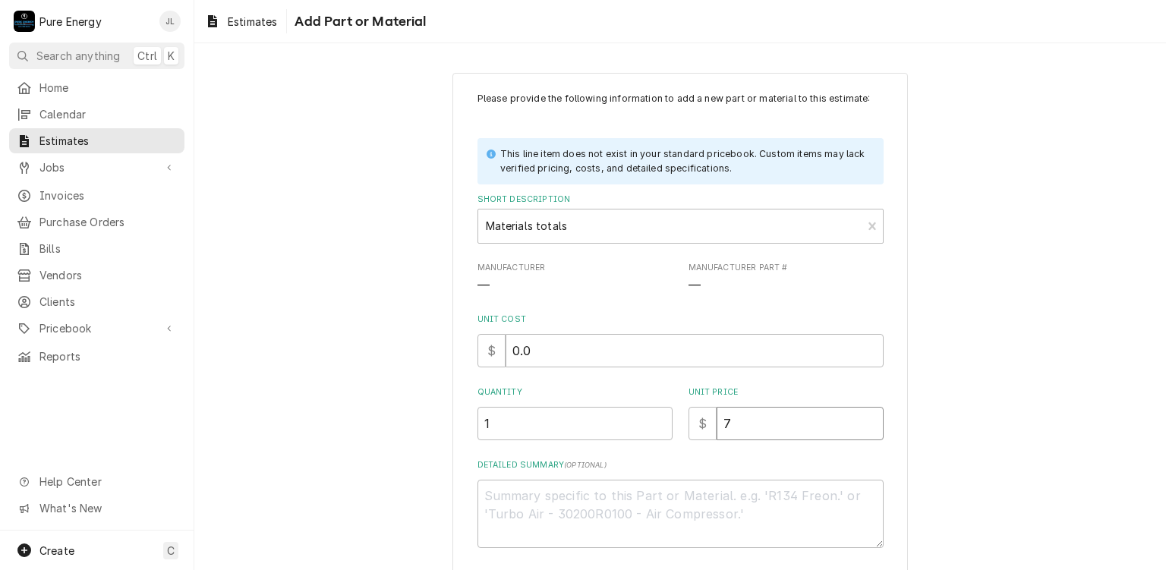
type textarea "x"
type input "78"
type textarea "x"
type input "786"
type textarea "x"
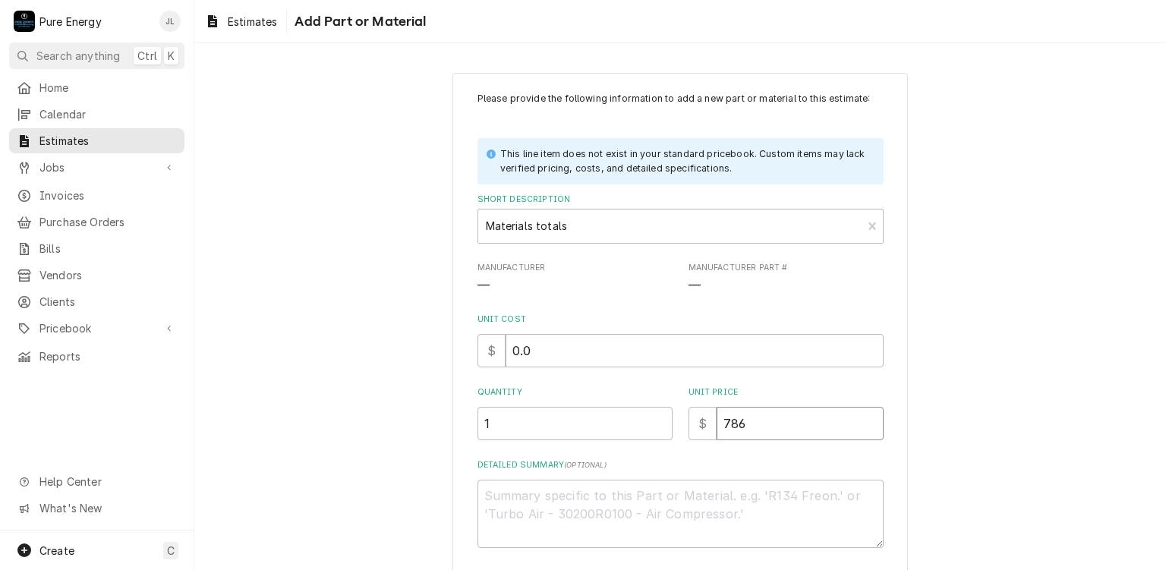
type input "786.2"
type textarea "x"
type input "786.28"
type textarea "x"
type input "786.28"
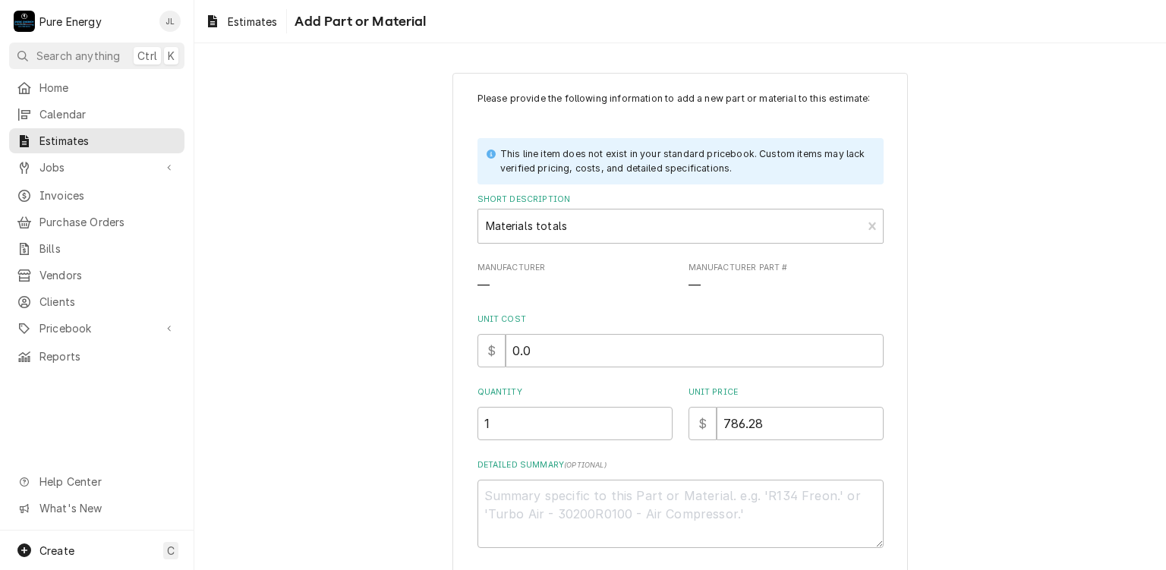
scroll to position [69, 0]
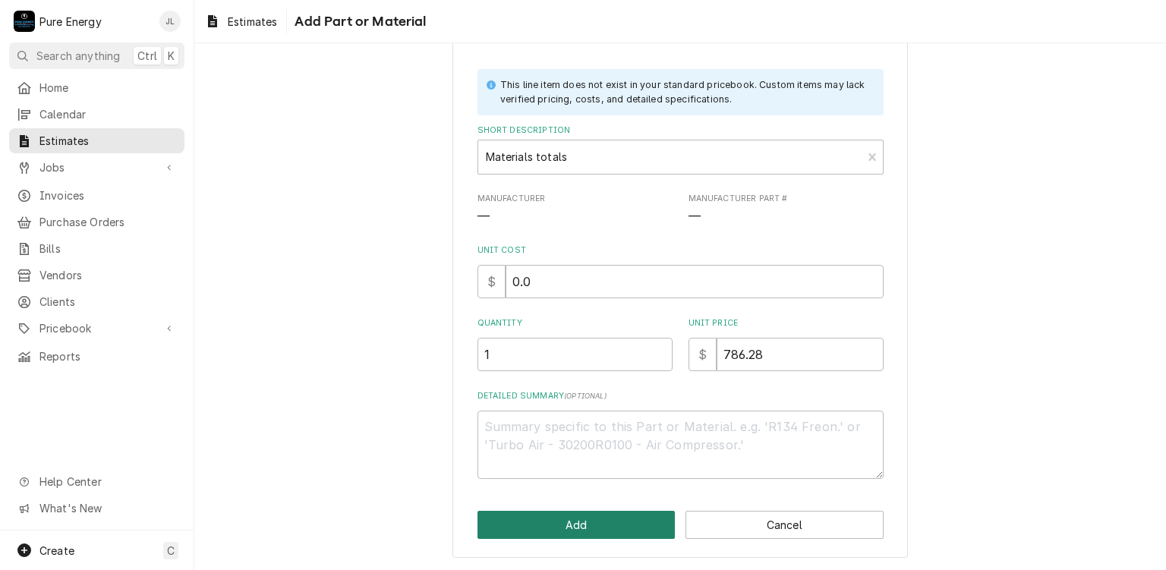
click at [587, 528] on button "Add" at bounding box center [576, 525] width 198 height 28
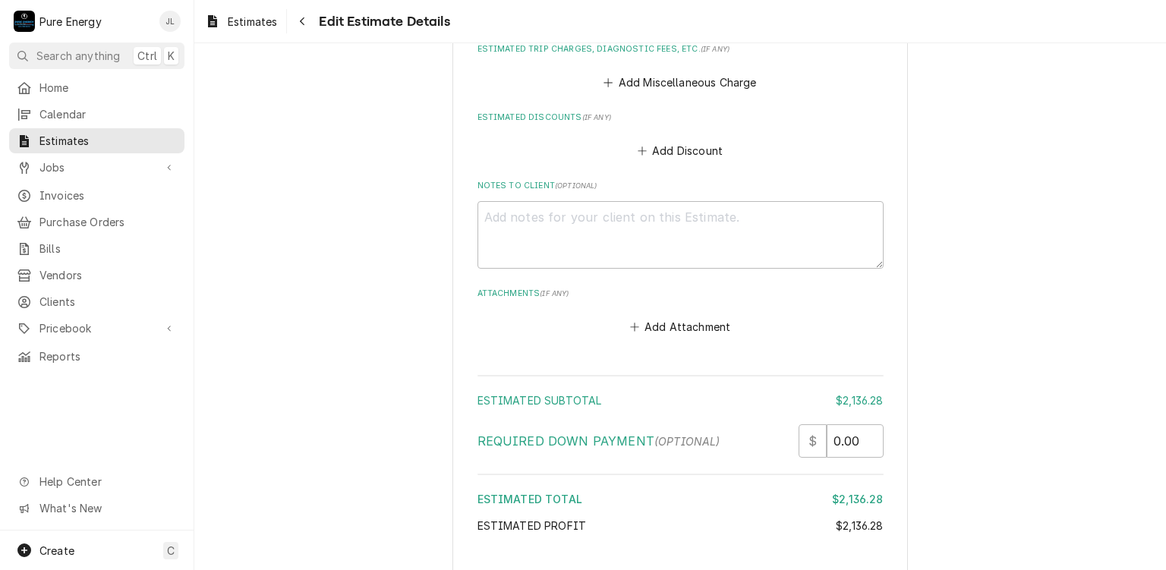
scroll to position [3957, 0]
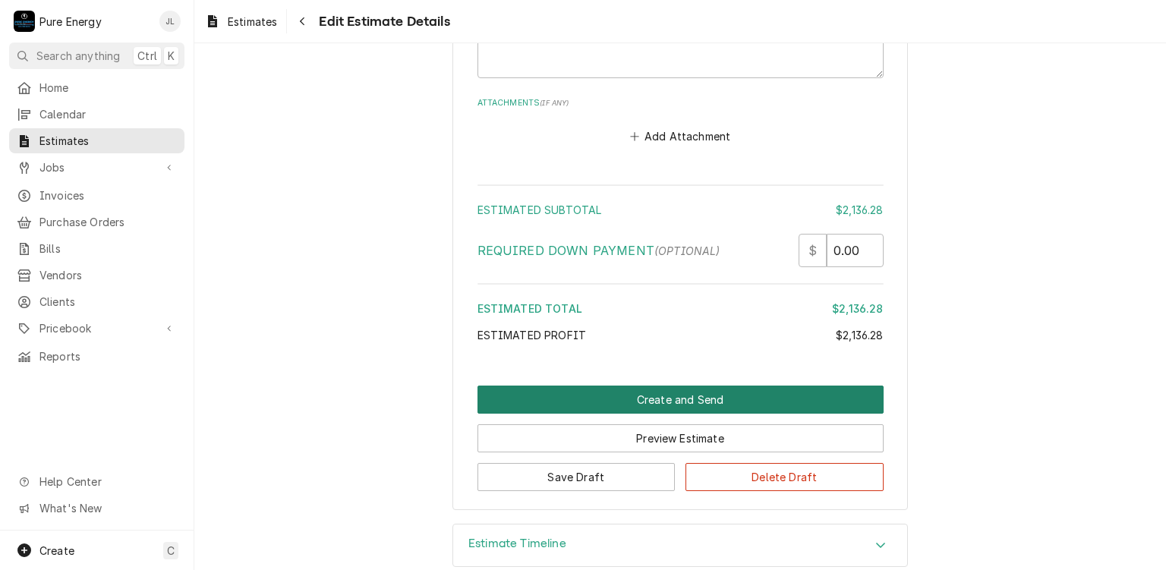
click at [677, 386] on button "Create and Send" at bounding box center [680, 400] width 406 height 28
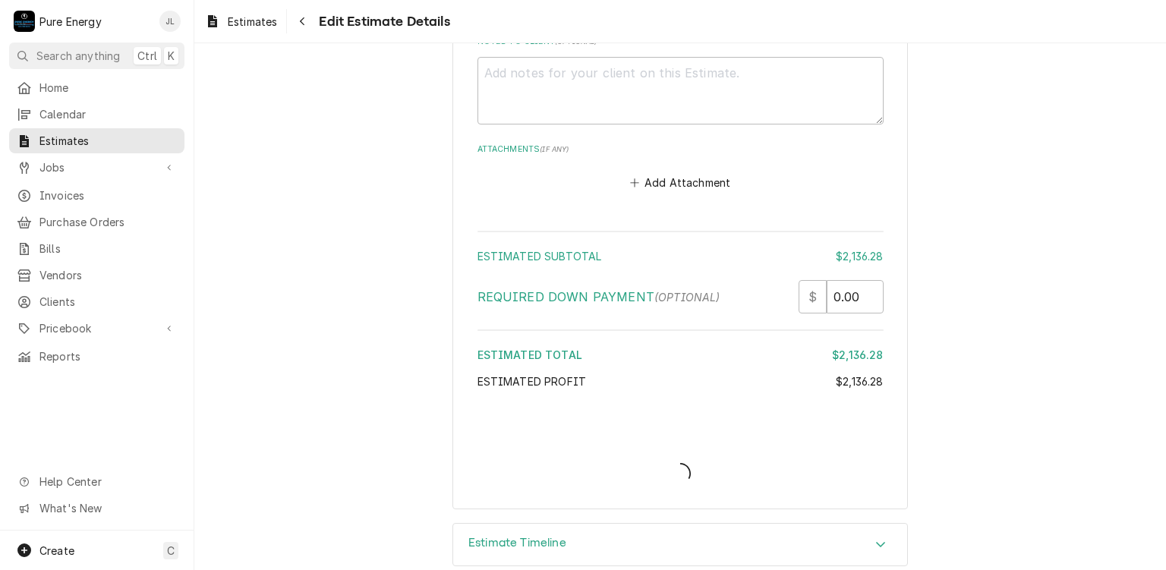
type textarea "x"
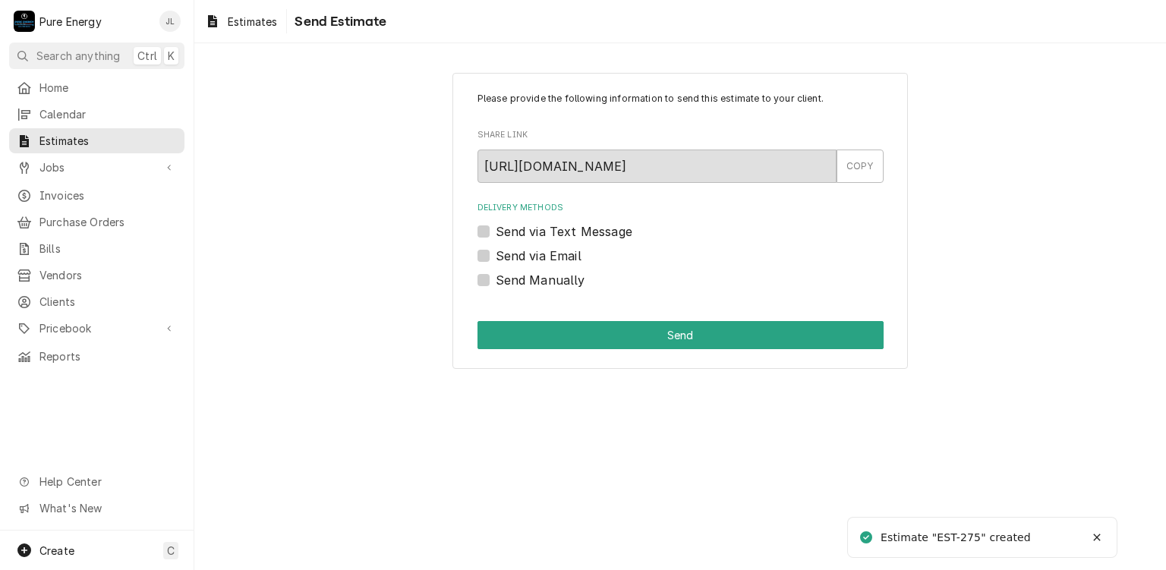
click at [496, 257] on label "Send via Email" at bounding box center [539, 256] width 86 height 18
click at [496, 257] on input "Send via Email" at bounding box center [699, 263] width 406 height 33
checkbox input "true"
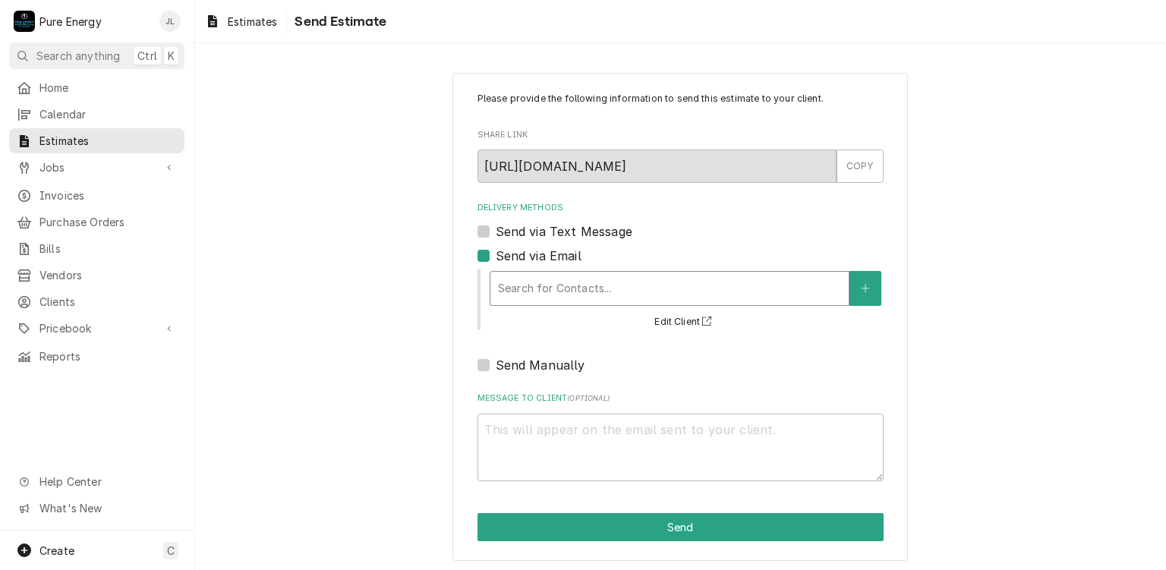
click at [505, 279] on div "Delivery Methods" at bounding box center [669, 288] width 343 height 27
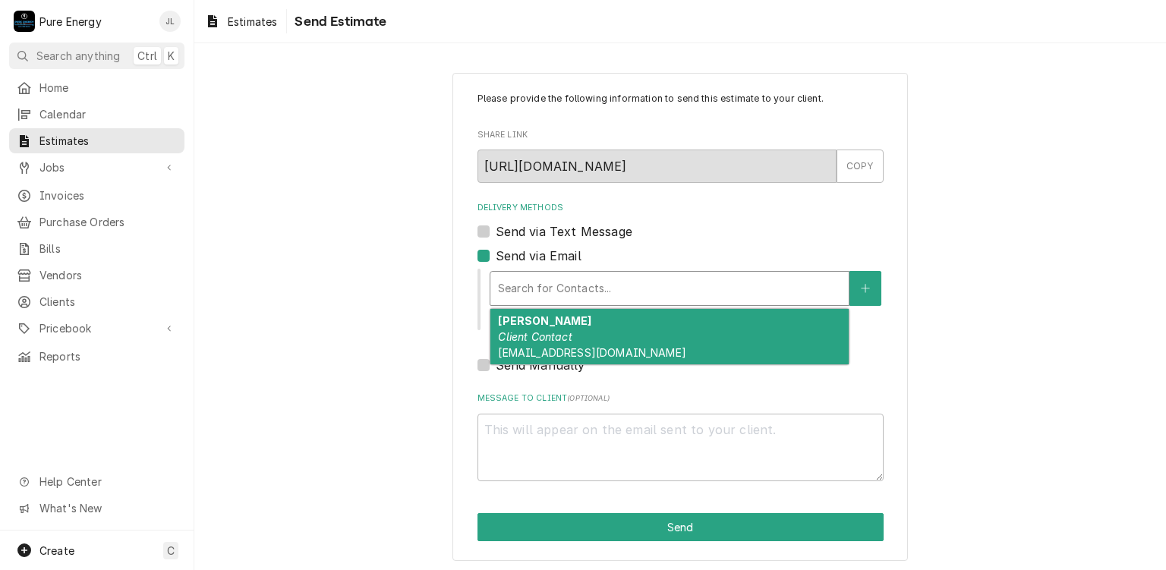
click at [510, 331] on em "Client Contact" at bounding box center [535, 336] width 74 height 13
type textarea "x"
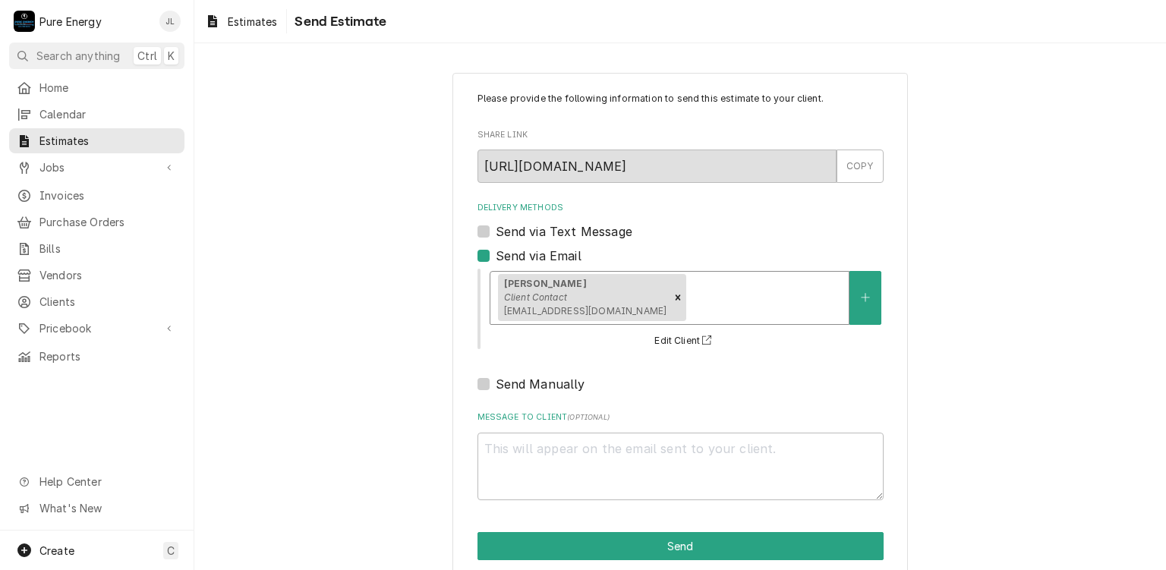
click at [496, 231] on label "Send via Text Message" at bounding box center [564, 231] width 137 height 18
click at [496, 231] on input "Send via Text Message" at bounding box center [699, 238] width 406 height 33
checkbox input "true"
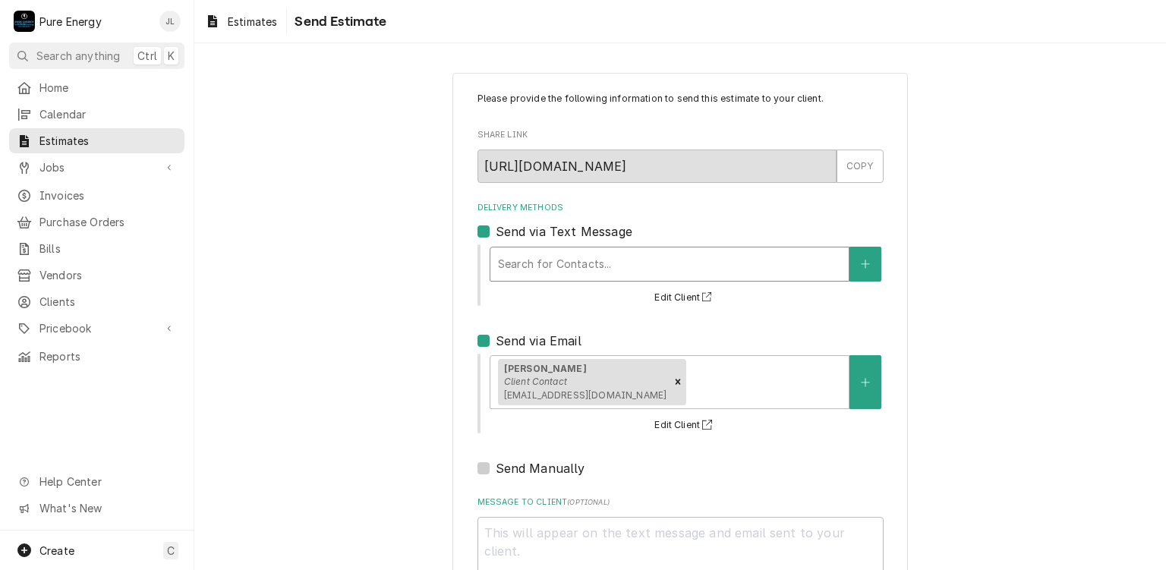
click at [518, 261] on div "Delivery Methods" at bounding box center [669, 263] width 343 height 27
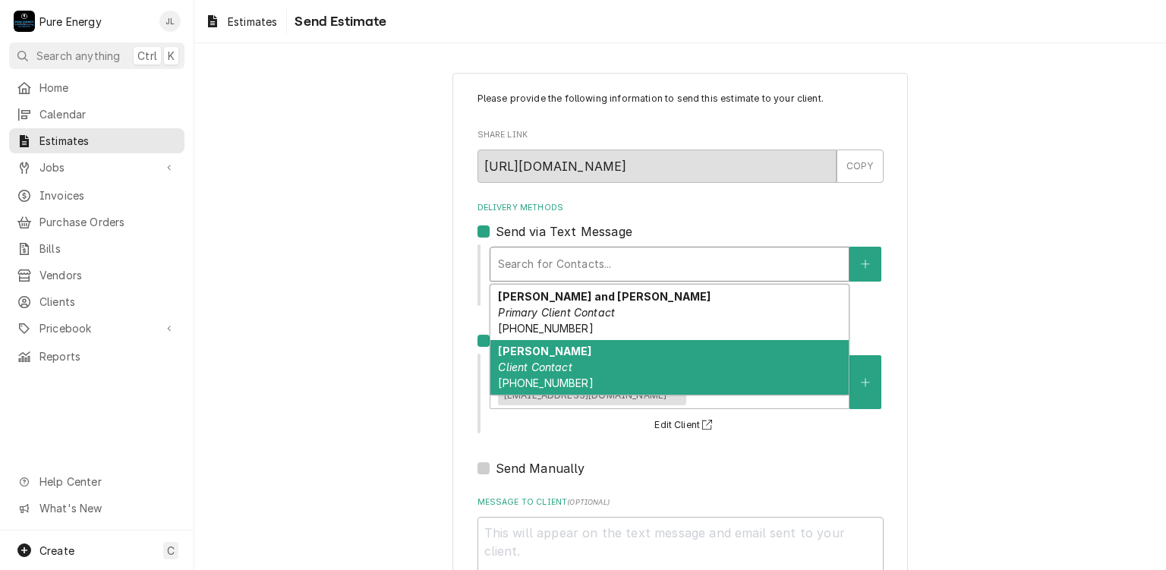
click at [516, 367] on em "Client Contact" at bounding box center [535, 366] width 74 height 13
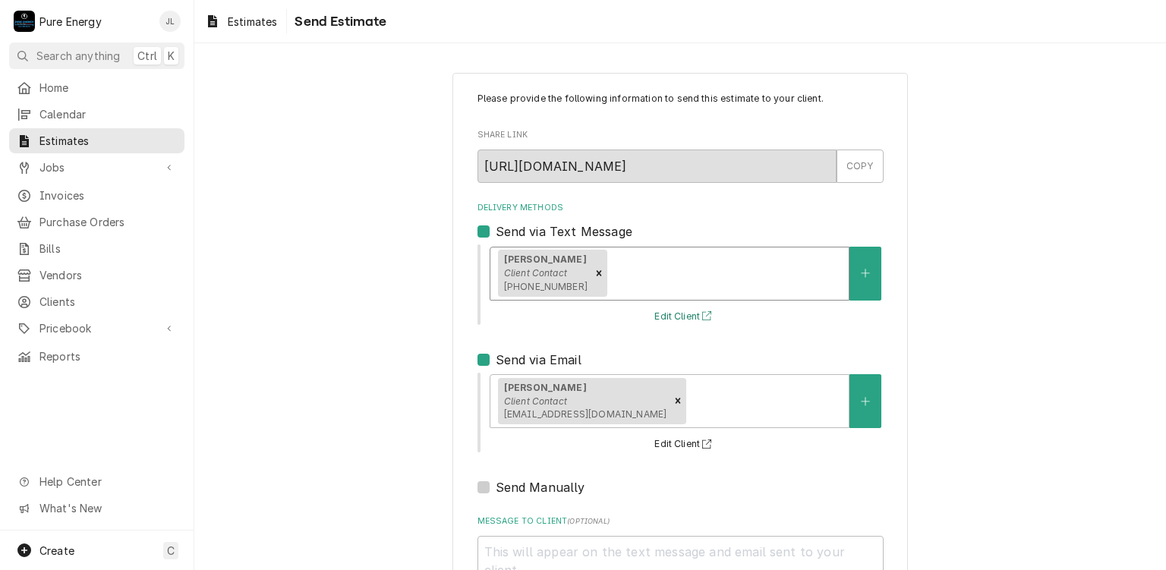
scroll to position [124, 0]
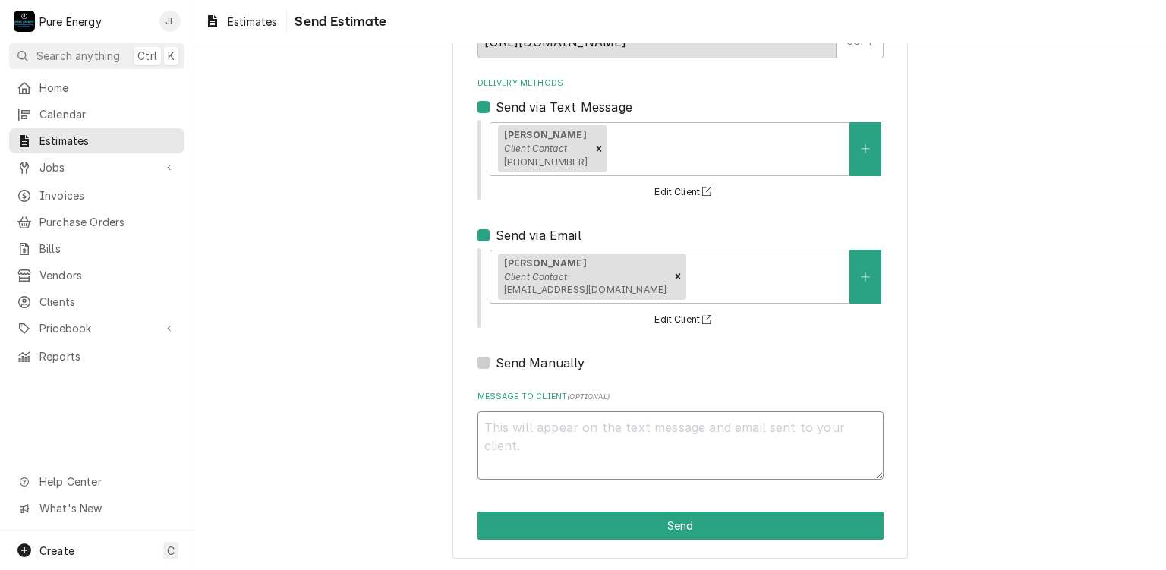
click at [568, 426] on textarea "Message to Client ( optional )" at bounding box center [680, 445] width 406 height 68
type textarea "x"
type textarea "H"
type textarea "x"
type textarea "Hi"
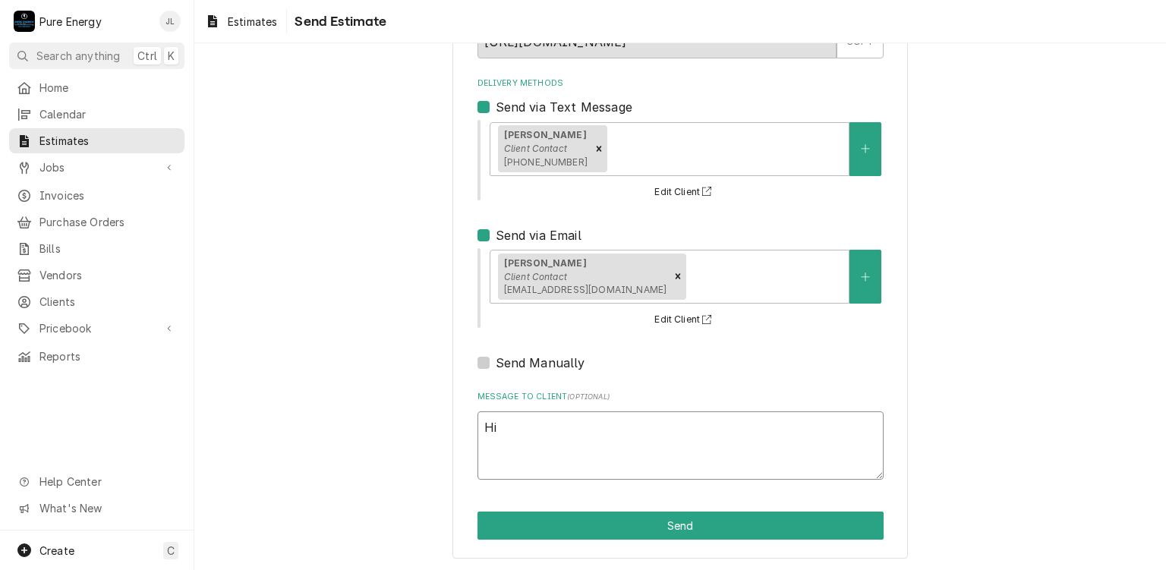
type textarea "x"
type textarea "Hi P"
type textarea "x"
type textarea "Hi [PERSON_NAME]"
type textarea "x"
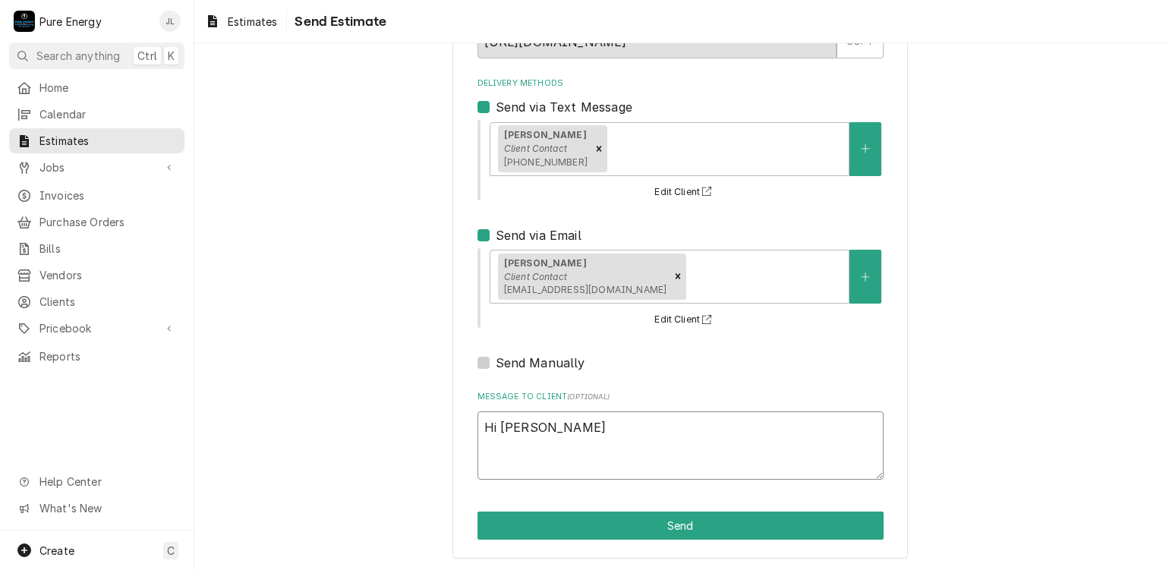
type textarea "Hi [PERSON_NAME]."
type textarea "x"
type textarea "Hi [PERSON_NAME]."
type textarea "x"
type textarea "Hi [PERSON_NAME]."
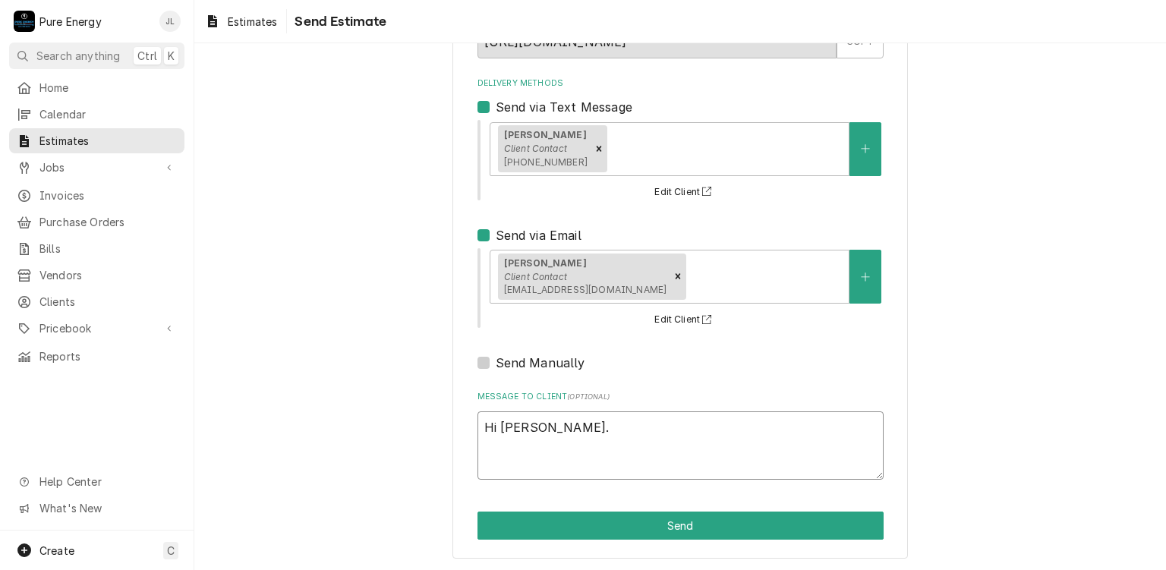
type textarea "x"
type textarea "Hi [PERSON_NAME]. H"
type textarea "x"
type textarea "Hi [PERSON_NAME]. He"
type textarea "x"
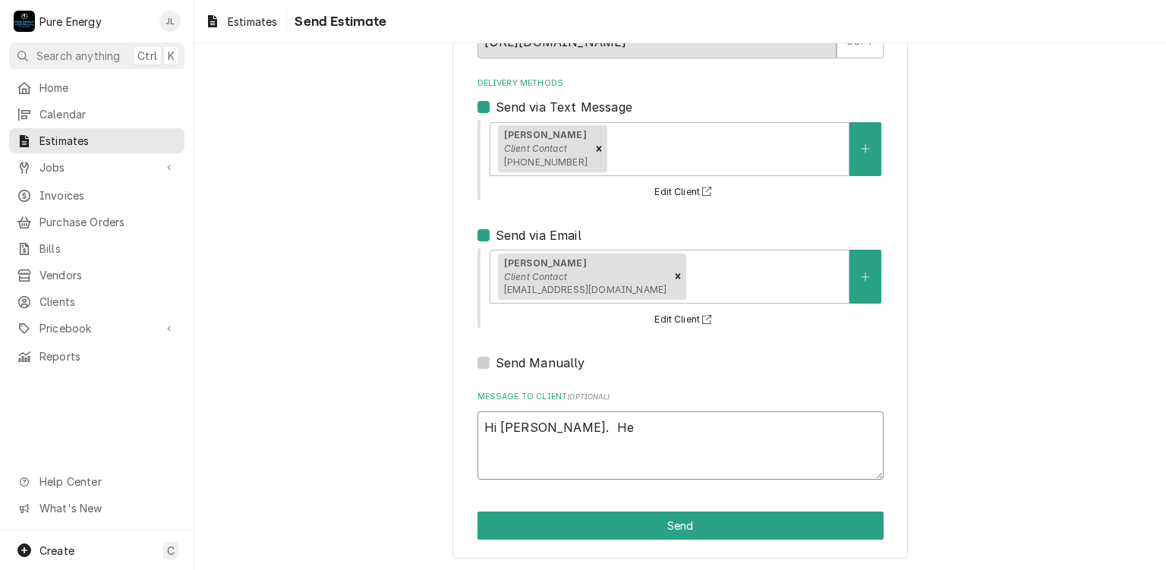
type textarea "Hi [PERSON_NAME]. Her"
type textarea "x"
type textarea "Hi [PERSON_NAME]. Here"
type textarea "x"
type textarea "Hi [PERSON_NAME]. Here"
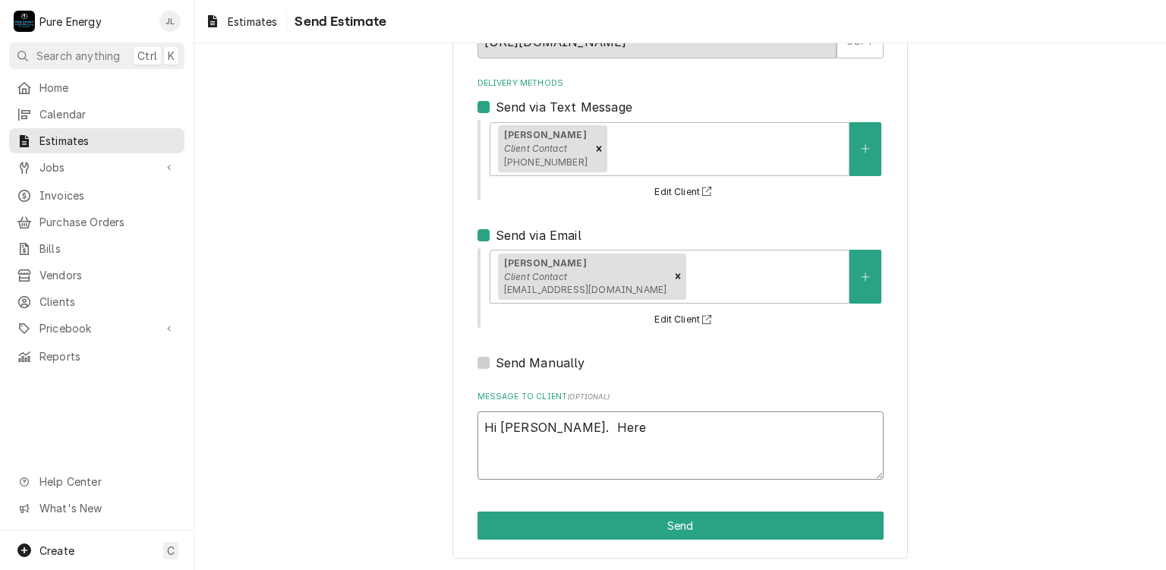
type textarea "x"
type textarea "Hi [PERSON_NAME]. Here i"
type textarea "x"
type textarea "Hi [PERSON_NAME]. Here is"
type textarea "x"
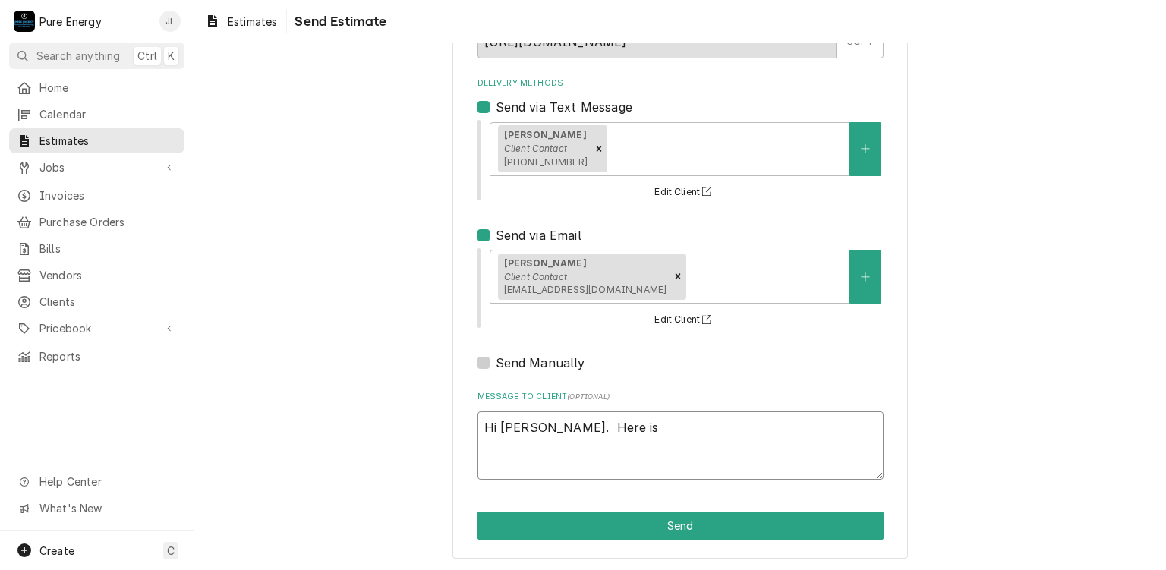
type textarea "Hi [PERSON_NAME]. Here is"
type textarea "x"
type textarea "Hi [PERSON_NAME]. Here is t"
type textarea "x"
type textarea "Hi [PERSON_NAME]. Here is th"
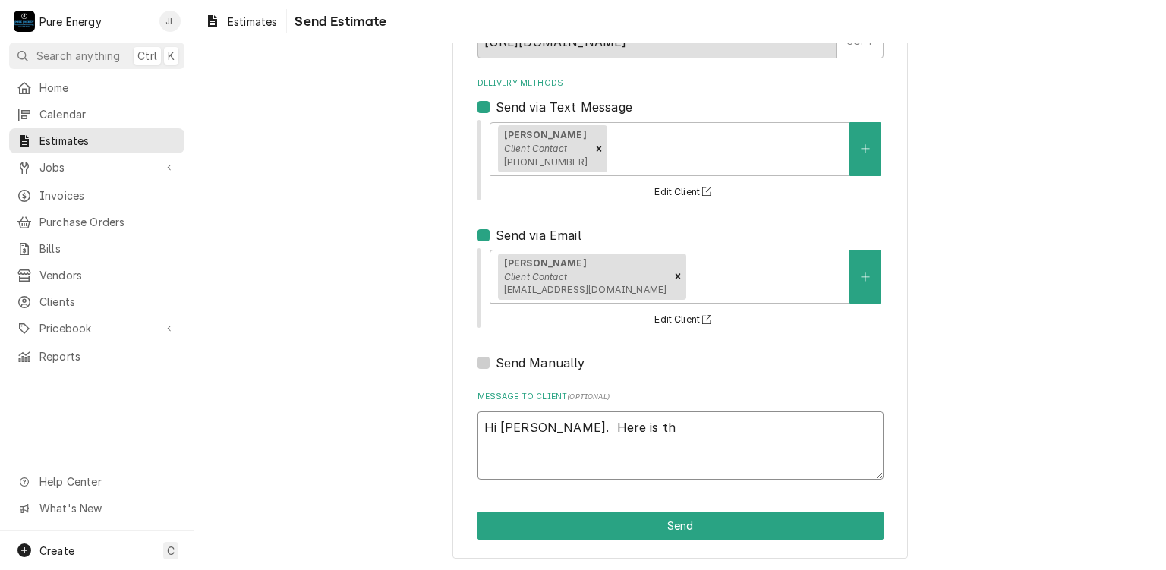
type textarea "x"
type textarea "Hi [PERSON_NAME]. Here is the"
type textarea "x"
type textarea "Hi [PERSON_NAME]. Here is the"
type textarea "x"
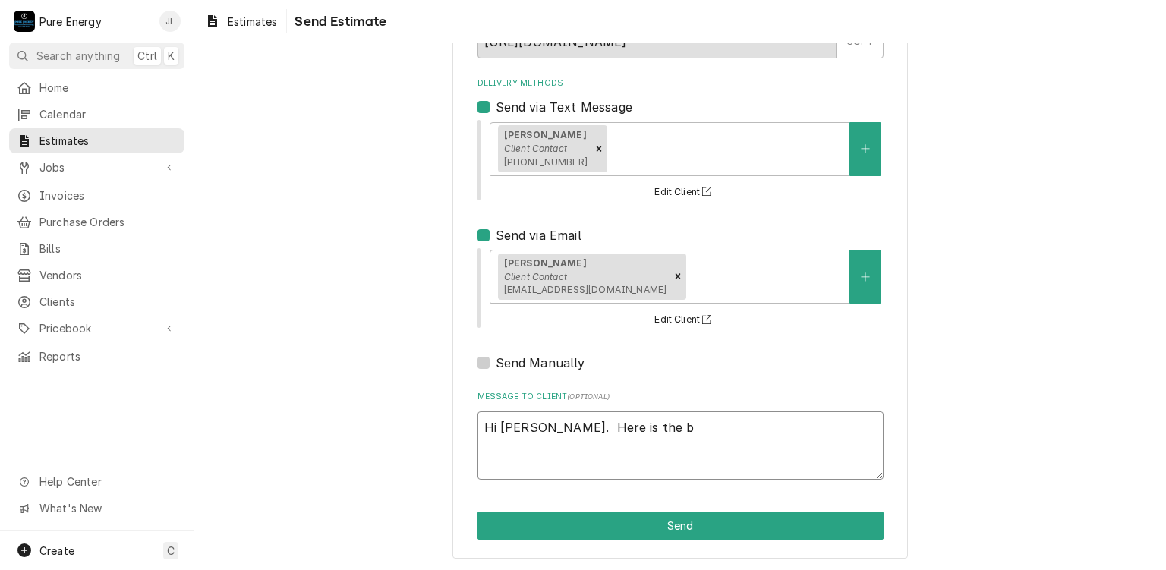
type textarea "Hi [PERSON_NAME]. Here is the bi"
type textarea "x"
type textarea "Hi [PERSON_NAME]. Here is the bi"
type textarea "x"
type textarea "Hi [PERSON_NAME]. Here is the bi y"
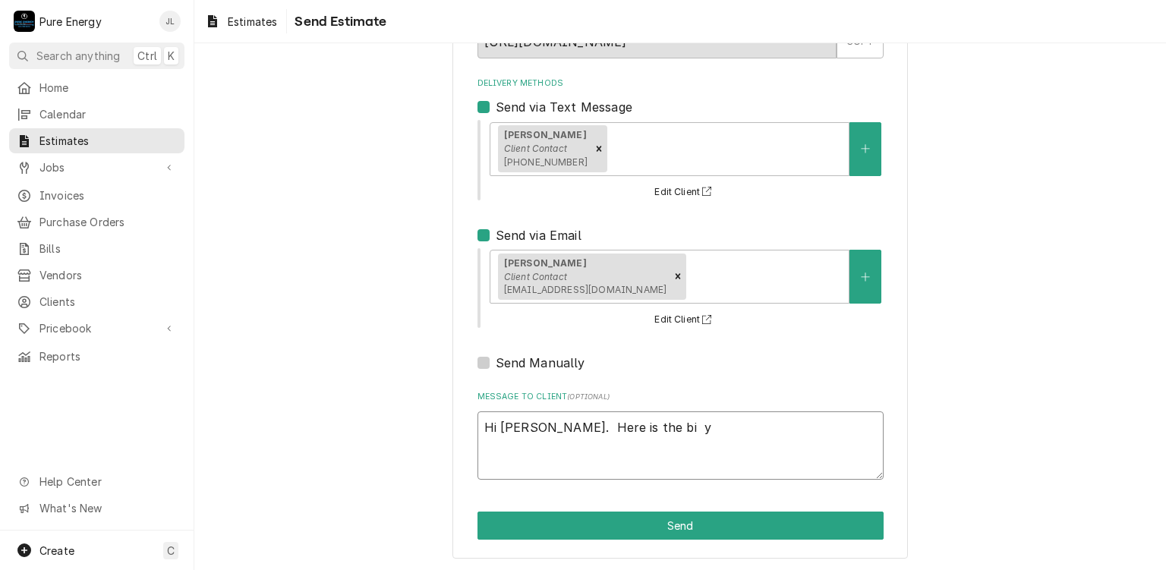
type textarea "x"
type textarea "Hi [PERSON_NAME]. Here is the bi yo"
type textarea "x"
type textarea "Hi [PERSON_NAME]. Here is the bi you"
type textarea "x"
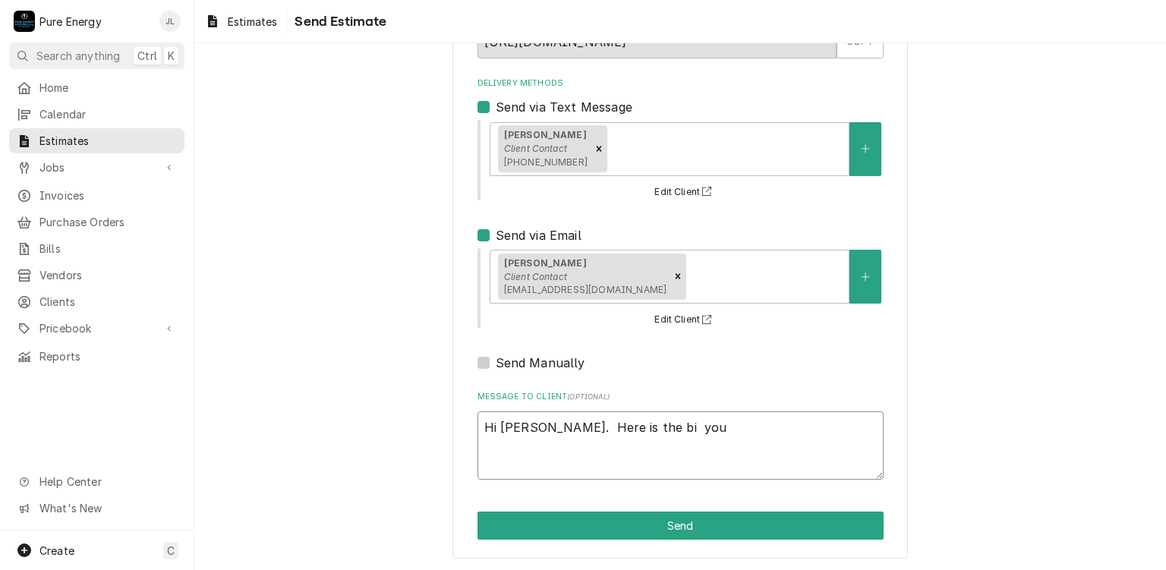
type textarea "Hi [PERSON_NAME]. Here is the bi yo"
type textarea "x"
type textarea "Hi [PERSON_NAME]. Here is the bi y"
type textarea "x"
type textarea "Hi [PERSON_NAME]. Here is the bi"
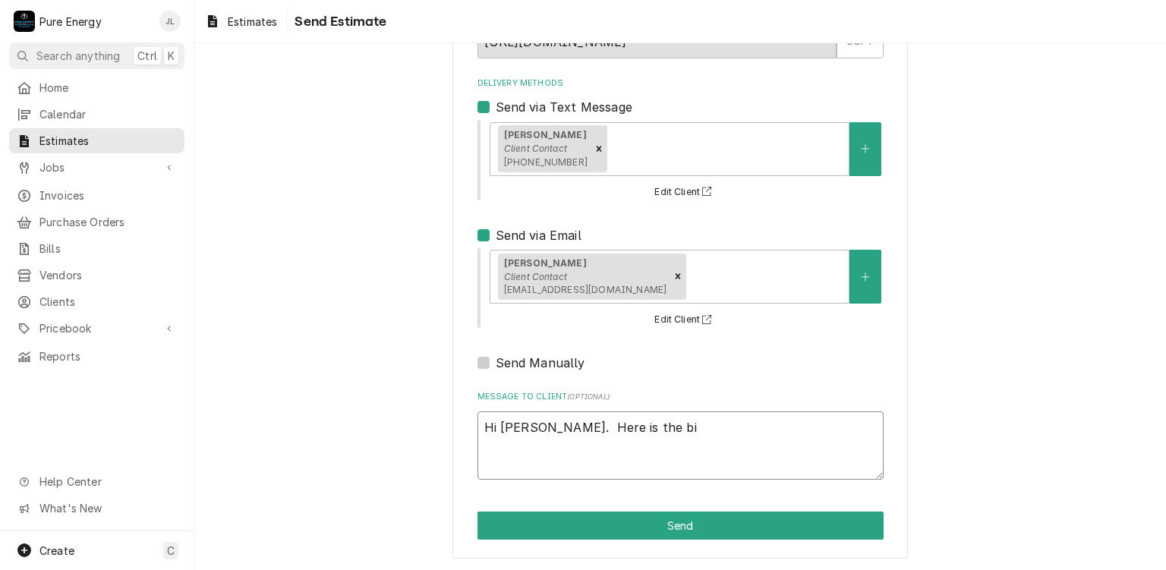
type textarea "x"
type textarea "Hi [PERSON_NAME]. Here is the bi"
type textarea "x"
type textarea "Hi [PERSON_NAME]. Here is the bi d"
type textarea "x"
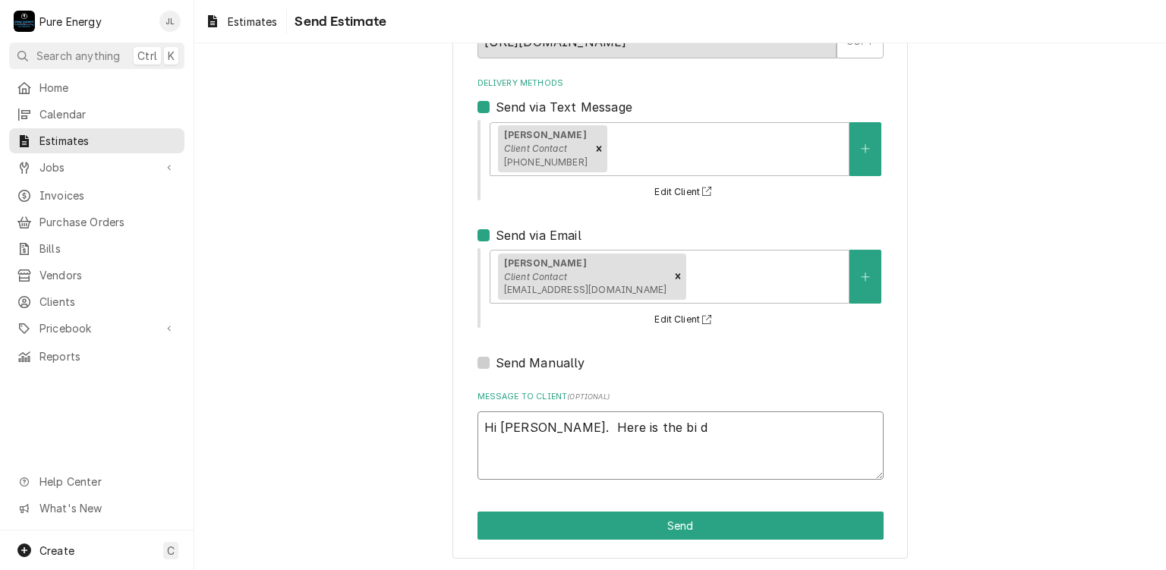
type textarea "Hi [PERSON_NAME]. Here is the bi d"
type textarea "x"
type textarea "Hi [PERSON_NAME]. Here is the bi d y"
type textarea "x"
type textarea "Hi [PERSON_NAME]. Here is the bi d"
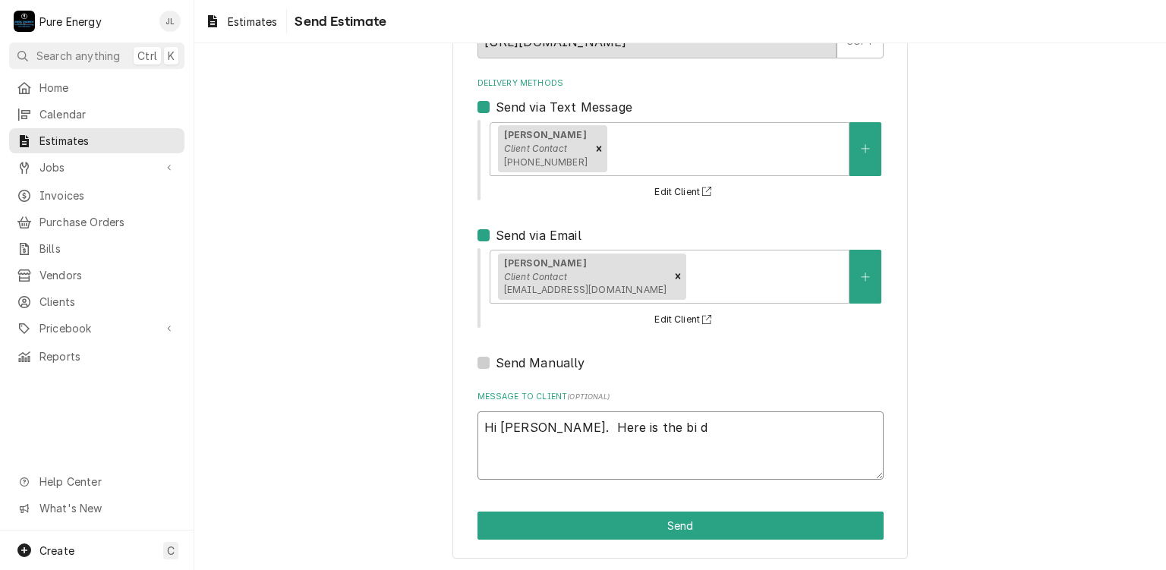
type textarea "x"
type textarea "Hi [PERSON_NAME]. Here is the bi d"
type textarea "x"
type textarea "Hi [PERSON_NAME]. Here is the bi"
type textarea "x"
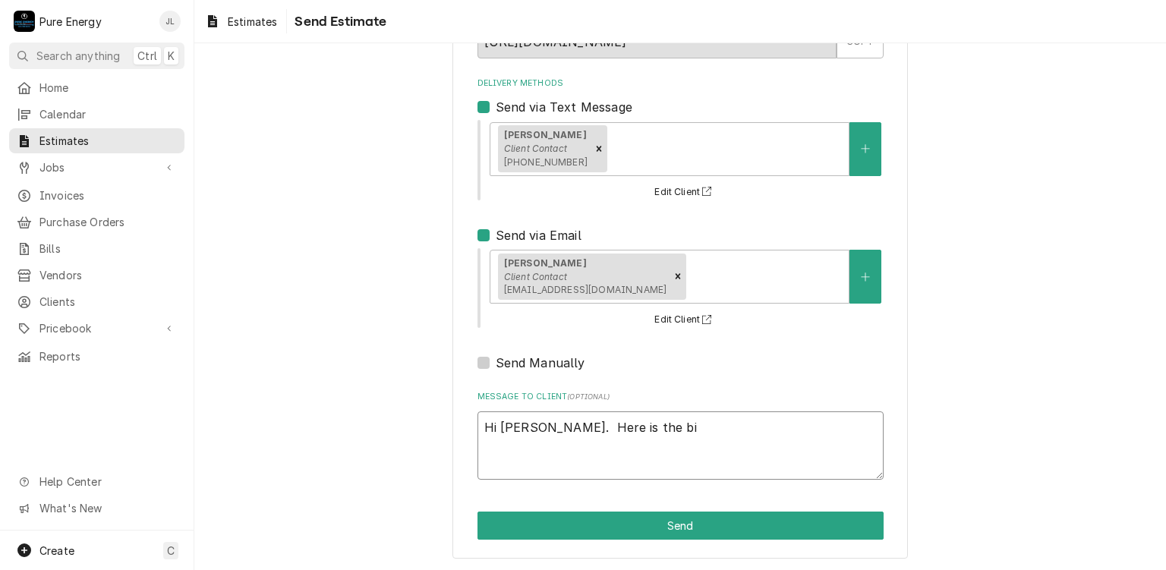
type textarea "Hi [PERSON_NAME]. Here is the bi"
type textarea "x"
type textarea "Hi [PERSON_NAME]. Here is the bid"
type textarea "x"
type textarea "Hi [PERSON_NAME]. Here is the bid"
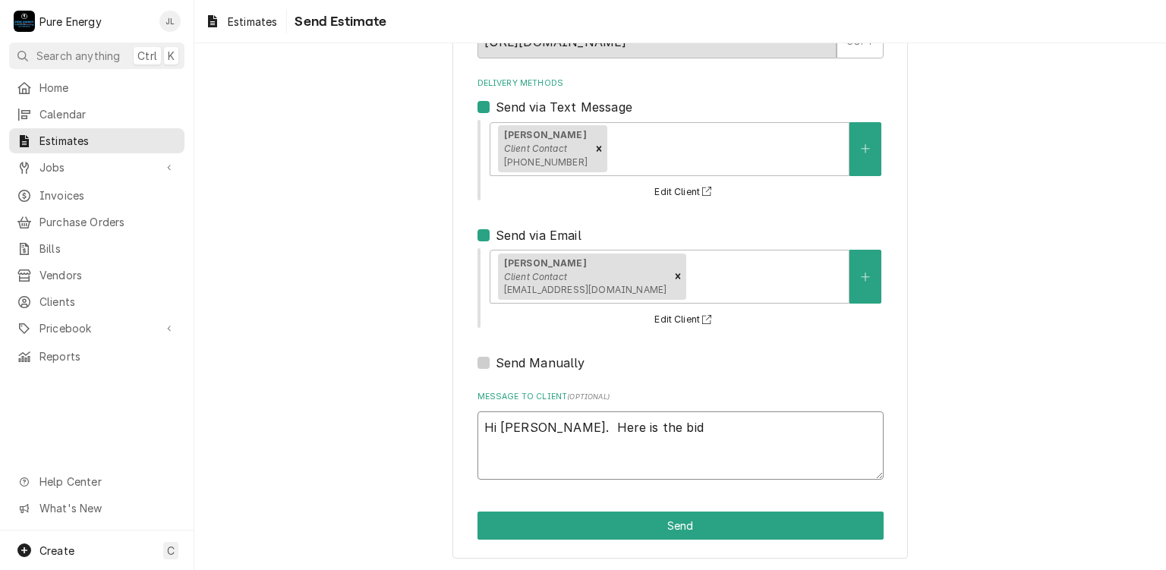
type textarea "x"
type textarea "Hi [PERSON_NAME]. Here is the bid y"
type textarea "x"
type textarea "Hi [PERSON_NAME]. Here is the bid yo"
type textarea "x"
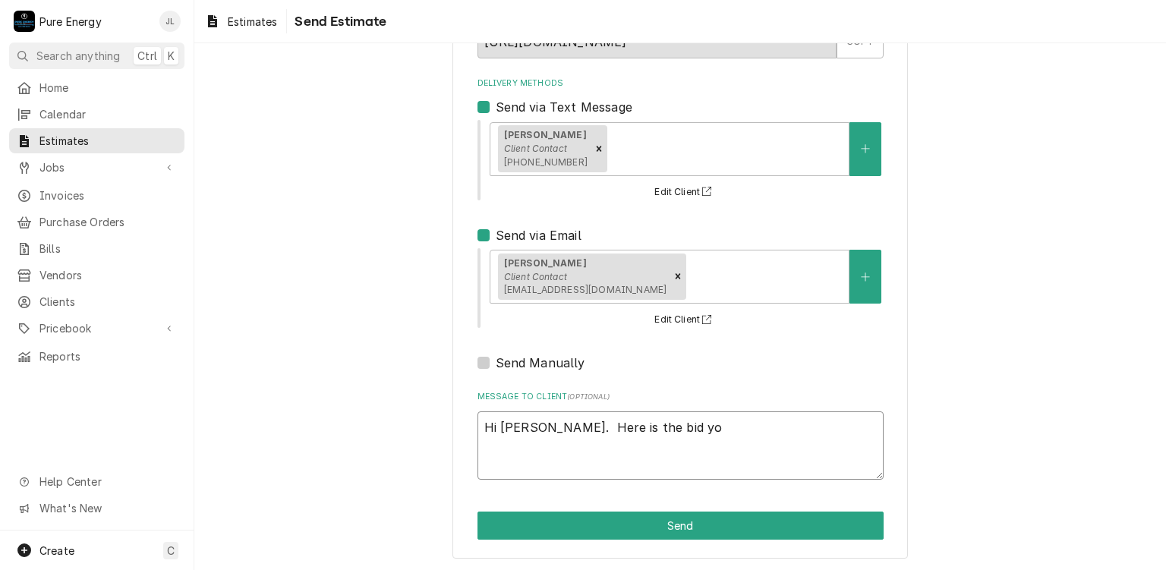
type textarea "Hi [PERSON_NAME]. Here is the bid you"
type textarea "x"
type textarea "Hi [PERSON_NAME]. Here is the bid you"
type textarea "x"
type textarea "Hi [PERSON_NAME]. Here is the bid you r"
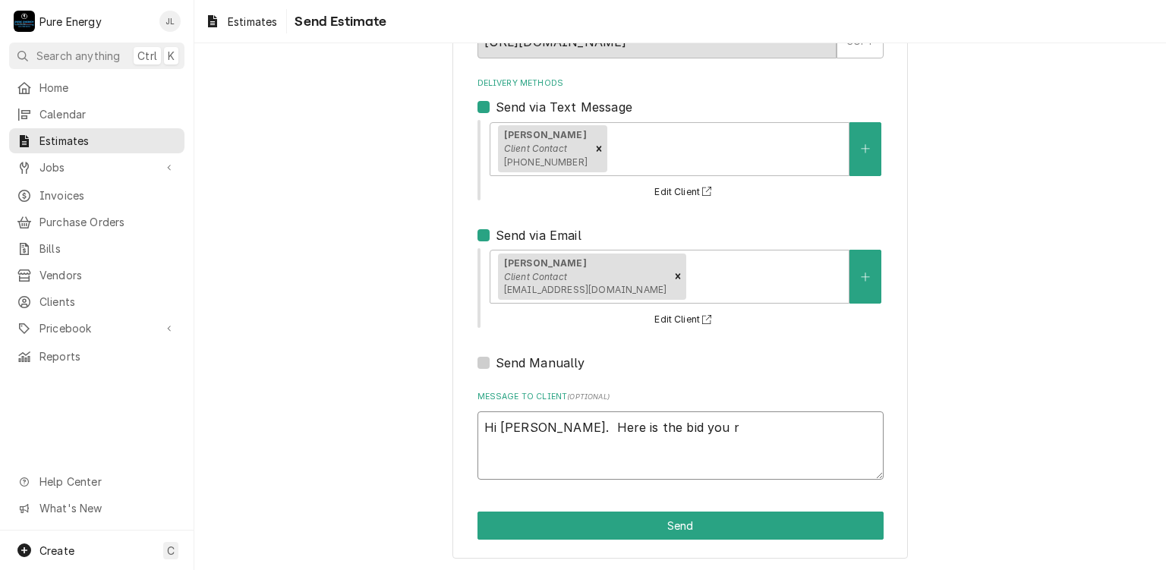
type textarea "x"
type textarea "Hi [PERSON_NAME]. Here is the bid you re"
type textarea "x"
type textarea "Hi [PERSON_NAME]. Here is the bid you requ"
type textarea "x"
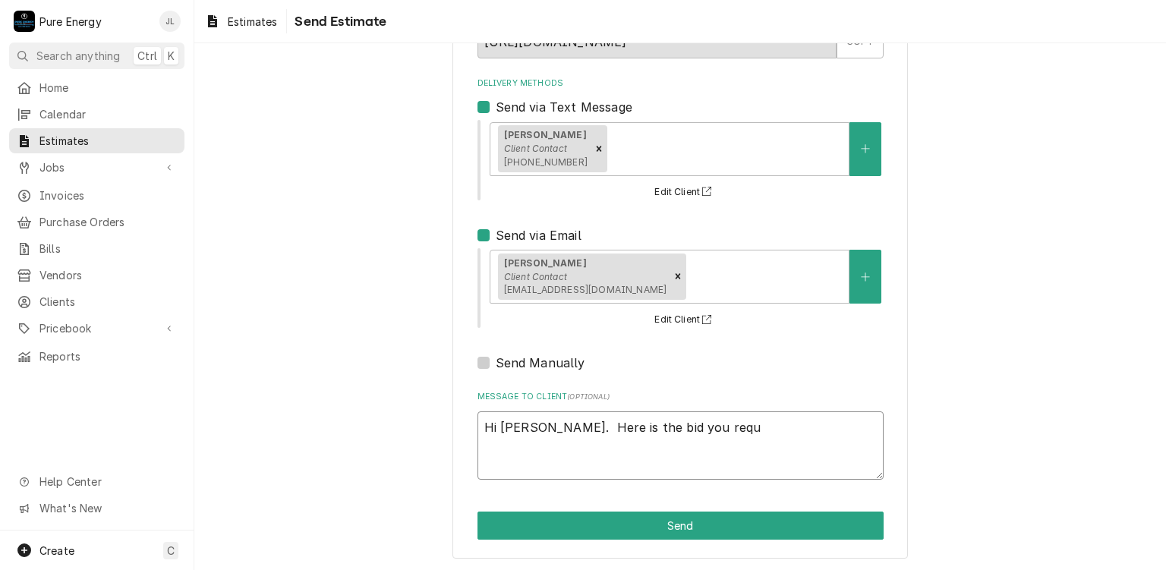
type textarea "Hi [PERSON_NAME]. Here is the bid you reque"
type textarea "x"
type textarea "Hi [PERSON_NAME]. Here is the bid you reques"
type textarea "x"
type textarea "Hi [PERSON_NAME]. Here is the bid you request"
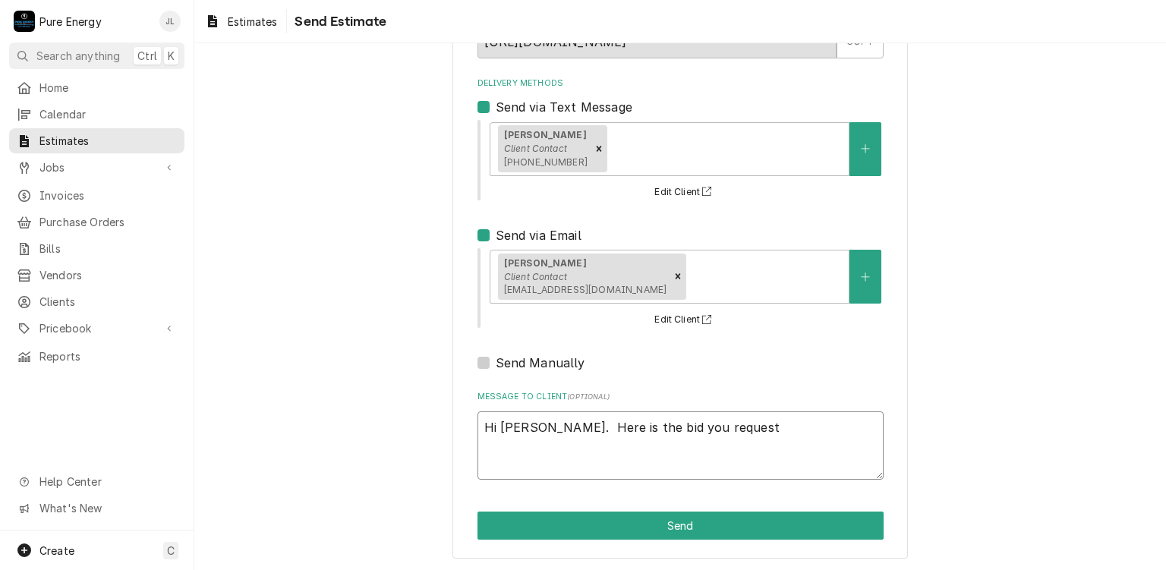
type textarea "x"
type textarea "Hi [PERSON_NAME]. Here is the bid you requeste"
type textarea "x"
type textarea "Hi [PERSON_NAME]. Here is the bid you requested"
type textarea "x"
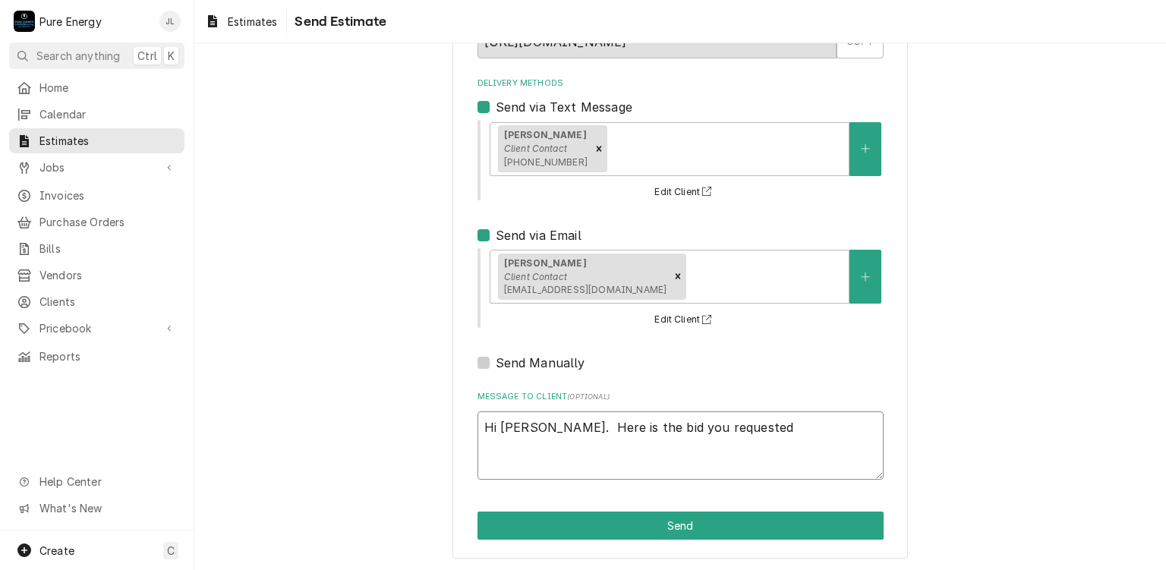
type textarea "Hi [PERSON_NAME]. Here is the bid you requested"
type textarea "x"
type textarea "Hi [PERSON_NAME]. Here is the bid you requested fo"
type textarea "x"
type textarea "Hi [PERSON_NAME]. Here is the bid you requested for"
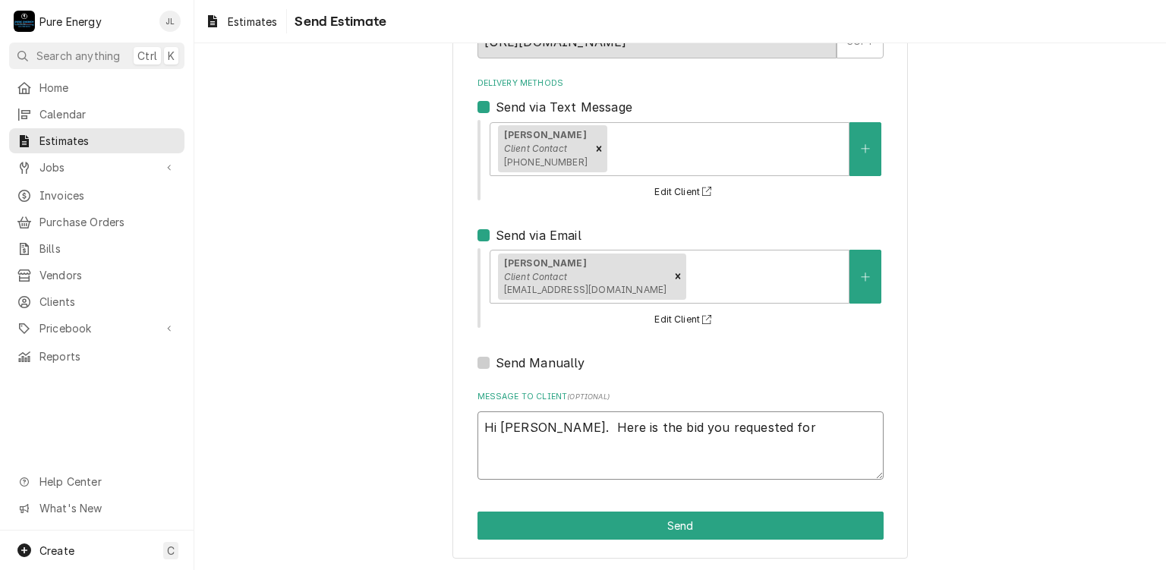
type textarea "x"
type textarea "Hi [PERSON_NAME]. Here is the bid you requested for"
type textarea "x"
type textarea "Hi [PERSON_NAME]. Here is the bid you requested for th"
type textarea "x"
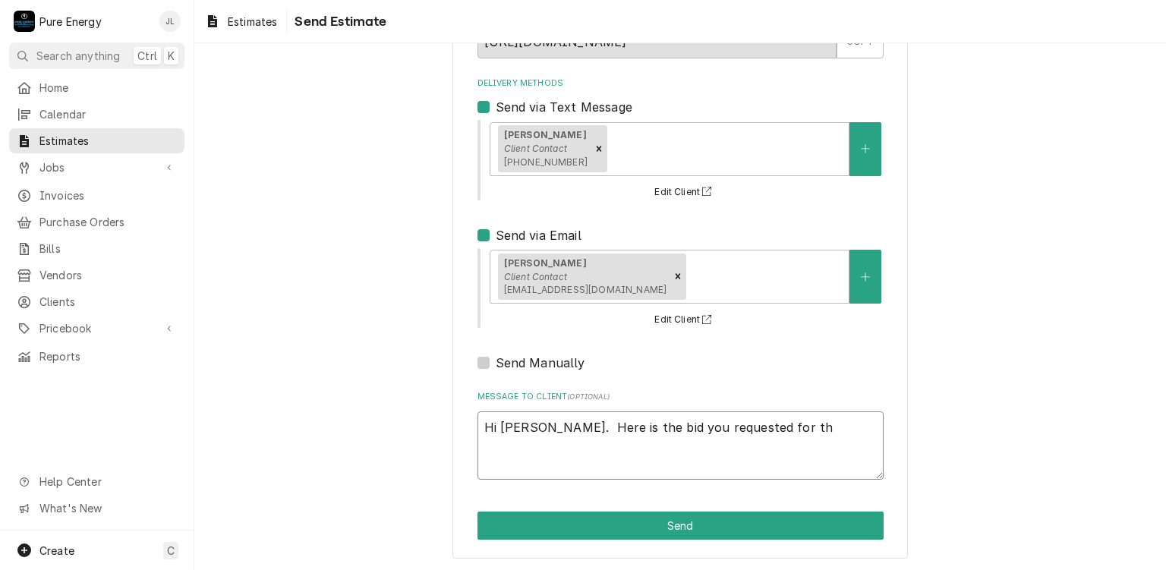
type textarea "Hi [PERSON_NAME]. Here is the bid you requested for the"
type textarea "x"
type textarea "Hi [PERSON_NAME]. Here is the bid you requested for the"
type textarea "x"
type textarea "Hi [PERSON_NAME]. Here is the bid you requested for the i"
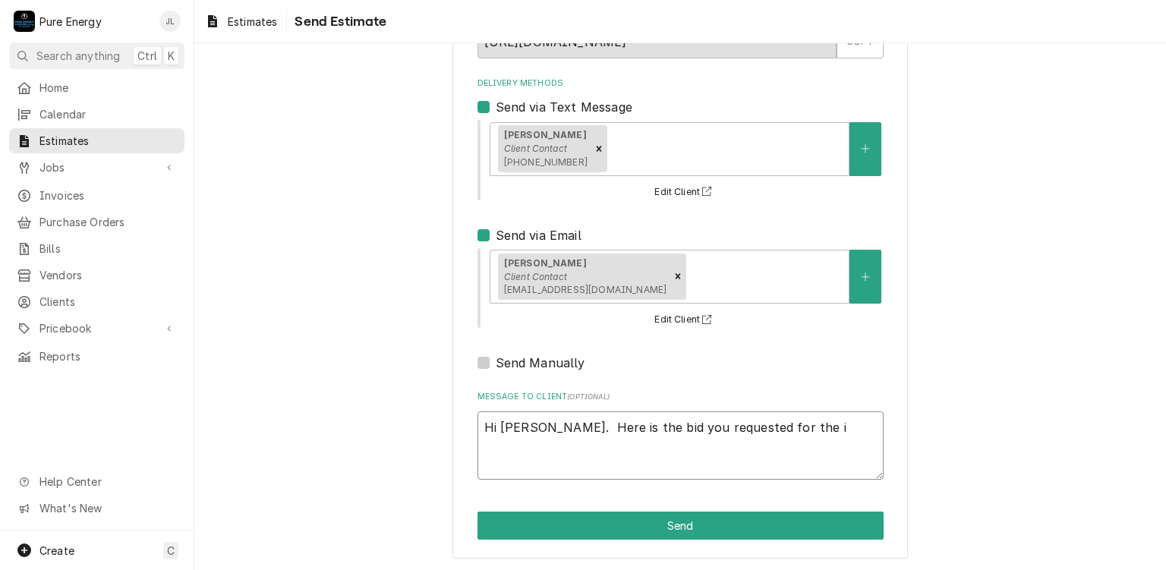
type textarea "x"
type textarea "Hi Pam. Here is the bid you requested for the it"
type textarea "x"
type textarea "Hi Pam. Here is the bid you requested for the item"
type textarea "x"
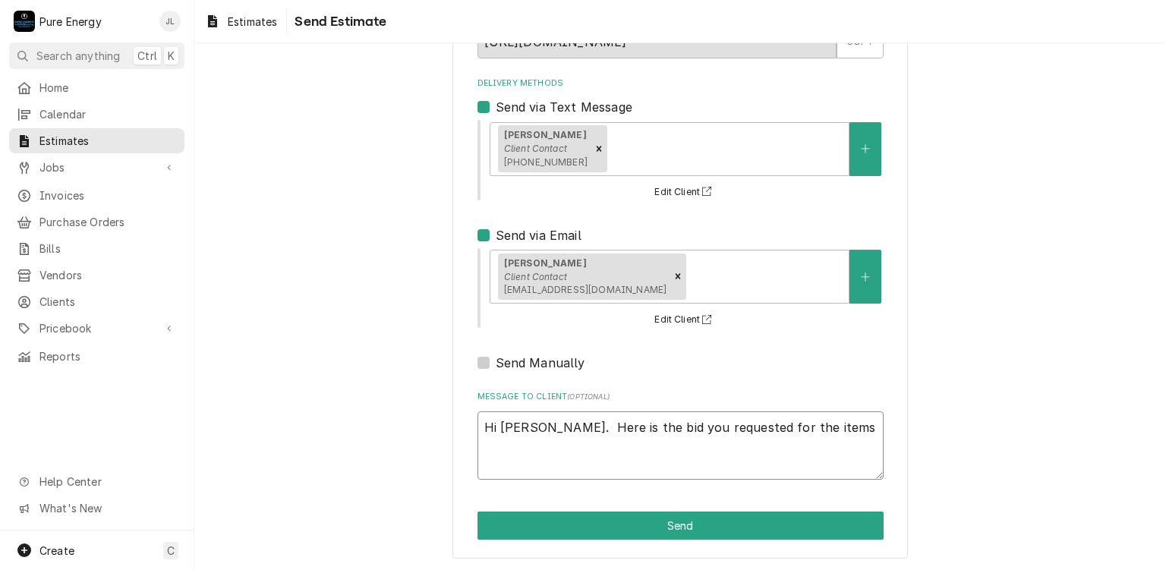
type textarea "Hi Pam. Here is the bid you requested for the items"
type textarea "x"
type textarea "Hi Pam. Here is the bid you requested for the items w"
type textarea "x"
type textarea "Hi Pam. Here is the bid you requested for the items we"
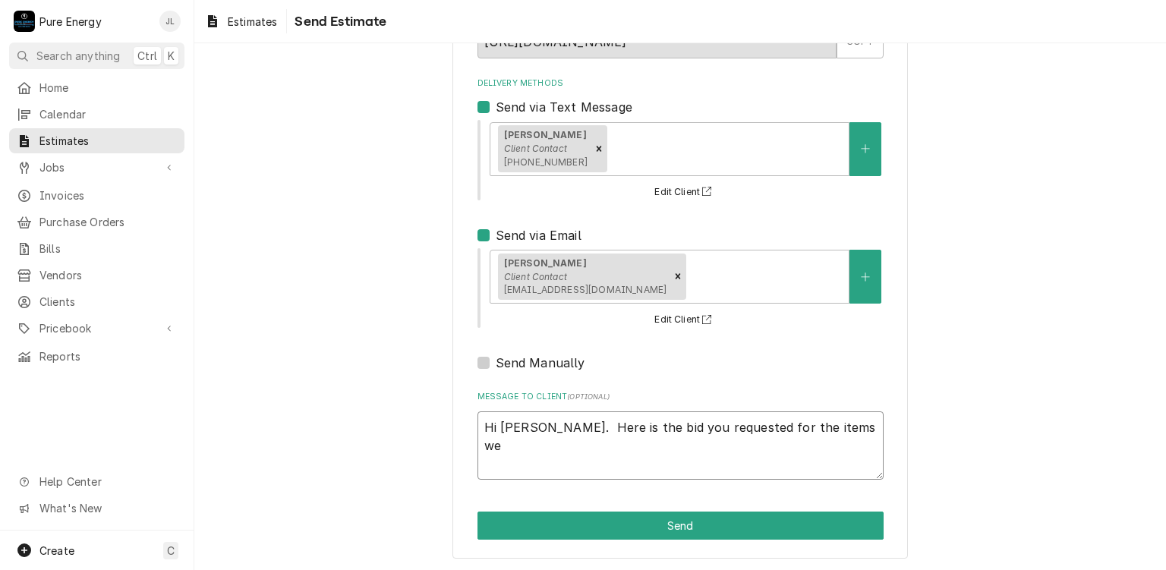
type textarea "x"
type textarea "Hi Pam. Here is the bid you requested for the items we"
type textarea "x"
type textarea "Hi Pam. Here is the bid you requested for the items we l"
type textarea "x"
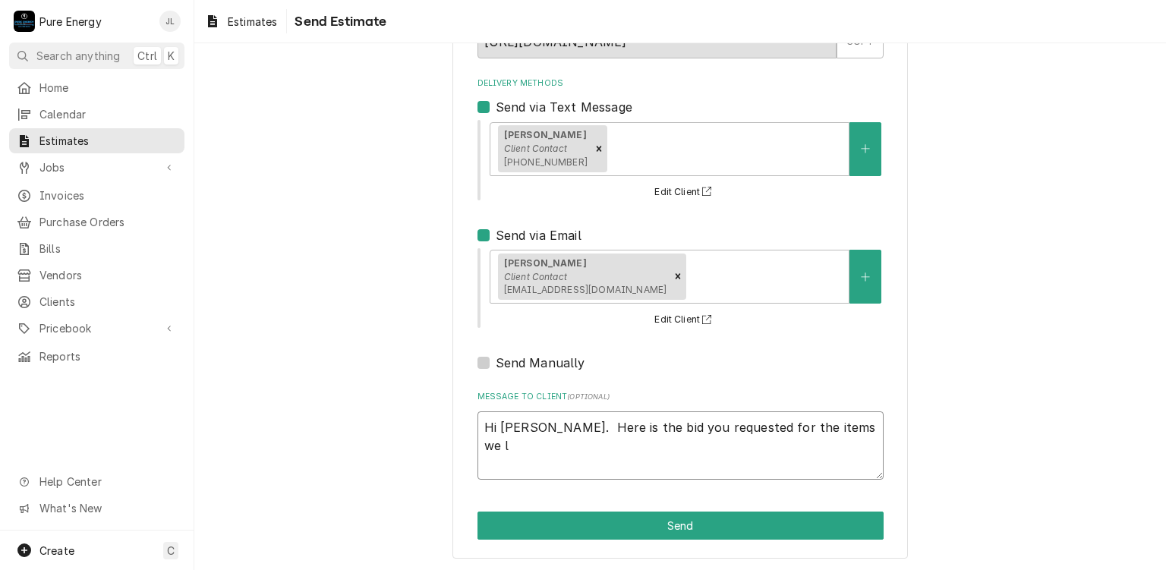
type textarea "Hi Pam. Here is the bid you requested for the items we lo"
type textarea "x"
type textarea "Hi Pam. Here is the bid you requested for the items we loo"
type textarea "x"
type textarea "Hi Pam. Here is the bid you requested for the items we look"
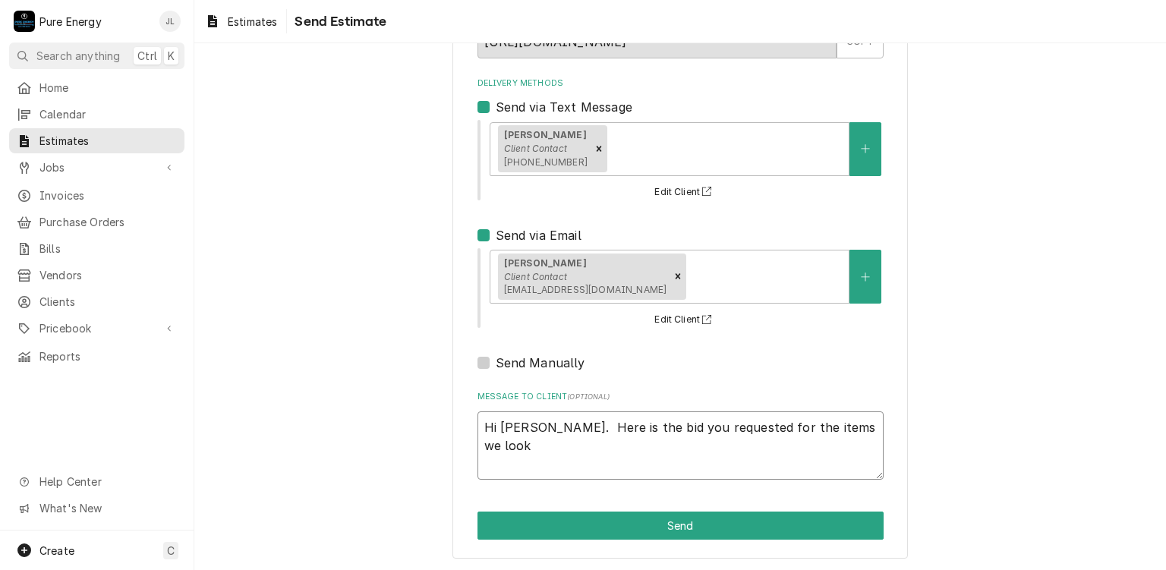
type textarea "x"
type textarea "Hi Pam. Here is the bid you requested for the items we looke"
type textarea "x"
type textarea "Hi Pam. Here is the bid you requested for the items we looked"
type textarea "x"
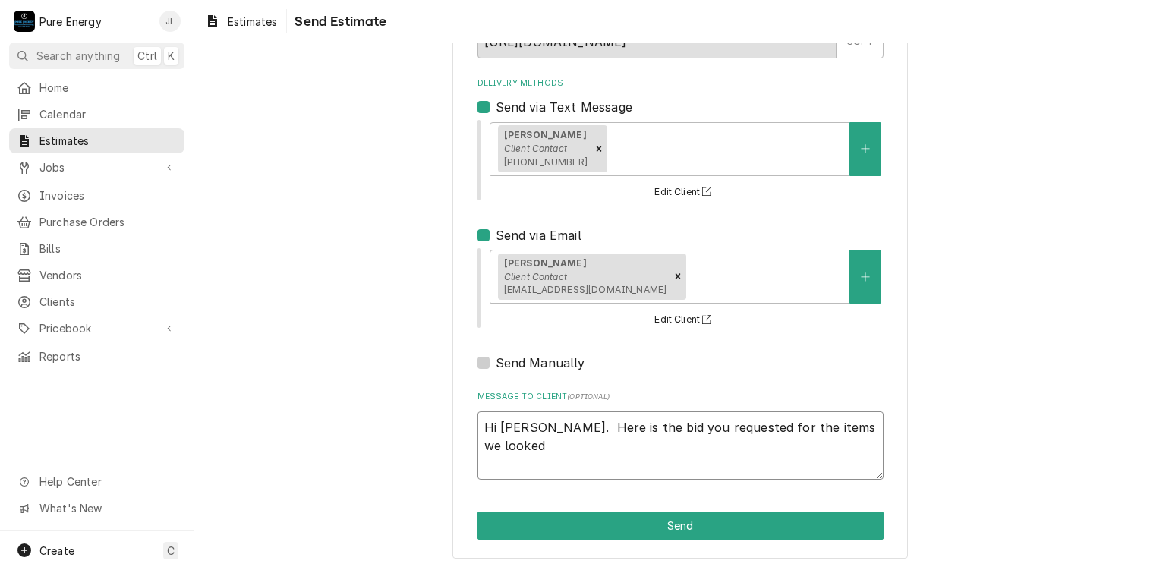
type textarea "Hi Pam. Here is the bid you requested for the items we looked a"
type textarea "x"
type textarea "Hi Pam. Here is the bid you requested for the items we looked at"
type textarea "x"
type textarea "Hi Pam. Here is the bid you requested for the items we looked at."
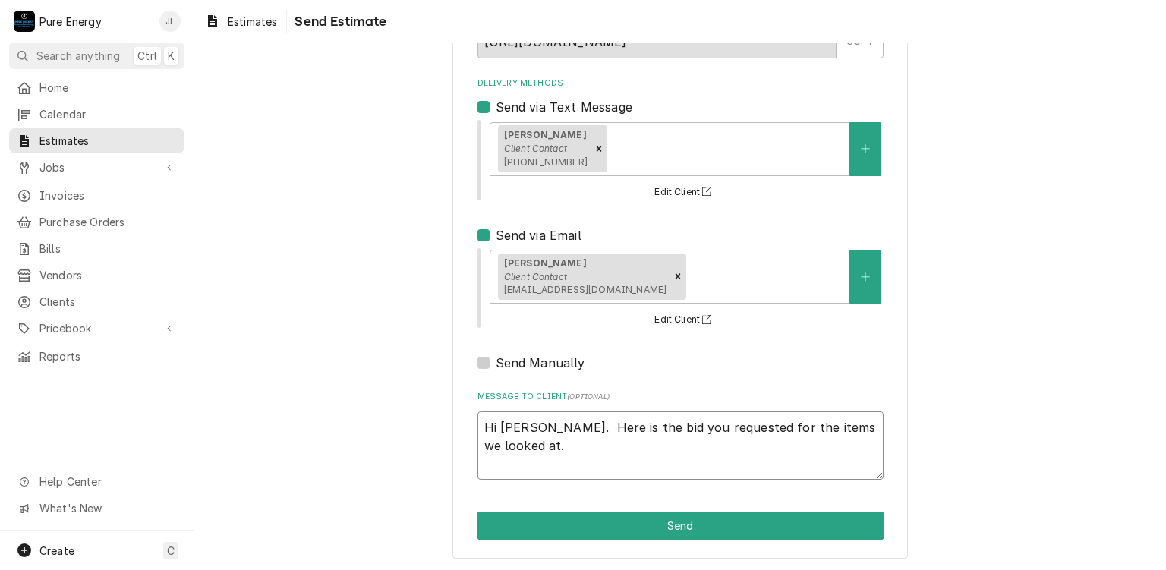
type textarea "x"
type textarea "Hi Pam. Here is the bid you requested for the items we looked at."
type textarea "x"
type textarea "Hi Pam. Here is the bid you requested for the items we looked at."
type textarea "x"
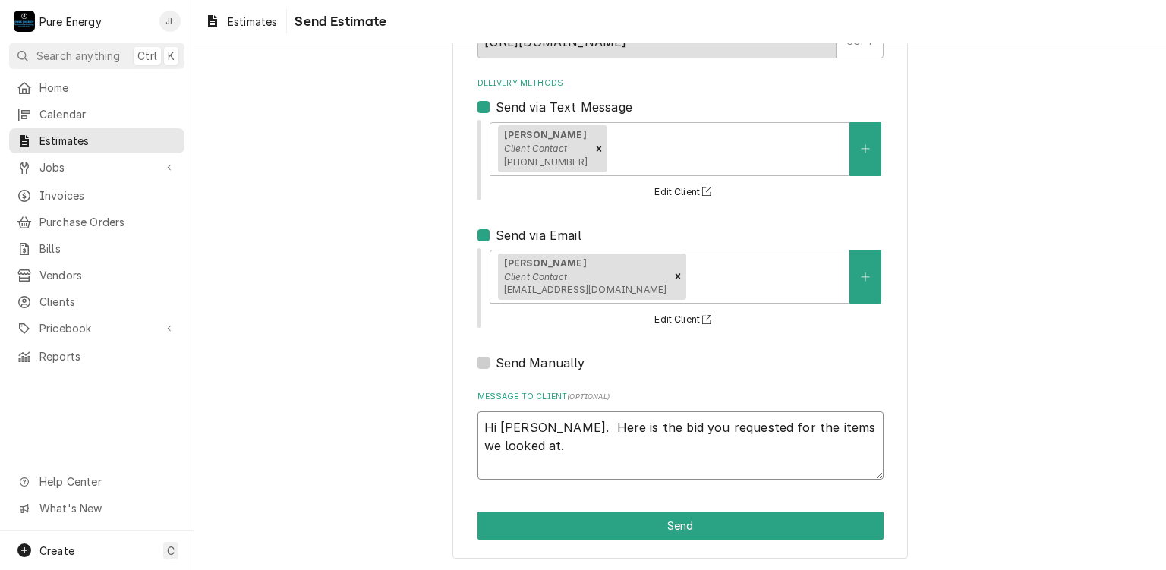
type textarea "Hi Pam. Here is the bid you requested for the items we looked at. L"
type textarea "x"
type textarea "Hi Pam. Here is the bid you requested for the items we looked at. Le"
type textarea "x"
type textarea "Hi Pam. Here is the bid you requested for the items we looked at. Let"
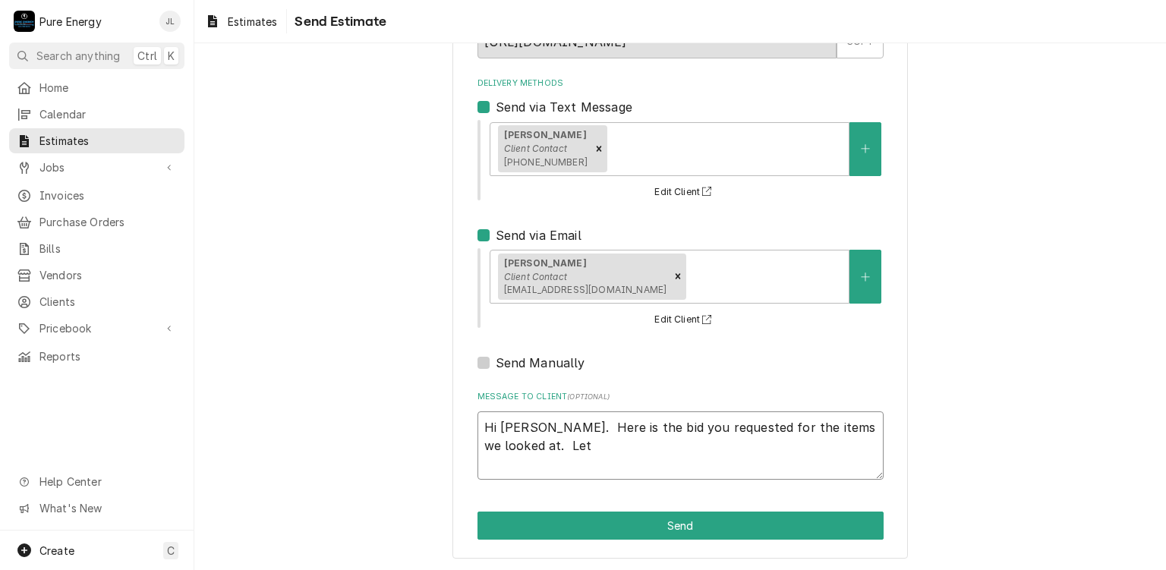
type textarea "x"
type textarea "Hi Pam. Here is the bid you requested for the items we looked at. Let m"
type textarea "x"
type textarea "Hi Pam. Here is the bid you requested for the items we looked at. Let m"
type textarea "x"
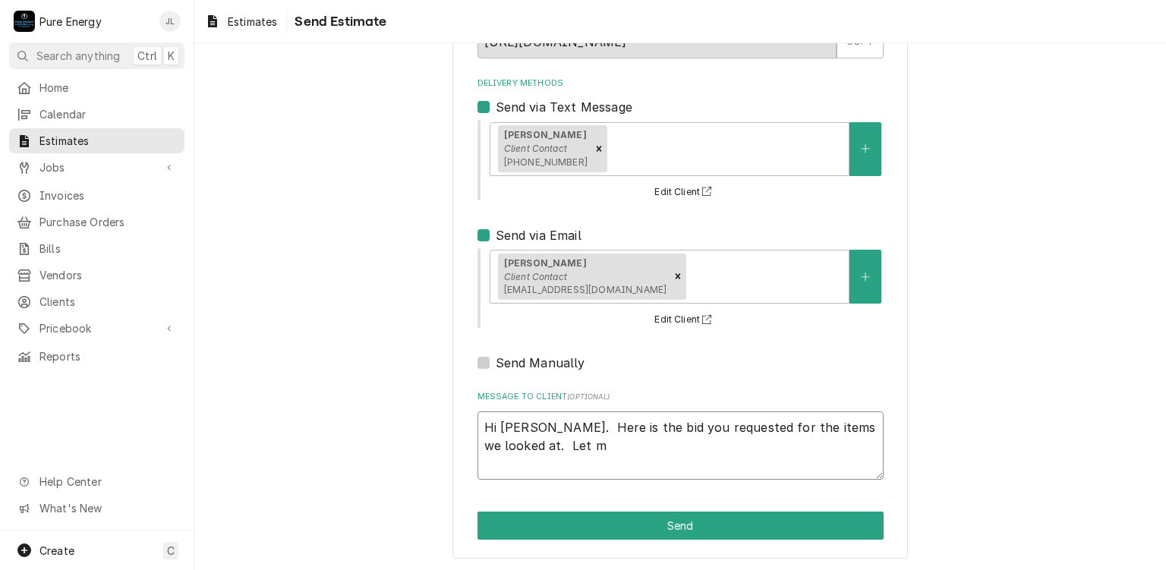
type textarea "Hi Pam. Here is the bid you requested for the items we looked at. Let m"
type textarea "x"
type textarea "Hi Pam. Here is the bid you requested for the items we looked at. Let me"
type textarea "x"
type textarea "Hi Pam. Here is the bid you requested for the items we looked at. Let me"
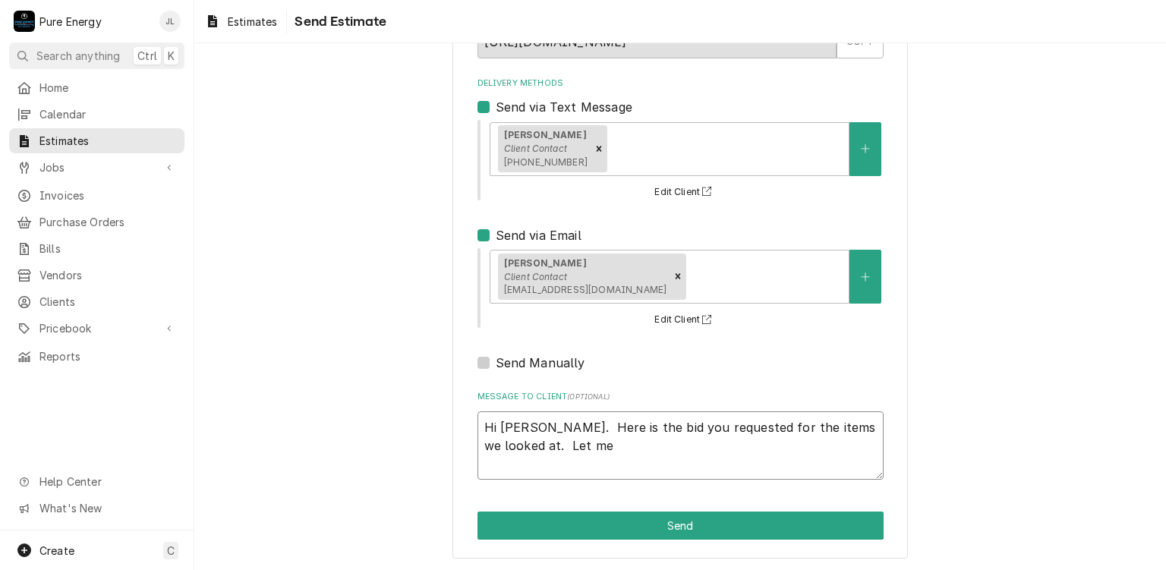
type textarea "x"
type textarea "Hi Pam. Here is the bid you requested for the items we looked at. Let me k"
type textarea "x"
type textarea "Hi Pam. Here is the bid you requested for the items we looked at. Let me kn"
type textarea "x"
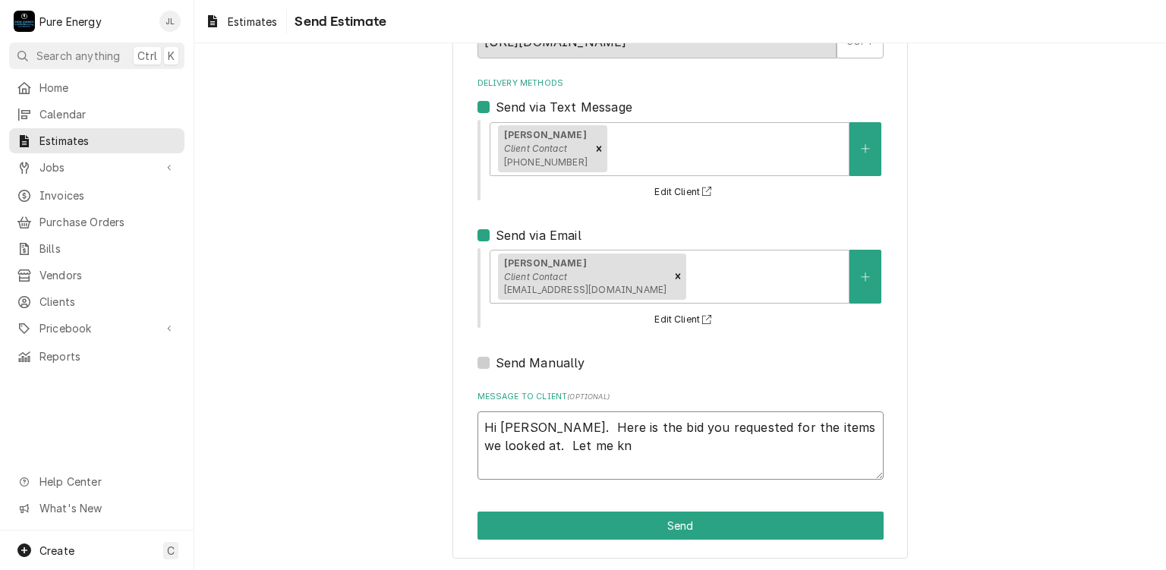
type textarea "Hi Pam. Here is the bid you requested for the items we looked at. Let me kno"
type textarea "x"
type textarea "Hi Pam. Here is the bid you requested for the items we looked at. Let me know"
type textarea "x"
type textarea "Hi Pam. Here is the bid you requested for the items we looked at. Let me know i"
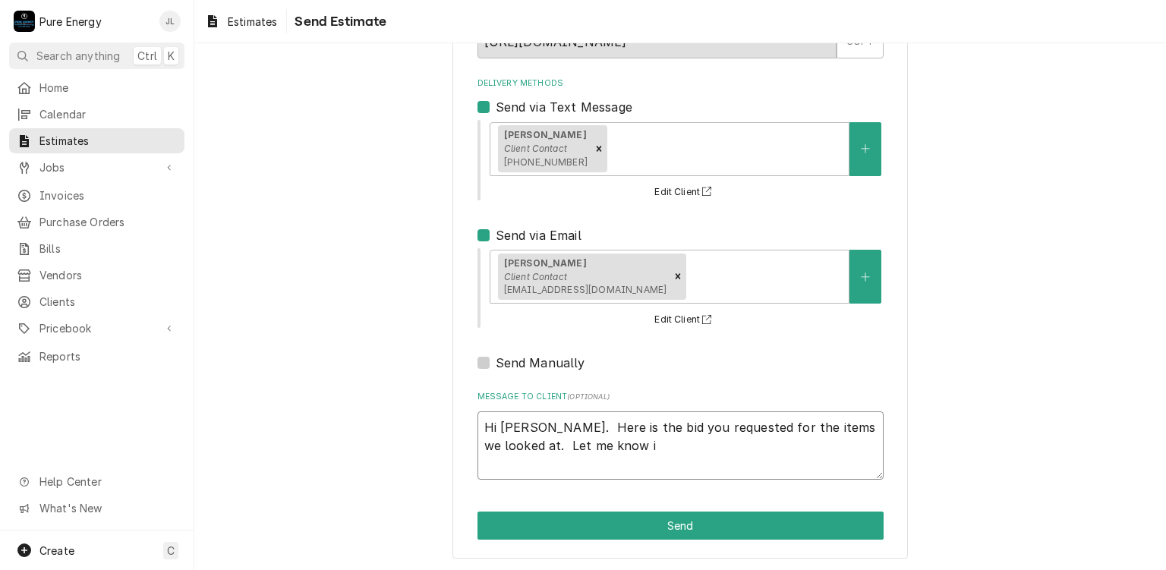
type textarea "x"
type textarea "Hi Pam. Here is the bid you requested for the items we looked at. Let me know if"
type textarea "x"
type textarea "Hi Pam. Here is the bid you requested for the items we looked at. Let me know if"
type textarea "x"
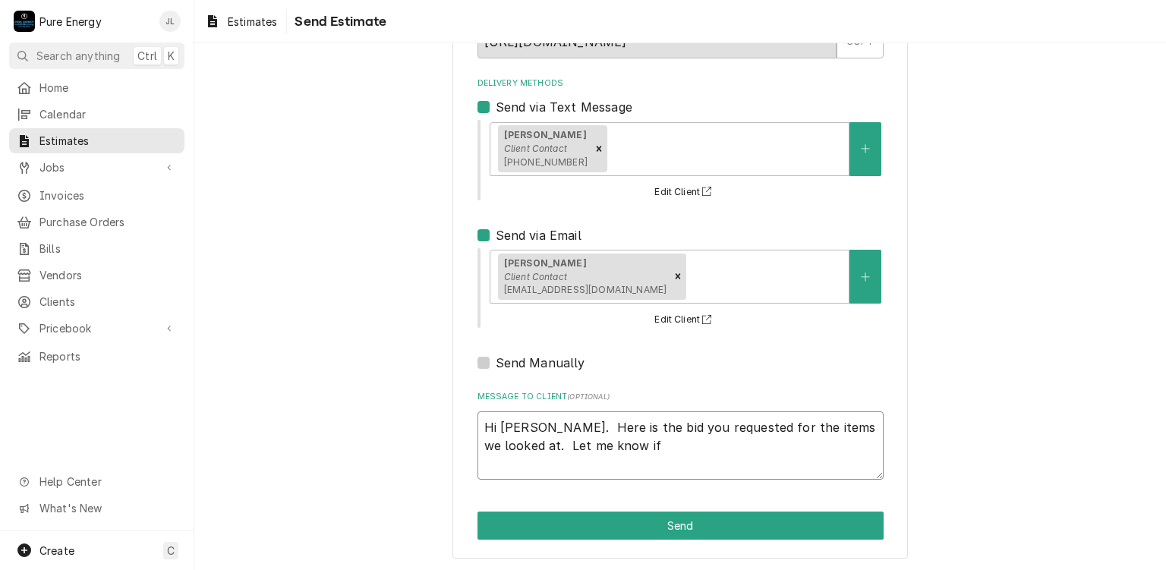
type textarea "Hi Pam. Here is the bid you requested for the items we looked at. Let me know i…"
type textarea "x"
type textarea "Hi Pam. Here is the bid you requested for the items we looked at. Let me know i…"
type textarea "x"
type textarea "Hi Pam. Here is the bid you requested for the items we looked at. Let me know i…"
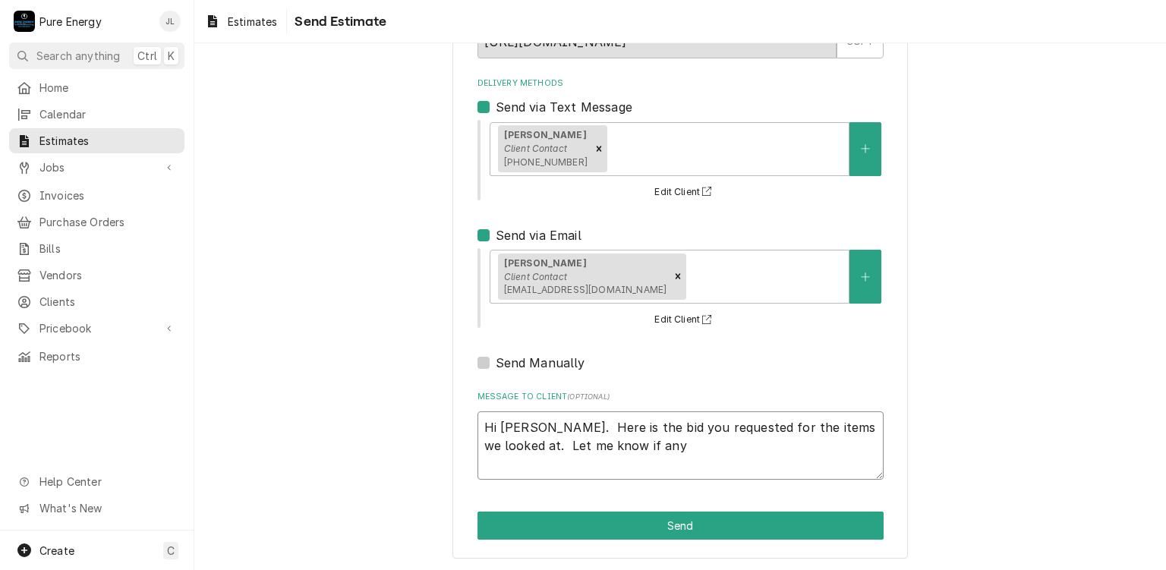
type textarea "x"
type textarea "Hi Pam. Here is the bid you requested for the items we looked at. Let me know i…"
type textarea "x"
type textarea "Hi Pam. Here is the bid you requested for the items we looked at. Let me know i…"
type textarea "x"
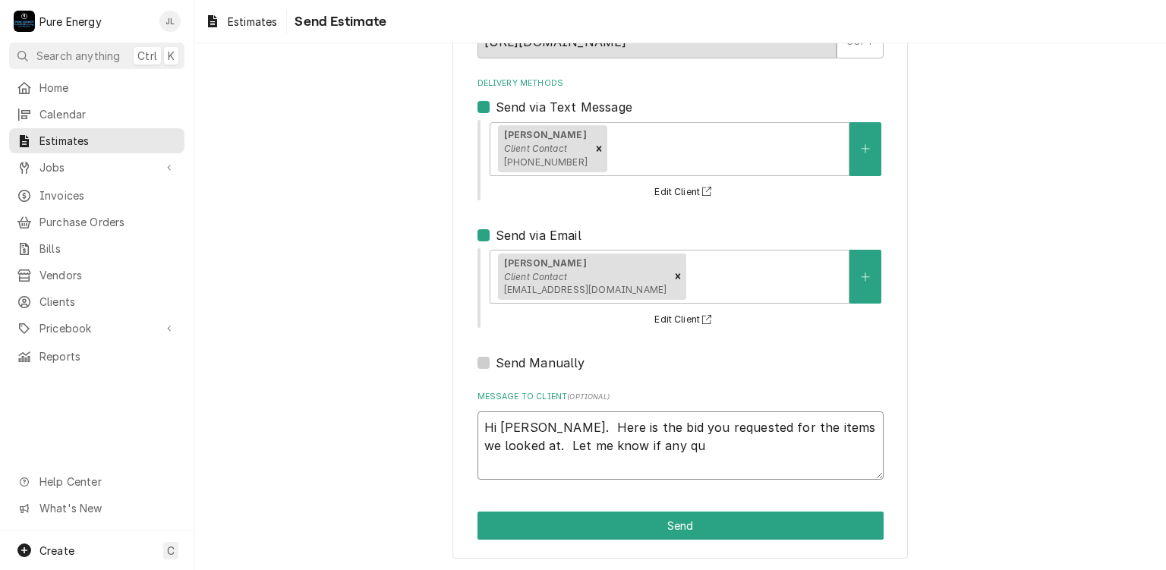
type textarea "Hi Pam. Here is the bid you requested for the items we looked at. Let me know i…"
type textarea "x"
type textarea "Hi Pam. Here is the bid you requested for the items we looked at. Let me know i…"
type textarea "x"
type textarea "Hi Pam. Here is the bid you requested for the items we looked at. Let me know i…"
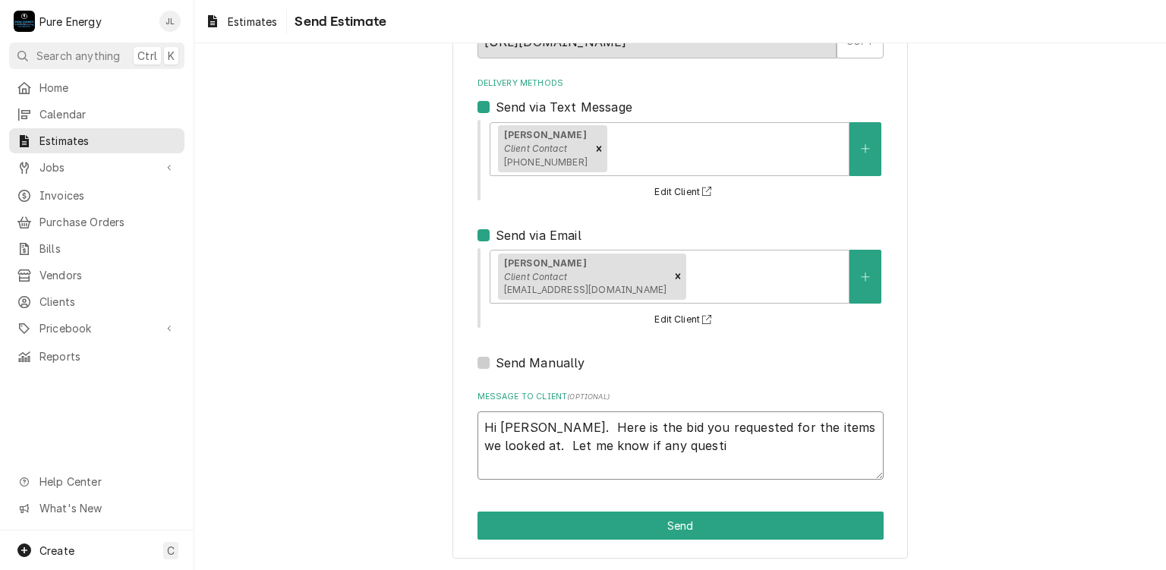
type textarea "x"
type textarea "Hi Pam. Here is the bid you requested for the items we looked at. Let me know i…"
type textarea "x"
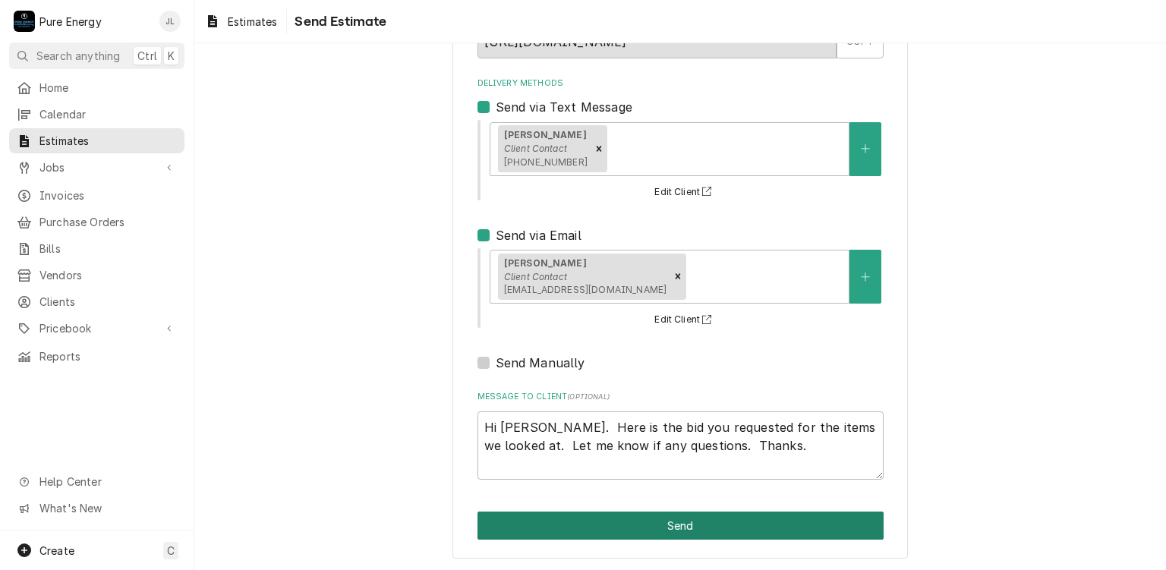
click at [718, 521] on button "Send" at bounding box center [680, 526] width 406 height 28
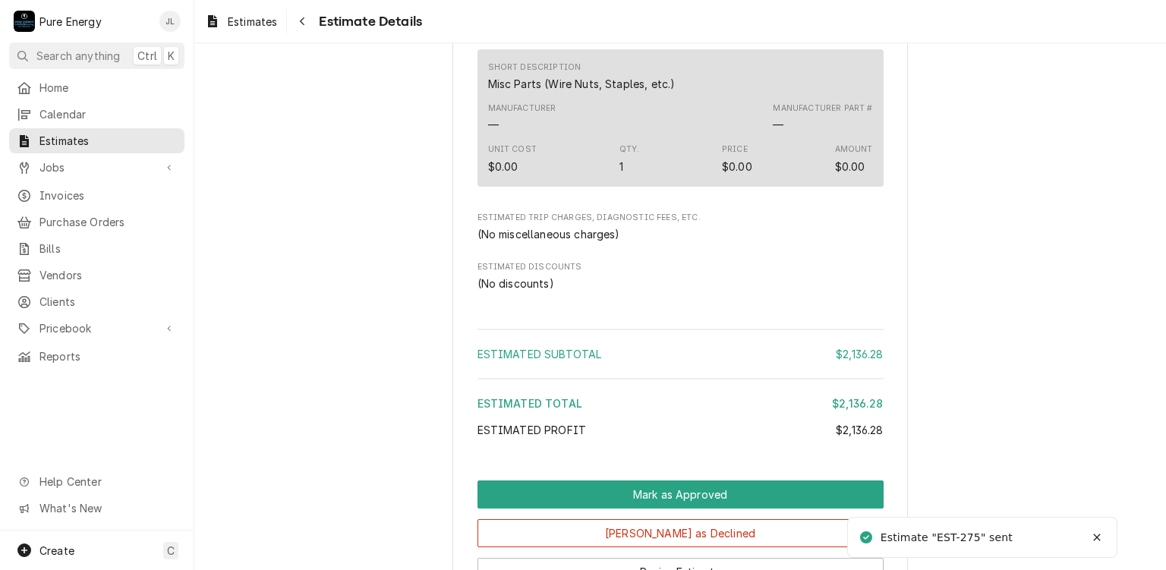
scroll to position [2939, 0]
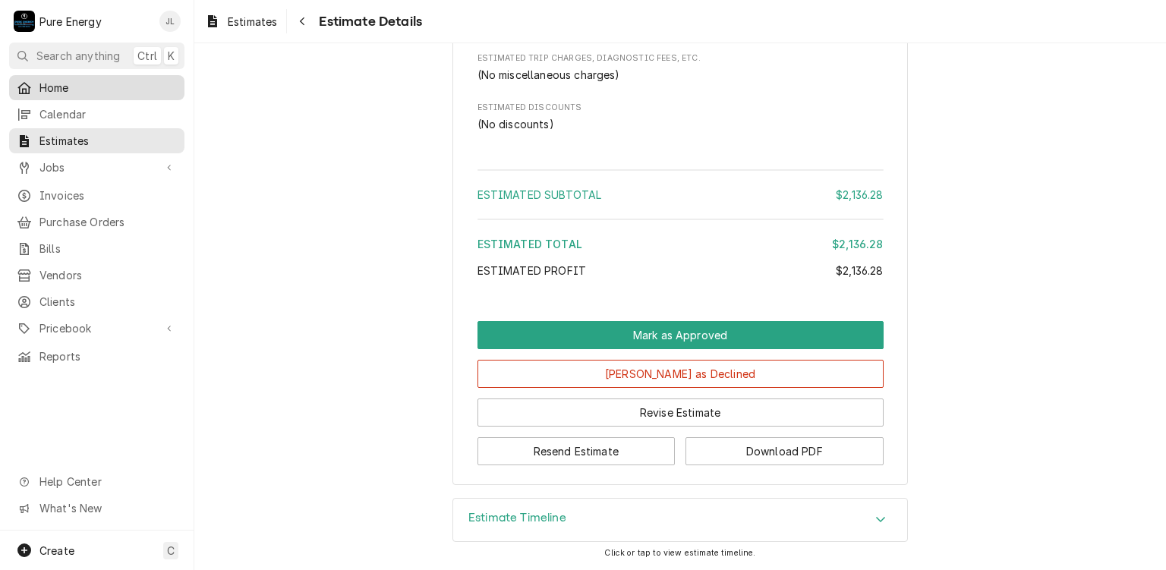
click at [64, 75] on link "Home" at bounding box center [96, 87] width 175 height 25
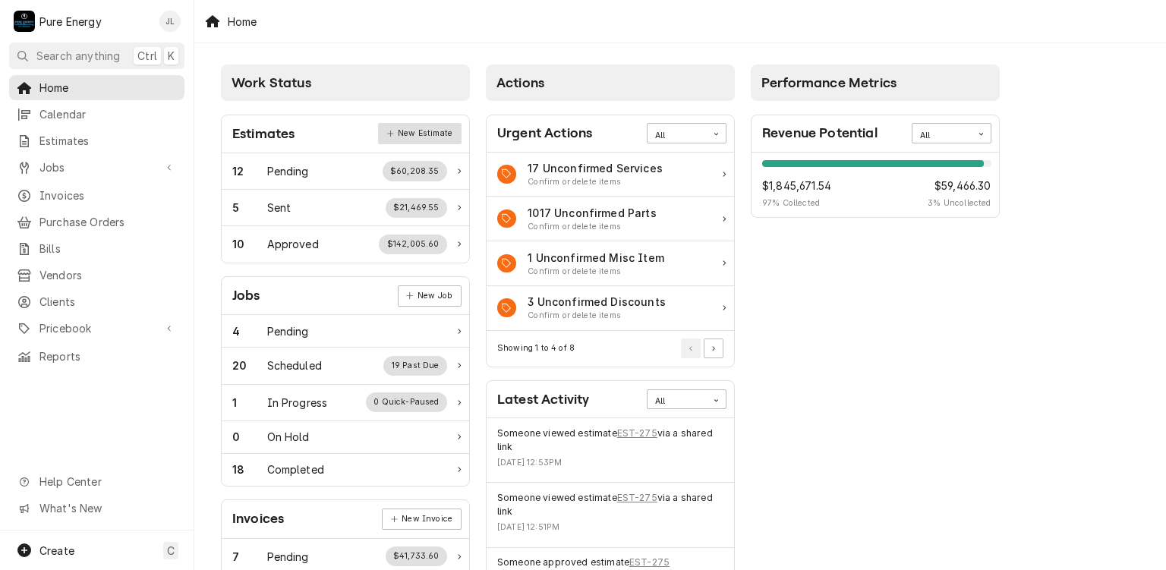
click at [428, 131] on link "New Estimate" at bounding box center [419, 133] width 83 height 21
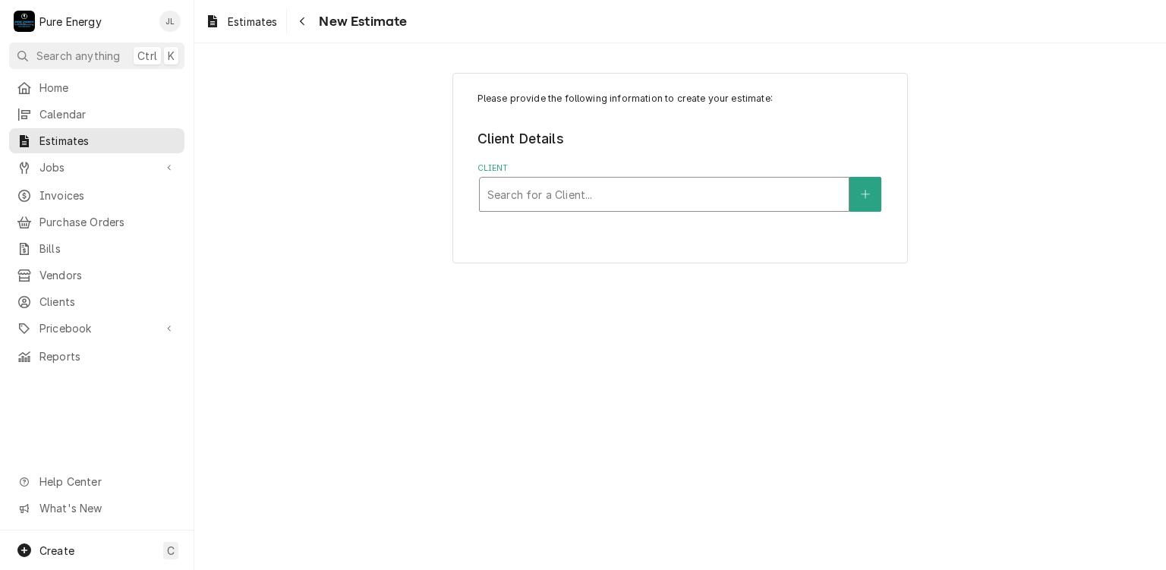
click at [537, 197] on div "Client" at bounding box center [664, 194] width 354 height 27
type input "[PERSON_NAME]"
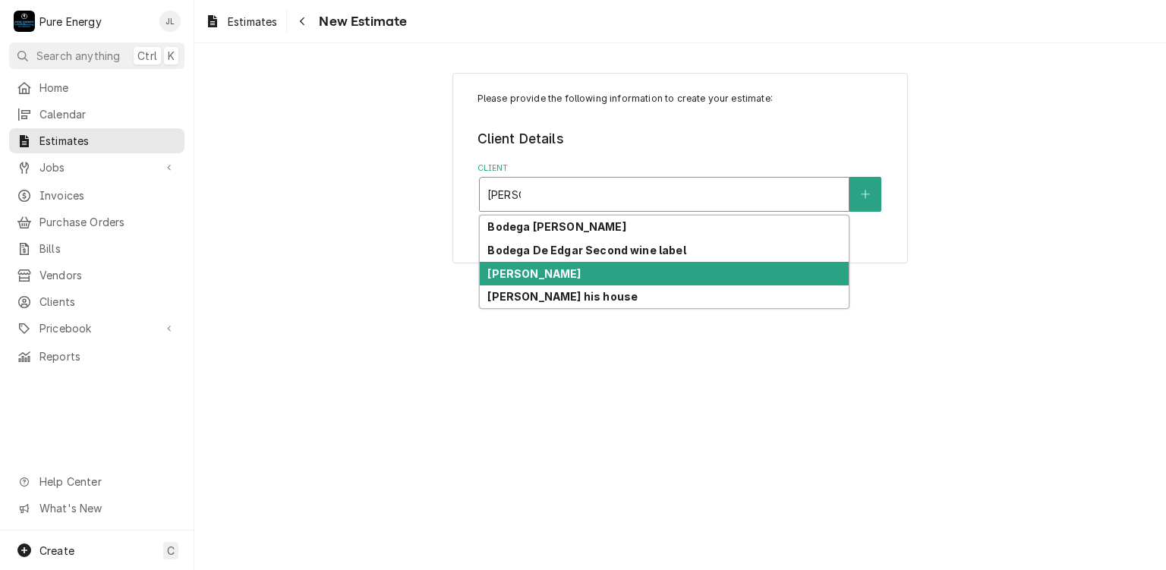
click at [546, 275] on strong "[PERSON_NAME]" at bounding box center [533, 273] width 93 height 13
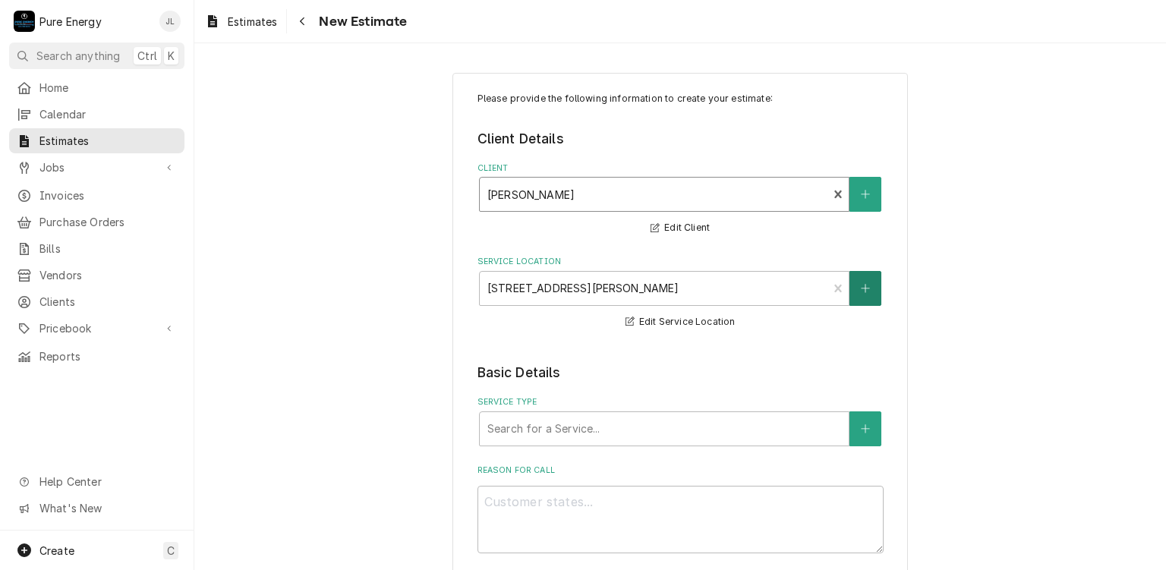
click at [856, 294] on button "Service Location" at bounding box center [865, 288] width 32 height 35
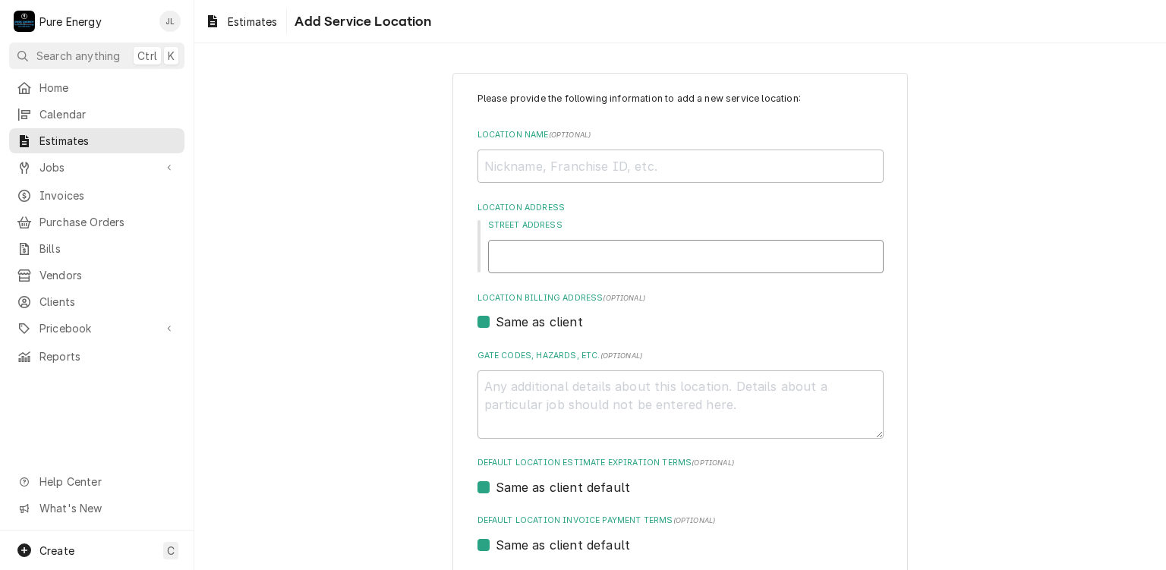
click at [600, 263] on input "Street Address" at bounding box center [685, 256] width 395 height 33
type textarea "x"
type input "1"
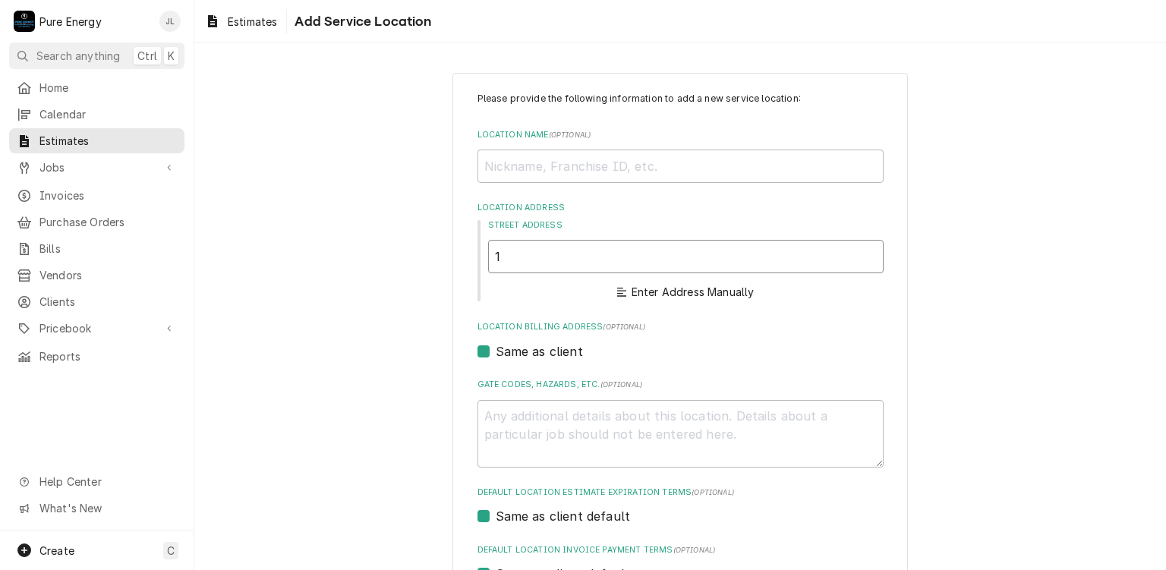
type textarea "x"
type input "12"
type textarea "x"
type input "120"
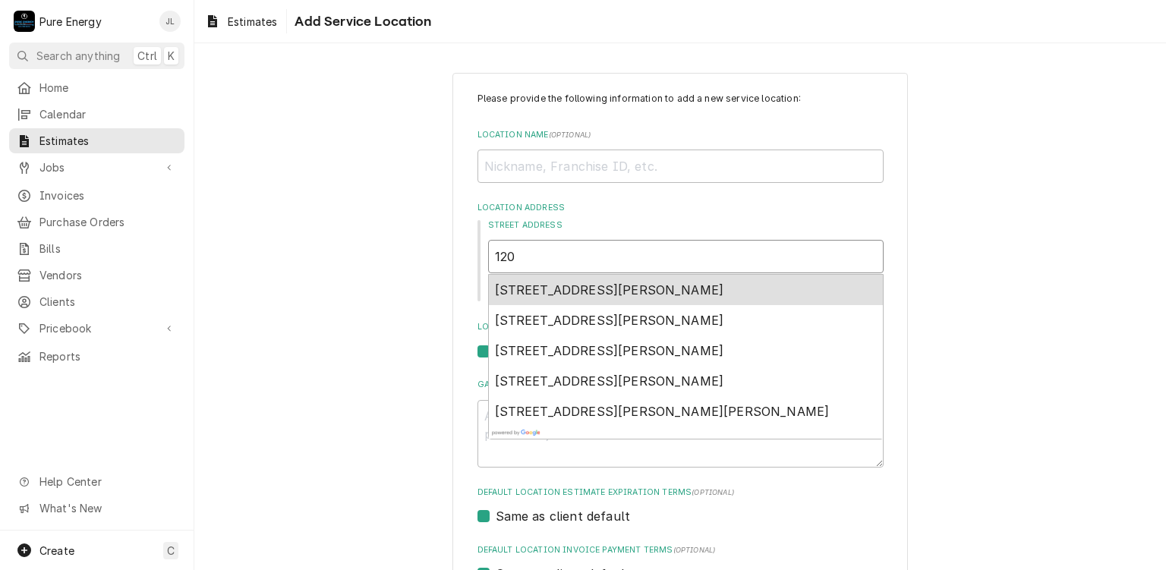
type textarea "x"
type input "1207"
type textarea "x"
type input "1207"
type textarea "x"
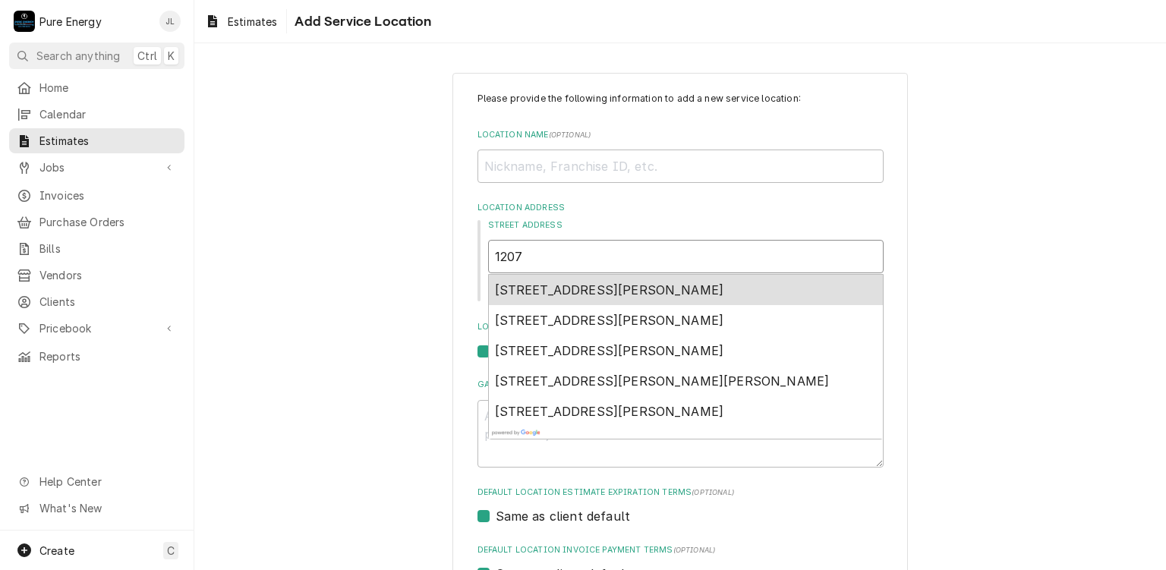
type input "1207 E"
type textarea "x"
type input "1207 El"
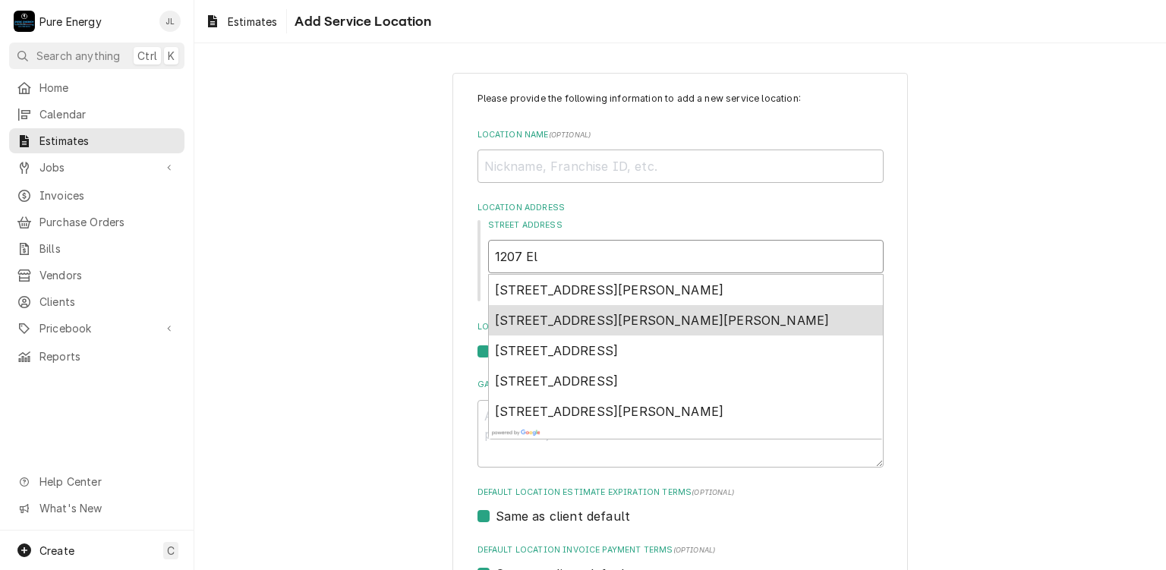
click at [570, 324] on span "[STREET_ADDRESS][PERSON_NAME][PERSON_NAME]" at bounding box center [662, 320] width 335 height 15
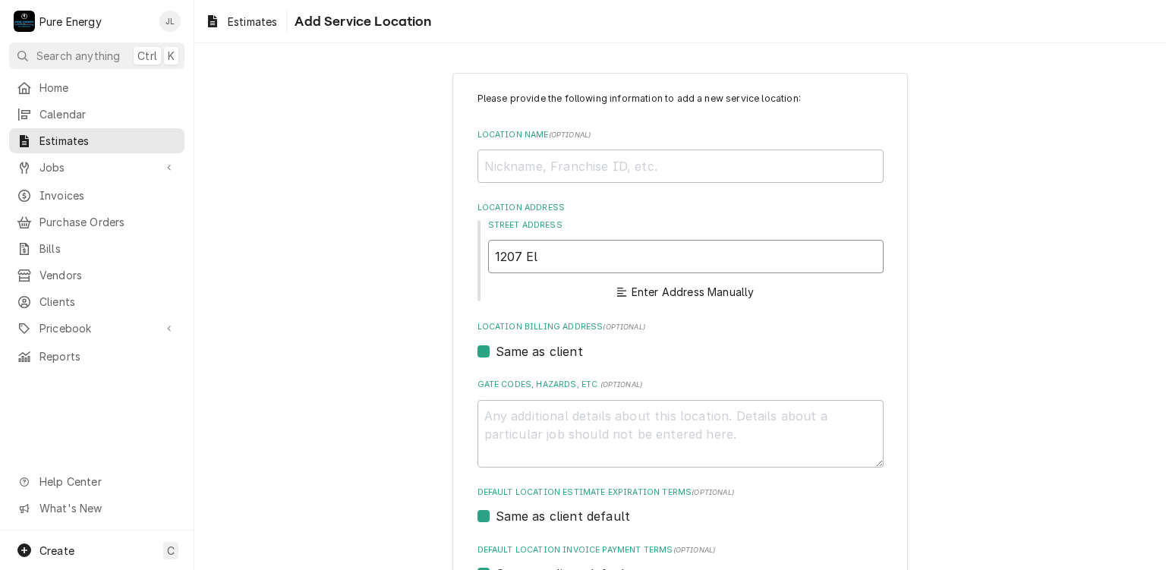
type textarea "x"
type input "[STREET_ADDRESS][PERSON_NAME]"
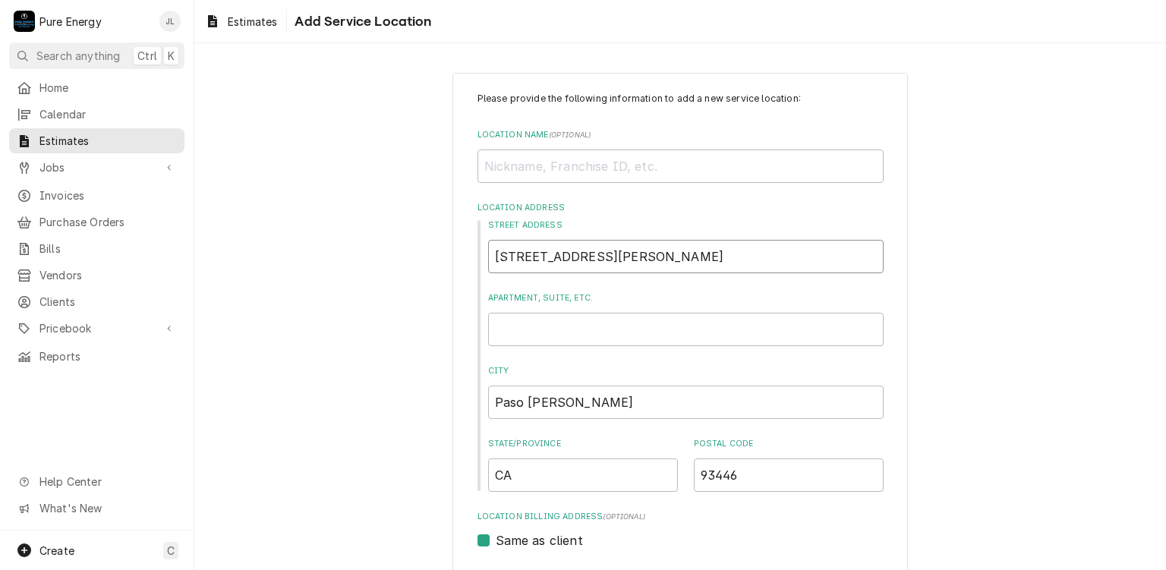
type textarea "x"
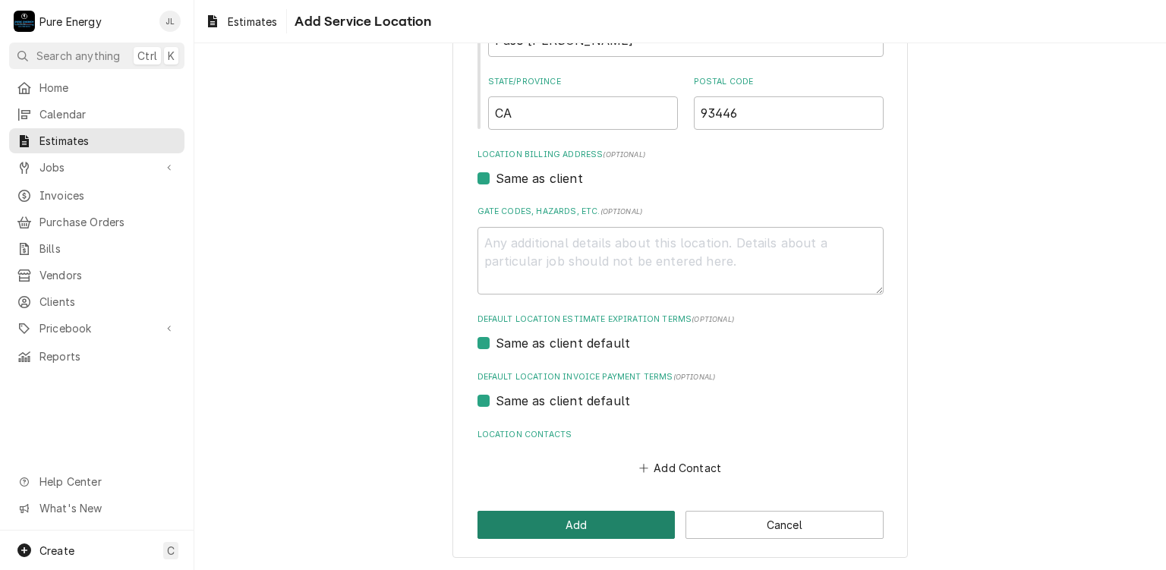
type input "[STREET_ADDRESS][PERSON_NAME]"
click at [634, 511] on button "Add" at bounding box center [576, 525] width 198 height 28
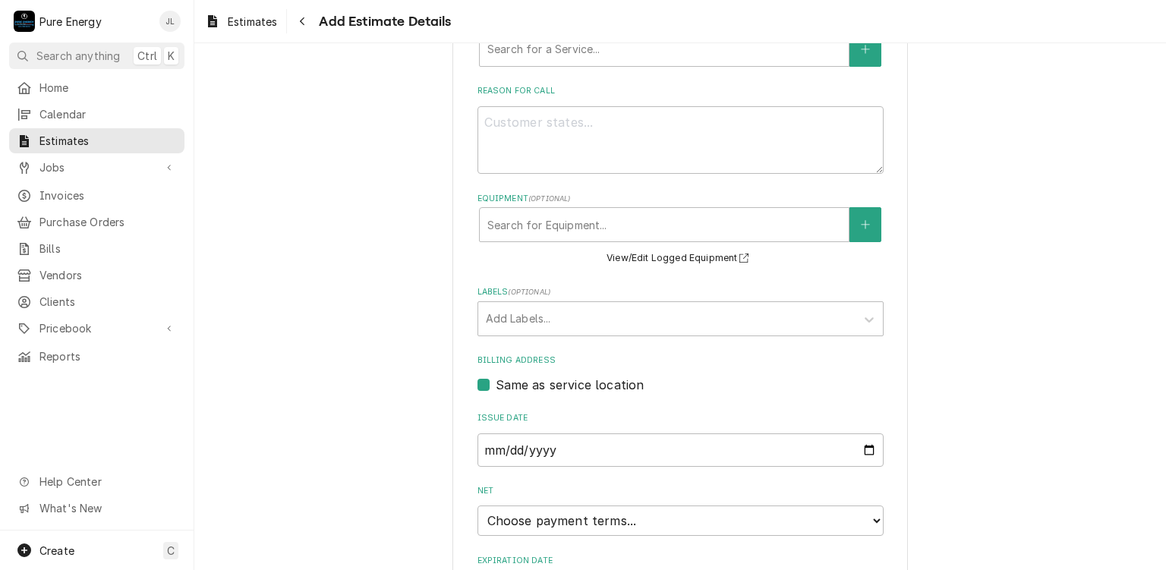
scroll to position [304, 0]
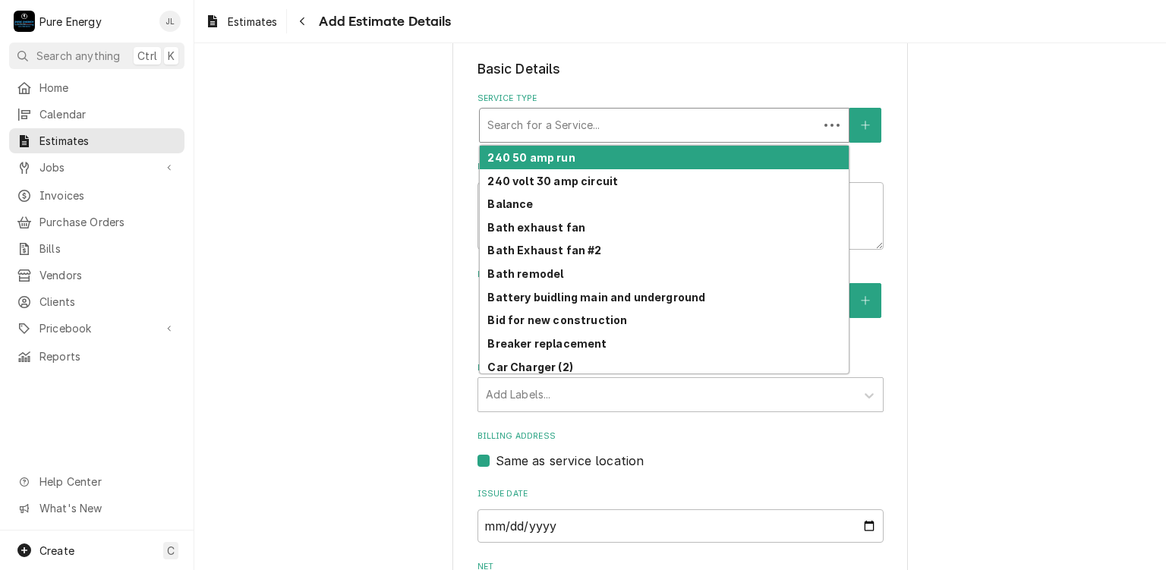
click at [606, 127] on div "Service Type" at bounding box center [648, 125] width 323 height 27
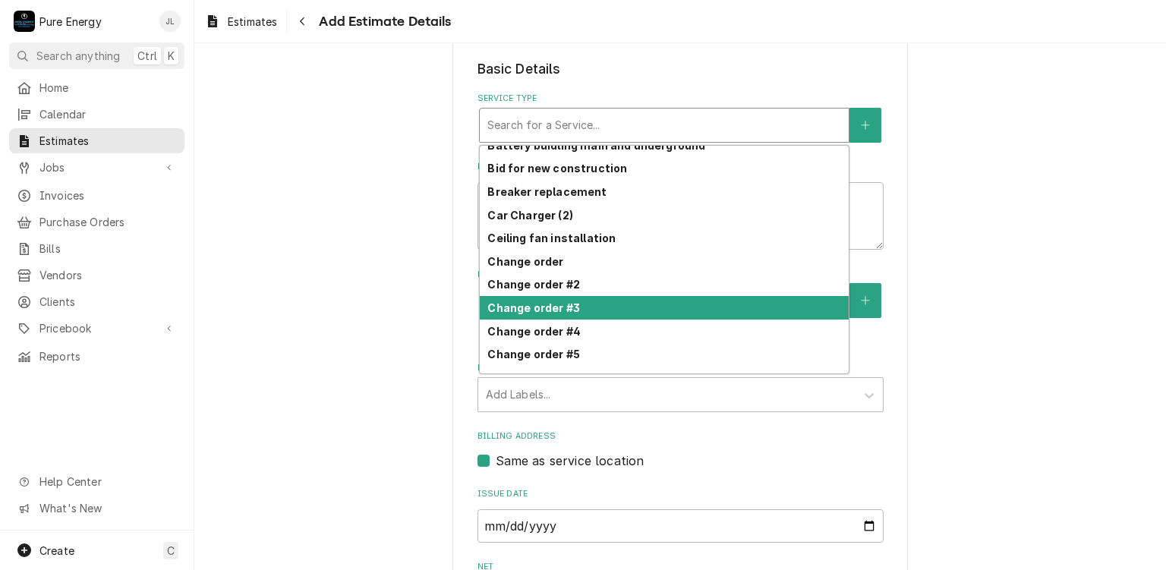
scroll to position [76, 0]
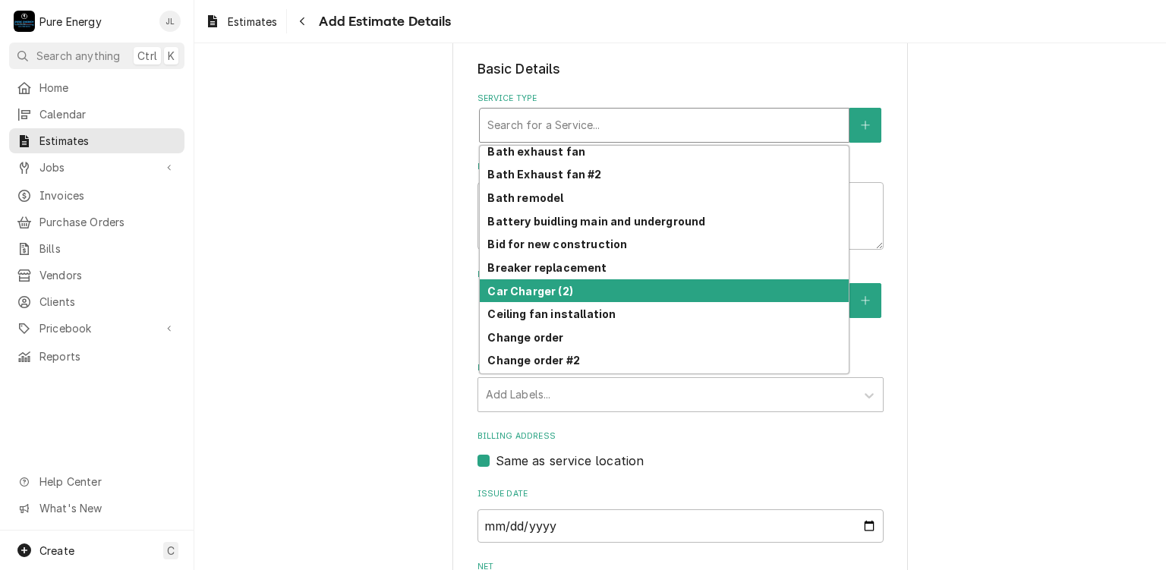
click at [622, 290] on div "Car Charger (2)" at bounding box center [664, 291] width 369 height 24
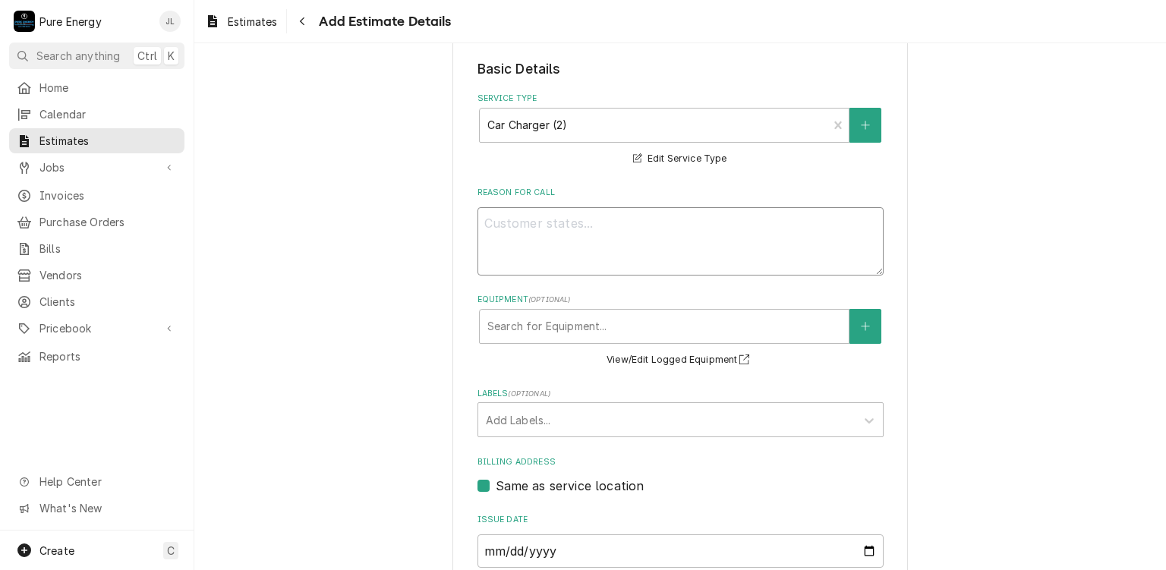
click at [577, 226] on textarea "Reason For Call" at bounding box center [680, 241] width 406 height 68
type textarea "x"
type textarea "B"
type textarea "x"
type textarea "Bi"
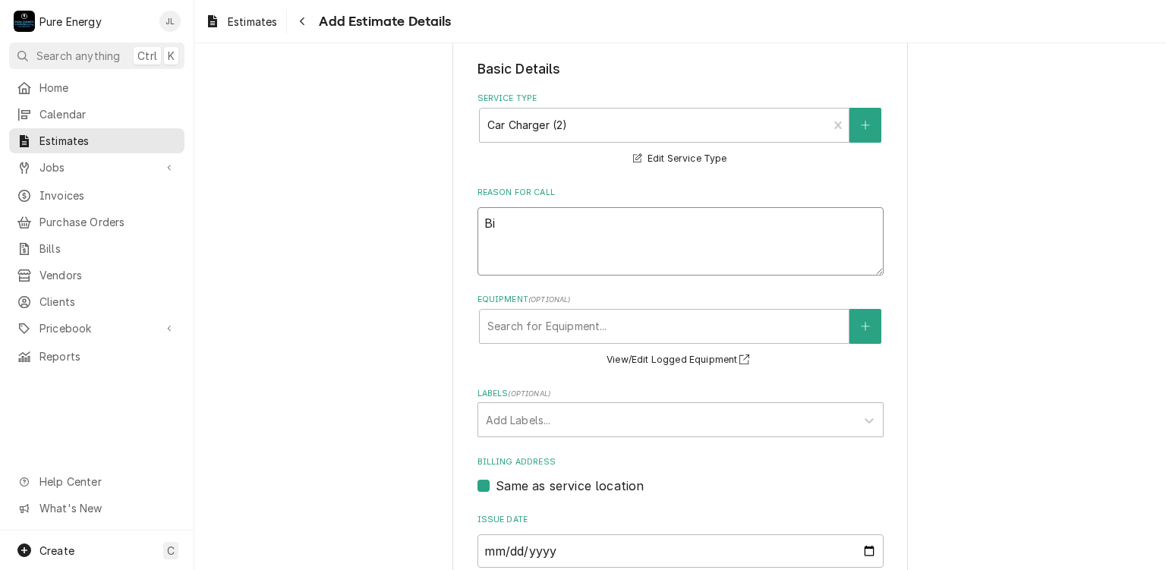
type textarea "x"
type textarea "Bid"
type textarea "x"
type textarea "Bid"
type textarea "x"
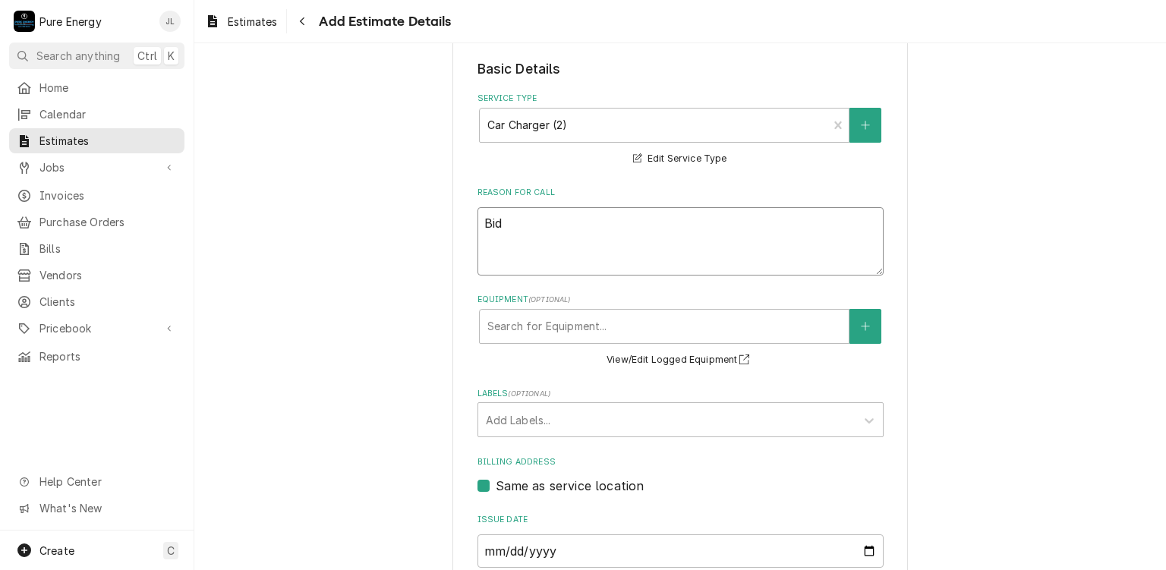
type textarea "Bid f"
type textarea "x"
type textarea "Bid fo"
type textarea "x"
type textarea "Bid for"
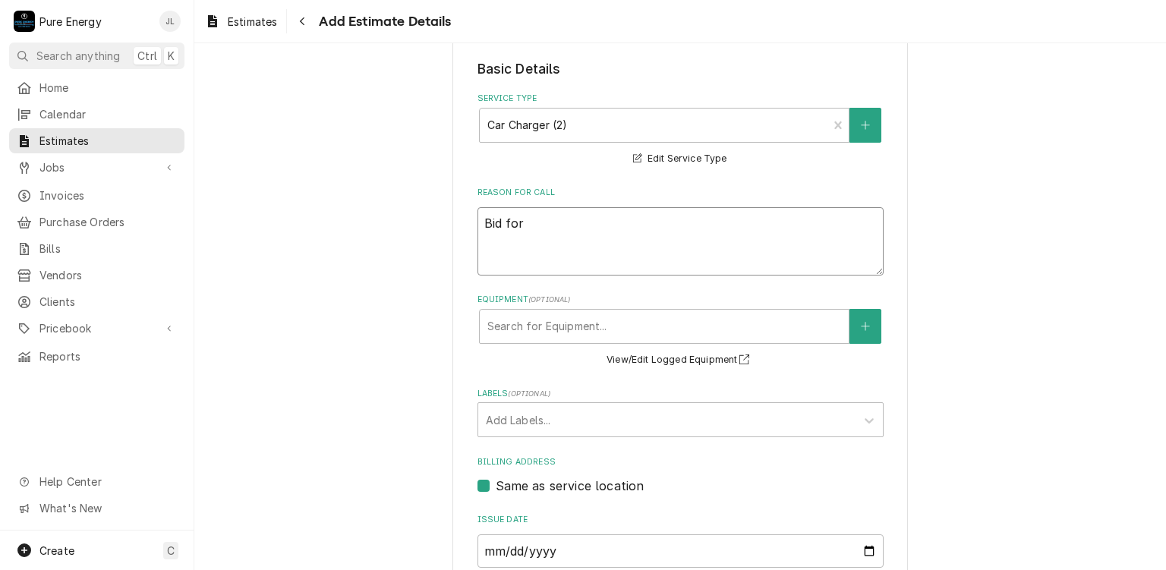
type textarea "x"
type textarea "Bid for c"
type textarea "x"
type textarea "Bid for ca"
type textarea "x"
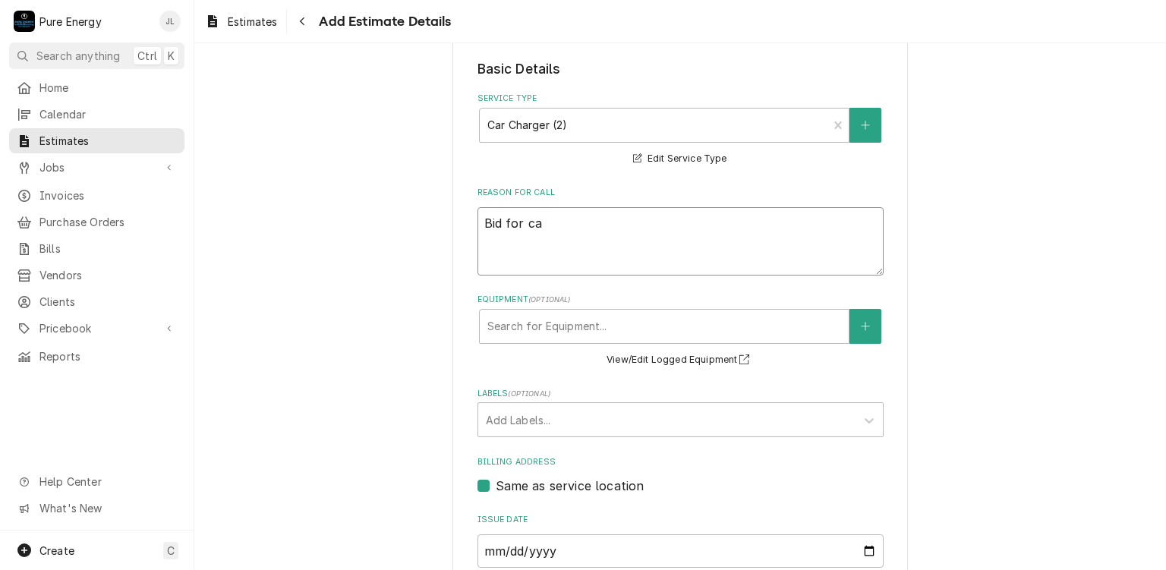
type textarea "Bid for car"
type textarea "x"
type textarea "Bid for car"
type textarea "x"
type textarea "Bid for car c"
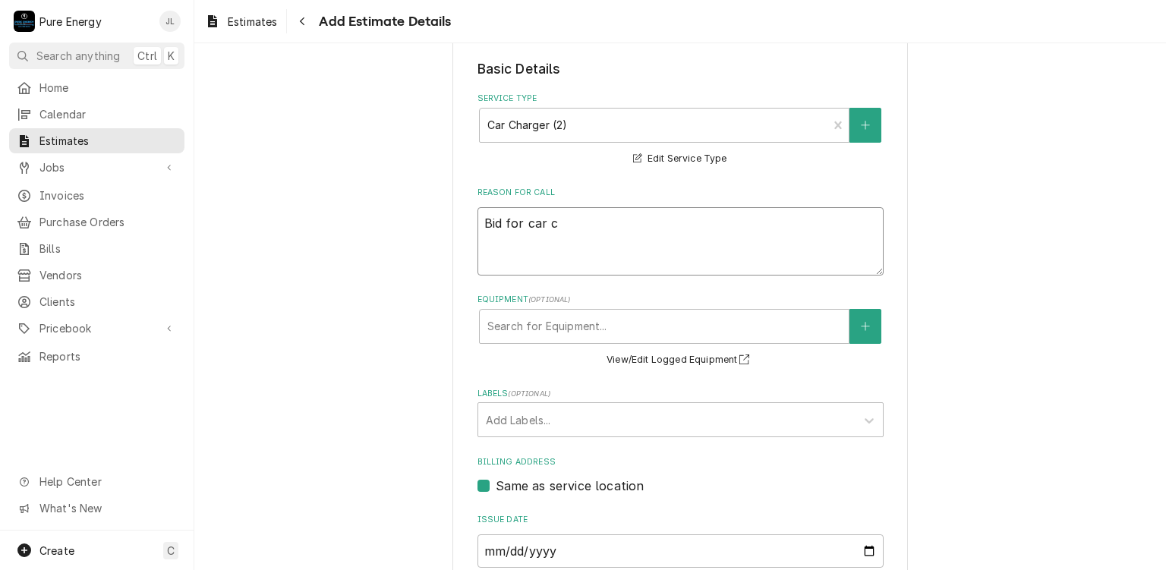
type textarea "x"
type textarea "Bid for car ch"
type textarea "x"
type textarea "Bid for car cha"
type textarea "x"
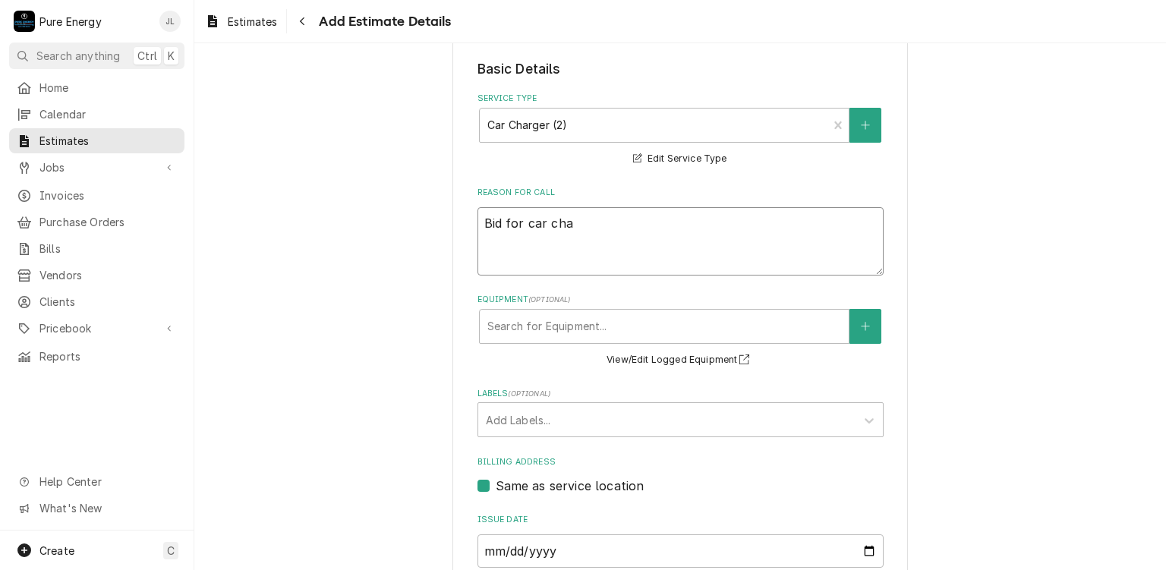
type textarea "Bid for car char"
type textarea "x"
type textarea "Bid for car charg"
type textarea "x"
type textarea "Bid for car charge"
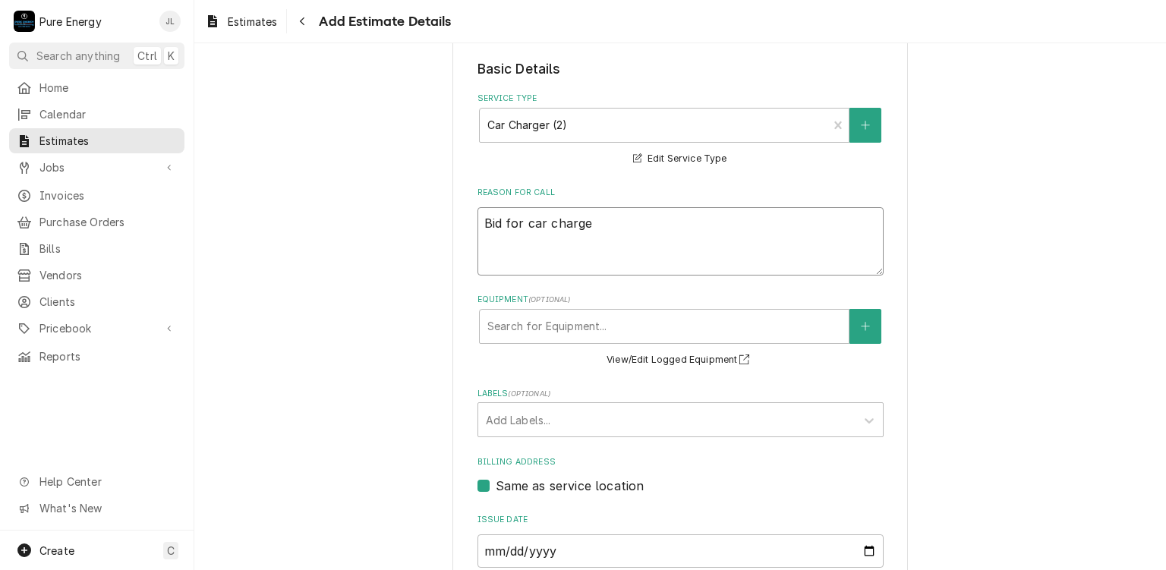
type textarea "x"
type textarea "Bid for car charger"
type textarea "x"
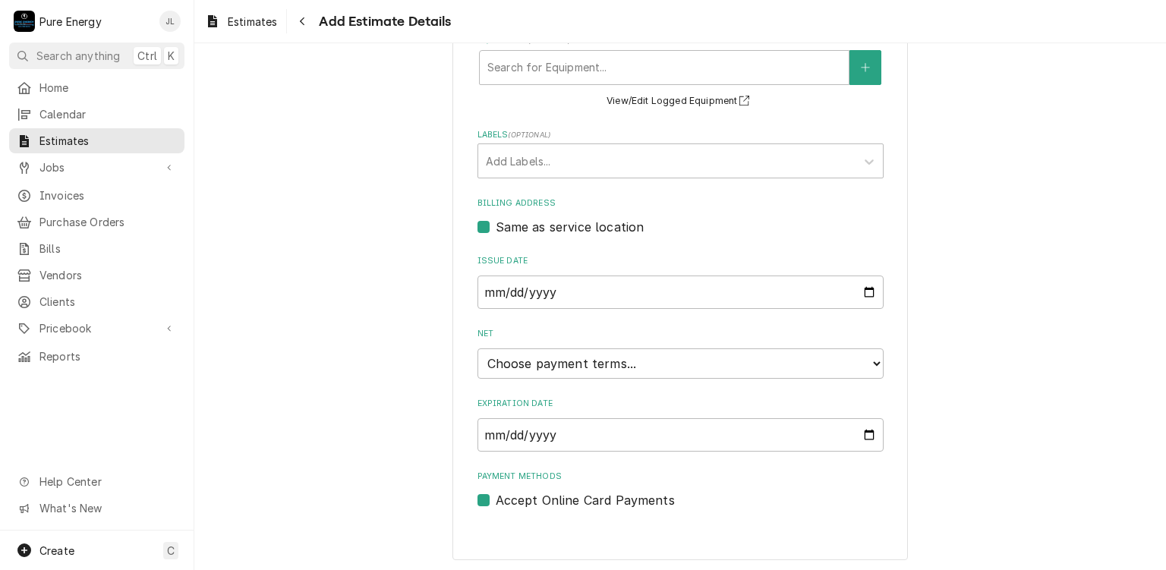
type textarea "Bid for car charger"
click at [750, 364] on select "Choose payment terms... Same Day Net 7 Net 14 Net 21 Net 30 Net 45 Net 60 Net 90" at bounding box center [680, 363] width 406 height 30
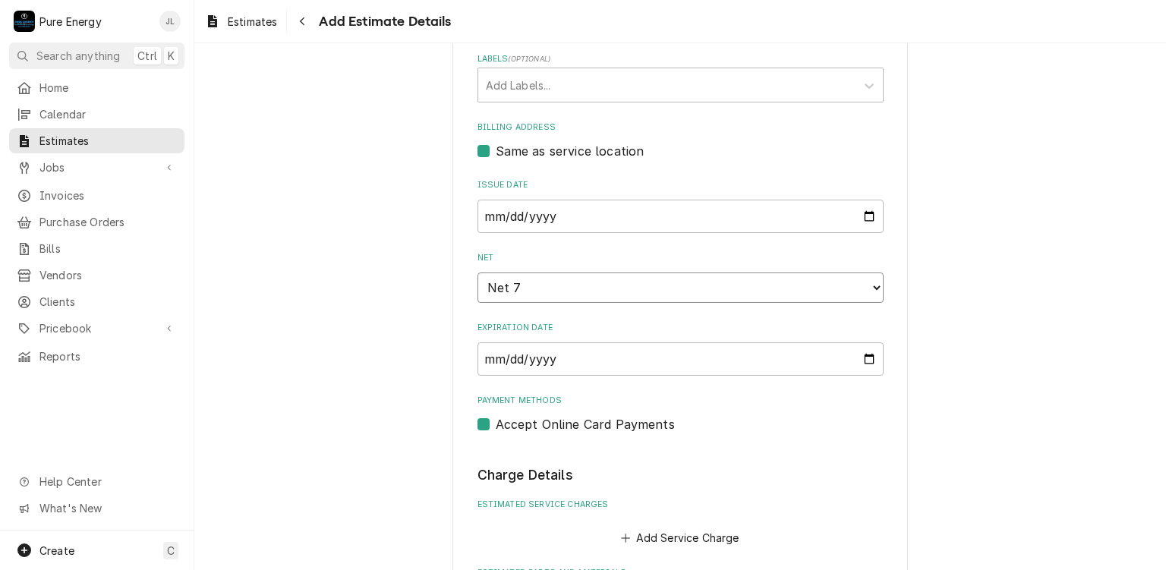
click at [732, 279] on select "Choose payment terms... Same Day Net 7 Net 7 Net 14 Net 21 Net 30 Net 45 Net 60…" at bounding box center [680, 287] width 406 height 30
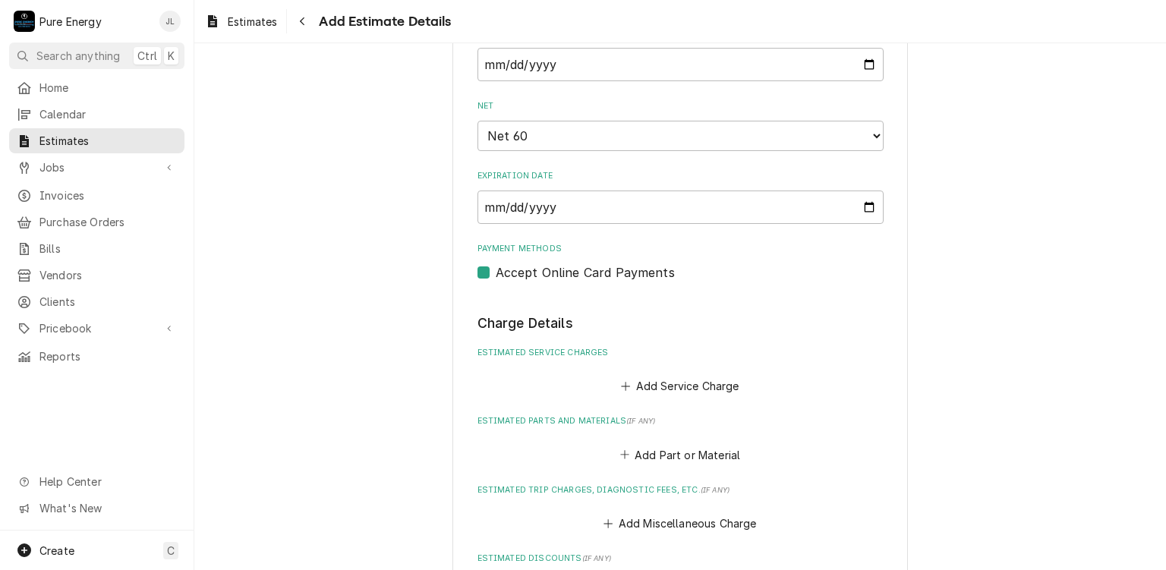
scroll to position [866, 0]
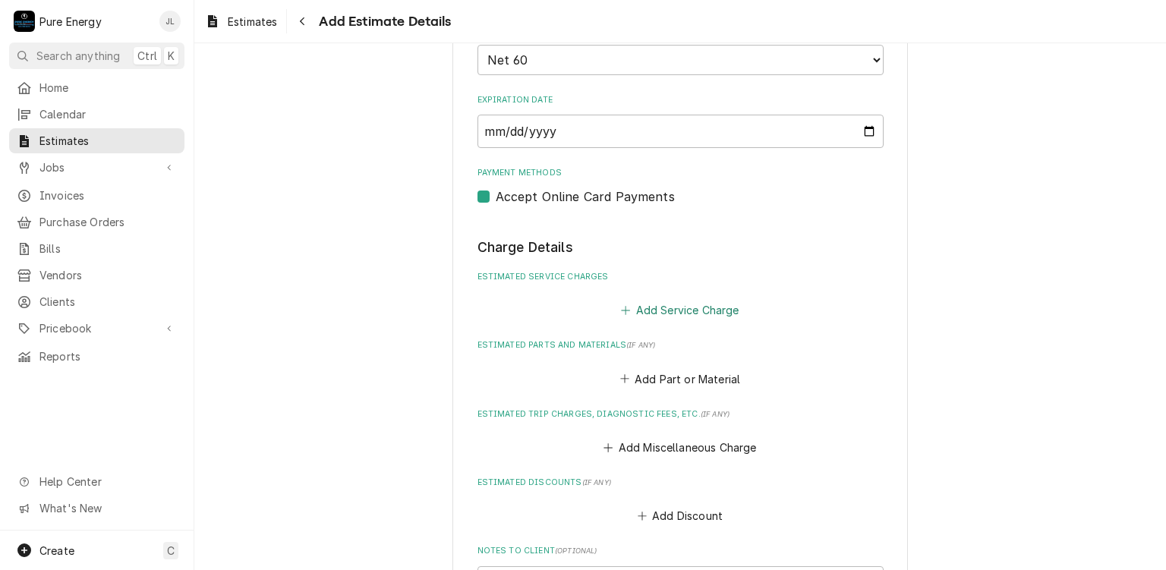
click at [686, 308] on button "Add Service Charge" at bounding box center [680, 310] width 123 height 21
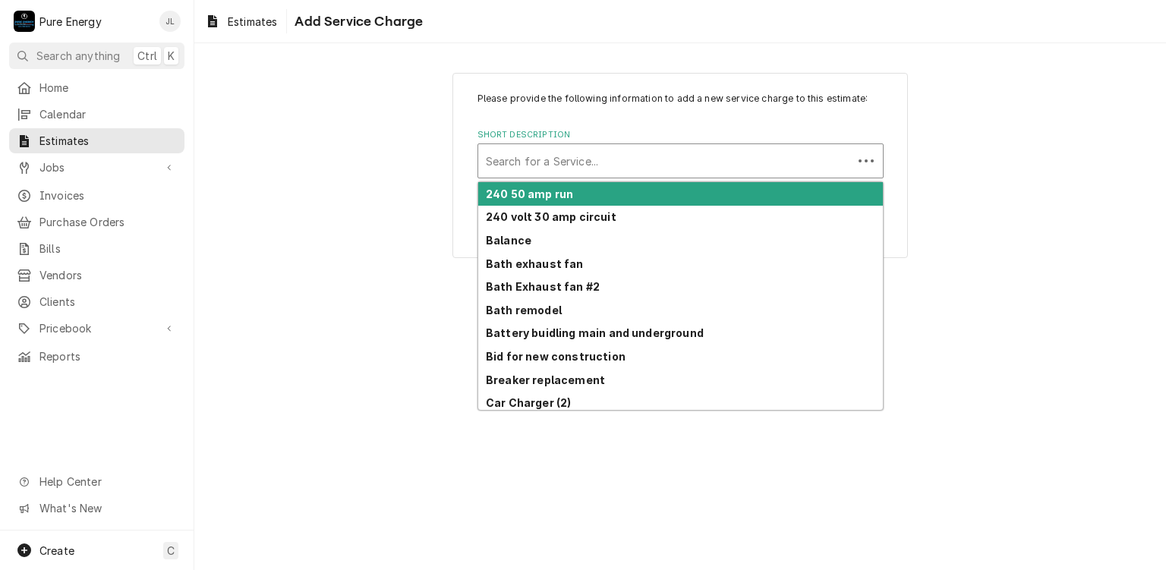
click at [601, 172] on div "Short Description" at bounding box center [665, 160] width 359 height 27
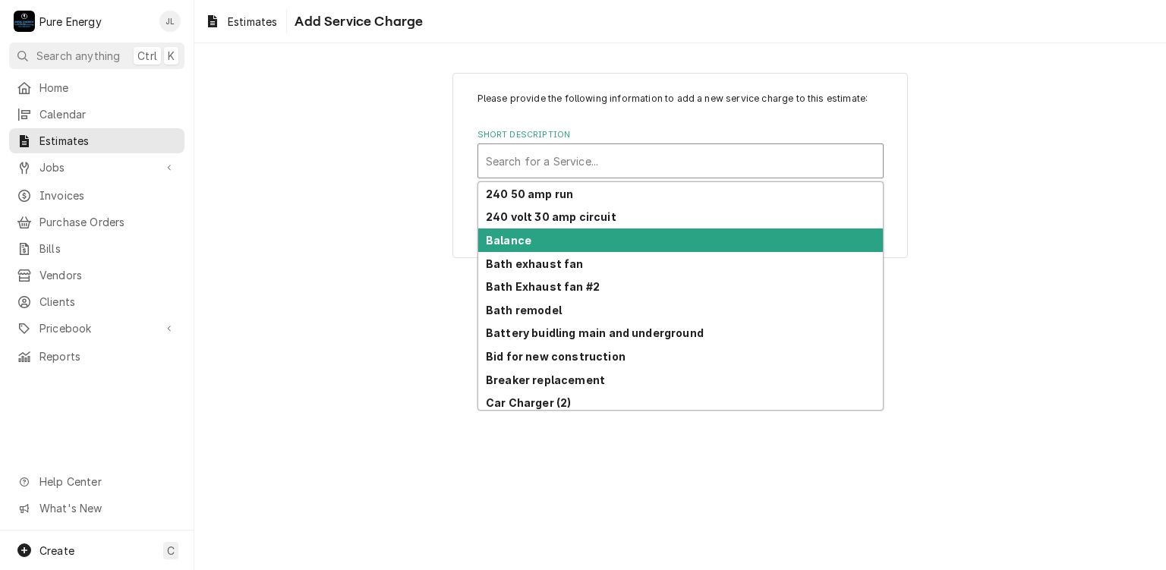
scroll to position [76, 0]
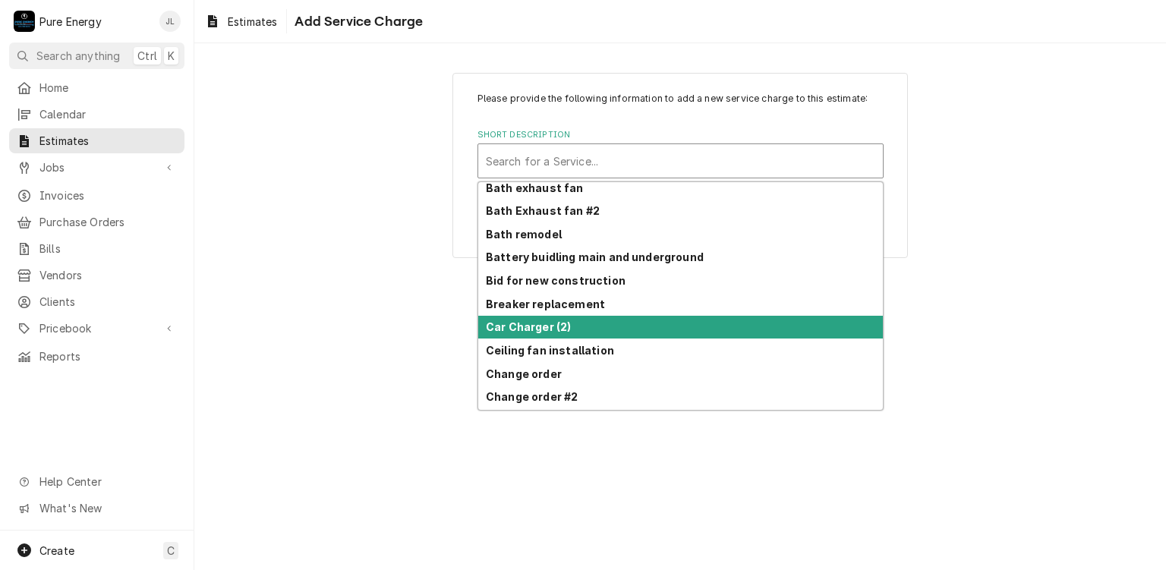
click at [558, 325] on strong "Car Charger (2)" at bounding box center [528, 326] width 85 height 13
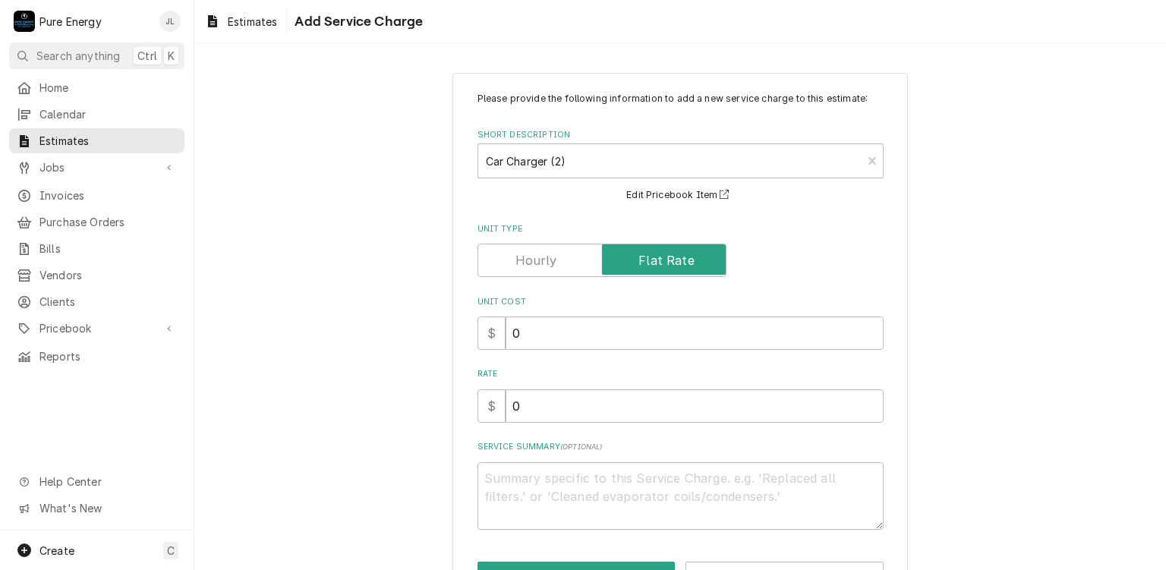
scroll to position [52, 0]
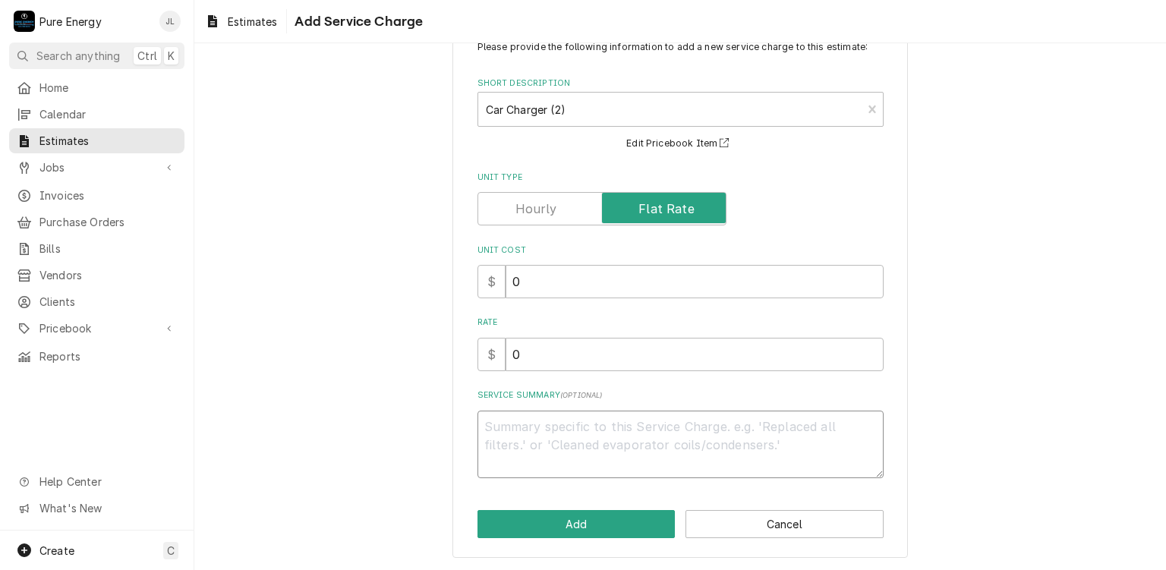
click at [540, 424] on textarea "Service Summary ( optional )" at bounding box center [680, 445] width 406 height 68
type textarea "x"
type textarea "F"
type textarea "x"
type textarea "Fo"
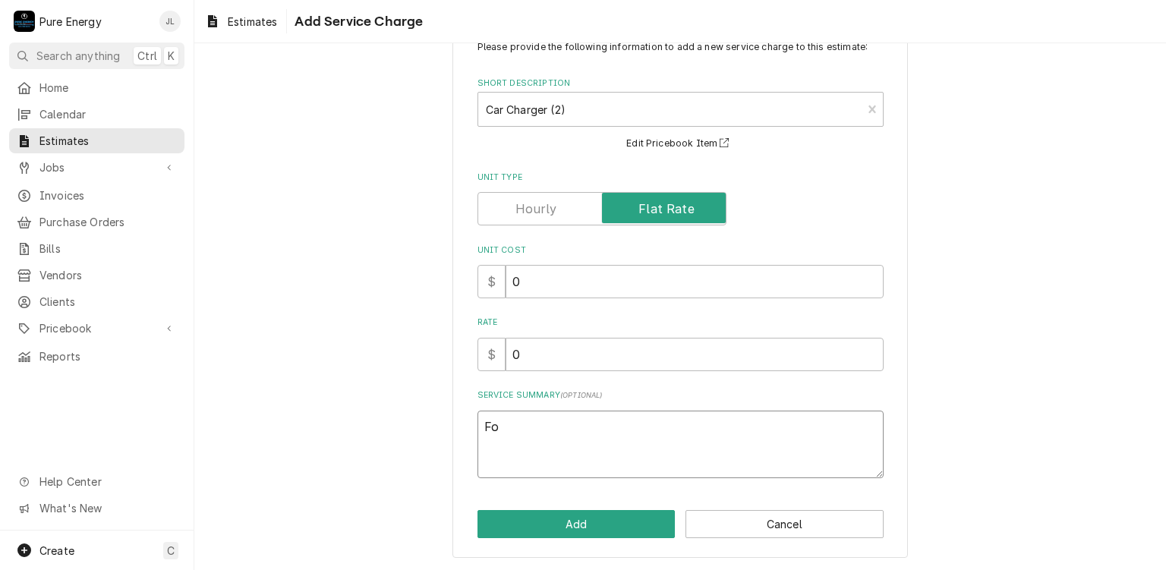
type textarea "x"
type textarea "F"
type textarea "x"
type textarea "B"
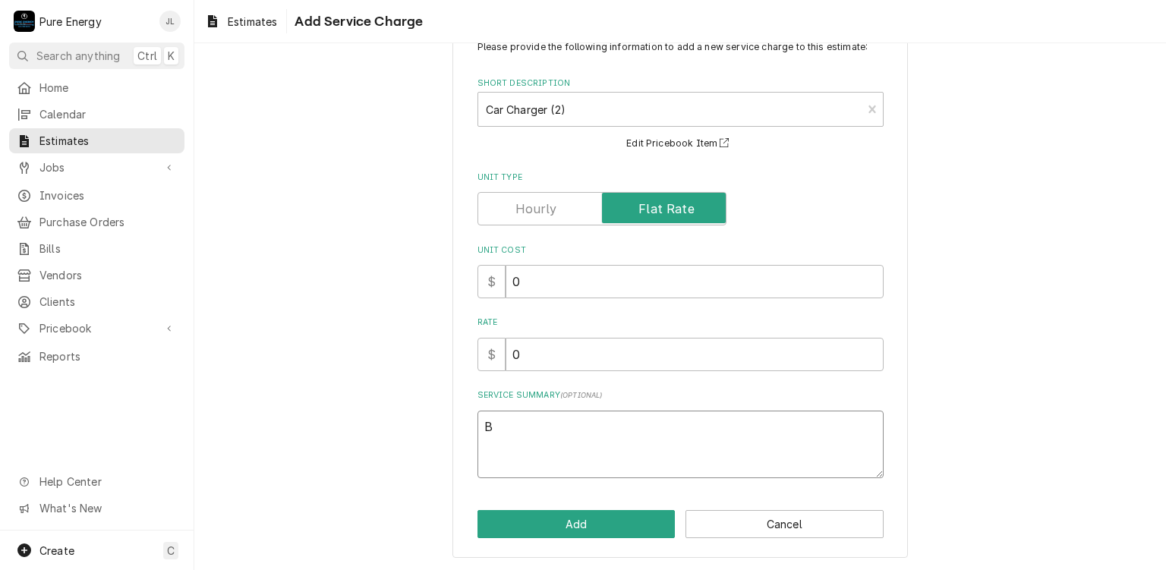
type textarea "x"
type textarea "Bi"
type textarea "x"
type textarea "Bid"
type textarea "x"
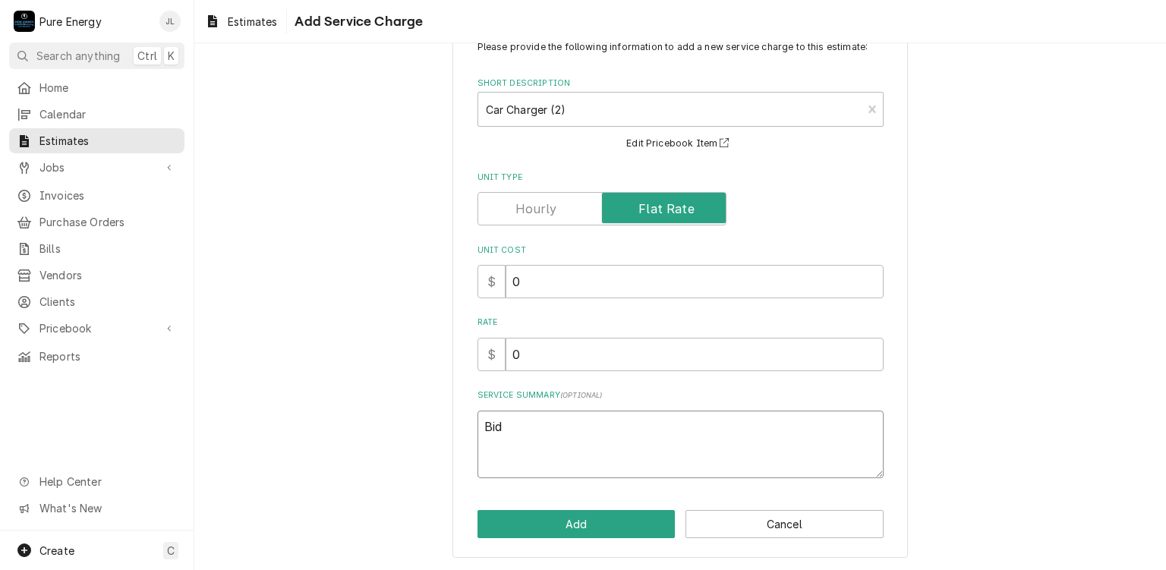
type textarea "Bid"
type textarea "x"
type textarea "Bid f"
type textarea "x"
type textarea "Bid fr"
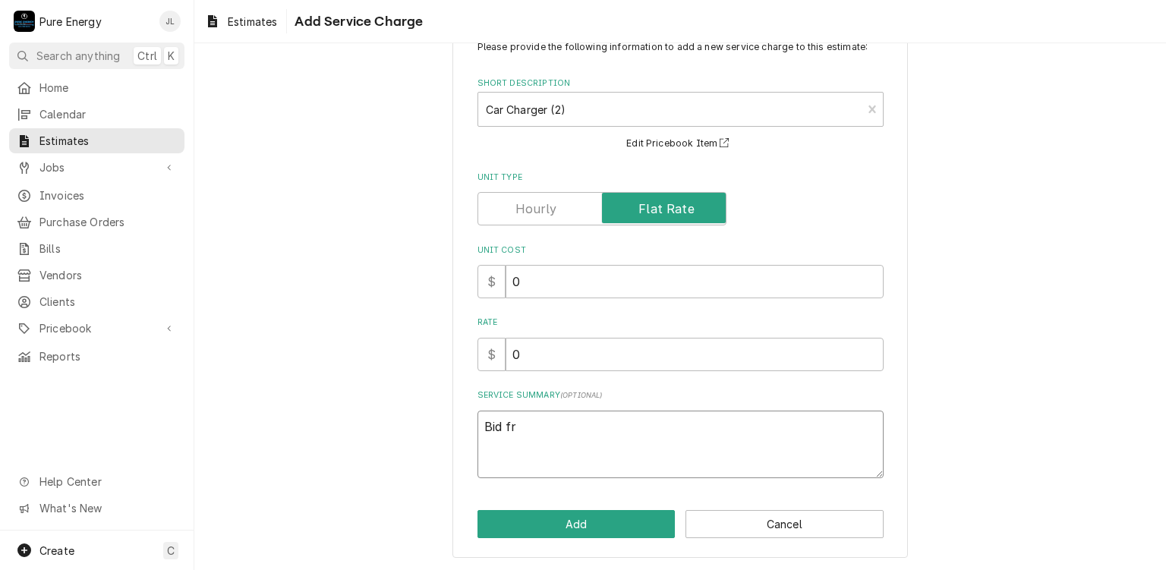
type textarea "x"
type textarea "Bid fro"
type textarea "x"
type textarea "Bid fro"
type textarea "x"
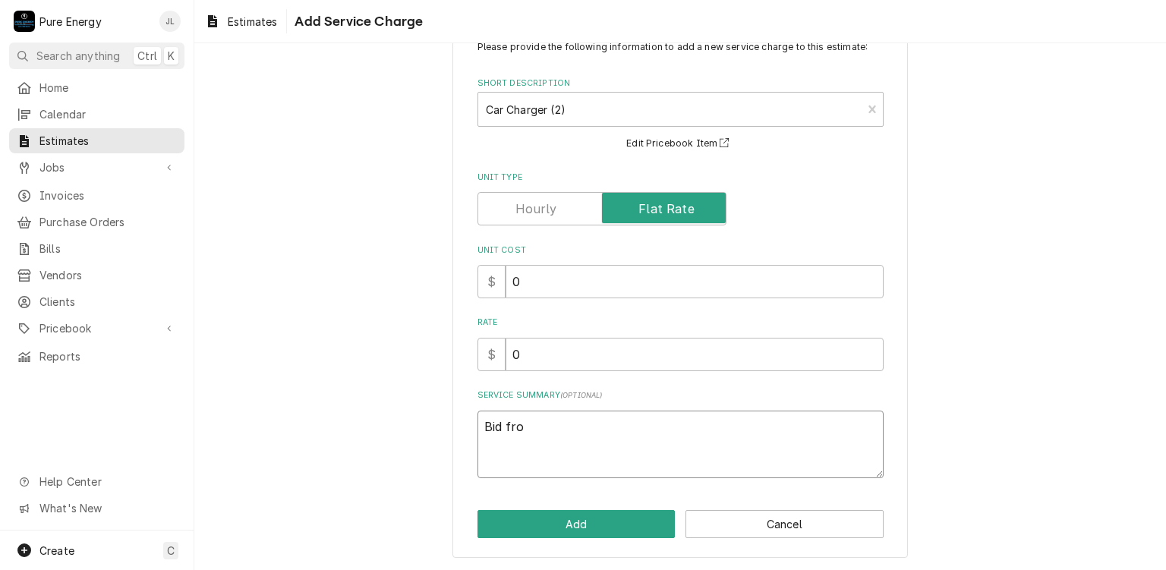
type textarea "Bid fro"
type textarea "x"
type textarea "Bid fr"
type textarea "x"
type textarea "Bid f"
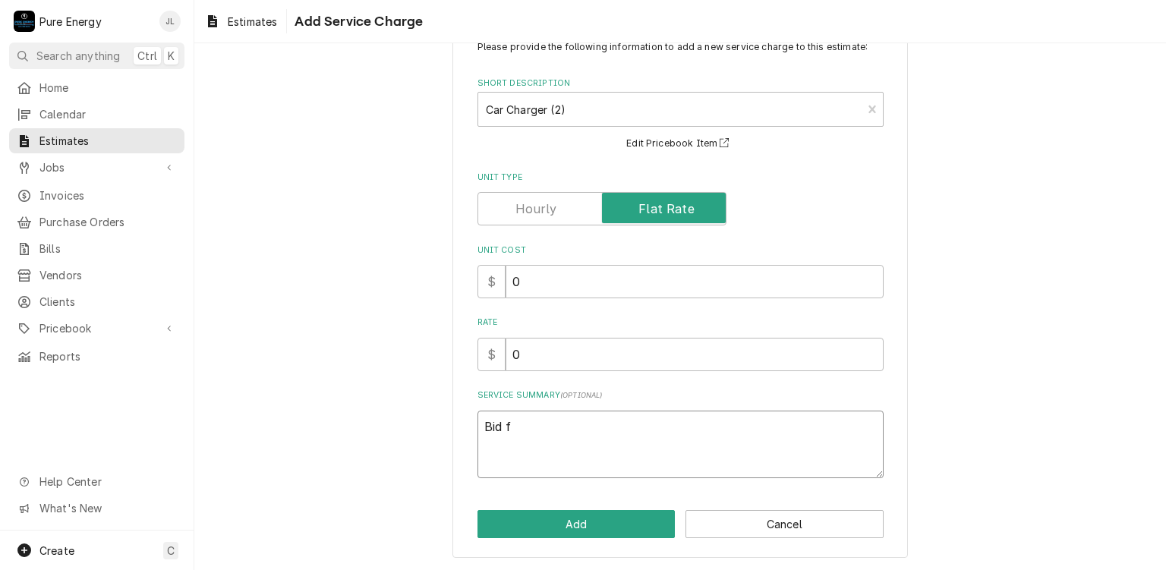
type textarea "x"
type textarea "Bid"
type textarea "x"
type textarea "Bid t"
type textarea "x"
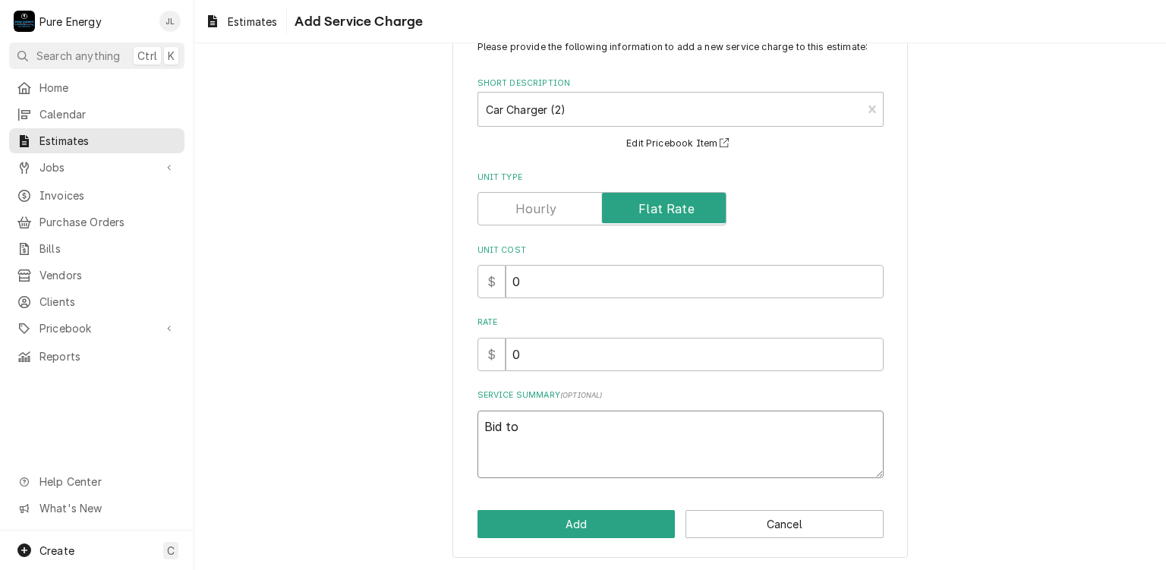
type textarea "Bid to"
type textarea "x"
type textarea "Bid to r"
type textarea "x"
type textarea "Bid to ru"
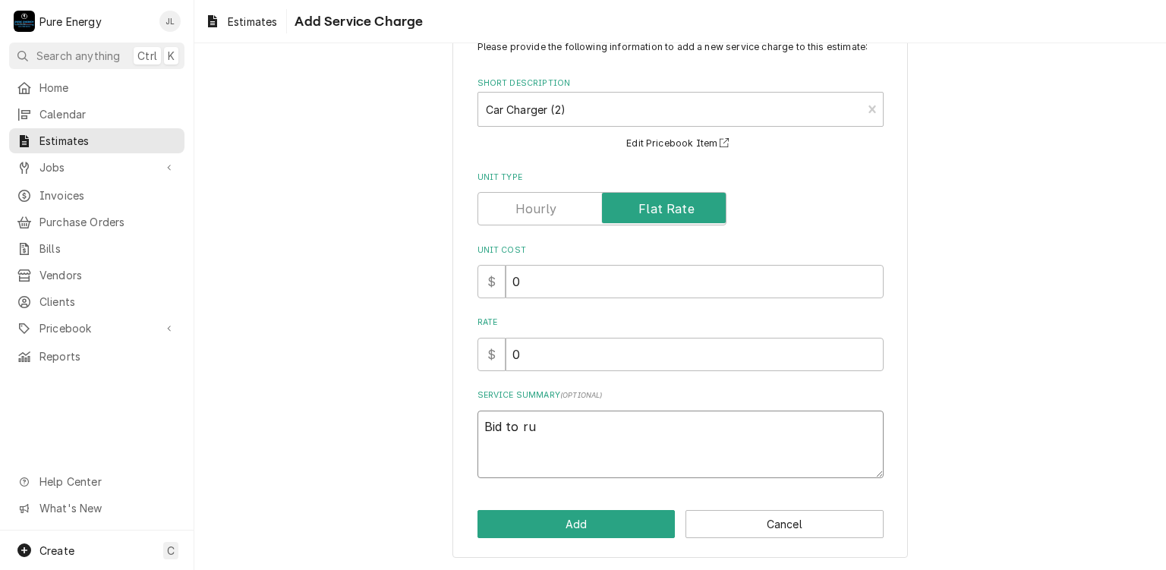
type textarea "x"
type textarea "Bid to run"
click at [540, 424] on textarea "Bid to run" at bounding box center [680, 445] width 406 height 68
type textarea "x"
type textarea "Bid to run co"
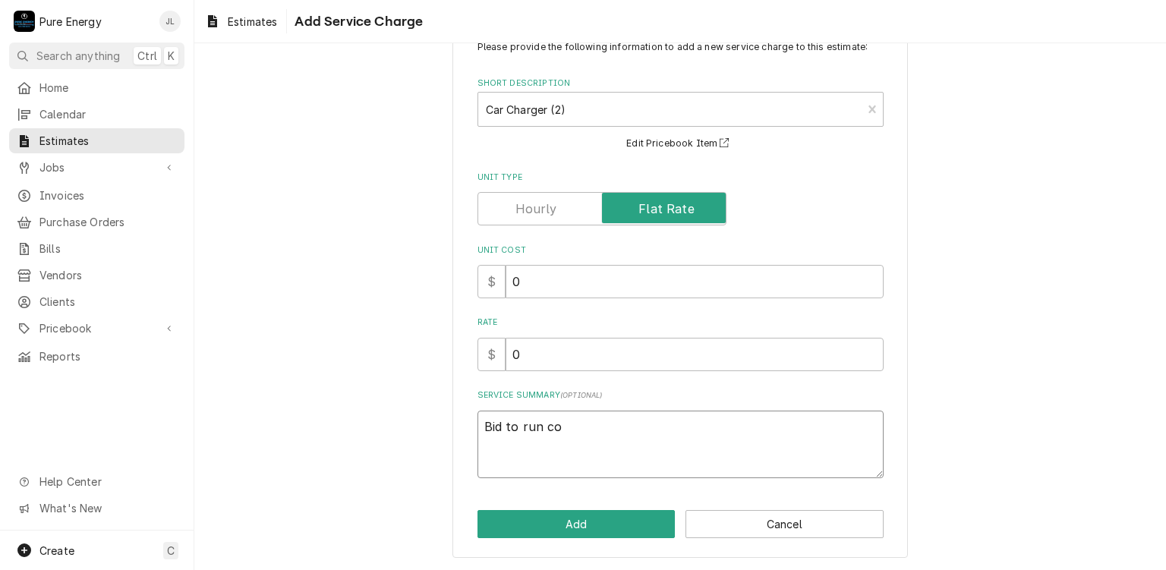
type textarea "x"
type textarea "Bid to run con"
type textarea "x"
type textarea "Bid to run cond"
type textarea "x"
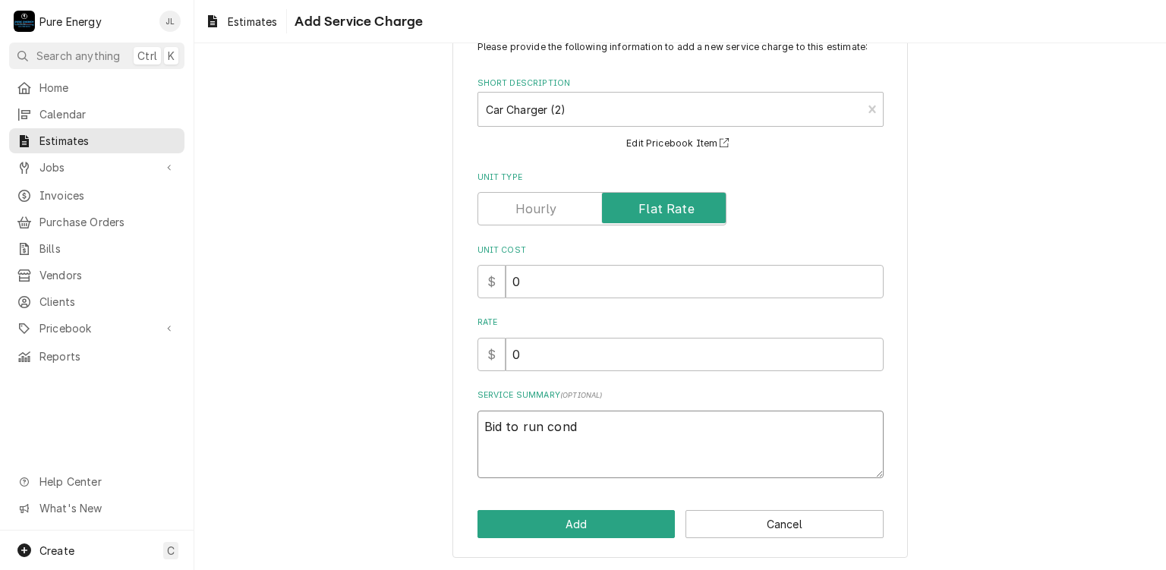
type textarea "Bid to run condu"
type textarea "x"
type textarea "Bid to run condui"
type textarea "x"
type textarea "Bid to run conduit"
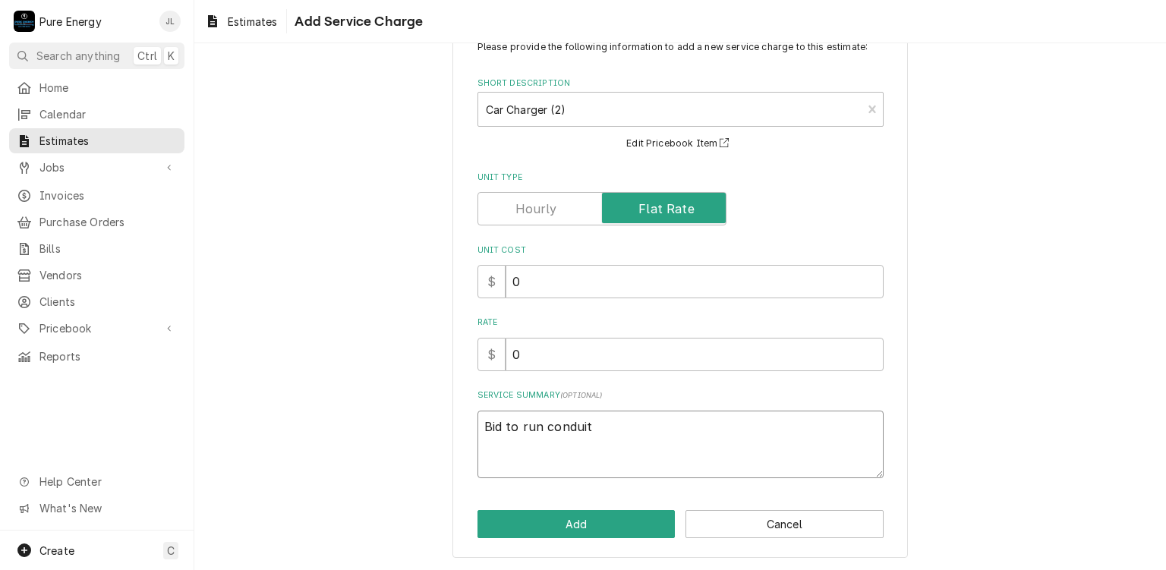
type textarea "x"
type textarea "Bid to run conduit"
type textarea "x"
type textarea "Bid to run conduit a"
type textarea "x"
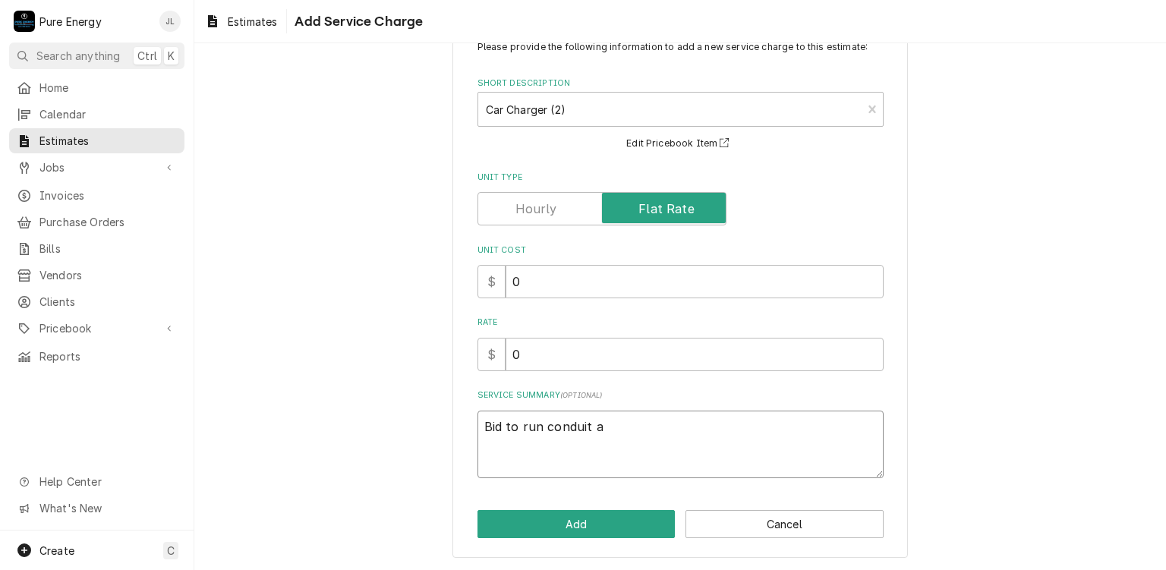
type textarea "Bid to run conduit an"
type textarea "x"
type textarea "Bid to run conduit and"
type textarea "x"
type textarea "Bid to run conduit and w"
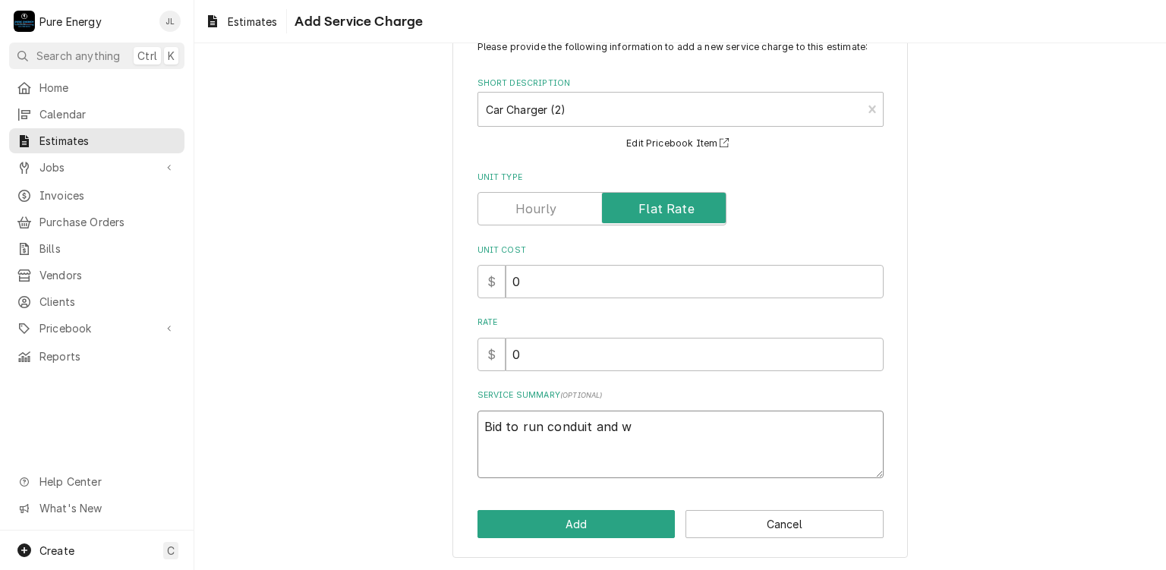
type textarea "x"
type textarea "Bid to run conduit and wi"
type textarea "x"
type textarea "Bid to run conduit and wiri"
type textarea "x"
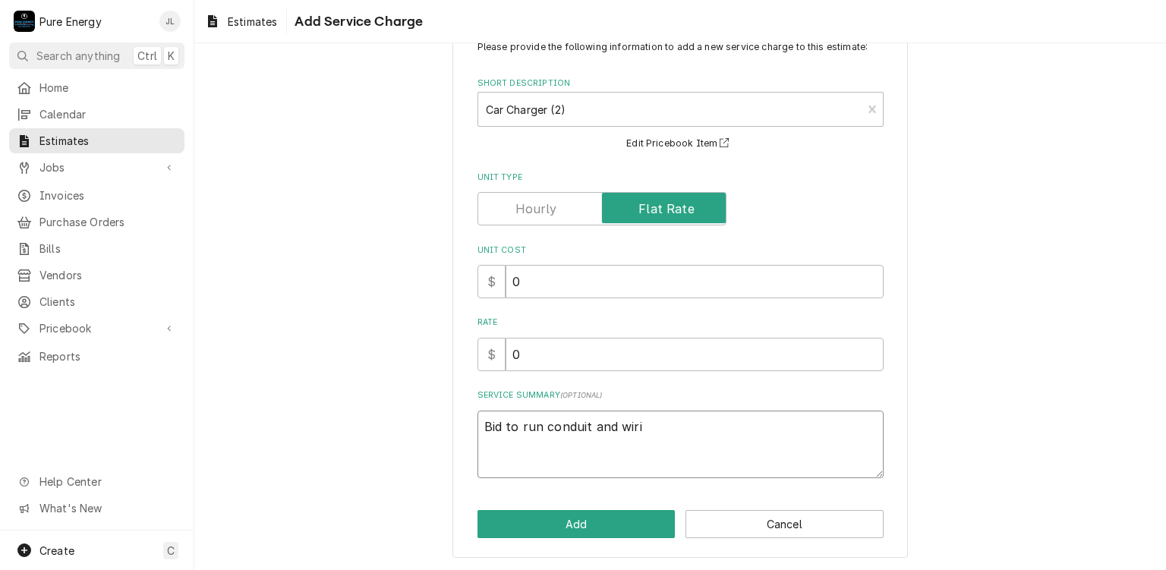
type textarea "Bid to run conduit and wirin"
type textarea "x"
type textarea "Bid to run conduit and wiring"
type textarea "x"
type textarea "Bid to run conduit and wiring"
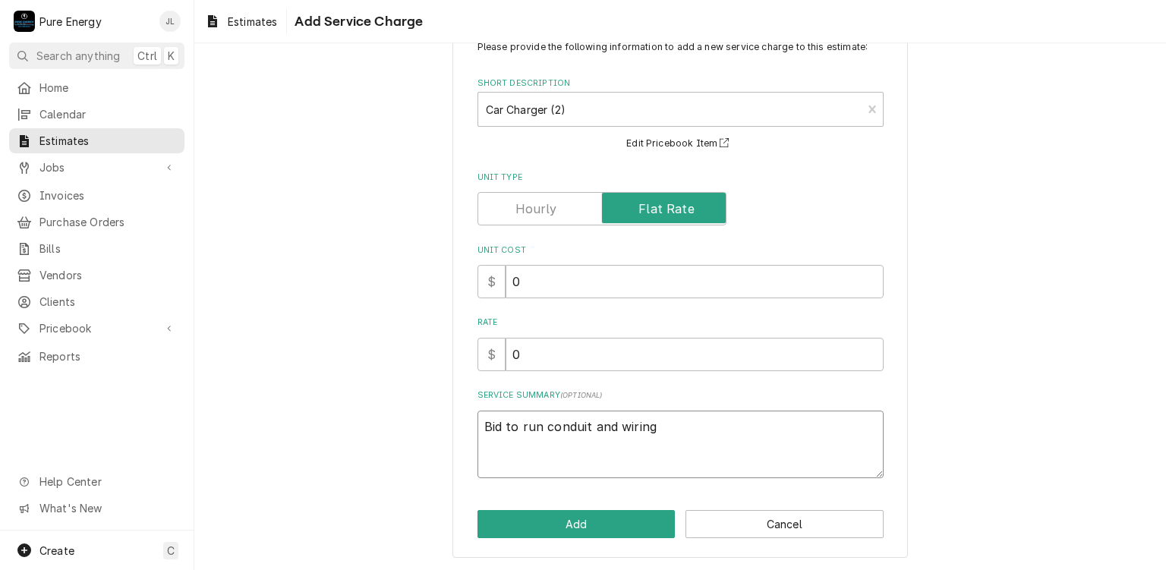
type textarea "x"
type textarea "Bid to run conduit and wiring f"
type textarea "x"
type textarea "Bid to run conduit and wiring fo"
type textarea "x"
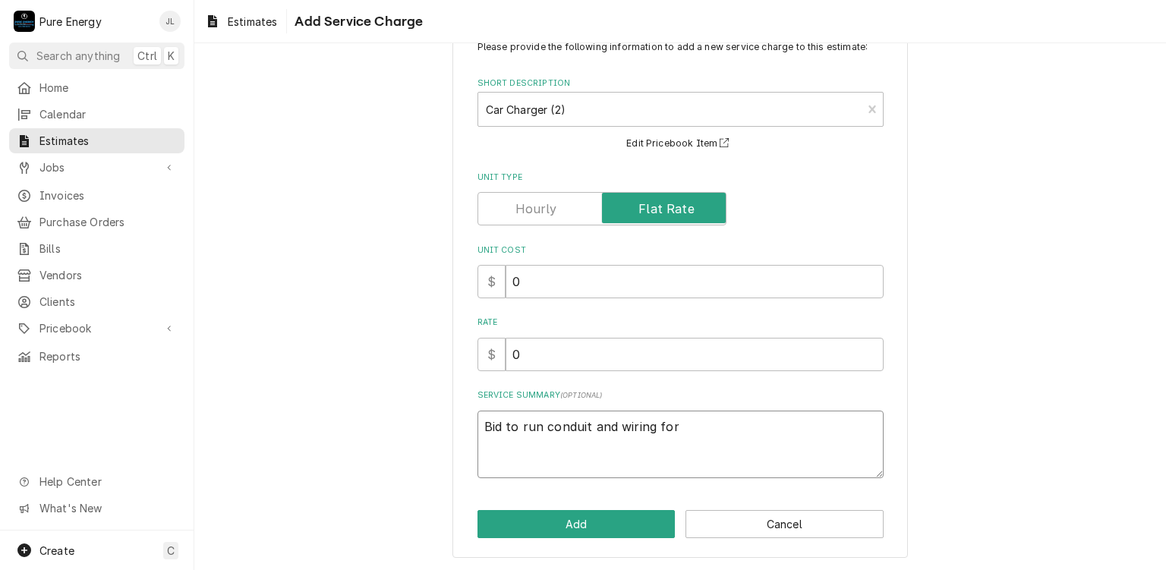
type textarea "Bid to run conduit and wiring for"
type textarea "x"
type textarea "Bid to run conduit and wiring for c"
type textarea "x"
type textarea "Bid to run conduit and wiring for"
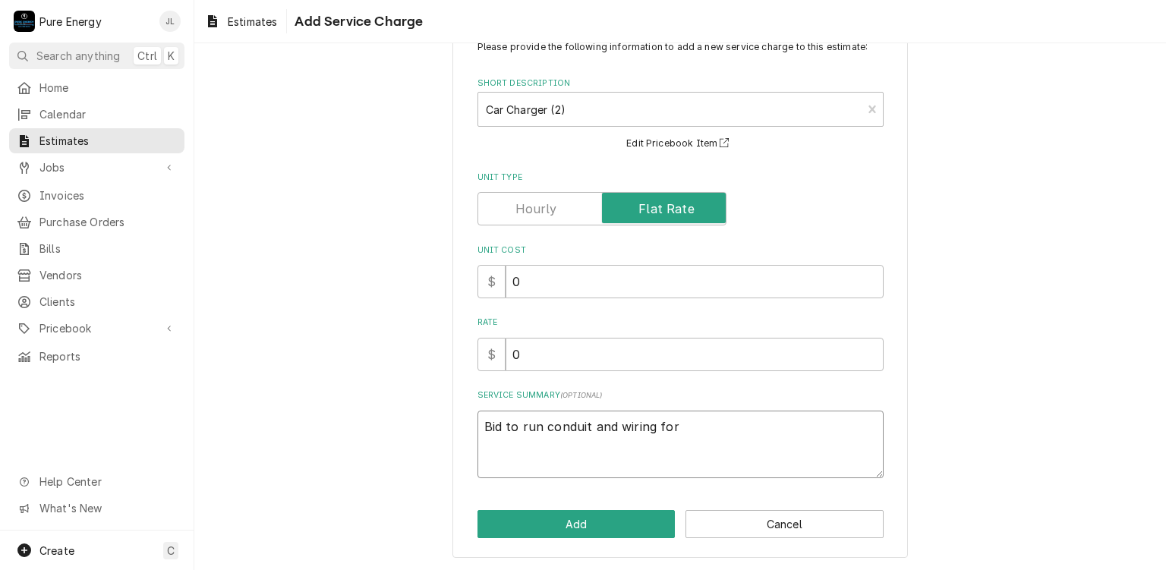
type textarea "x"
type textarea "Bid to run conduit and wiring for"
type textarea "x"
type textarea "Bid to run conduit and wiring for"
type textarea "x"
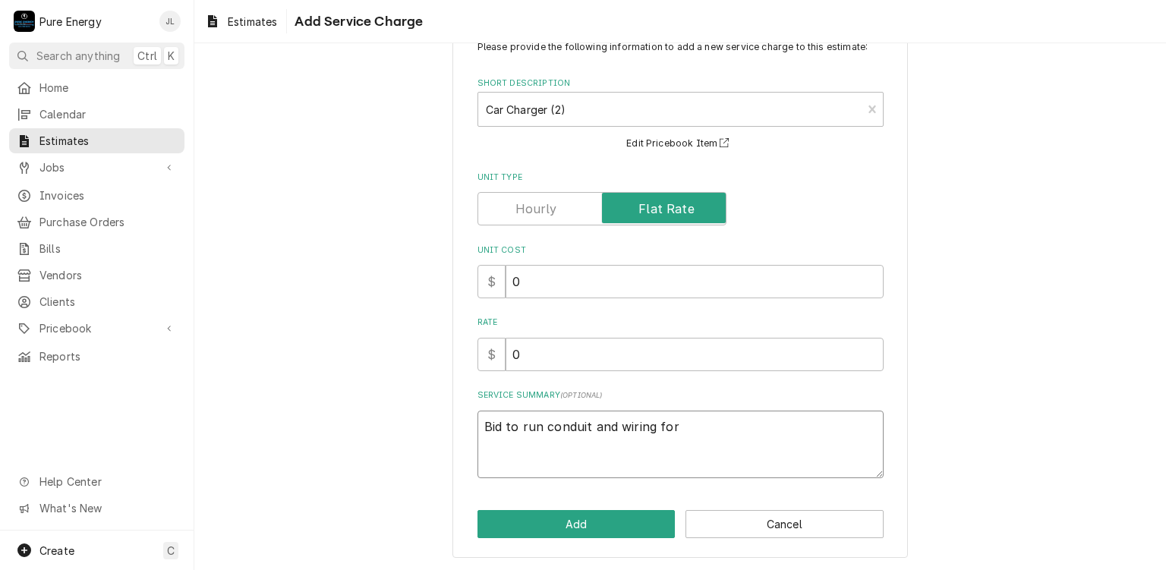
type textarea "Bid to run conduit and wiring for a"
type textarea "x"
type textarea "Bid to run conduit and wiring for a"
type textarea "x"
type textarea "Bid to run conduit and wiring for a c"
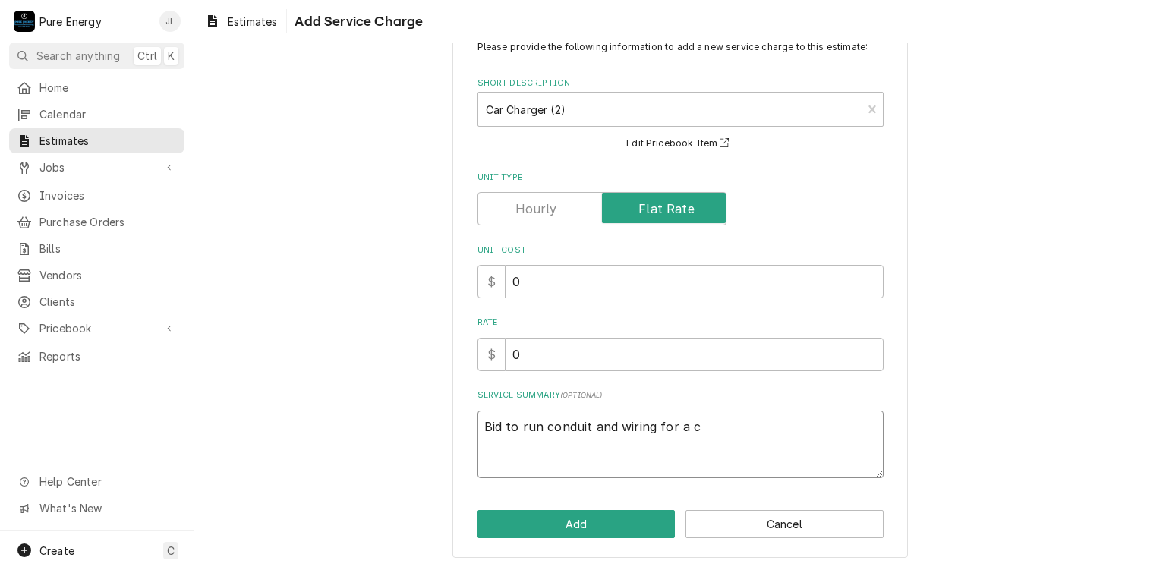
type textarea "x"
type textarea "Bid to run conduit and wiring for a ca"
type textarea "x"
type textarea "Bid to run conduit and wiring for a car"
type textarea "x"
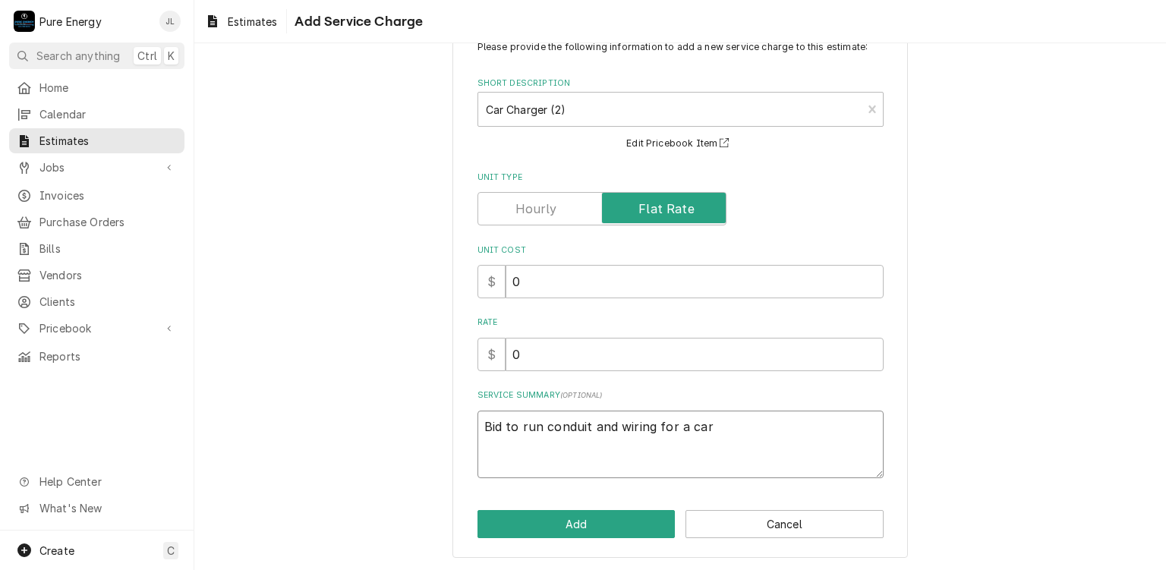
type textarea "Bid to run conduit and wiring for a car"
type textarea "x"
type textarea "Bid to run conduit and wiring for a car ch"
type textarea "x"
type textarea "Bid to run conduit and wiring for a car cha"
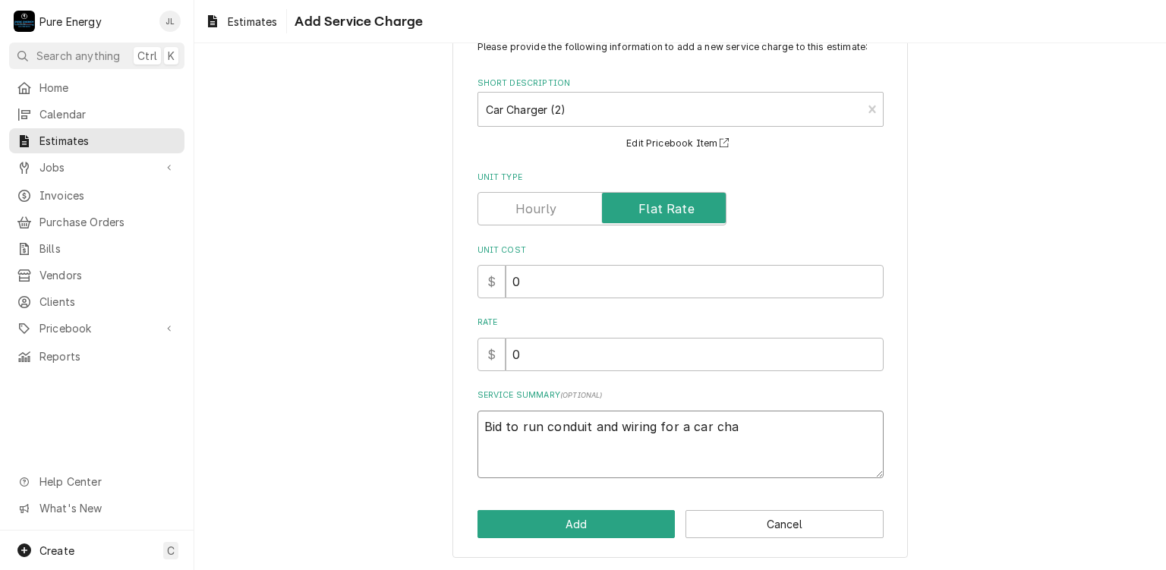
type textarea "x"
type textarea "Bid to run conduit and wiring for a car char"
type textarea "x"
type textarea "Bid to run conduit and wiring for a car charg"
type textarea "x"
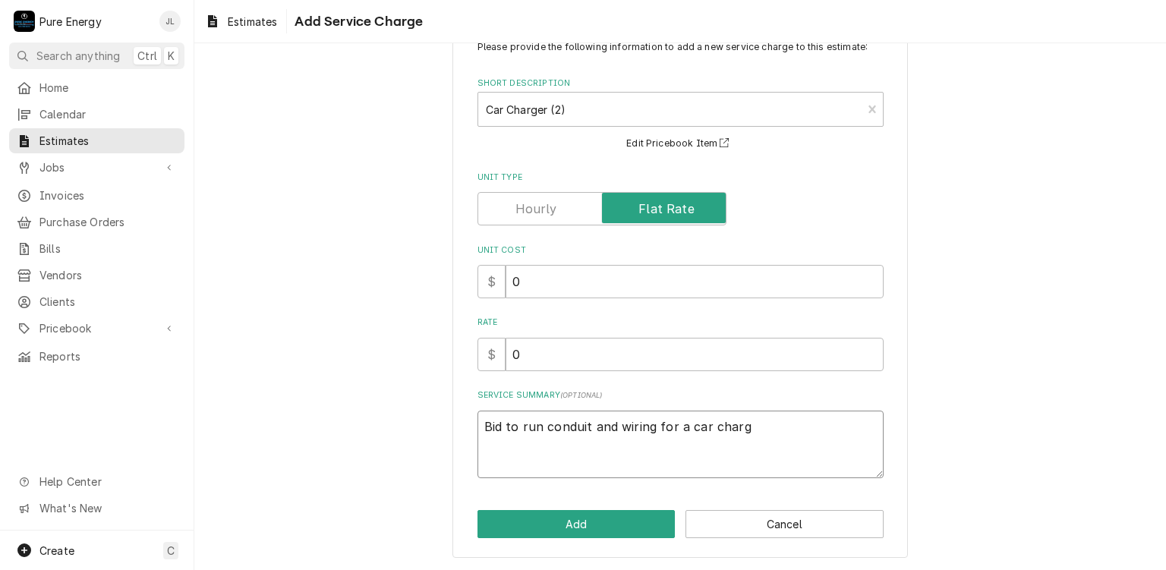
type textarea "Bid to run conduit and wiring for a car charge"
type textarea "x"
type textarea "Bid to run conduit and wiring for a car charger"
type textarea "x"
type textarea "Bid to run conduit and wiring for a car charger."
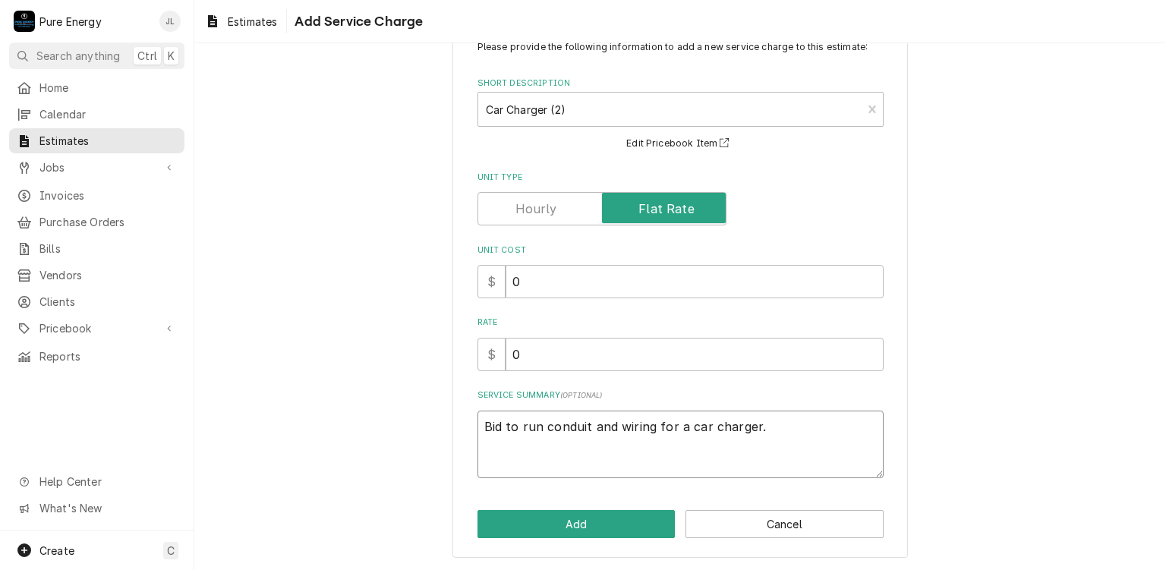
type textarea "x"
type textarea "Bid to run conduit and wiring for a car charger."
type textarea "x"
type textarea "Bid to run conduit and wiring for a car charger. A"
type textarea "x"
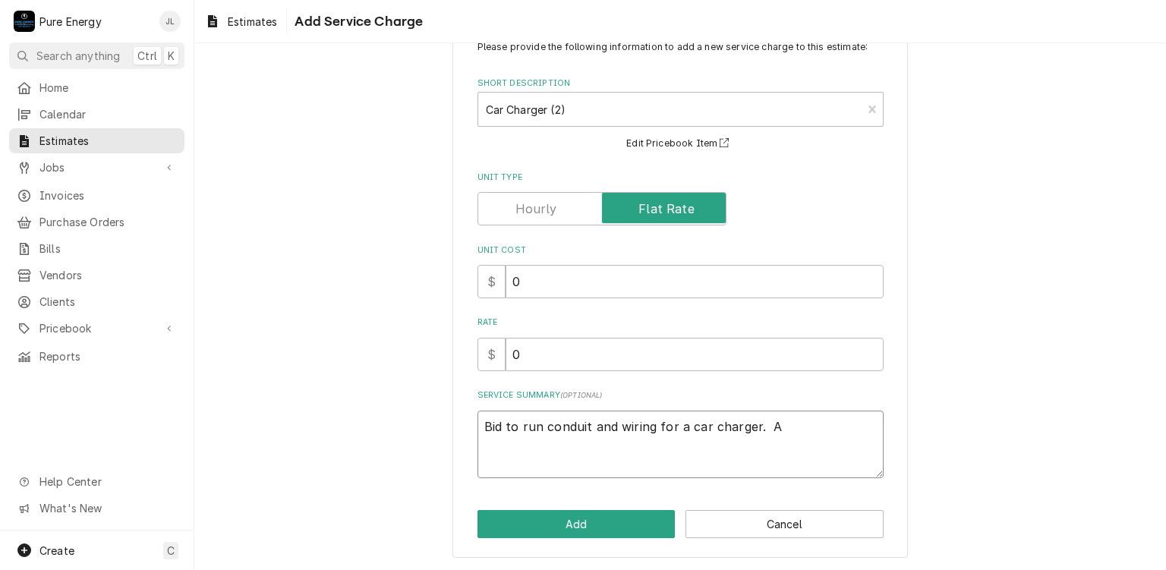
type textarea "Bid to run conduit and wiring for a car charger. As"
type textarea "x"
type textarea "Bid to run conduit and wiring for a car charger. As"
type textarea "x"
type textarea "Bid to run conduit and wiring for a car charger. As d"
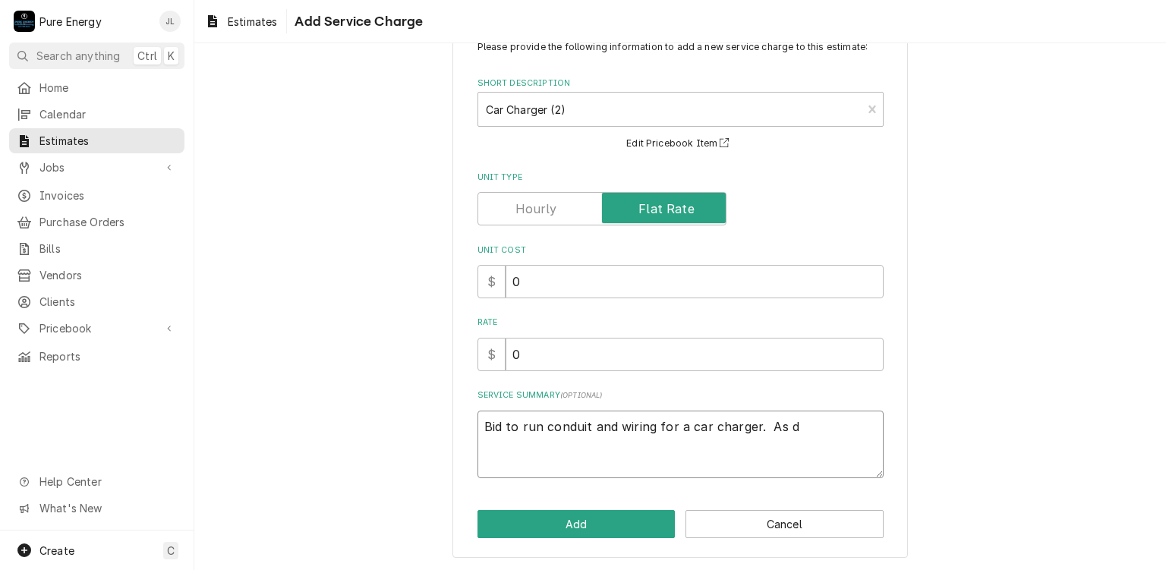
type textarea "x"
type textarea "Bid to run conduit and wiring for a car charger. As di"
type textarea "x"
type textarea "Bid to run conduit and wiring for a car charger. As dis"
type textarea "x"
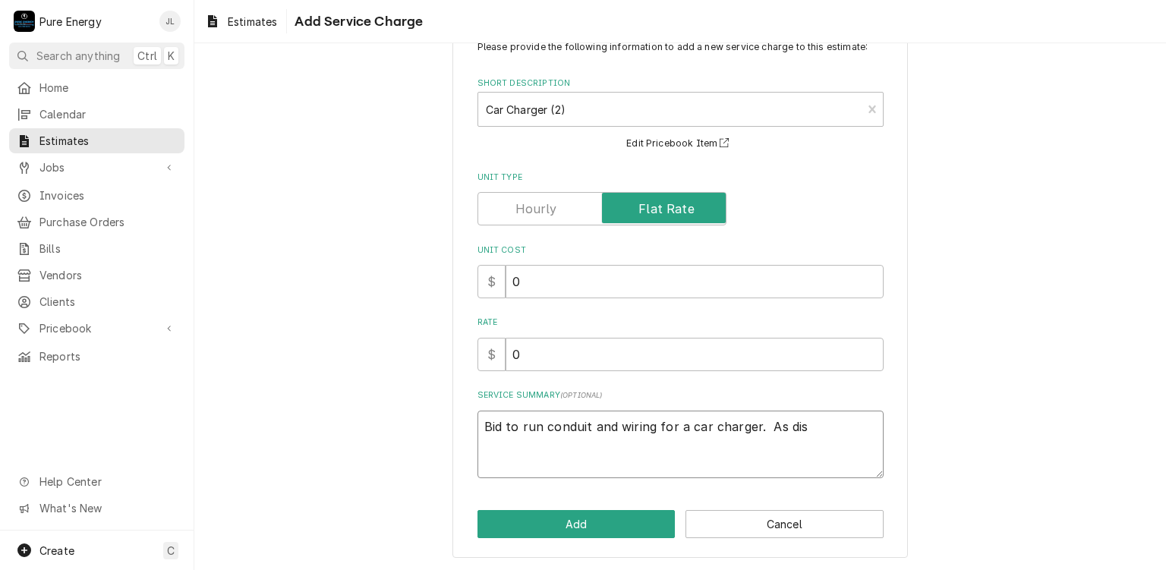
type textarea "Bid to run conduit and wiring for a car charger. As disc"
type textarea "x"
type textarea "Bid to run conduit and wiring for a car charger. As discu"
type textarea "x"
type textarea "Bid to run conduit and wiring for a car charger. As discus"
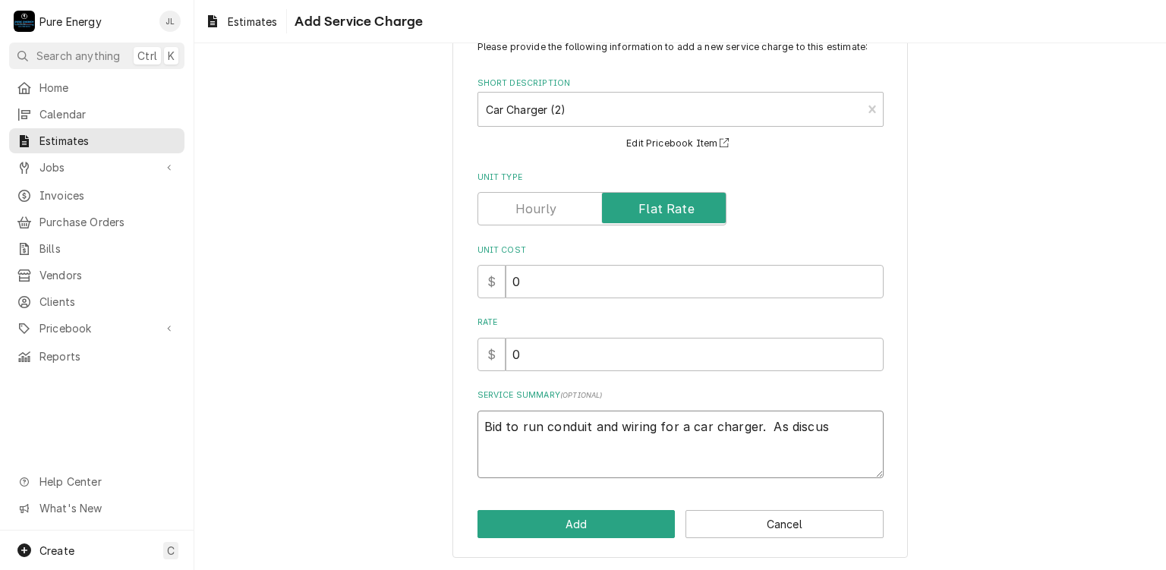
type textarea "x"
type textarea "Bid to run conduit and wiring for a car charger. As discuss"
type textarea "x"
type textarea "Bid to run conduit and wiring for a car charger. As discusse"
type textarea "x"
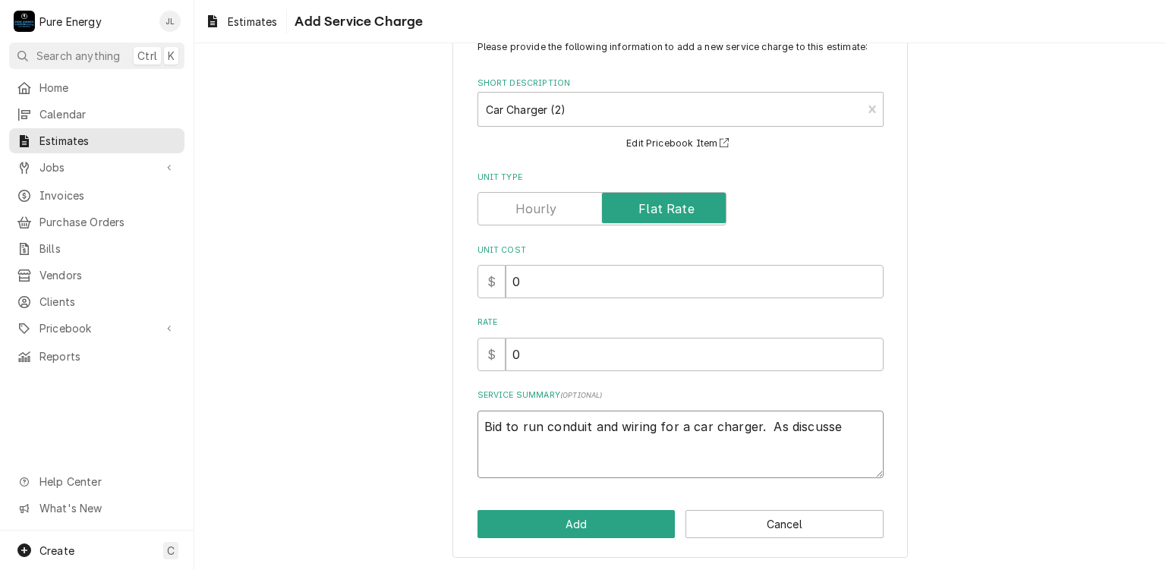
type textarea "Bid to run conduit and wiring for a car charger. As discussed"
type textarea "x"
type textarea "Bid to run conduit and wiring for a car charger. As discussed"
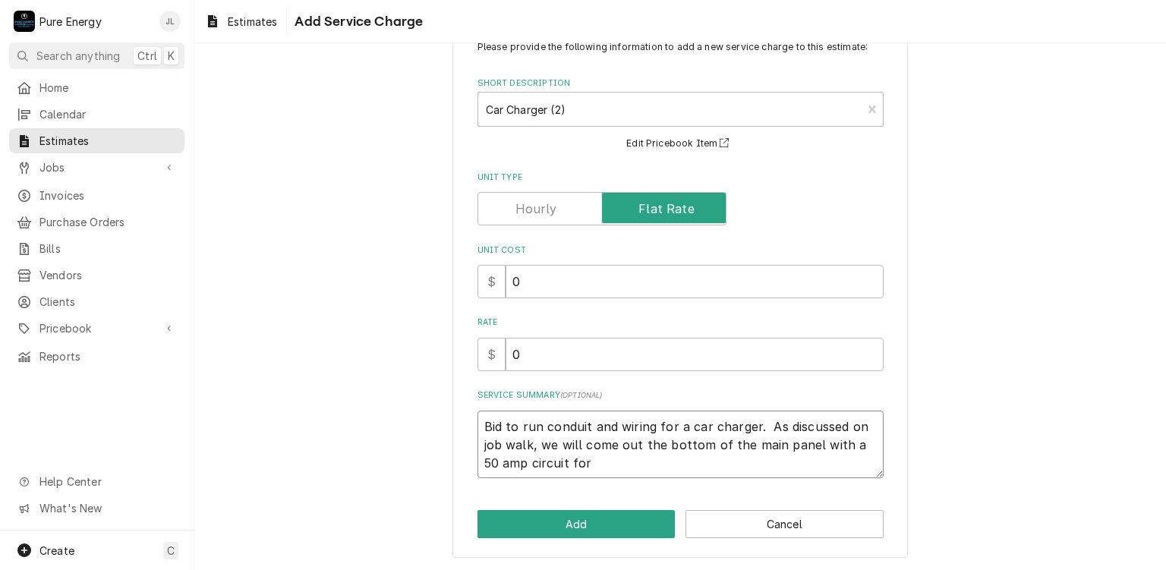
click at [546, 418] on textarea "Bid to run conduit and wiring for a car charger. As discussed on job walk, we w…" at bounding box center [680, 445] width 406 height 68
click at [590, 467] on textarea "Bid to run conduit and wiring for a car charger. As discussed on job walk, we w…" at bounding box center [680, 445] width 406 height 68
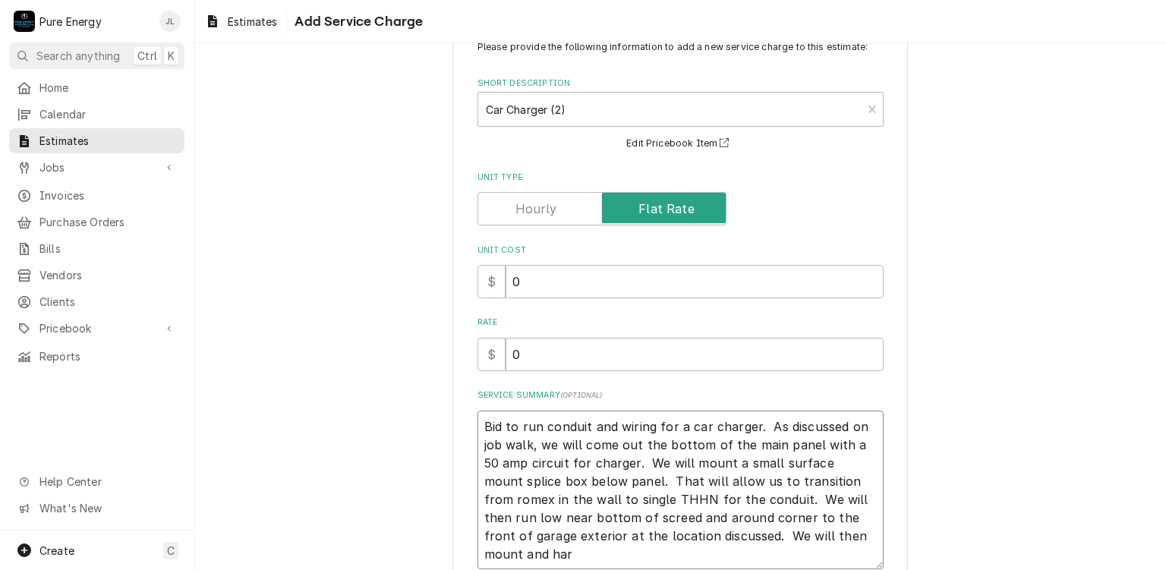
scroll to position [143, 0]
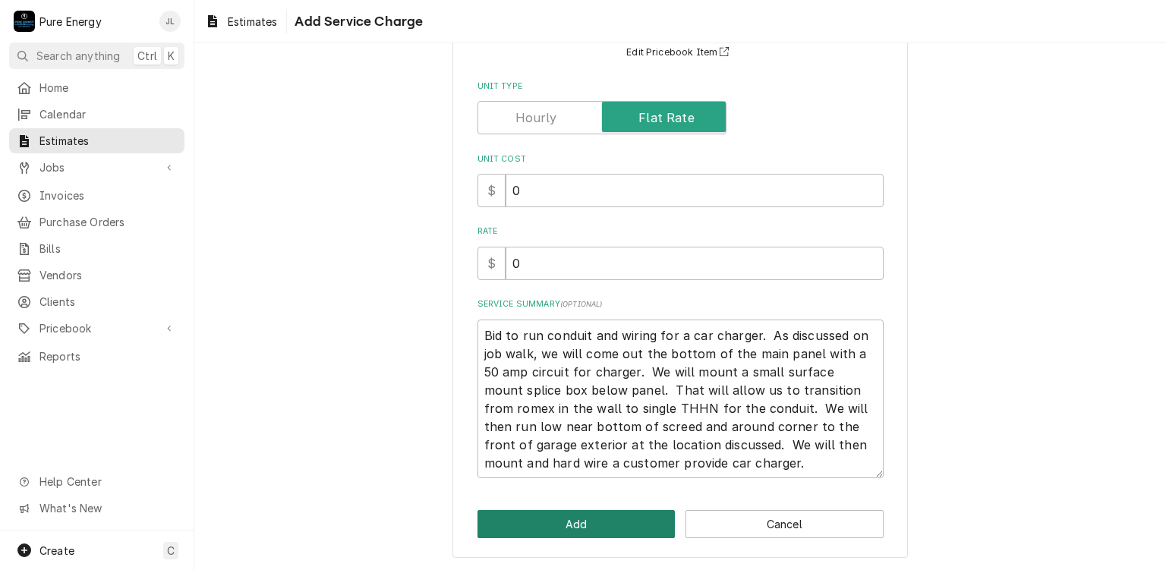
click at [622, 515] on button "Add" at bounding box center [576, 524] width 198 height 28
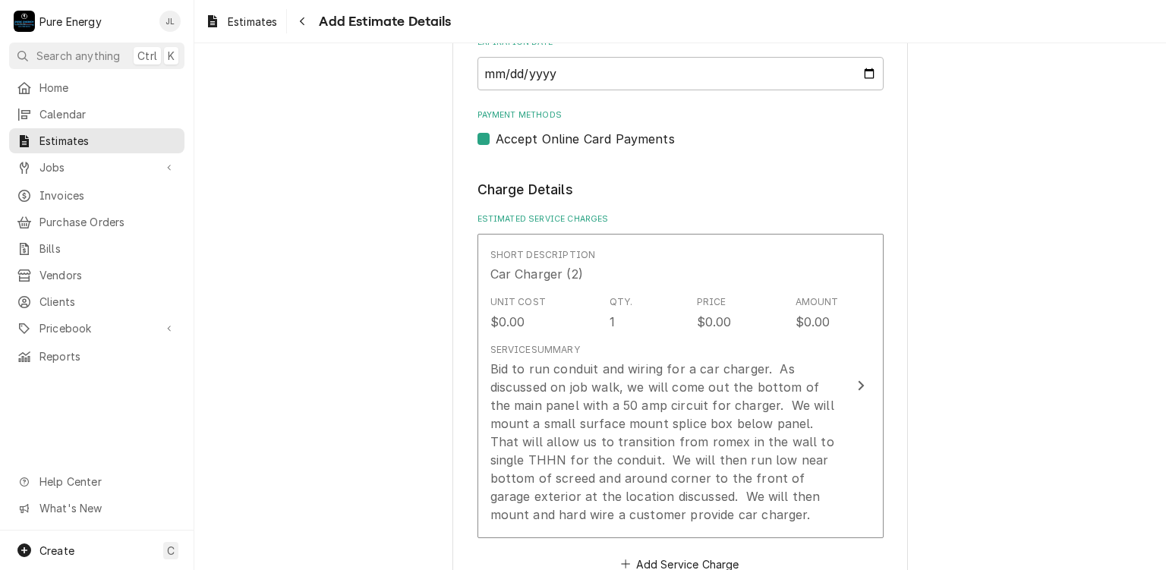
scroll to position [1151, 0]
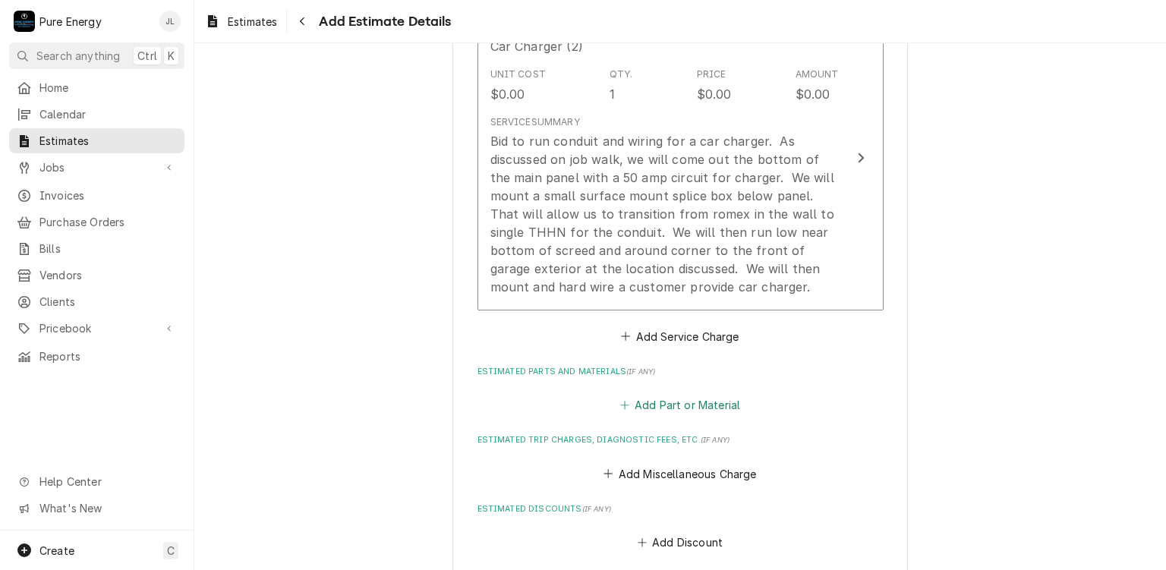
click at [680, 397] on button "Add Part or Material" at bounding box center [679, 405] width 125 height 21
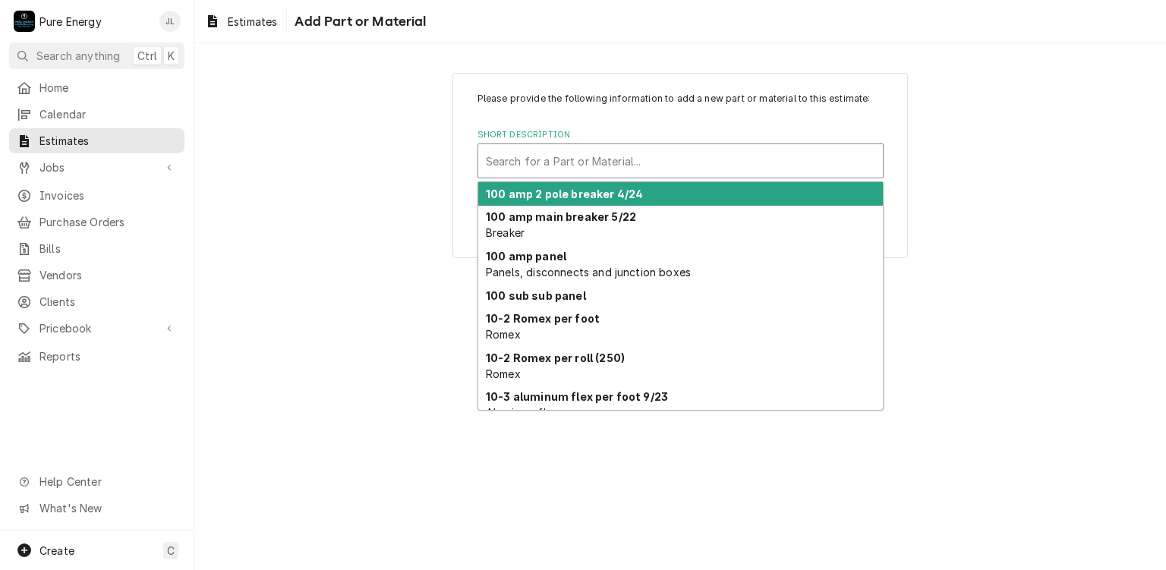
click at [594, 162] on div "Short Description" at bounding box center [680, 160] width 389 height 27
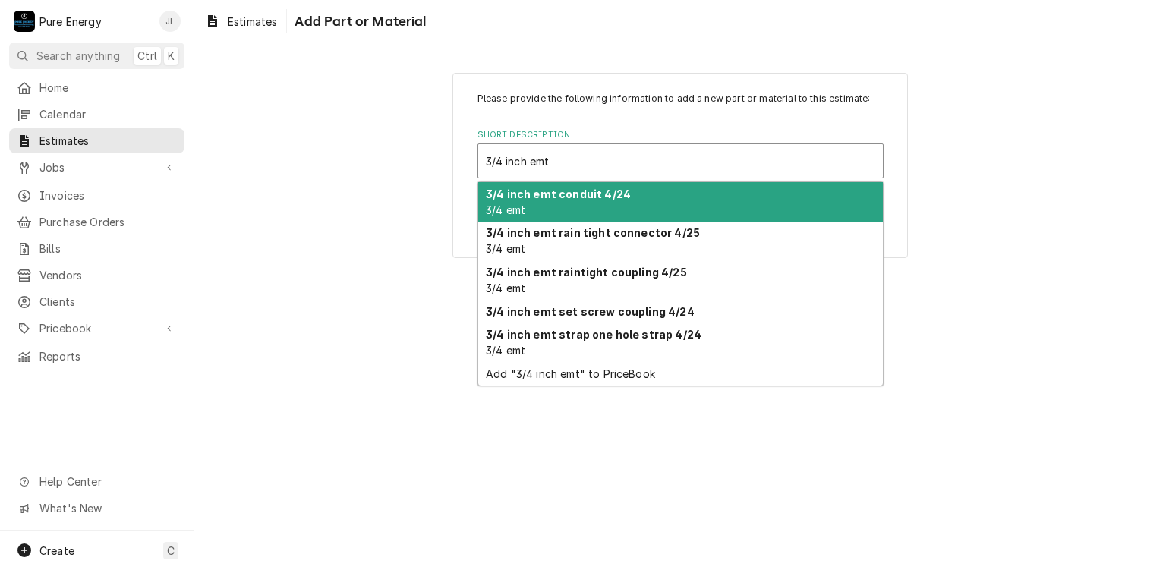
click at [591, 197] on strong "3/4 inch emt conduit 4/24" at bounding box center [558, 193] width 145 height 13
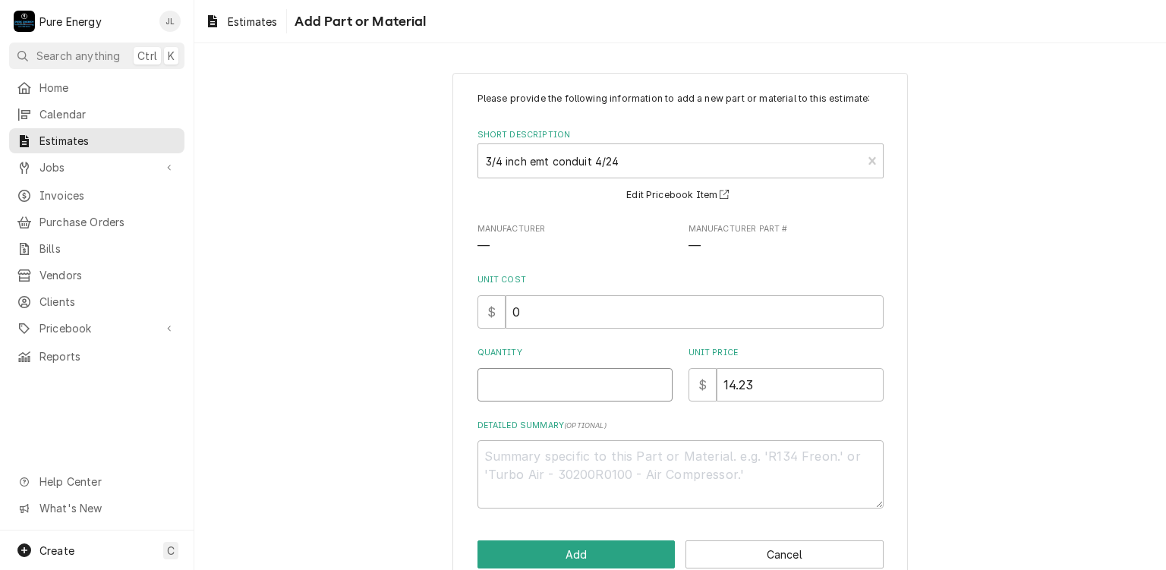
click at [571, 380] on input "Quantity" at bounding box center [574, 384] width 195 height 33
click at [530, 386] on input "Quantity" at bounding box center [574, 384] width 195 height 33
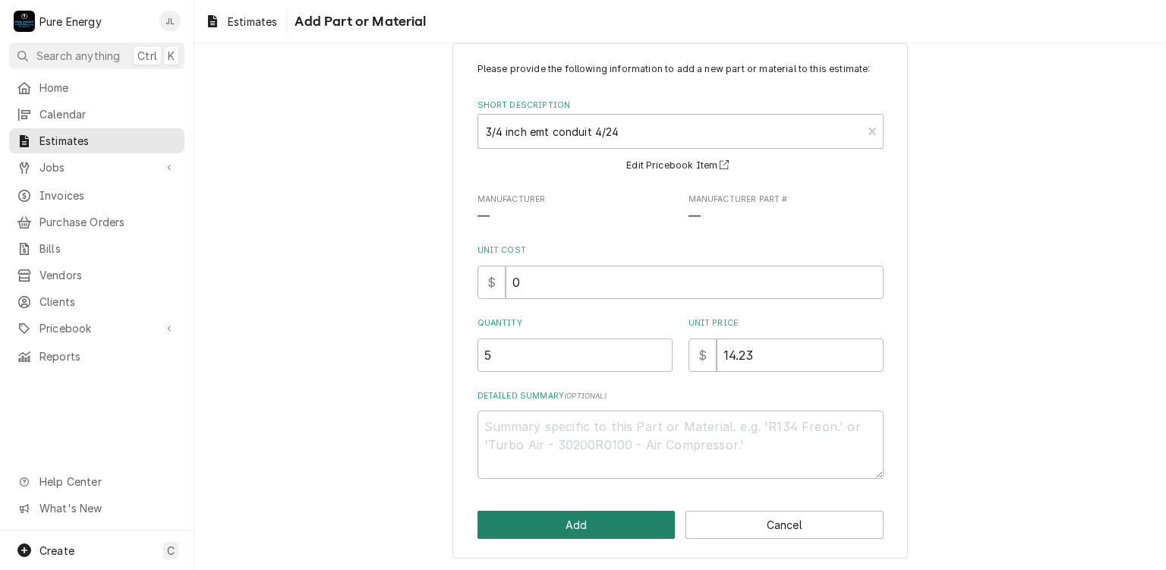
click at [607, 520] on button "Add" at bounding box center [576, 525] width 198 height 28
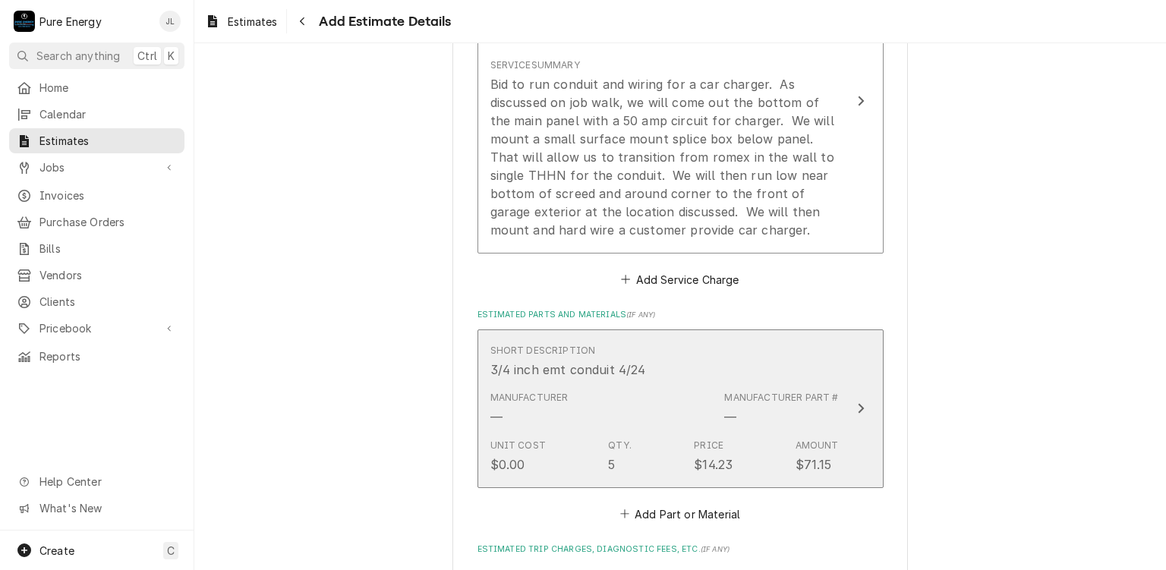
scroll to position [1436, 0]
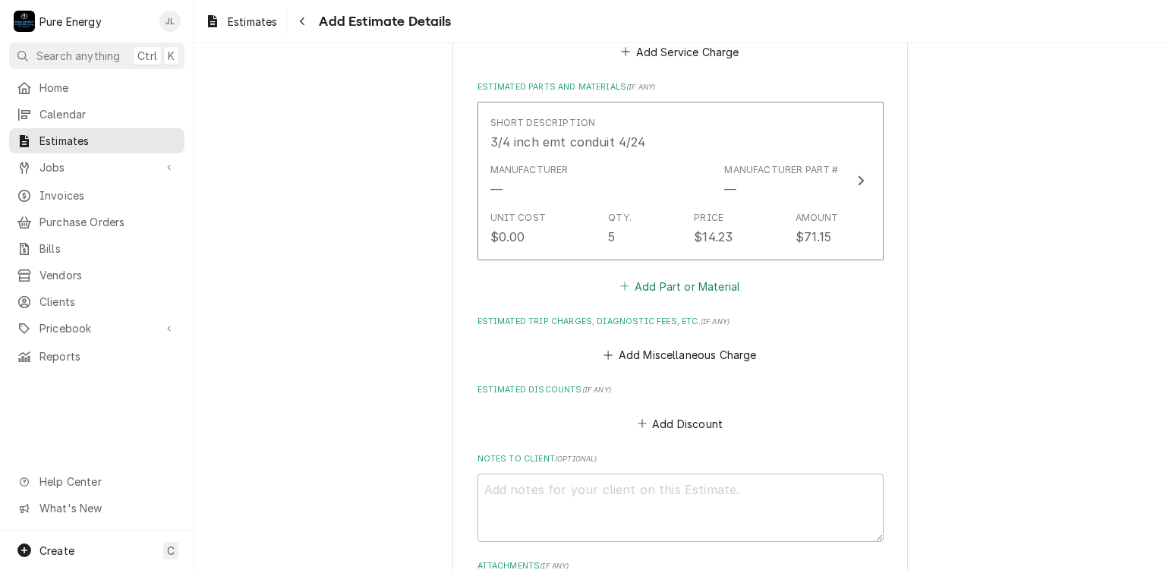
click at [663, 281] on button "Add Part or Material" at bounding box center [679, 285] width 125 height 21
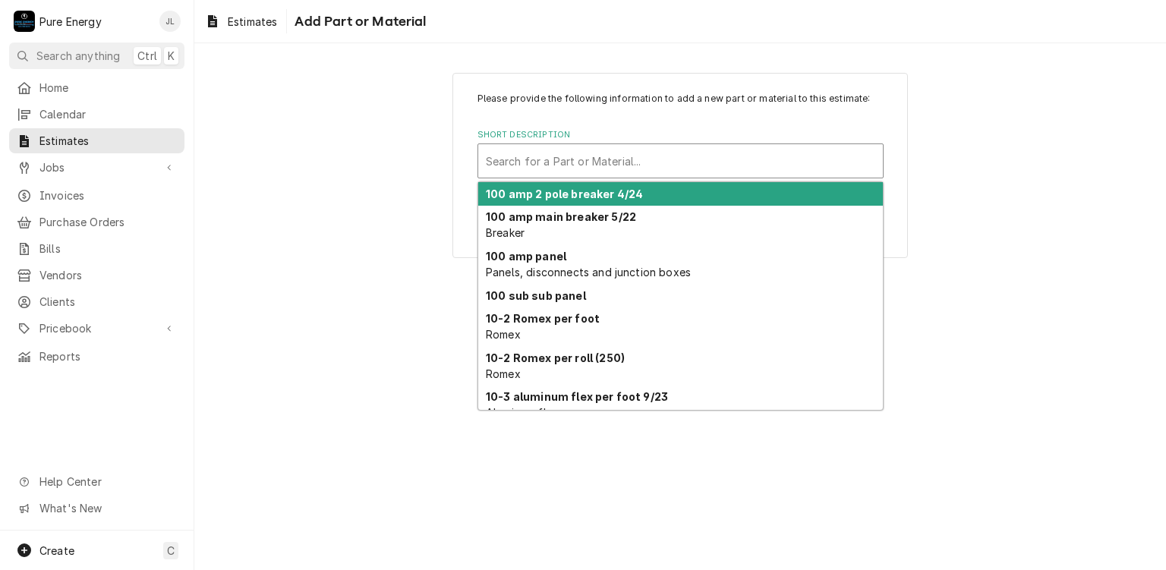
click at [614, 162] on div "Short Description" at bounding box center [680, 160] width 389 height 27
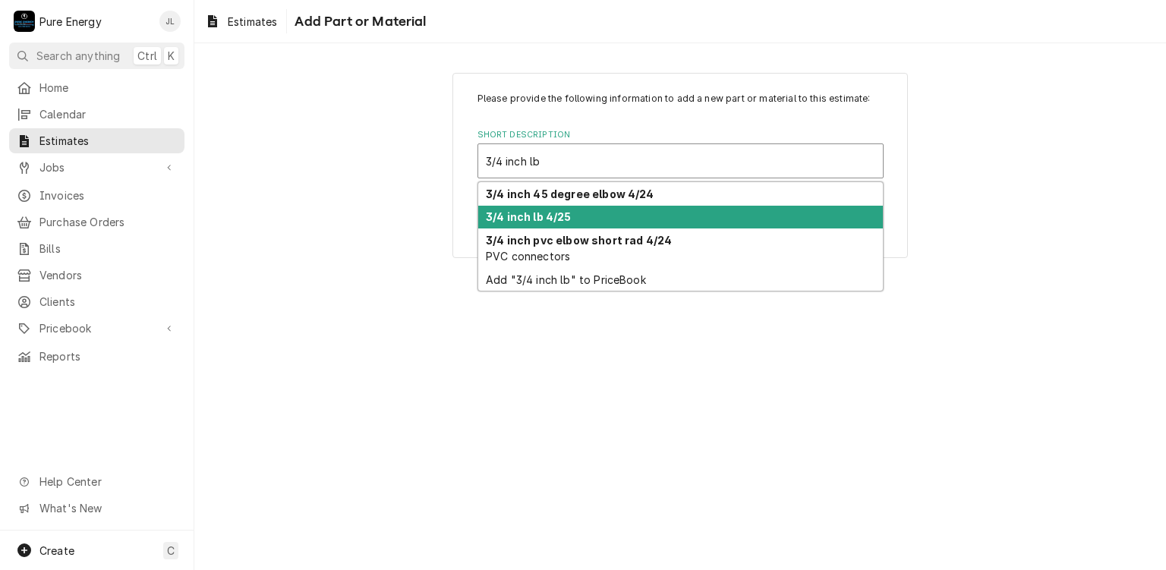
click at [586, 214] on div "3/4 inch lb 4/25" at bounding box center [680, 218] width 405 height 24
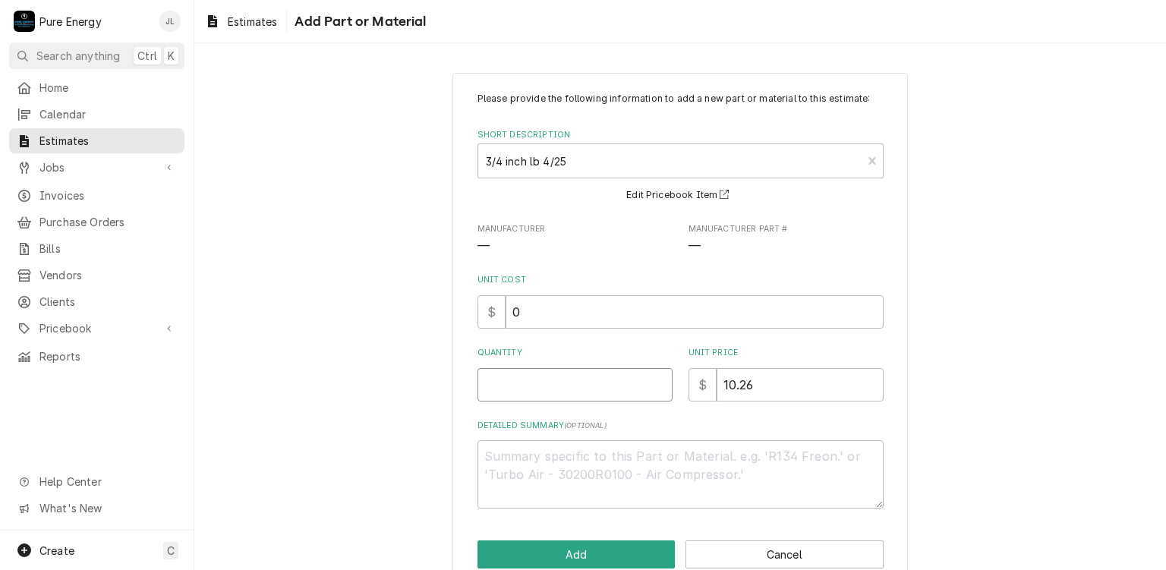
click at [527, 391] on input "Quantity" at bounding box center [574, 384] width 195 height 33
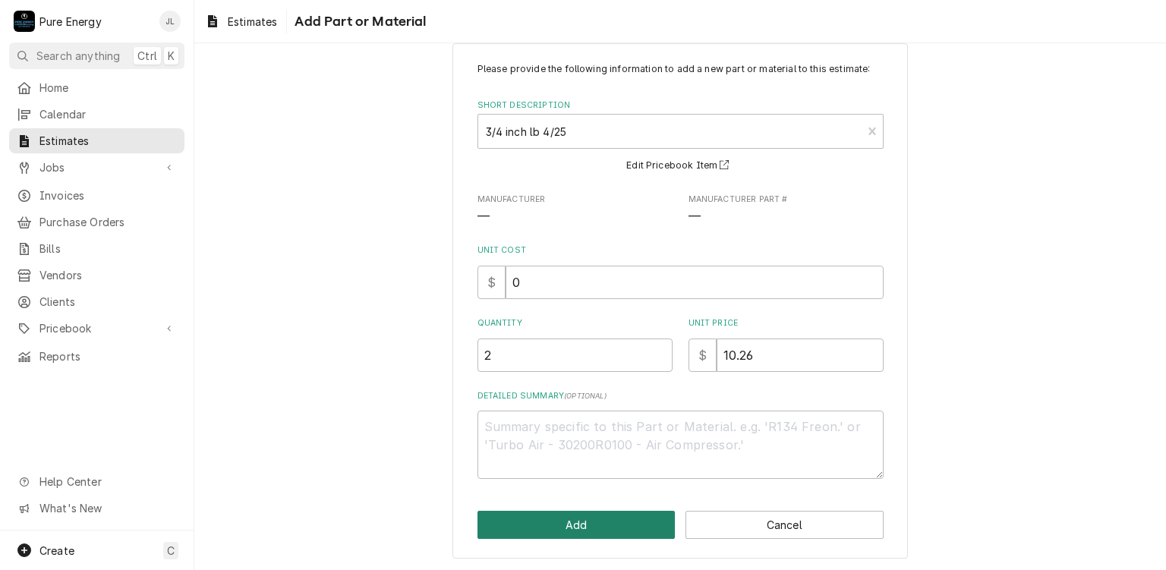
click at [552, 515] on button "Add" at bounding box center [576, 525] width 198 height 28
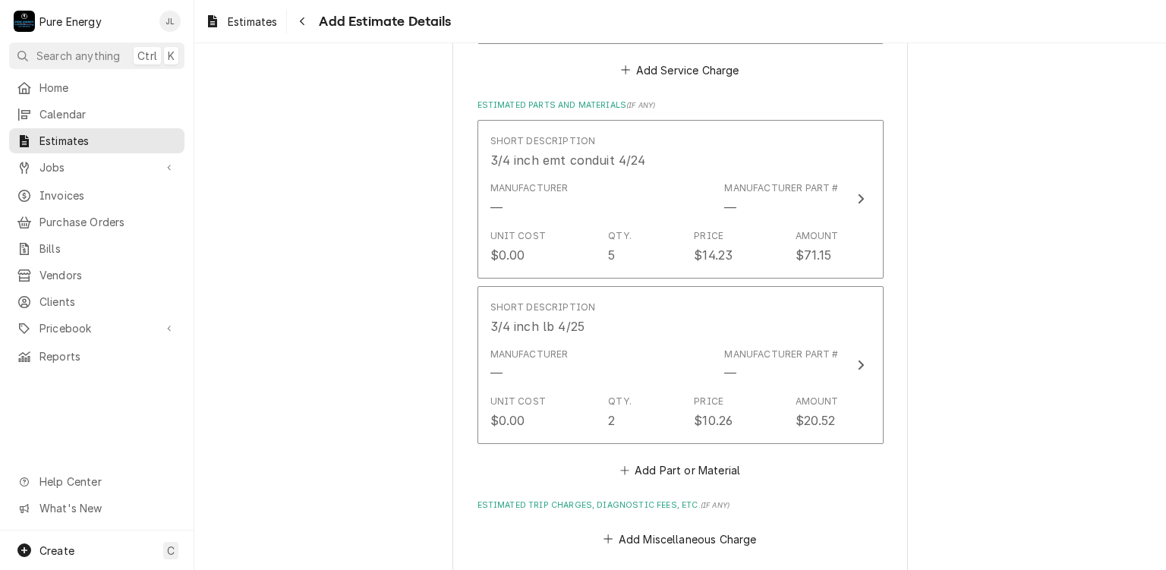
scroll to position [1494, 0]
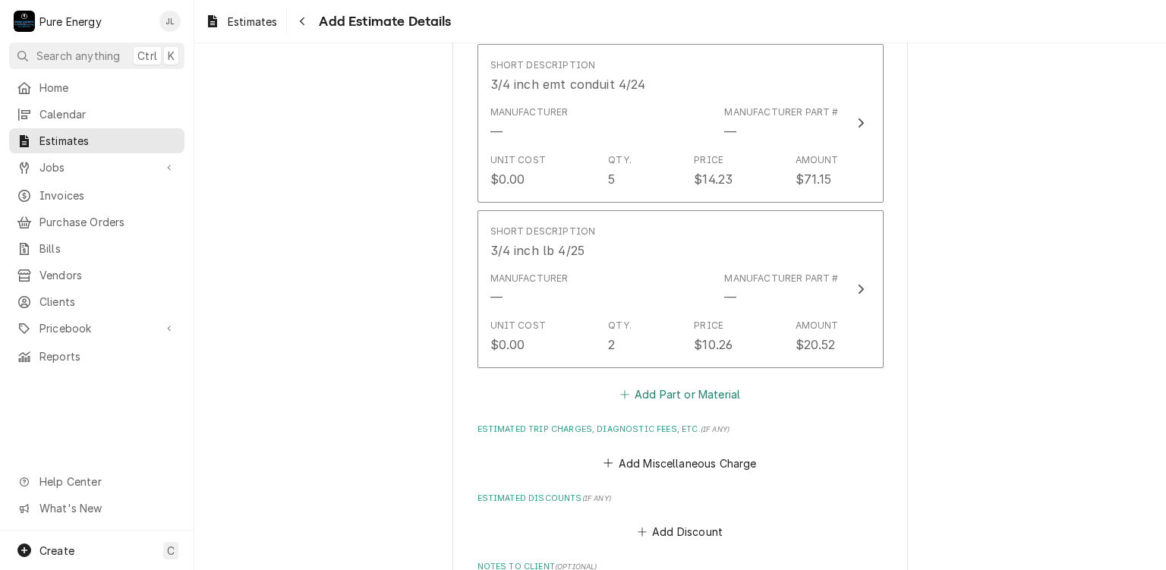
click at [691, 386] on button "Add Part or Material" at bounding box center [679, 394] width 125 height 21
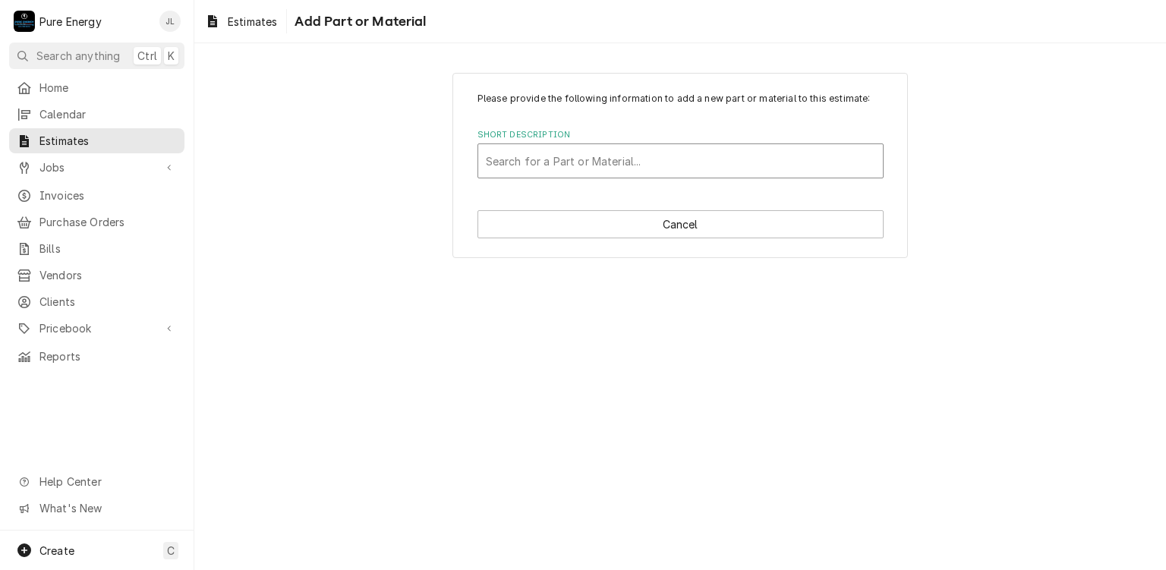
click at [577, 151] on div "Short Description" at bounding box center [680, 160] width 389 height 27
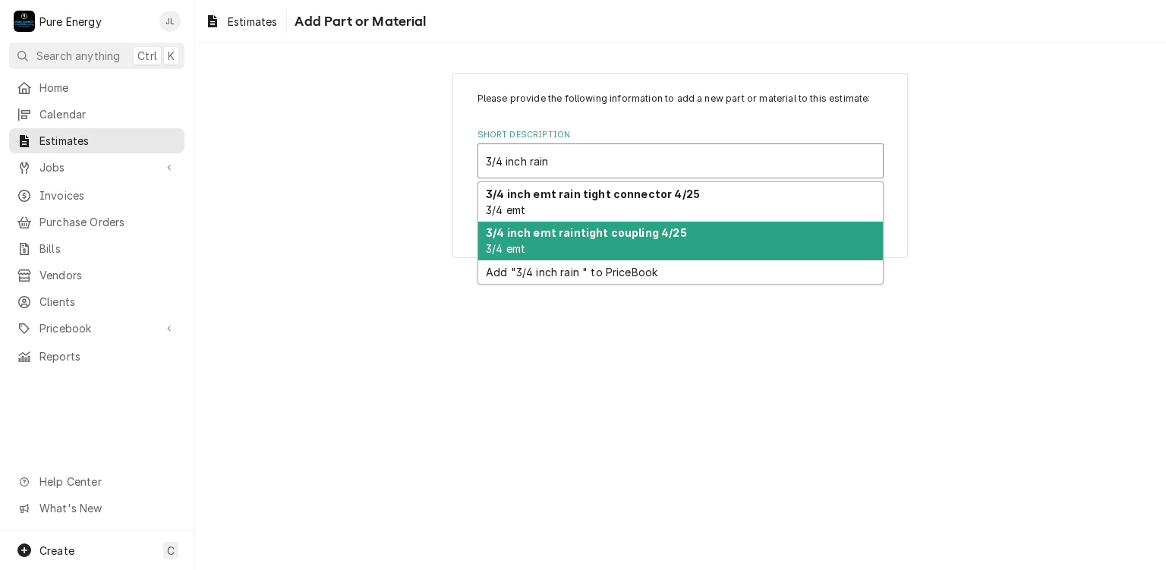
click at [605, 235] on strong "3/4 inch emt raintight coupling 4/25" at bounding box center [586, 232] width 201 height 13
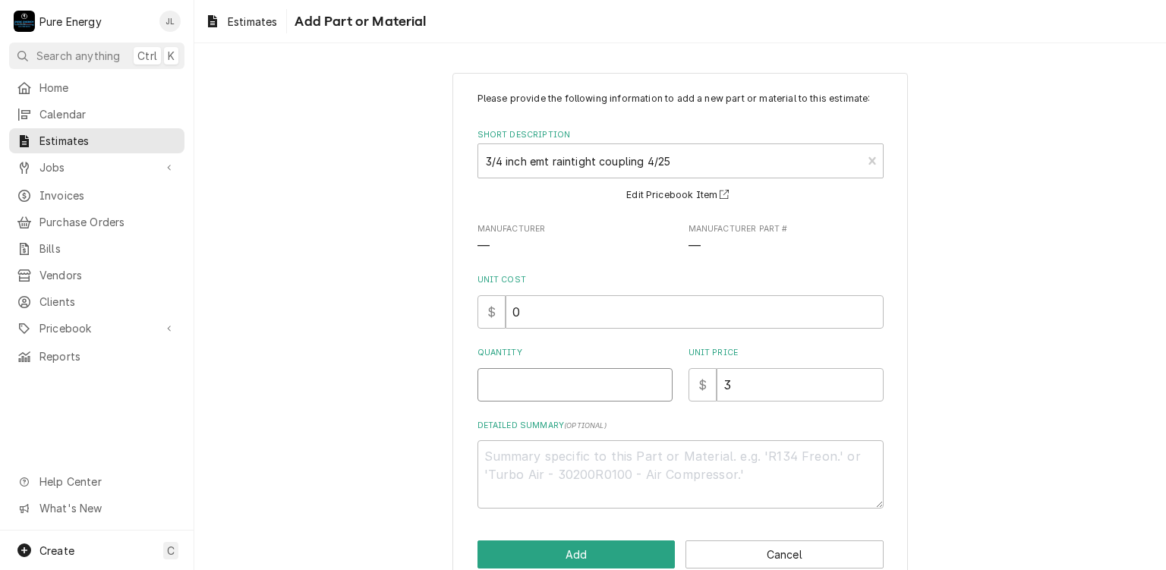
click at [584, 394] on input "Quantity" at bounding box center [574, 384] width 195 height 33
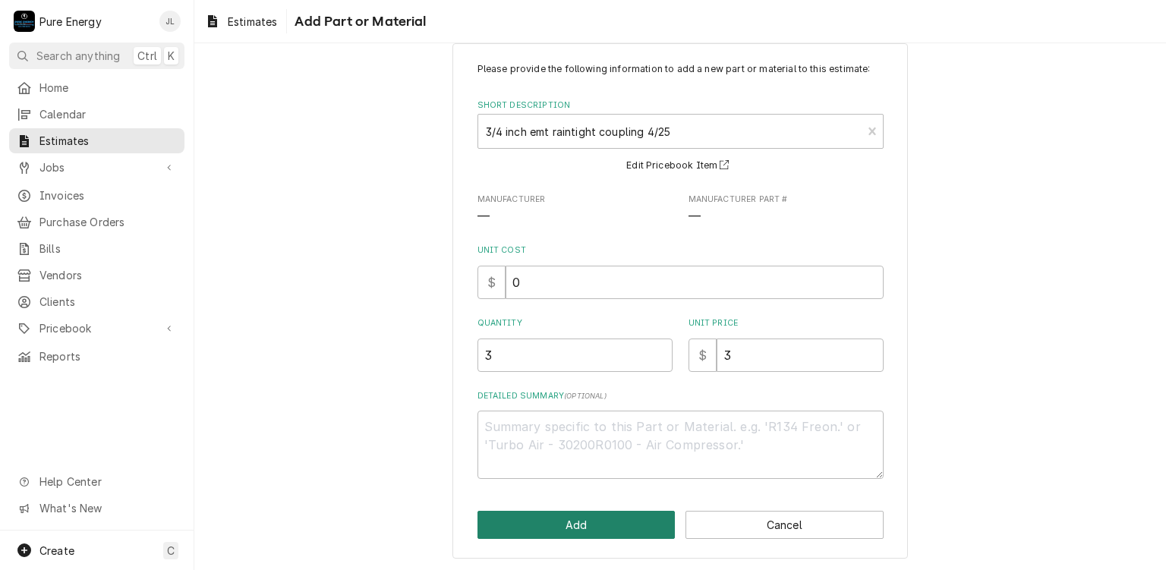
click at [589, 522] on button "Add" at bounding box center [576, 525] width 198 height 28
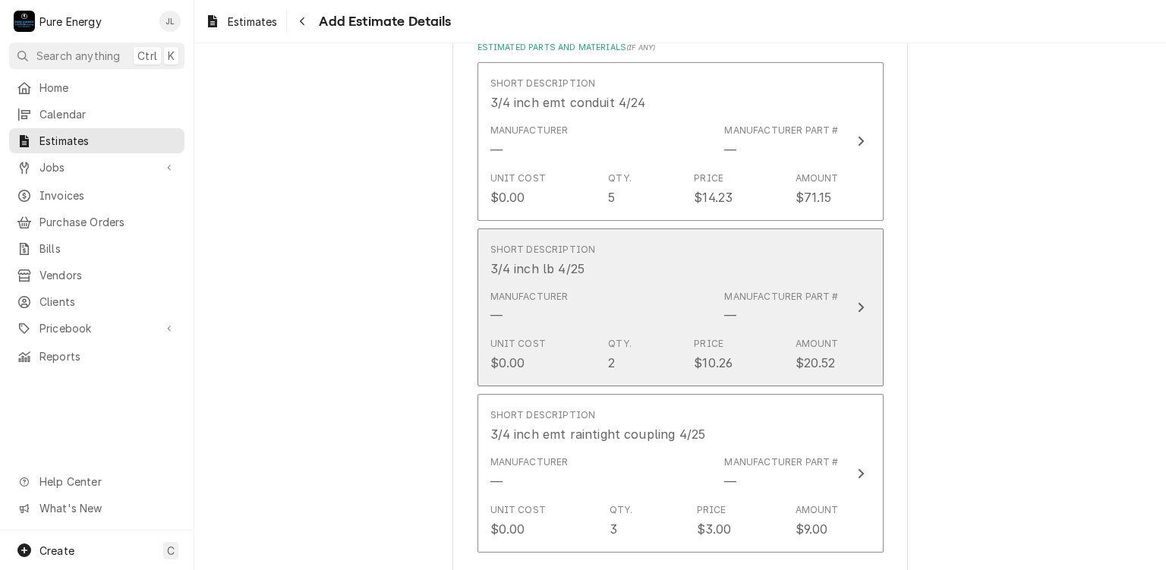
scroll to position [1703, 0]
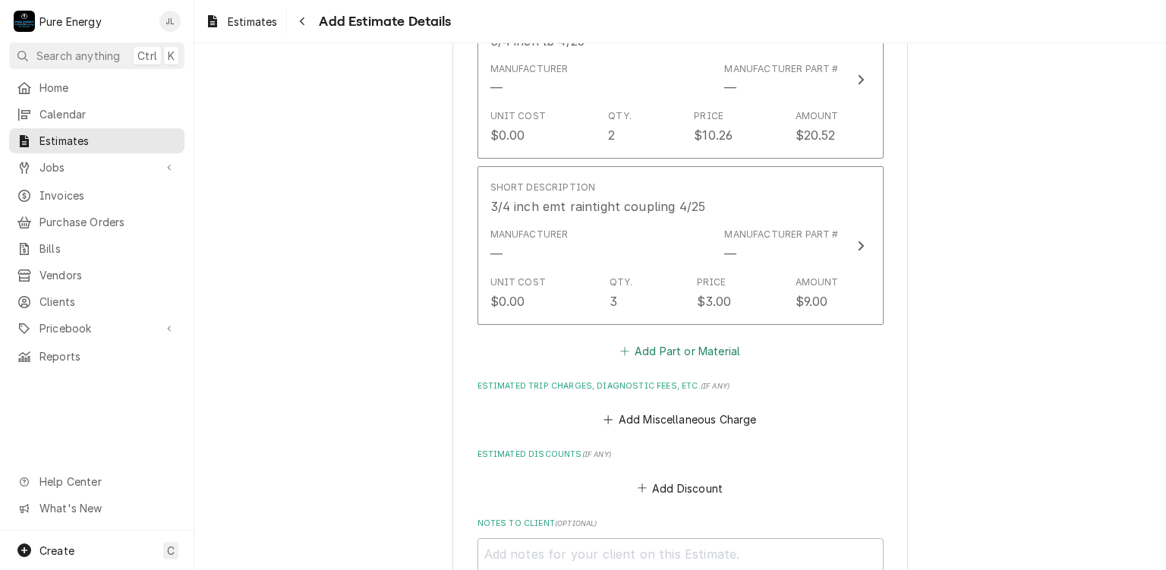
click at [673, 354] on button "Add Part or Material" at bounding box center [679, 350] width 125 height 21
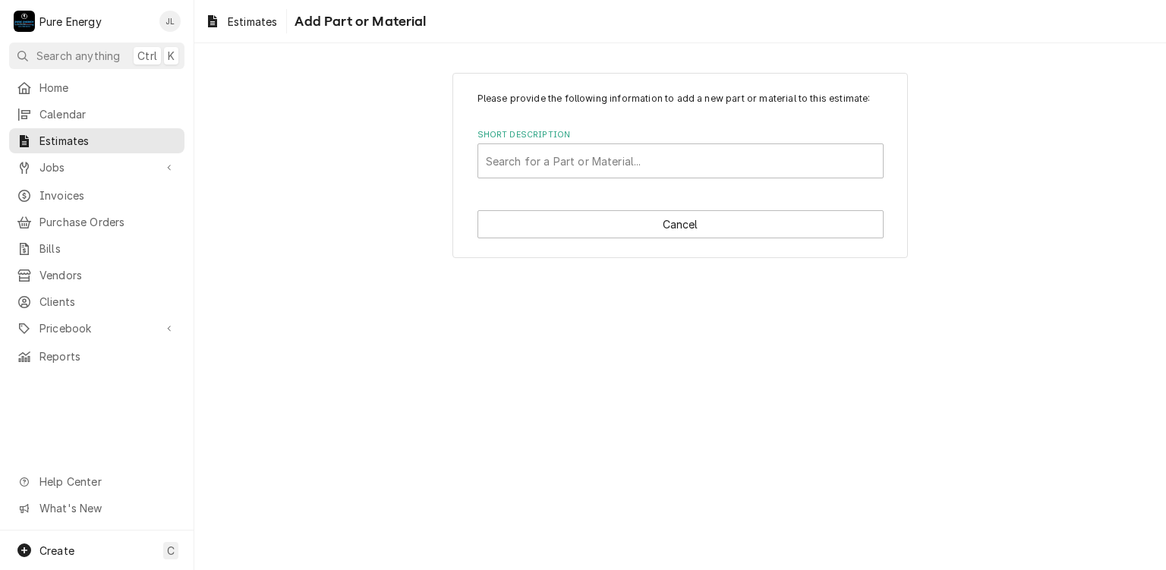
click at [671, 157] on html "P Pure Energy JL Search anything Ctrl K Home Calendar Estimates Jobs Jobs Job S…" at bounding box center [583, 285] width 1166 height 570
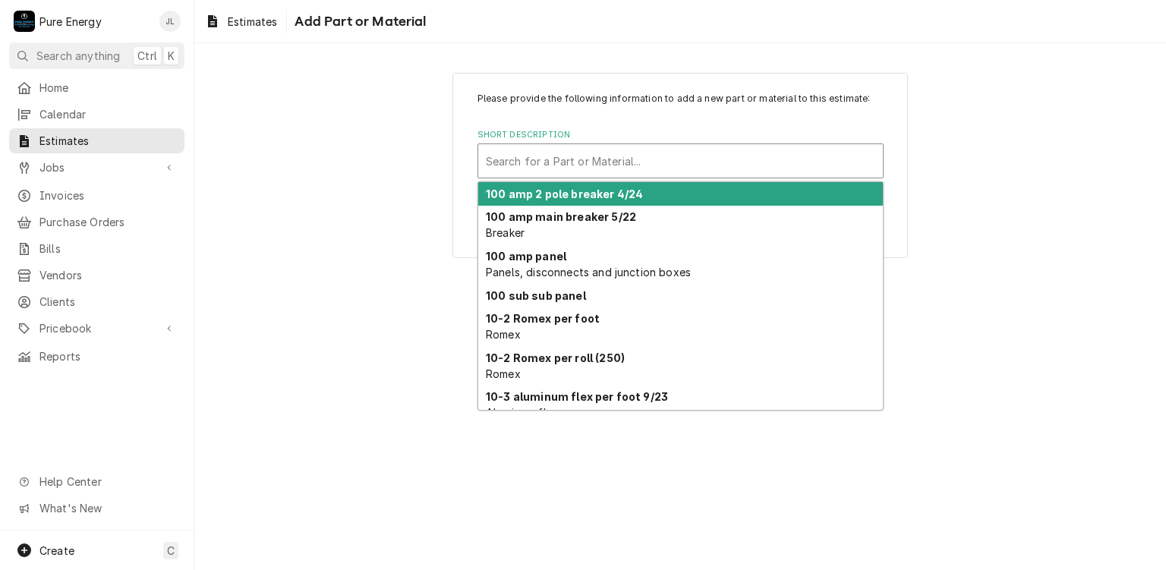
click at [670, 158] on div "Short Description" at bounding box center [680, 160] width 389 height 27
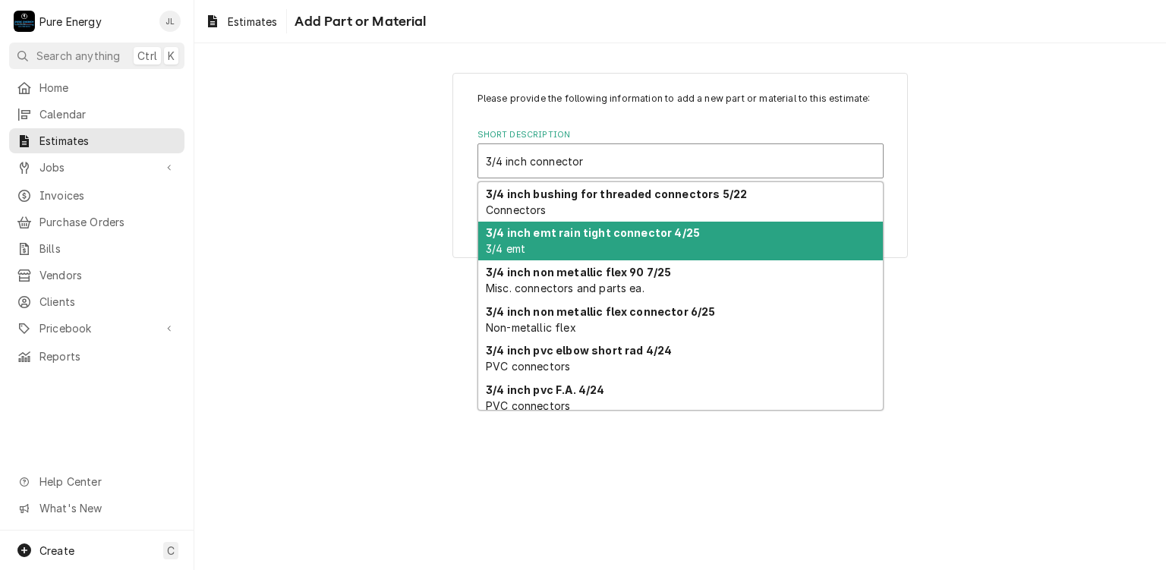
click at [658, 245] on div "3/4 inch emt rain tight connector 4/25 3/4 emt" at bounding box center [680, 241] width 405 height 39
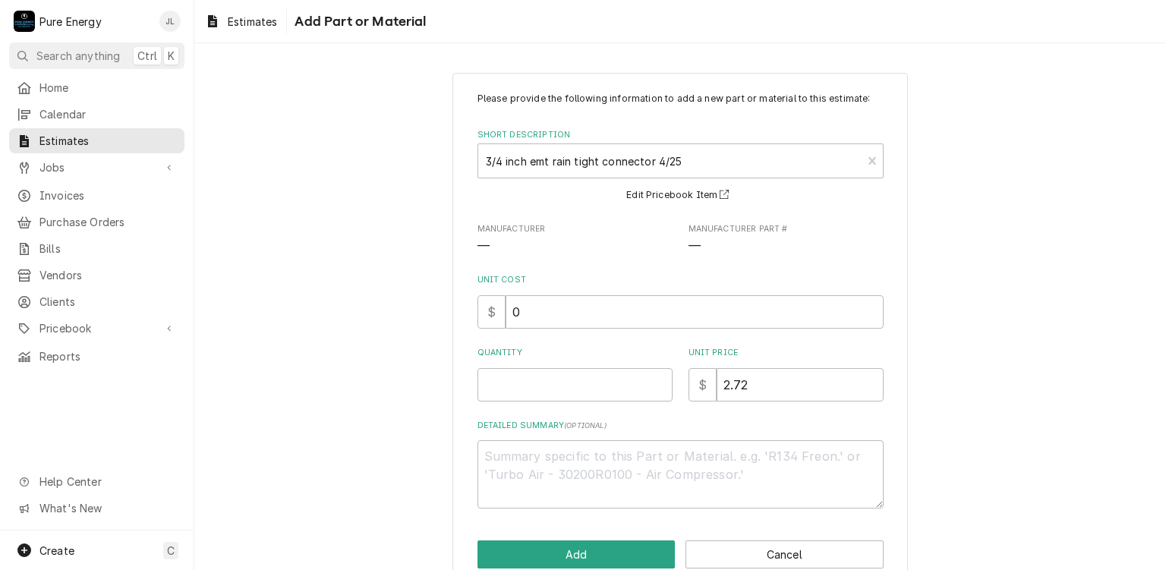
scroll to position [30, 0]
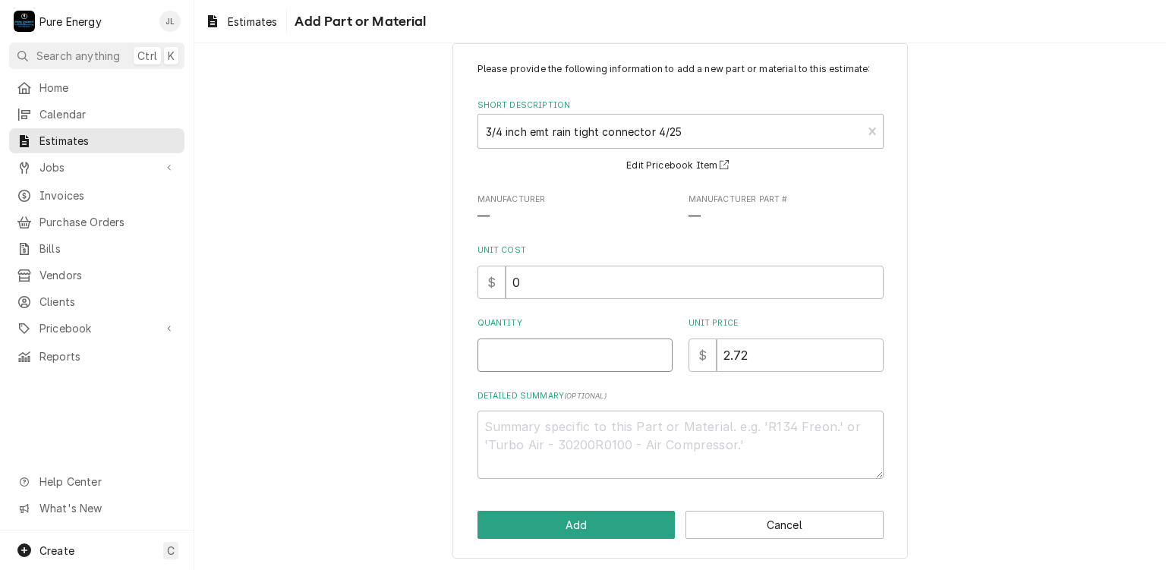
click at [559, 351] on input "Quantity" at bounding box center [574, 354] width 195 height 33
click at [619, 521] on button "Add" at bounding box center [576, 525] width 198 height 28
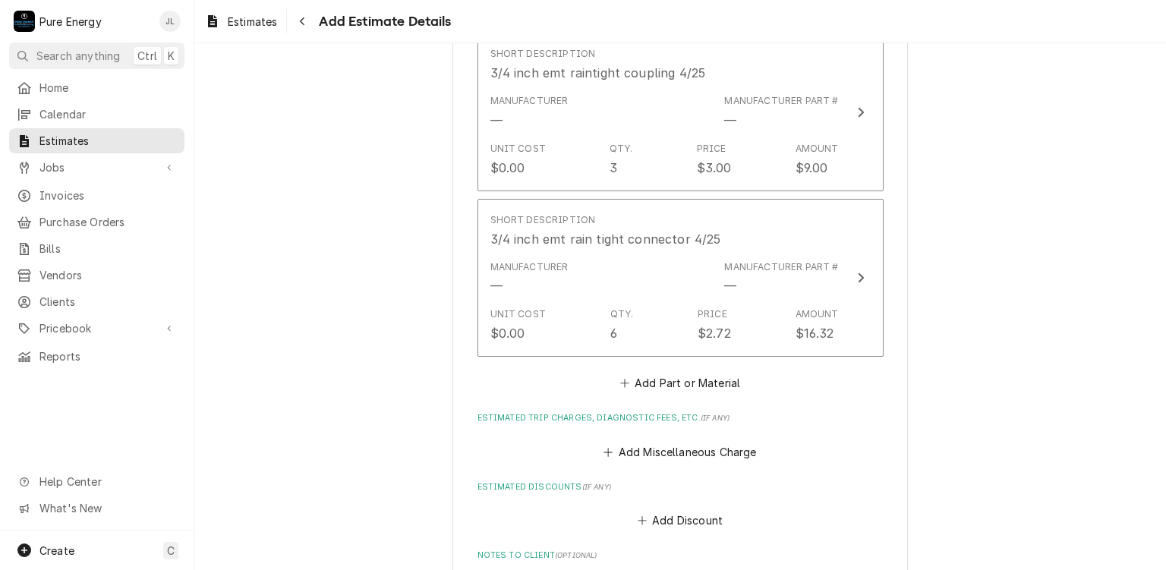
scroll to position [1912, 0]
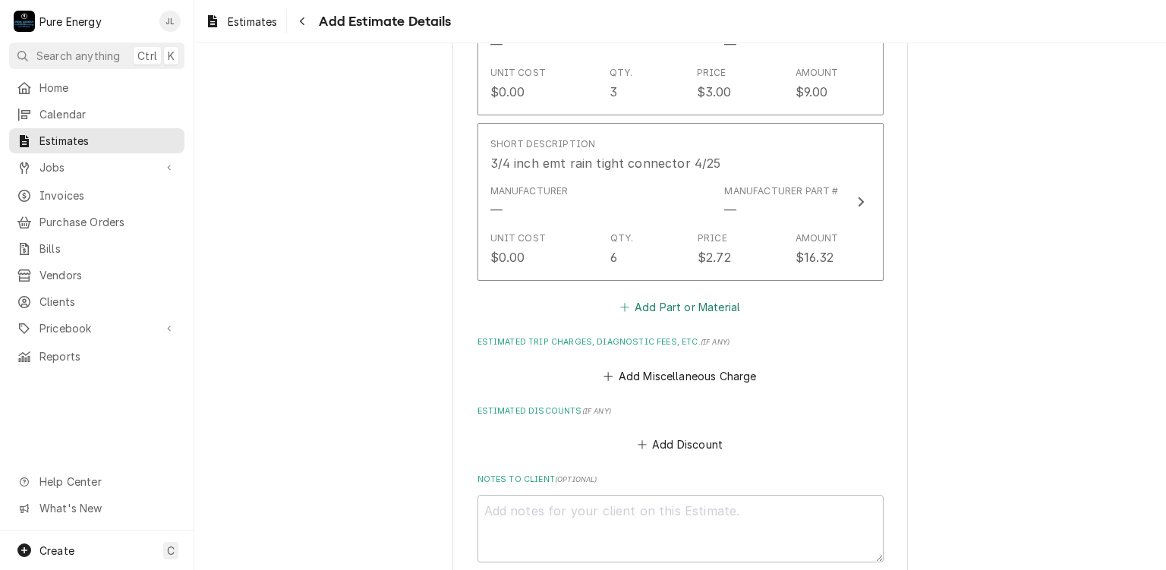
click at [647, 297] on button "Add Part or Material" at bounding box center [679, 307] width 125 height 21
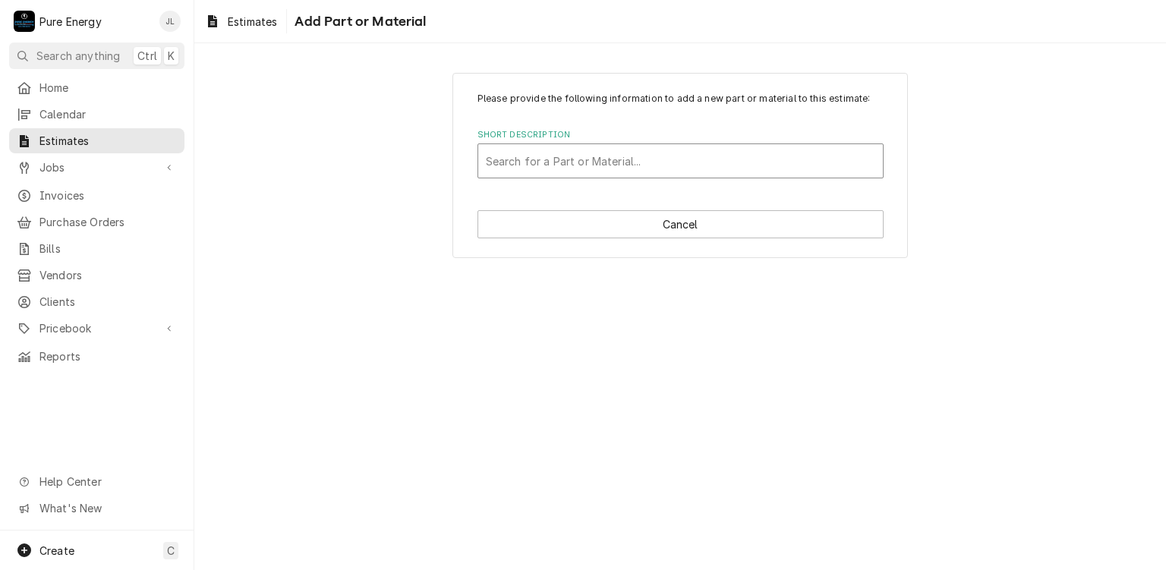
click at [591, 163] on div "Short Description" at bounding box center [680, 160] width 389 height 27
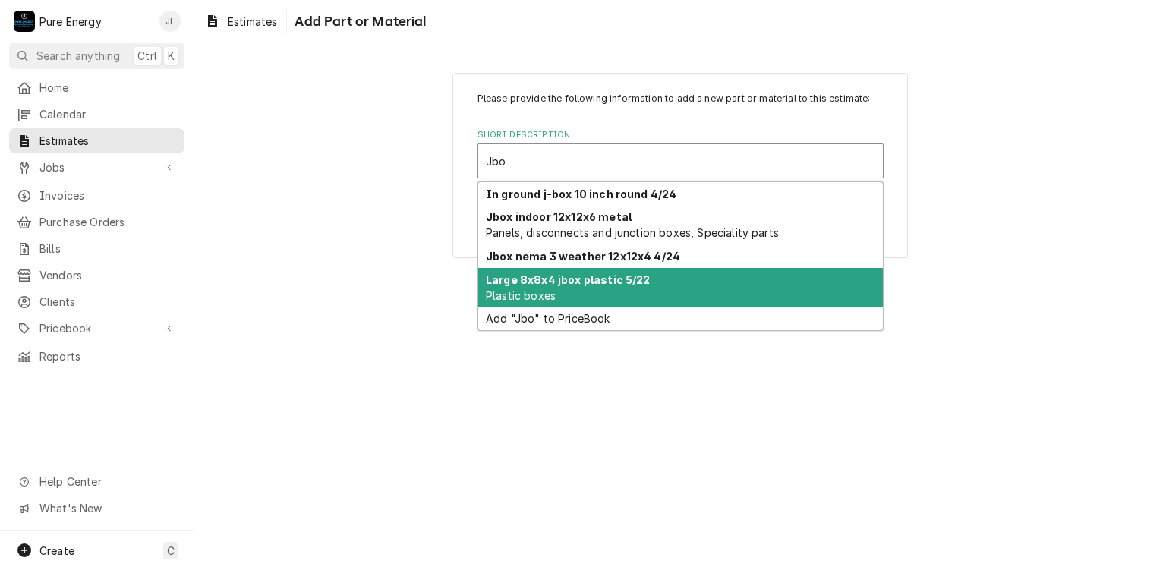
click at [578, 279] on strong "Large 8x8x4 jbox plastic 5/22" at bounding box center [568, 279] width 165 height 13
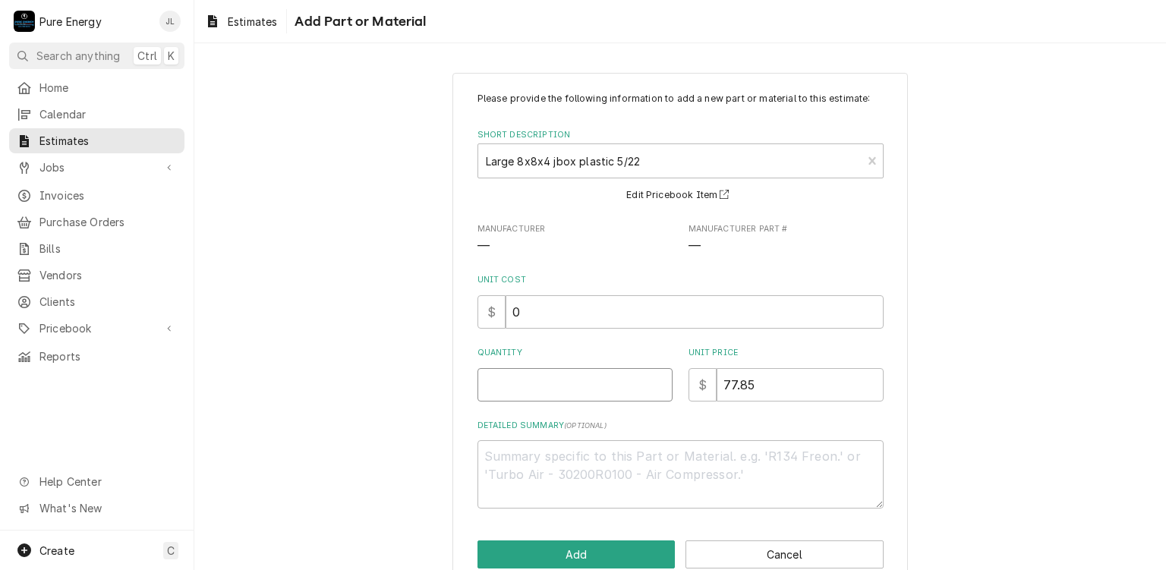
click at [545, 388] on input "Quantity" at bounding box center [574, 384] width 195 height 33
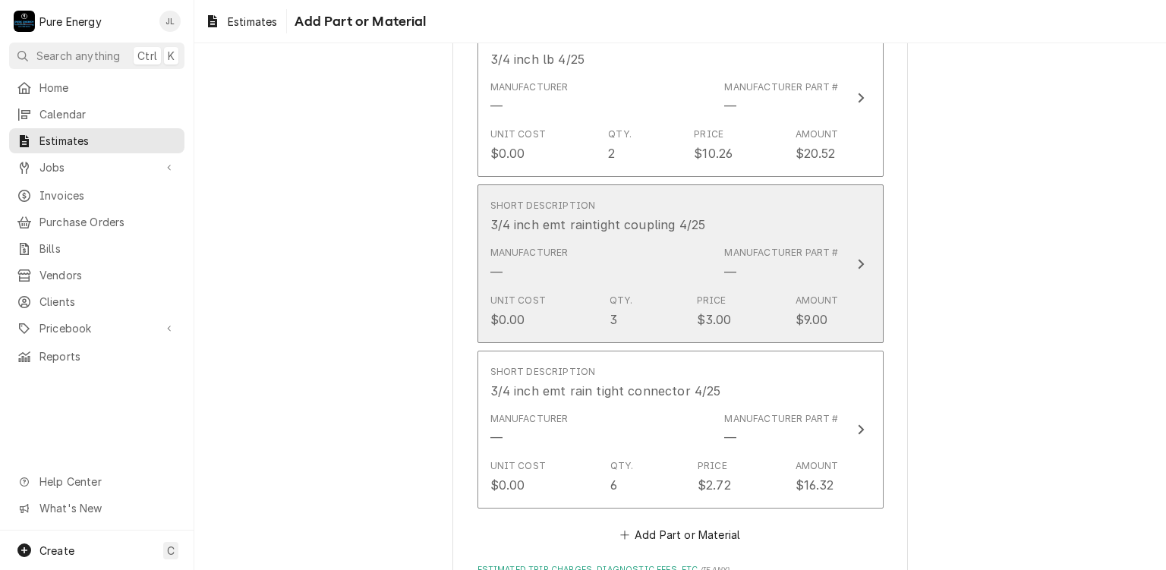
scroll to position [1837, 0]
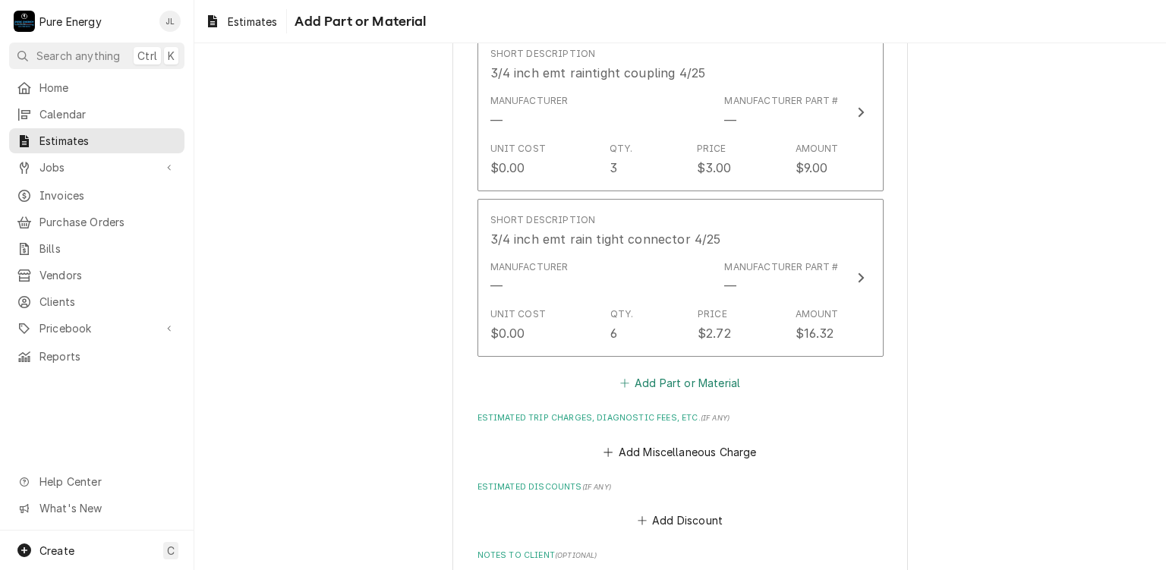
click at [659, 373] on button "Add Part or Material" at bounding box center [679, 383] width 125 height 21
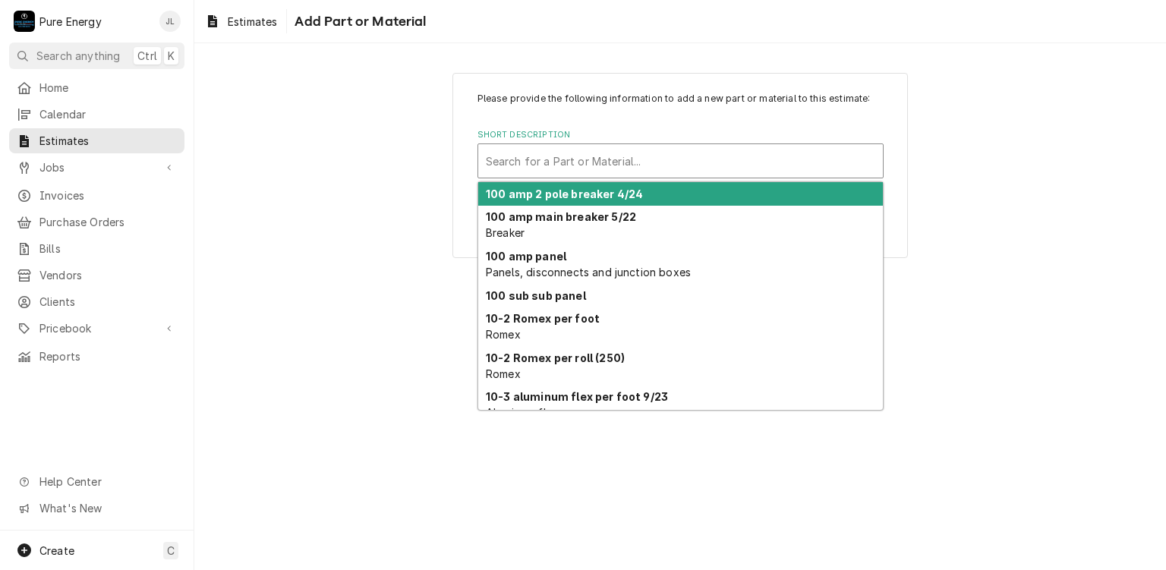
click at [559, 167] on div "Short Description" at bounding box center [680, 160] width 389 height 27
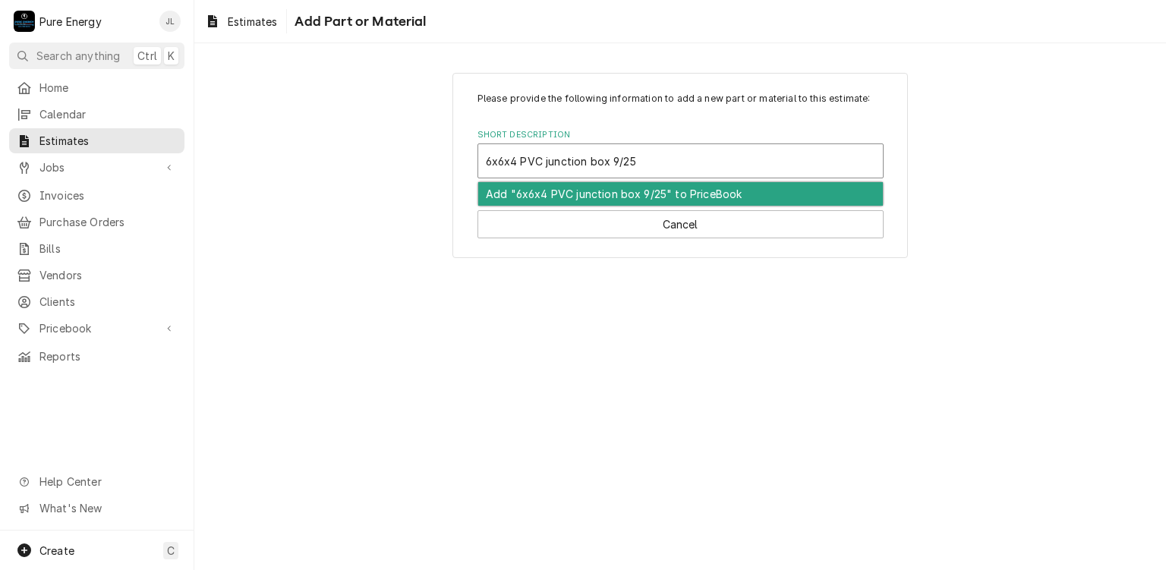
click at [619, 200] on div "Add "6x6x4 PVC junction box 9/25" to PriceBook" at bounding box center [680, 194] width 405 height 24
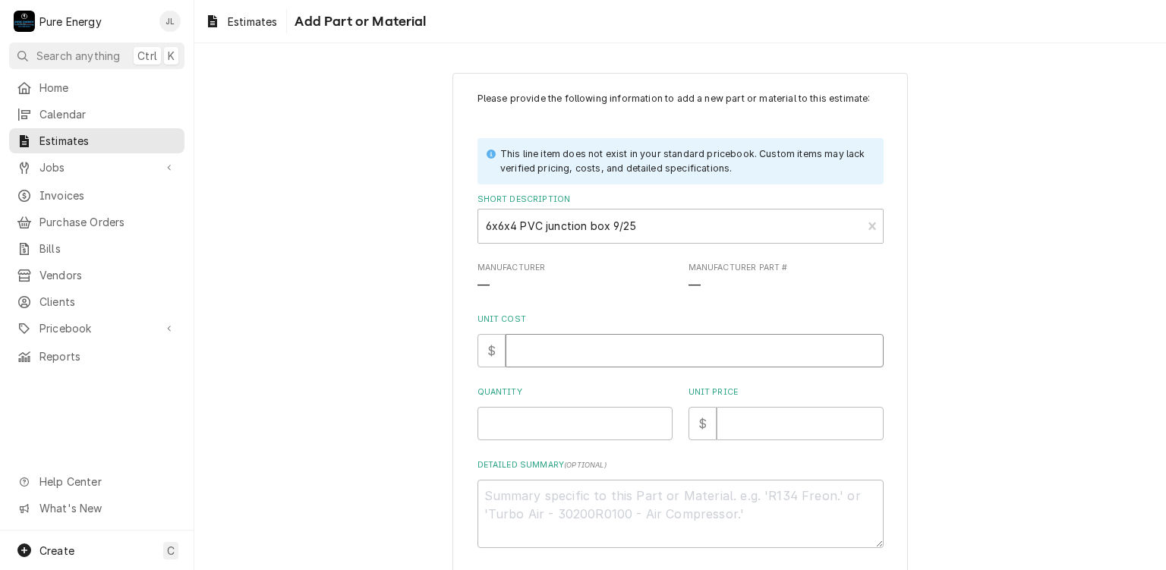
click at [557, 357] on input "Unit Cost" at bounding box center [694, 350] width 378 height 33
click at [545, 420] on input "Quantity" at bounding box center [574, 423] width 195 height 33
click at [743, 417] on input "Unit Price" at bounding box center [799, 423] width 167 height 33
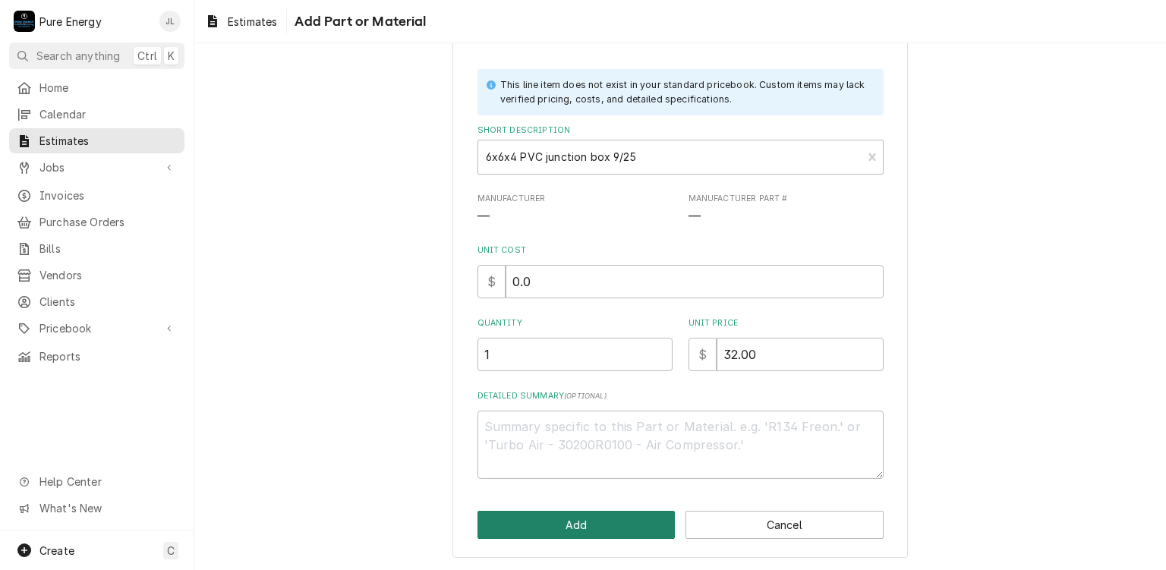
click at [577, 511] on button "Add" at bounding box center [576, 525] width 198 height 28
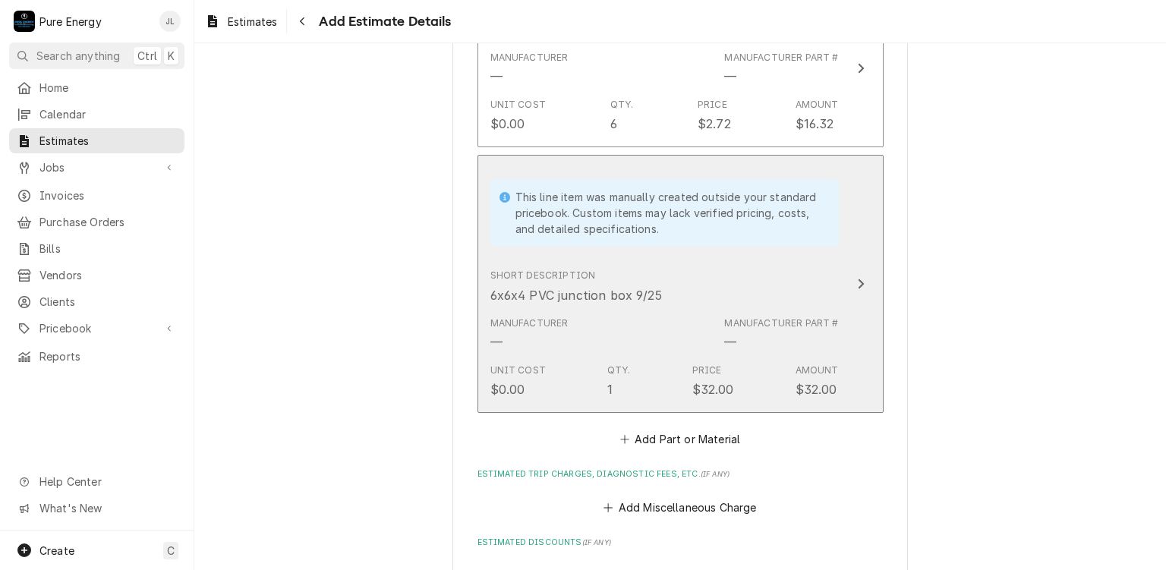
scroll to position [2122, 0]
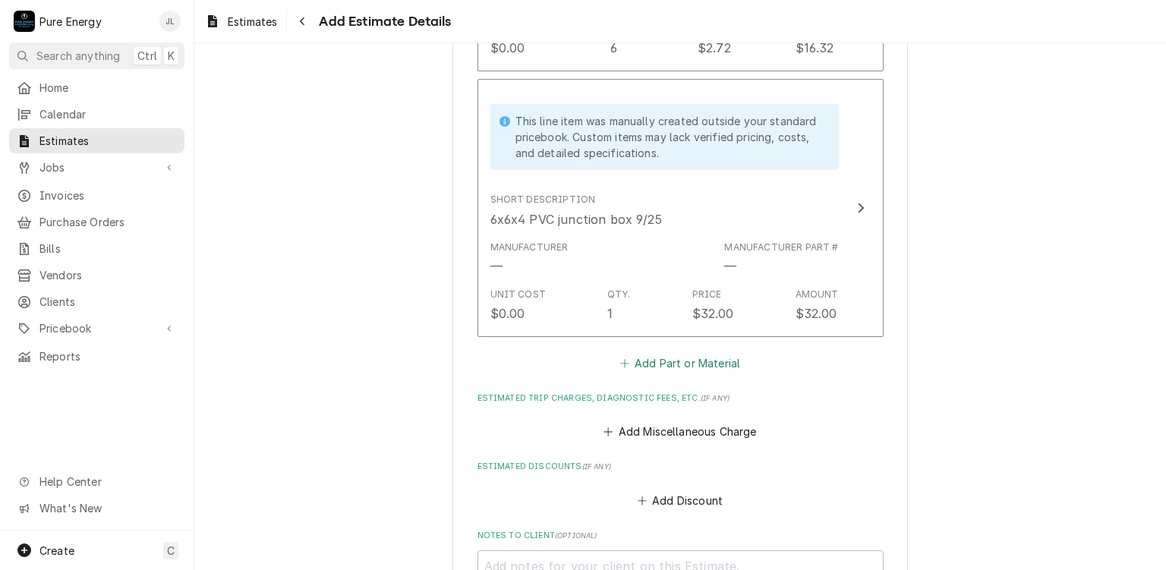
click at [685, 357] on button "Add Part or Material" at bounding box center [679, 362] width 125 height 21
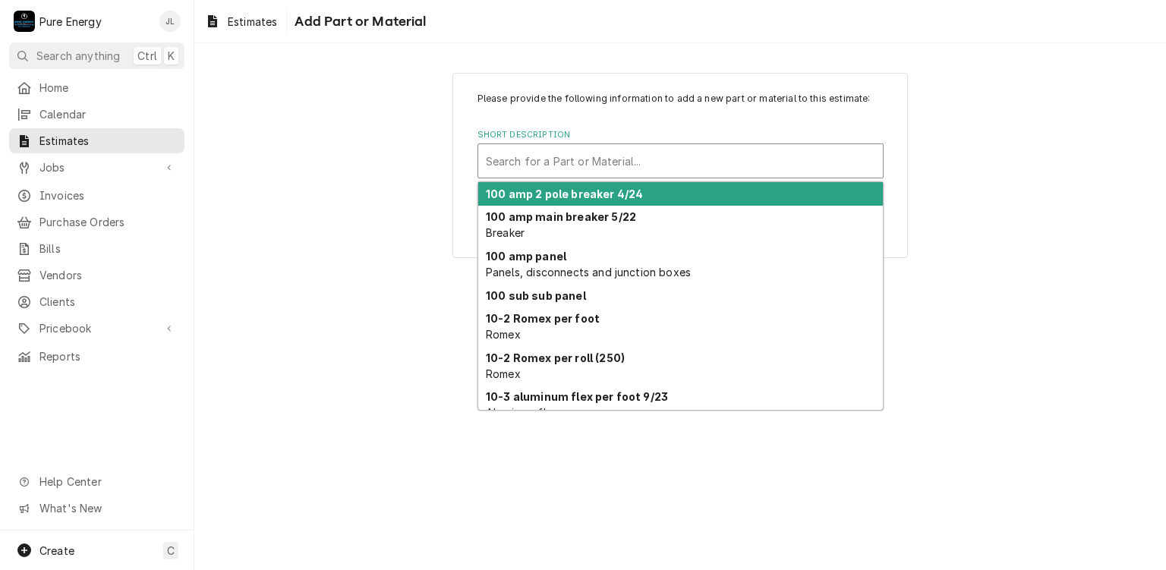
click at [568, 156] on div "Short Description" at bounding box center [680, 160] width 389 height 27
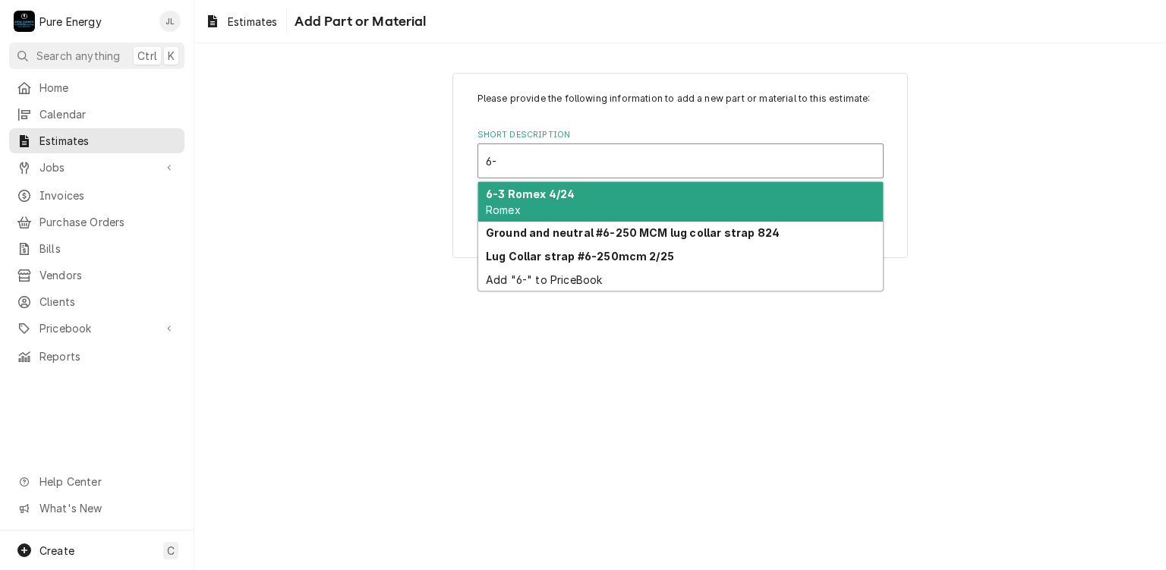
click at [546, 187] on strong "6-3 Romex 4/24" at bounding box center [530, 193] width 89 height 13
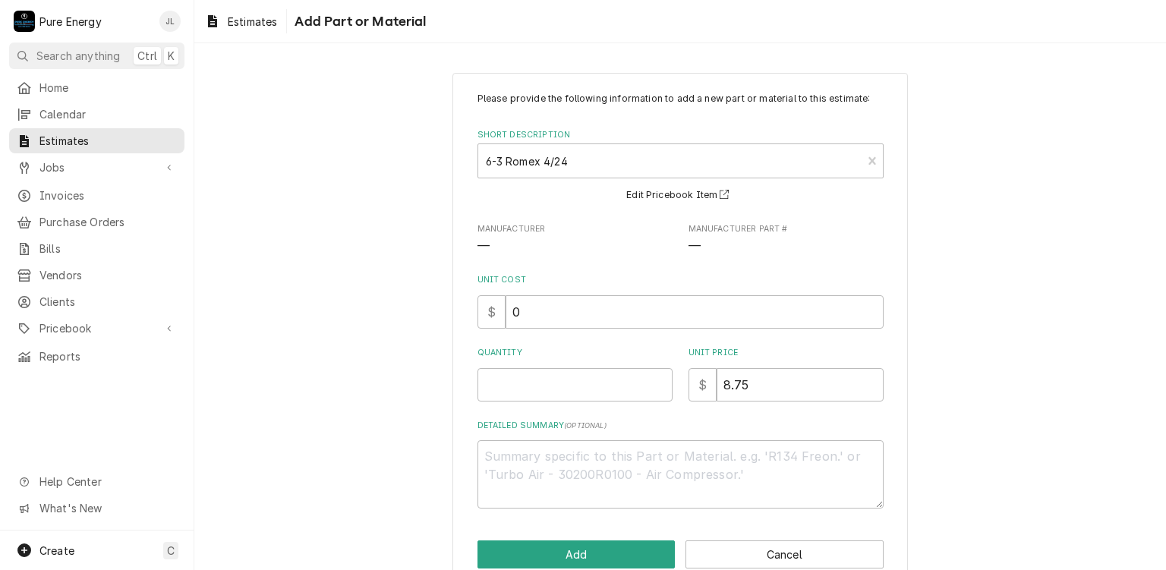
scroll to position [30, 0]
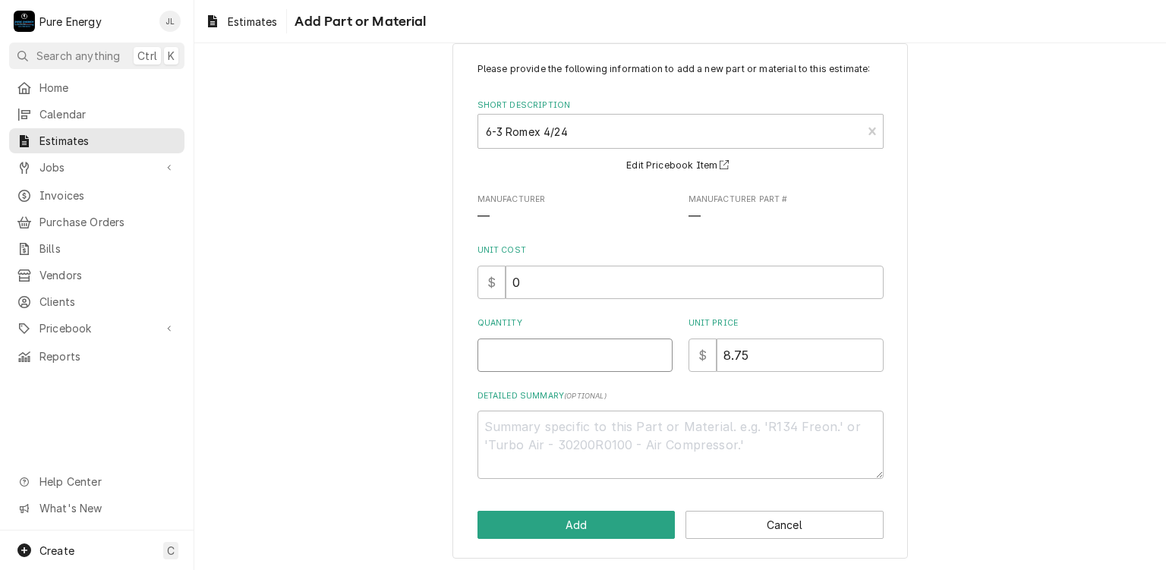
click at [528, 357] on input "Quantity" at bounding box center [574, 354] width 195 height 33
click at [579, 518] on button "Add" at bounding box center [576, 525] width 198 height 28
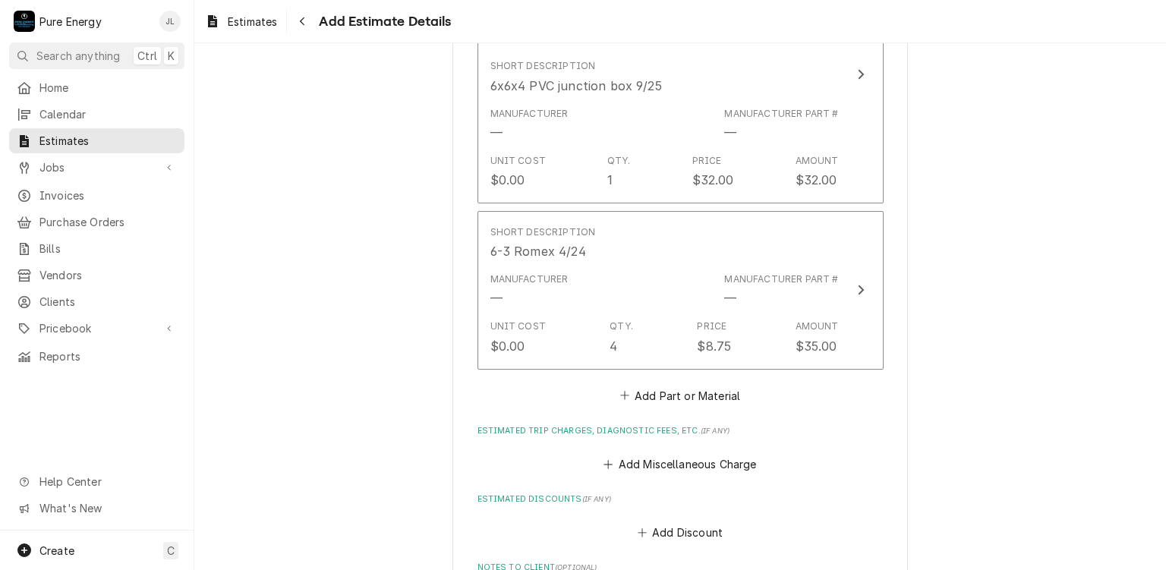
scroll to position [2331, 0]
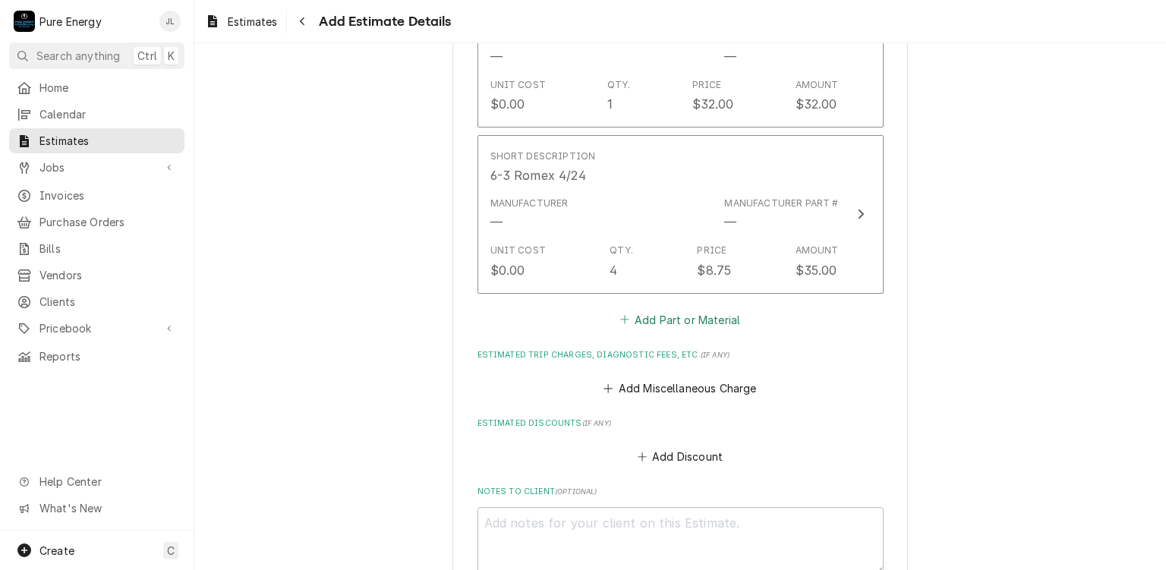
click at [697, 312] on button "Add Part or Material" at bounding box center [679, 319] width 125 height 21
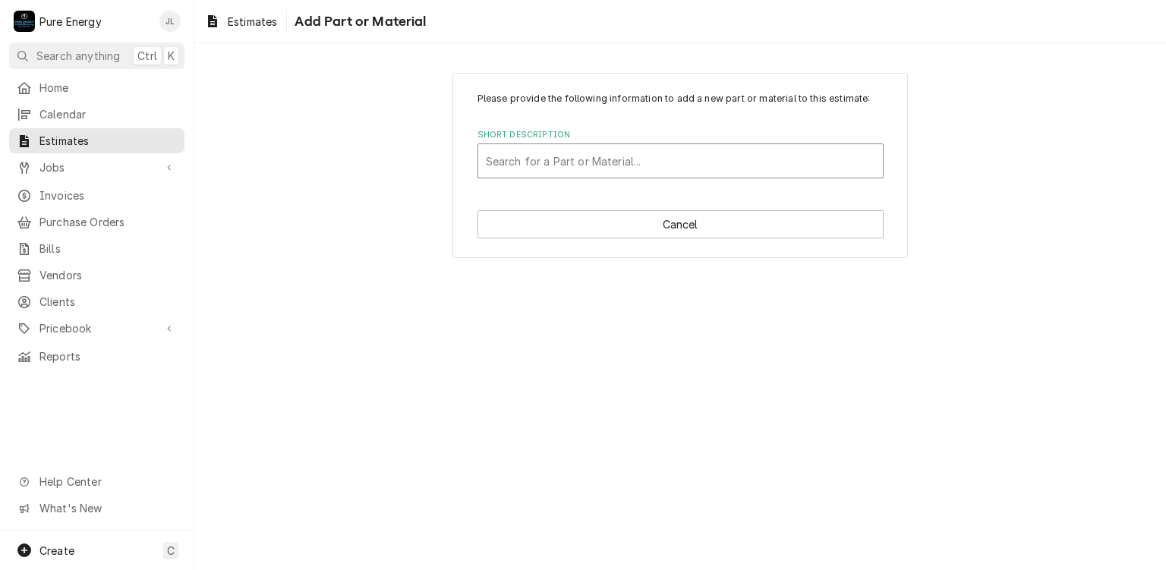
click at [524, 165] on div "Short Description" at bounding box center [680, 160] width 389 height 27
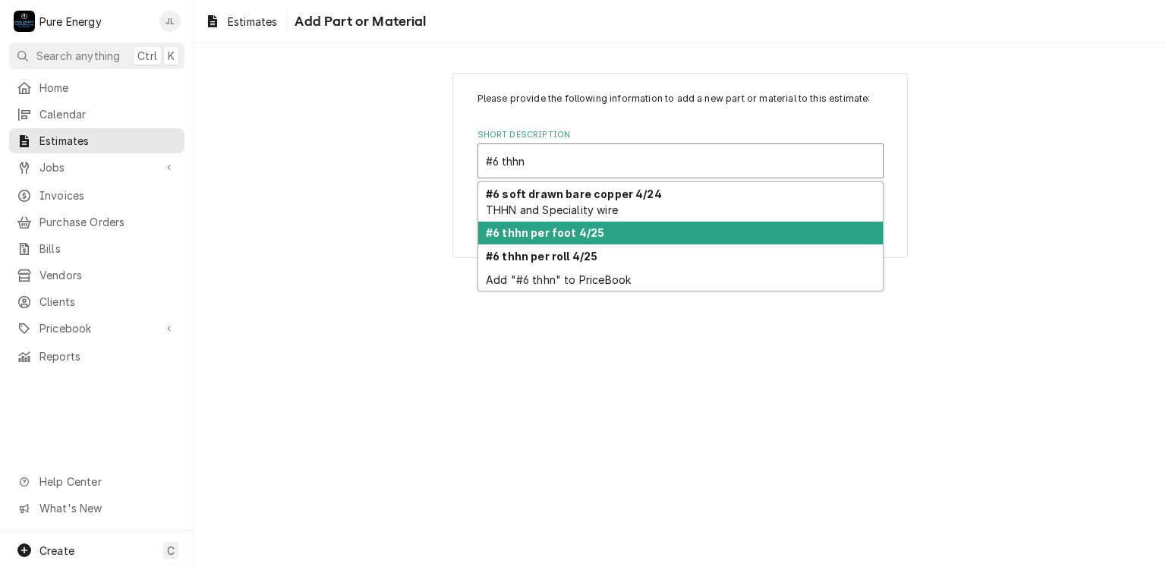
click at [537, 236] on strong "#6 thhn per foot 4/25" at bounding box center [545, 232] width 118 height 13
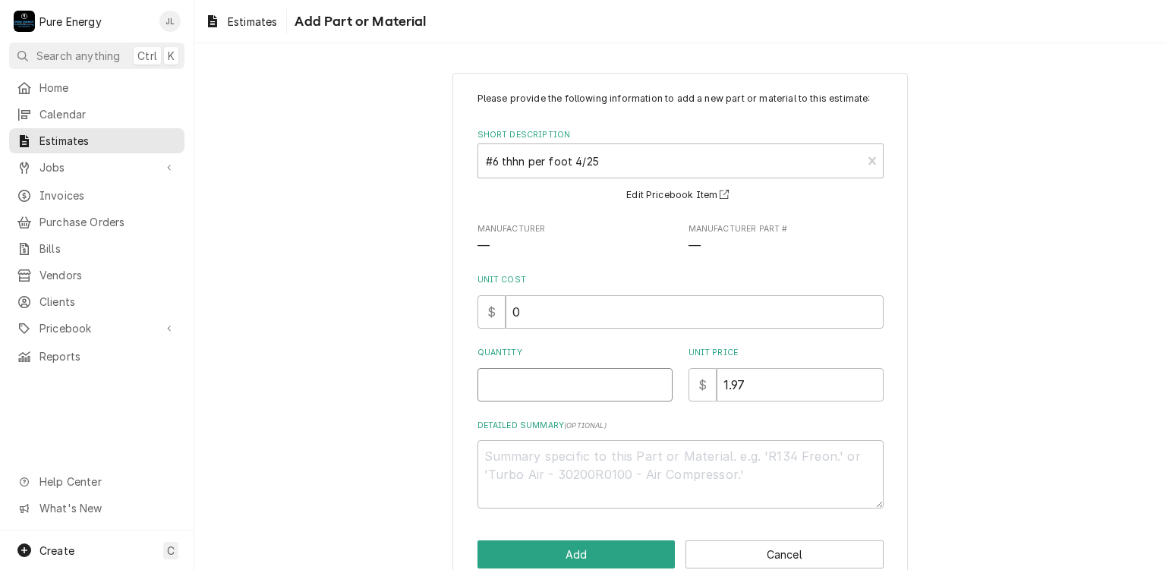
click at [540, 382] on input "Quantity" at bounding box center [574, 384] width 195 height 33
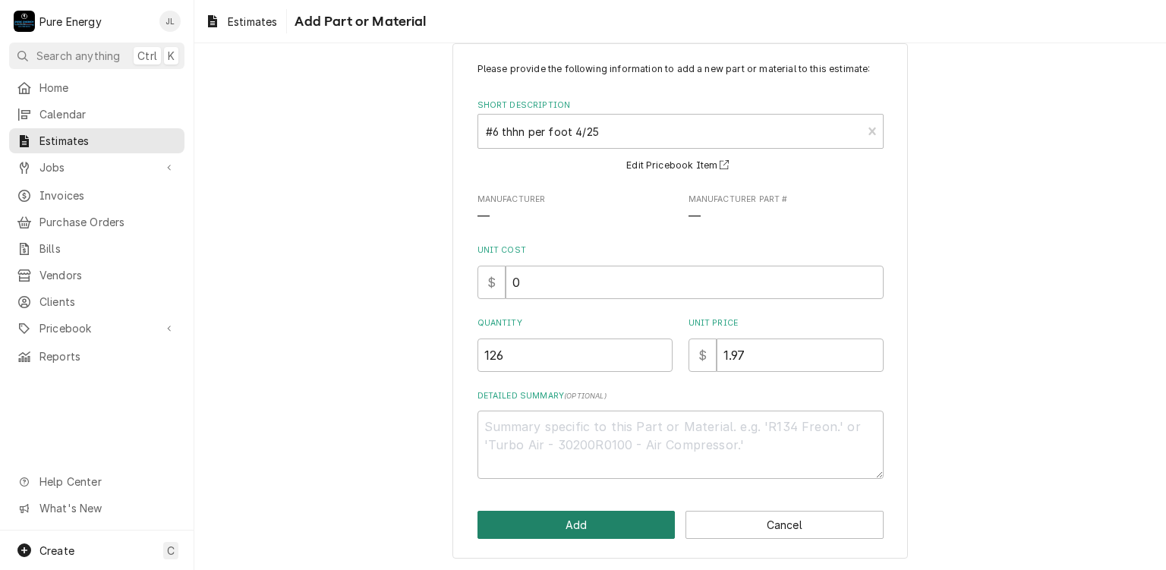
click at [636, 524] on button "Add" at bounding box center [576, 525] width 198 height 28
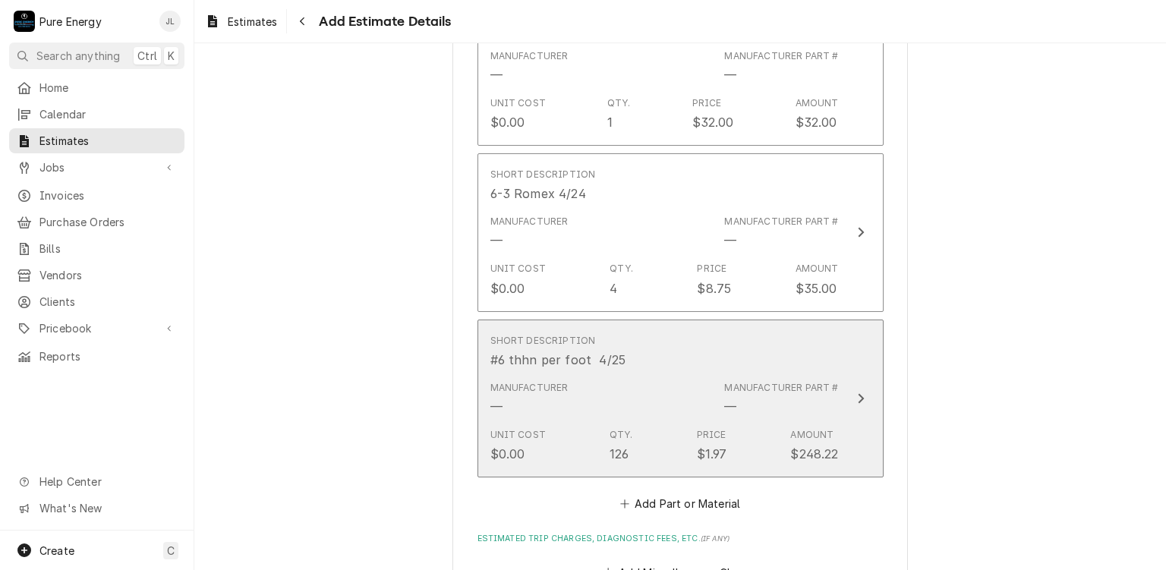
scroll to position [2312, 0]
click at [669, 333] on div "Short Description #6 thhn per foot 4/25" at bounding box center [664, 352] width 348 height 47
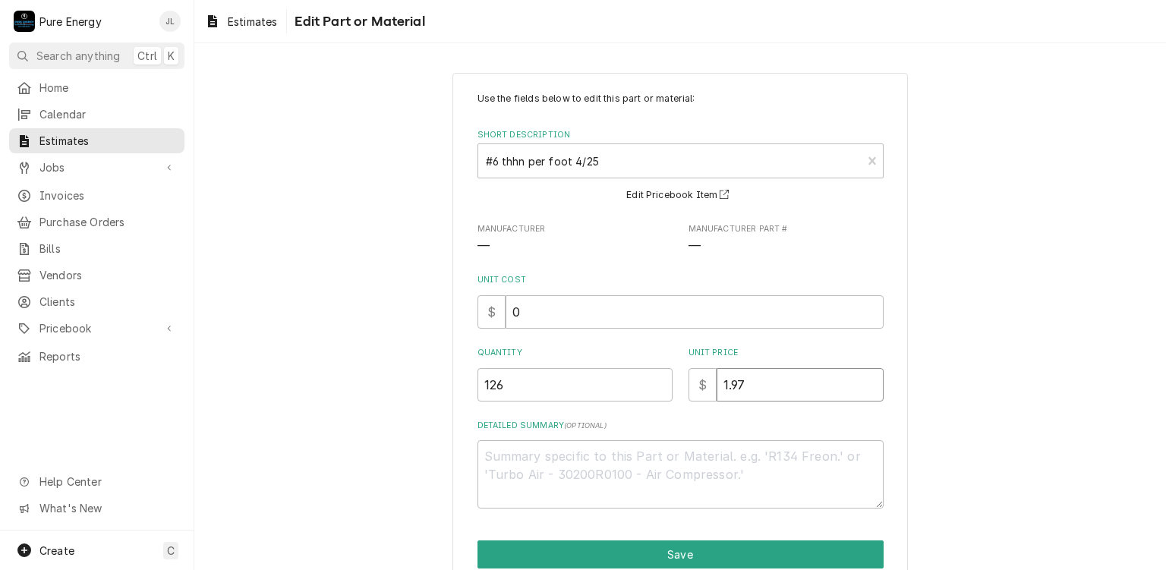
click at [748, 394] on input "1.97" at bounding box center [799, 384] width 167 height 33
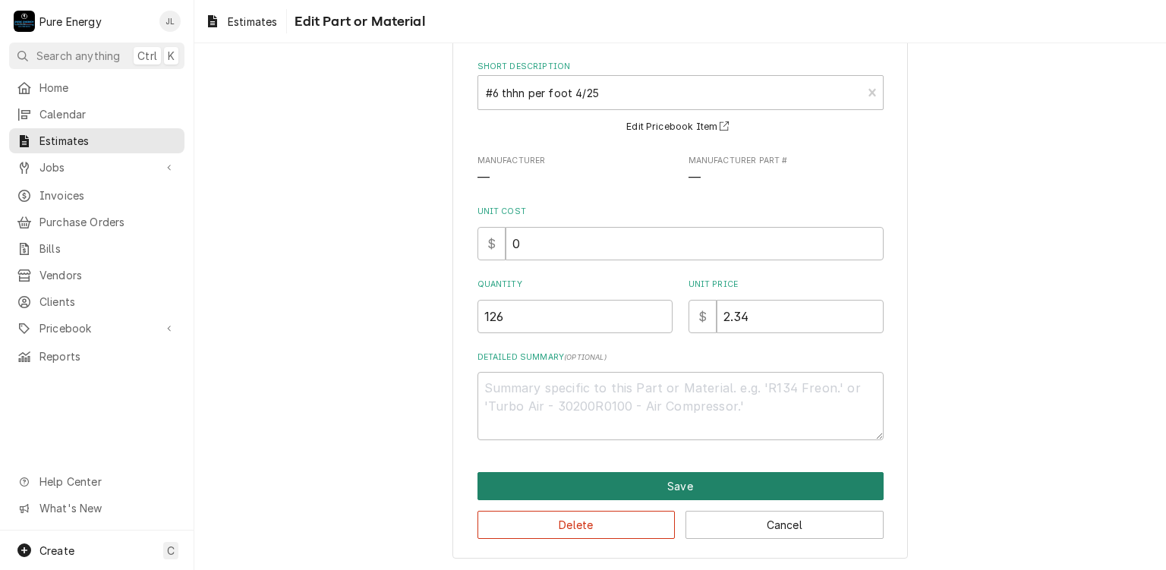
click at [685, 490] on button "Save" at bounding box center [680, 486] width 406 height 28
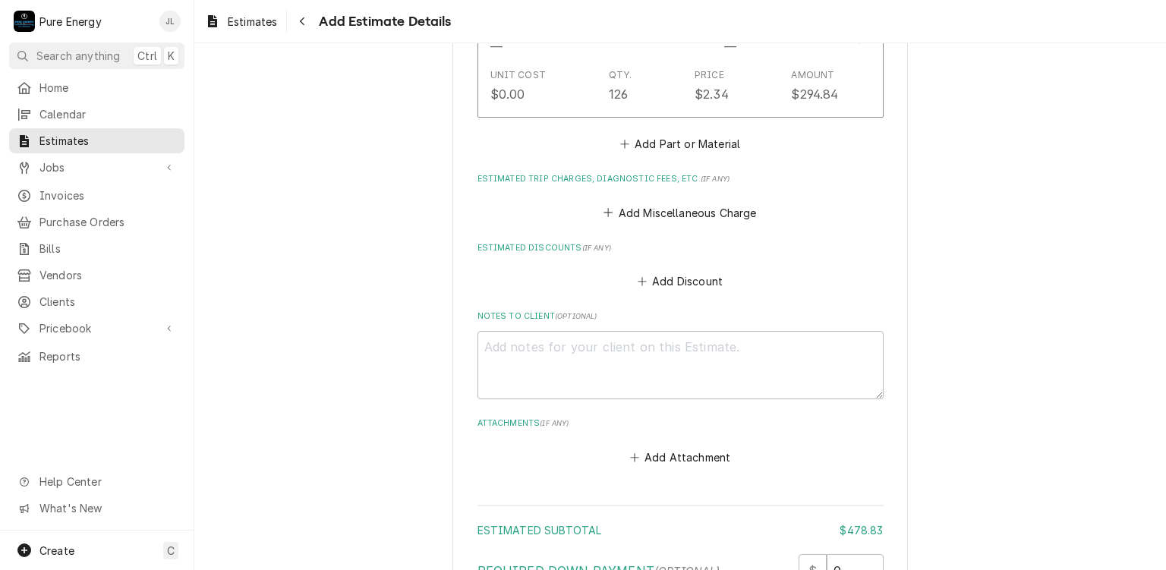
scroll to position [2521, 0]
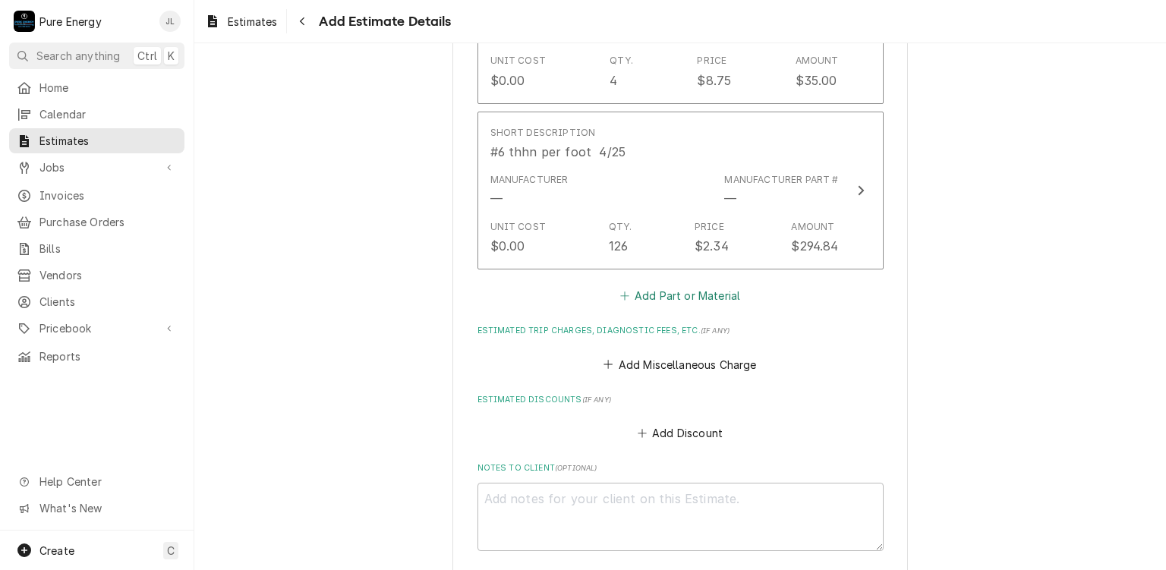
click at [655, 285] on button "Add Part or Material" at bounding box center [679, 295] width 125 height 21
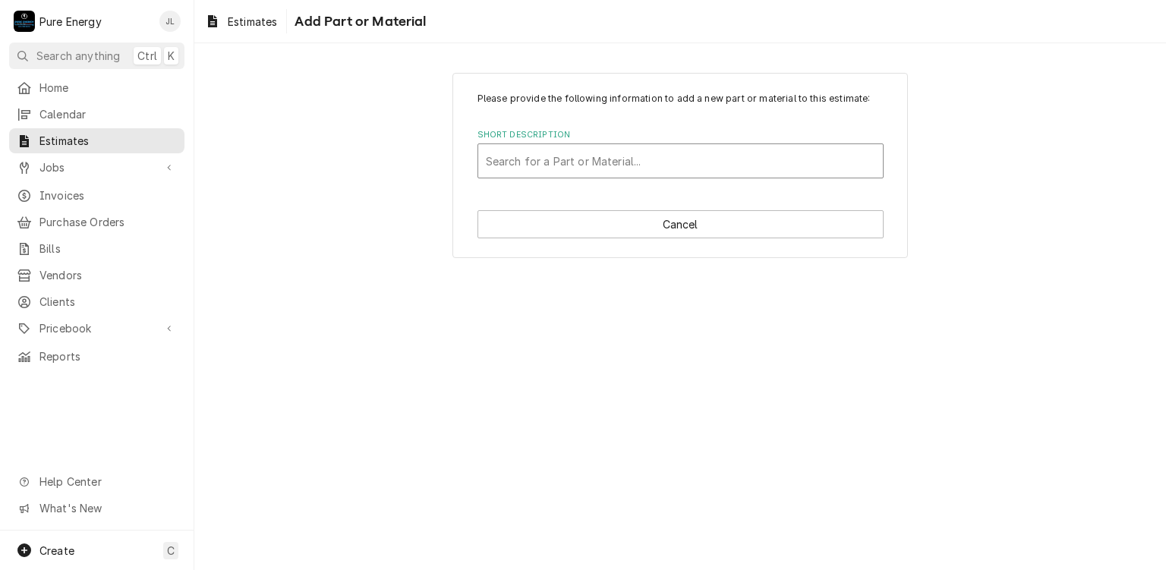
click at [518, 157] on div "Short Description" at bounding box center [680, 160] width 389 height 27
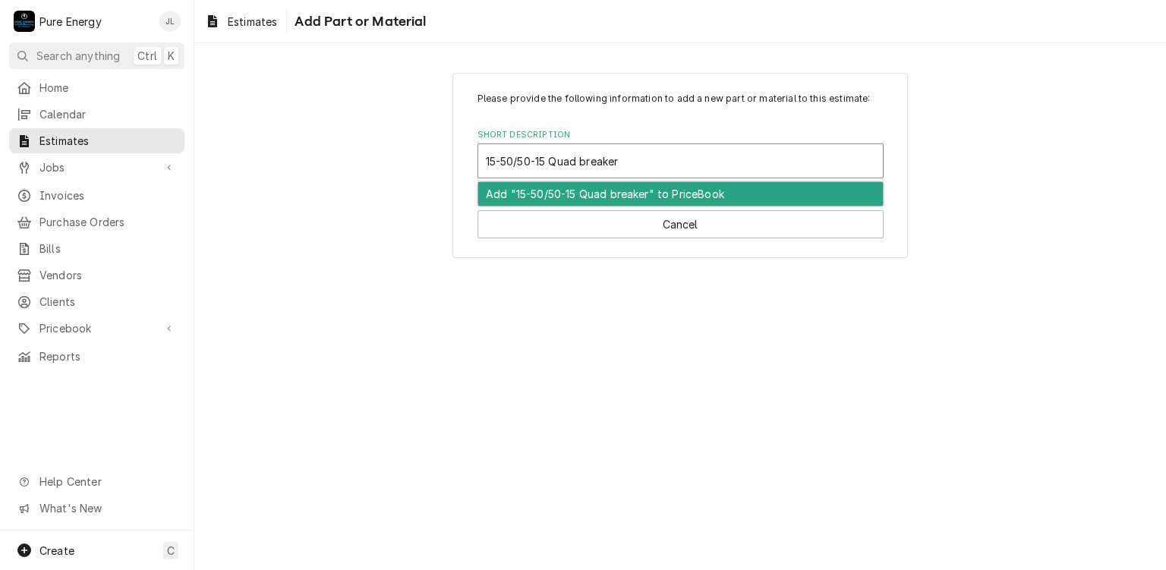
click at [581, 194] on div "Add "15-50/50-15 Quad breaker" to PriceBook" at bounding box center [680, 194] width 405 height 24
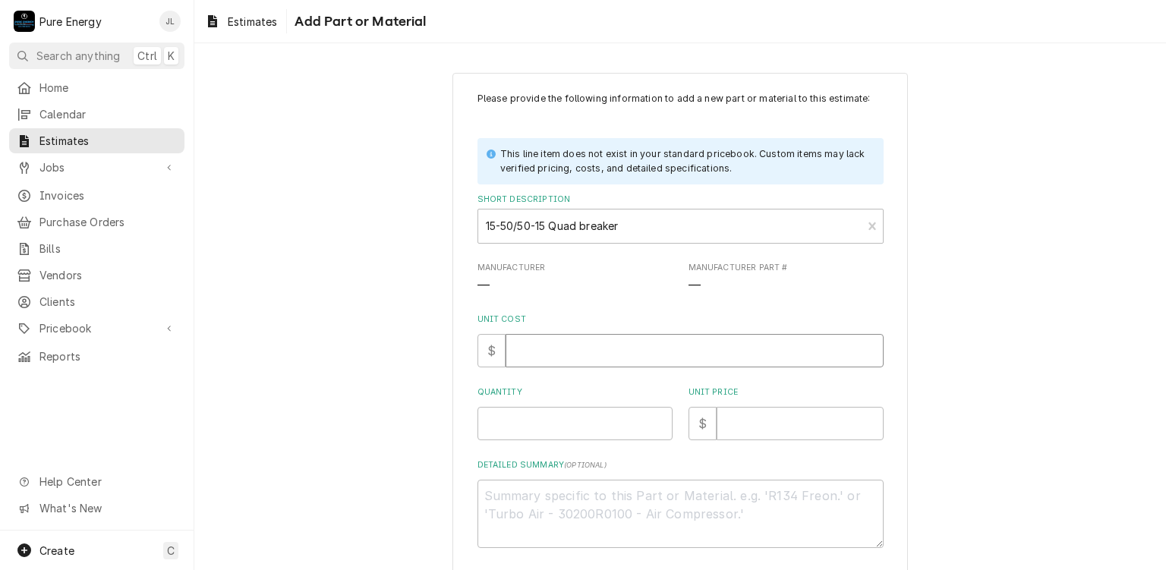
click at [562, 356] on input "Unit Cost" at bounding box center [694, 350] width 378 height 33
click at [529, 420] on input "Quantity" at bounding box center [574, 423] width 195 height 33
click at [780, 423] on input "Unit Price" at bounding box center [799, 423] width 167 height 33
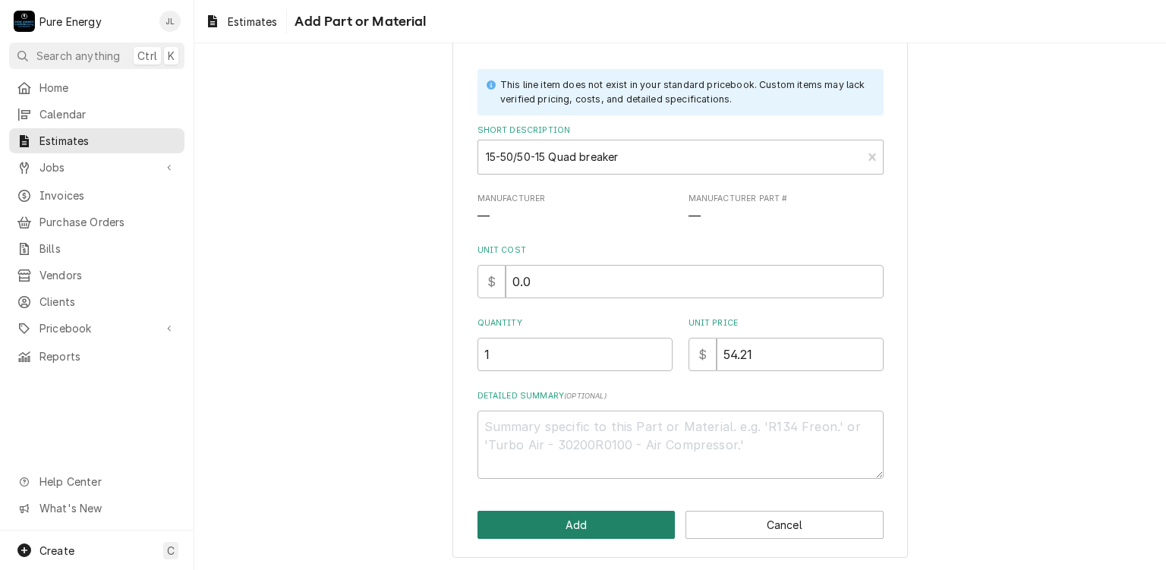
click at [540, 512] on button "Add" at bounding box center [576, 525] width 198 height 28
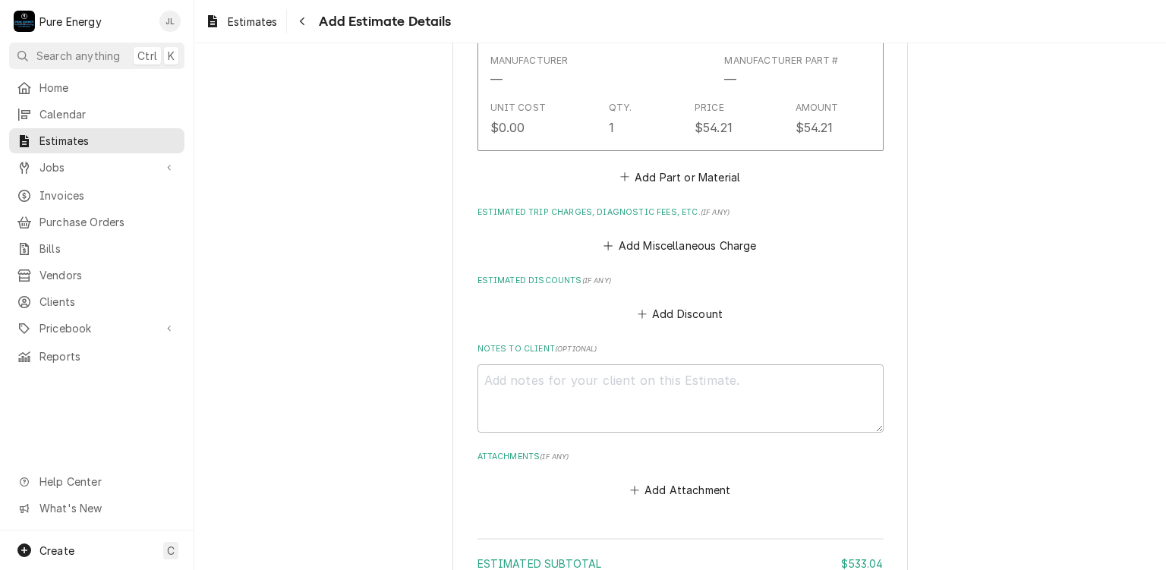
scroll to position [3167, 0]
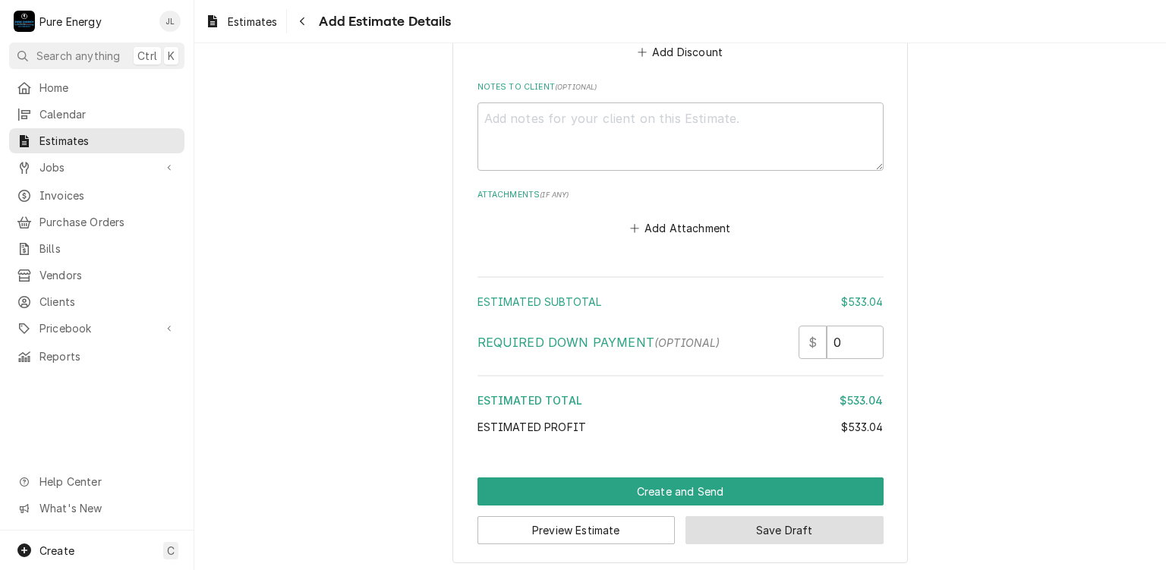
click at [759, 522] on button "Save Draft" at bounding box center [784, 530] width 198 height 28
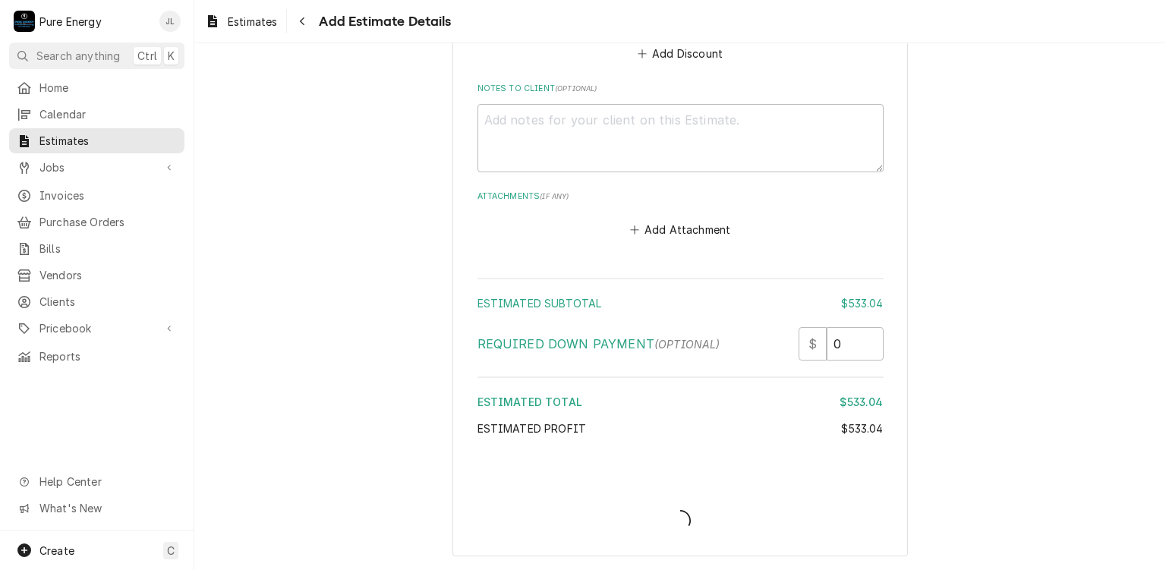
scroll to position [3159, 0]
